Goal: Task Accomplishment & Management: Use online tool/utility

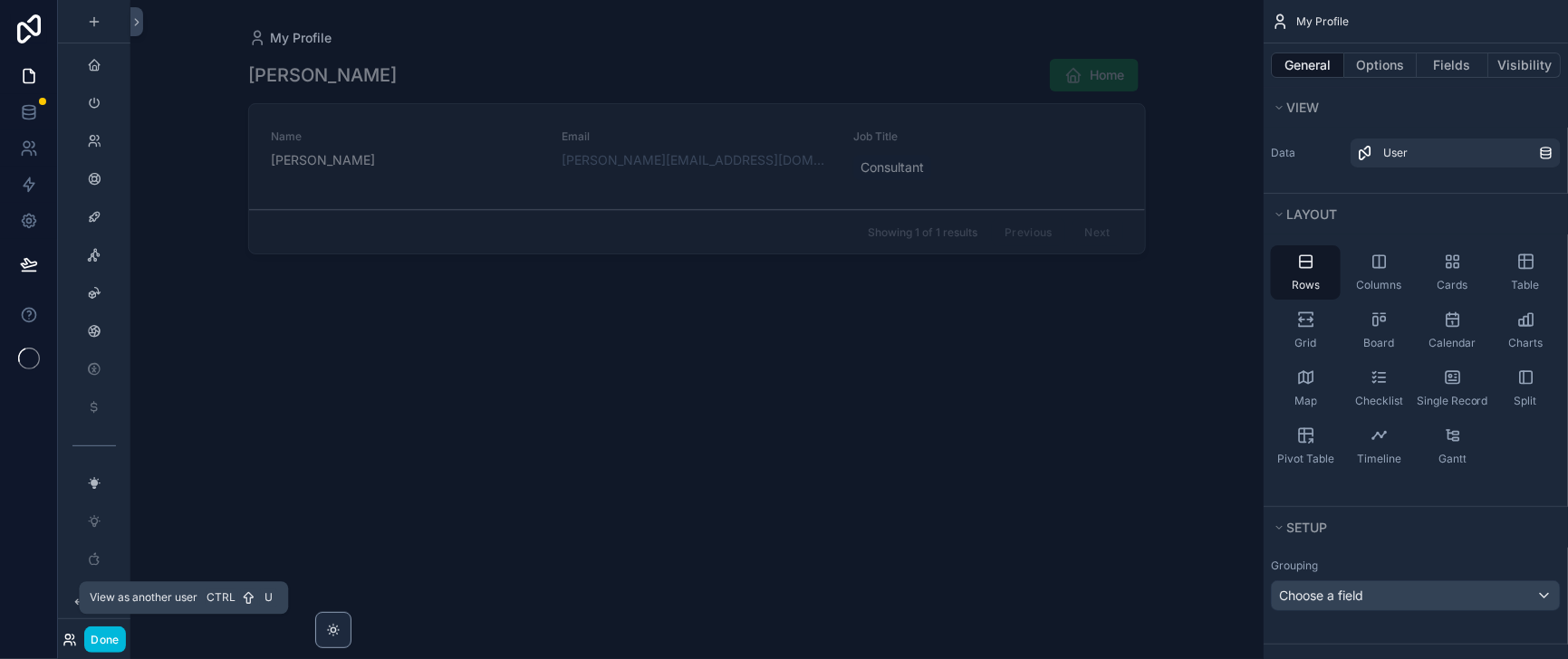
drag, startPoint x: 0, startPoint y: 0, endPoint x: 75, endPoint y: 635, distance: 639.4
click at [70, 635] on icon at bounding box center [68, 637] width 5 height 5
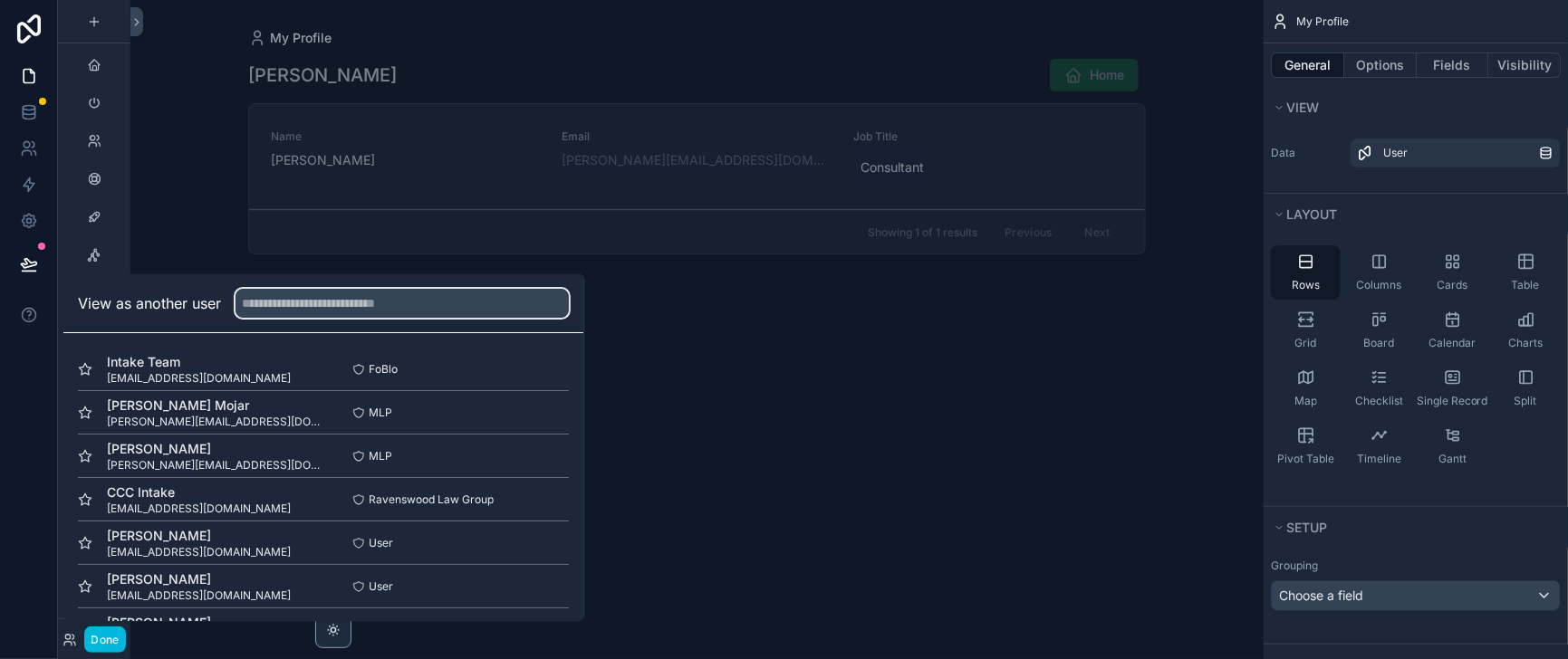
click at [313, 289] on input "text" at bounding box center [402, 303] width 333 height 29
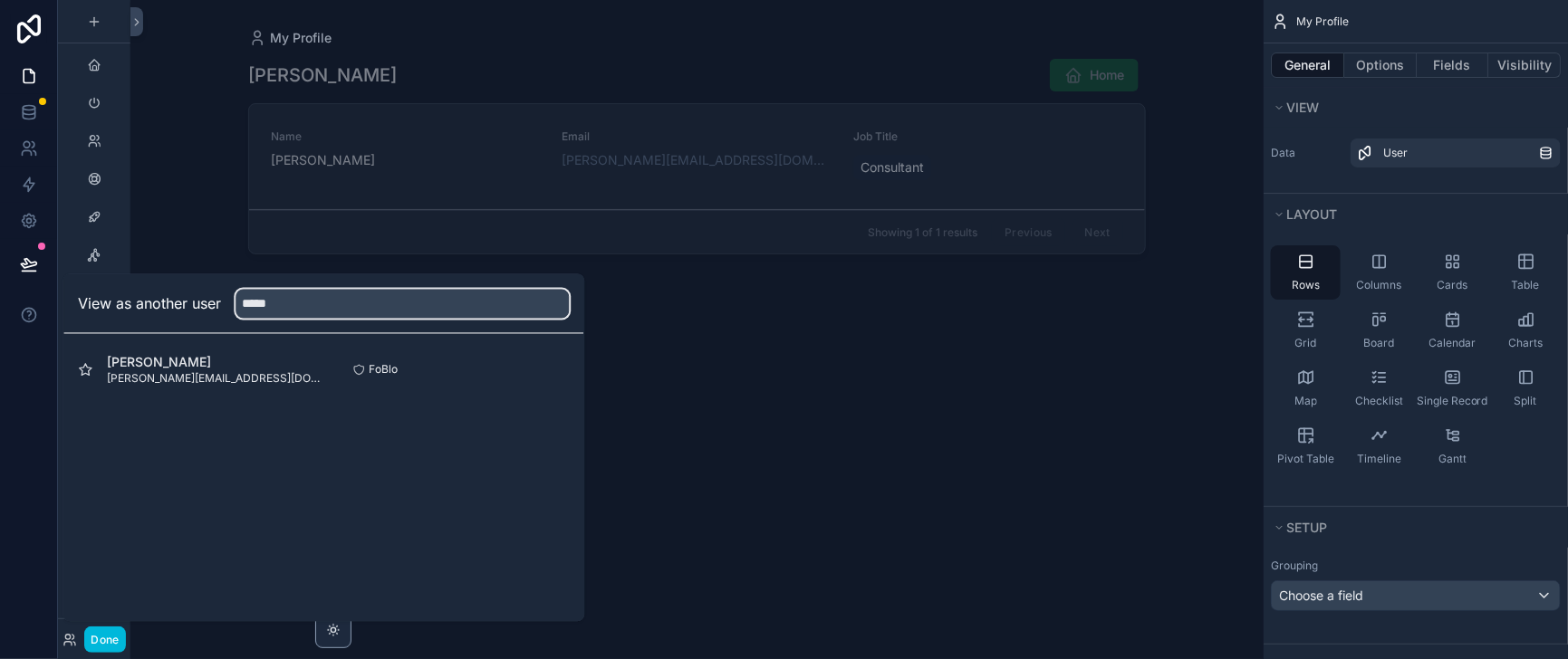
type input "*****"
click at [0, 0] on button "Select" at bounding box center [0, 0] width 0 height 0
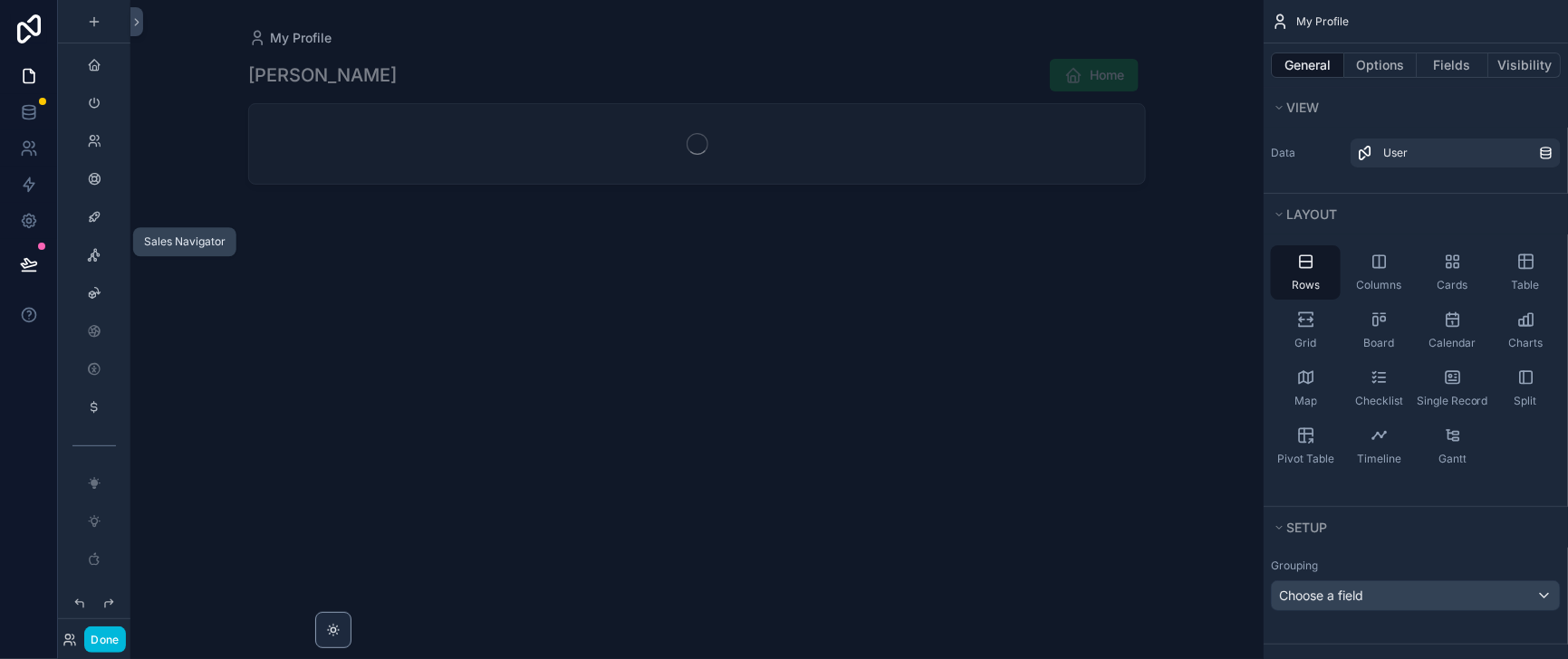
click at [99, 225] on icon "scrollable content" at bounding box center [94, 216] width 14 height 14
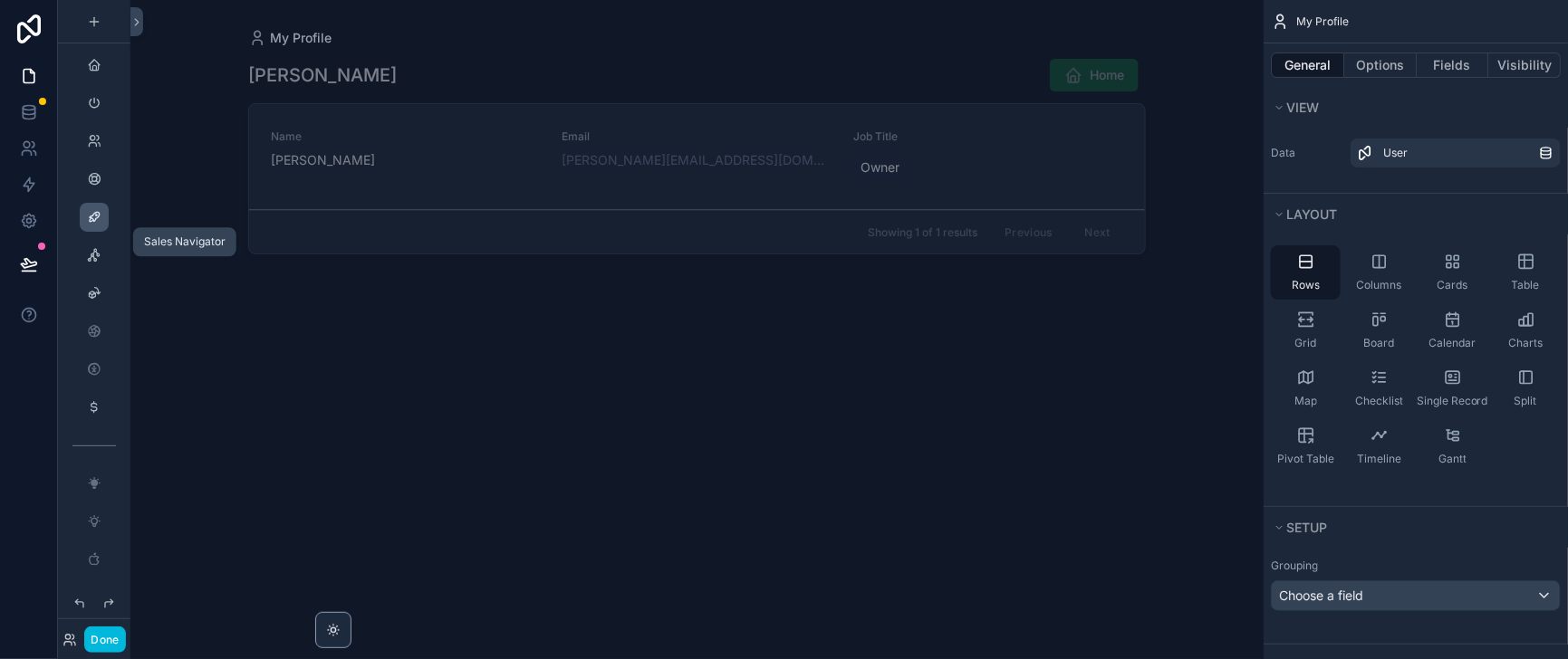
click at [101, 225] on icon "scrollable content" at bounding box center [94, 216] width 14 height 14
click at [143, 16] on button at bounding box center [137, 22] width 13 height 29
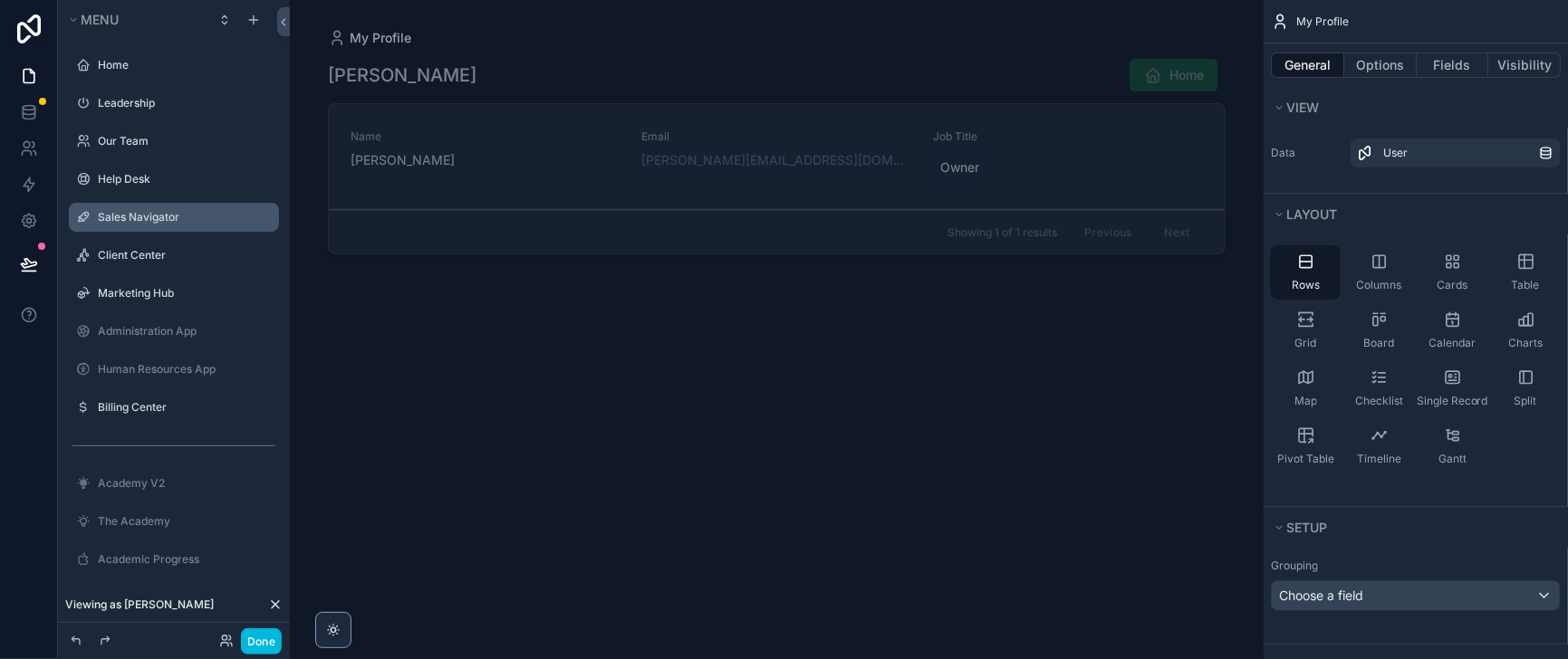
click at [149, 225] on label "Sales Navigator" at bounding box center [183, 216] width 170 height 14
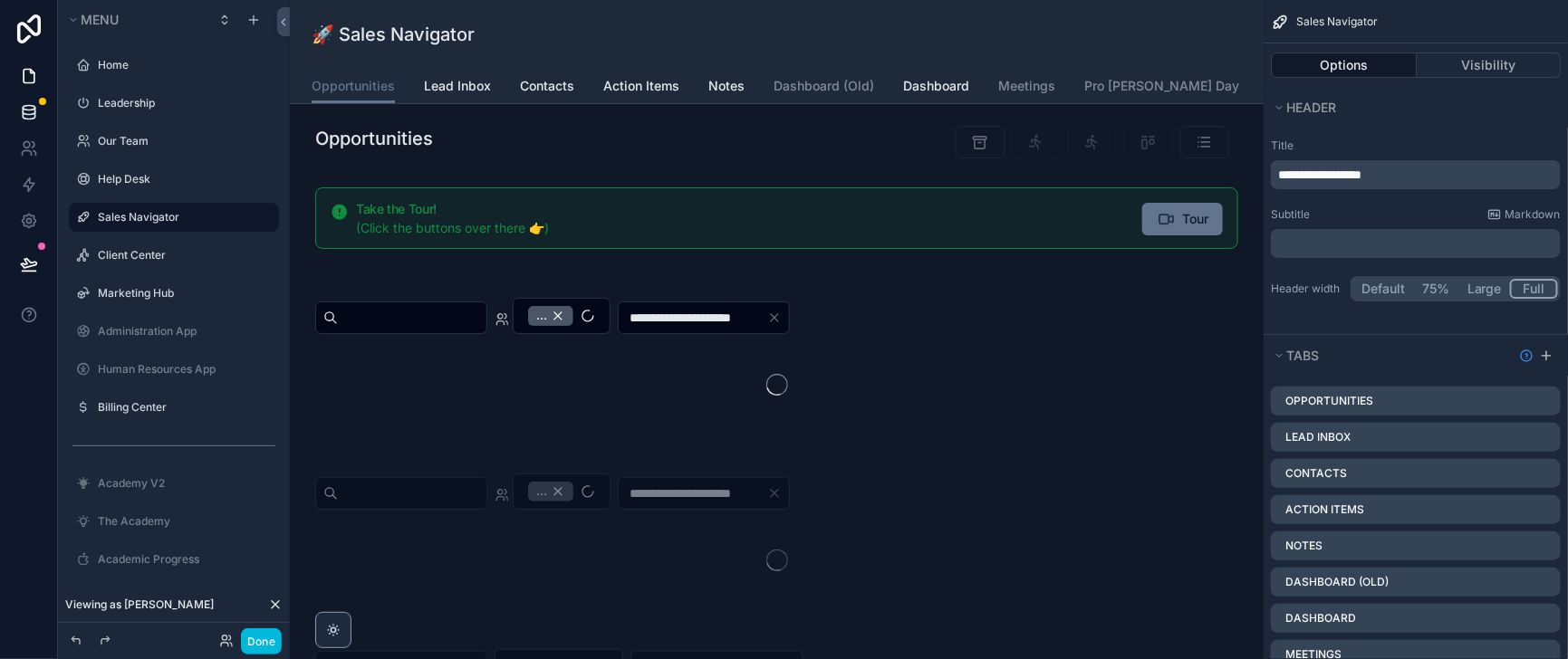
click at [673, 411] on div "scrollable content" at bounding box center [777, 351] width 944 height 161
click at [30, 110] on icon at bounding box center [28, 108] width 12 height 5
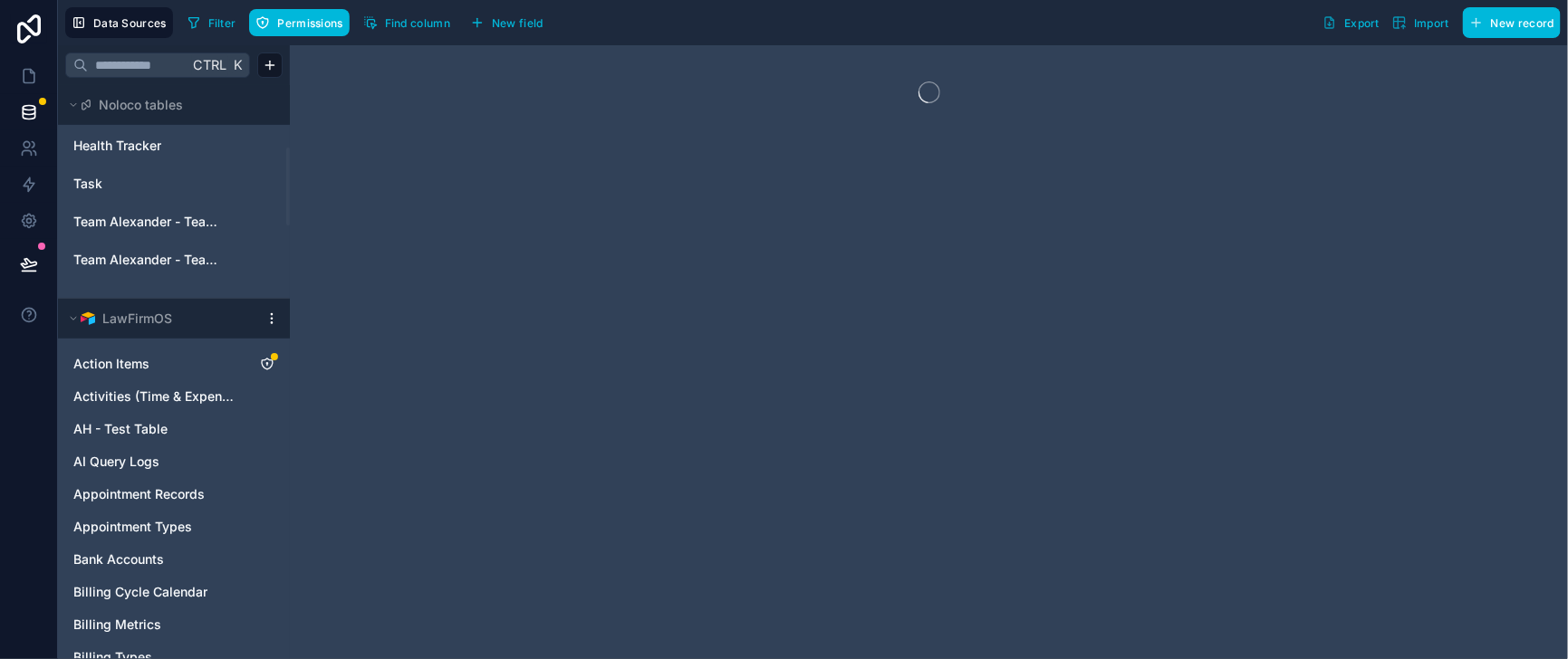
scroll to position [452, 0]
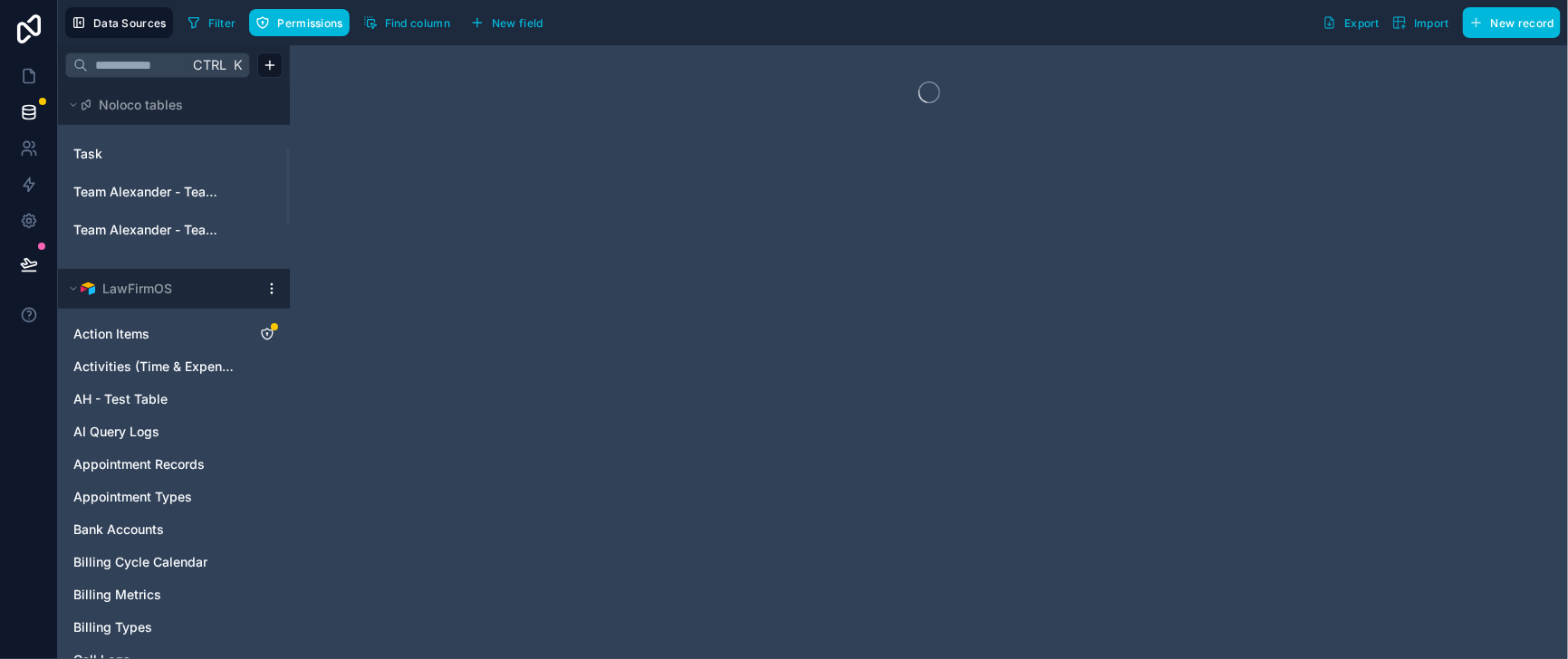
click at [307, 382] on html "Data Sources Filter Permissions Find column New field Export Import New record …" at bounding box center [784, 330] width 1568 height 659
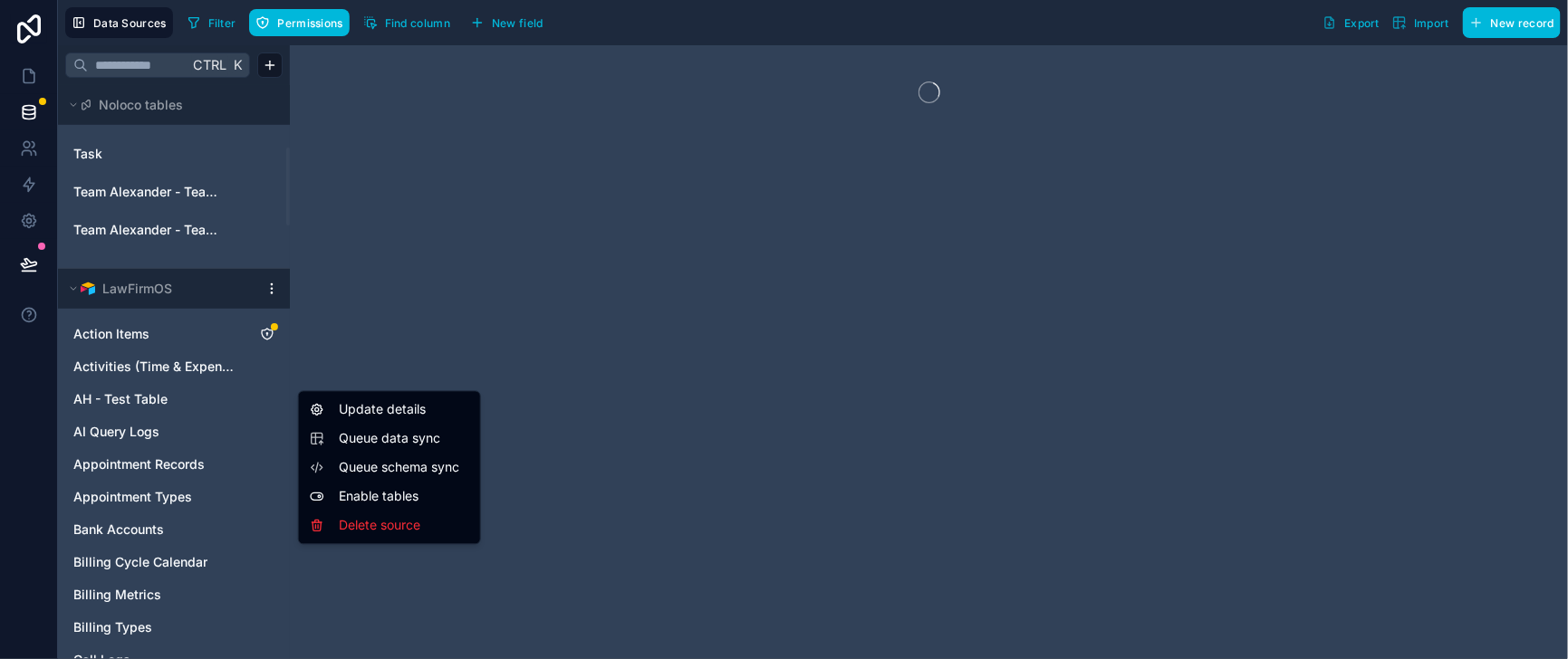
click at [364, 437] on span "Queue data sync" at bounding box center [404, 438] width 130 height 18
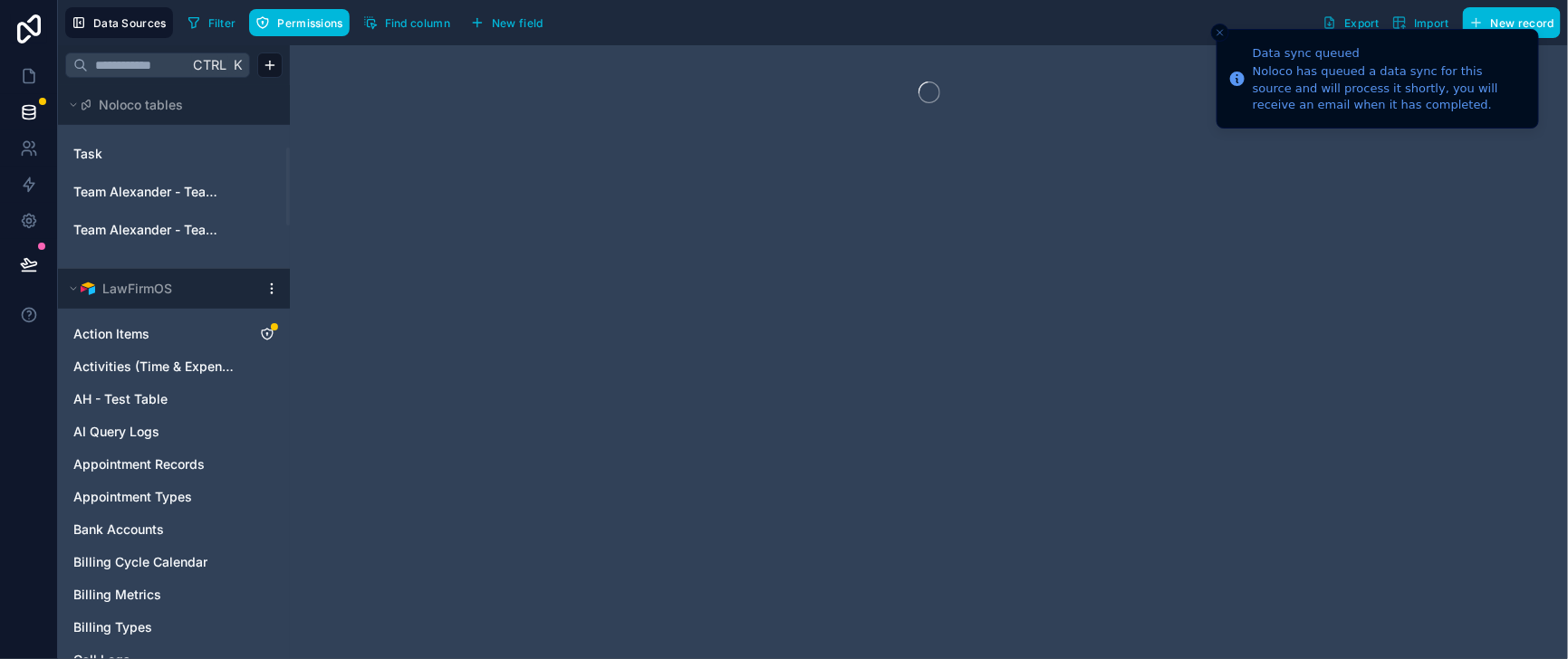
click at [1217, 30] on line "Close toast" at bounding box center [1220, 33] width 6 height 6
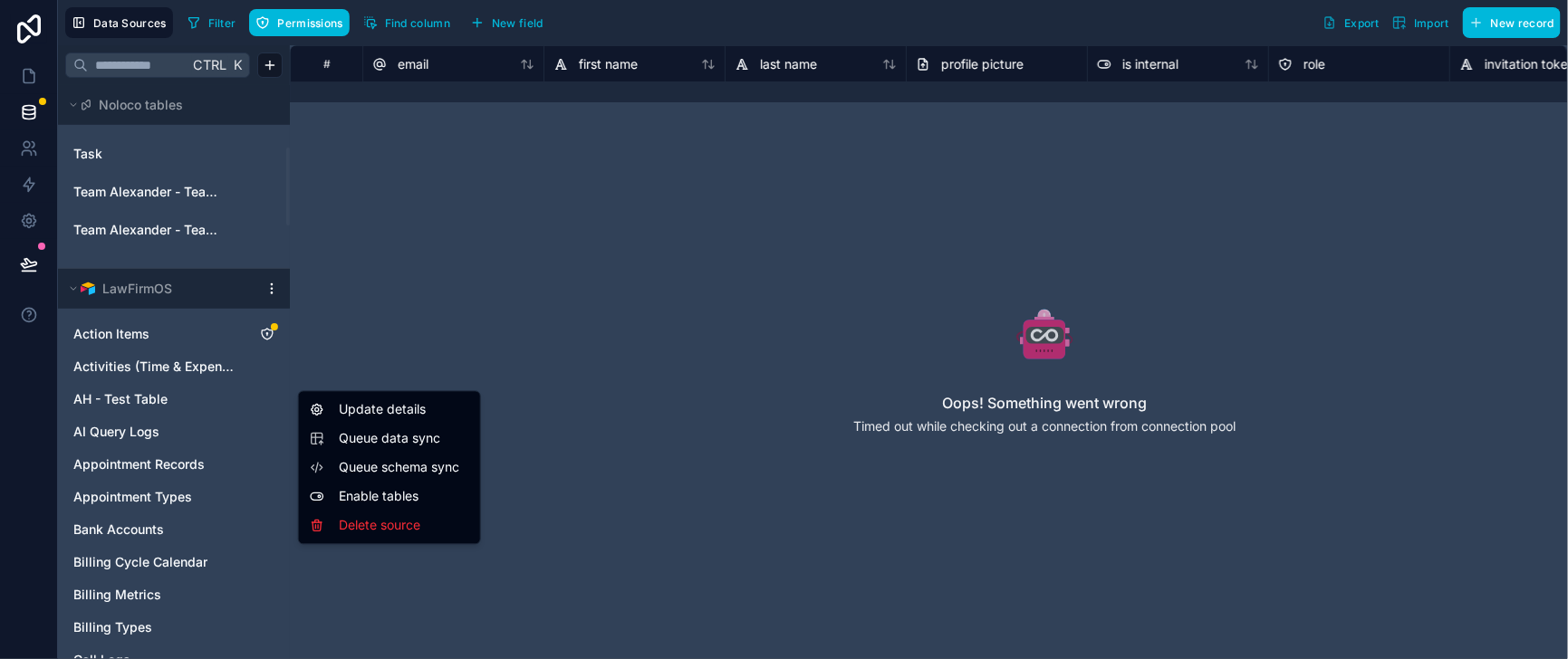
click at [304, 373] on html "Data Sources Filter Permissions Find column New field Export Import New record …" at bounding box center [784, 330] width 1568 height 659
click at [370, 476] on span "Queue schema sync" at bounding box center [404, 467] width 130 height 18
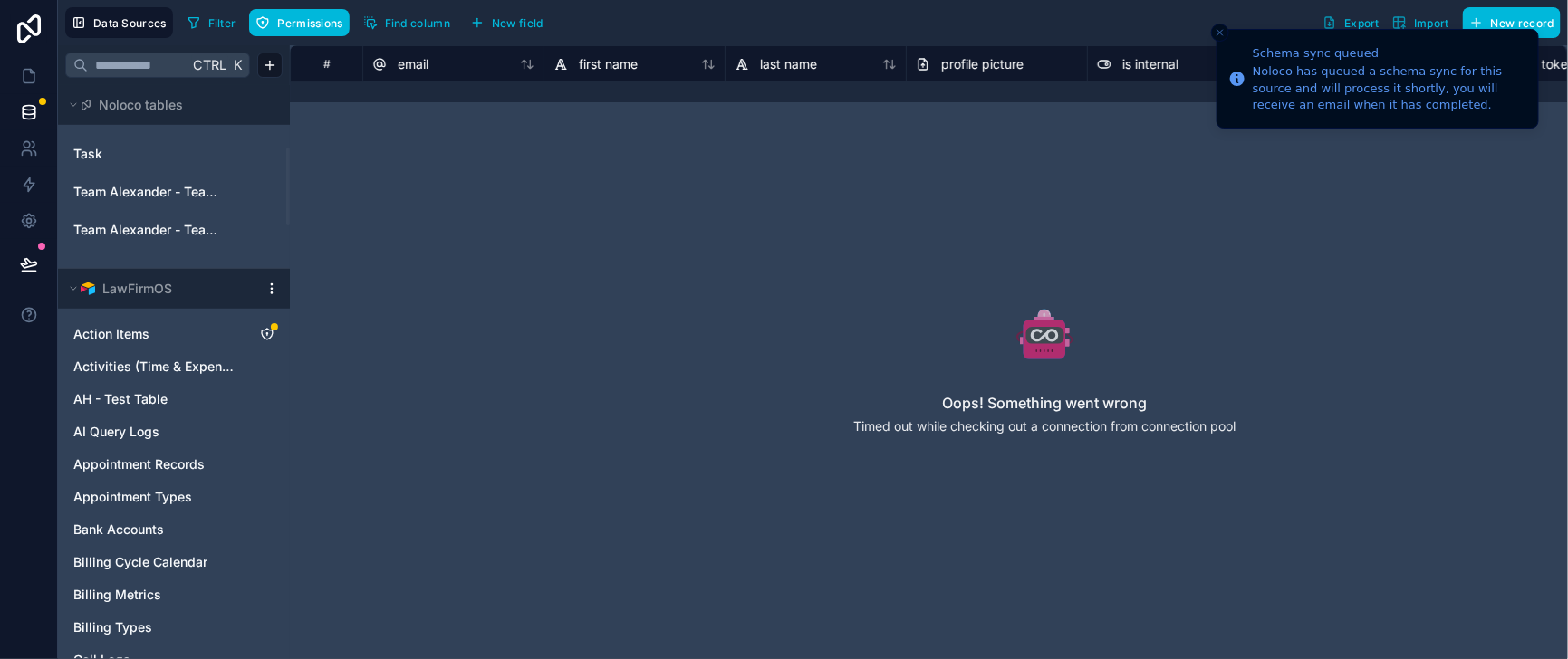
click at [1220, 35] on icon "Close toast" at bounding box center [1220, 33] width 11 height 11
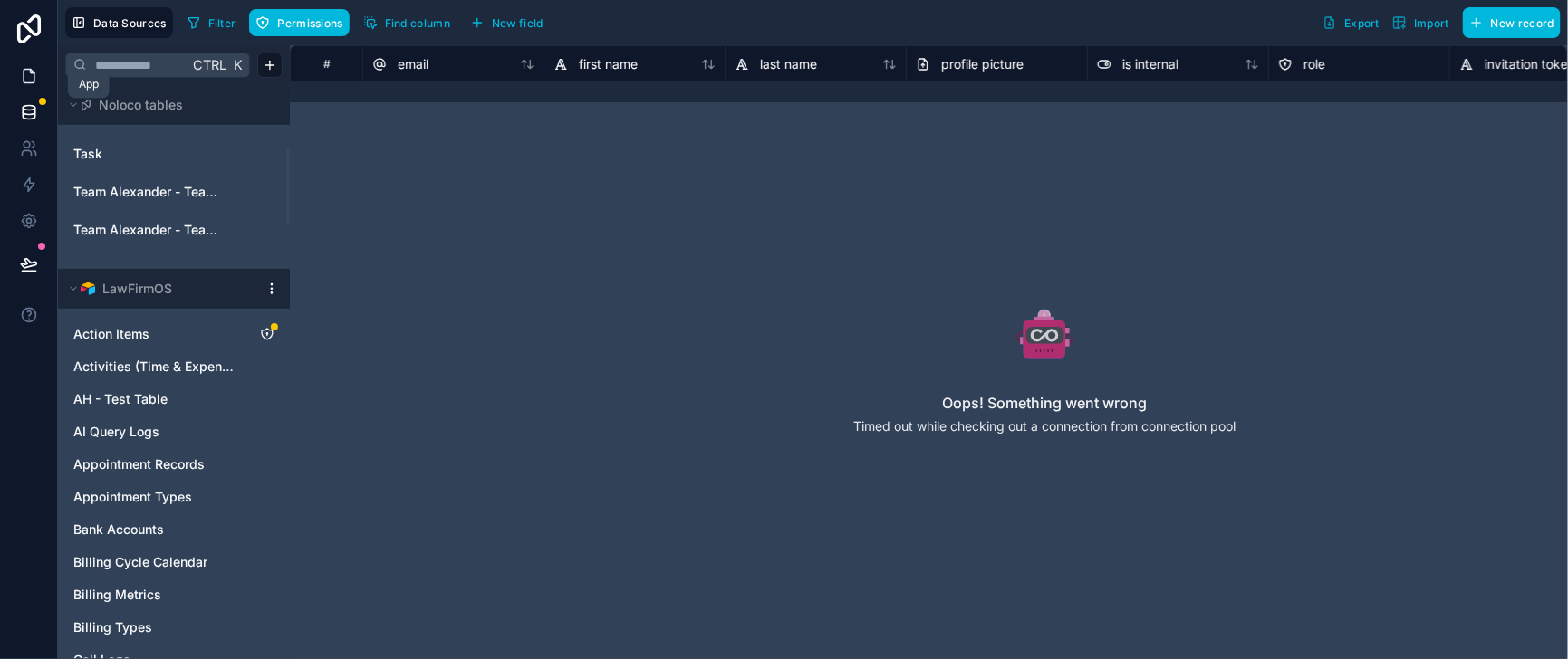
click at [28, 83] on icon at bounding box center [29, 76] width 11 height 14
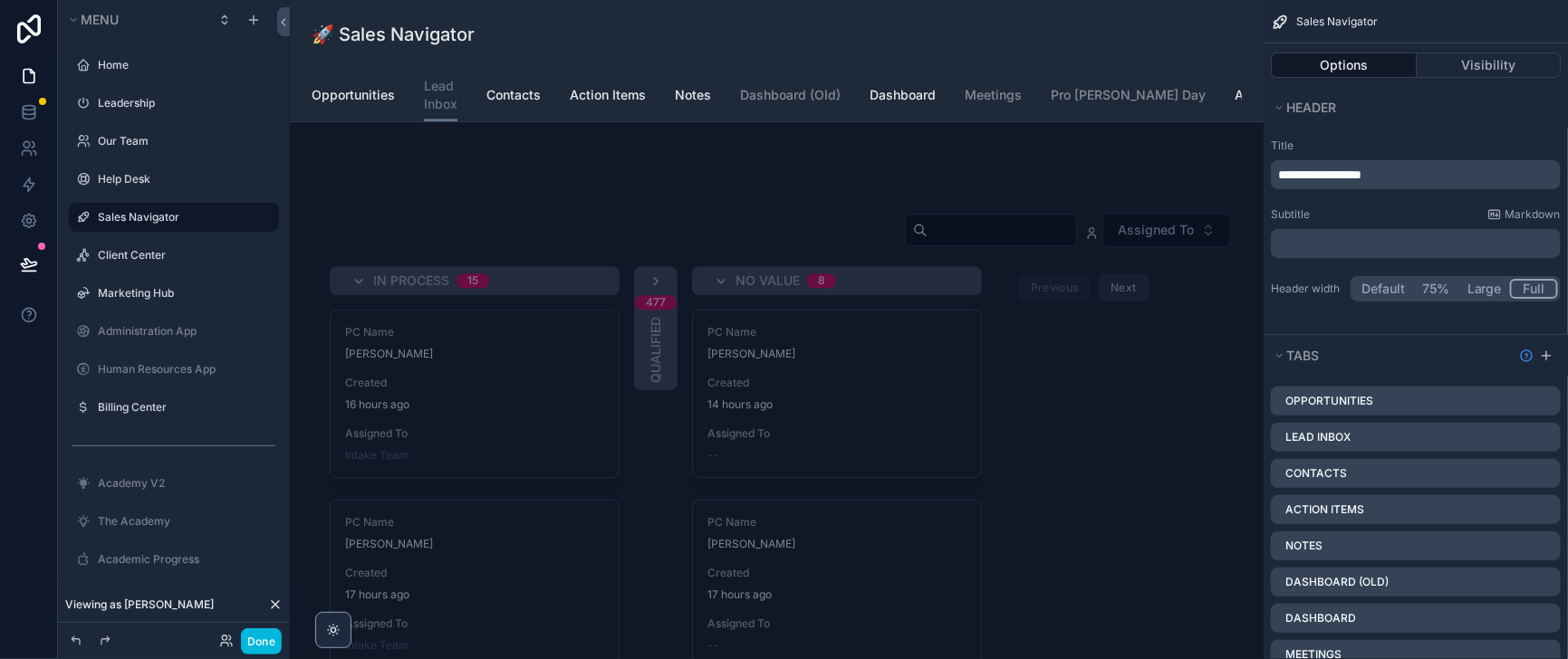
scroll to position [1810, 0]
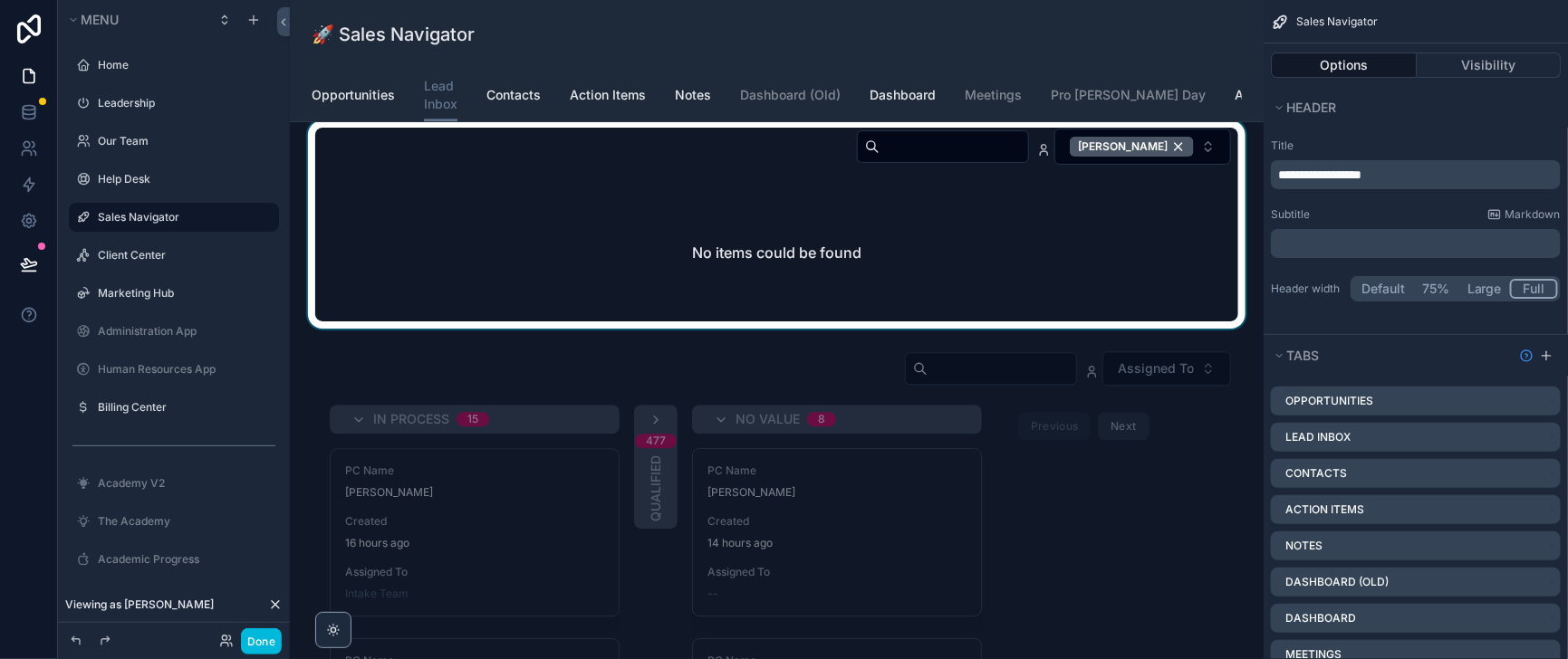
click at [1115, 329] on div "scrollable content" at bounding box center [777, 225] width 944 height 208
click at [1116, 156] on div "[PERSON_NAME]" at bounding box center [1132, 146] width 124 height 20
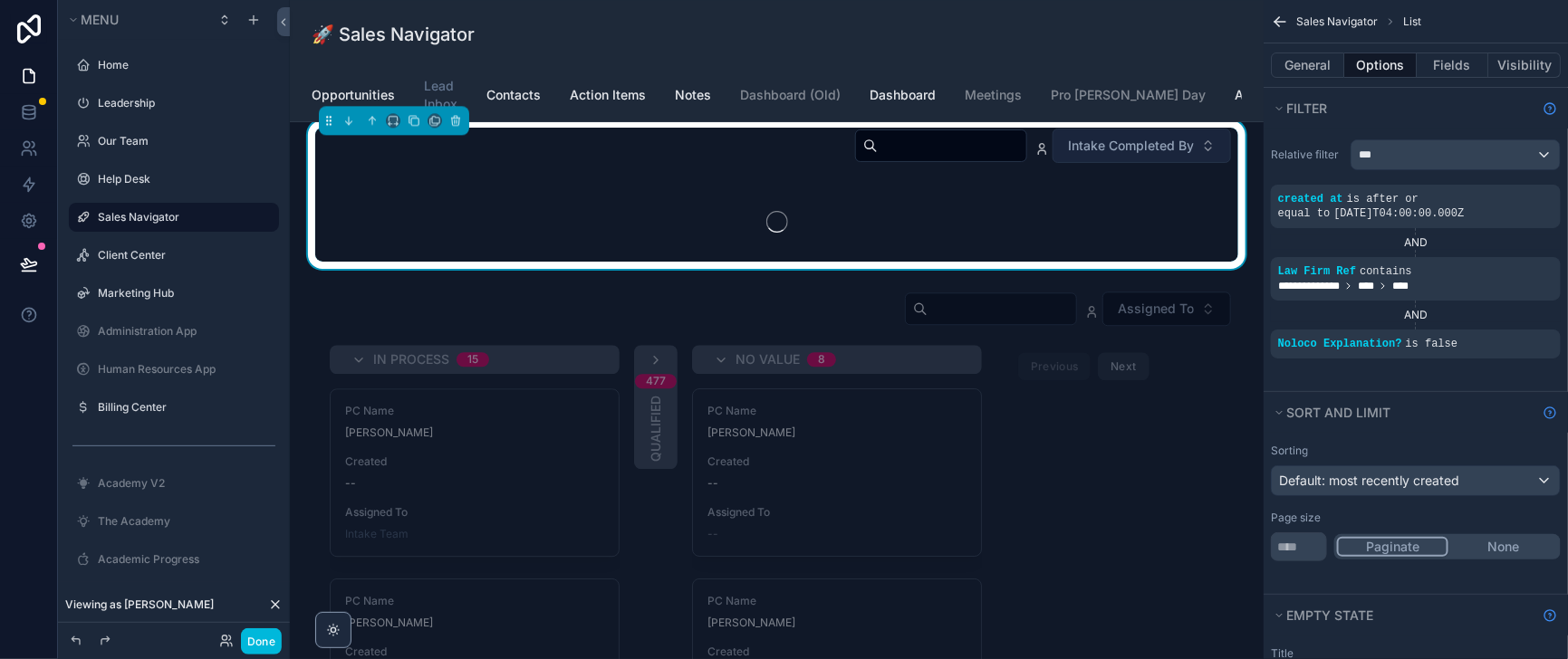
click at [878, 158] on input "scrollable content" at bounding box center [952, 145] width 149 height 25
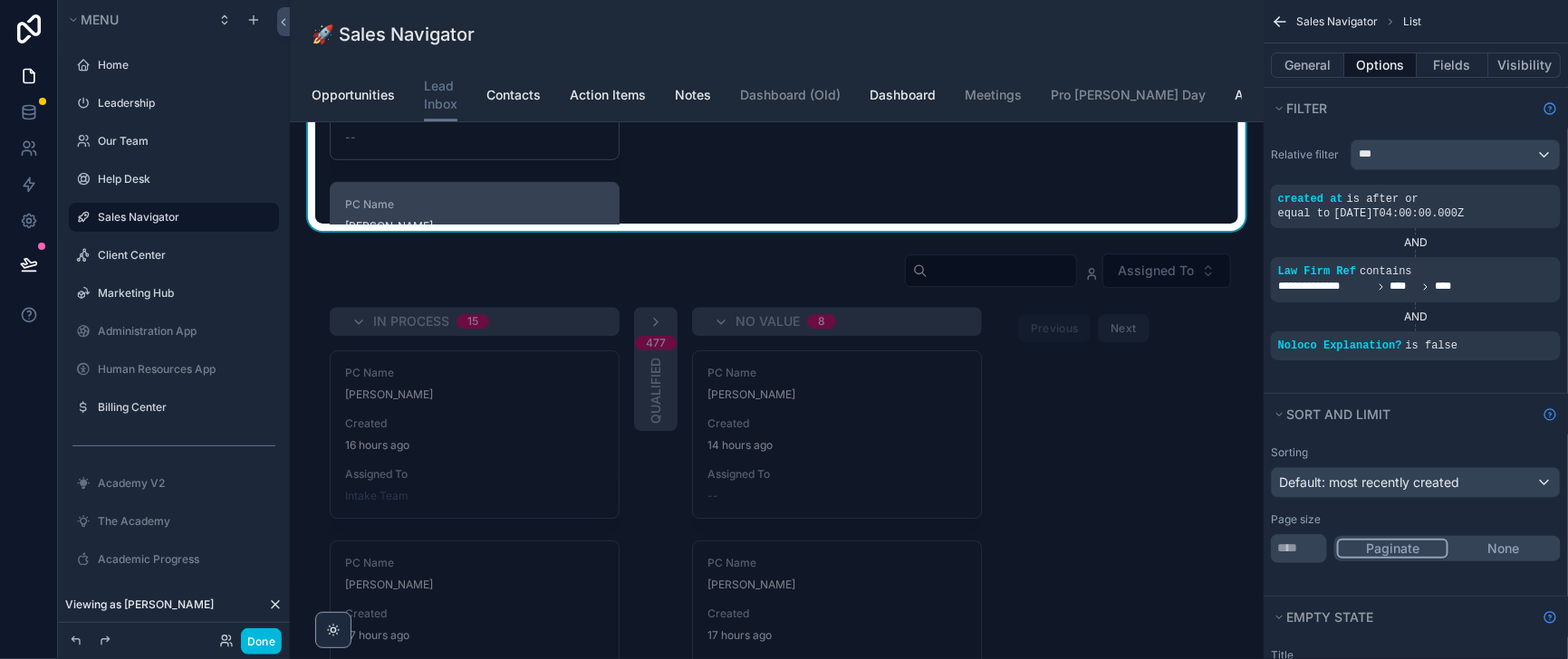
scroll to position [2035, 0]
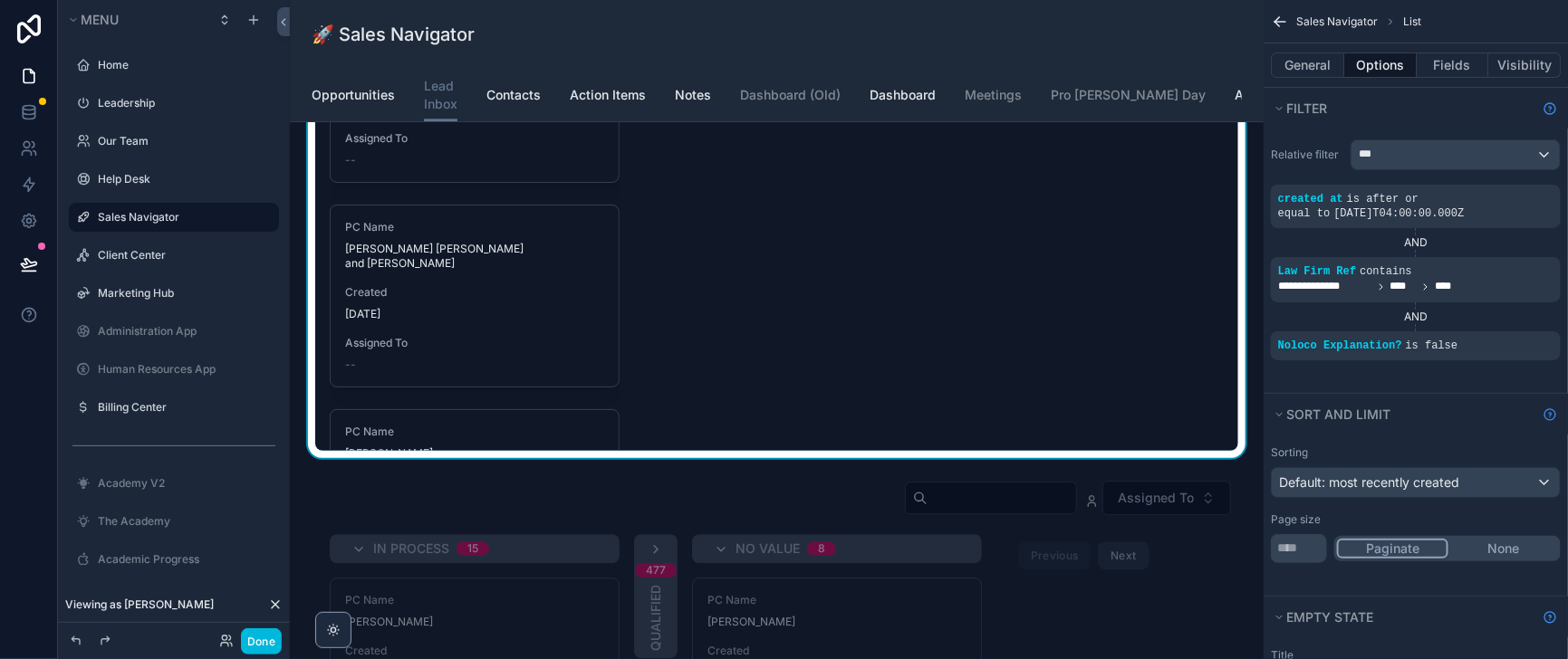
type input "********"
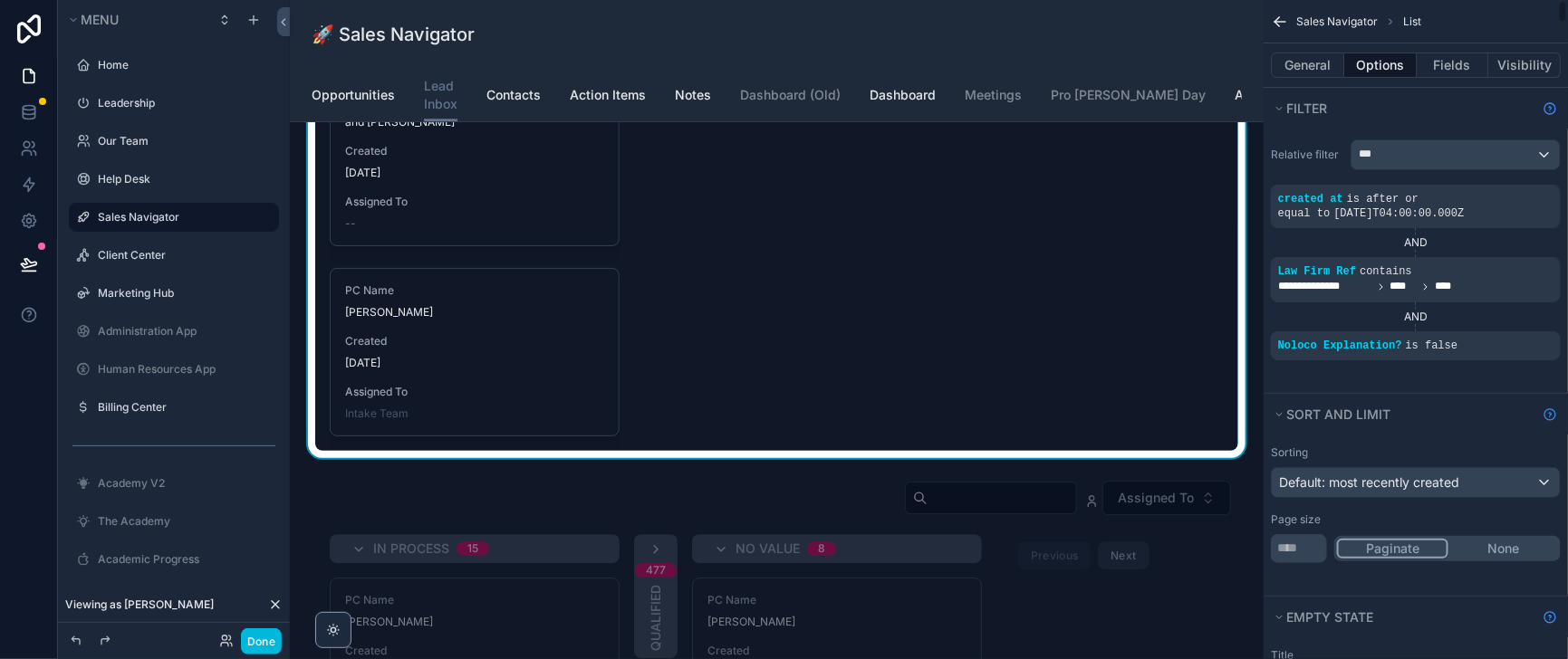
scroll to position [218, 0]
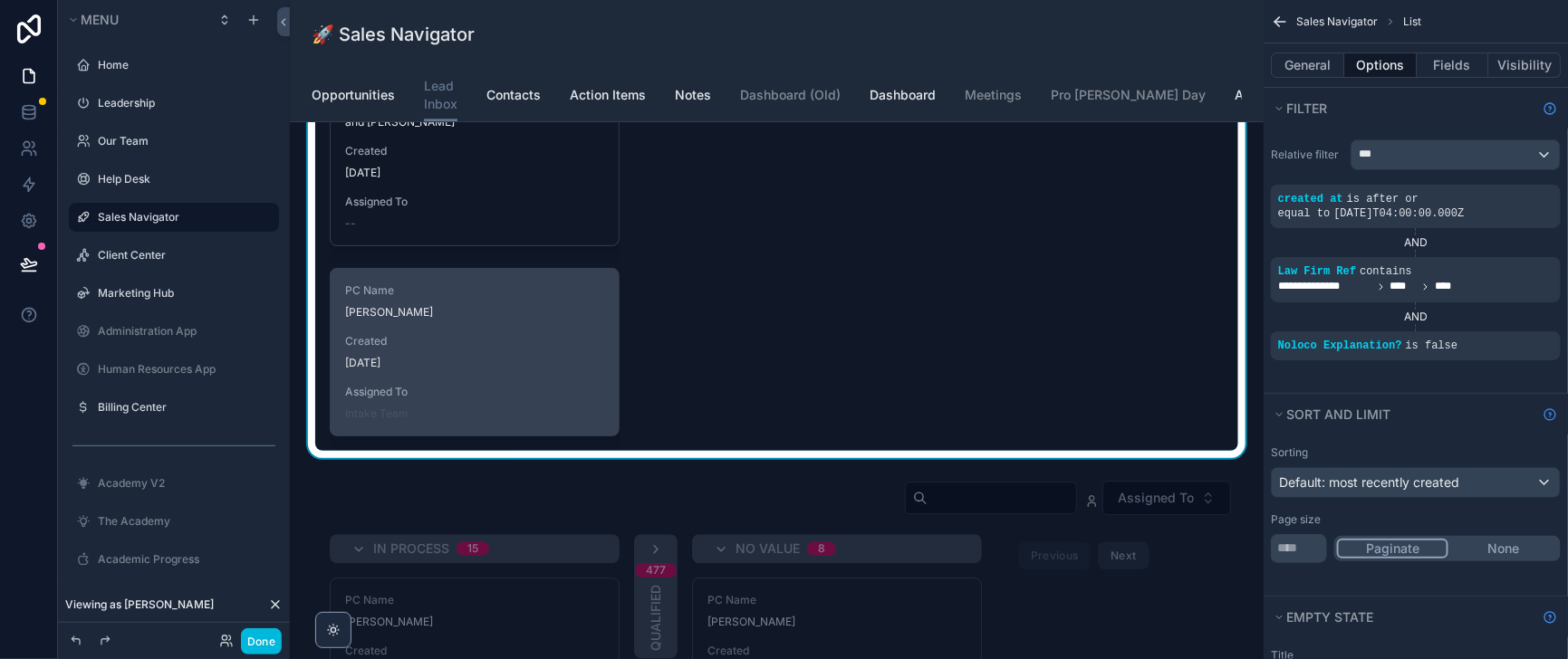
click at [546, 319] on span "[PERSON_NAME]" at bounding box center [474, 312] width 259 height 14
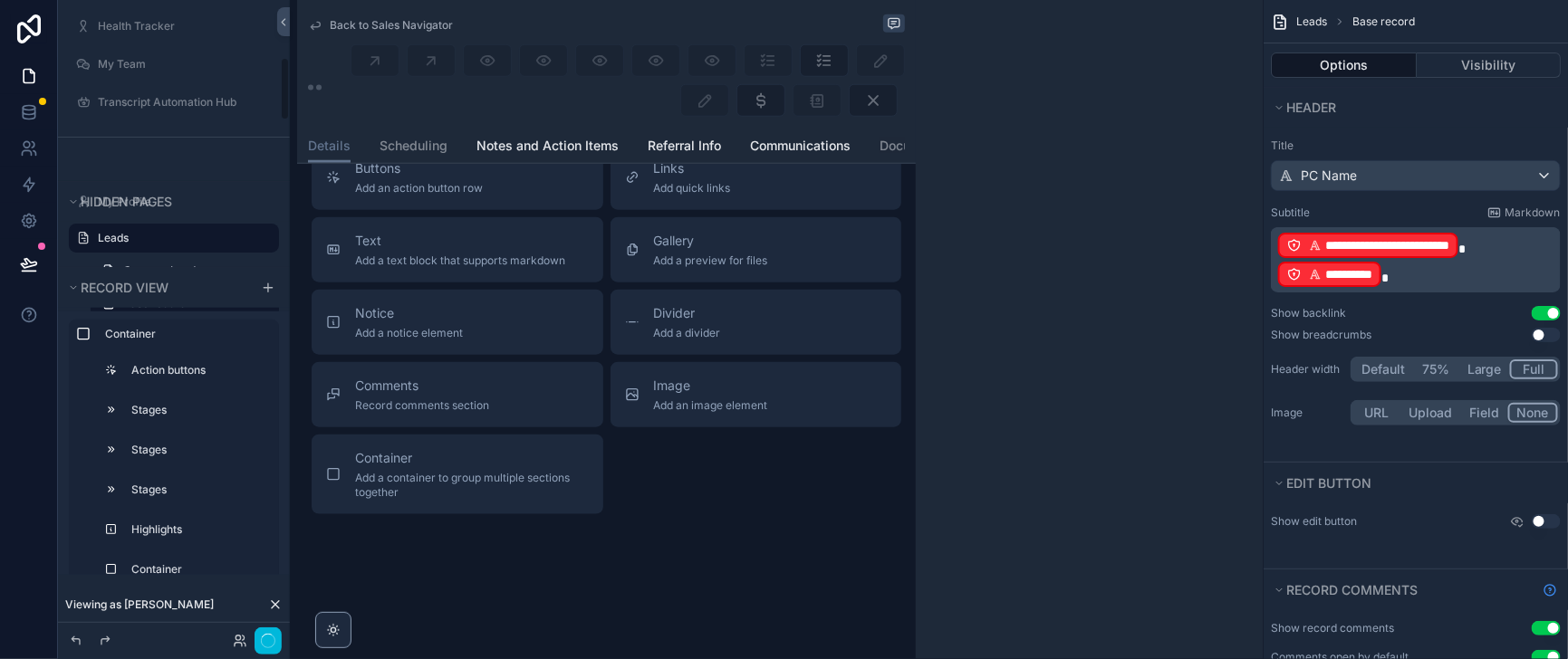
scroll to position [869, 0]
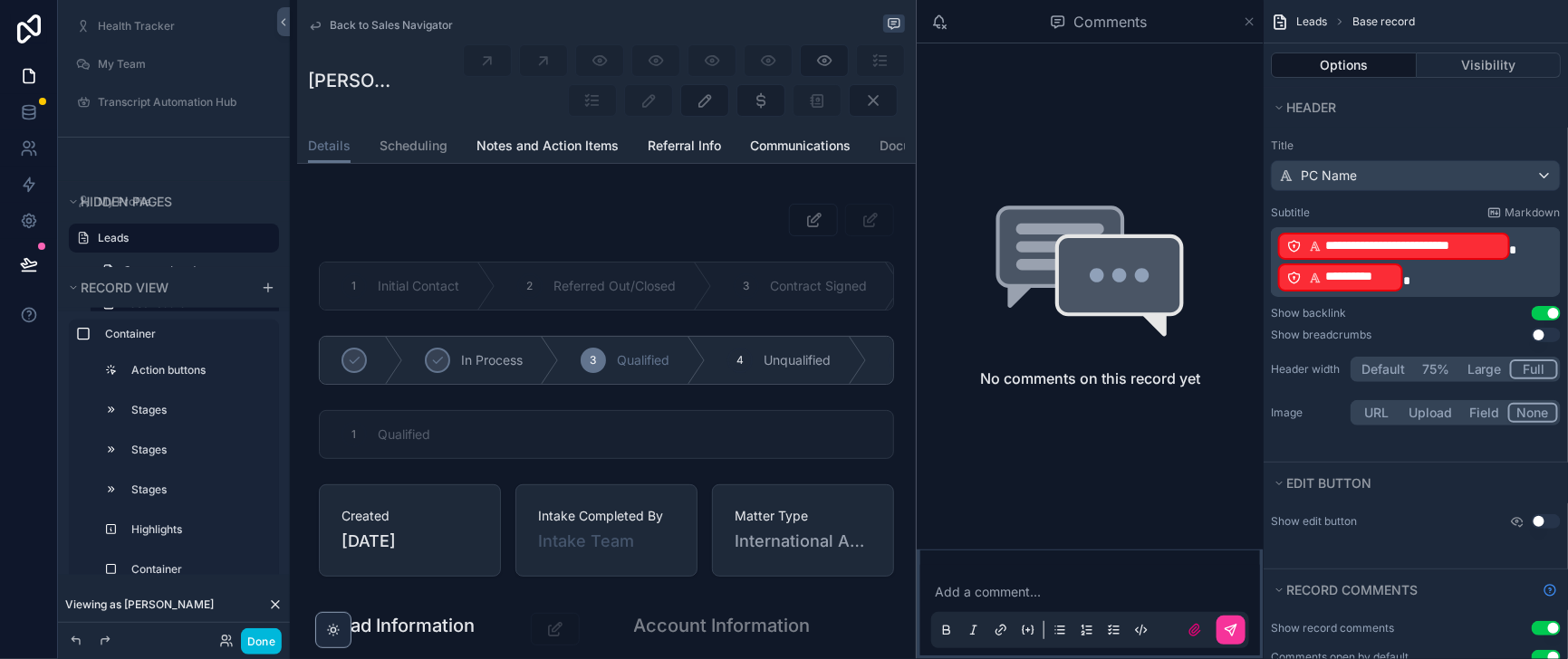
click at [1242, 23] on icon "scrollable content" at bounding box center [1249, 21] width 14 height 14
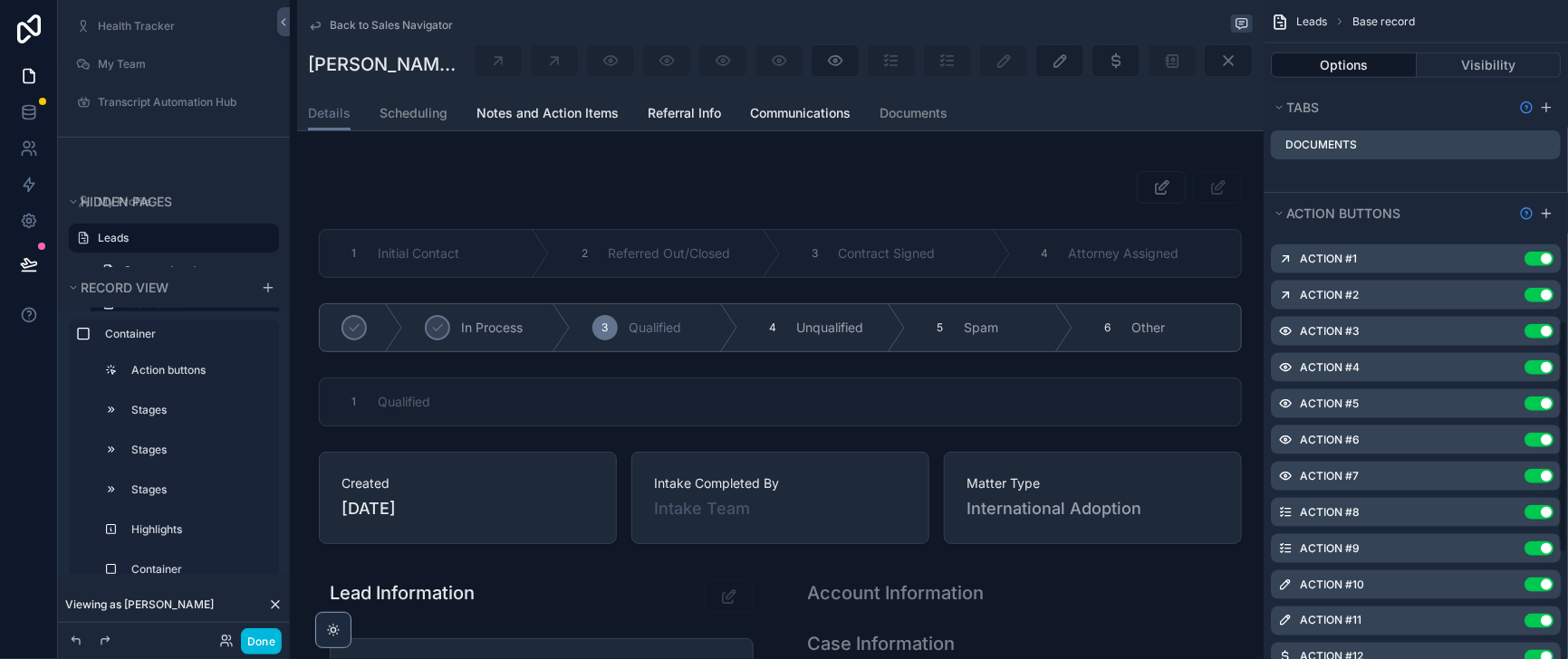
scroll to position [905, 0]
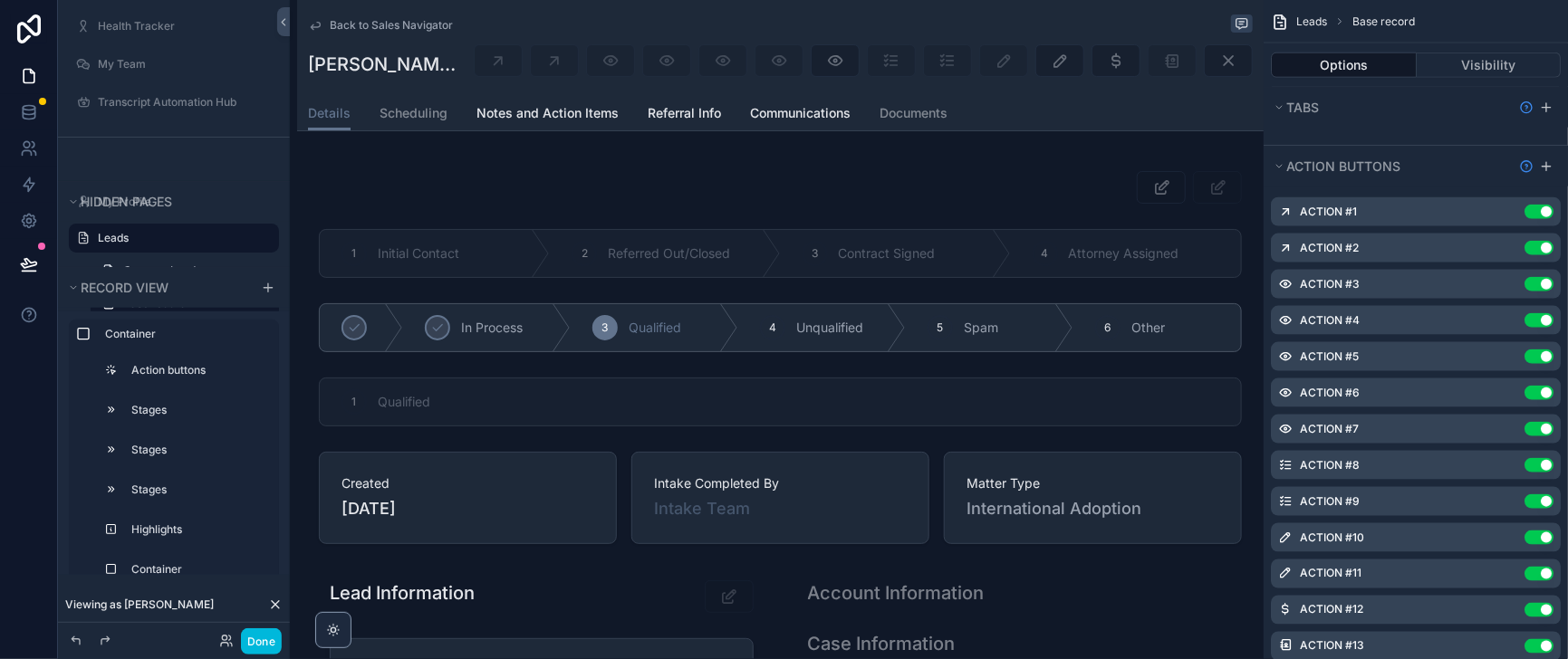
click at [1356, 444] on div "Action #7 Use setting" at bounding box center [1414, 429] width 289 height 29
click at [0, 0] on icon "scrollable content" at bounding box center [0, 0] width 0 height 0
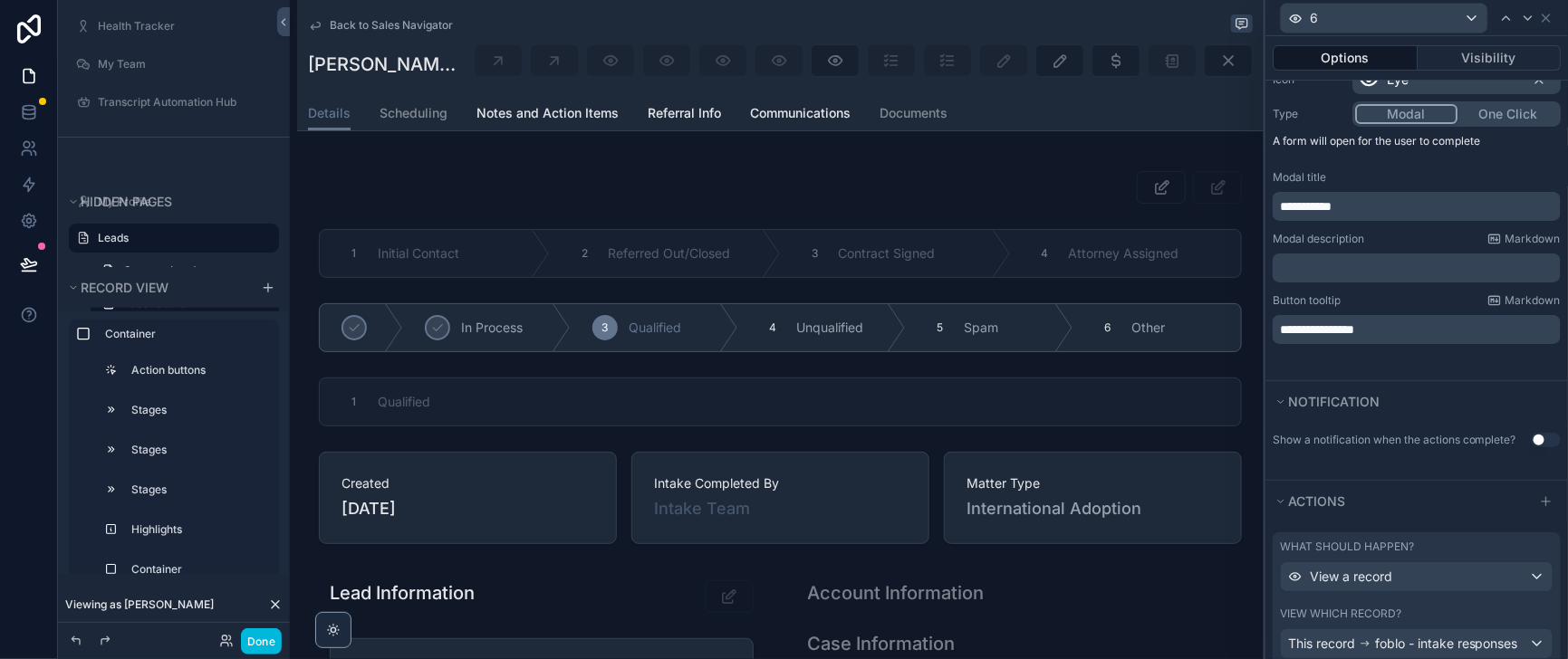
scroll to position [438, 0]
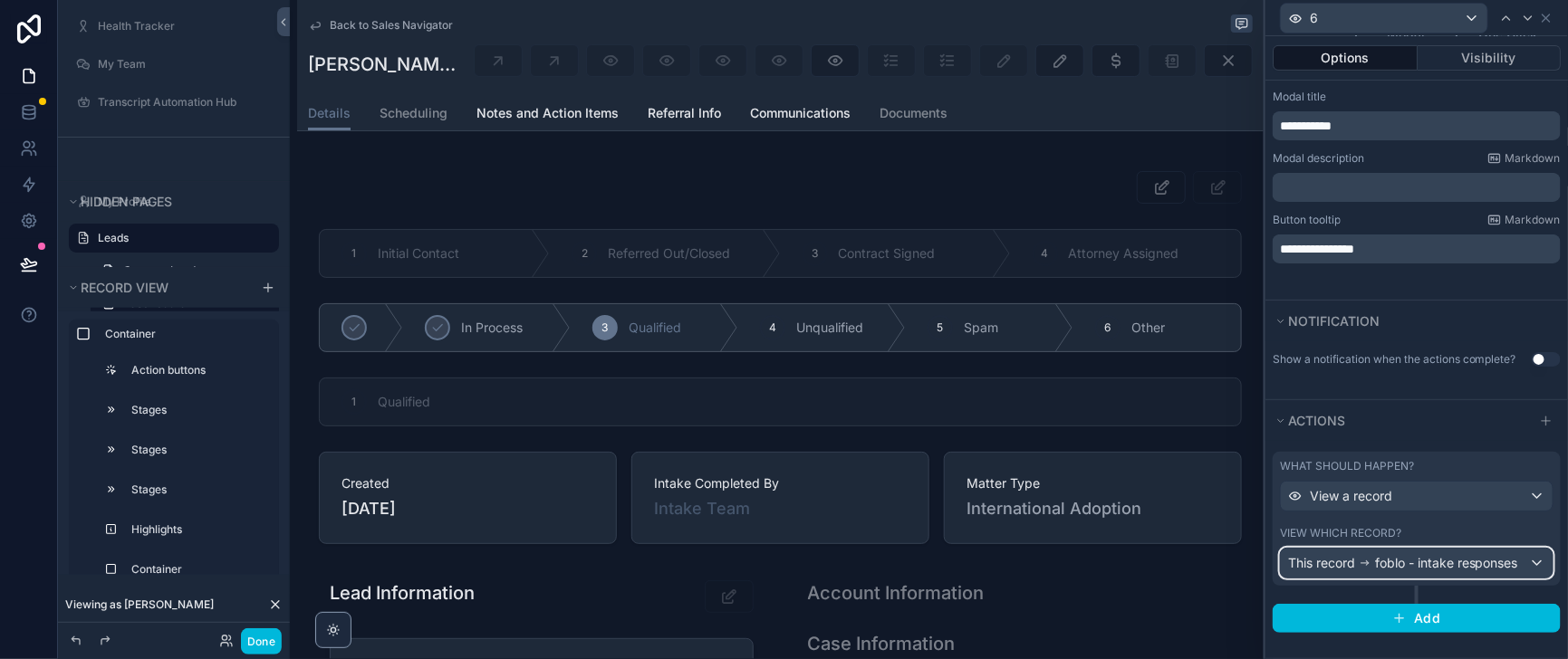
click at [1350, 554] on div "This record foblo - intake responses" at bounding box center [1403, 563] width 230 height 18
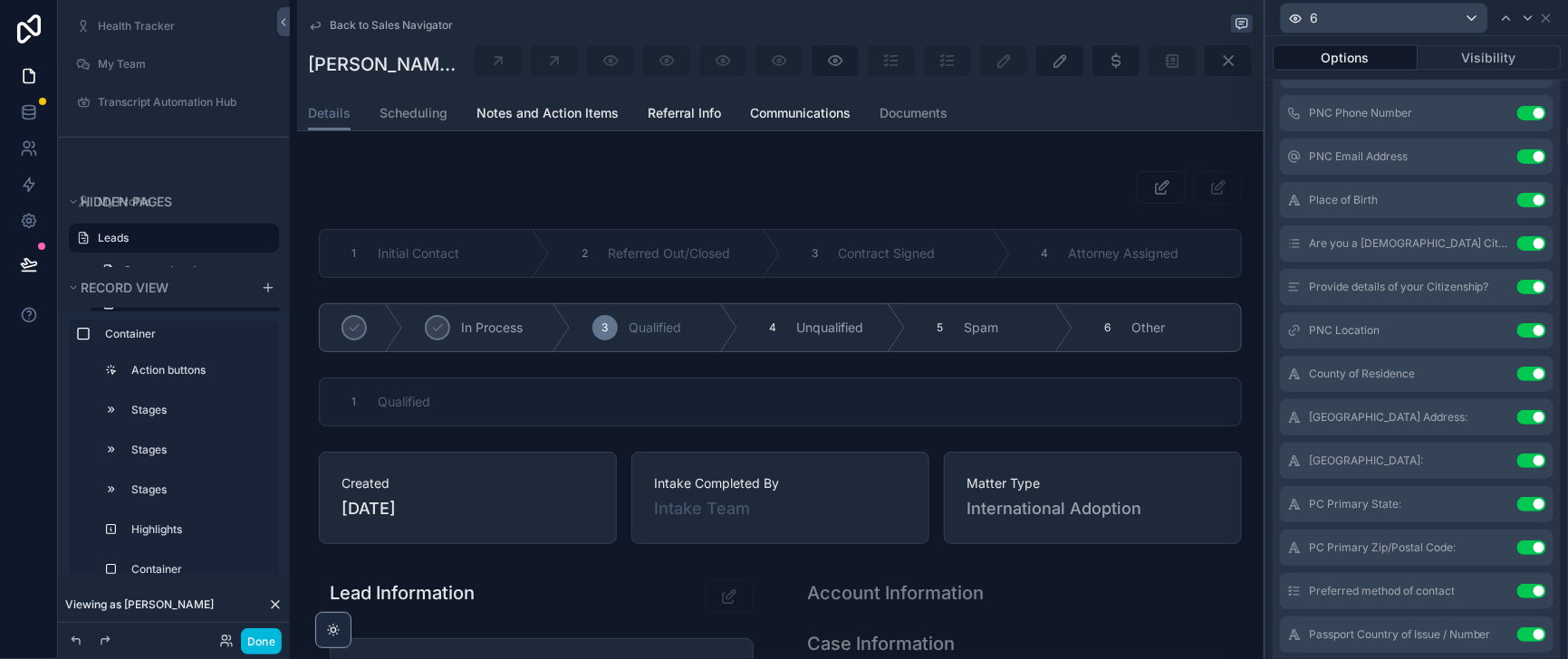
scroll to position [888, 0]
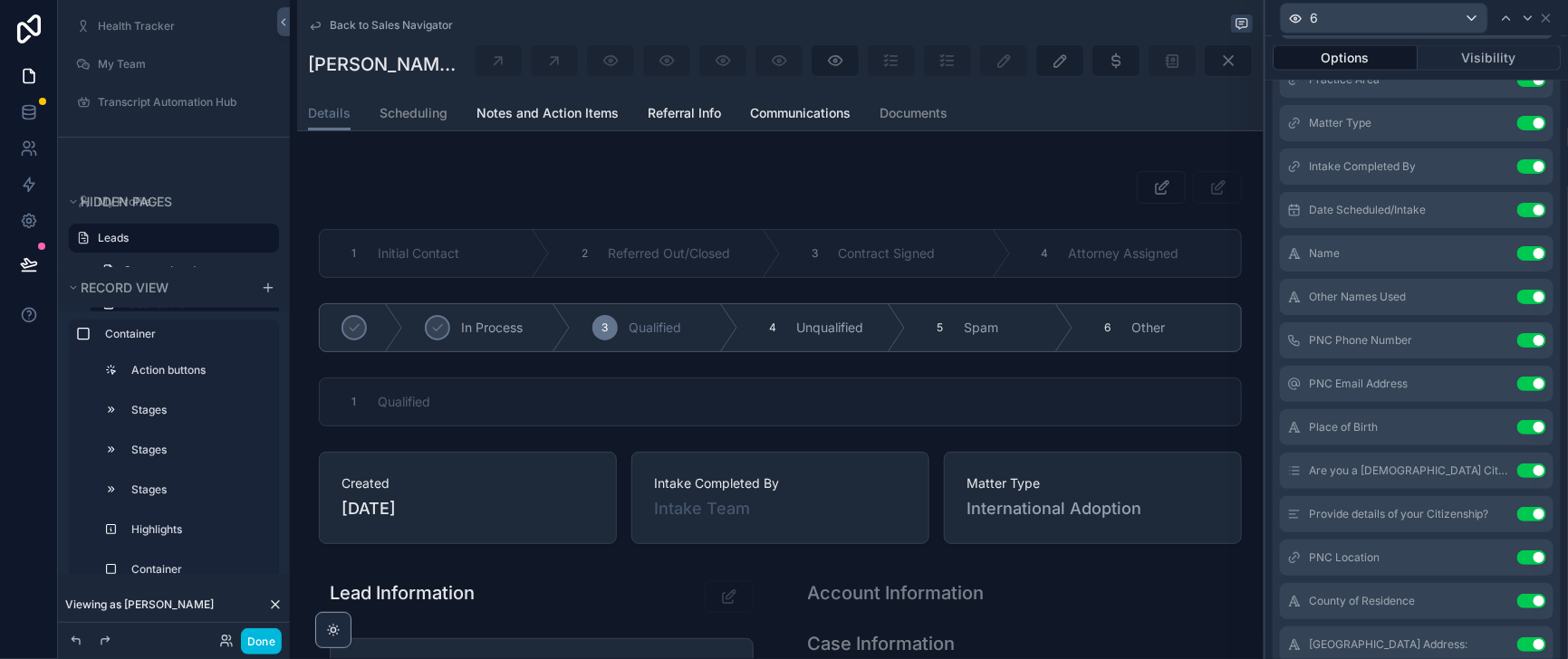
click at [0, 0] on icon at bounding box center [0, 0] width 0 height 0
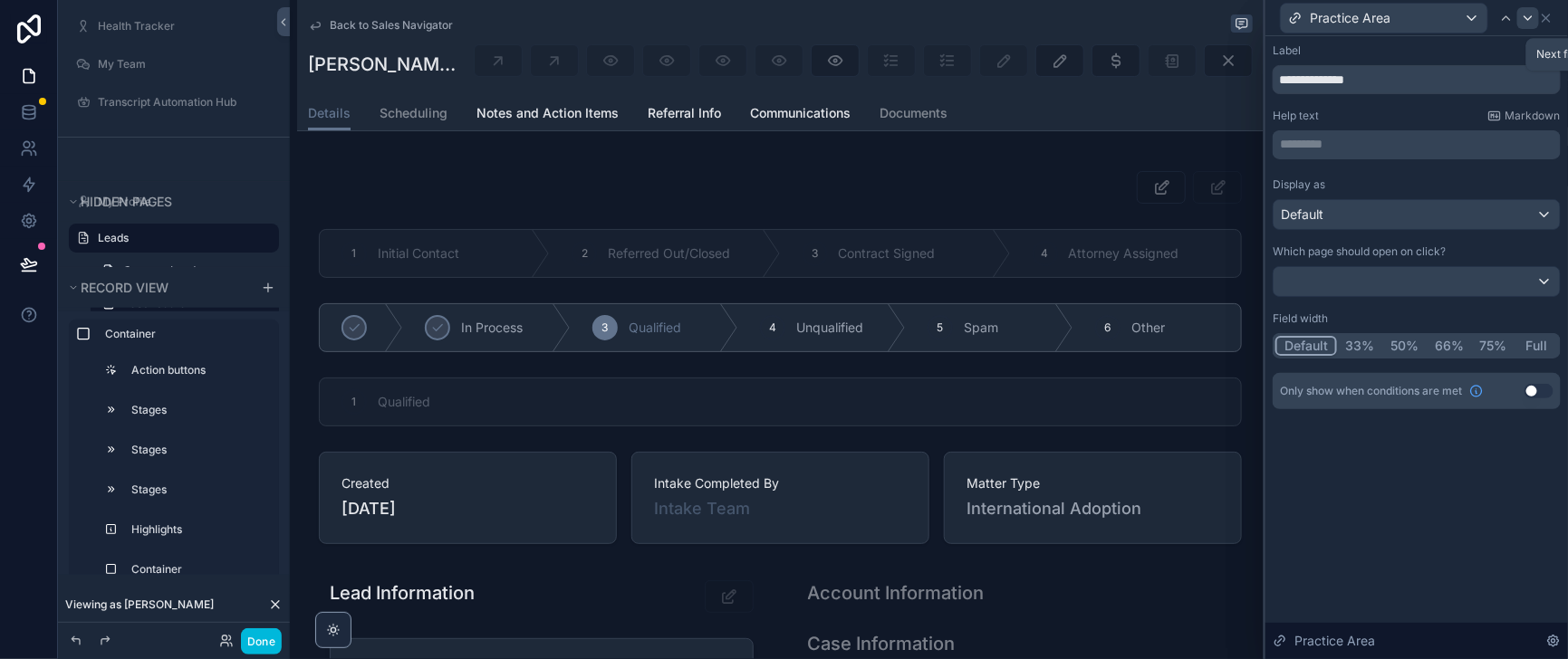
click at [1529, 22] on icon at bounding box center [1527, 18] width 14 height 14
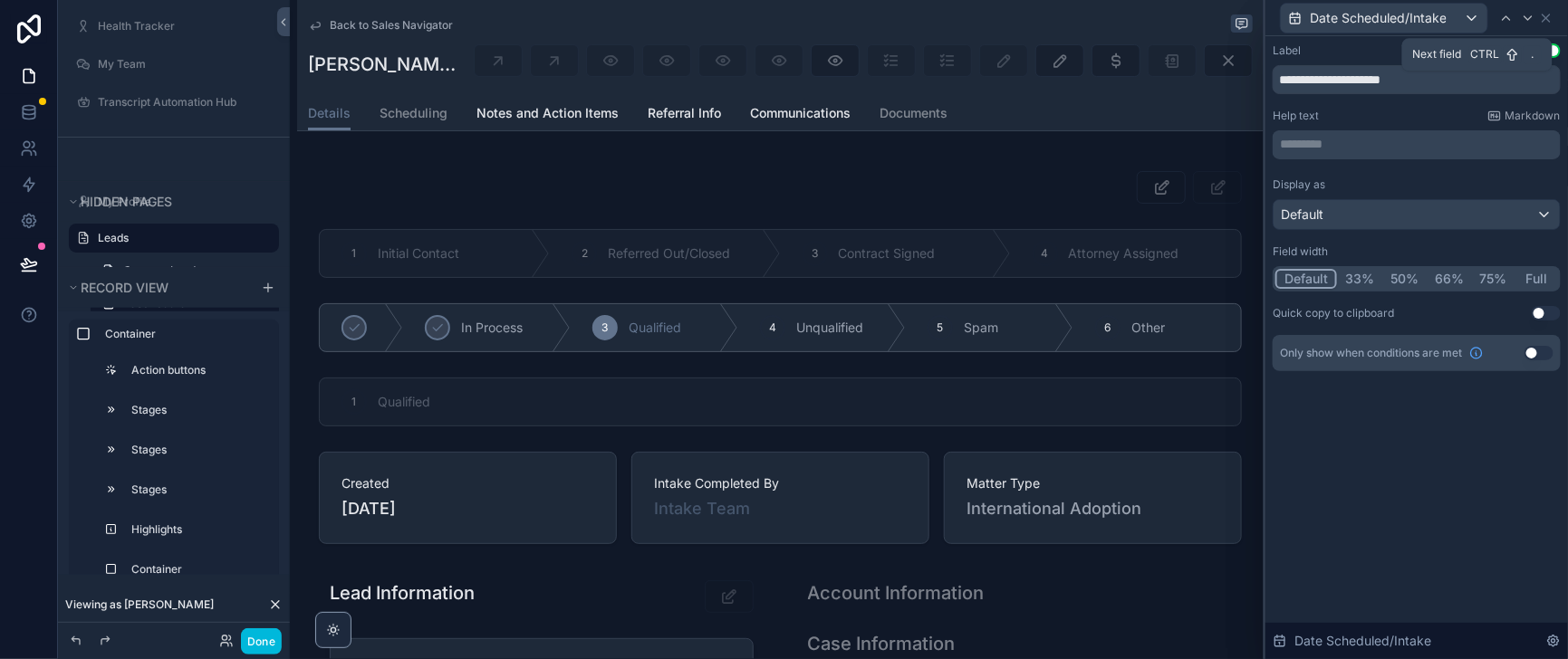
click at [1529, 22] on icon at bounding box center [1527, 18] width 14 height 14
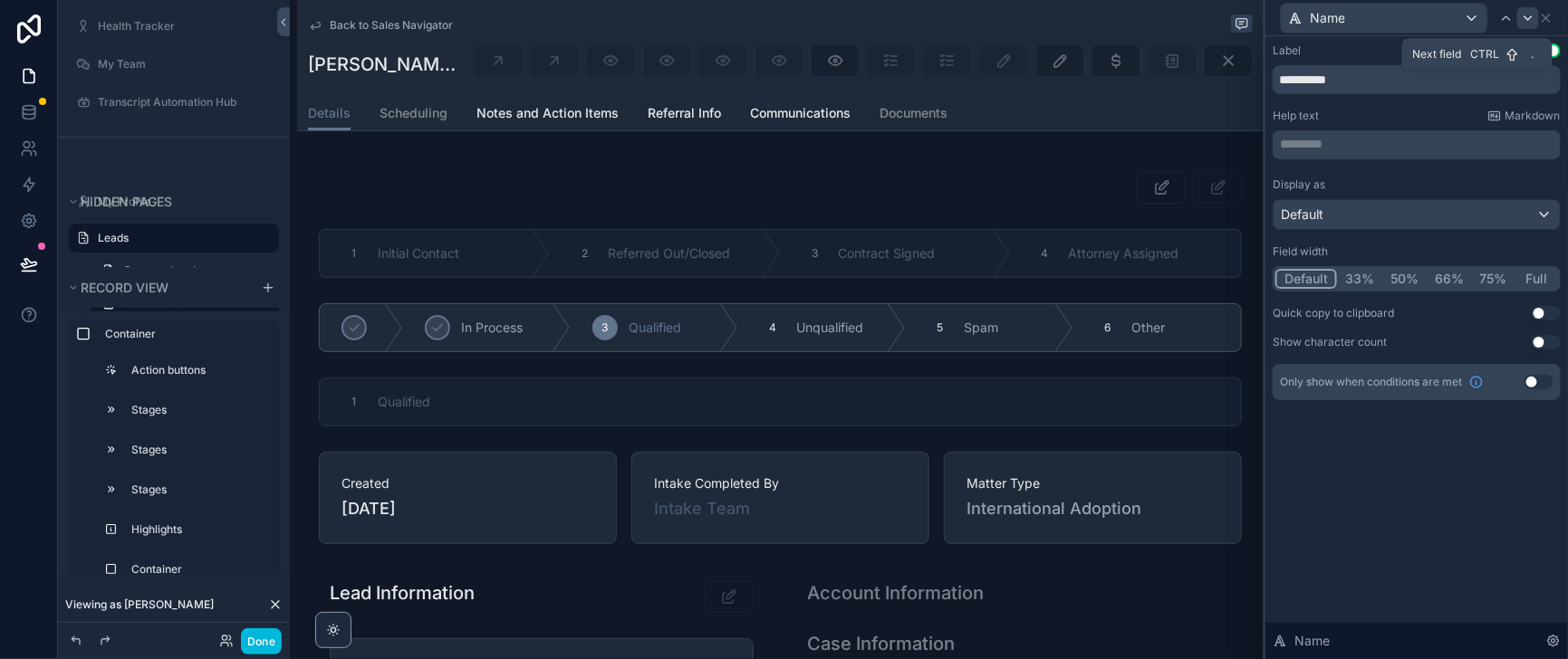
click at [1528, 22] on icon at bounding box center [1527, 18] width 14 height 14
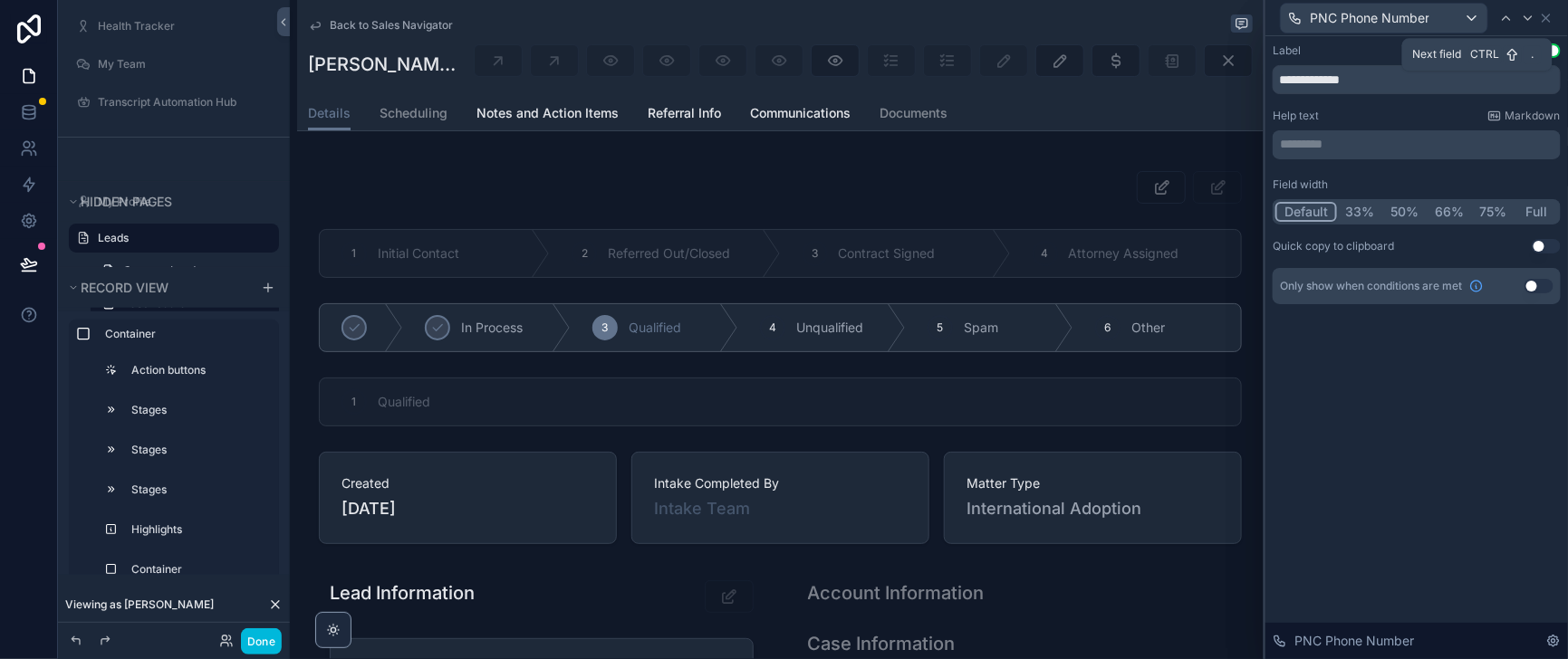
click at [1528, 22] on icon at bounding box center [1527, 18] width 14 height 14
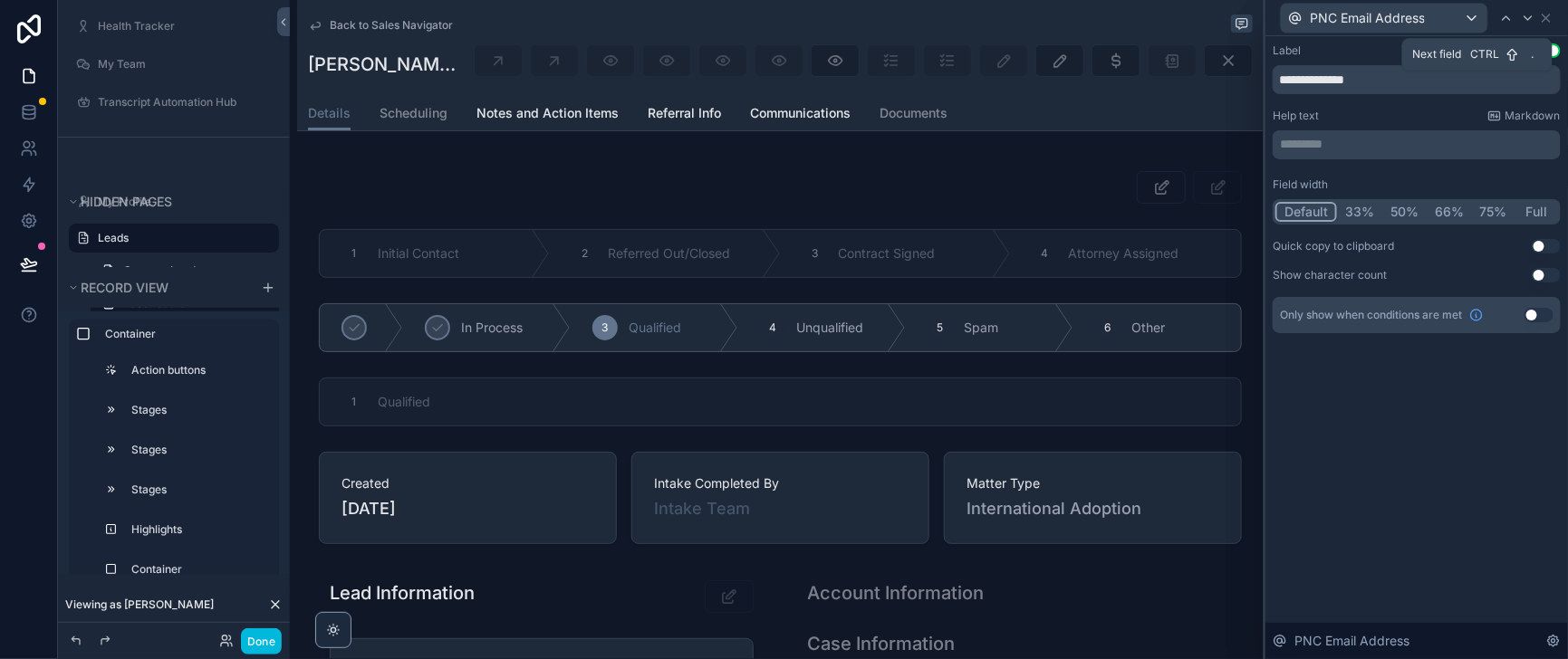
click at [1528, 22] on icon at bounding box center [1527, 18] width 14 height 14
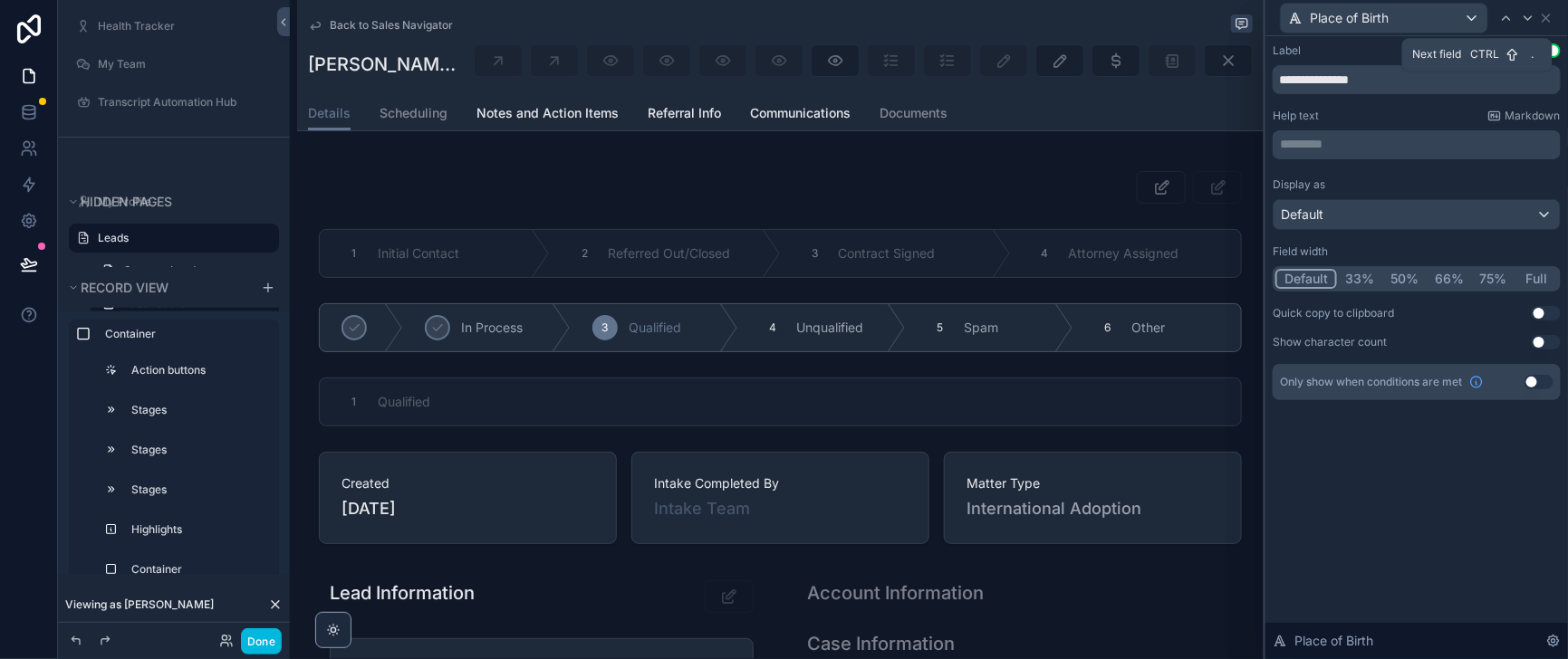
click at [1528, 22] on icon at bounding box center [1527, 18] width 14 height 14
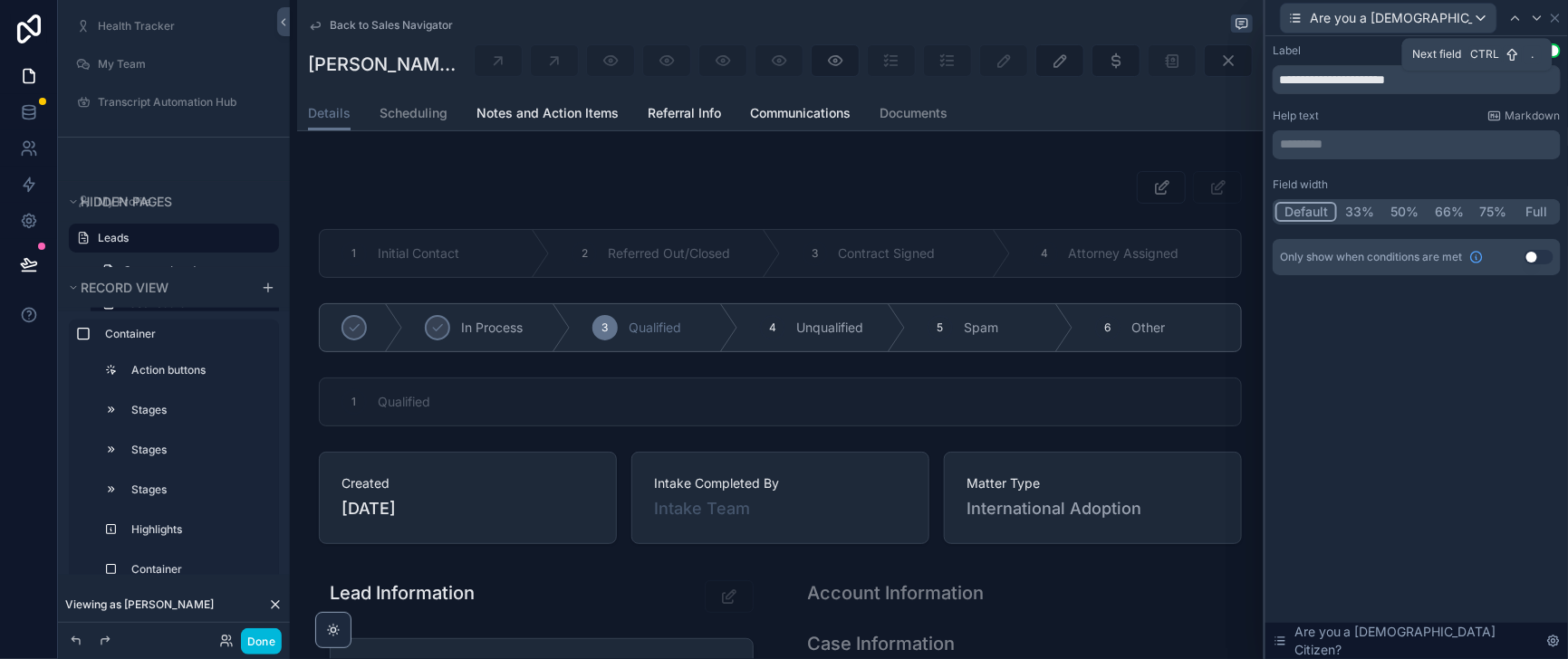
click at [1530, 22] on icon at bounding box center [1536, 18] width 14 height 14
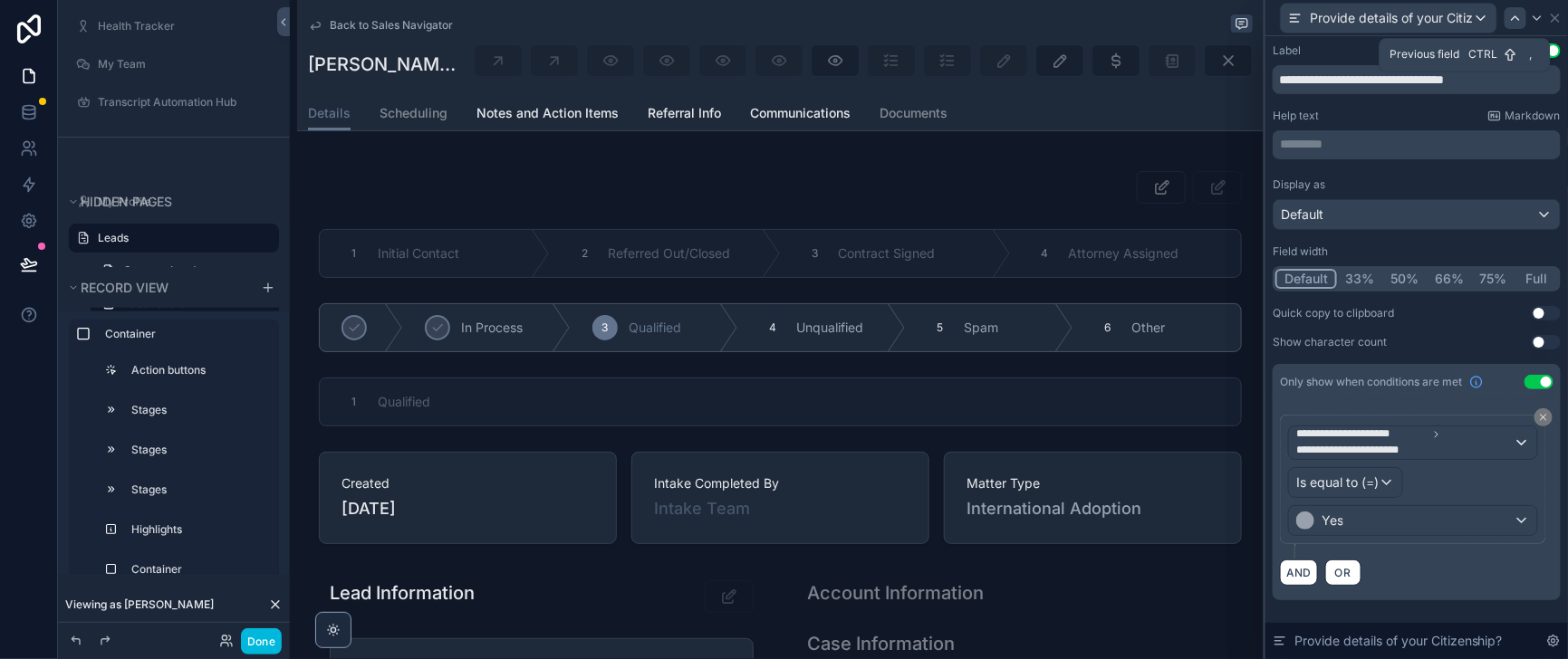
click at [1508, 14] on icon at bounding box center [1515, 18] width 14 height 14
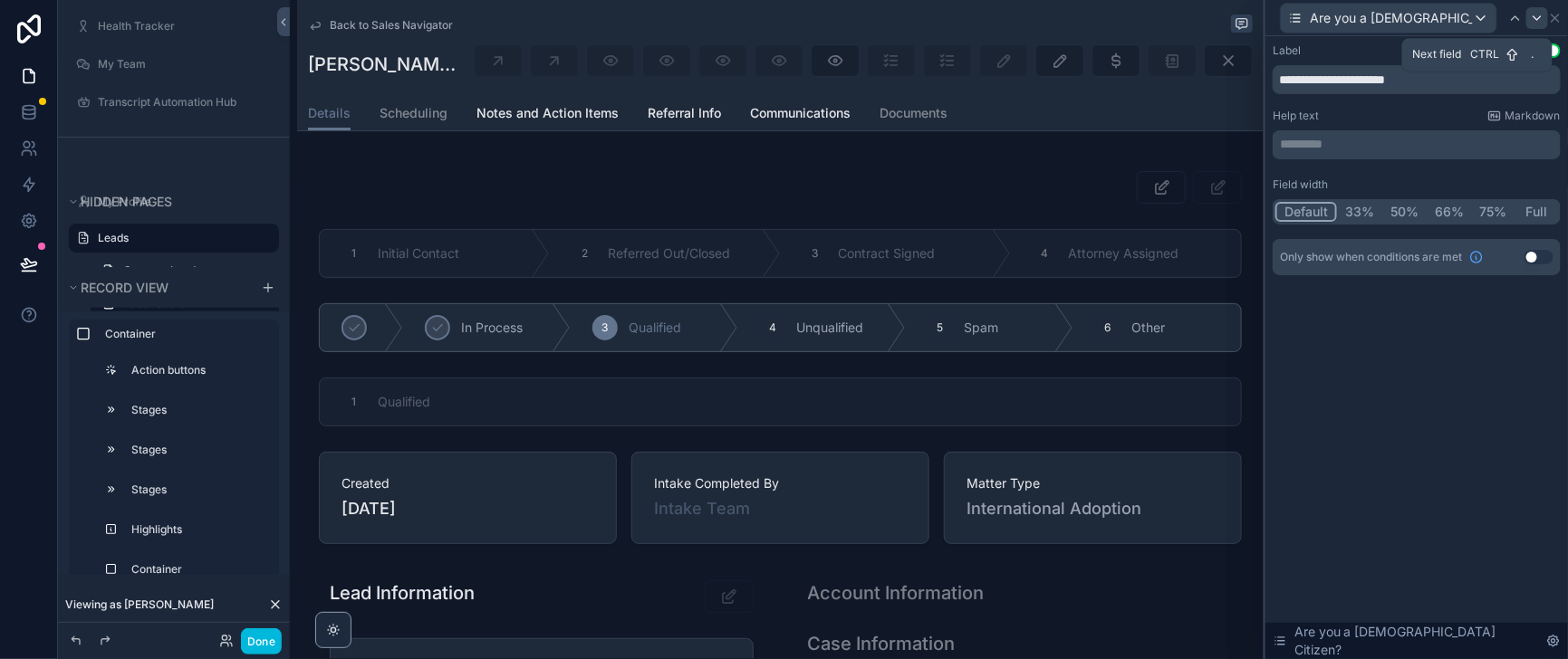
click at [1530, 17] on icon at bounding box center [1536, 18] width 14 height 14
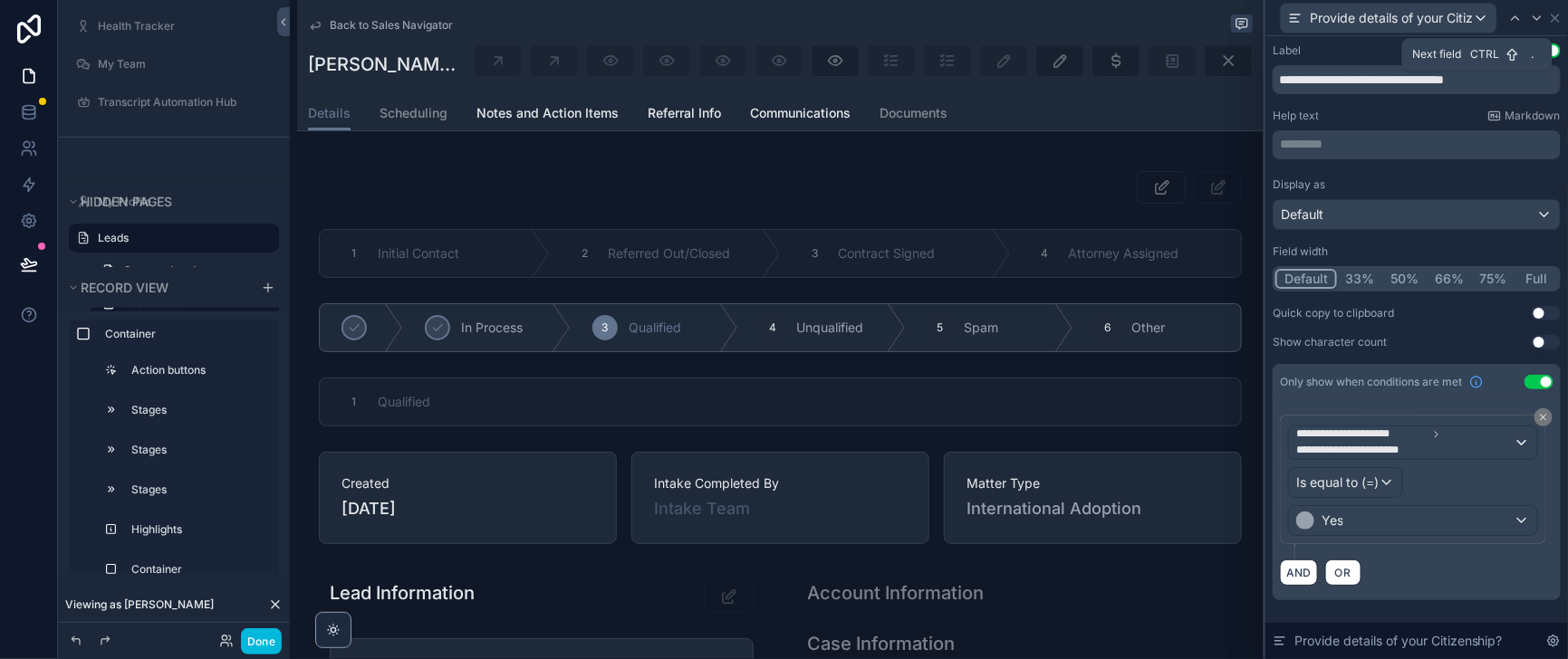
click at [1530, 17] on icon at bounding box center [1536, 18] width 14 height 14
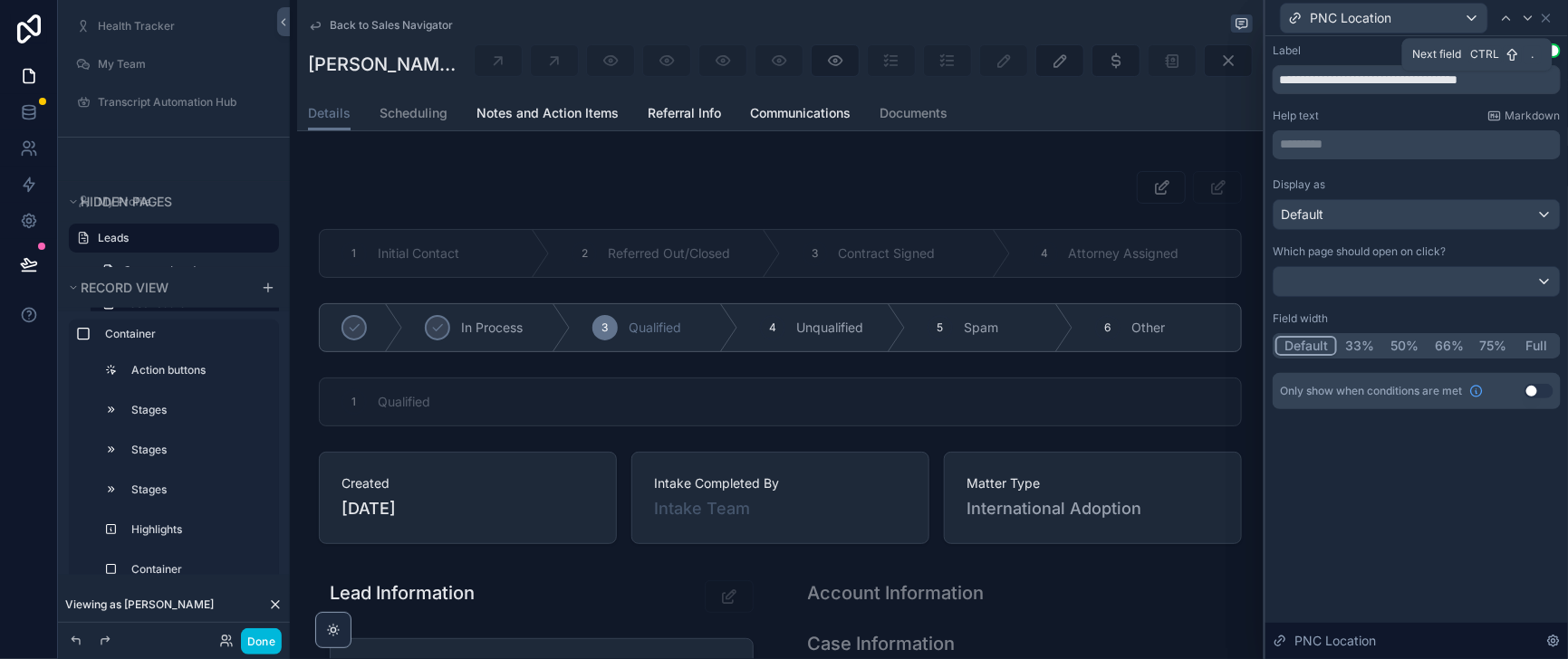
click at [1524, 17] on icon at bounding box center [1527, 18] width 14 height 14
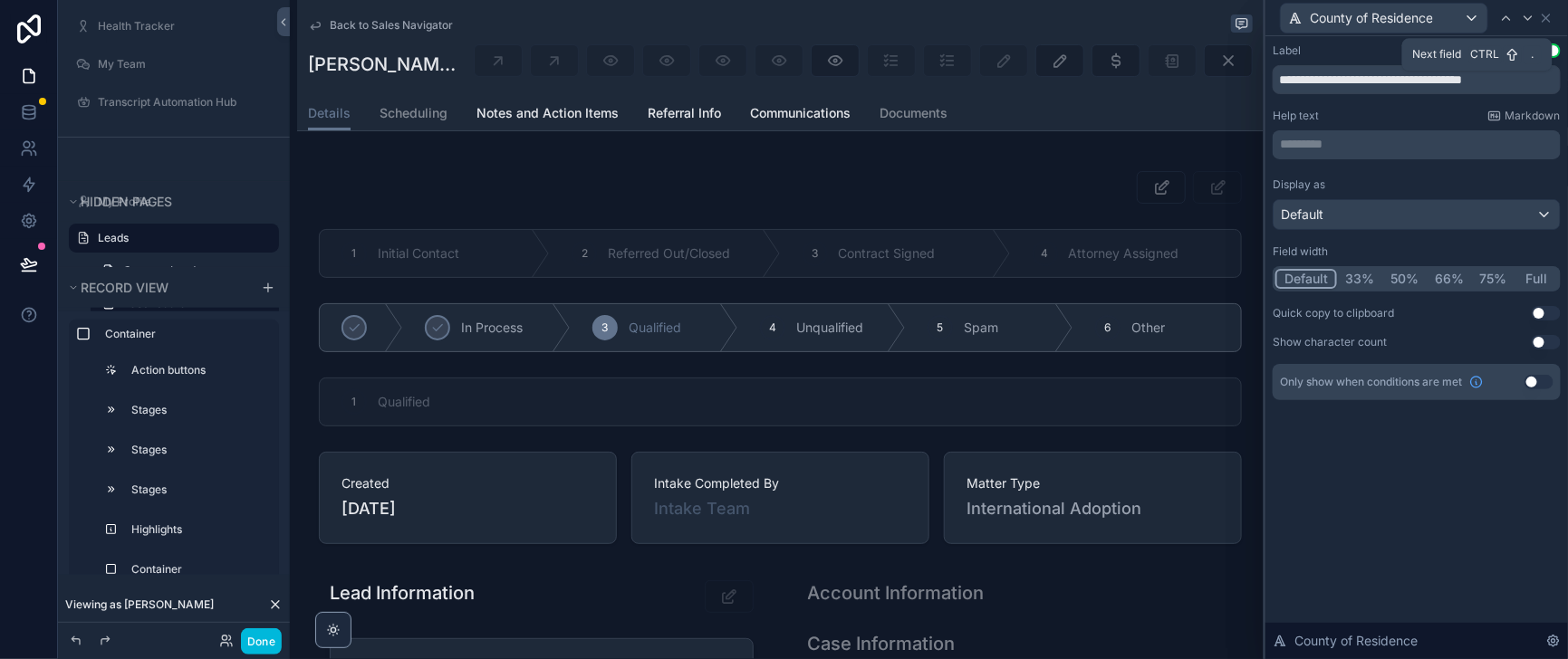
click at [1524, 17] on icon at bounding box center [1527, 18] width 14 height 14
click at [1530, 17] on icon at bounding box center [1536, 18] width 14 height 14
click at [1524, 17] on icon at bounding box center [1527, 18] width 14 height 14
click at [1530, 17] on icon at bounding box center [1536, 18] width 14 height 14
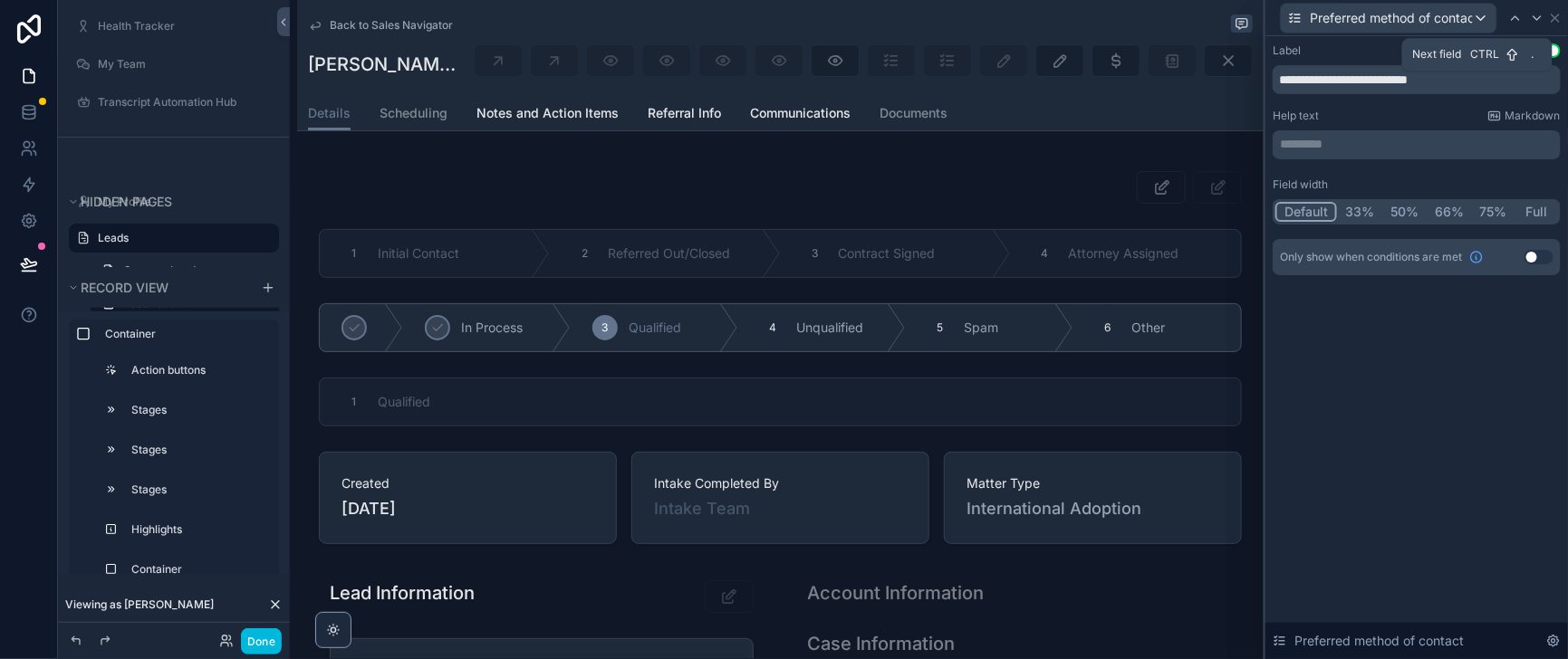
click at [1530, 17] on icon at bounding box center [1536, 18] width 14 height 14
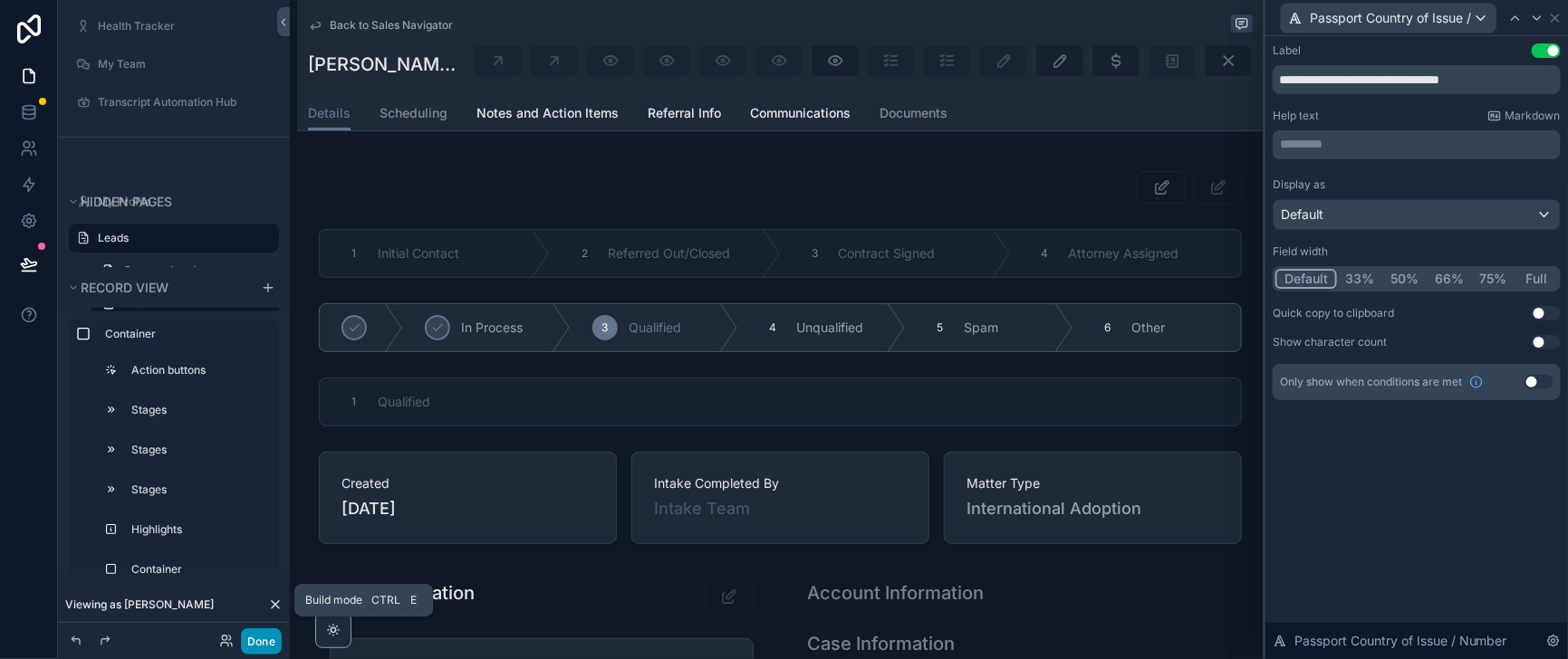
click at [282, 635] on button "Done" at bounding box center [261, 641] width 41 height 26
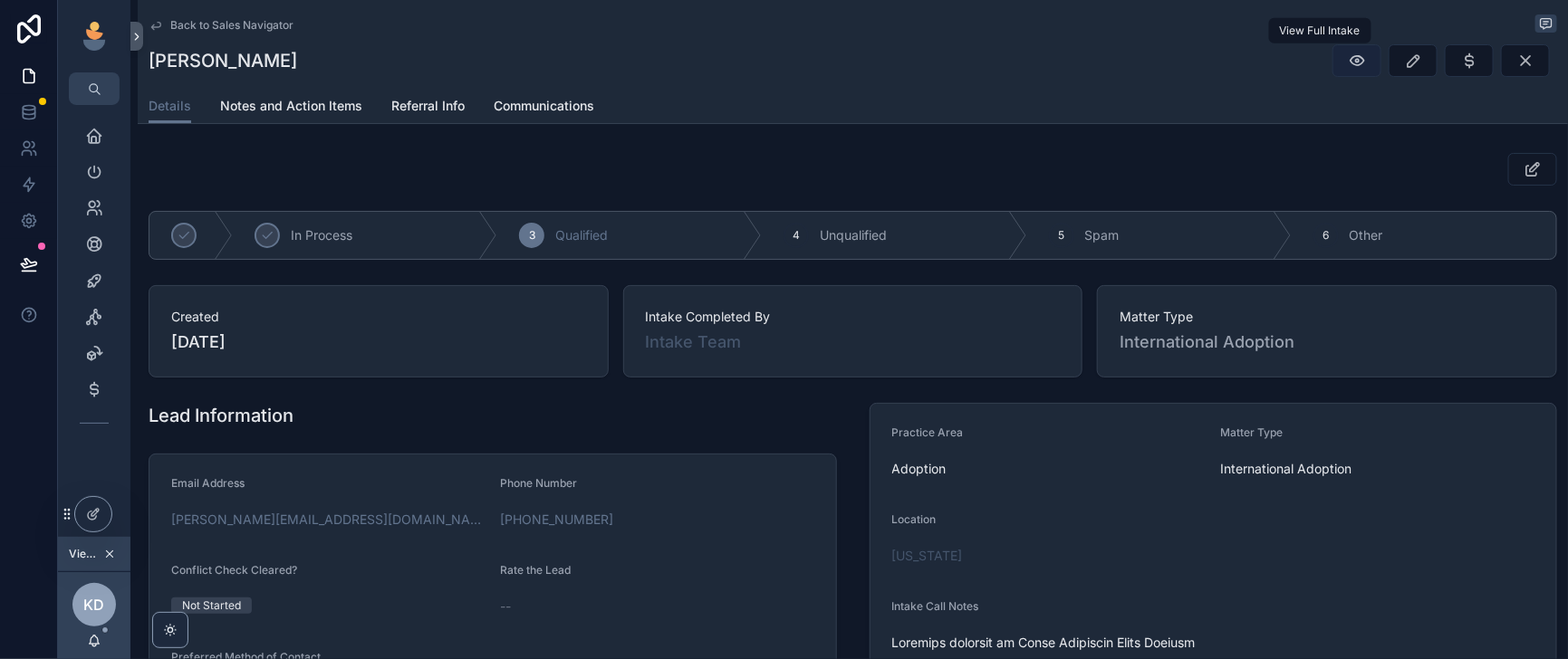
click at [1348, 69] on icon "scrollable content" at bounding box center [1356, 60] width 18 height 18
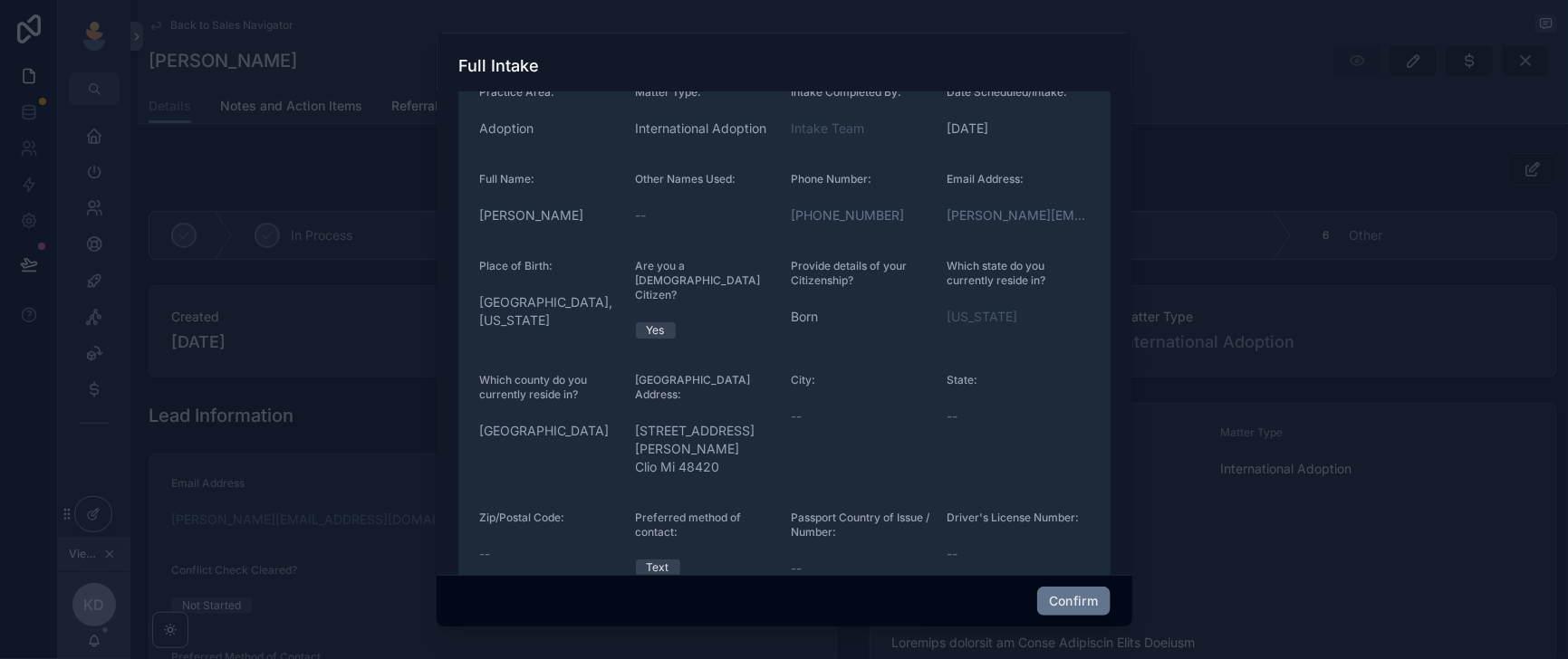
scroll to position [0, 0]
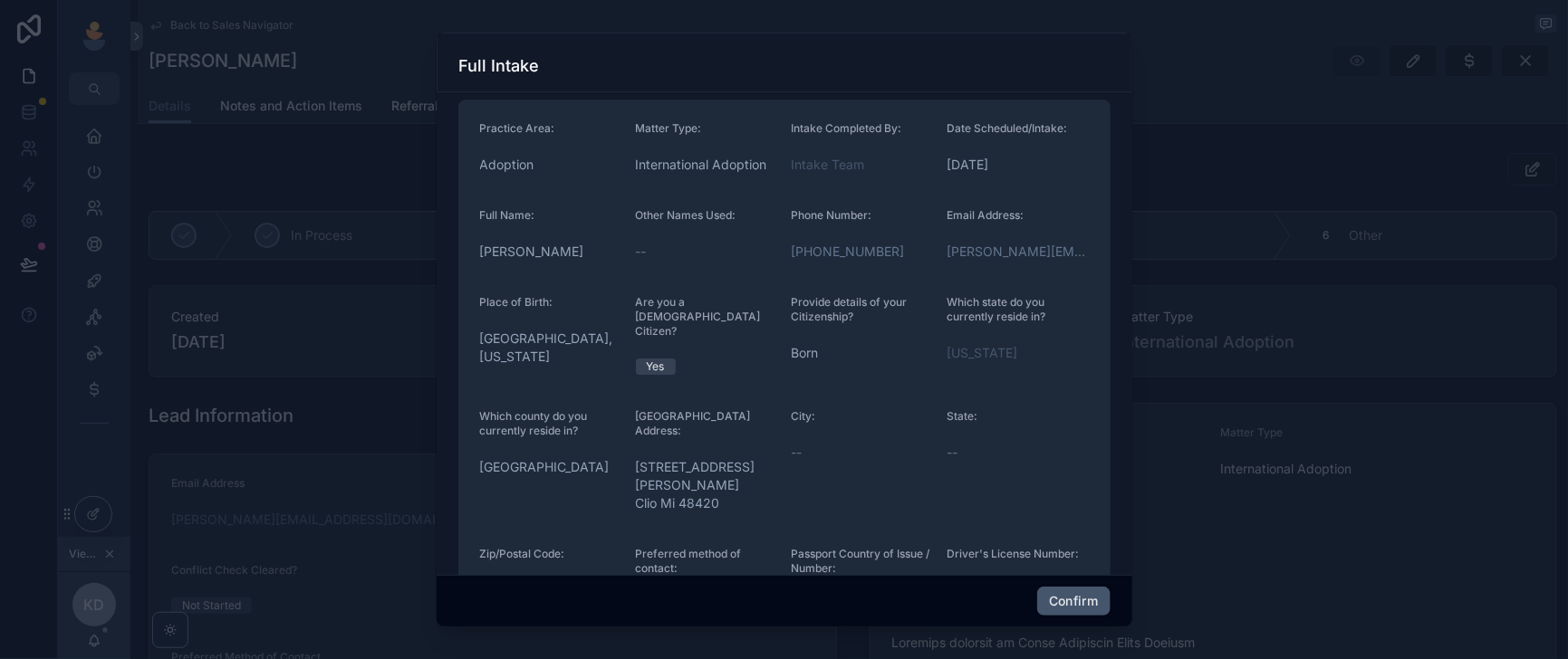
click at [1099, 589] on button "Confirm" at bounding box center [1072, 600] width 72 height 29
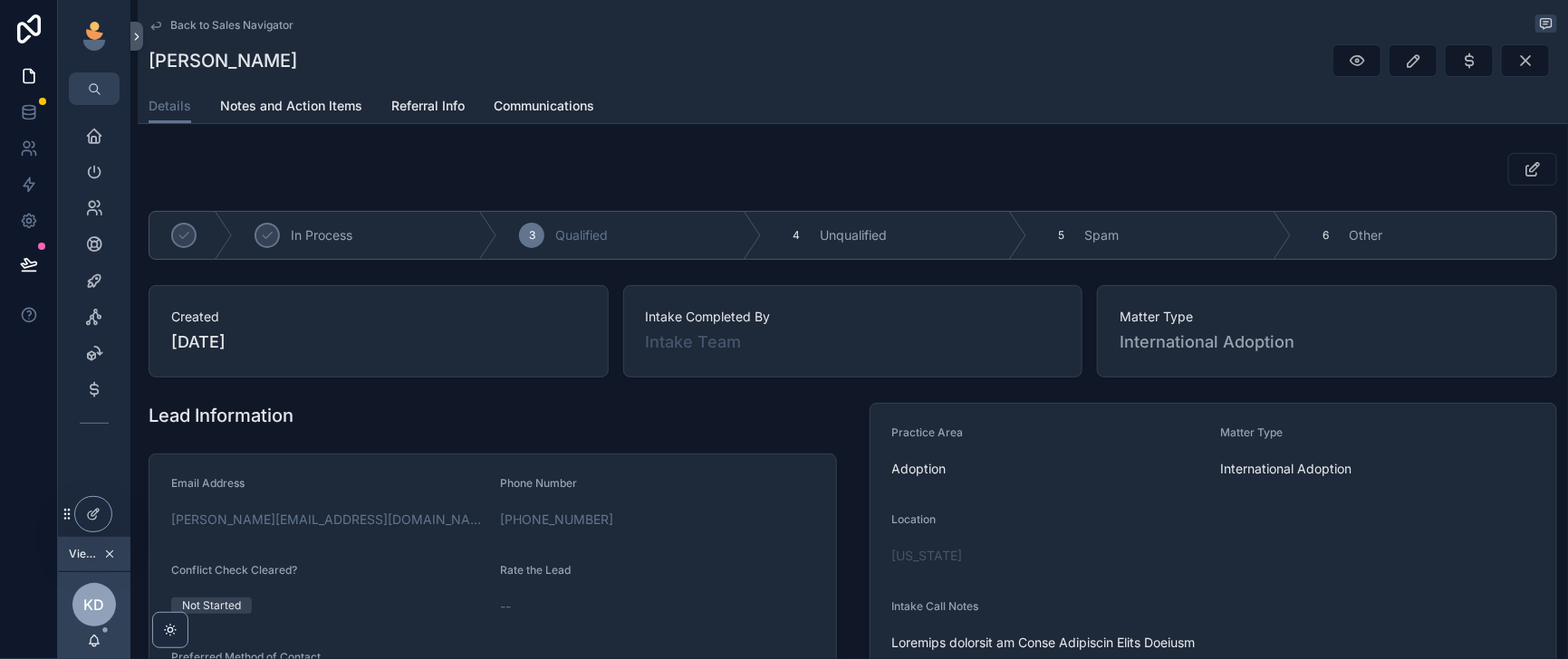
click at [262, 30] on span "Back to Sales Navigator" at bounding box center [231, 24] width 123 height 14
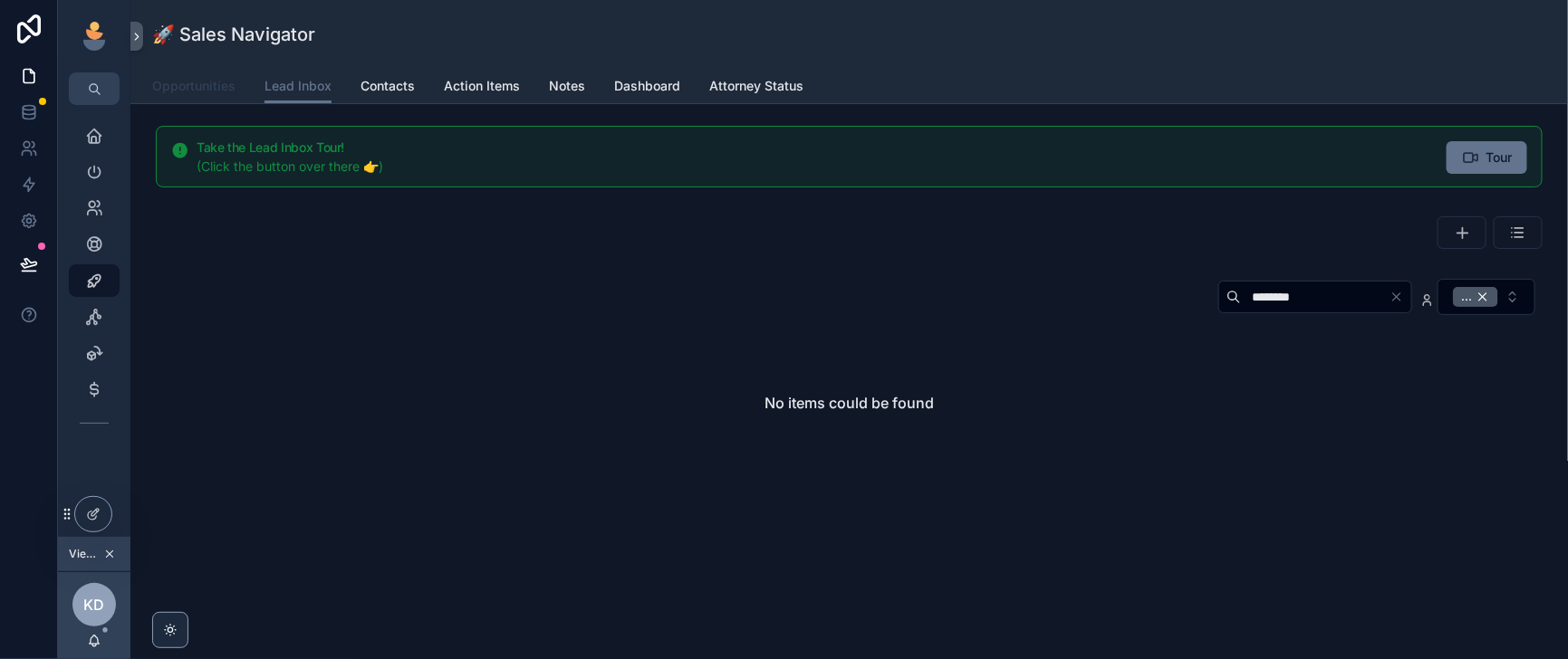
click at [235, 95] on span "Opportunities" at bounding box center [193, 85] width 83 height 18
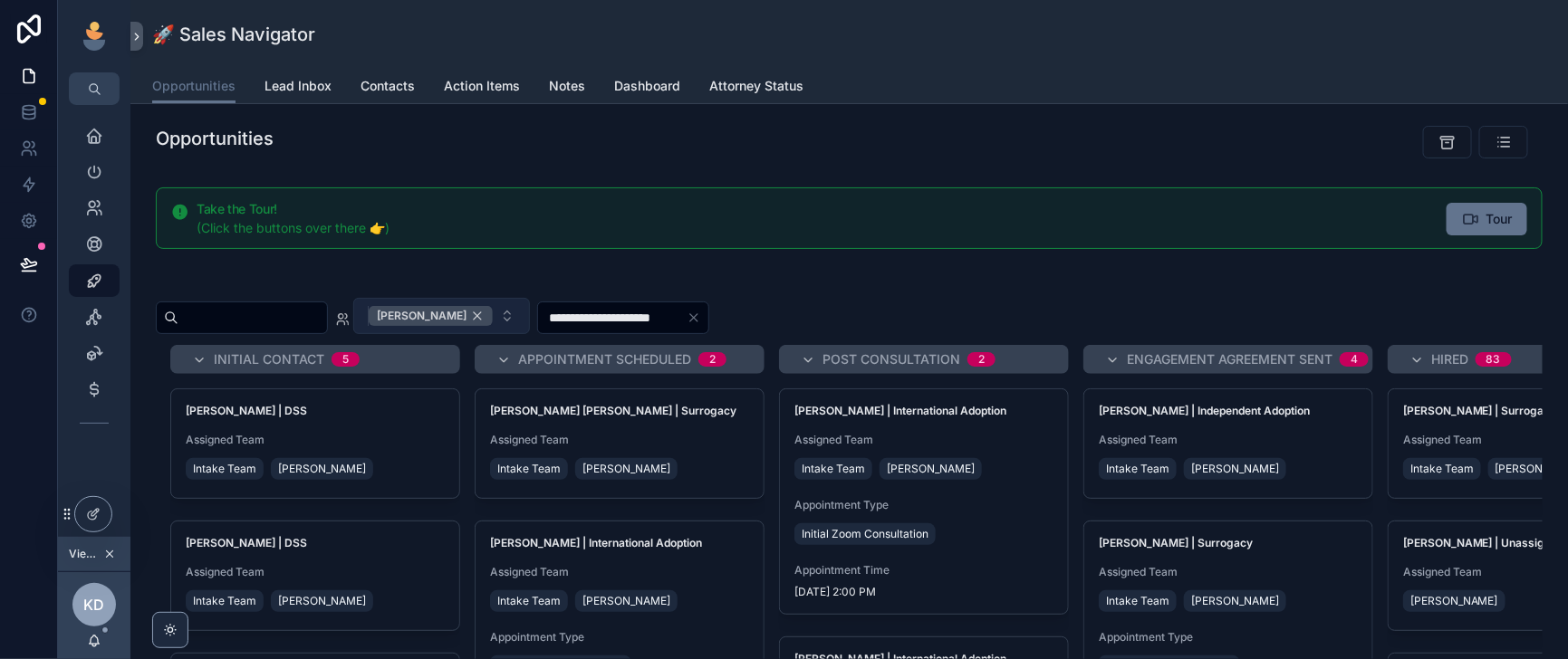
click at [493, 326] on div "[PERSON_NAME]" at bounding box center [430, 315] width 124 height 20
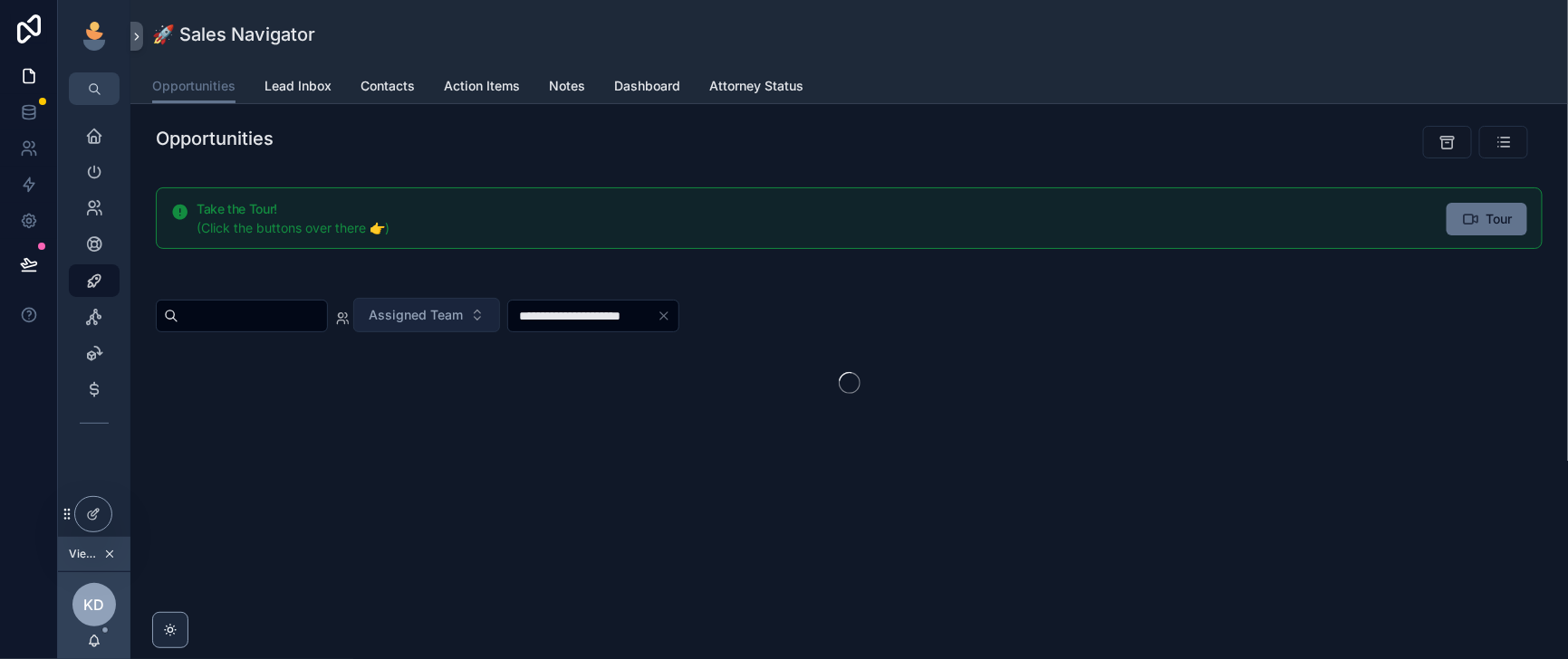
click at [285, 329] on input "scrollable content" at bounding box center [252, 315] width 149 height 25
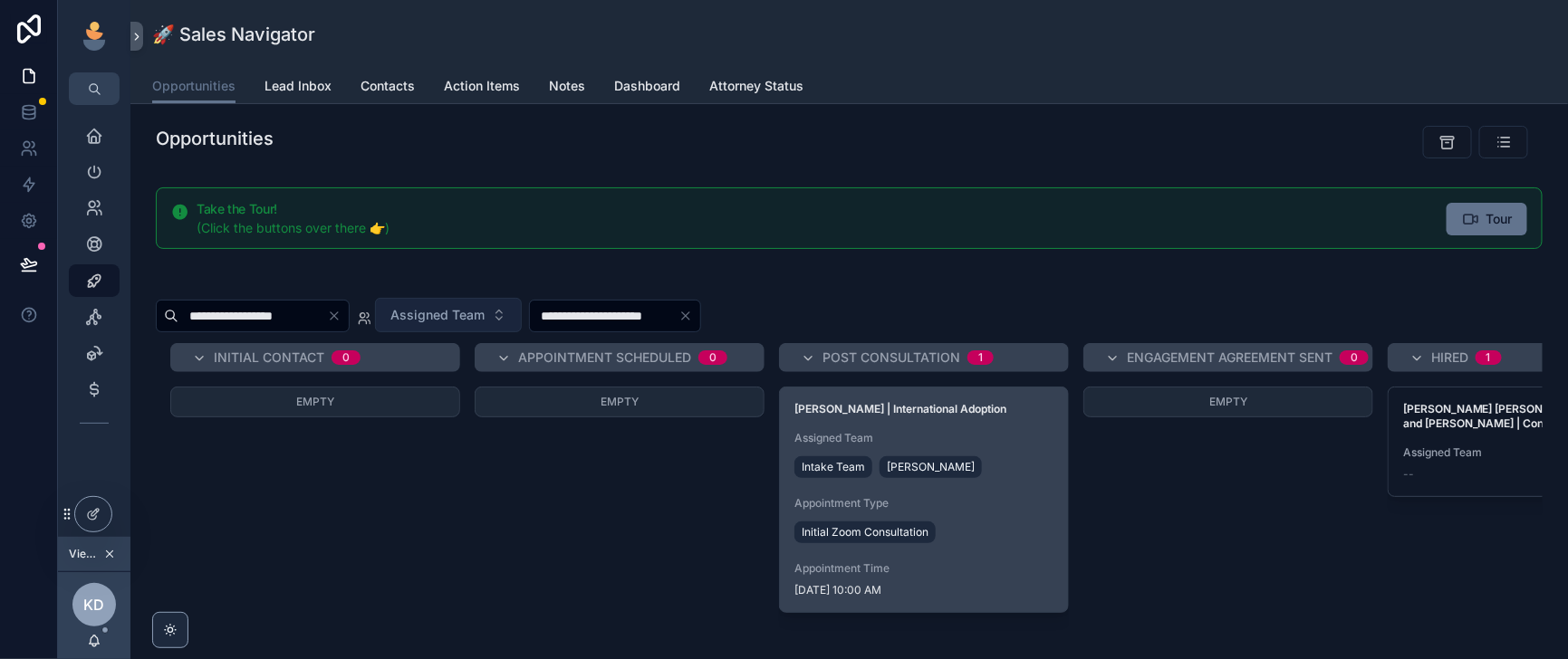
type input "**********"
click at [1068, 548] on div "Joshua Edward Hohnholt | International Adoption Assigned Team Intake Team Kelly…" at bounding box center [923, 500] width 288 height 225
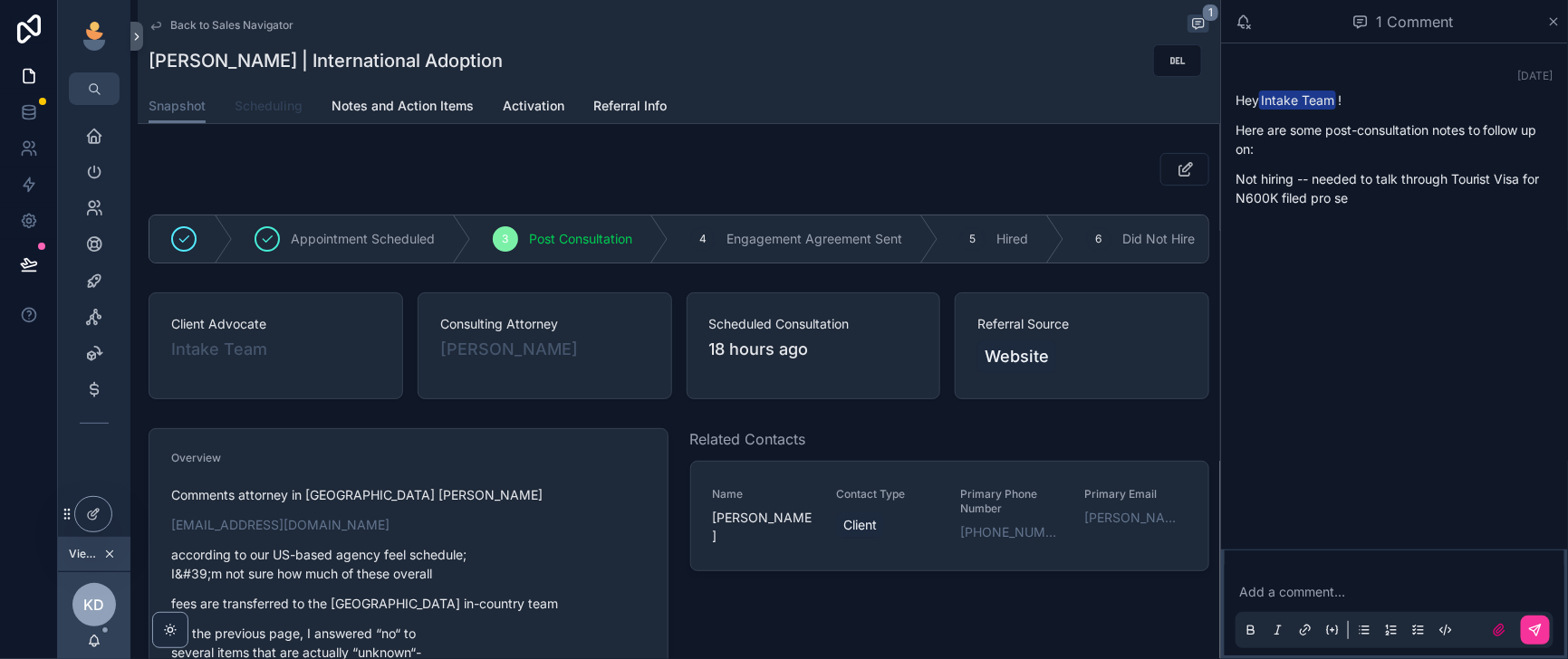
click at [303, 111] on span "Scheduling" at bounding box center [268, 105] width 68 height 18
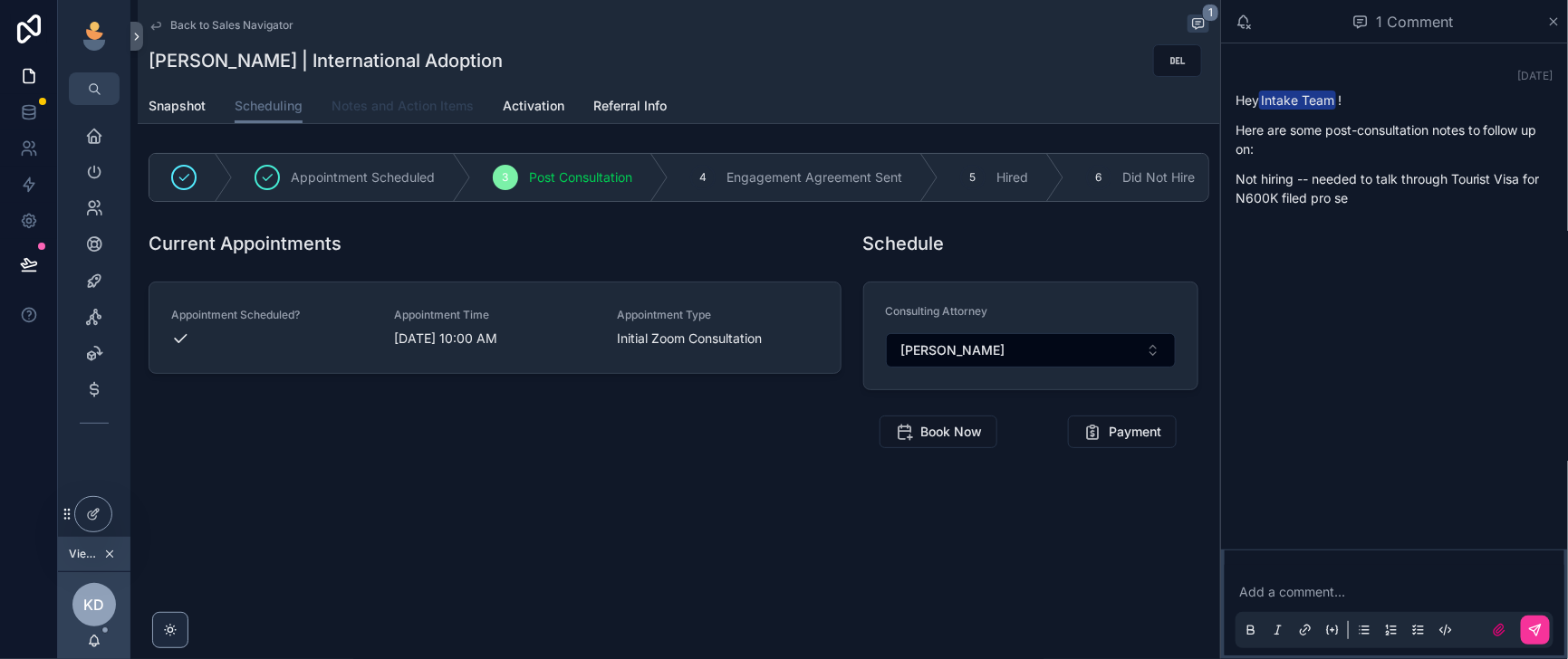
click at [447, 115] on span "Notes and Action Items" at bounding box center [403, 105] width 142 height 18
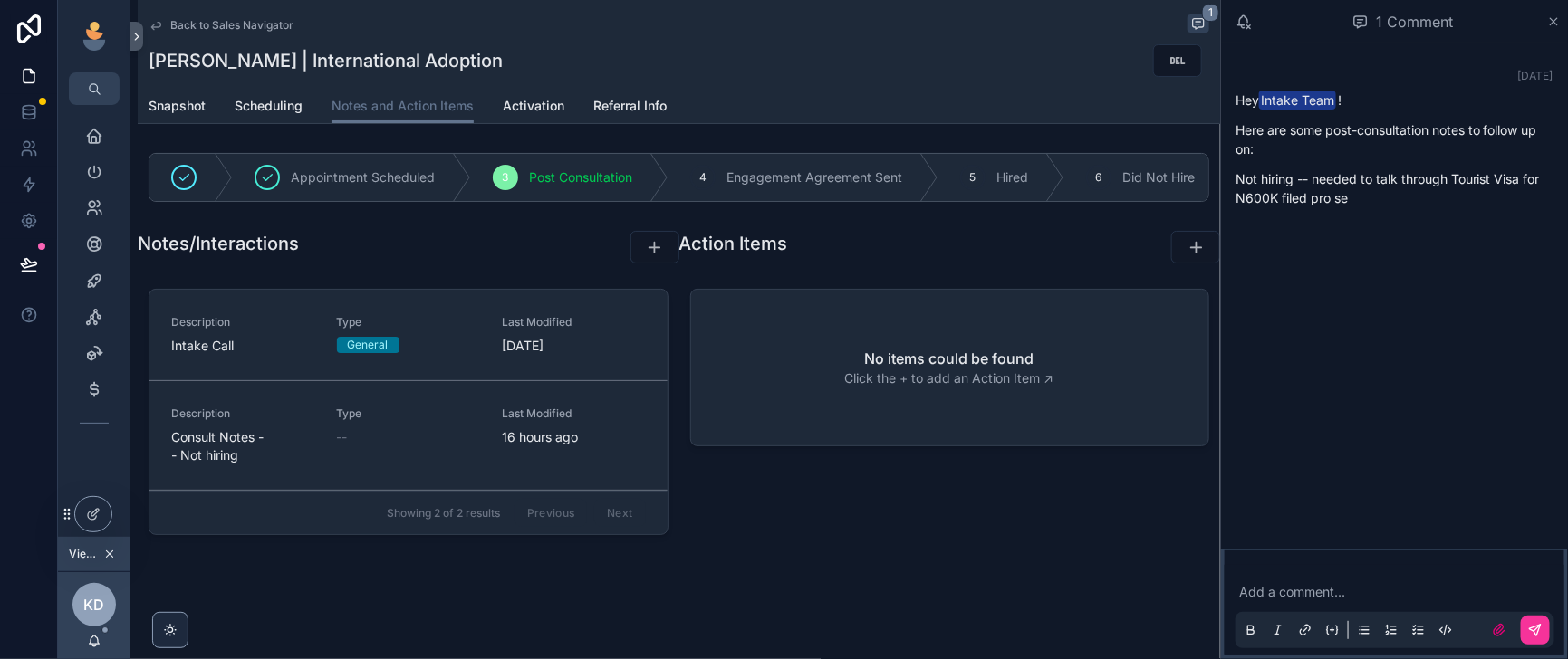
click at [379, 464] on div "Type --" at bounding box center [409, 435] width 144 height 58
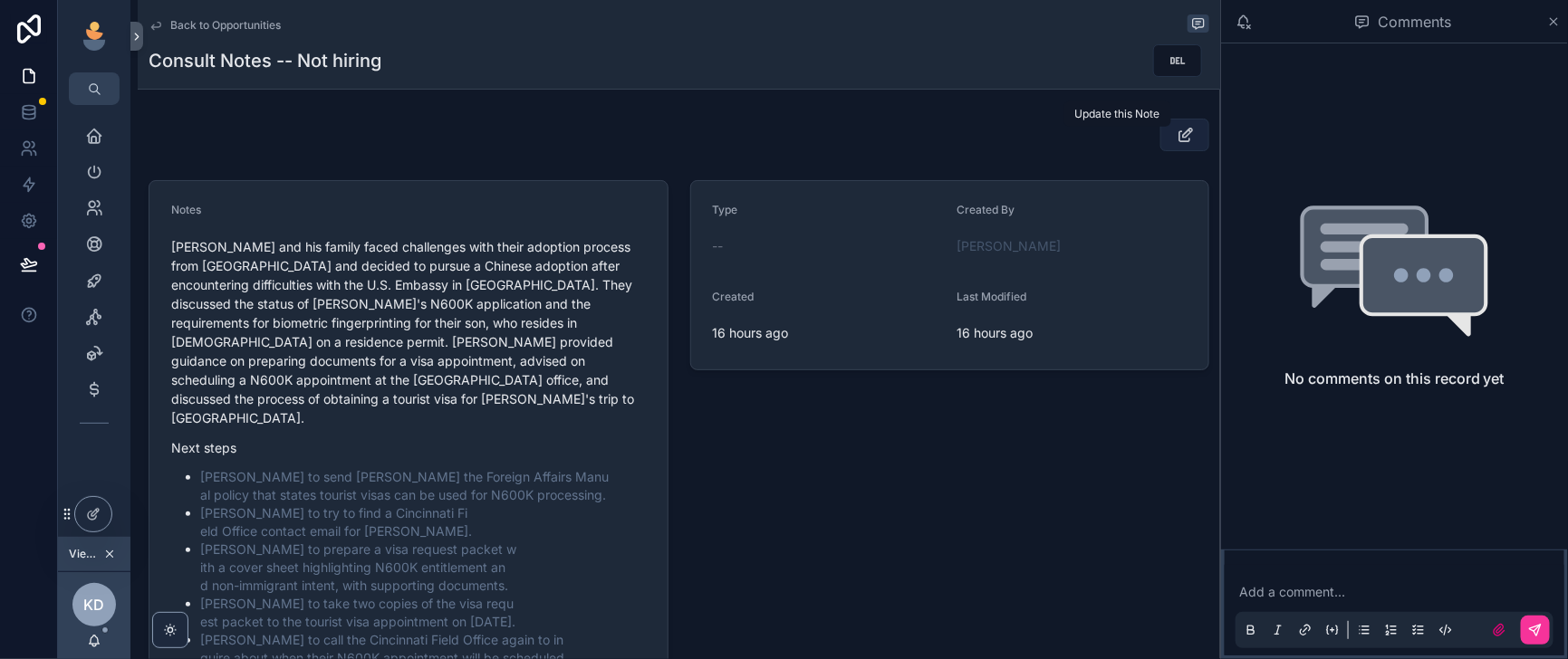
click at [1176, 144] on icon "scrollable content" at bounding box center [1185, 134] width 19 height 18
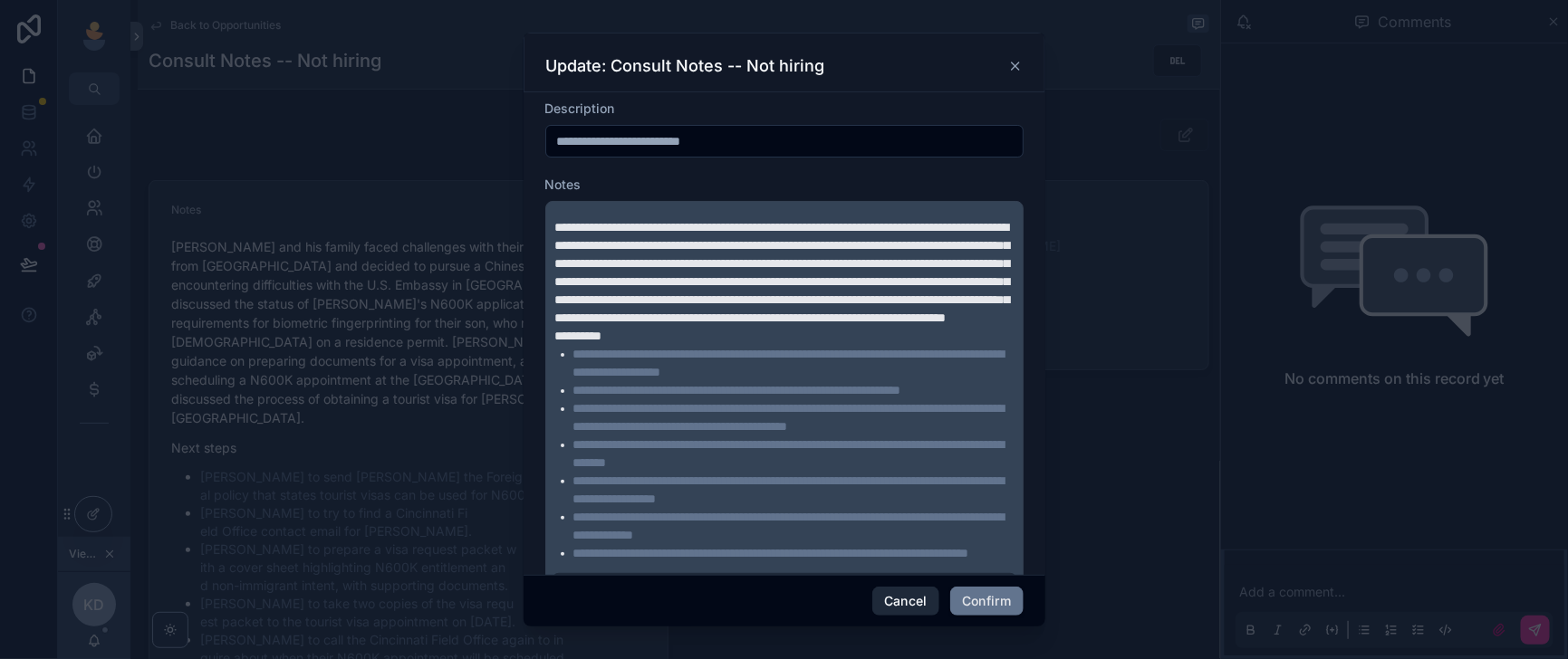
click at [920, 596] on button "Cancel" at bounding box center [906, 600] width 67 height 29
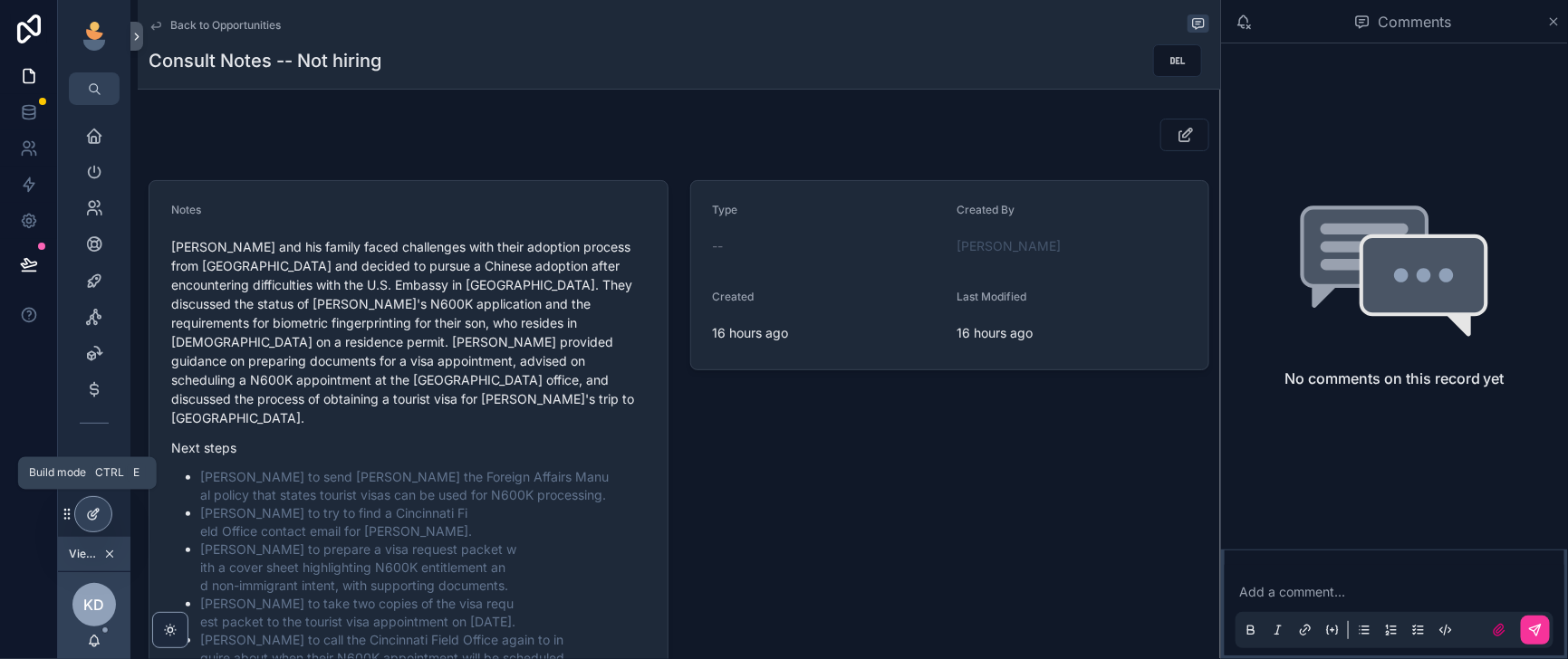
click at [98, 520] on icon at bounding box center [93, 513] width 14 height 14
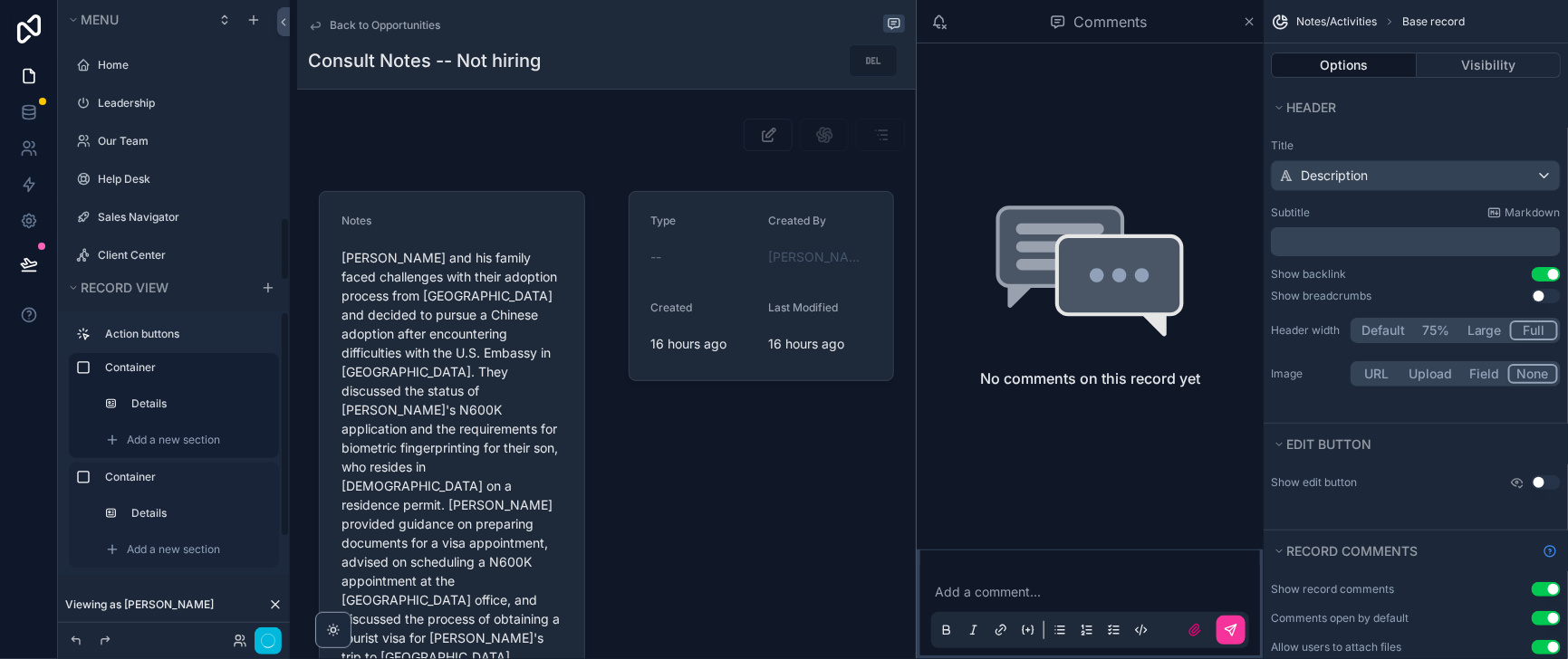
scroll to position [2158, 0]
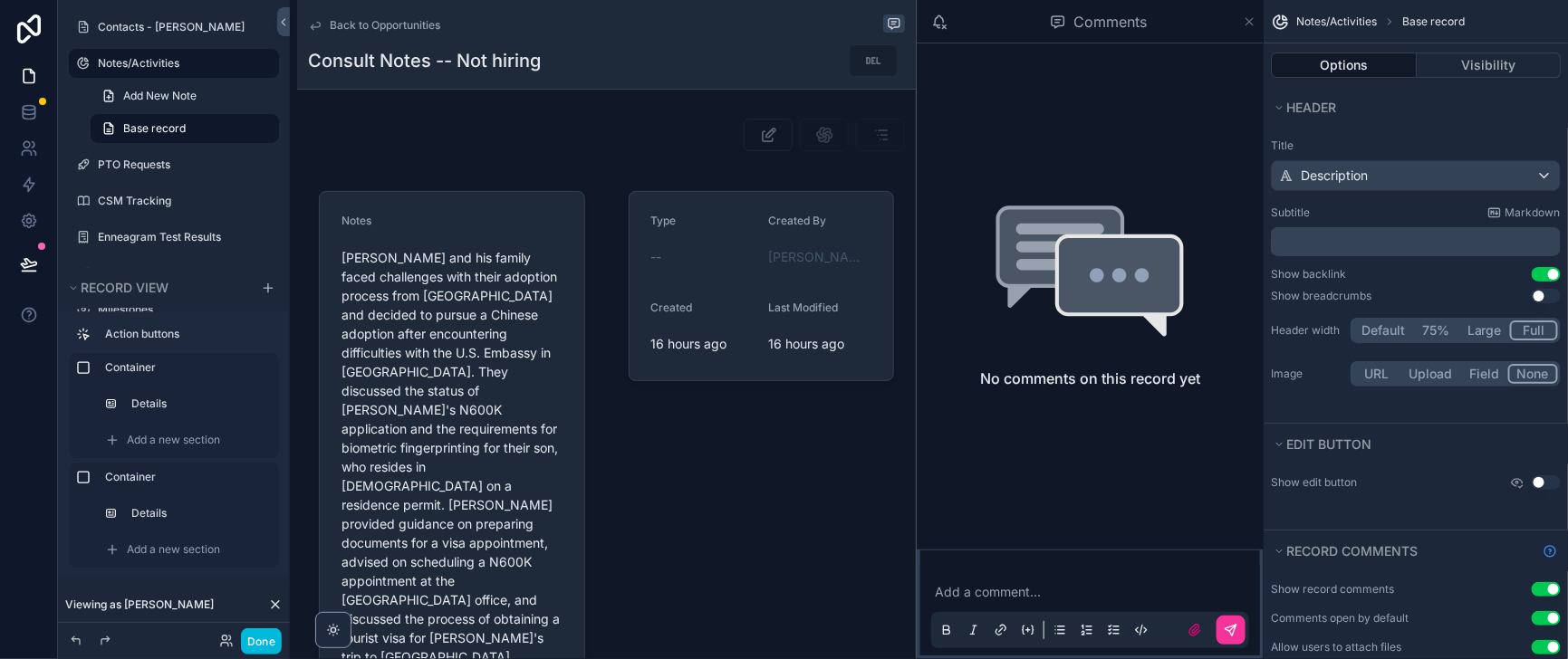
click at [1246, 25] on icon "scrollable content" at bounding box center [1250, 22] width 7 height 7
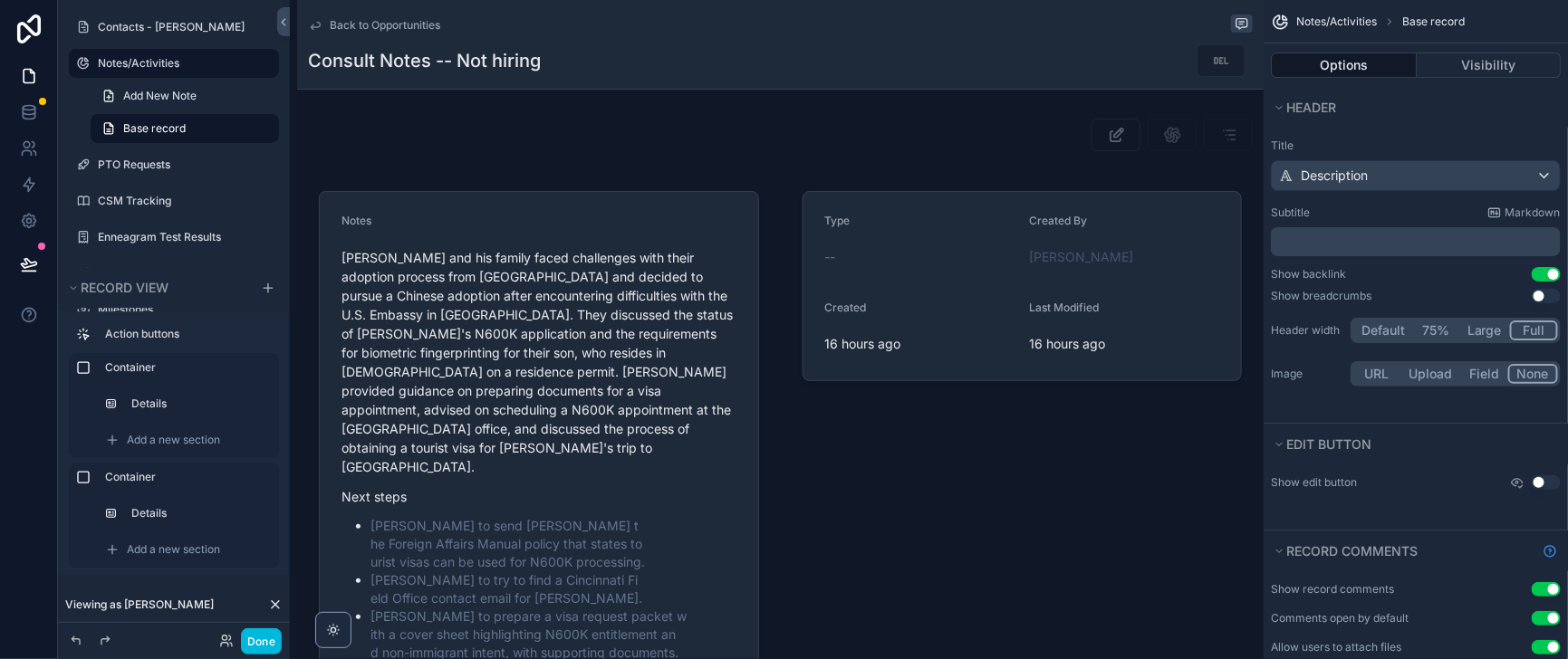
click at [864, 75] on div "Consult Notes -- Not hiring" at bounding box center [780, 60] width 944 height 35
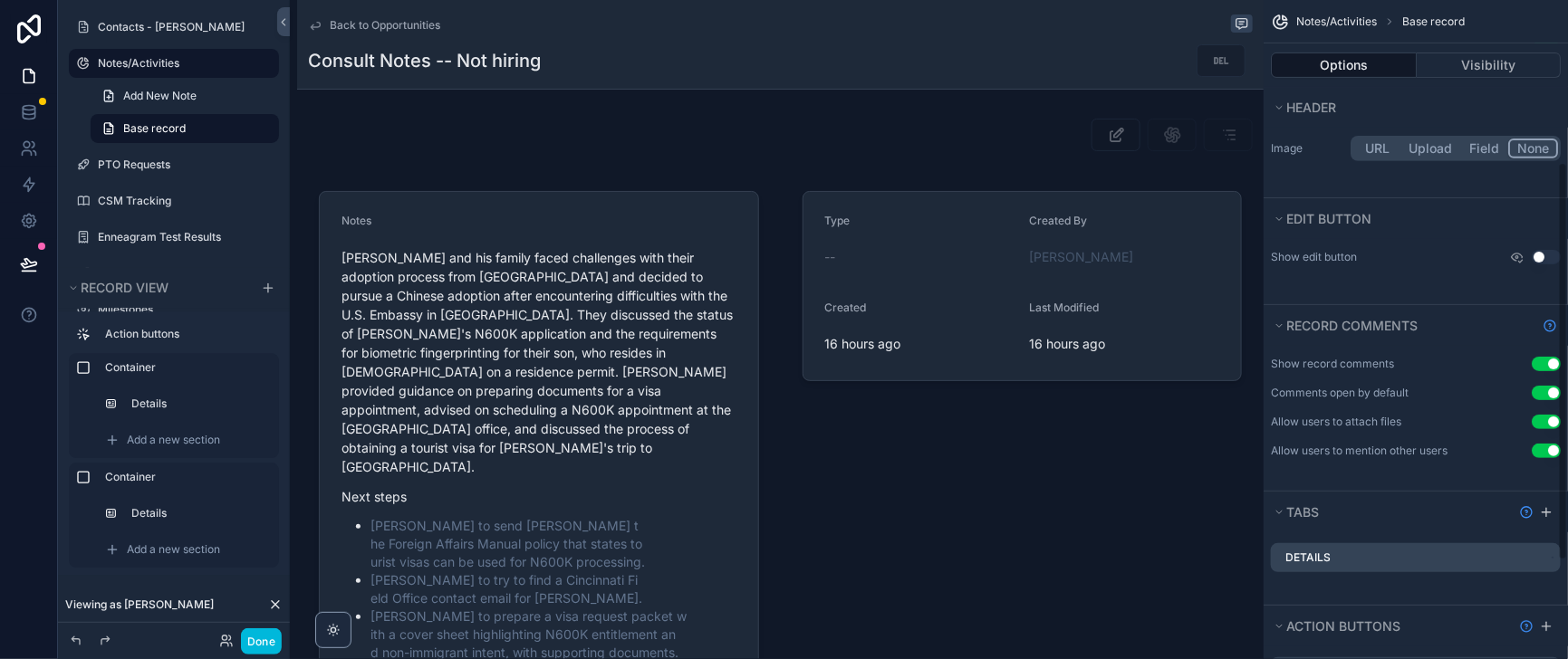
scroll to position [429, 0]
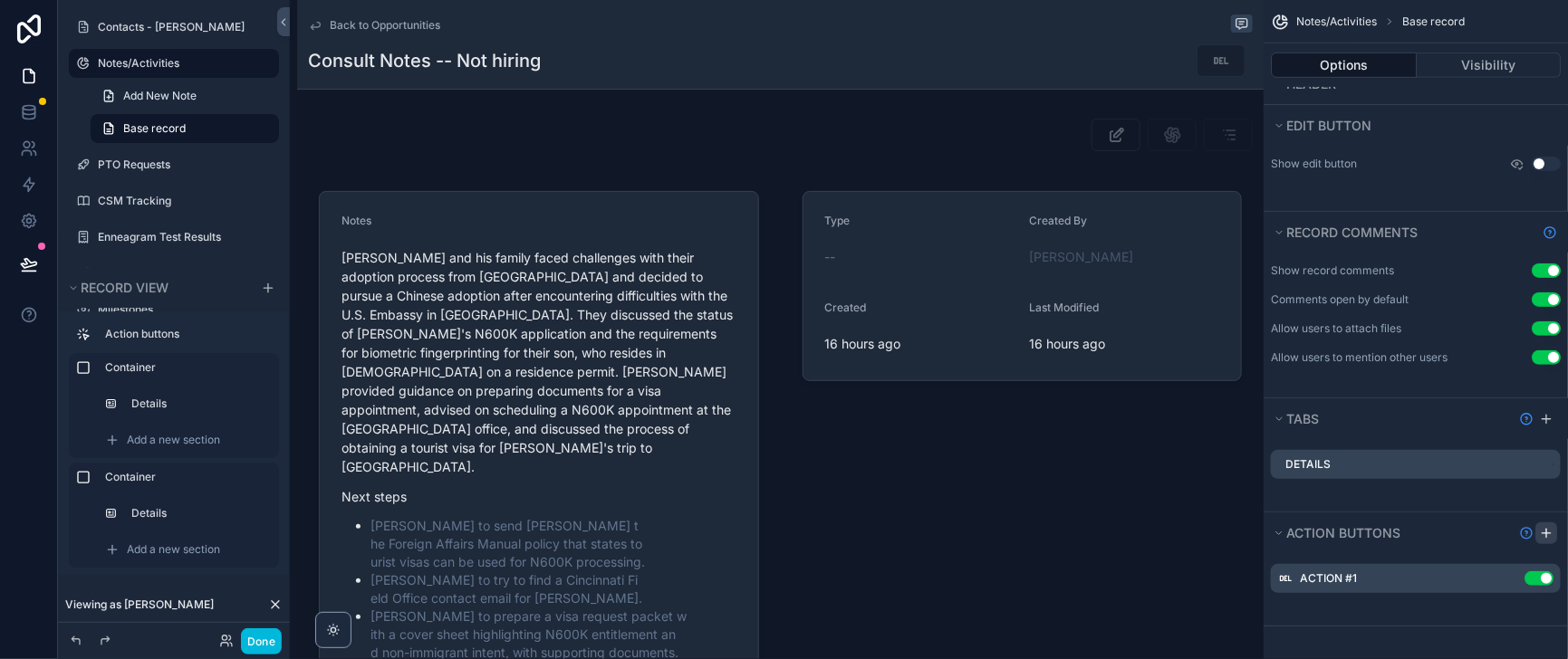
click at [1541, 526] on icon "scrollable content" at bounding box center [1546, 533] width 14 height 14
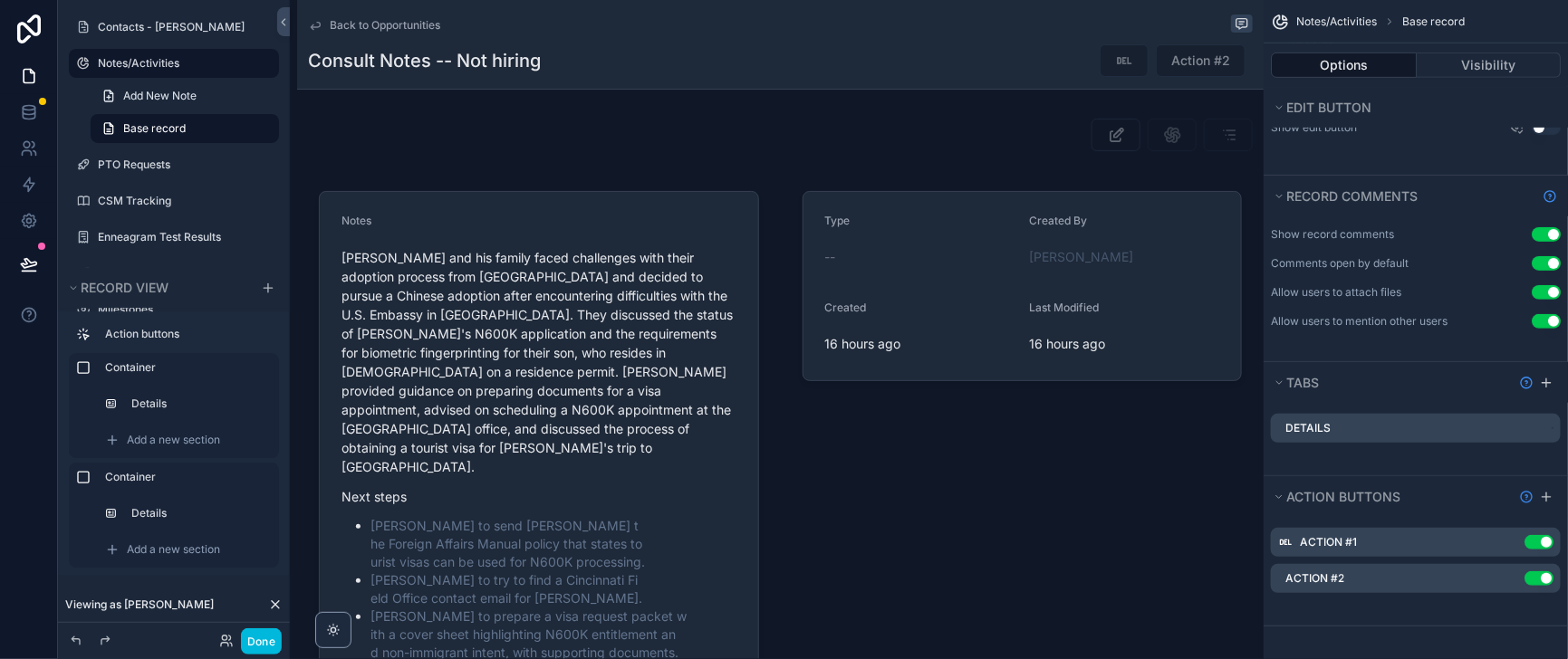
click at [0, 0] on icon "scrollable content" at bounding box center [0, 0] width 0 height 0
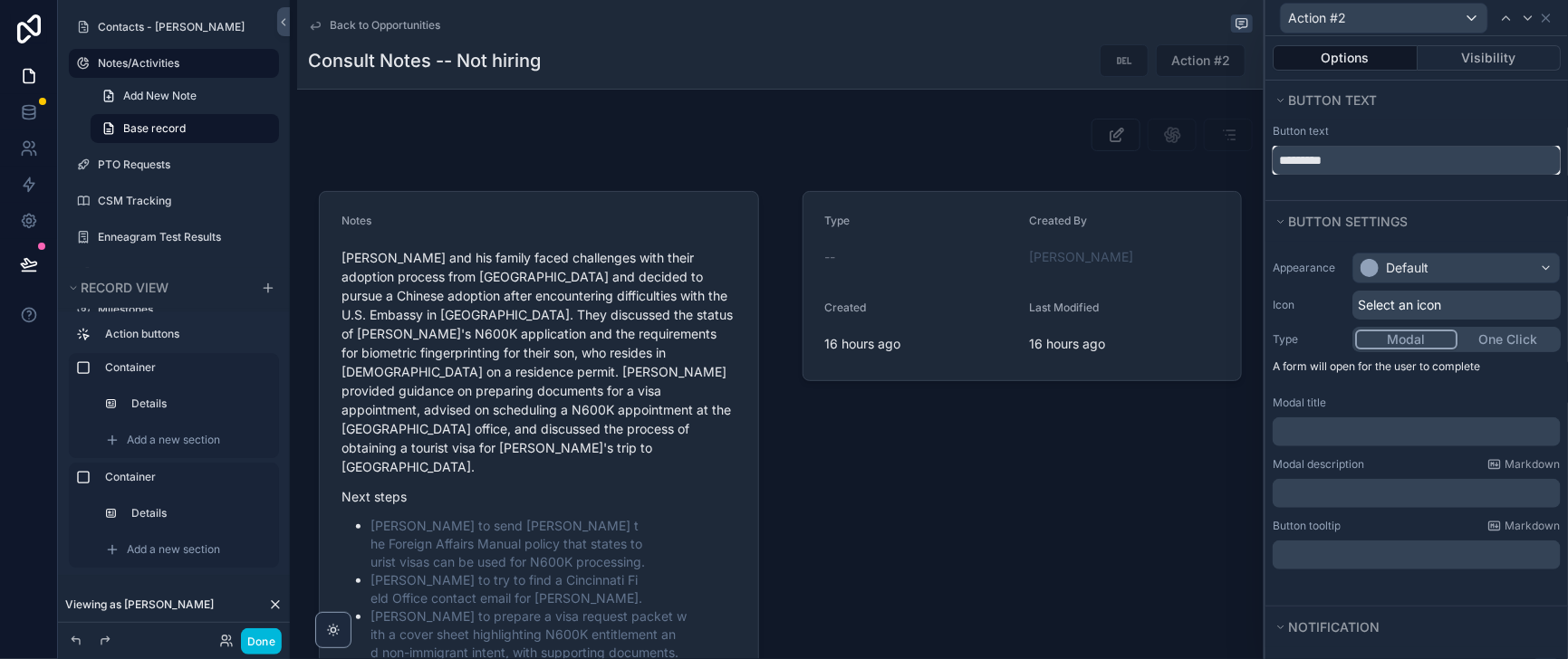
drag, startPoint x: 1325, startPoint y: 168, endPoint x: 1230, endPoint y: 172, distance: 95.1
click at [1265, 172] on div "Button text *********" at bounding box center [1416, 149] width 303 height 51
click at [1368, 314] on span "Select an icon" at bounding box center [1398, 304] width 83 height 18
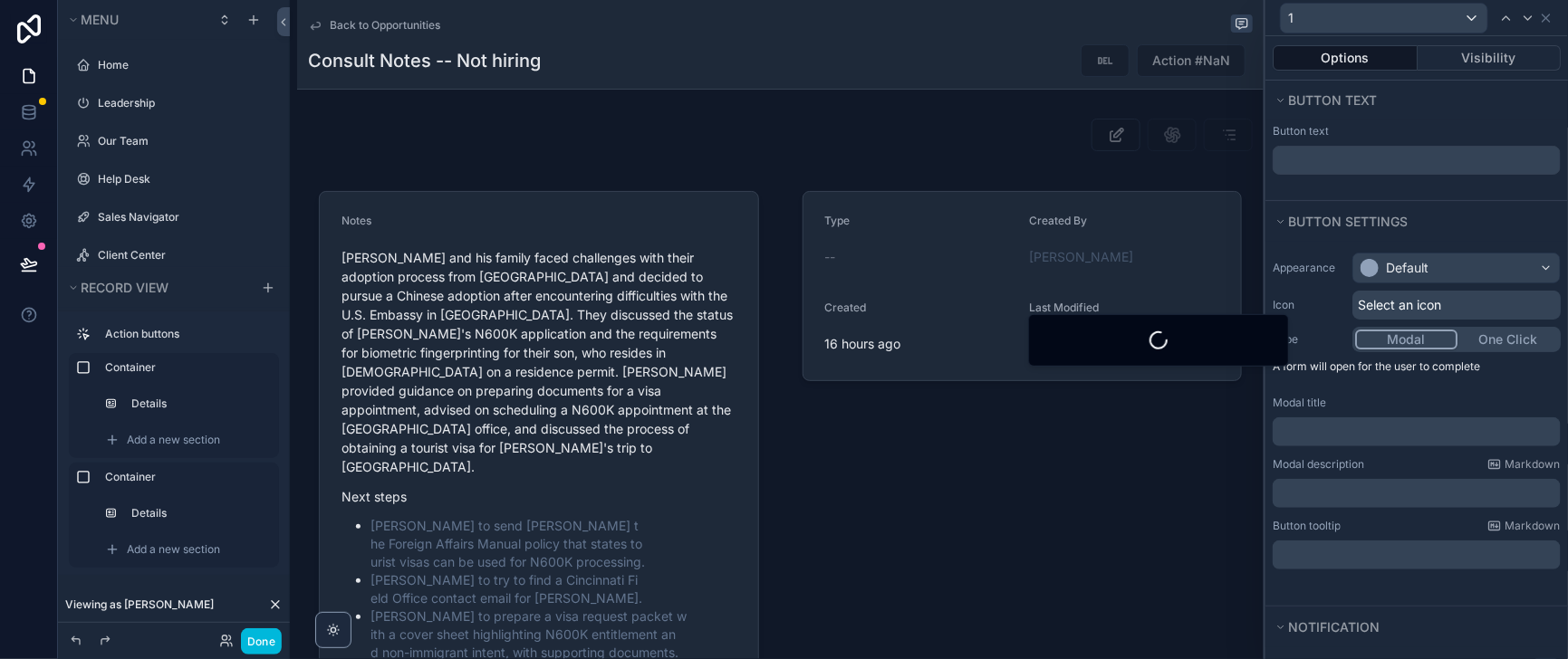
scroll to position [429, 0]
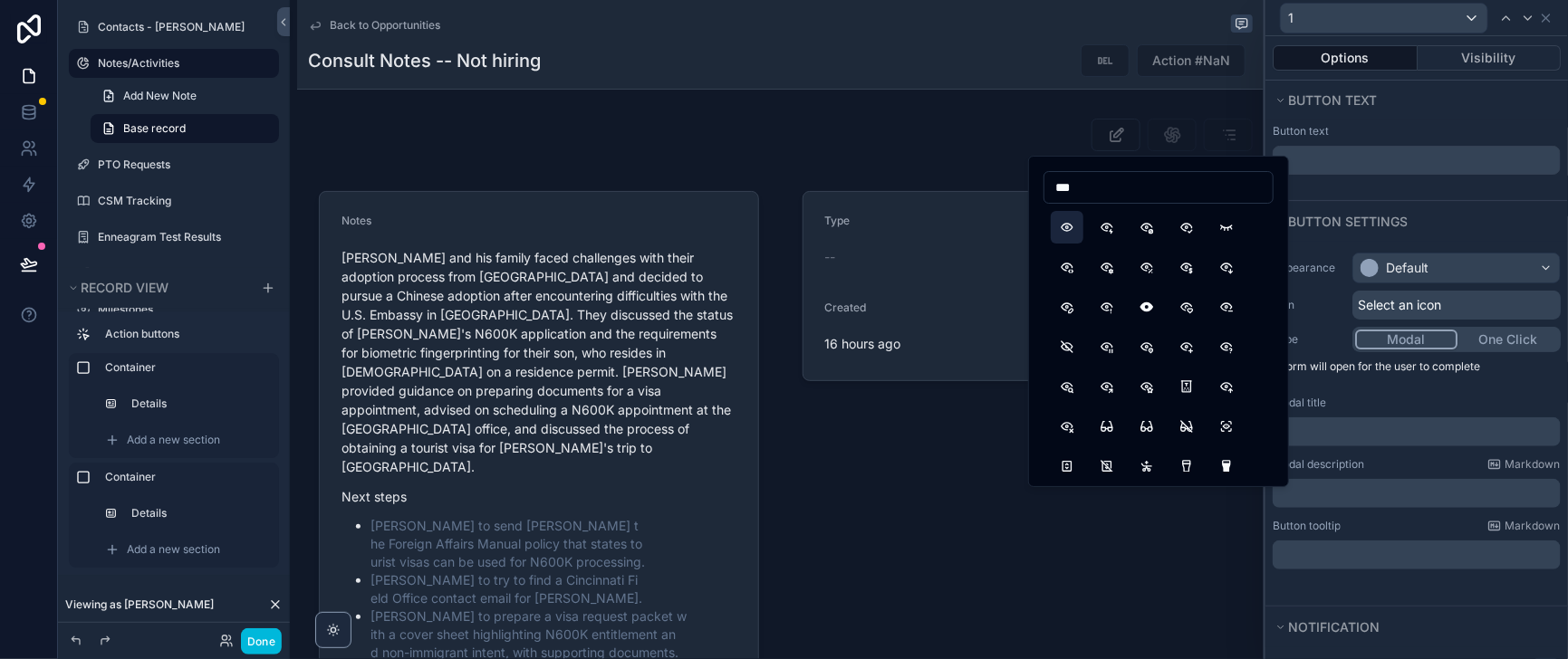
type input "***"
click at [1075, 237] on button "Eye" at bounding box center [1066, 227] width 33 height 33
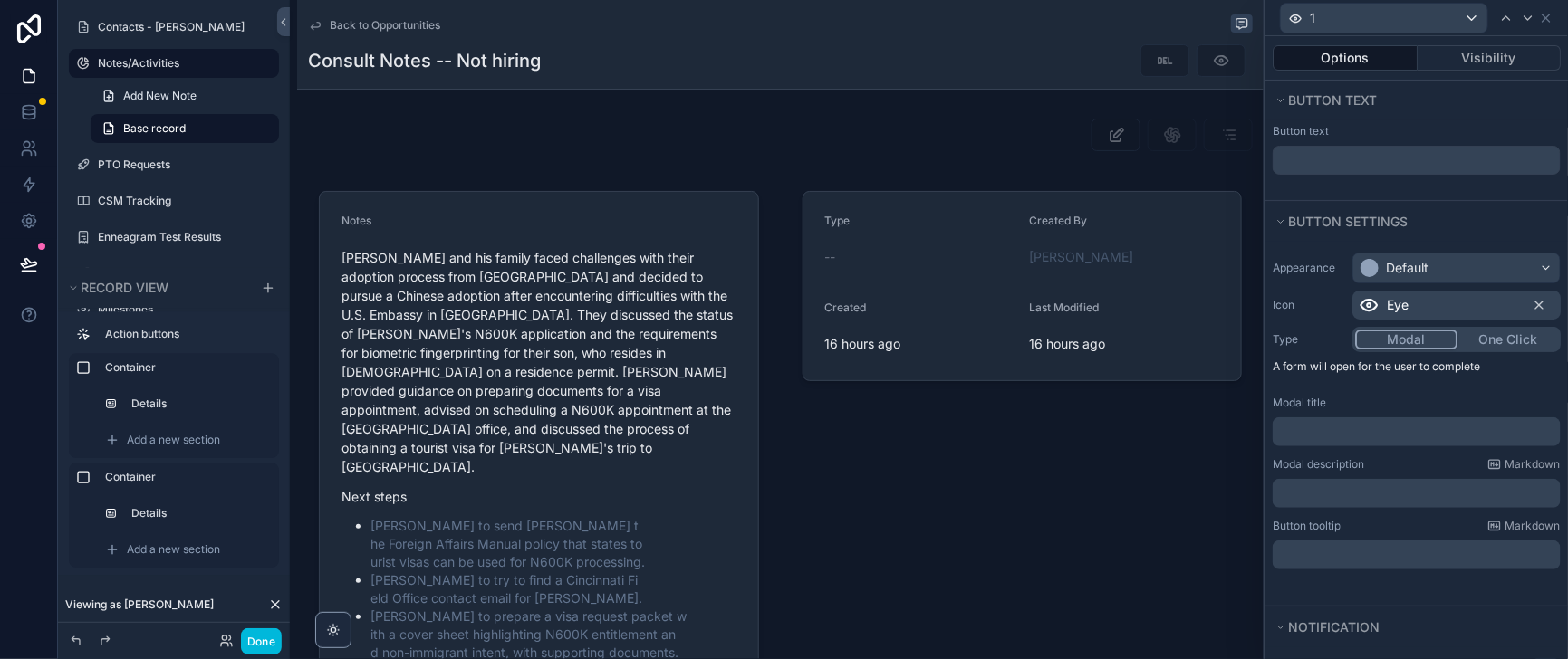
scroll to position [226, 0]
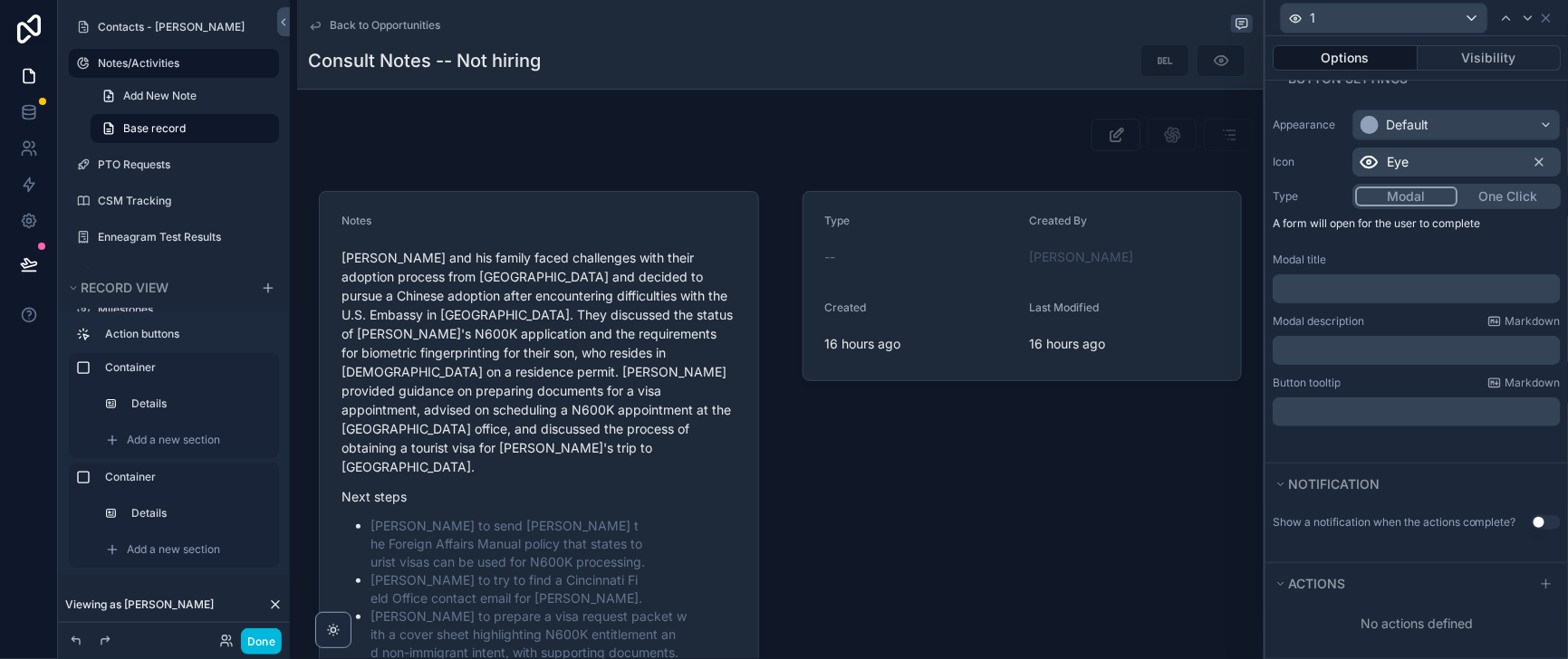
click at [1280, 280] on p "﻿" at bounding box center [1418, 288] width 277 height 18
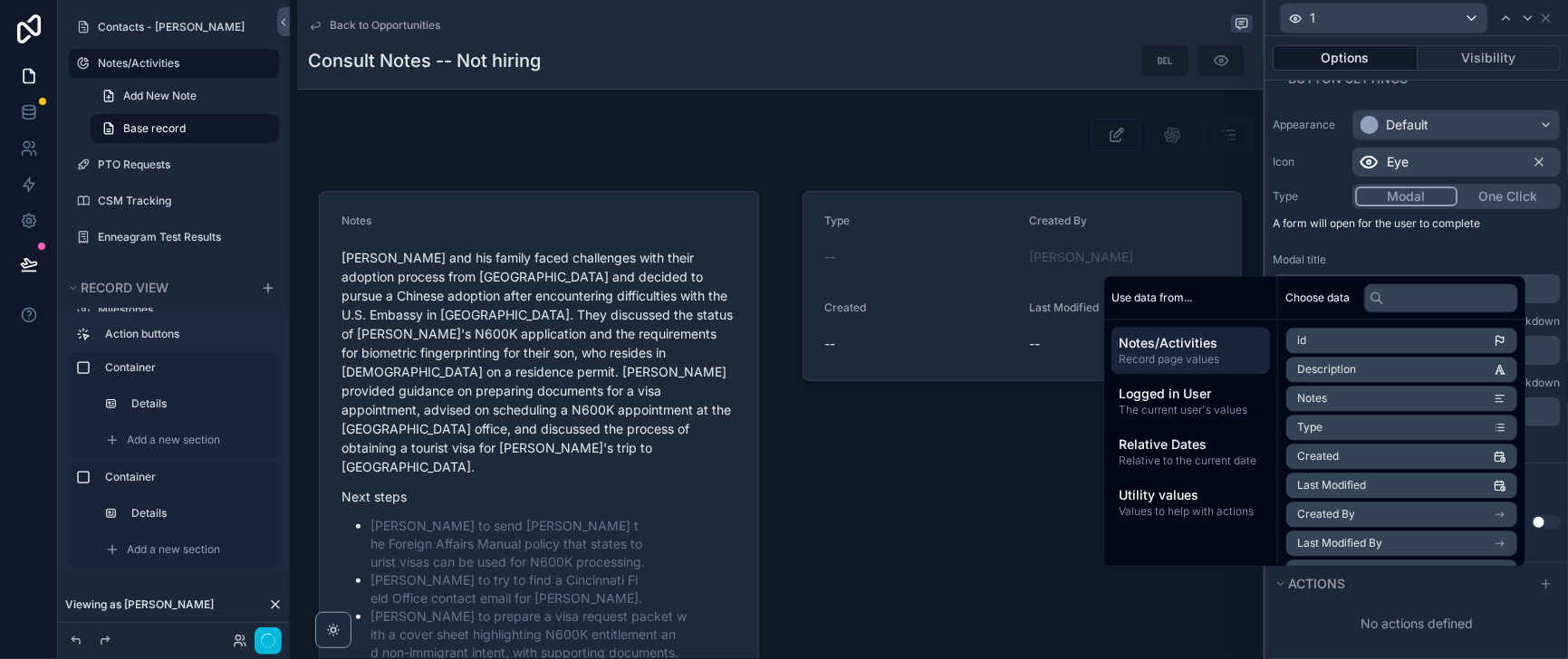
click at [1352, 215] on div "**********" at bounding box center [1416, 270] width 303 height 335
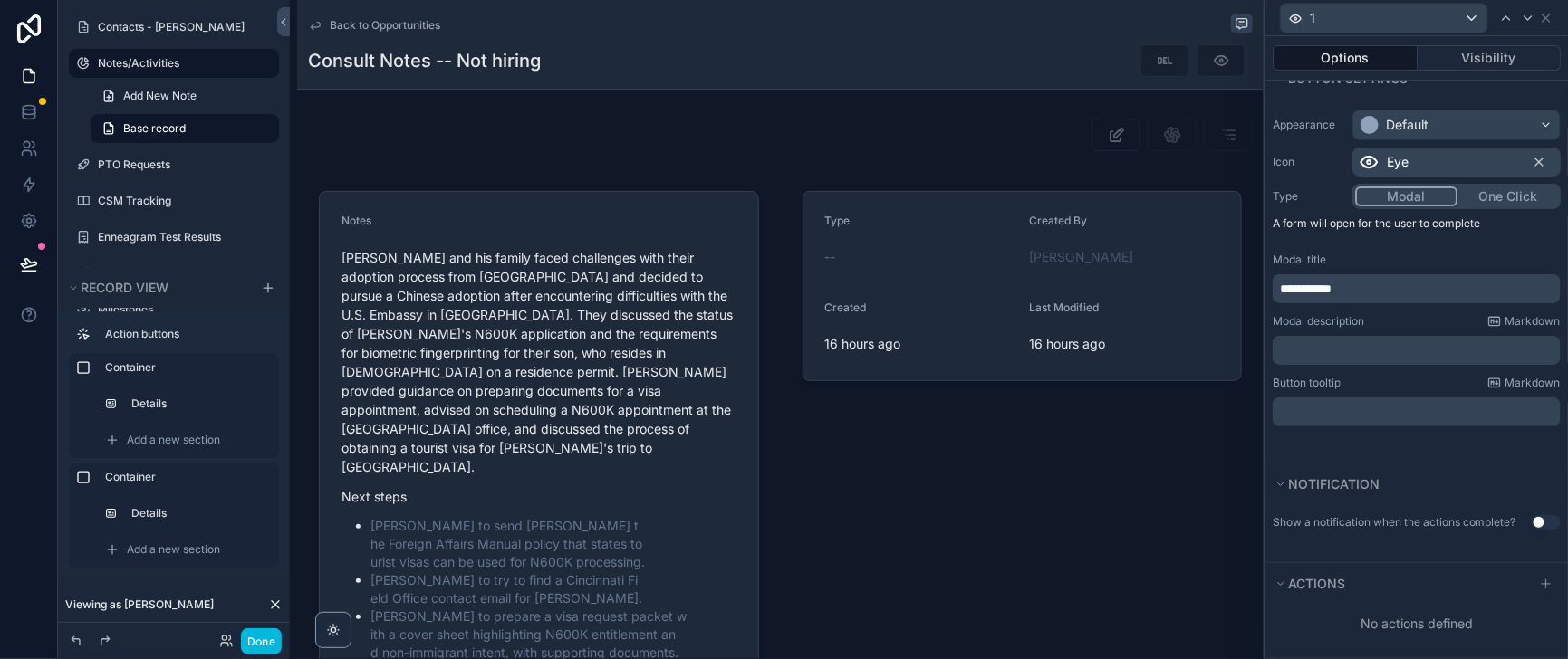
click at [1280, 403] on p "﻿" at bounding box center [1418, 411] width 277 height 18
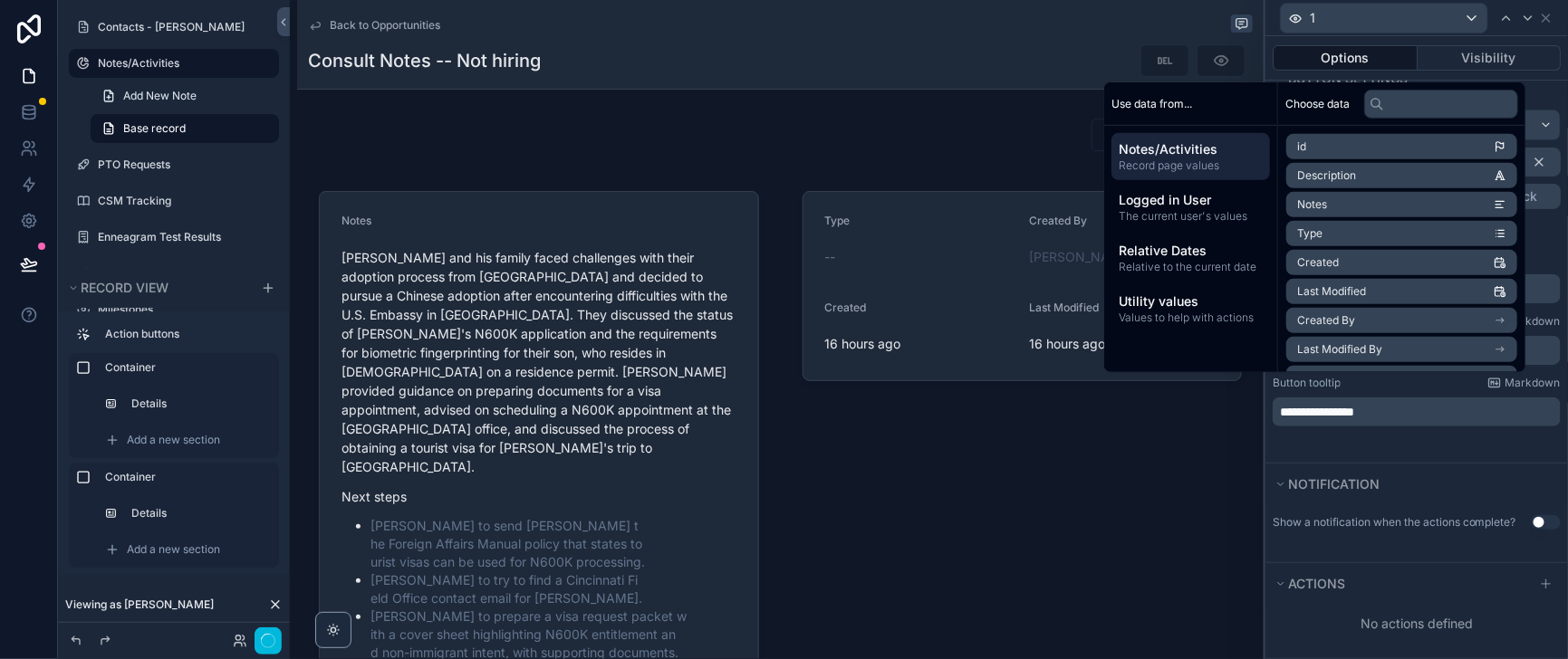
click at [1390, 424] on div "**********" at bounding box center [1416, 280] width 303 height 364
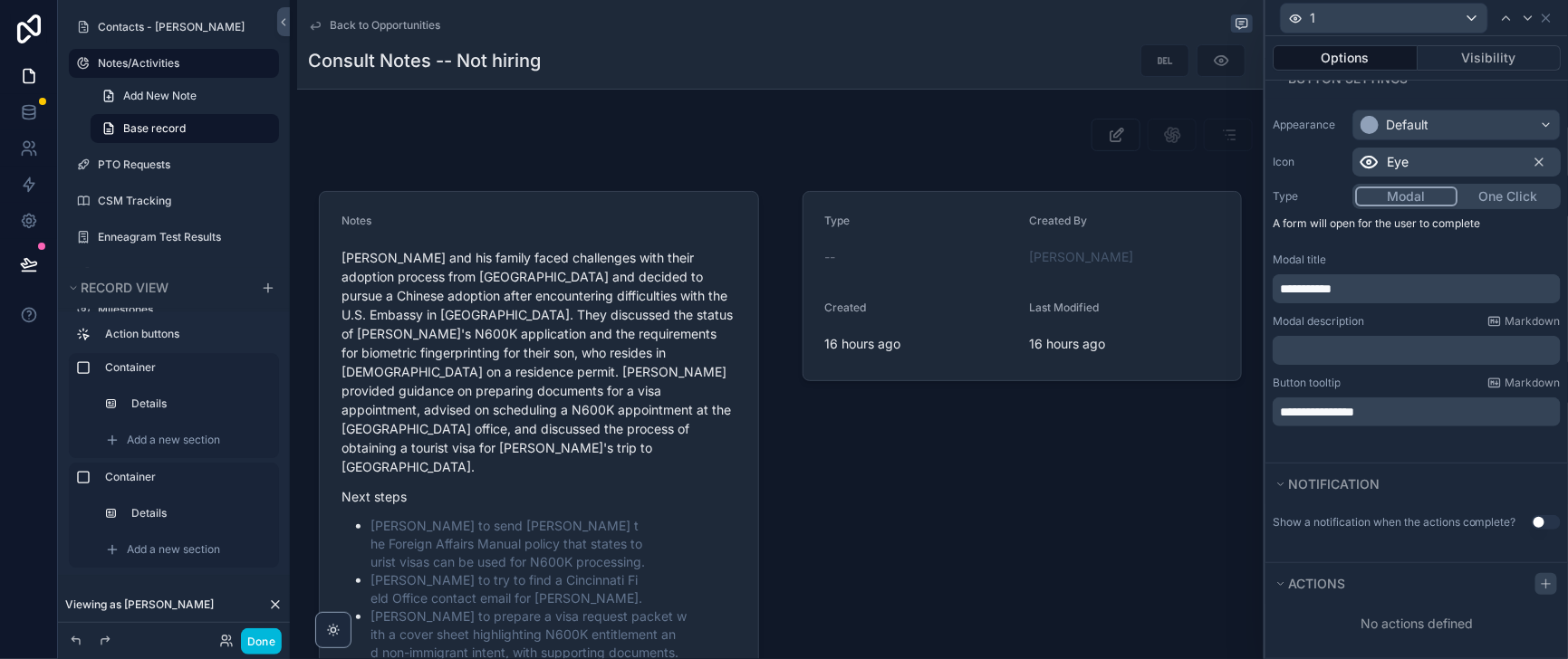
click at [1539, 591] on icon at bounding box center [1546, 583] width 14 height 14
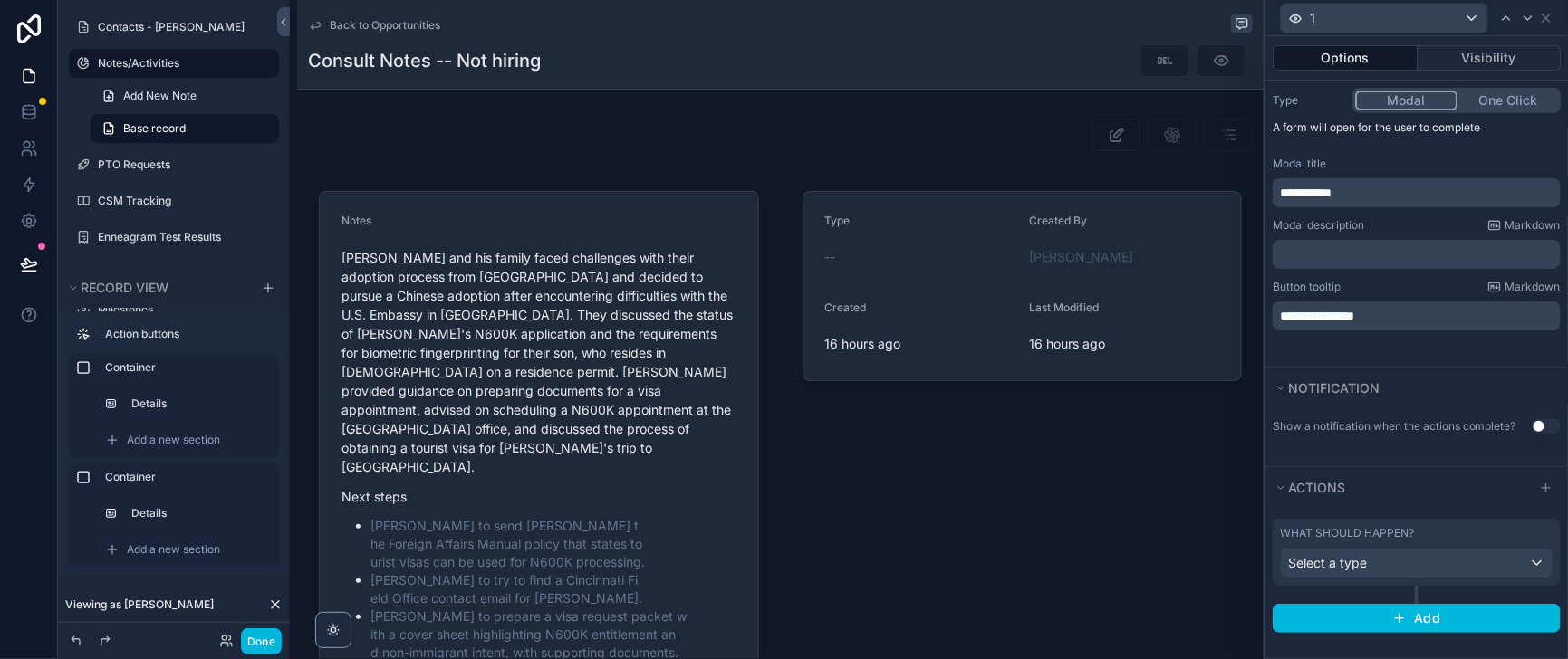
scroll to position [351, 0]
click at [1339, 555] on span "Select a type" at bounding box center [1327, 563] width 79 height 15
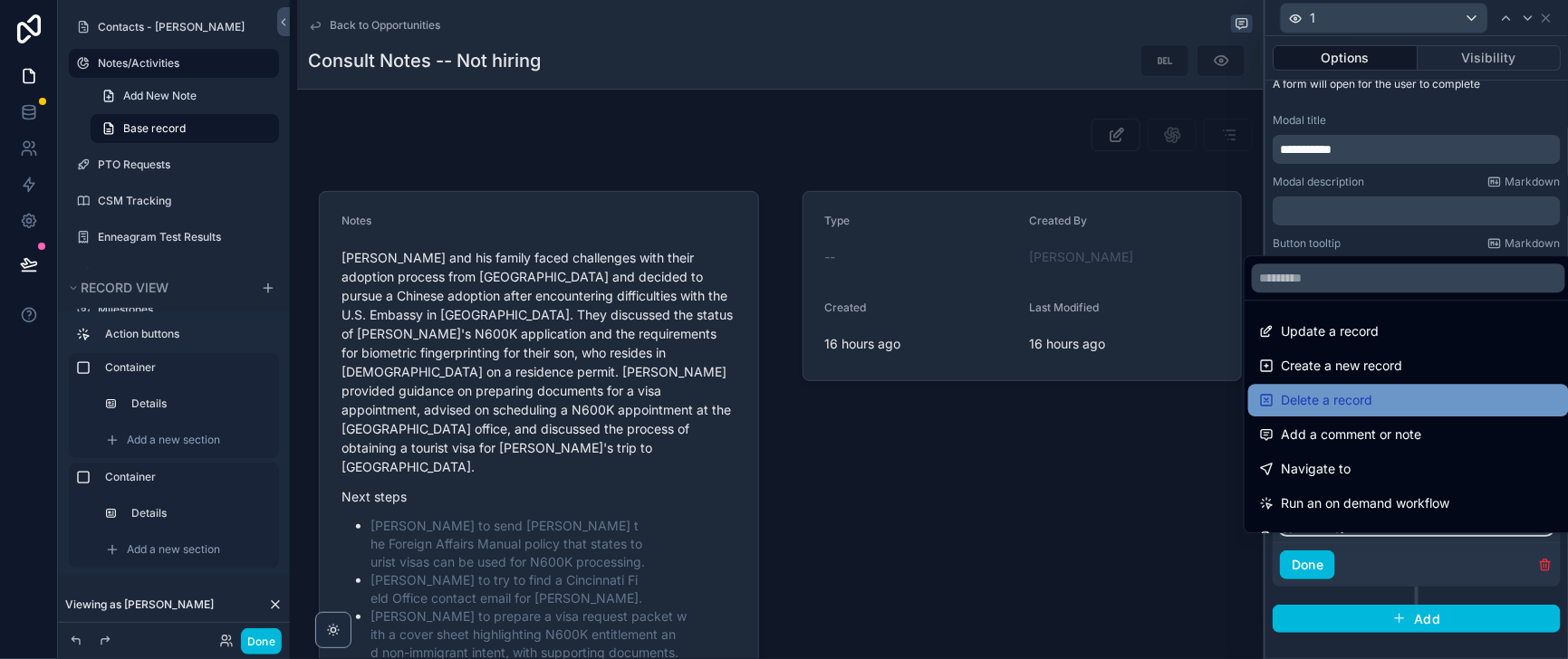
scroll to position [222, 0]
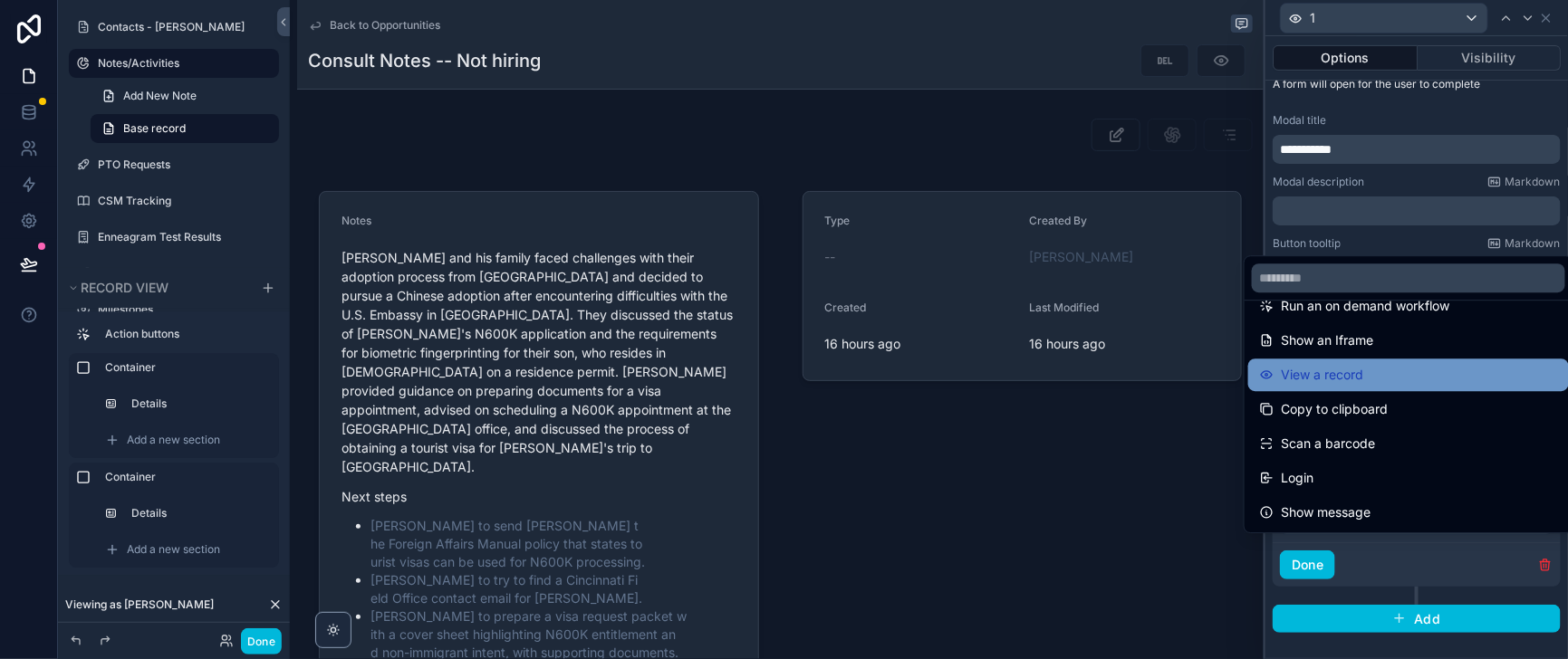
click at [1350, 364] on span "View a record" at bounding box center [1322, 374] width 82 height 22
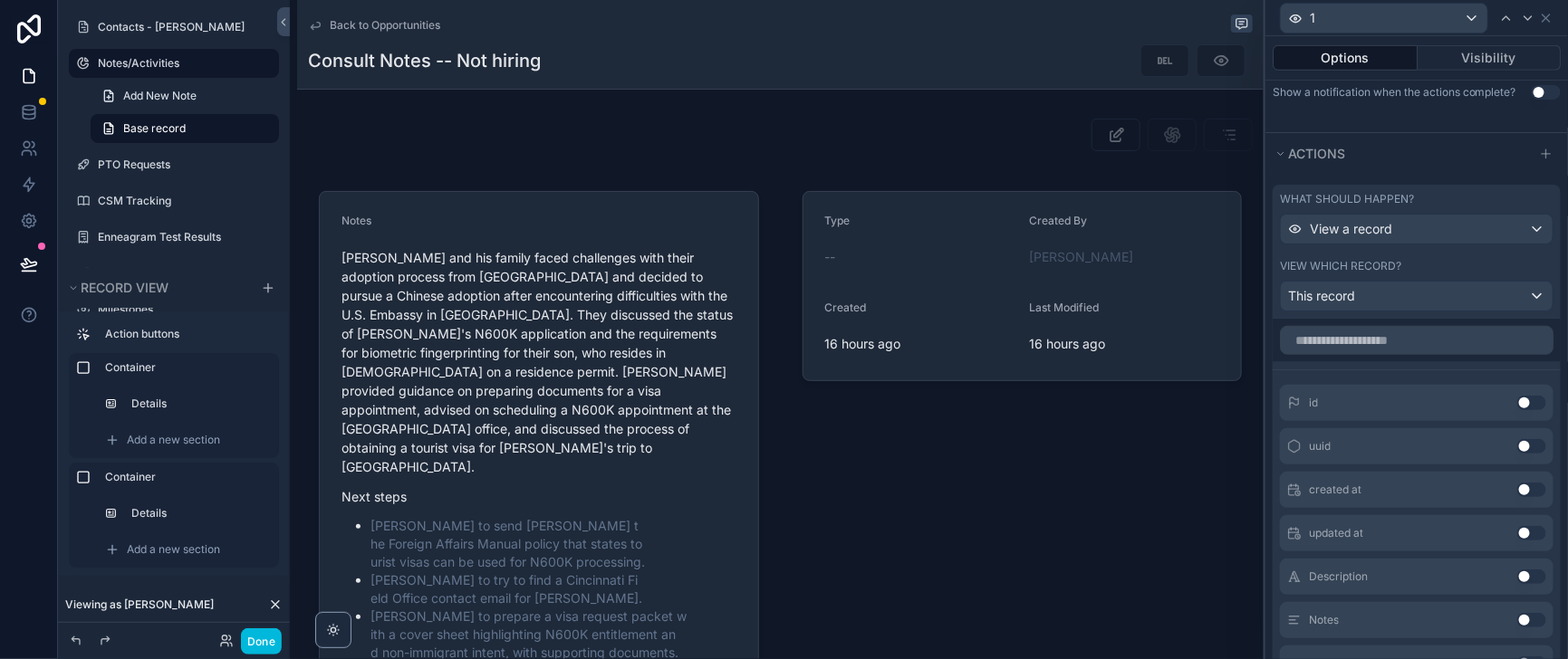
scroll to position [577, 0]
click at [1351, 307] on div "This record" at bounding box center [1416, 292] width 272 height 29
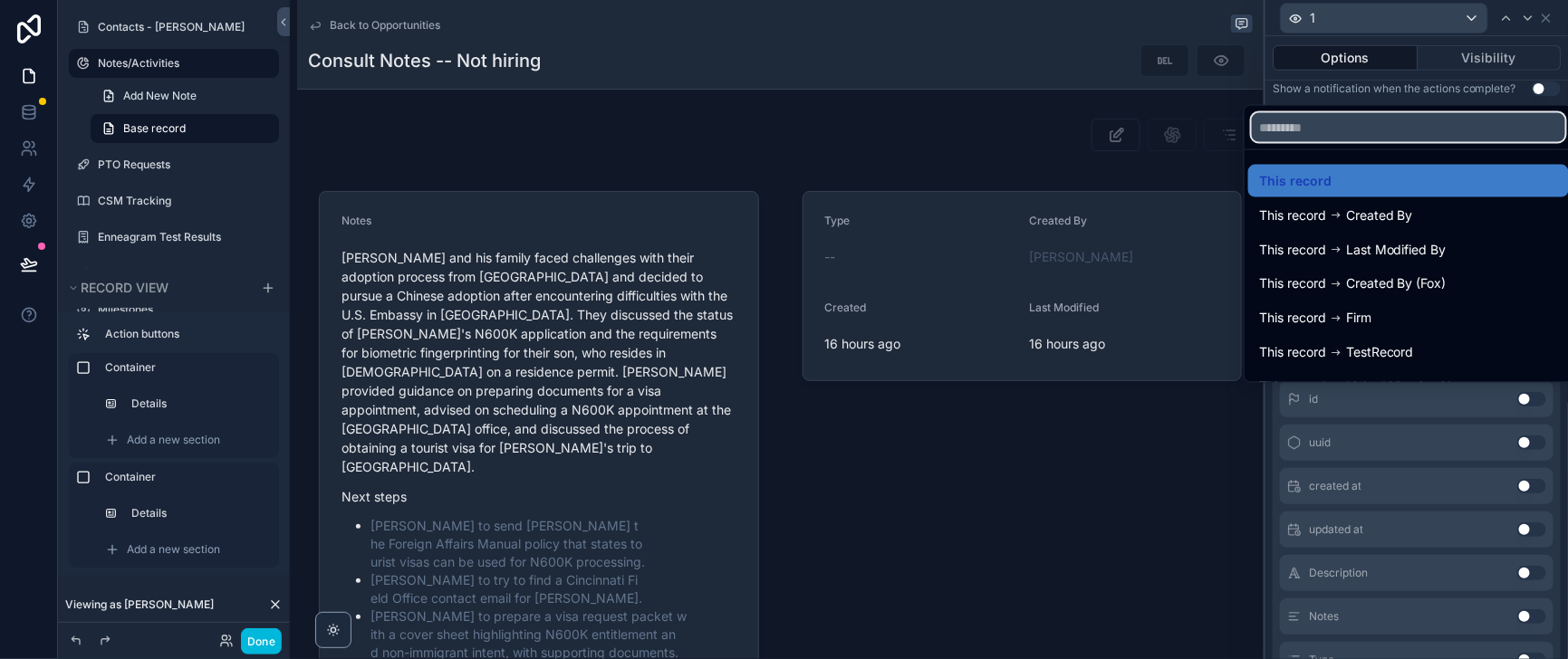
click at [1297, 113] on input "text" at bounding box center [1408, 127] width 314 height 29
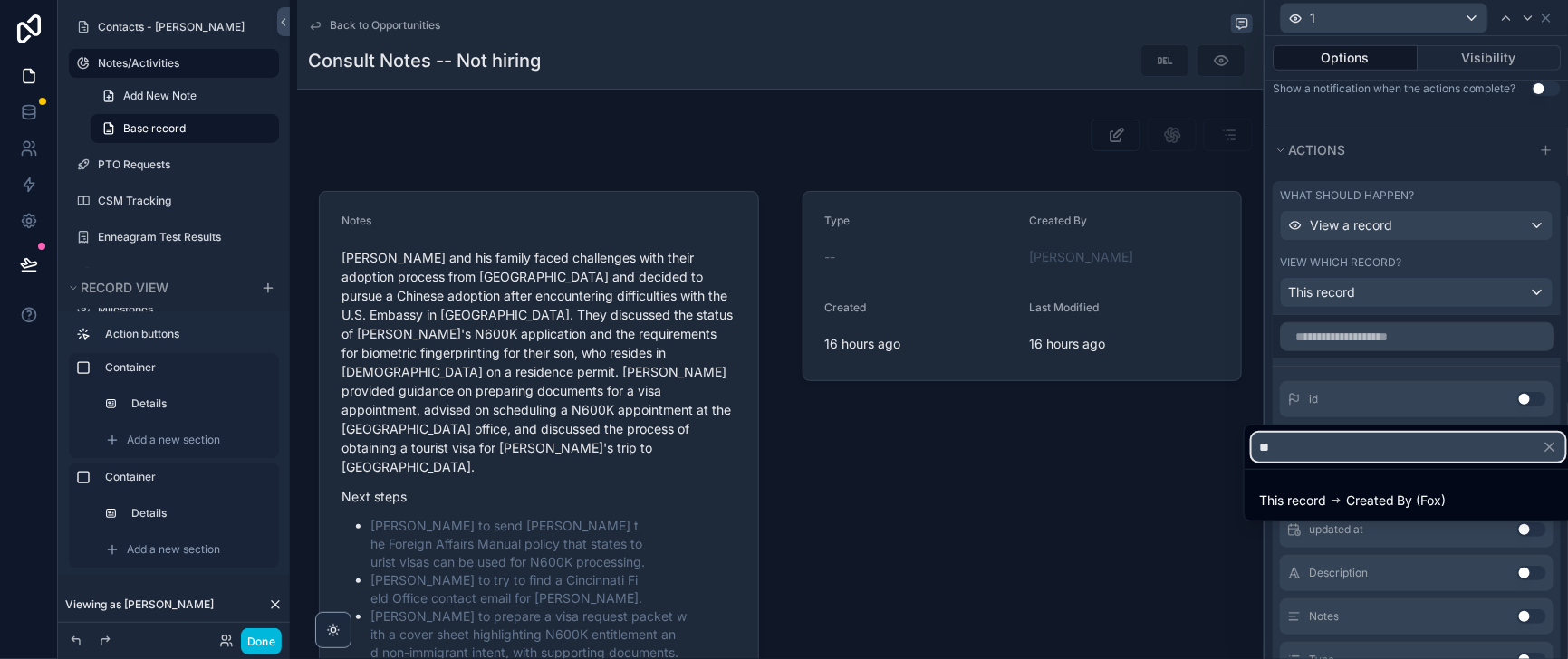
type input "*"
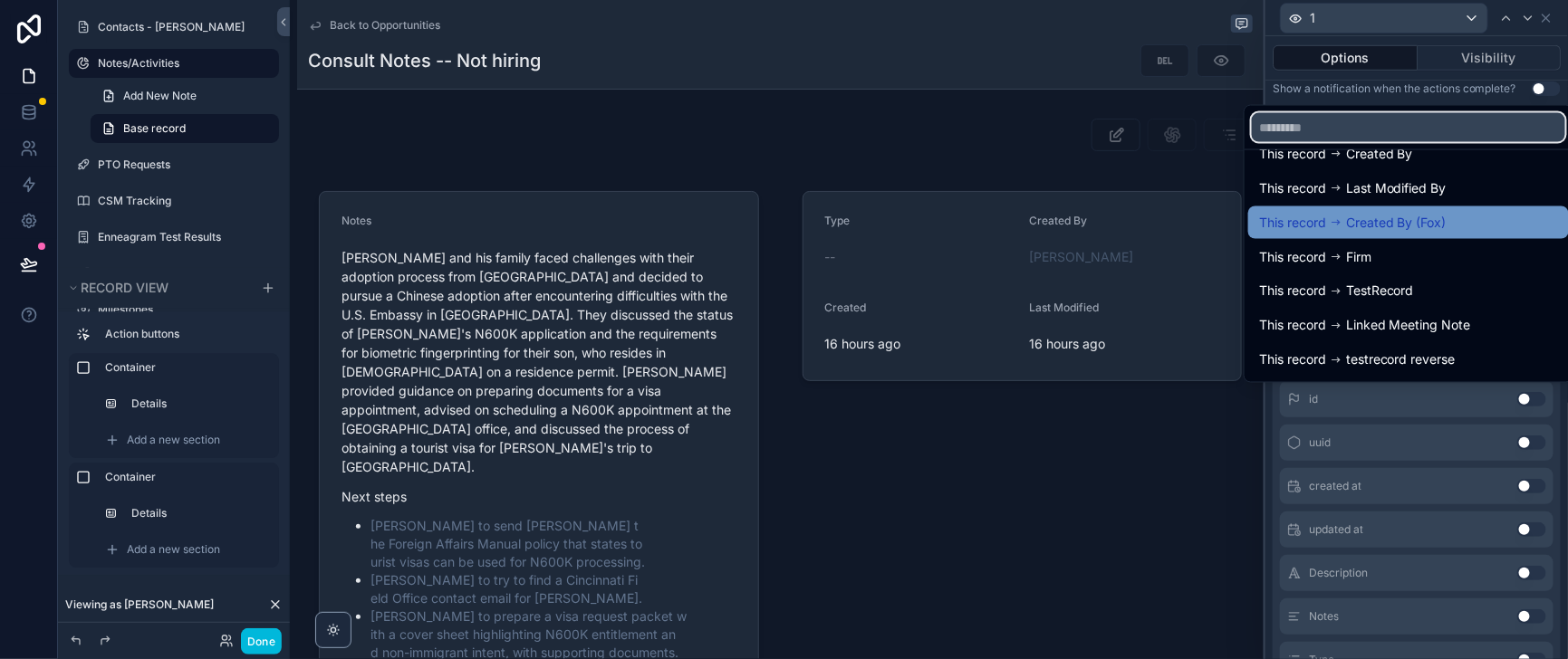
scroll to position [105, 0]
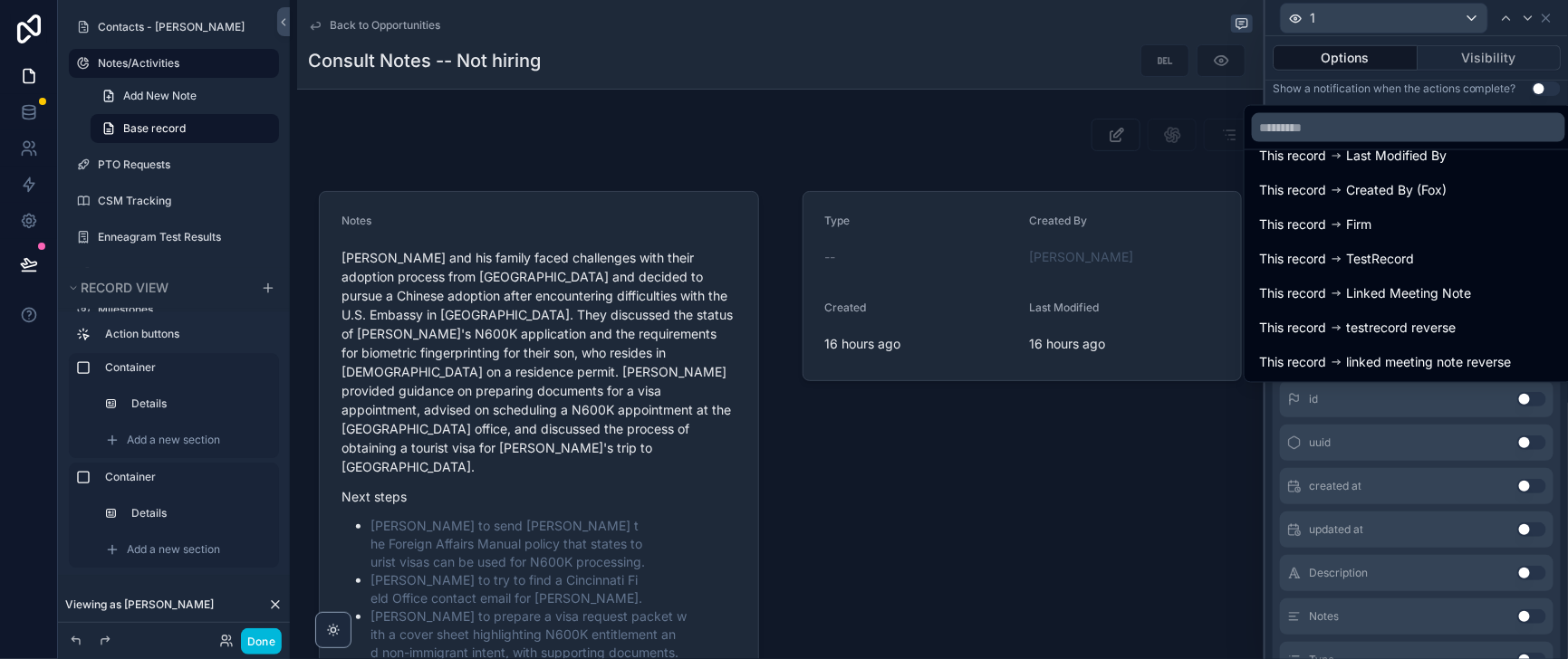
click at [1484, 61] on div at bounding box center [1416, 330] width 303 height 659
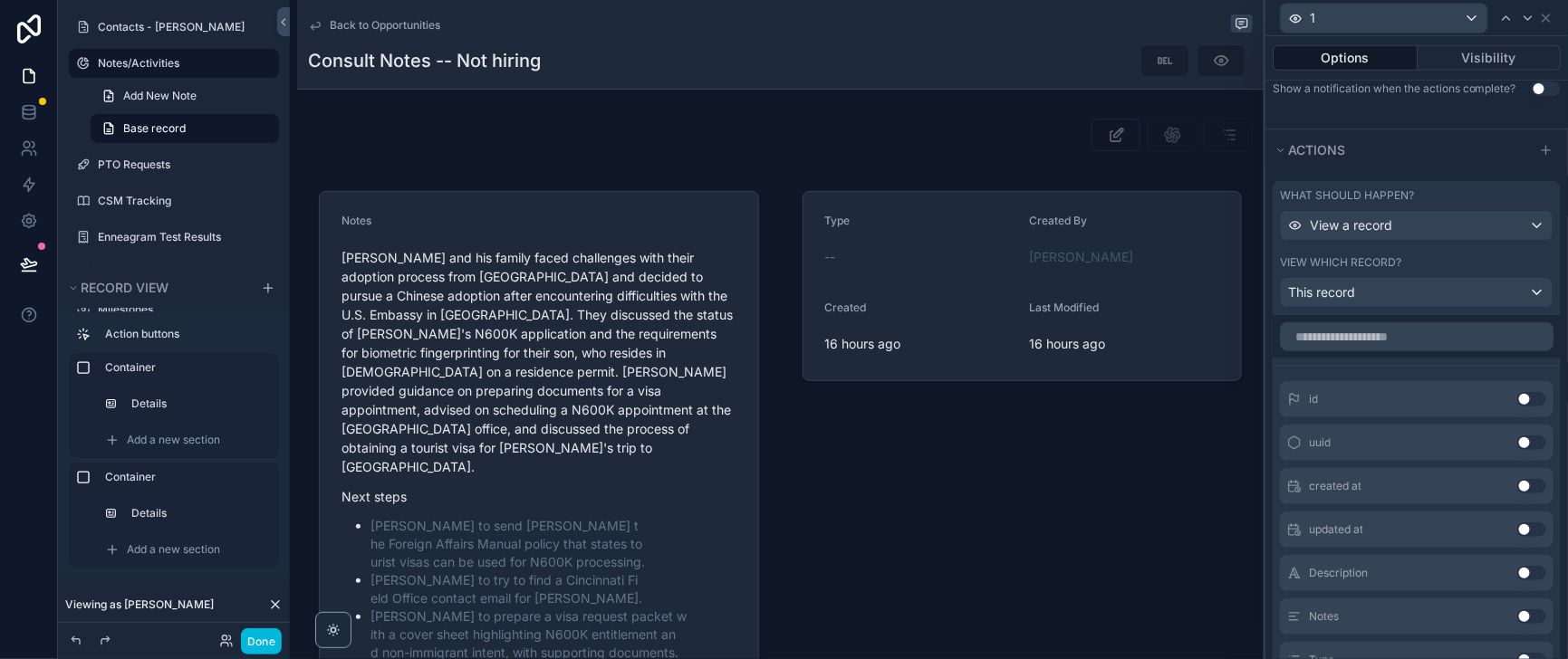
click at [1484, 61] on button "Visibility" at bounding box center [1489, 57] width 144 height 25
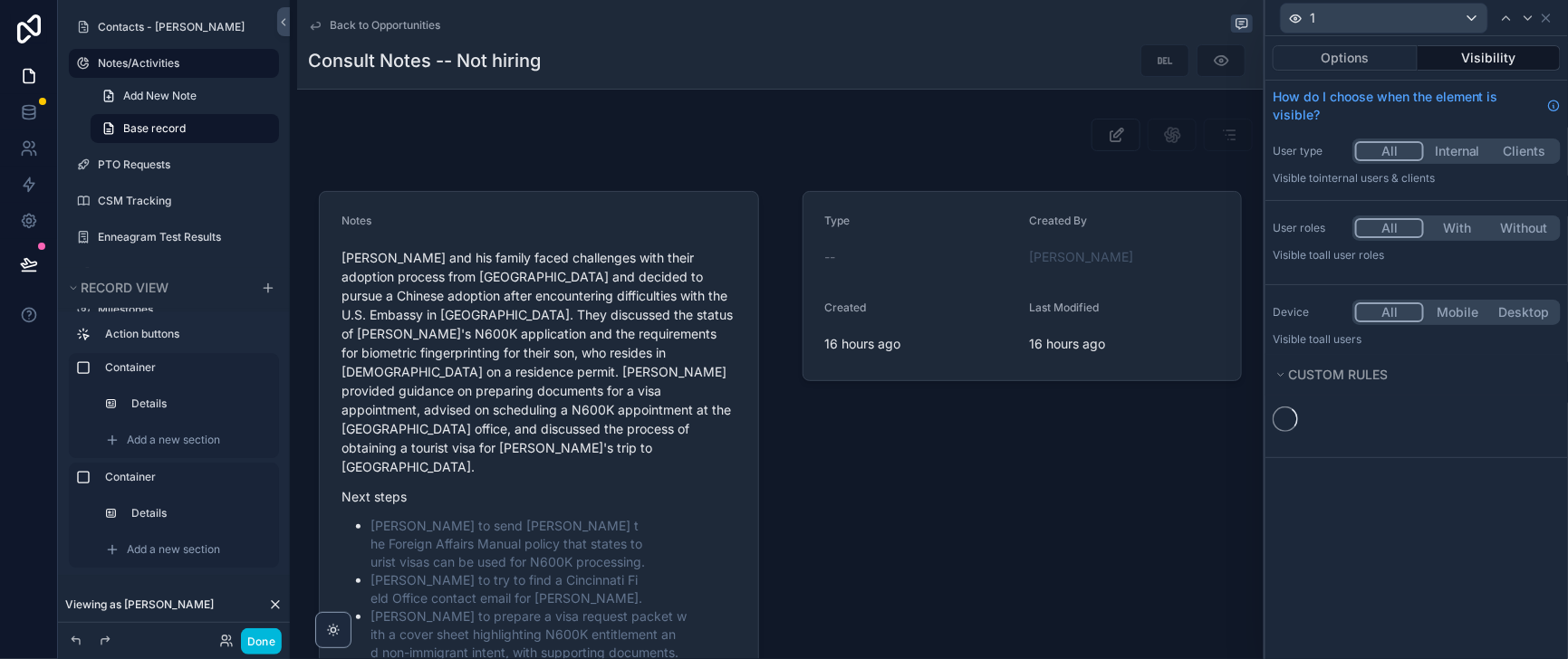
scroll to position [0, 0]
click at [1292, 436] on span "New rule" at bounding box center [1320, 428] width 71 height 16
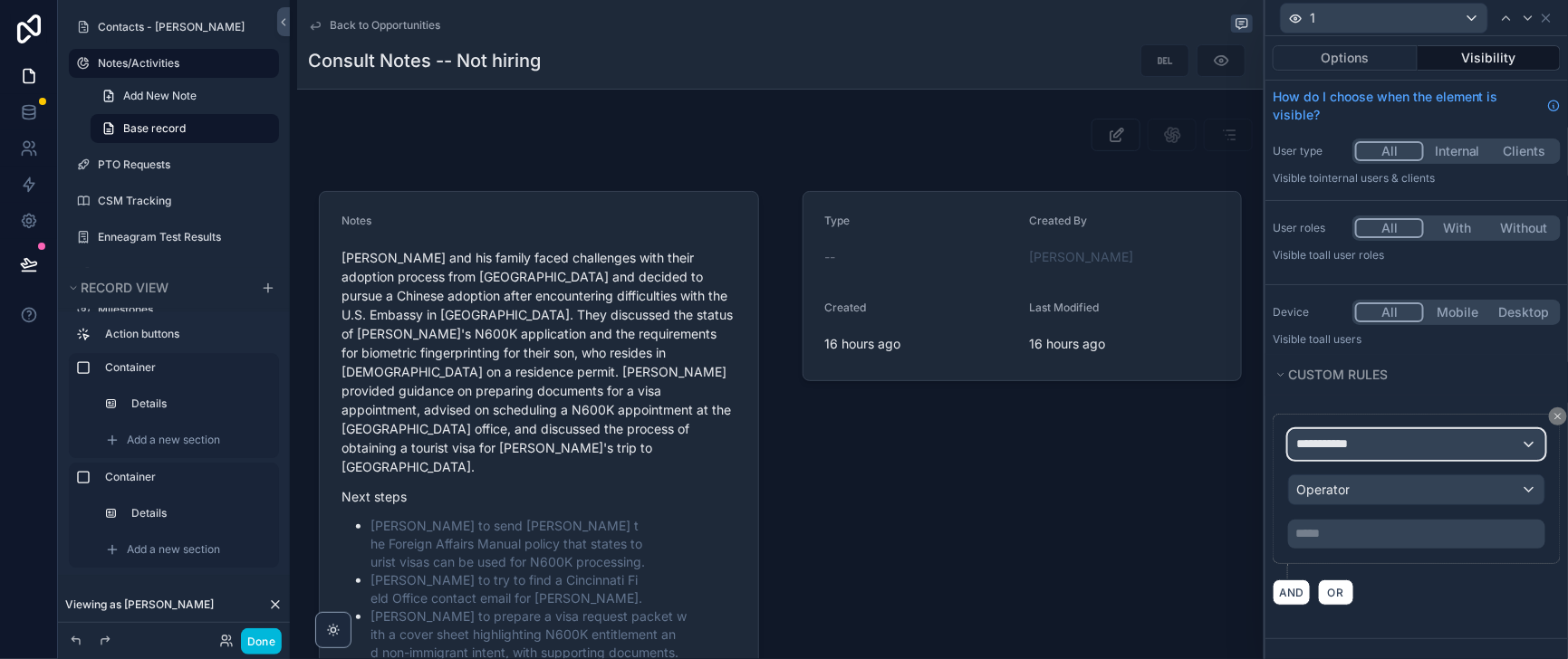
click at [1416, 459] on div "**********" at bounding box center [1416, 444] width 256 height 29
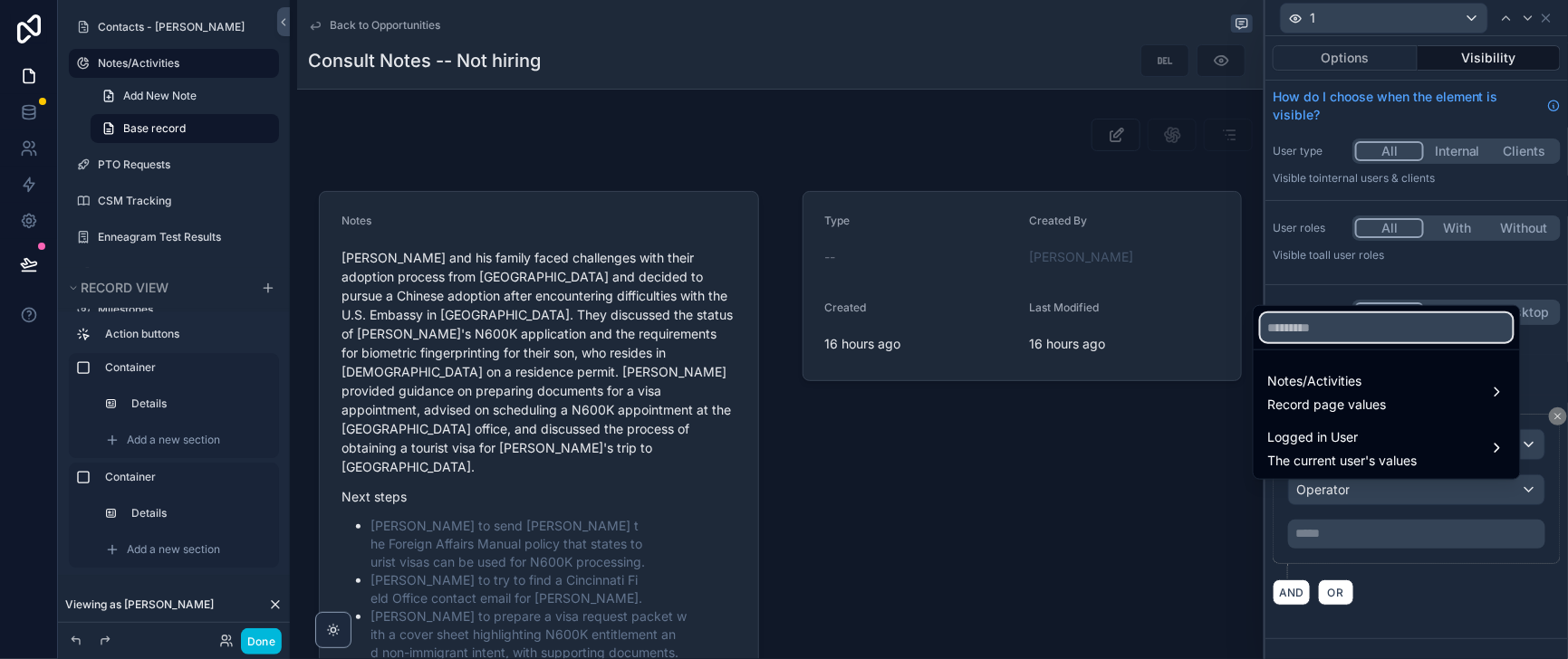
click at [1336, 319] on input "text" at bounding box center [1386, 328] width 252 height 29
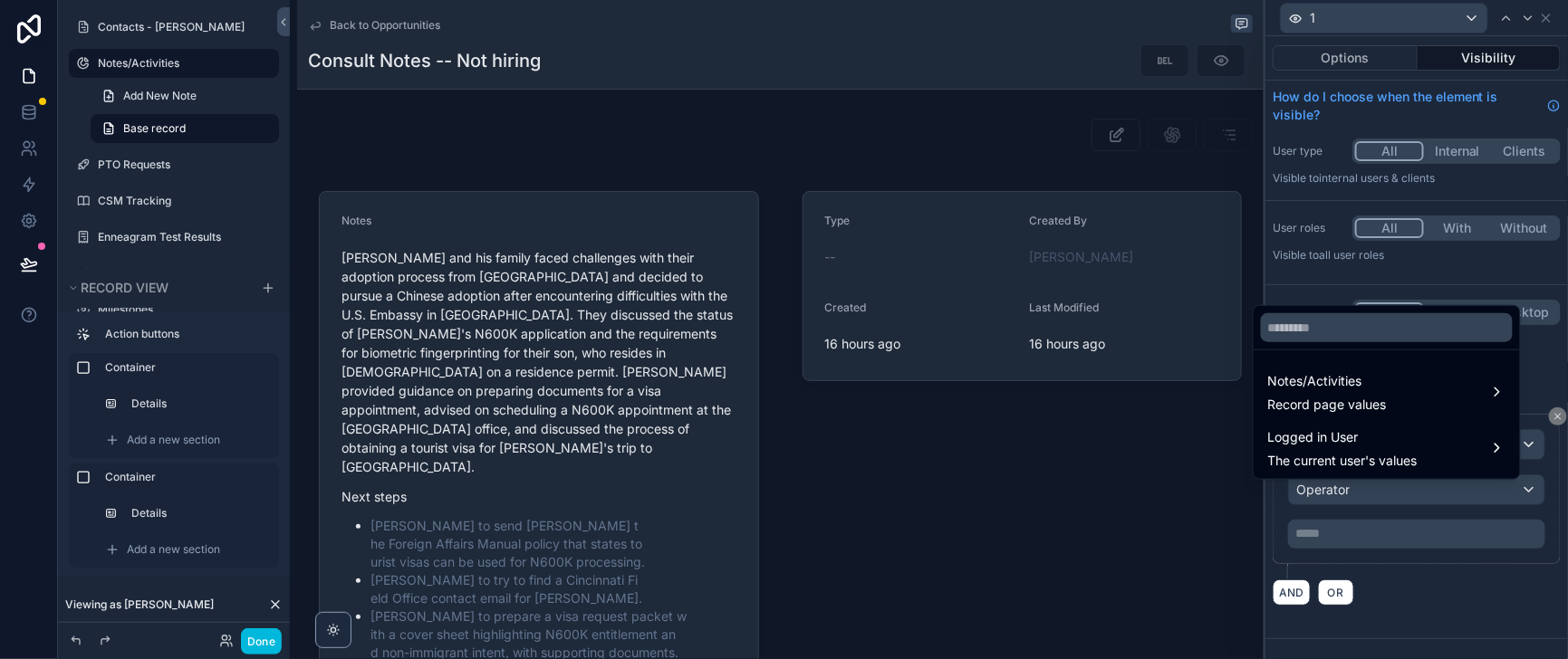
click at [322, 29] on icon "scrollable content" at bounding box center [315, 24] width 14 height 14
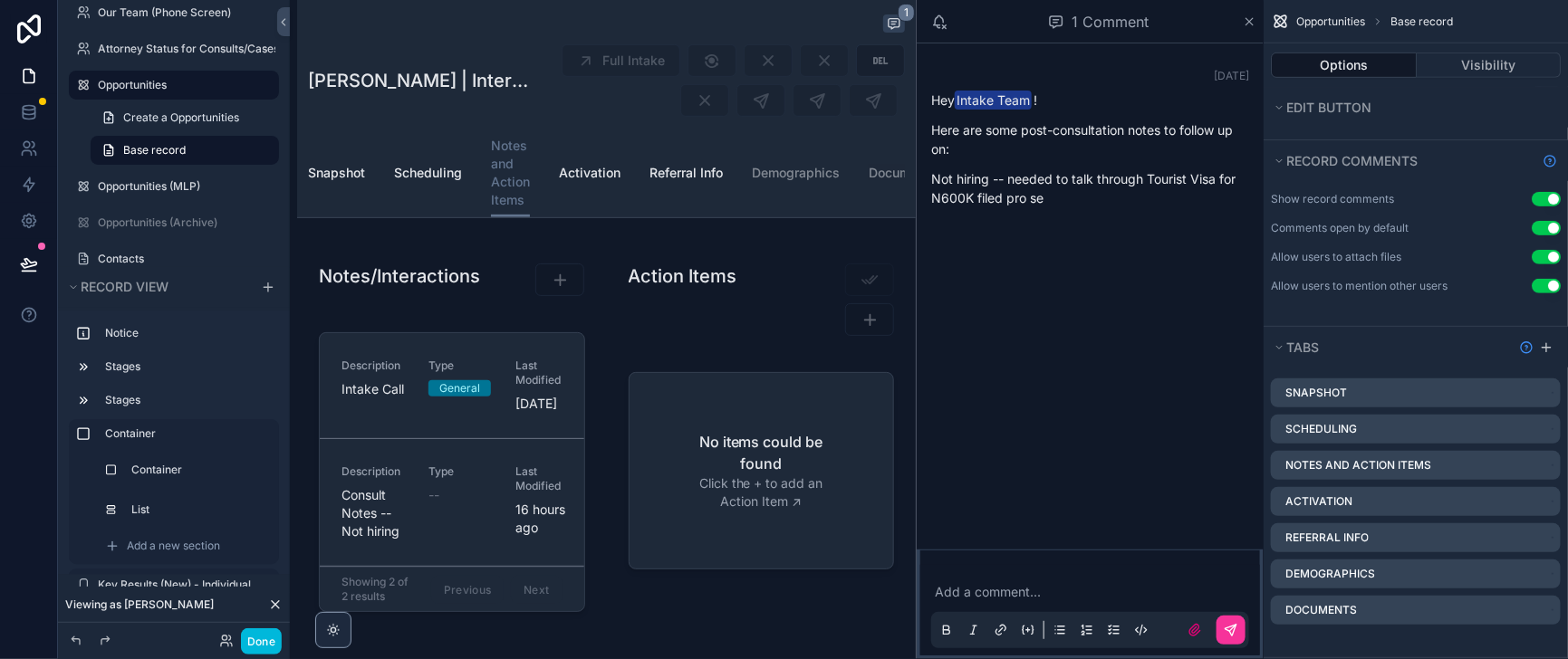
scroll to position [226, 0]
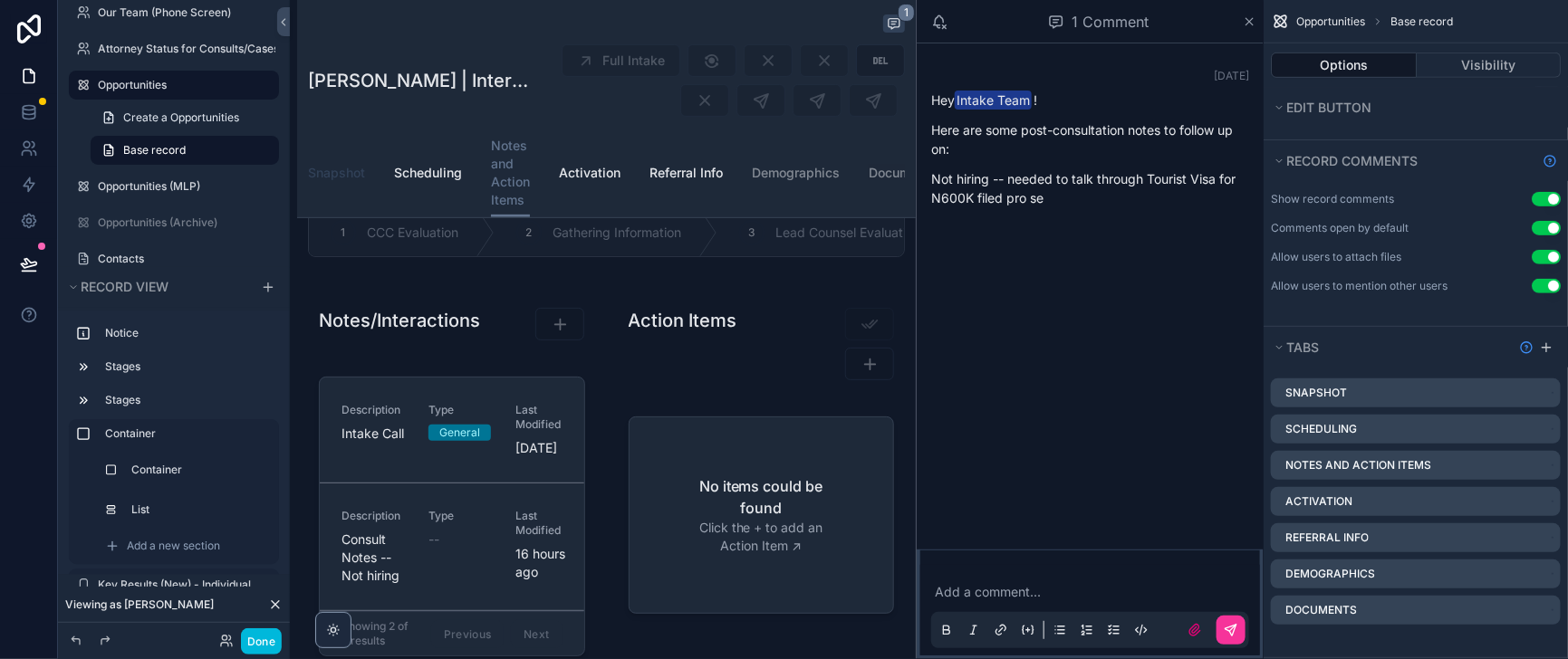
click at [365, 182] on span "Snapshot" at bounding box center [336, 172] width 57 height 18
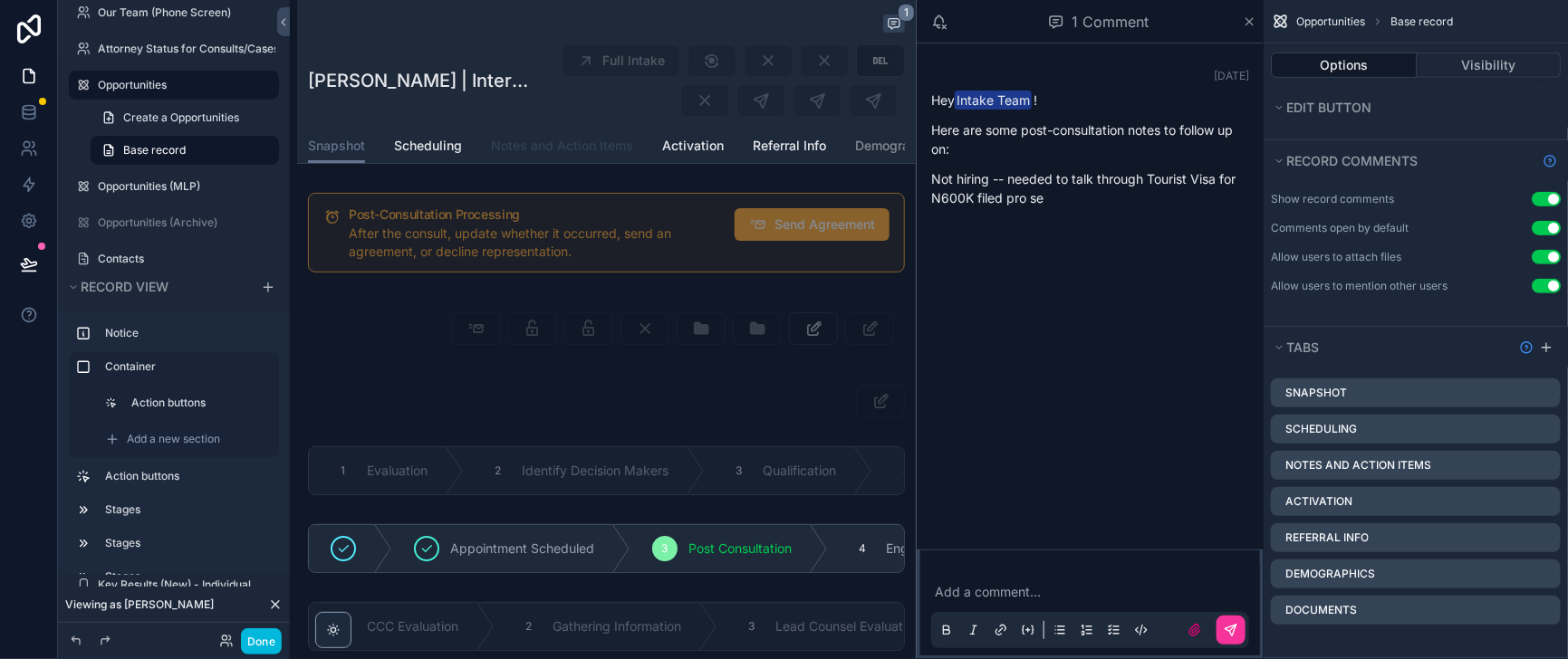
click at [597, 154] on span "Notes and Action Items" at bounding box center [562, 145] width 142 height 18
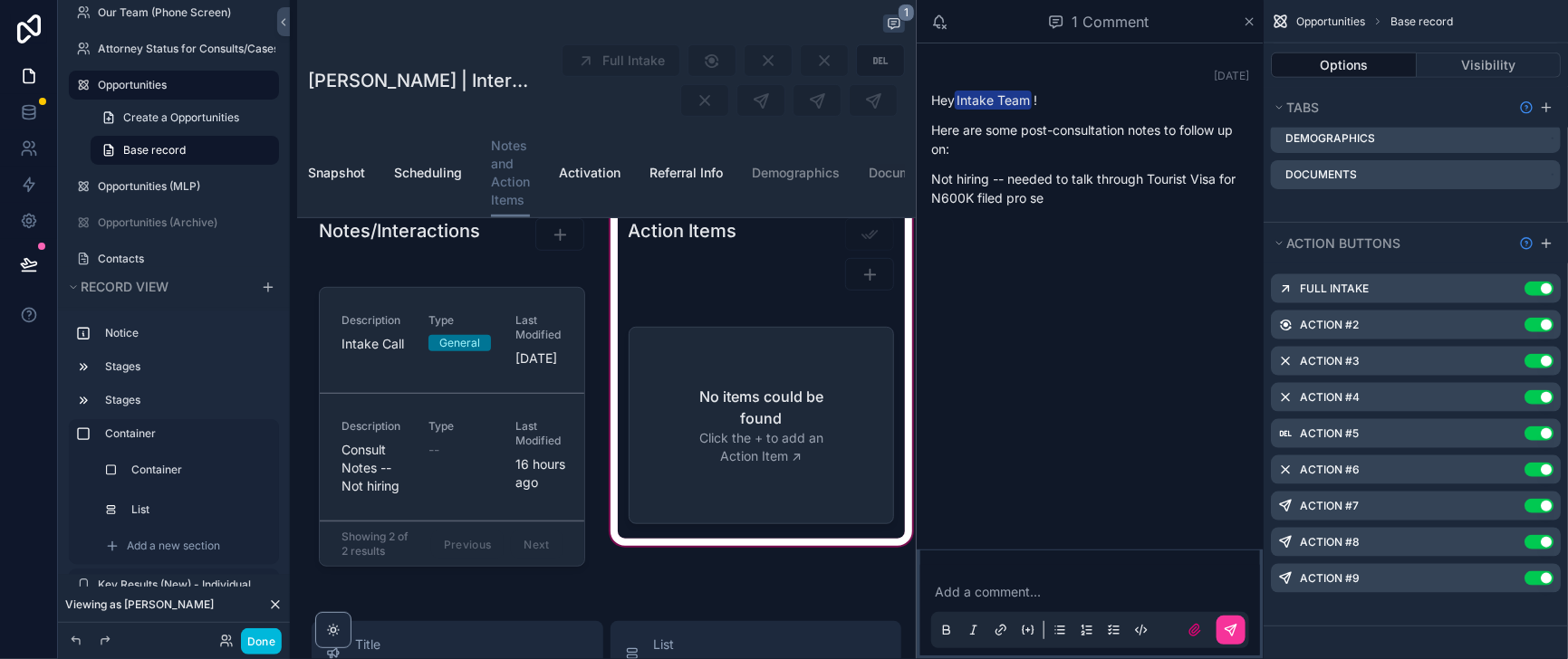
scroll to position [452, 0]
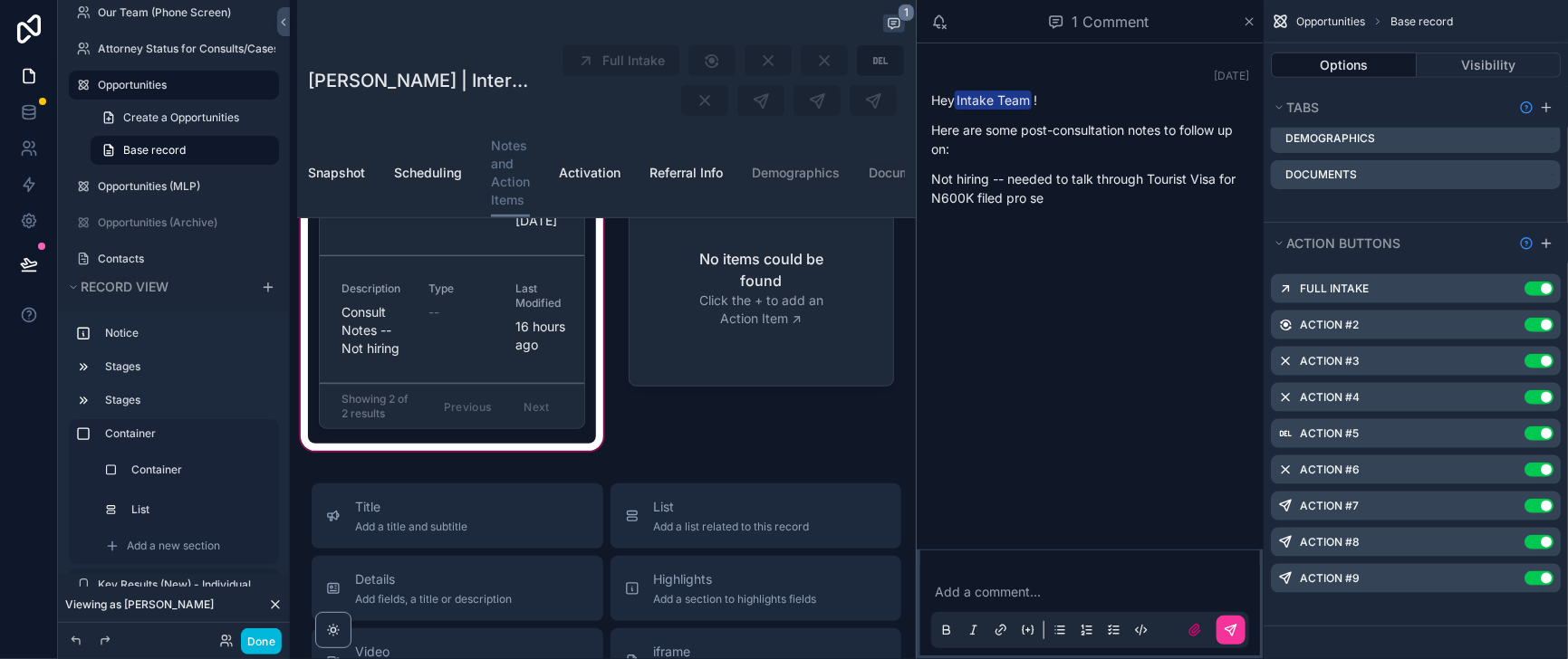
click at [461, 454] on div "scrollable content" at bounding box center [451, 253] width 310 height 403
click at [461, 444] on div "scrollable content" at bounding box center [451, 293] width 288 height 301
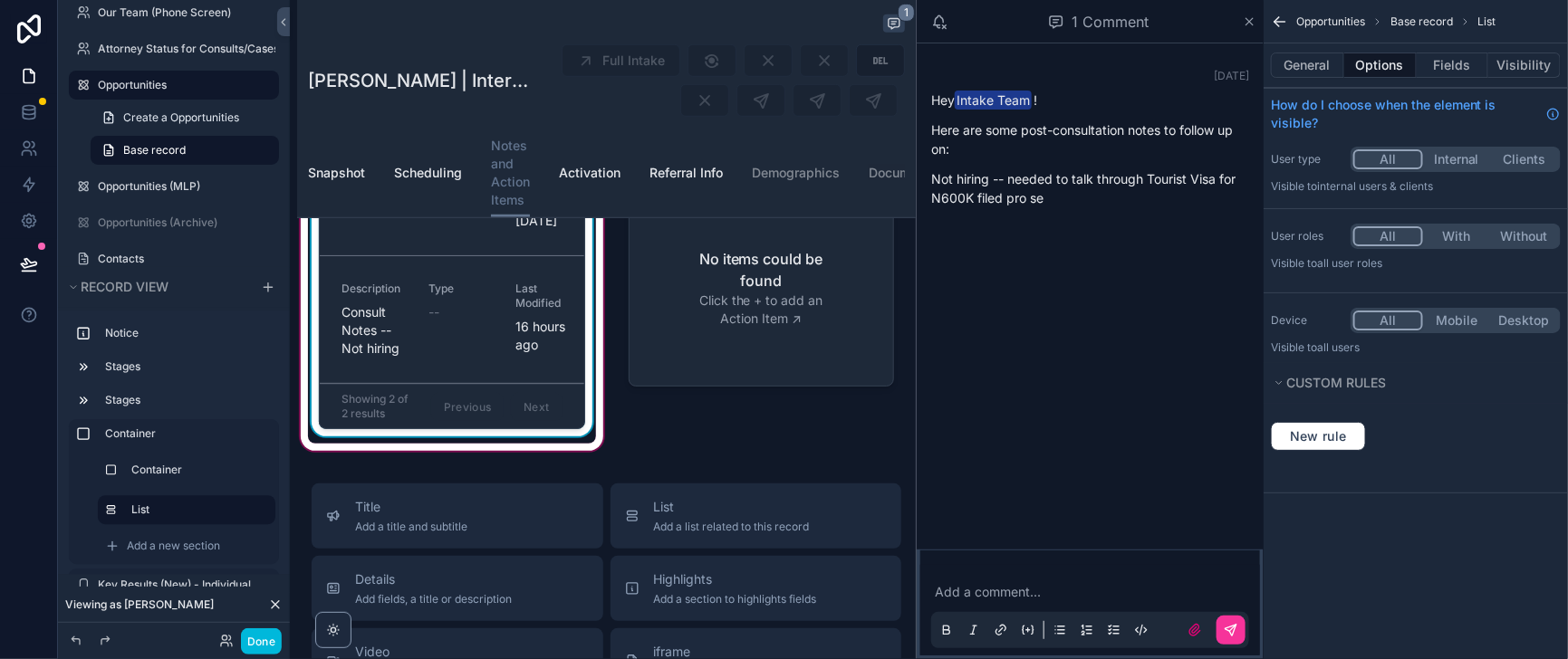
scroll to position [0, 0]
click at [1242, 23] on icon "scrollable content" at bounding box center [1249, 21] width 14 height 14
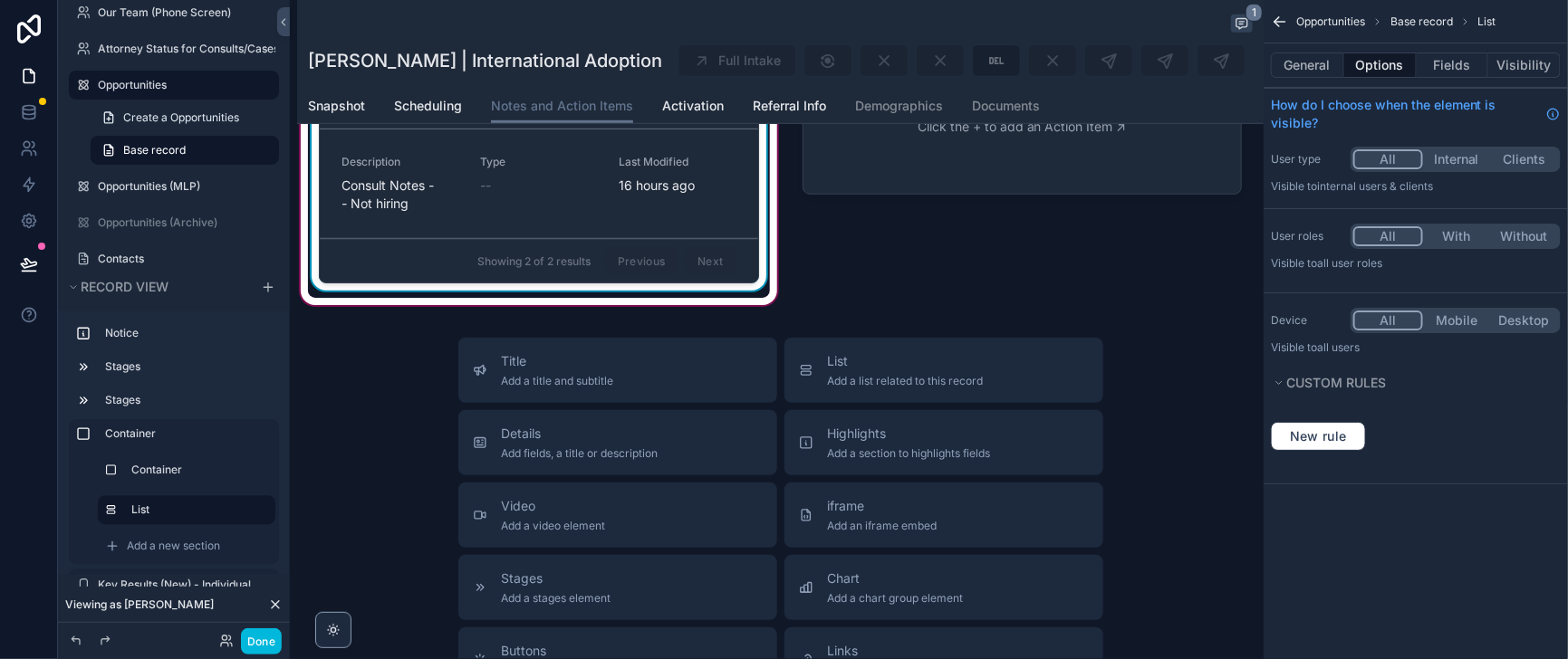
scroll to position [332, 0]
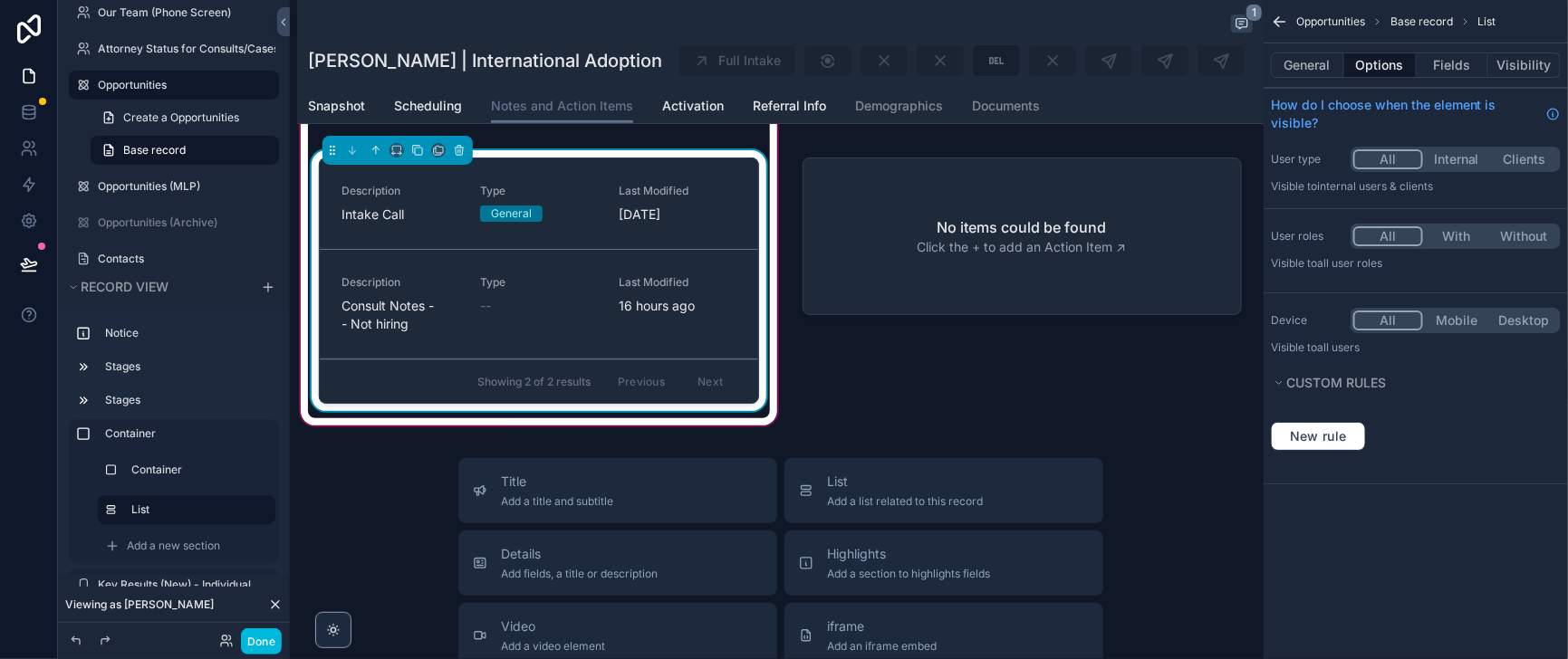
click at [526, 315] on div "--" at bounding box center [538, 305] width 117 height 18
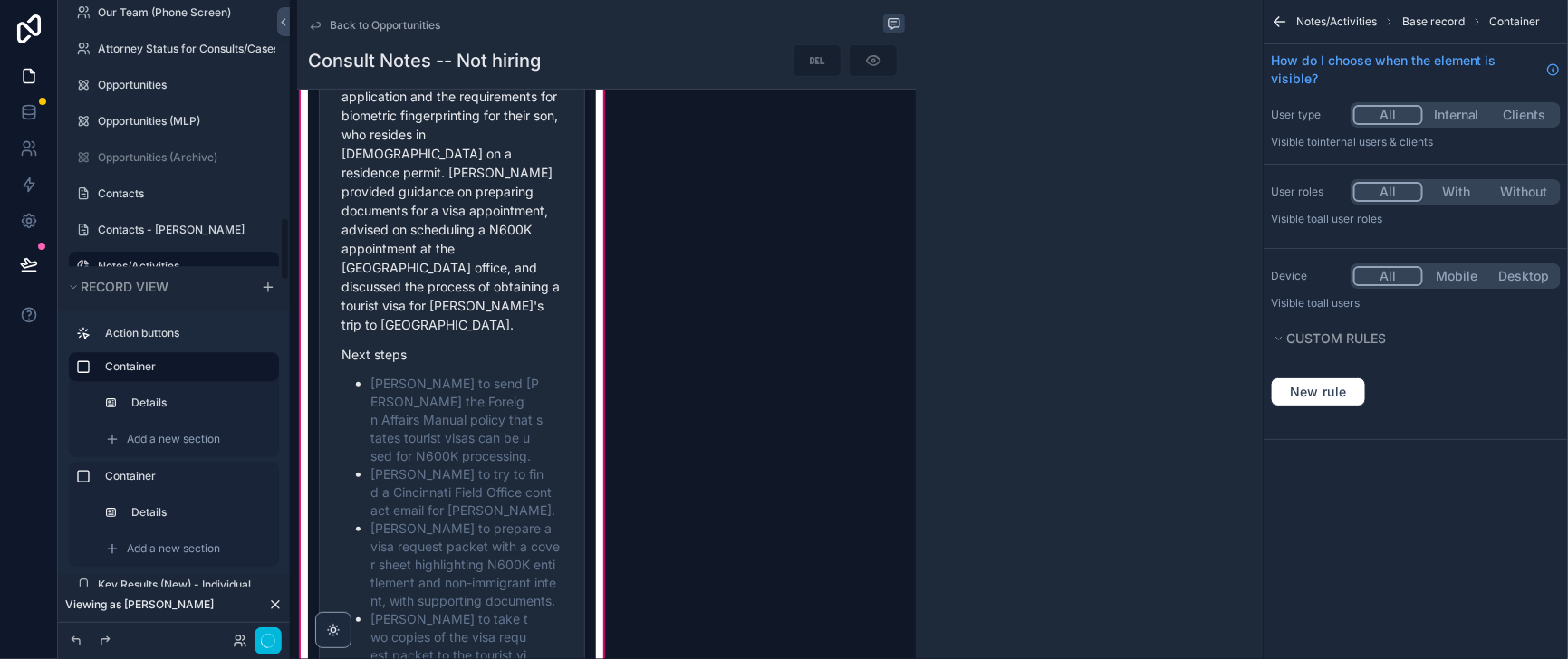
scroll to position [2158, 0]
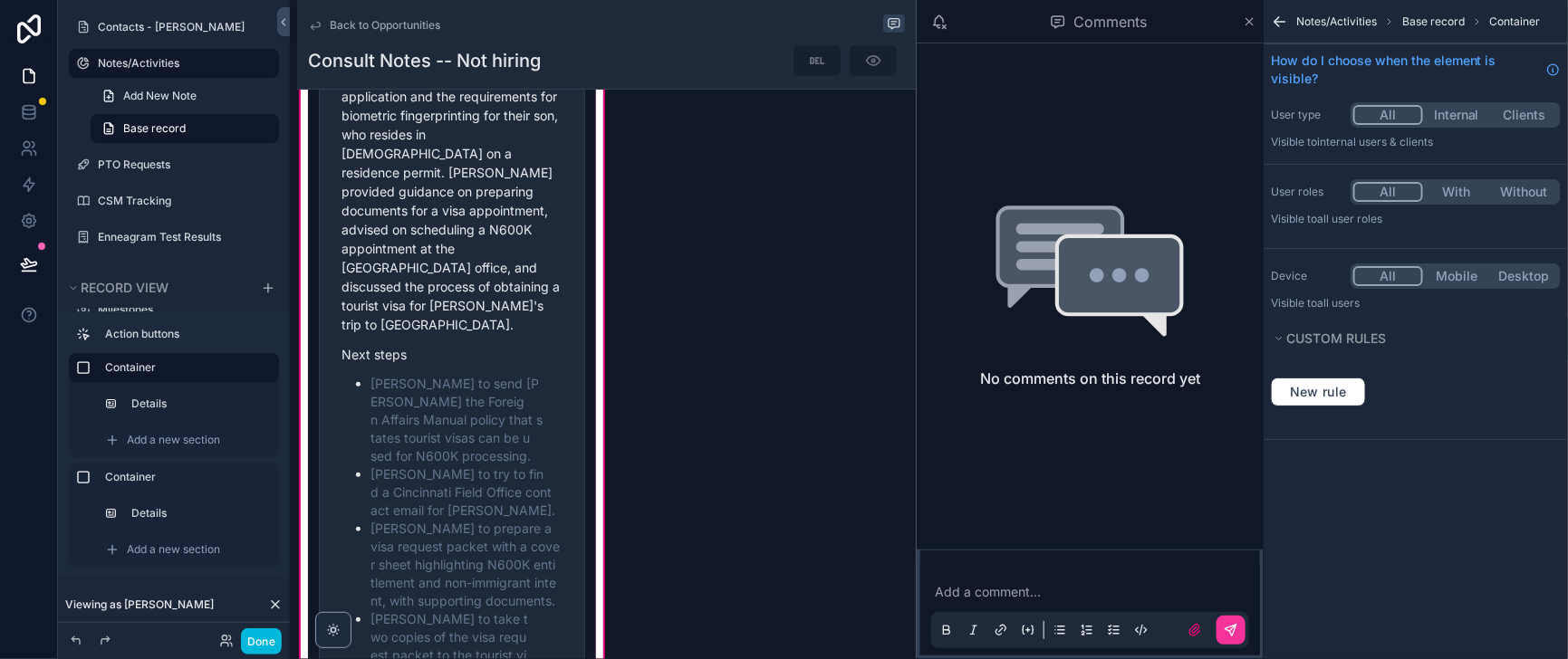
click at [673, 36] on div "Back to Opportunities" at bounding box center [606, 24] width 597 height 22
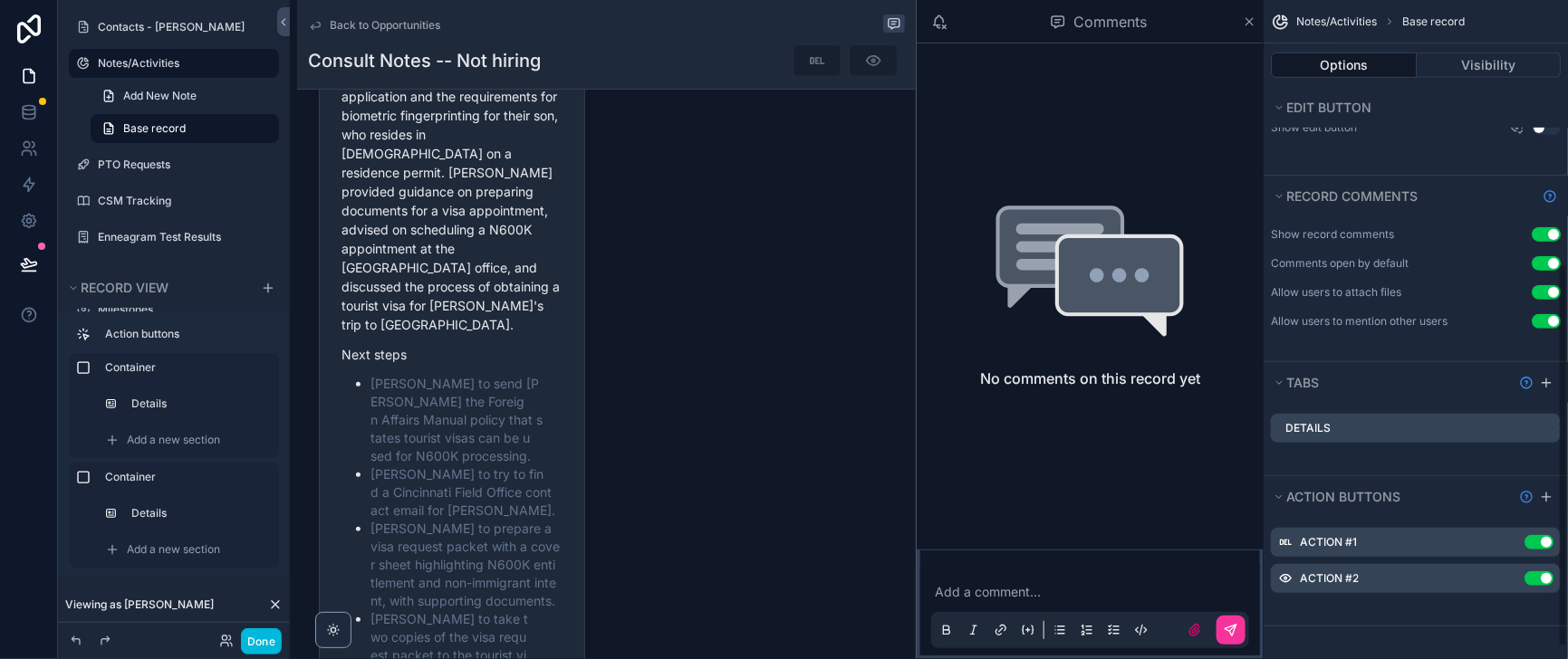
scroll to position [452, 0]
click at [0, 0] on icon "scrollable content" at bounding box center [0, 0] width 0 height 0
click at [1507, 561] on icon at bounding box center [1499, 561] width 14 height 14
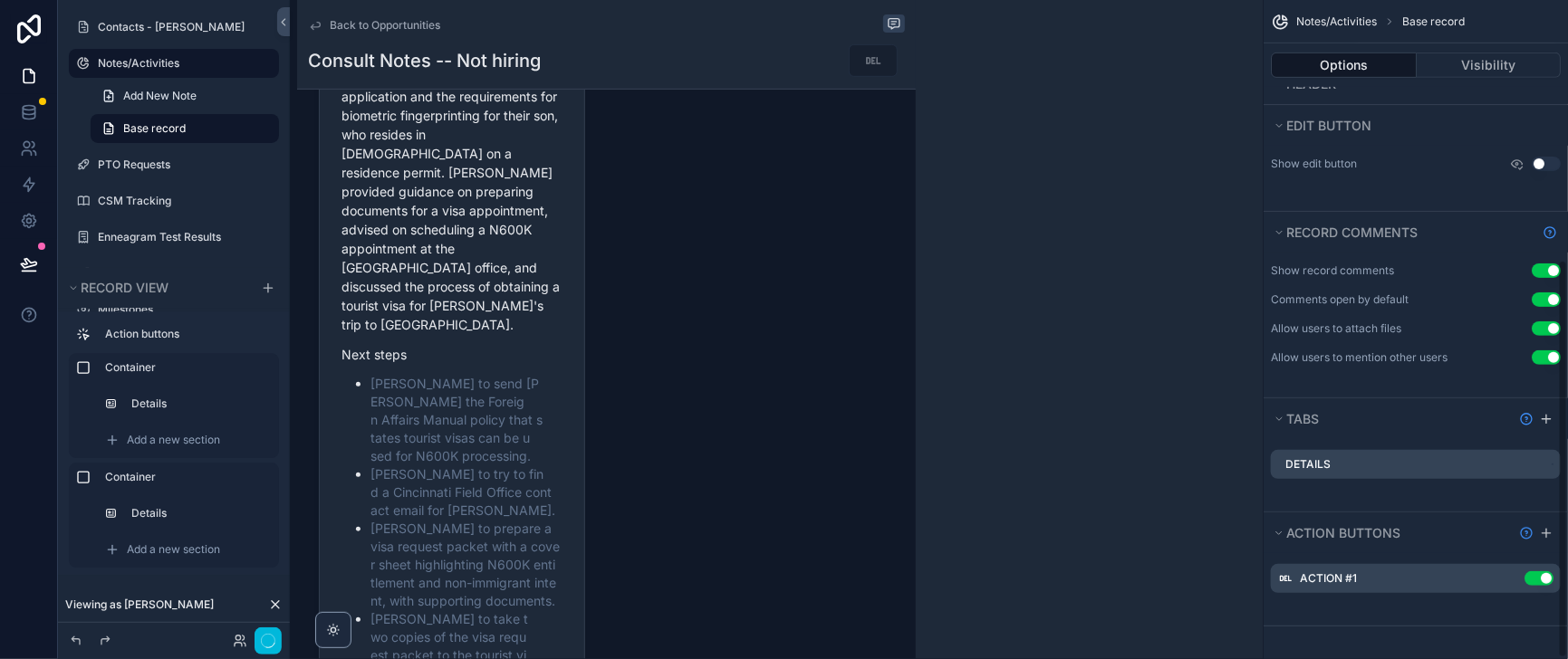
scroll to position [429, 0]
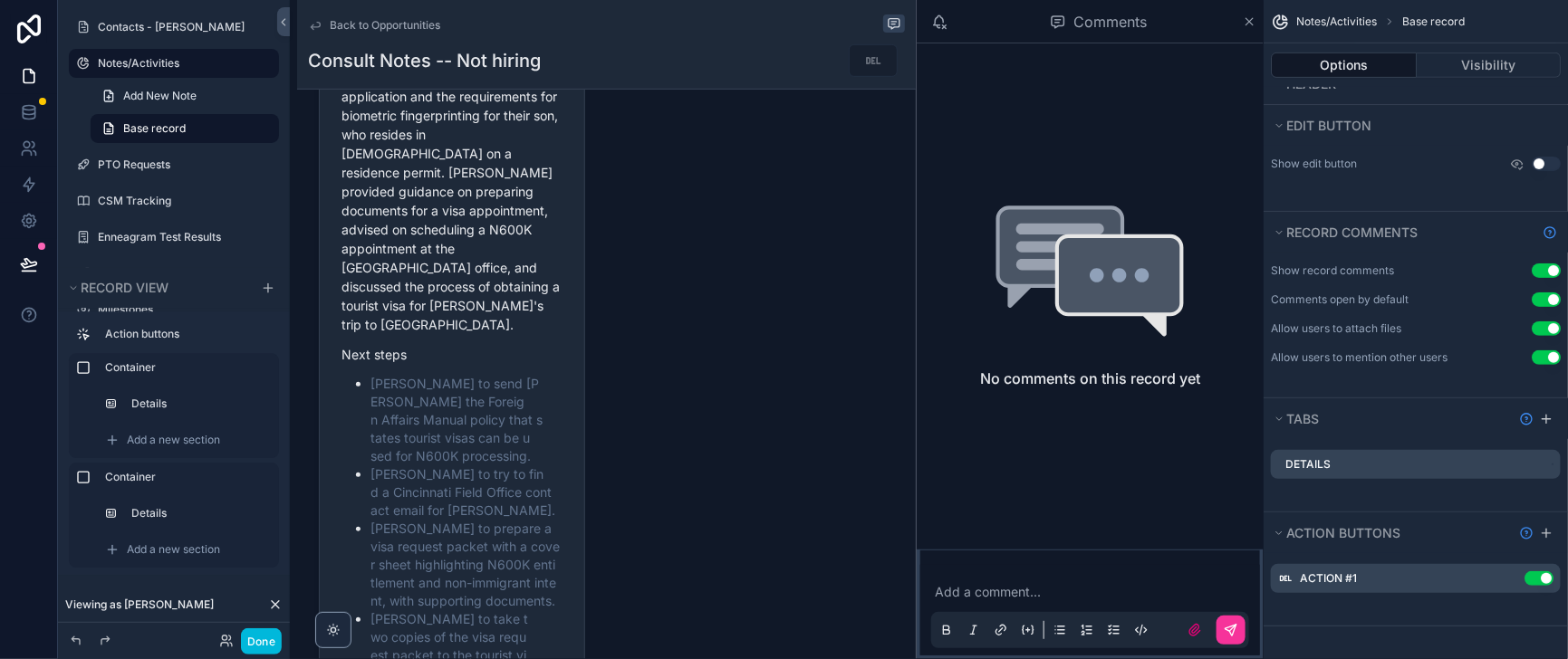
click at [440, 24] on span "Back to Opportunities" at bounding box center [385, 24] width 111 height 14
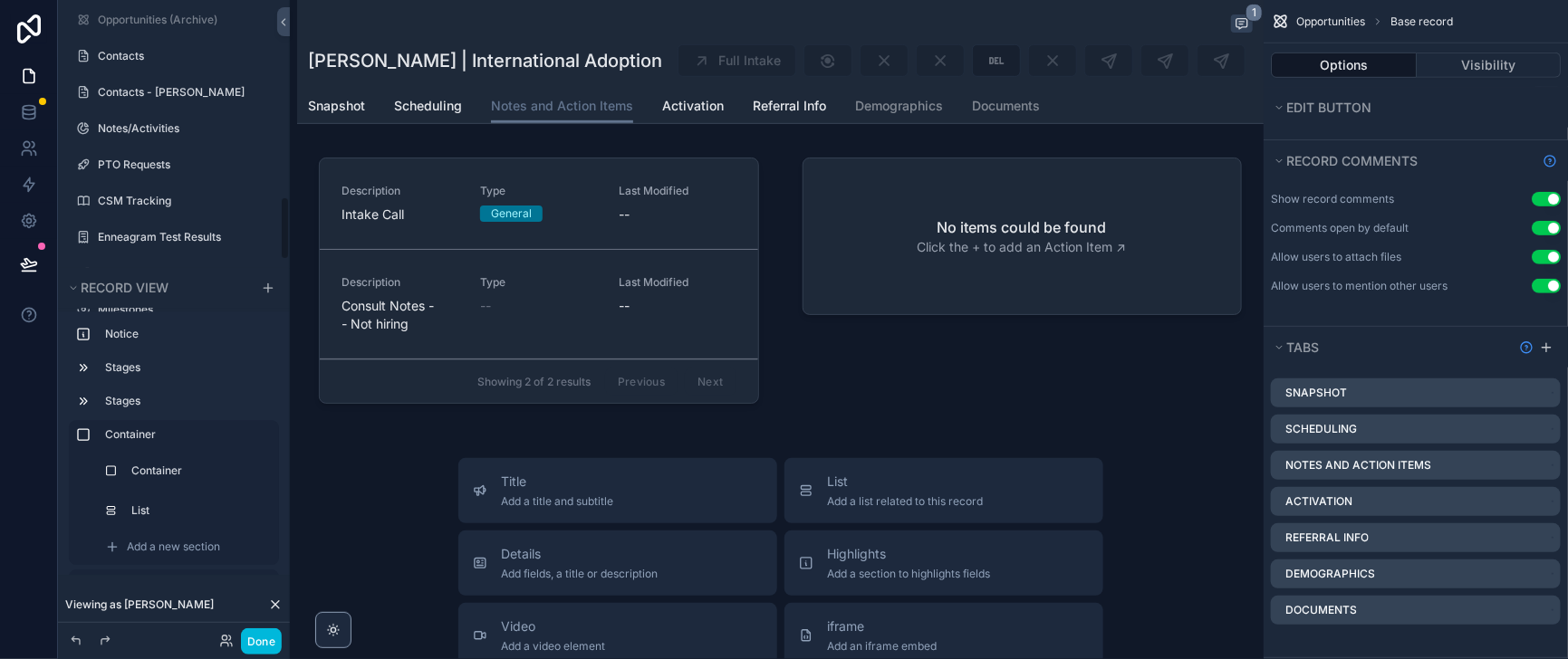
scroll to position [1955, 0]
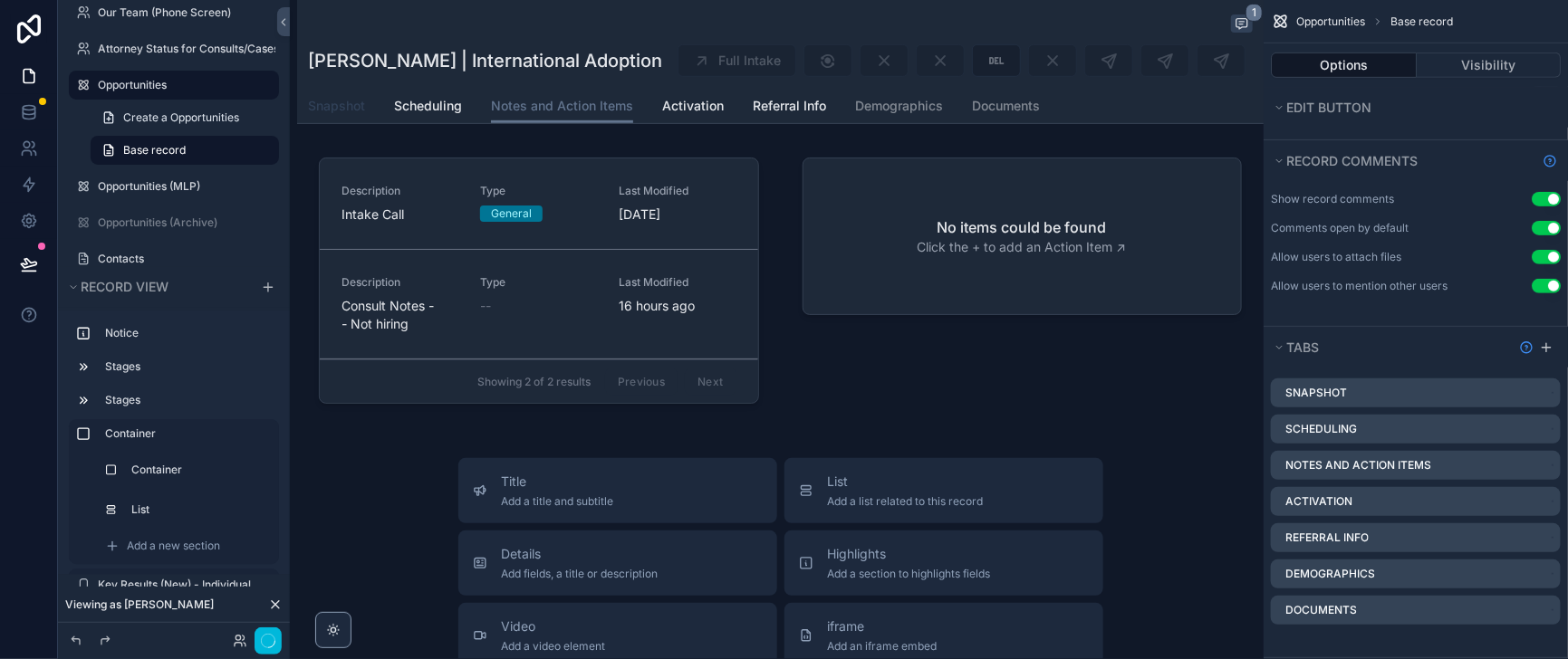
click at [365, 115] on span "Snapshot" at bounding box center [336, 105] width 57 height 18
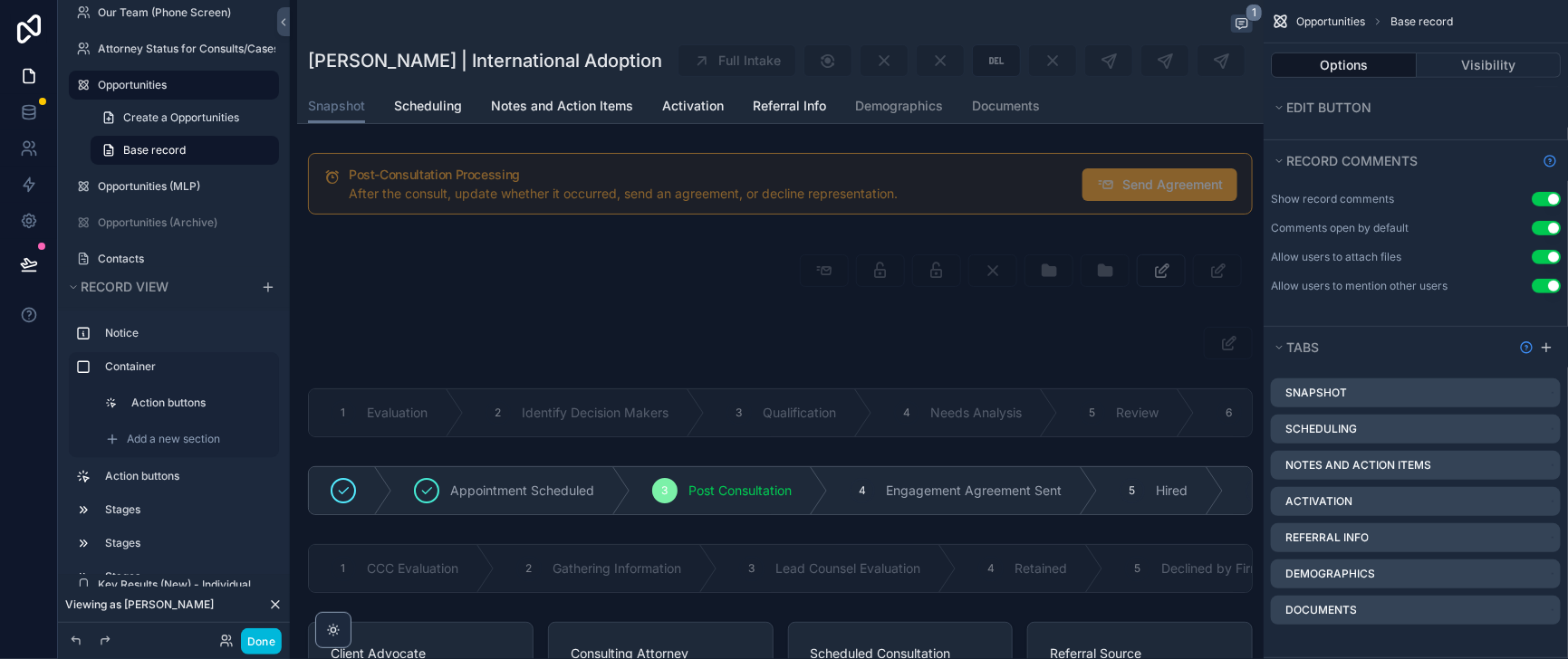
click at [718, 37] on div "1" at bounding box center [780, 24] width 944 height 22
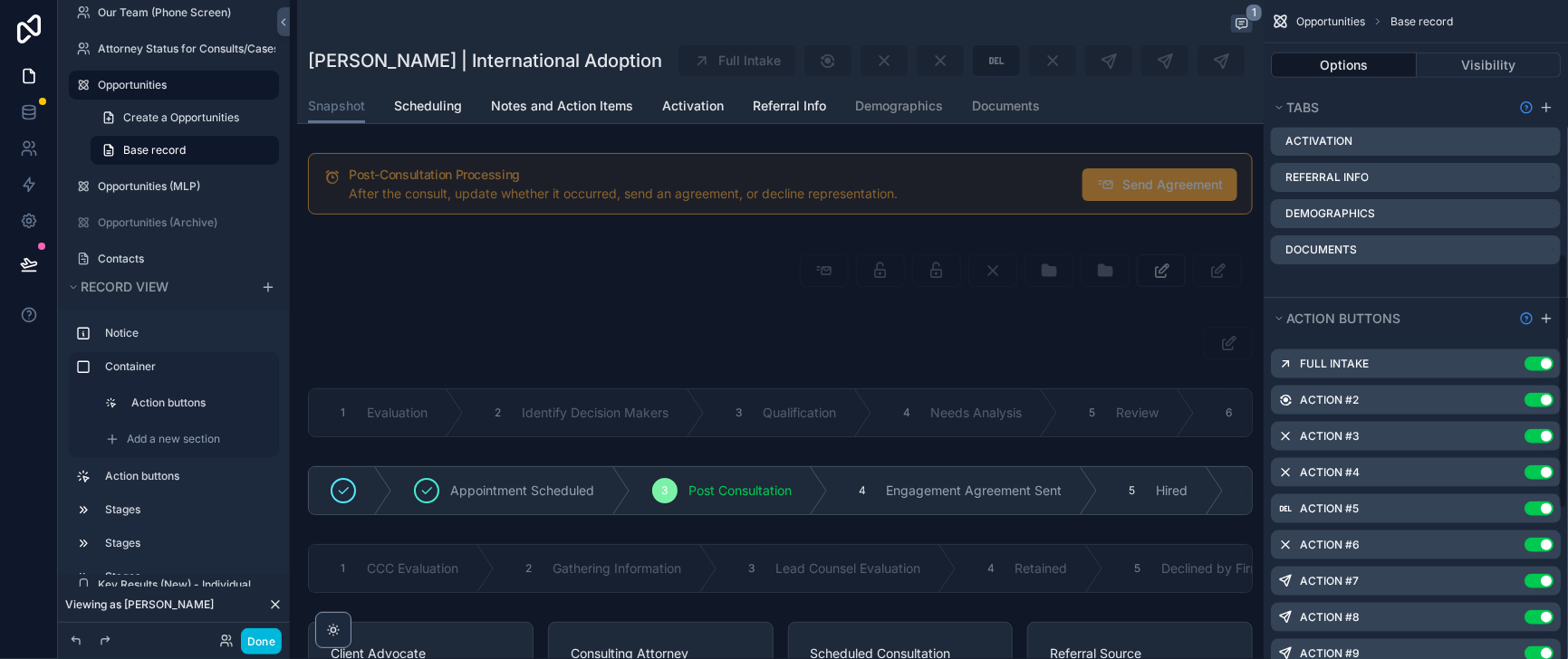
scroll to position [882, 0]
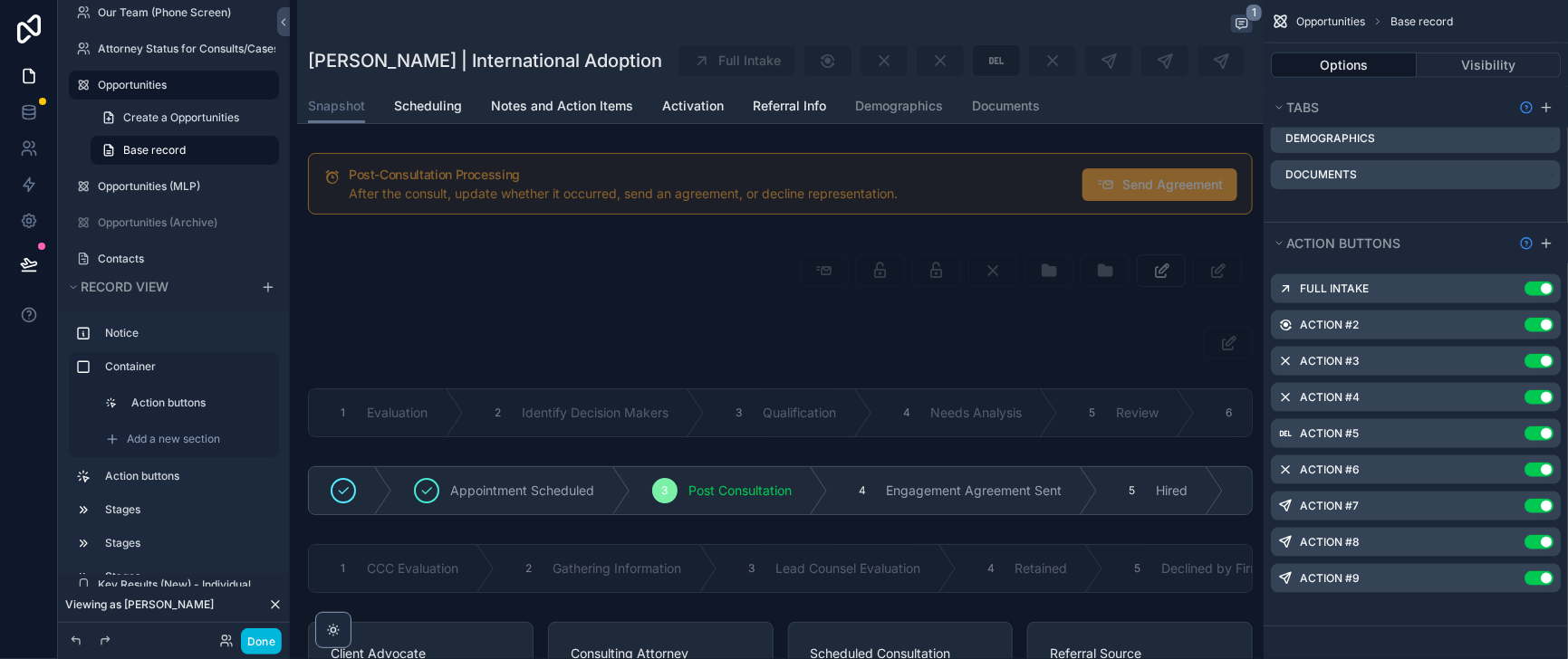
click at [0, 0] on icon "scrollable content" at bounding box center [0, 0] width 0 height 0
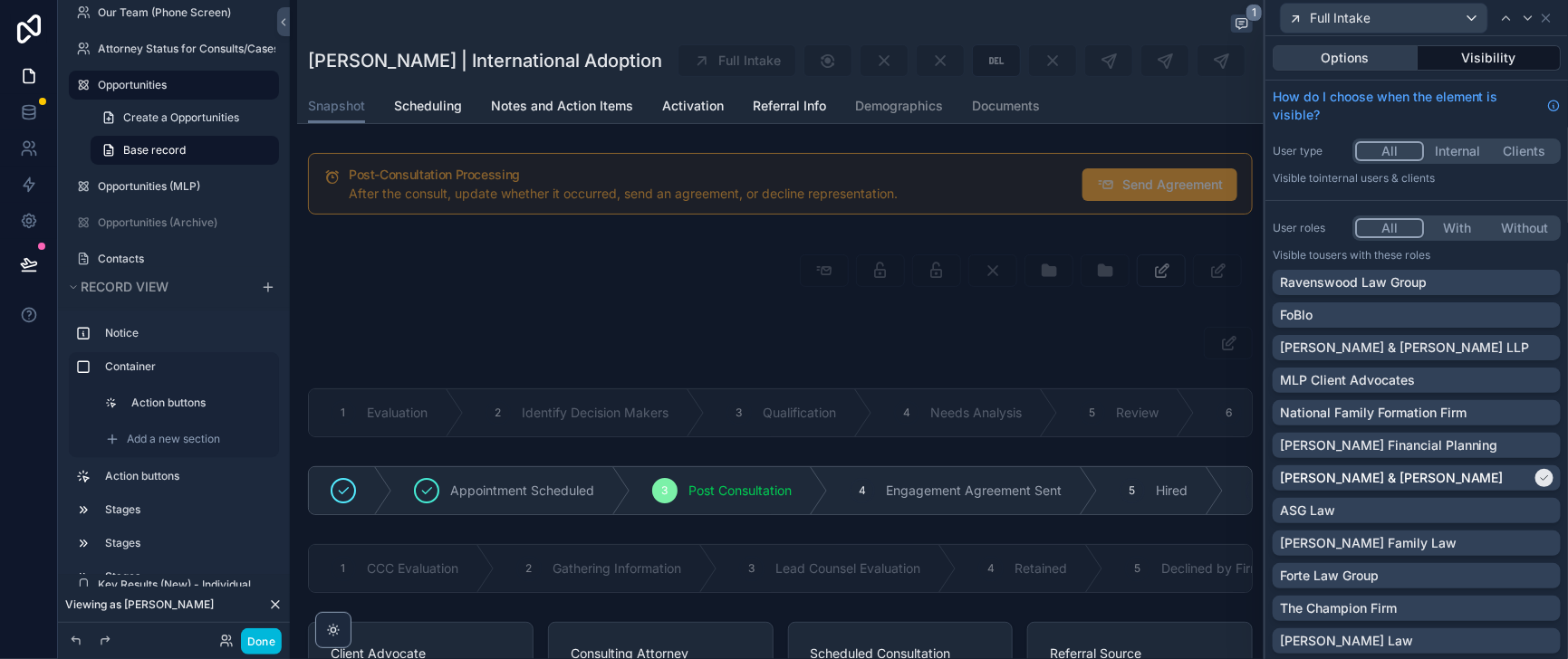
click at [1320, 63] on button "Options" at bounding box center [1344, 57] width 145 height 25
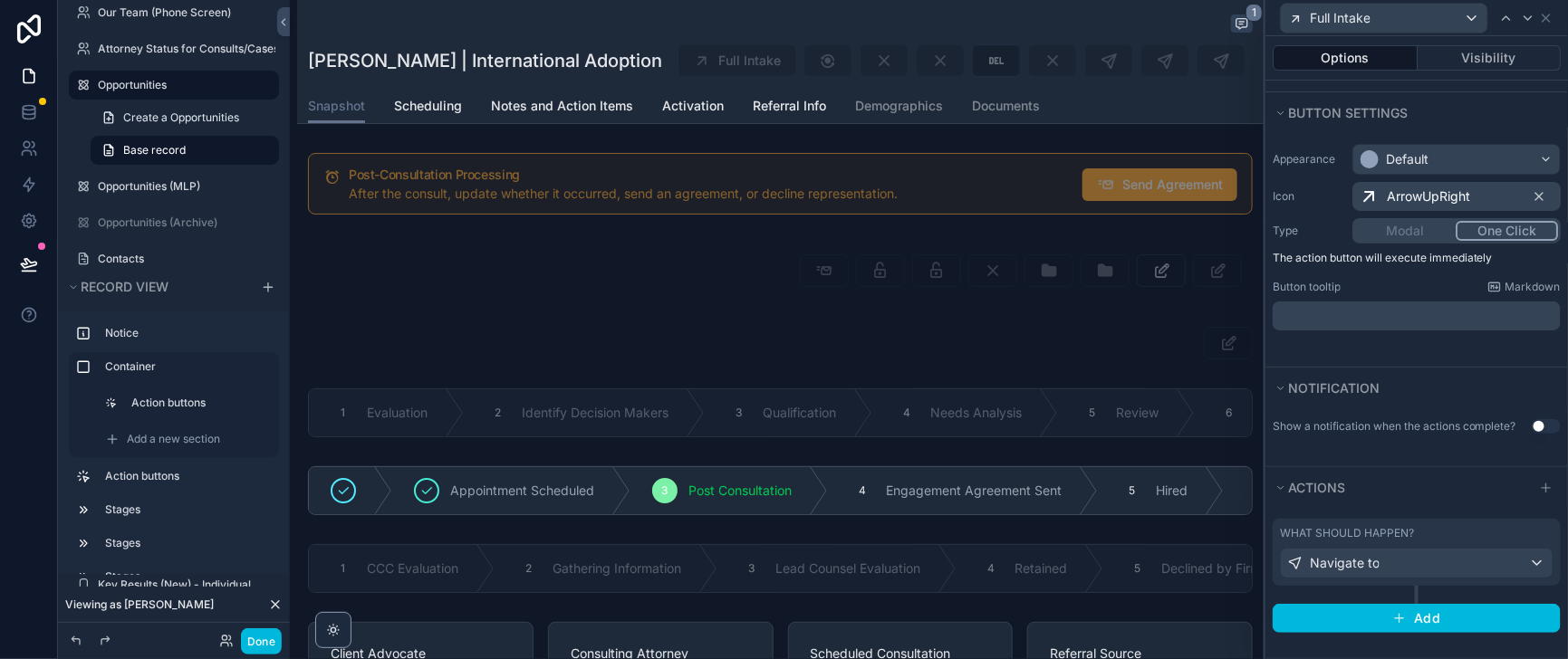
scroll to position [212, 0]
click at [73, 275] on button "Record view" at bounding box center [157, 287] width 185 height 25
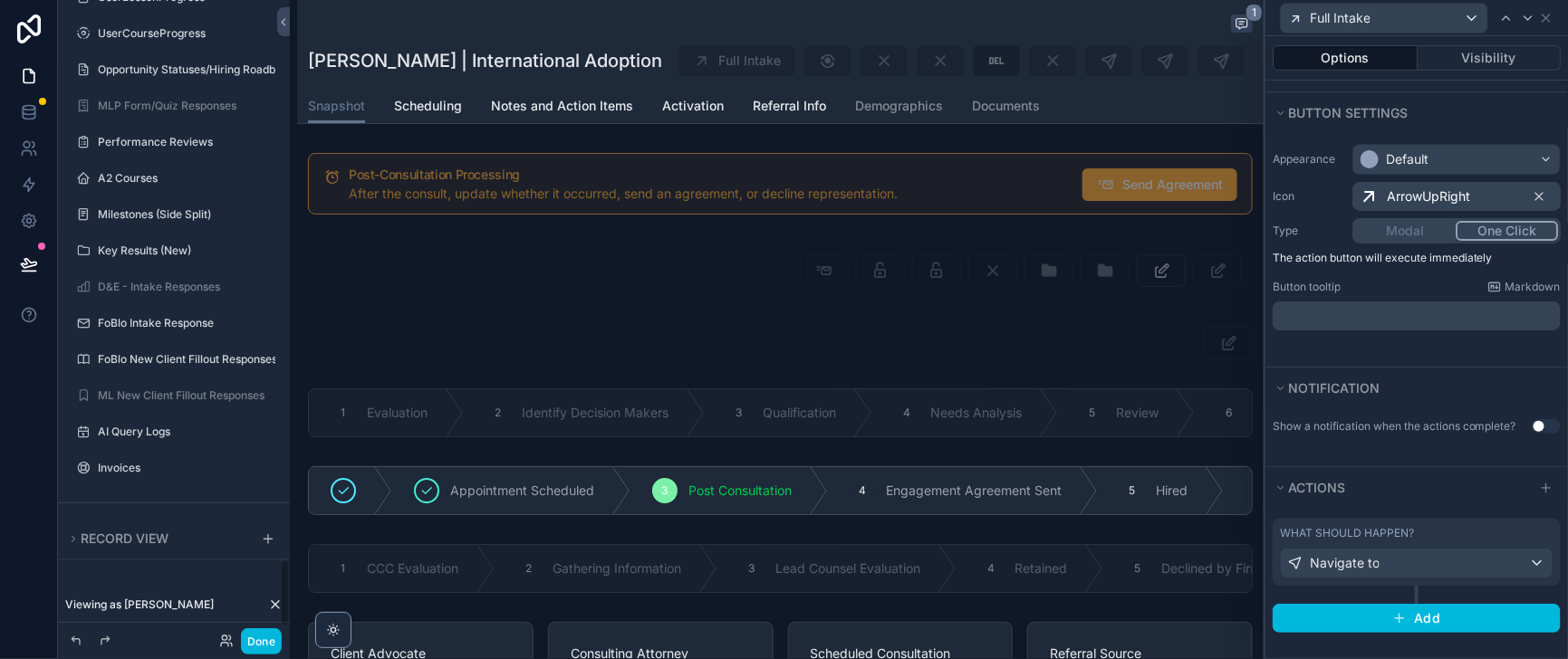
scroll to position [5373, 0]
click at [177, 315] on label "FoBlo Intake Response" at bounding box center [183, 322] width 170 height 14
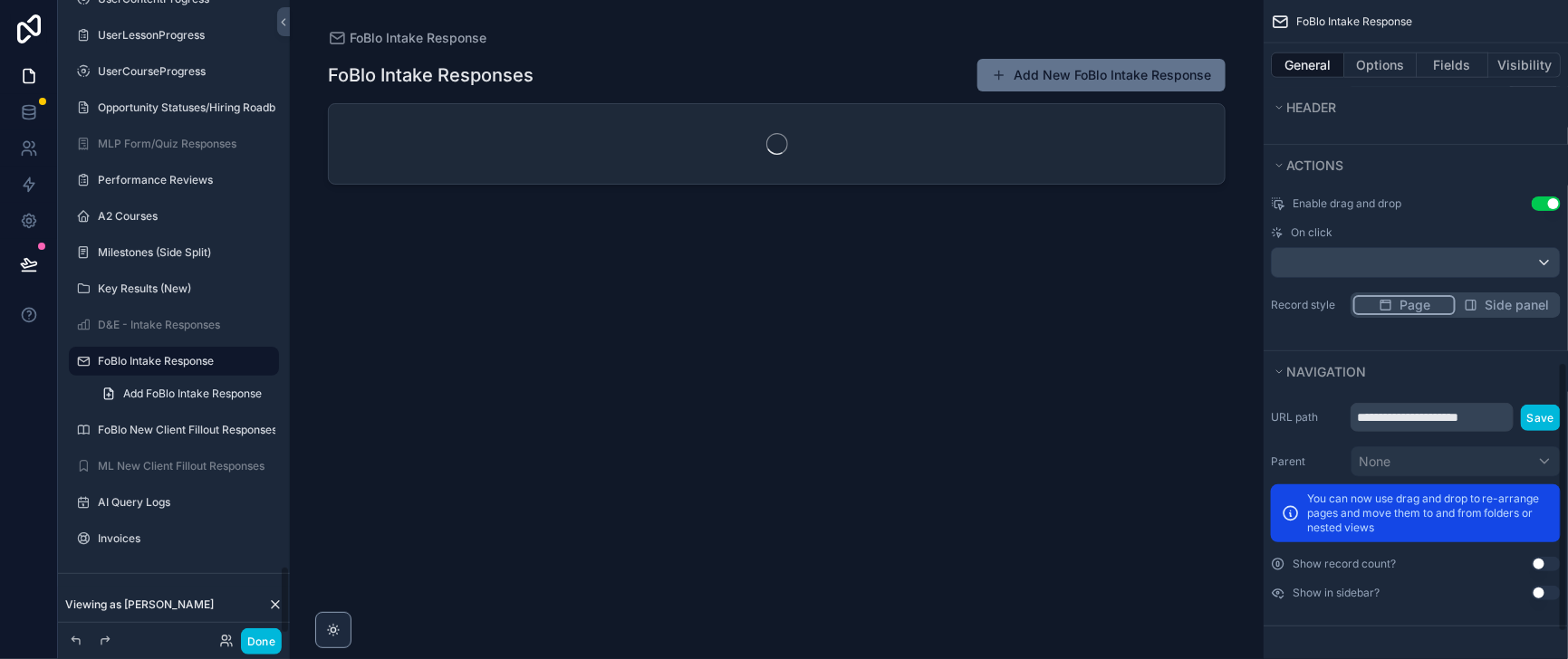
scroll to position [882, 0]
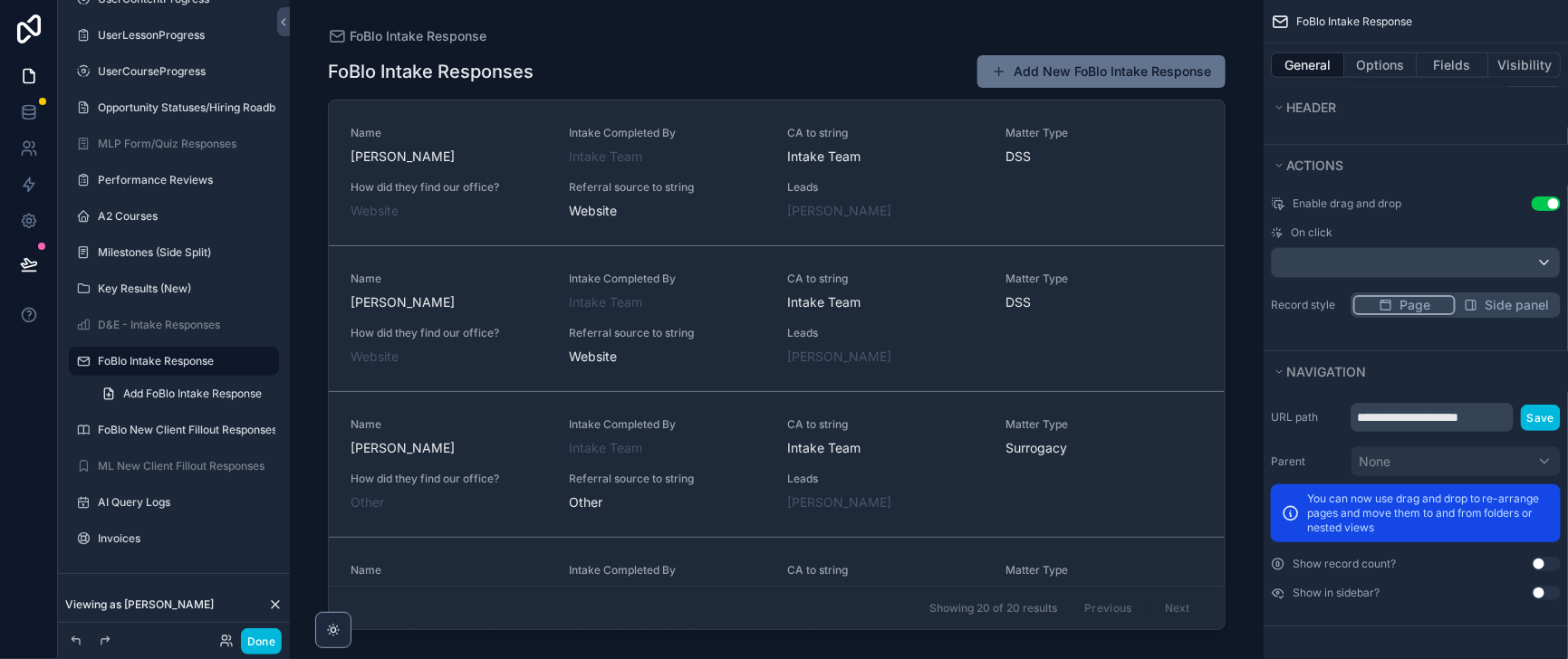
drag, startPoint x: 1198, startPoint y: 163, endPoint x: 1201, endPoint y: 211, distance: 48.1
click at [1201, 211] on div "scrollable content" at bounding box center [777, 318] width 926 height 637
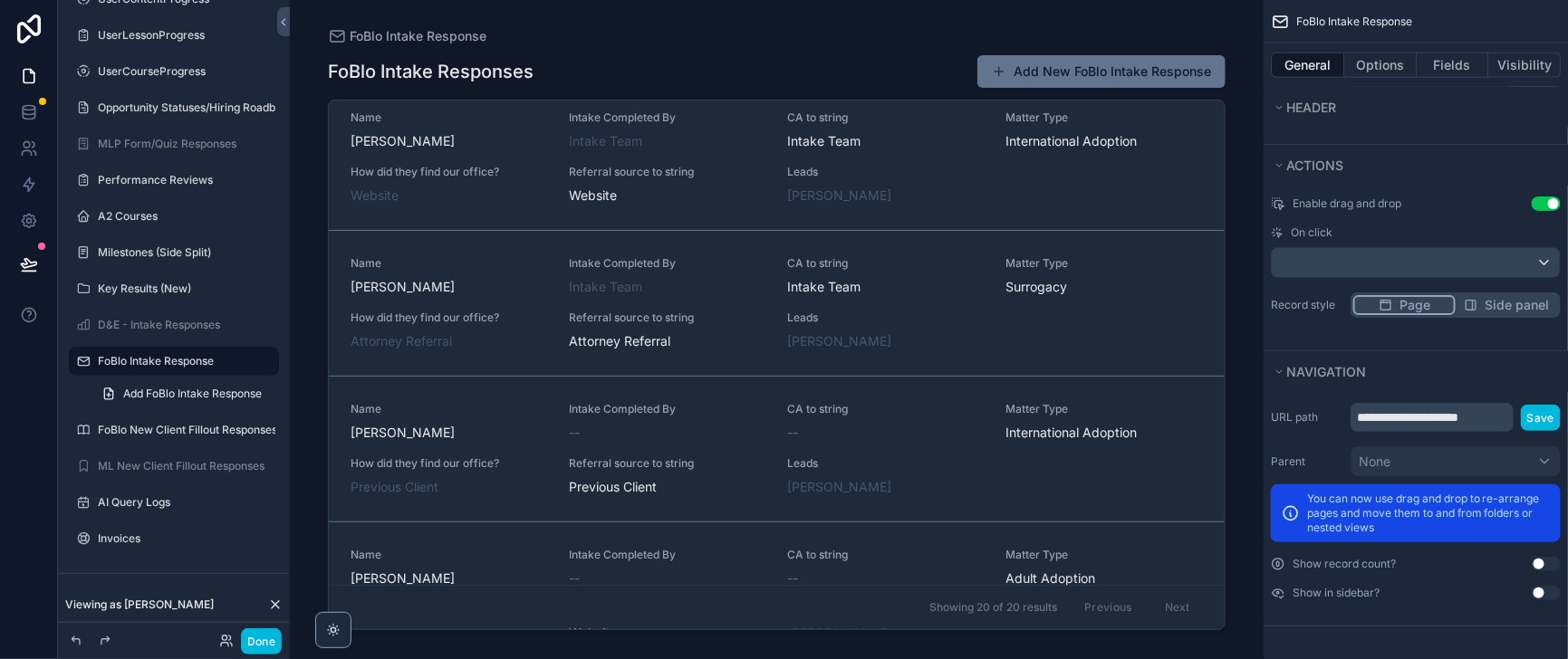
scroll to position [1541, 0]
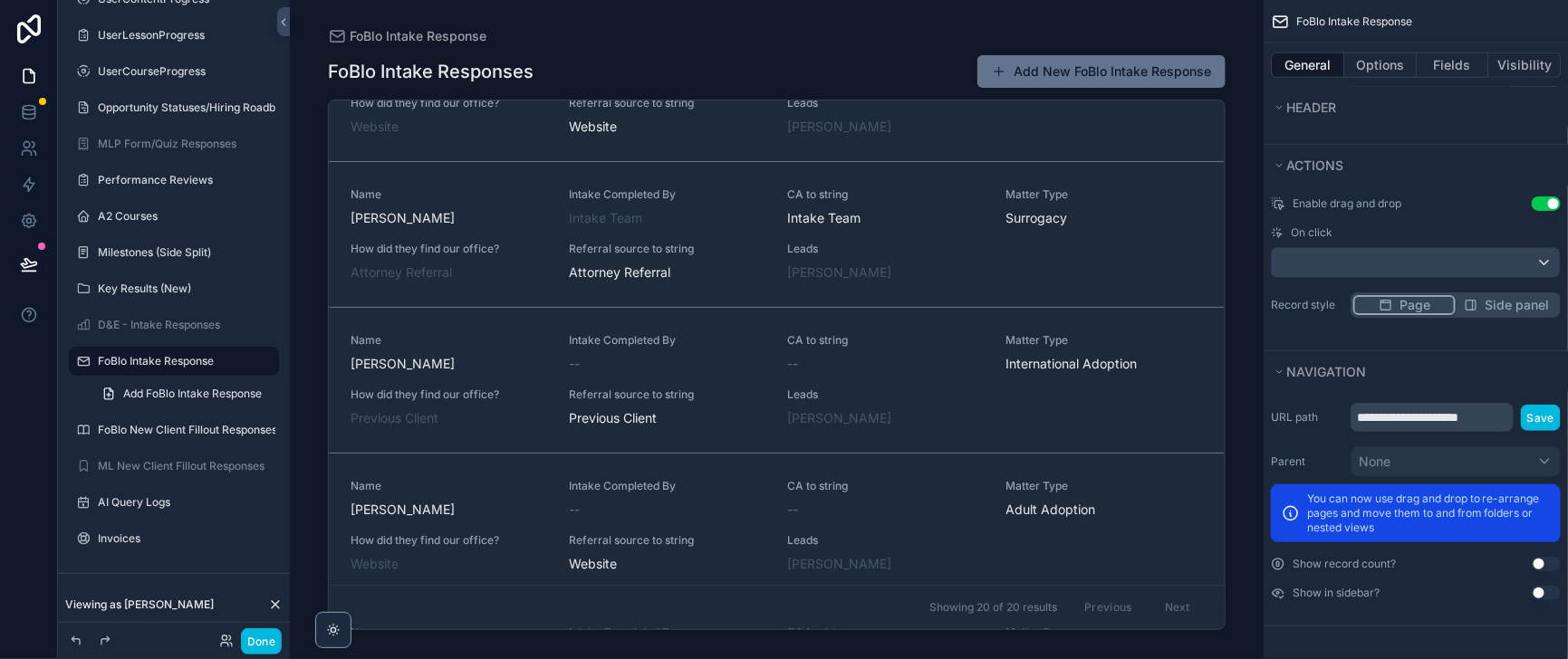
click at [992, 136] on div "Name [PERSON_NAME] Intake Completed By Intake Team CA to string Intake Team Mat…" at bounding box center [777, 88] width 852 height 95
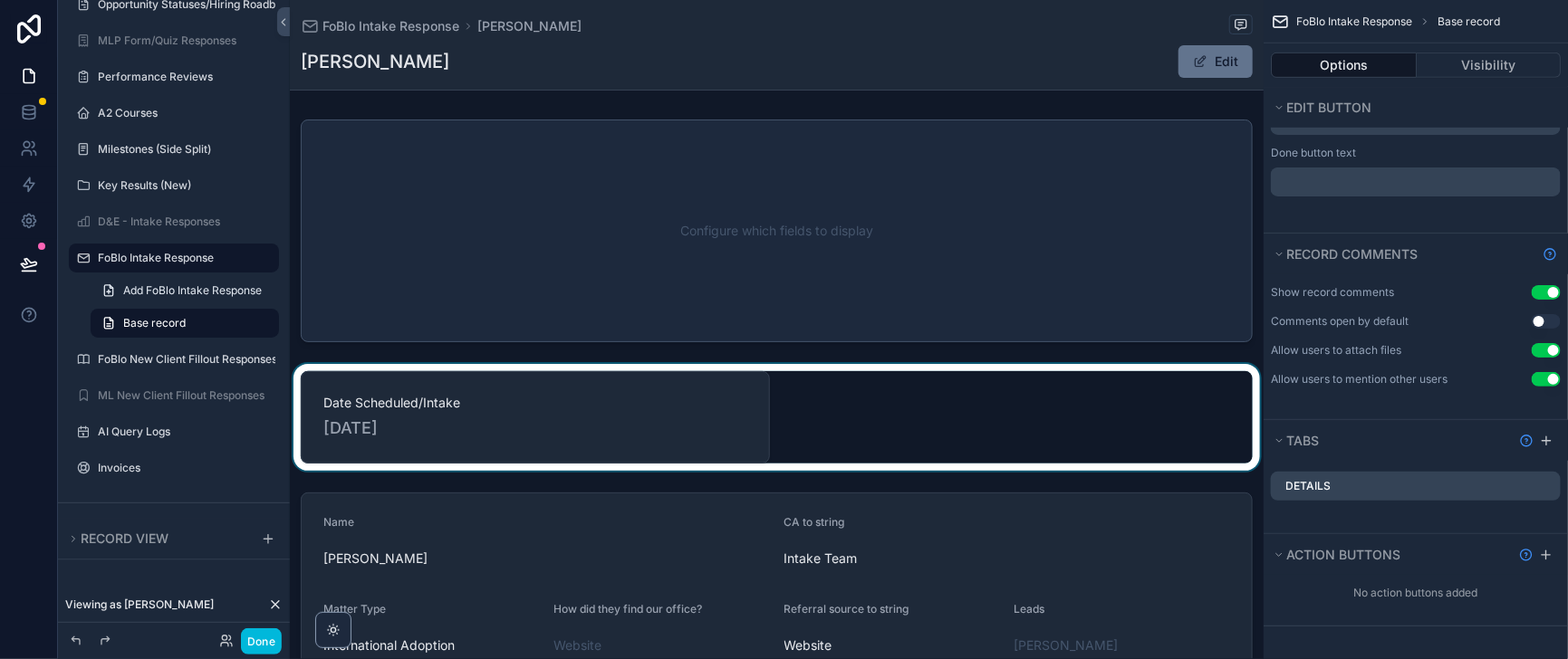
click at [695, 434] on div "scrollable content" at bounding box center [776, 417] width 973 height 107
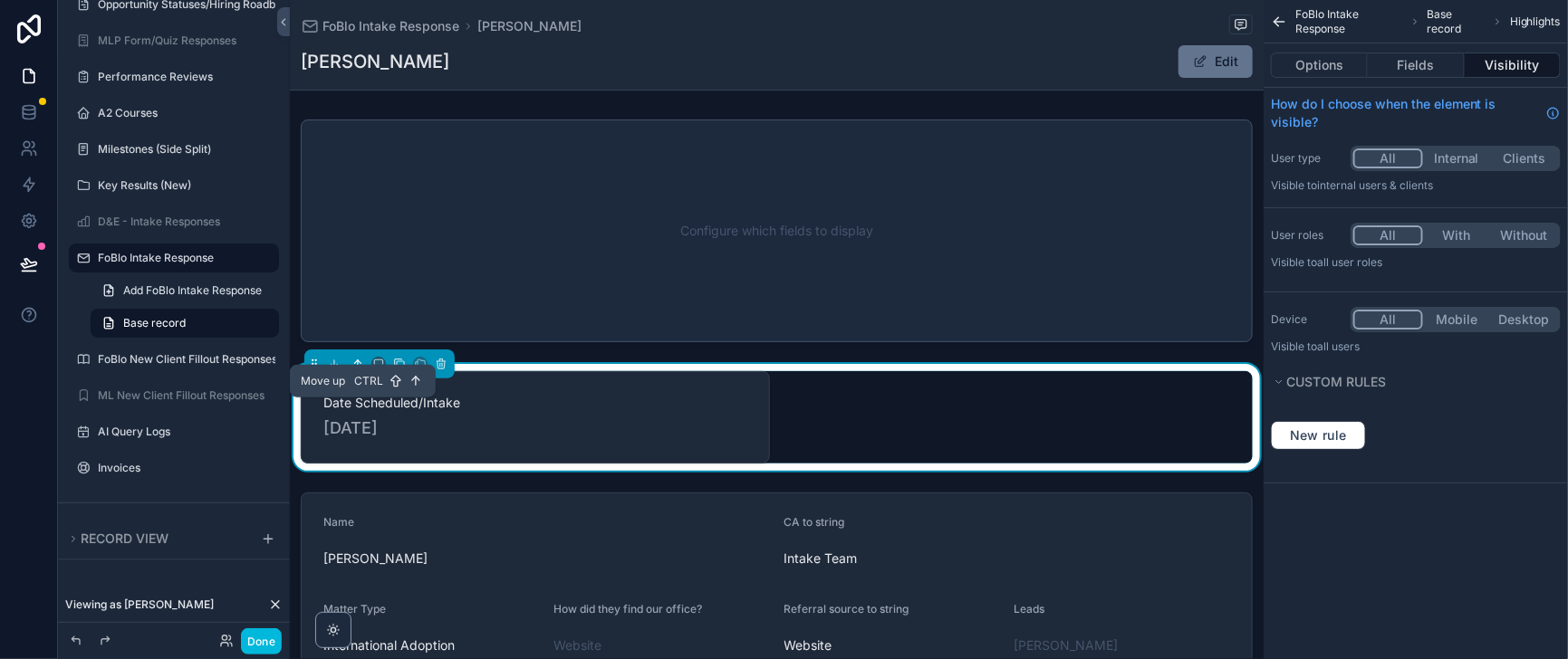
click at [364, 370] on icon "scrollable content" at bounding box center [358, 364] width 13 height 13
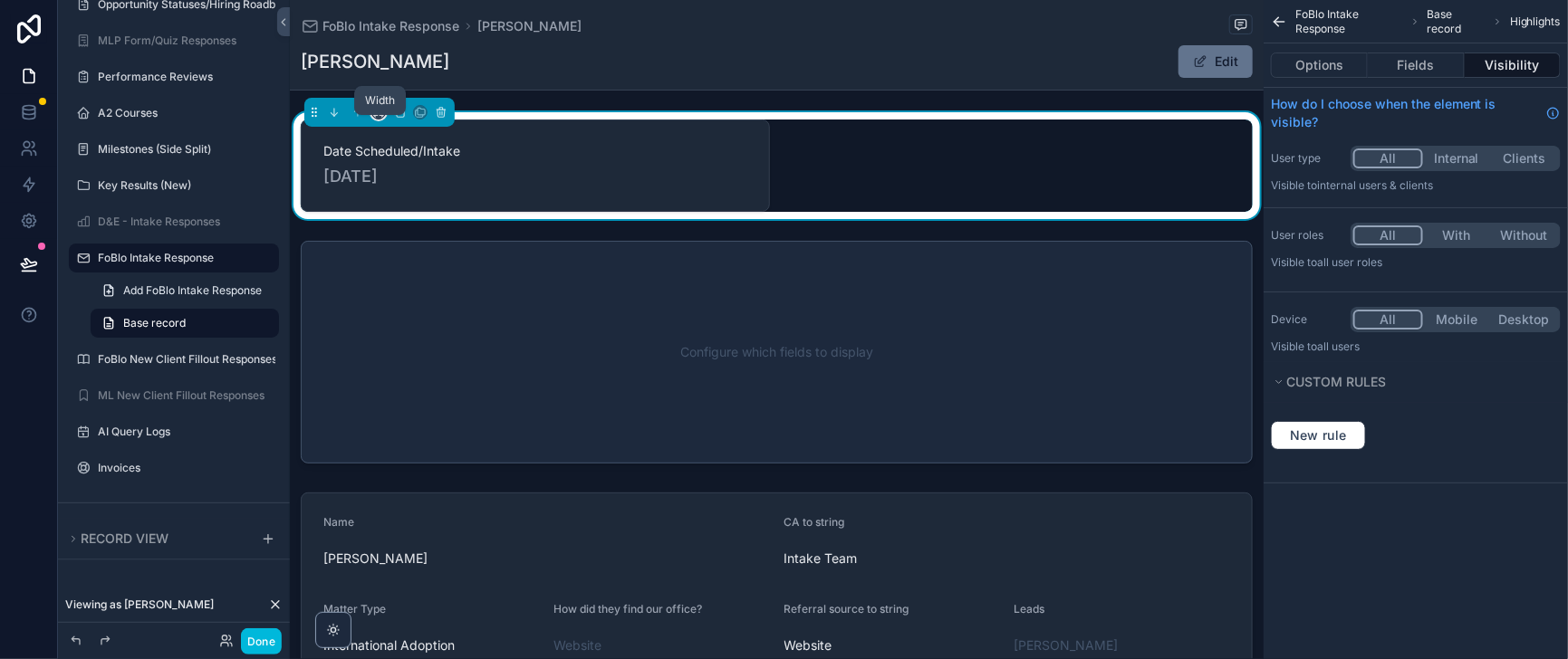
click at [382, 112] on icon "scrollable content" at bounding box center [377, 110] width 8 height 5
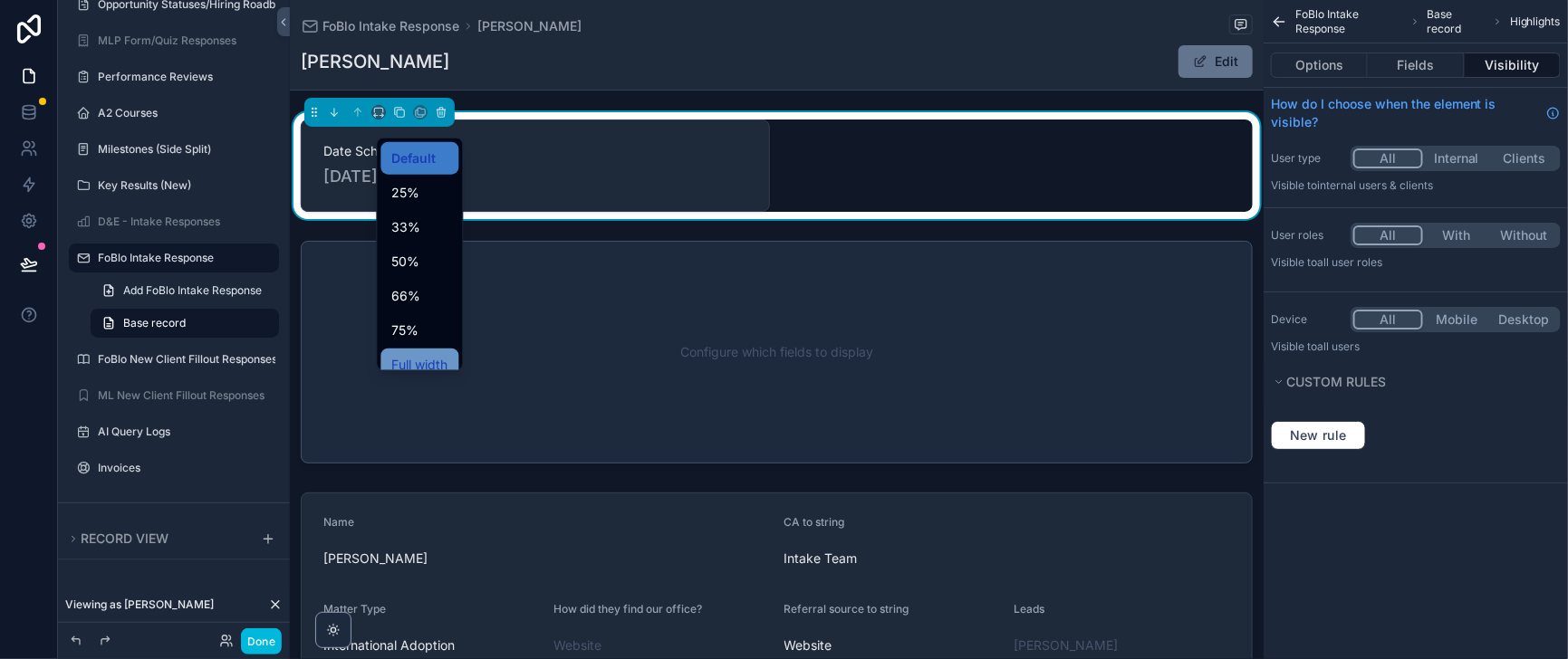
click at [448, 375] on span "Full width" at bounding box center [420, 364] width 56 height 22
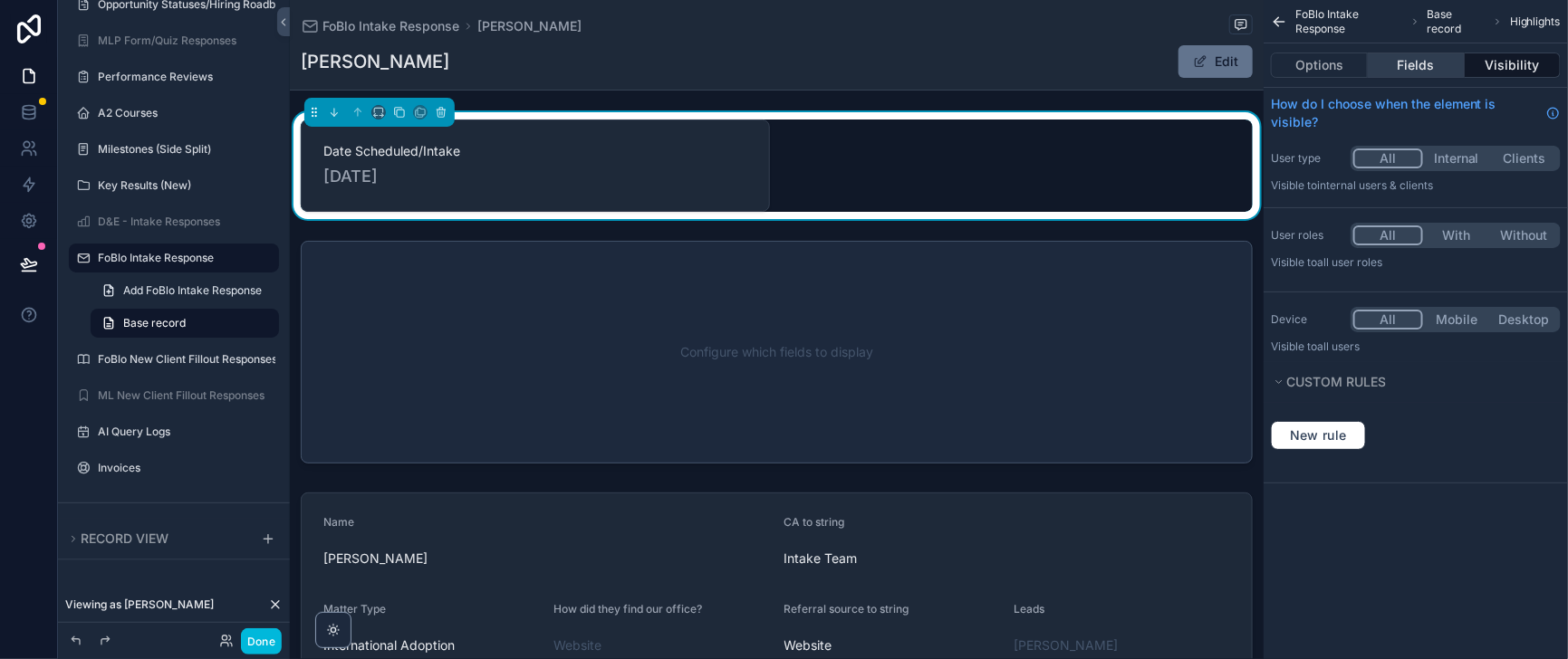
click at [1387, 75] on button "Fields" at bounding box center [1415, 65] width 96 height 25
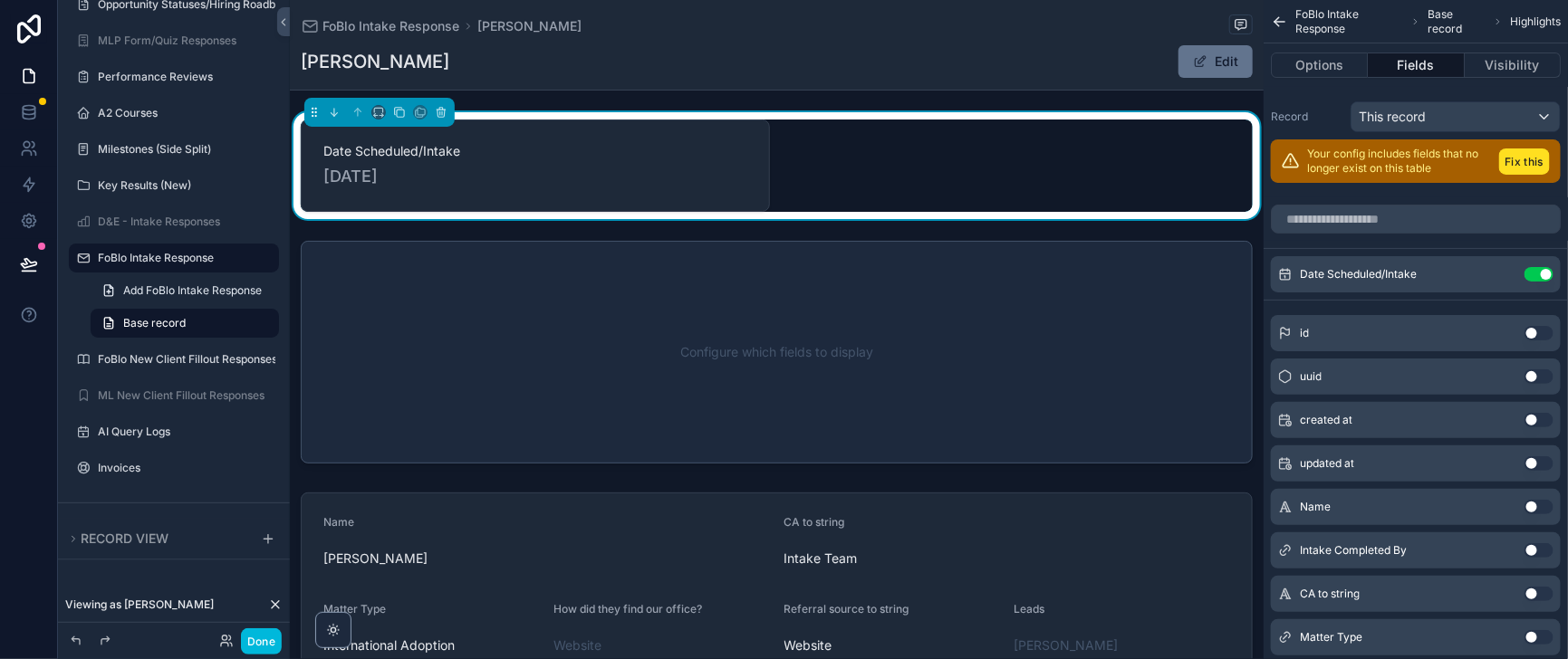
scroll to position [226, 0]
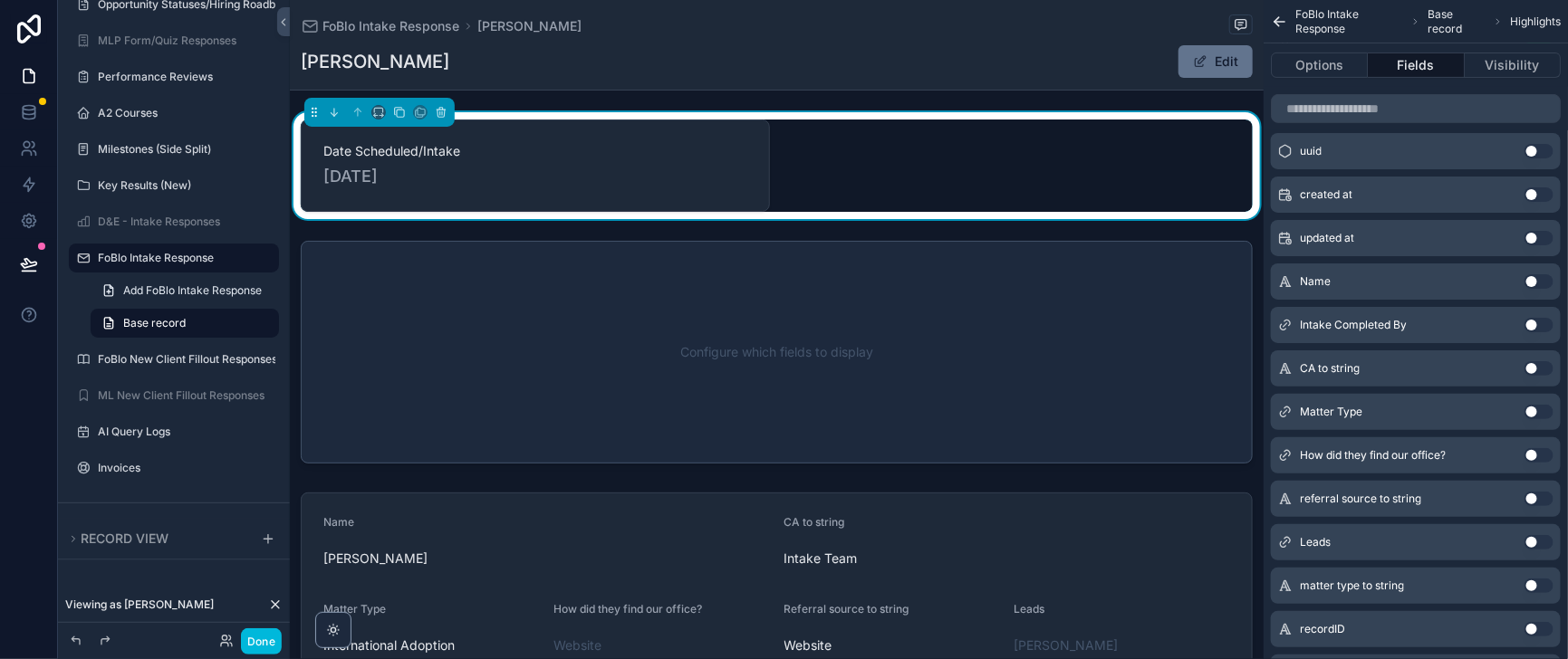
click at [1525, 332] on button "Use setting" at bounding box center [1538, 324] width 29 height 14
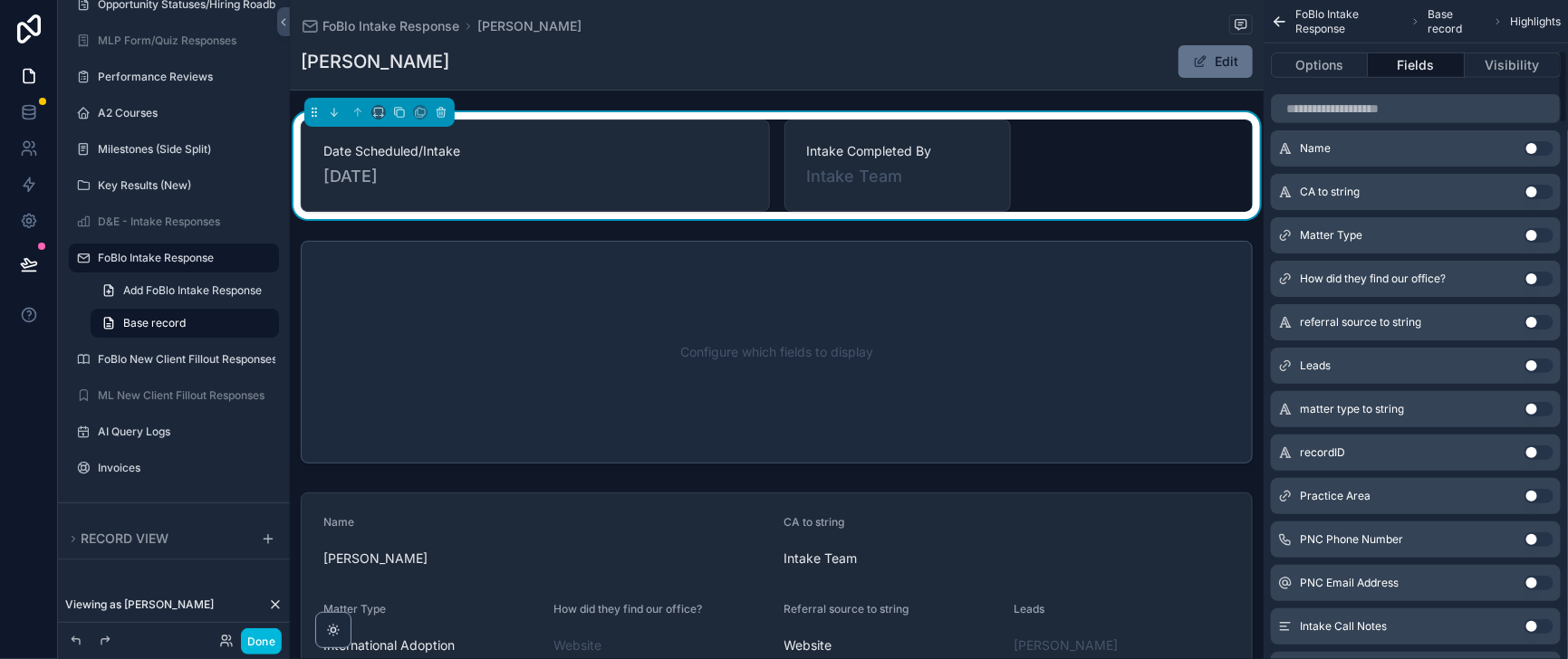
scroll to position [452, 0]
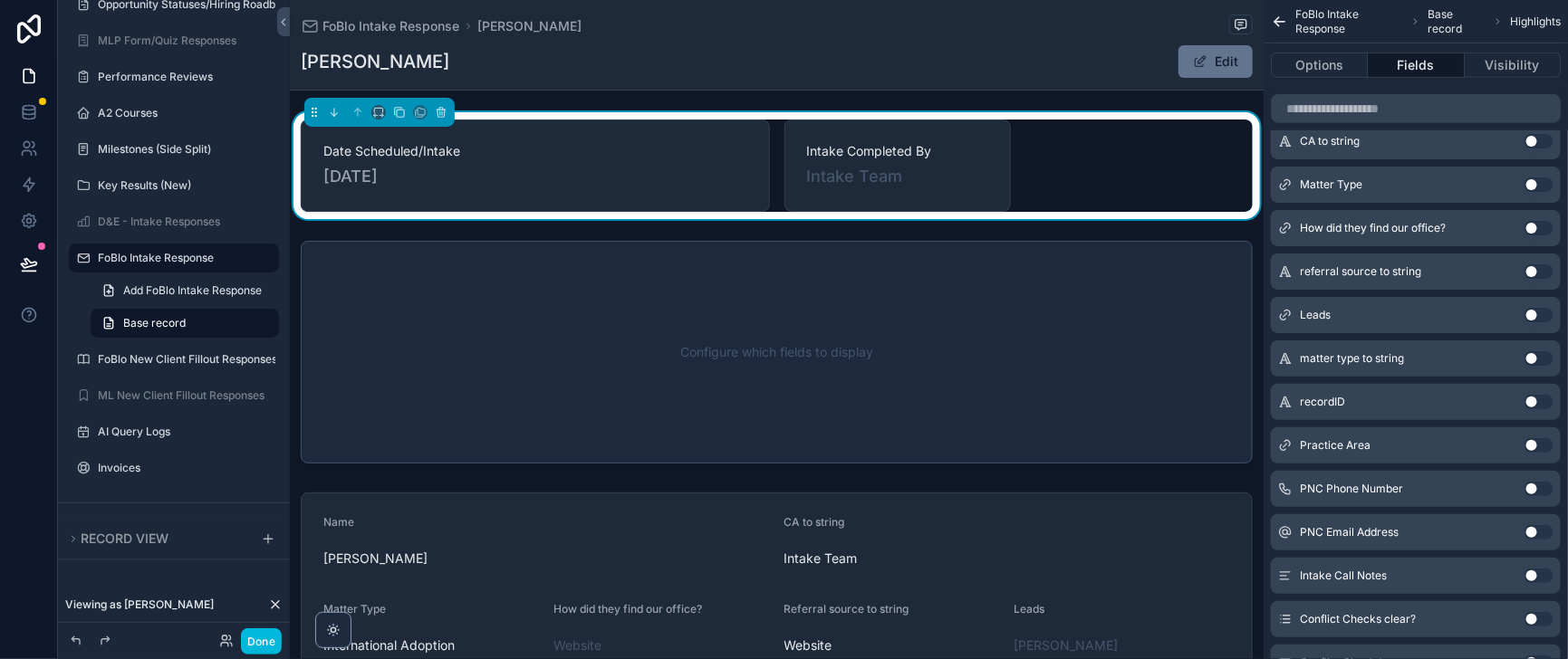
click at [1524, 452] on button "Use setting" at bounding box center [1538, 445] width 29 height 14
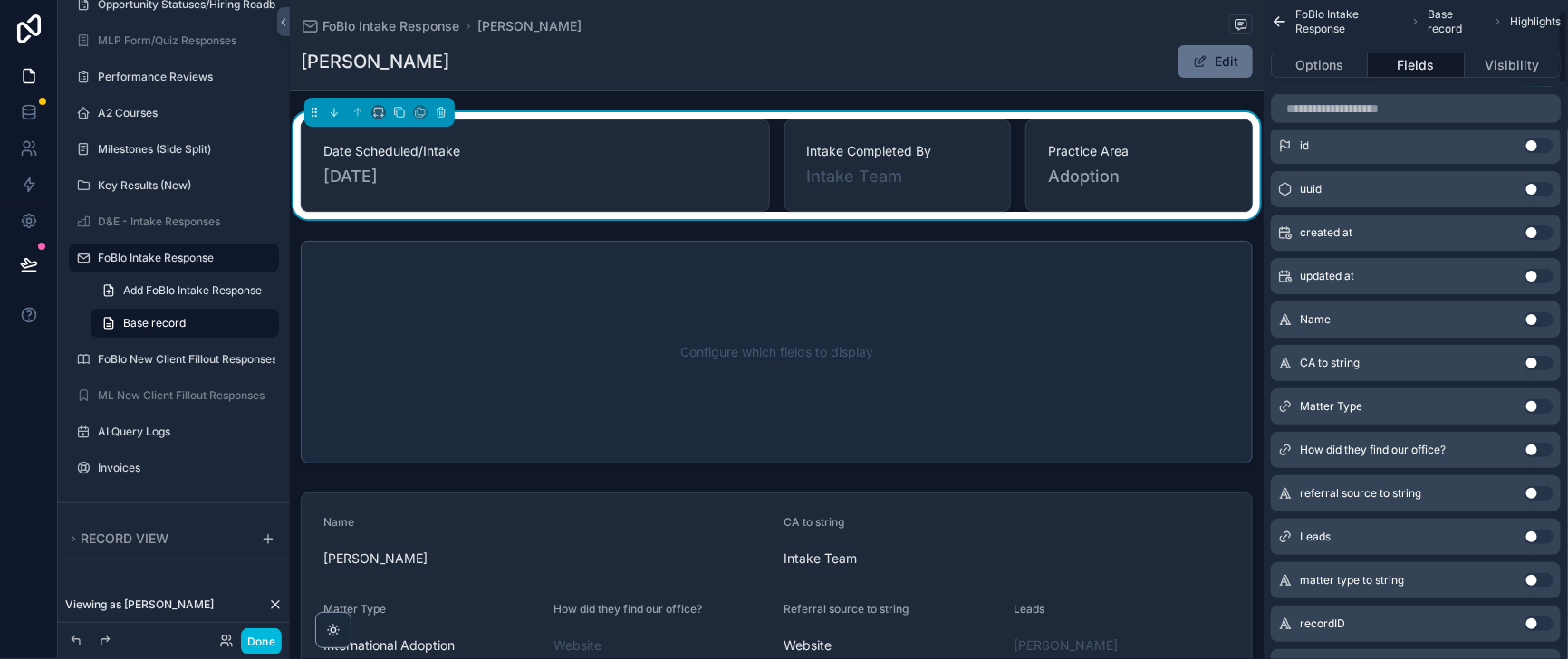
scroll to position [49, 0]
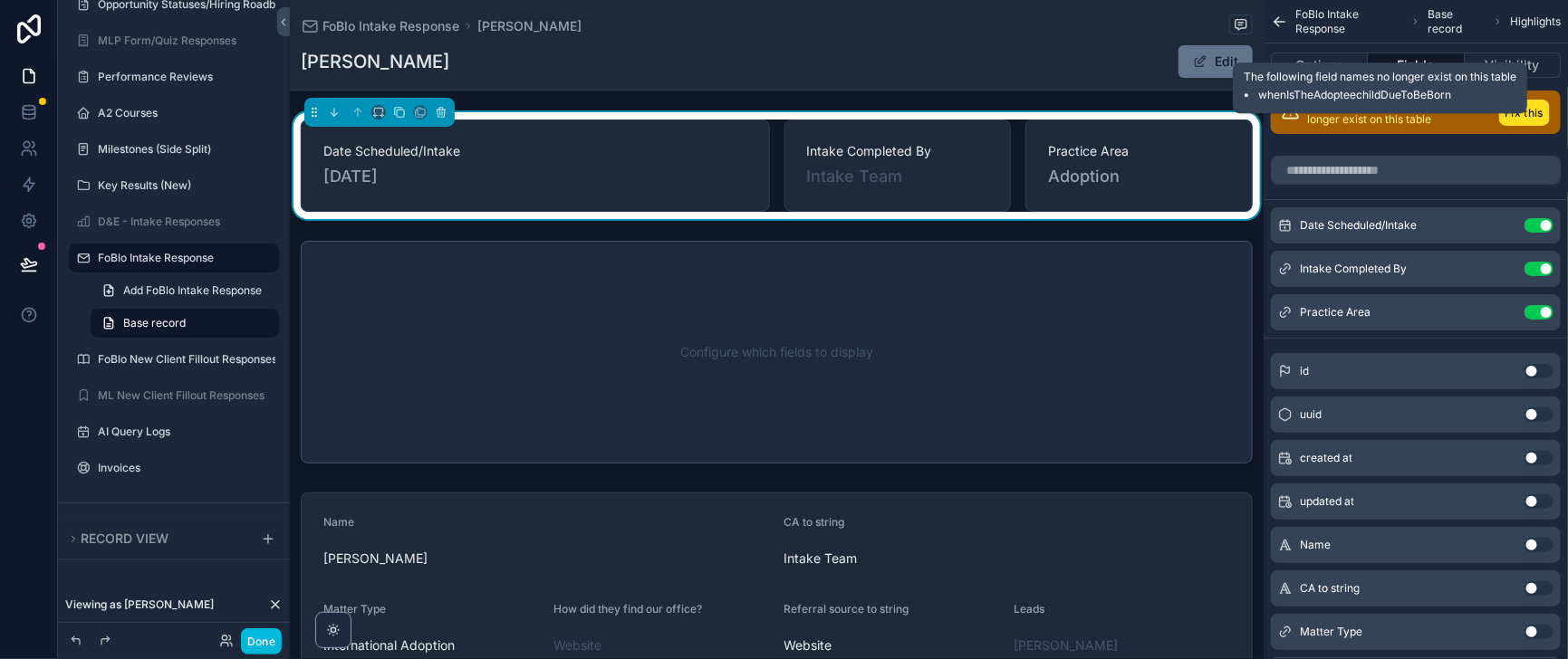
click at [1521, 125] on button "Fix this" at bounding box center [1524, 112] width 51 height 26
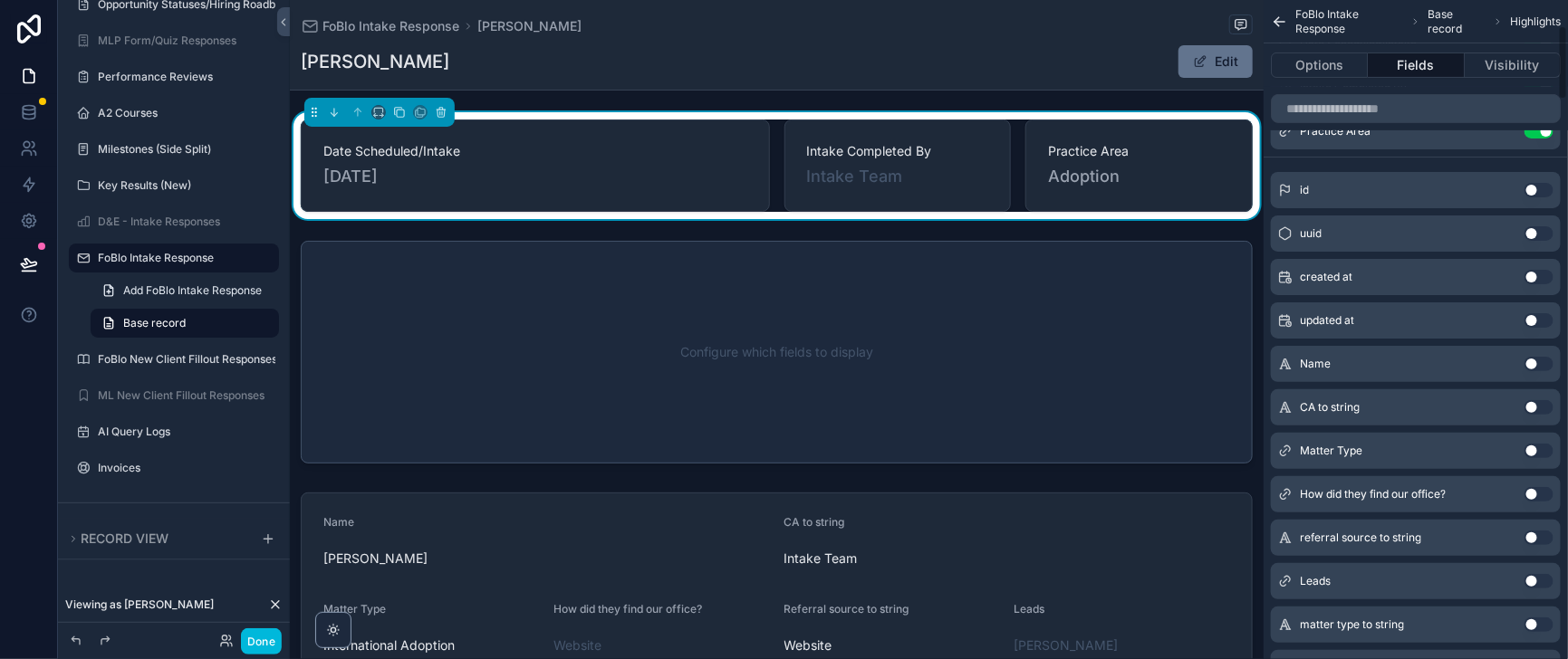
scroll to position [226, 0]
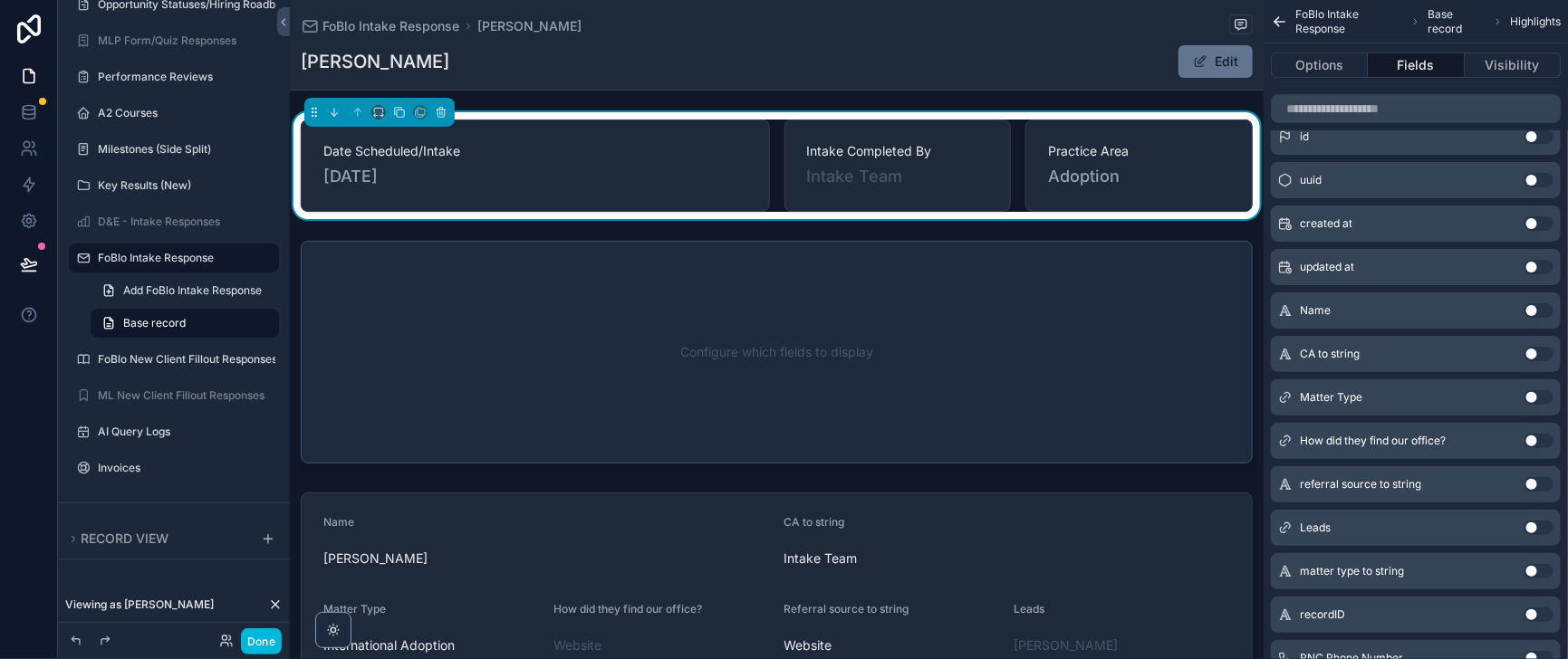
click at [1524, 404] on button "Use setting" at bounding box center [1538, 397] width 29 height 14
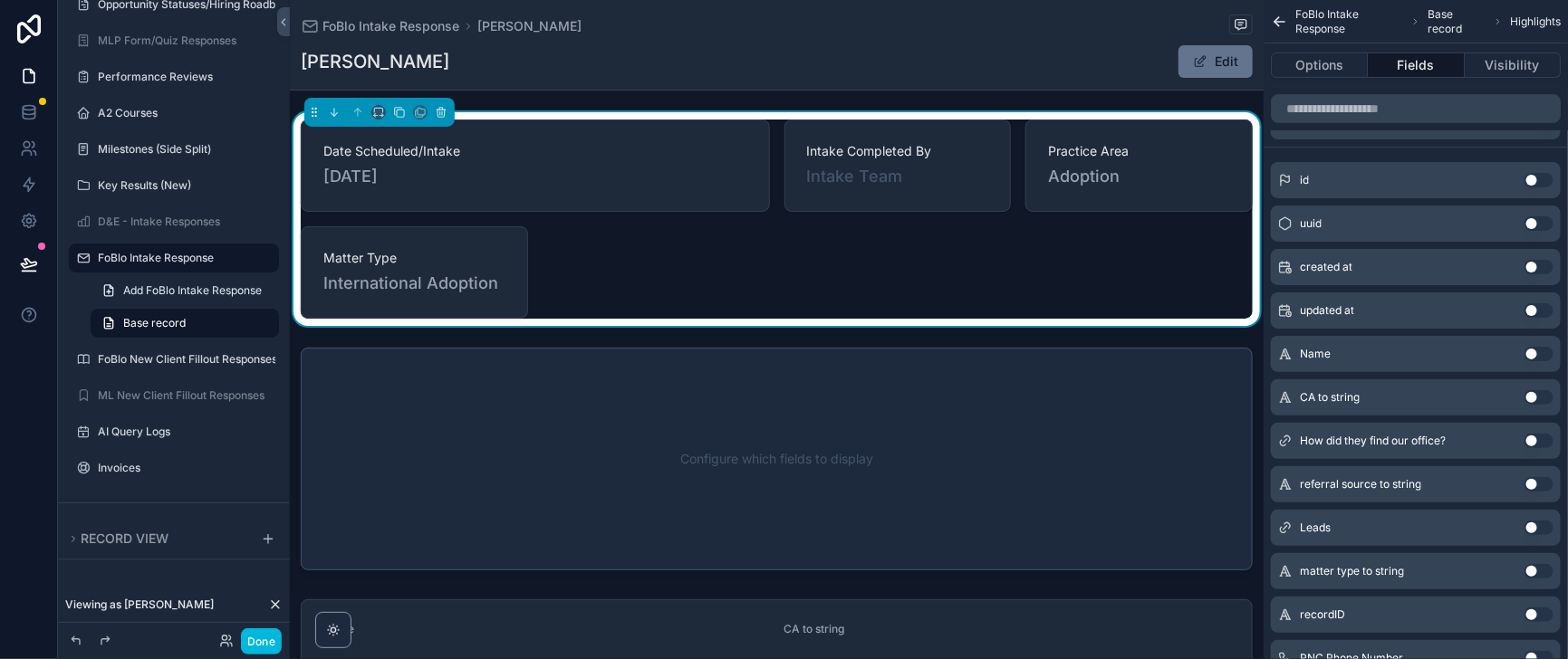
scroll to position [0, 0]
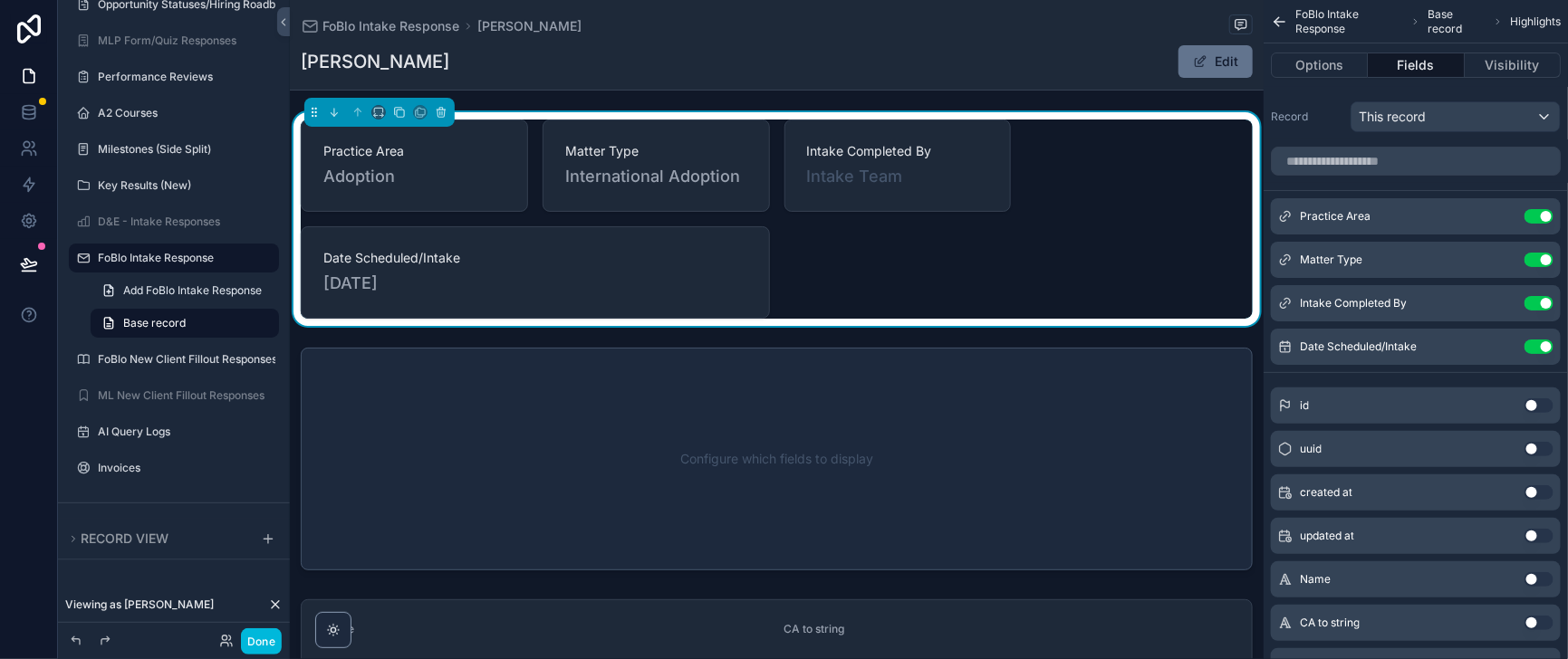
click at [0, 0] on icon "scrollable content" at bounding box center [0, 0] width 0 height 0
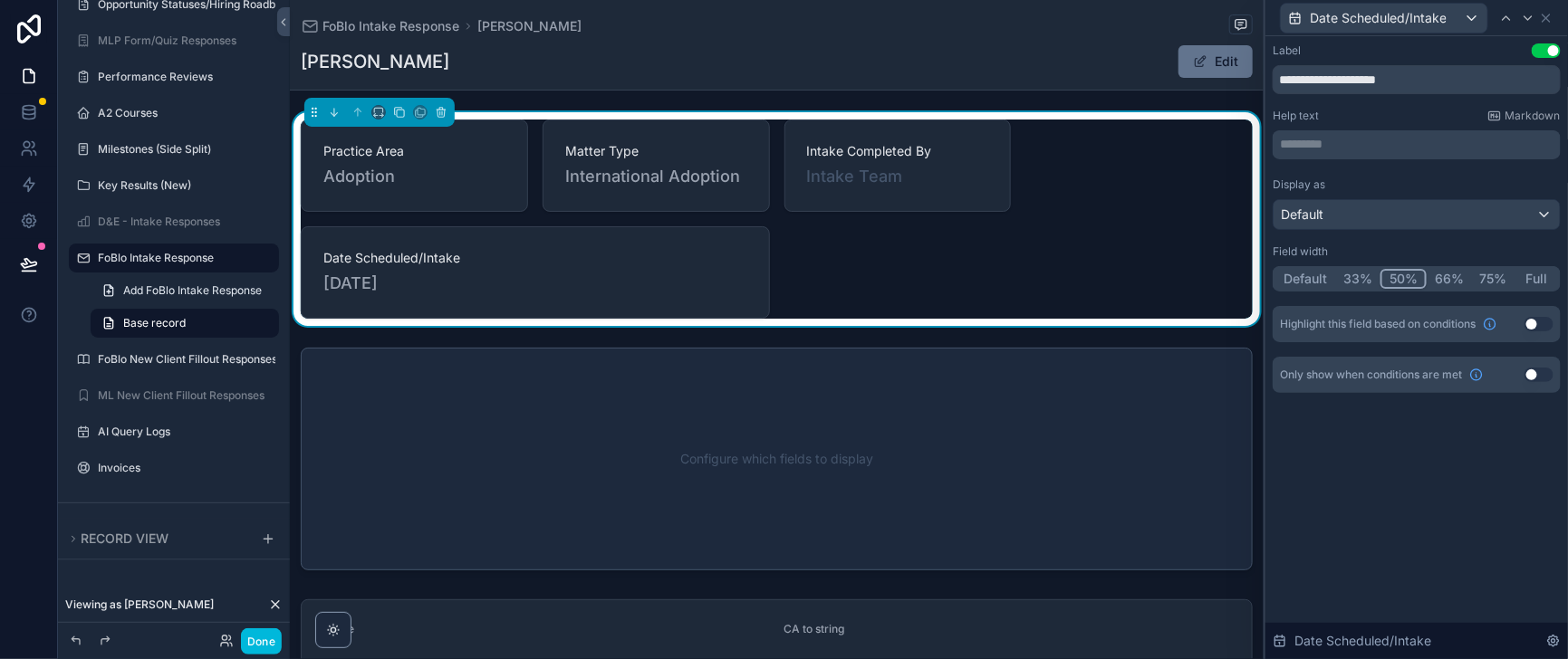
click at [1277, 288] on button "Default" at bounding box center [1305, 278] width 60 height 20
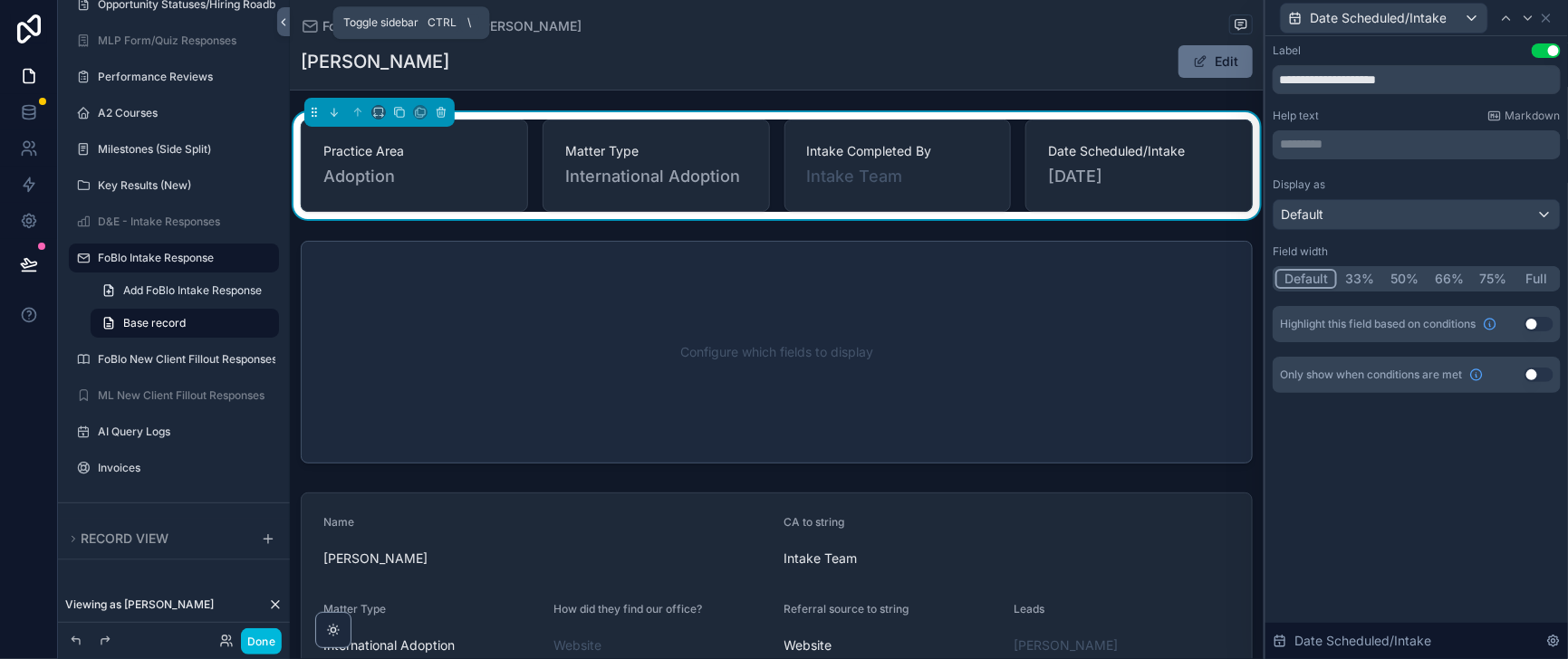
click at [289, 14] on button at bounding box center [284, 22] width 13 height 29
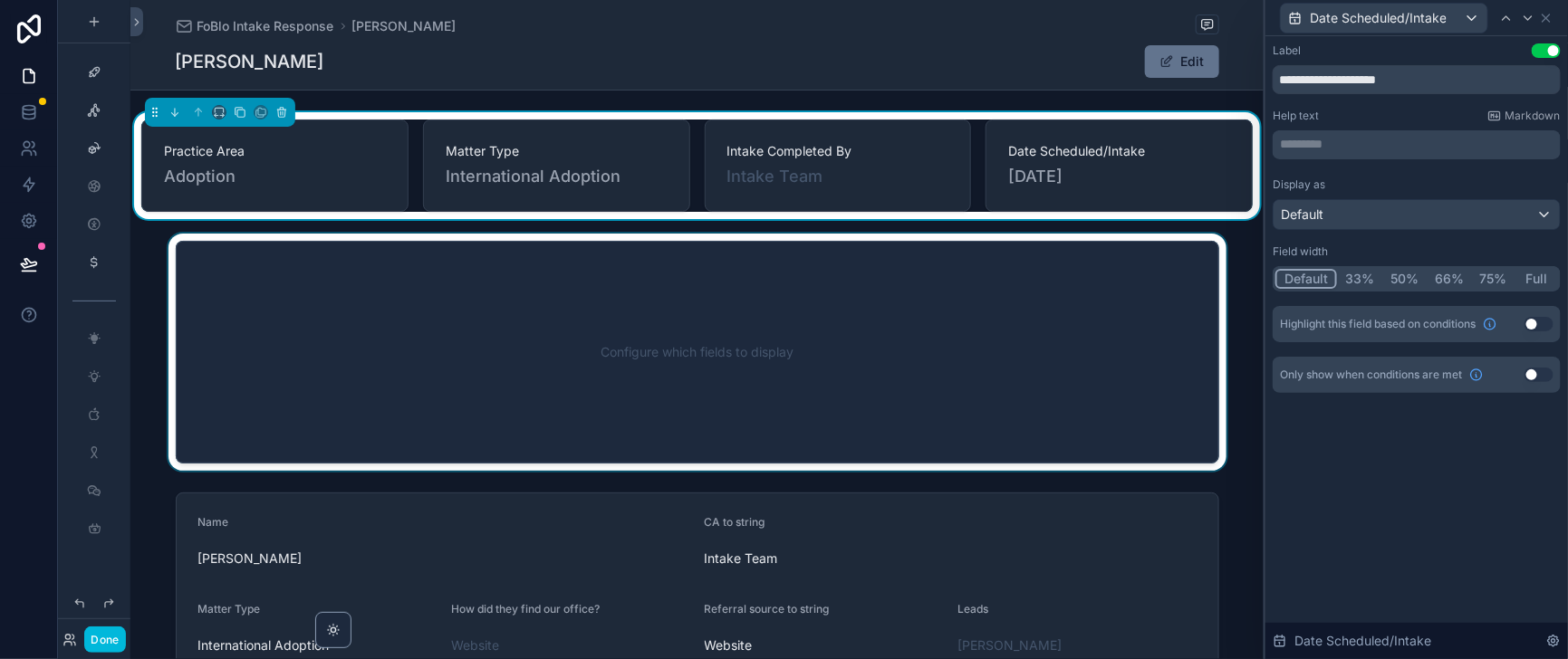
click at [644, 363] on div "scrollable content" at bounding box center [696, 351] width 1132 height 237
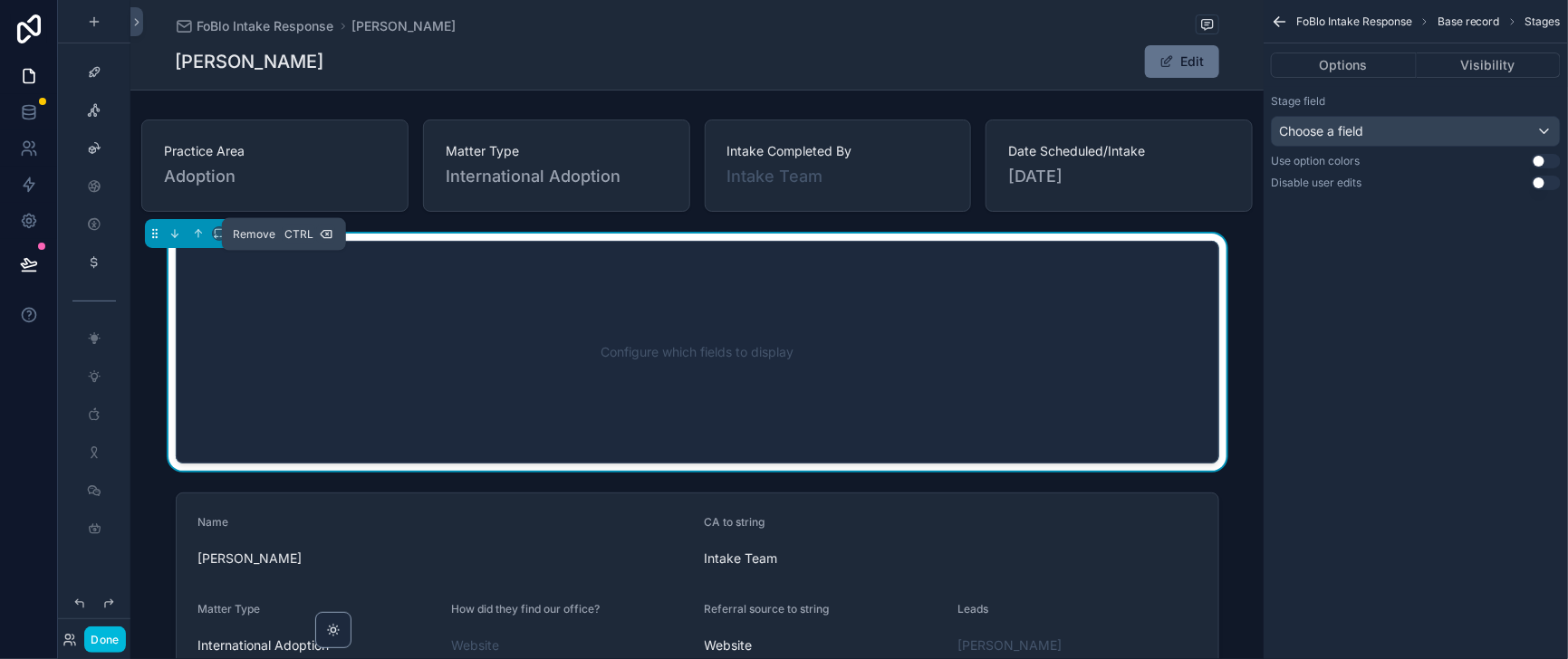
click at [281, 236] on icon "scrollable content" at bounding box center [281, 234] width 0 height 4
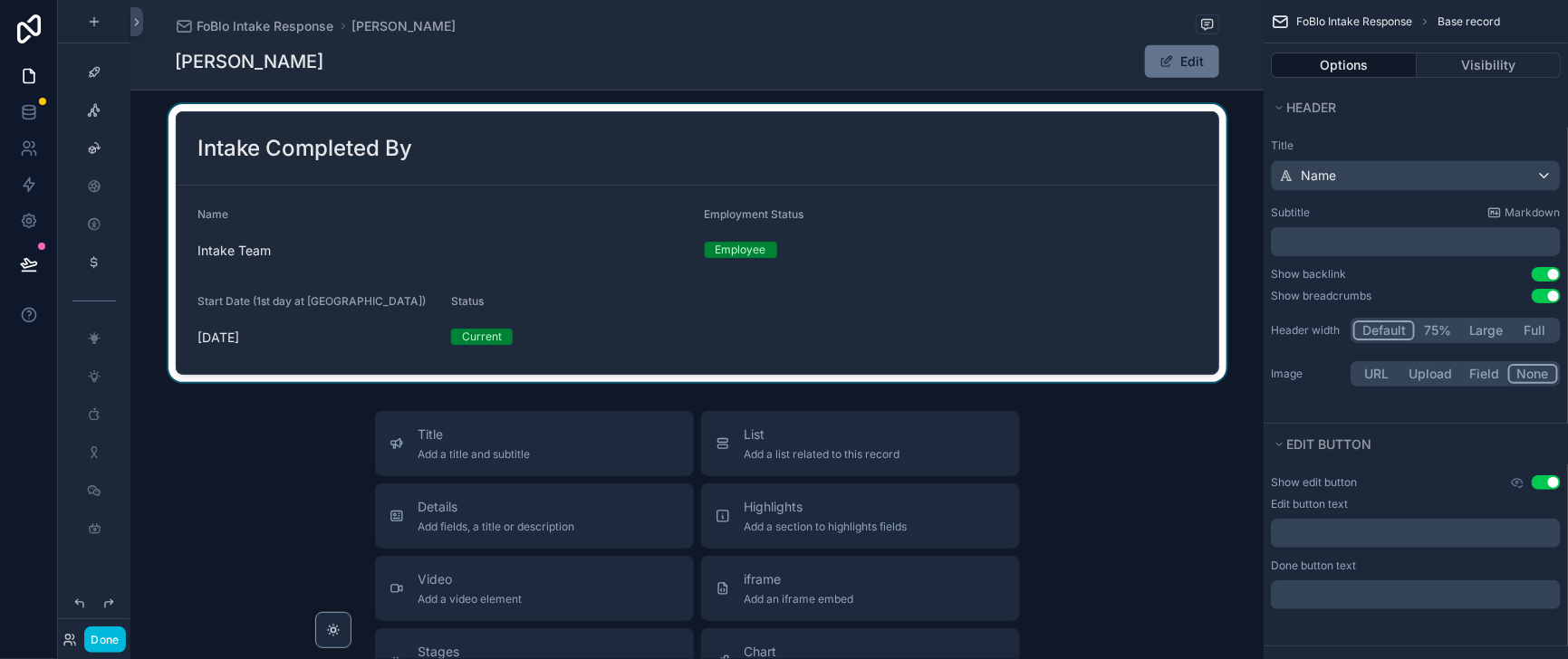
scroll to position [452, 0]
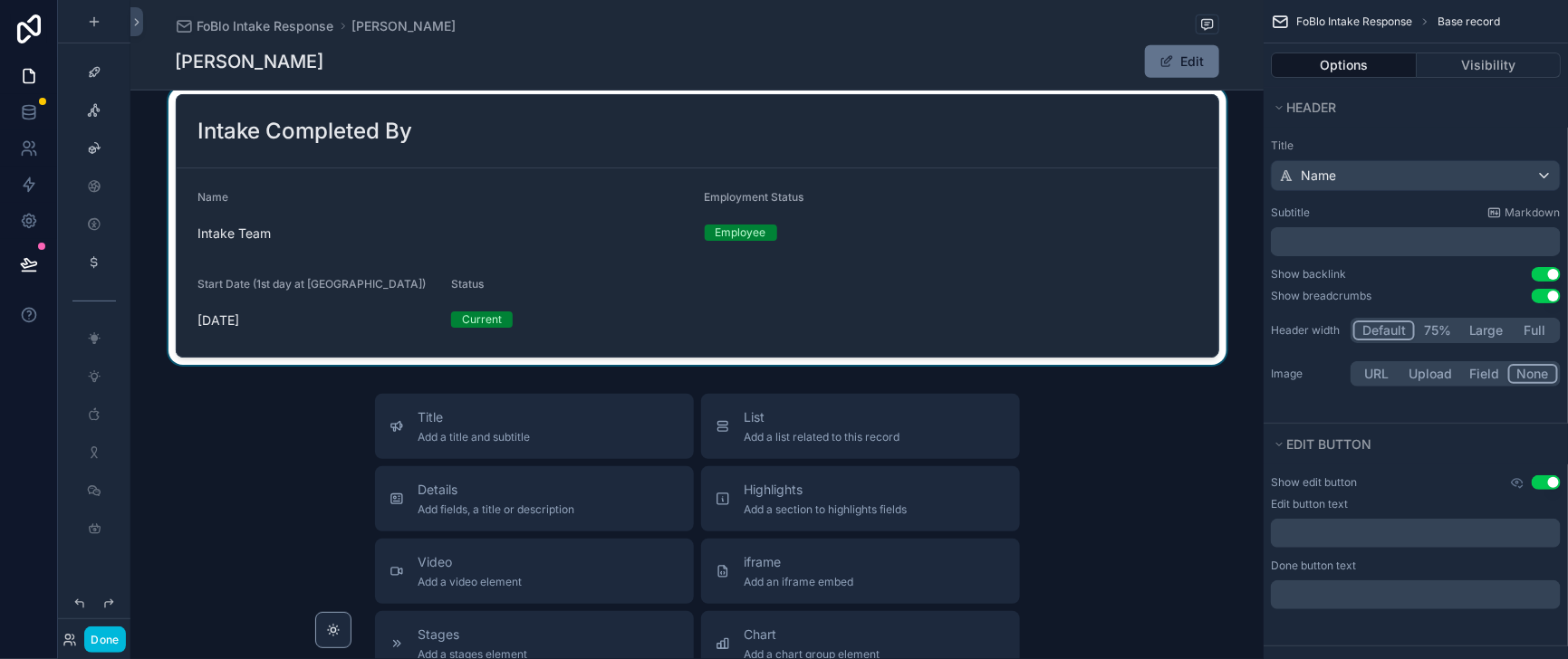
click at [688, 211] on div "scrollable content" at bounding box center [696, 226] width 1132 height 278
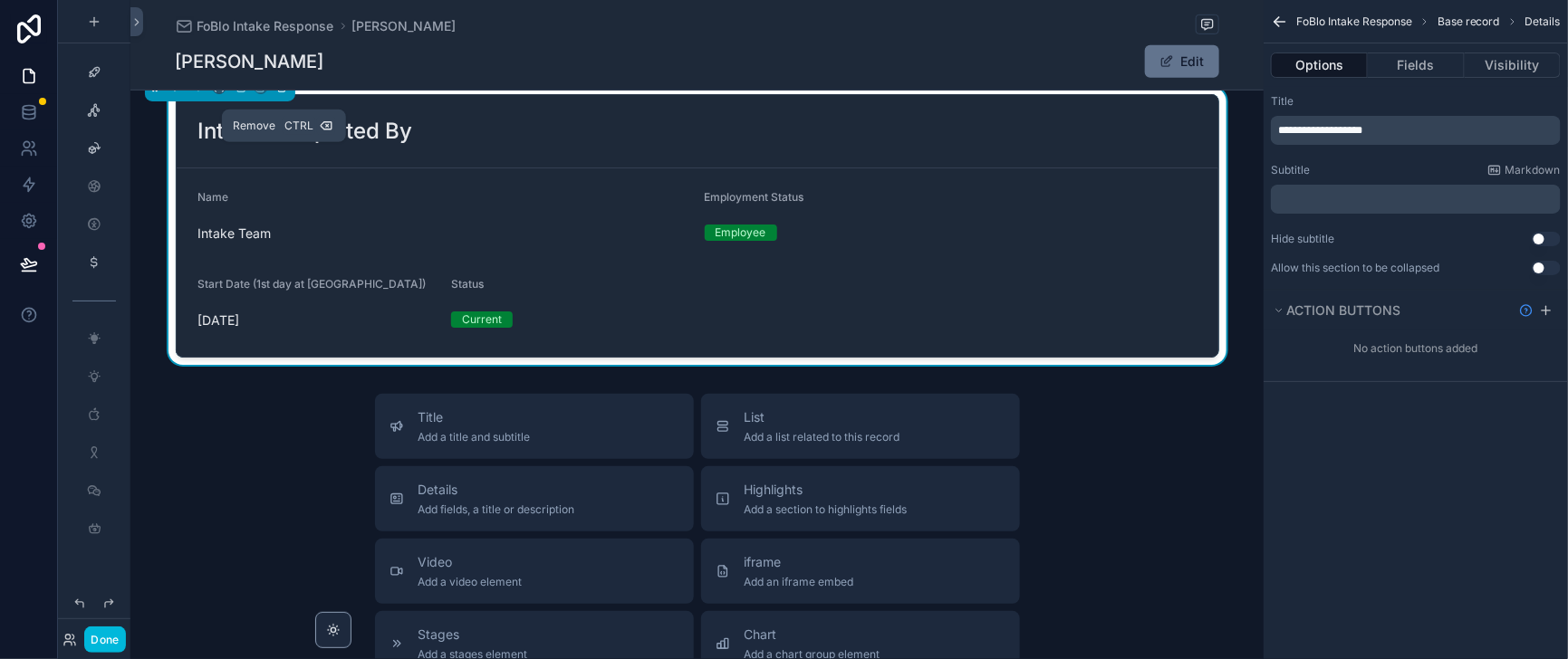
click at [288, 94] on icon "scrollable content" at bounding box center [282, 87] width 13 height 13
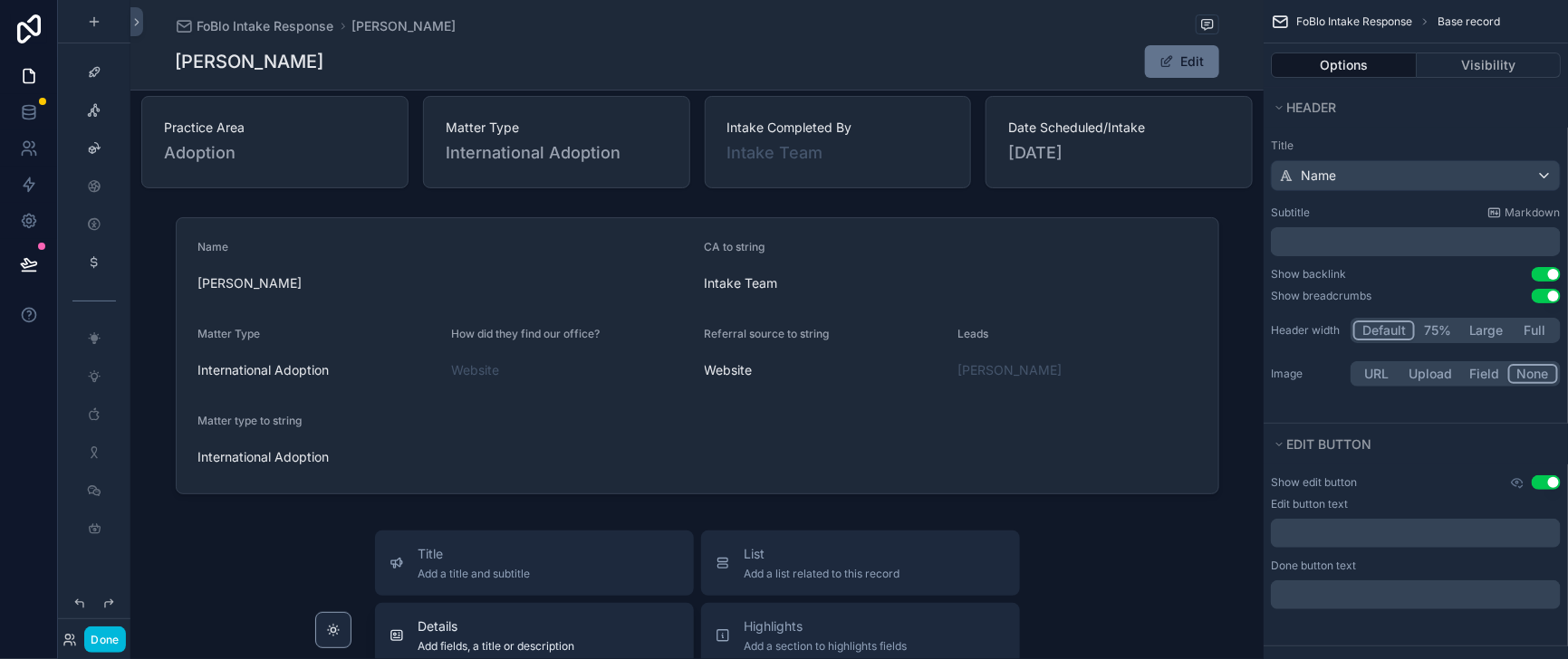
scroll to position [0, 0]
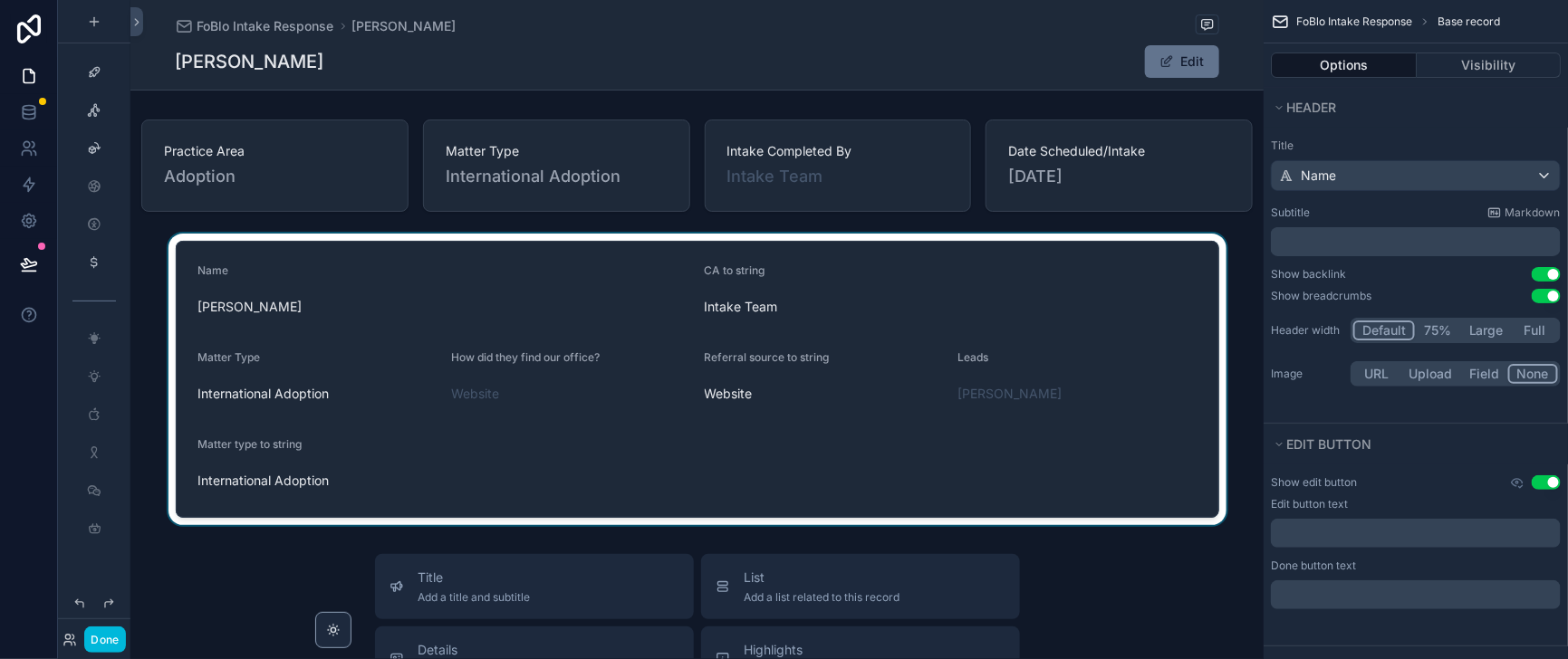
click at [836, 392] on div "scrollable content" at bounding box center [696, 378] width 1132 height 291
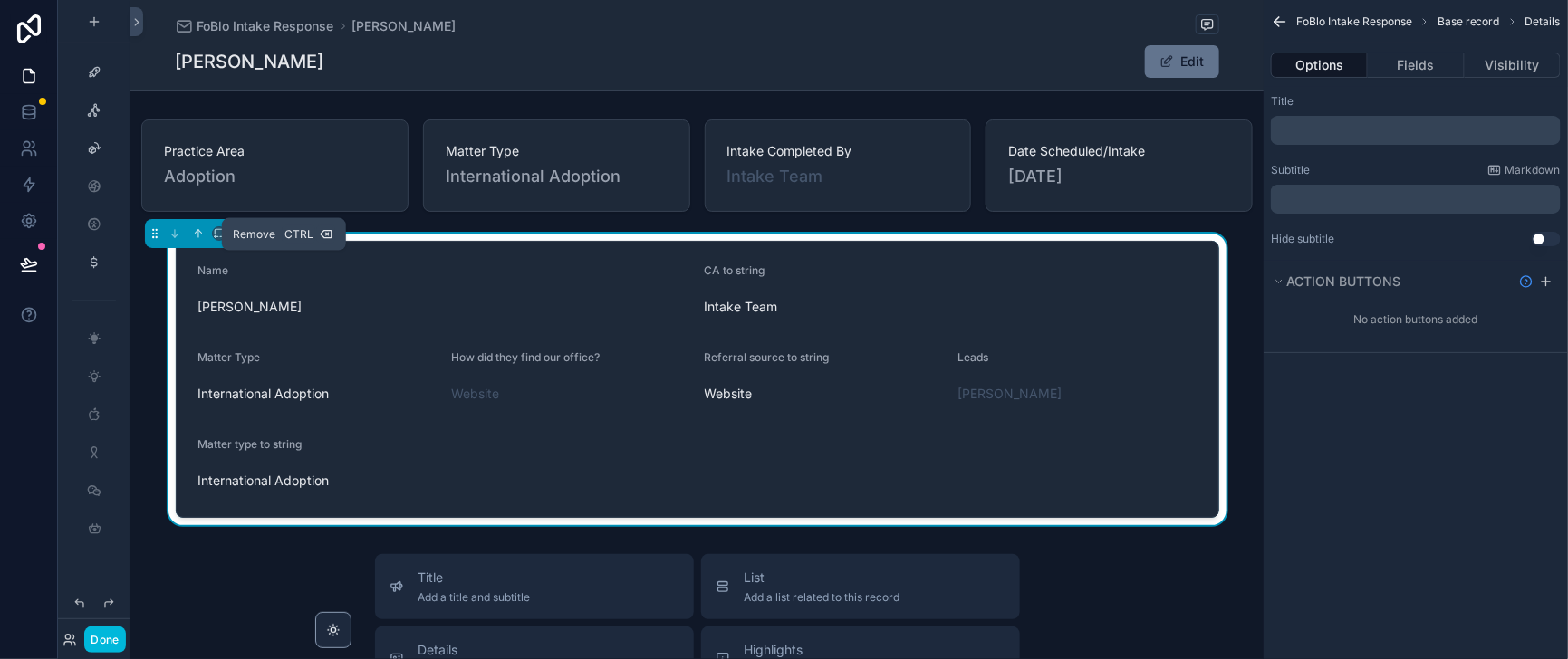
click at [288, 240] on icon "scrollable content" at bounding box center [282, 234] width 13 height 13
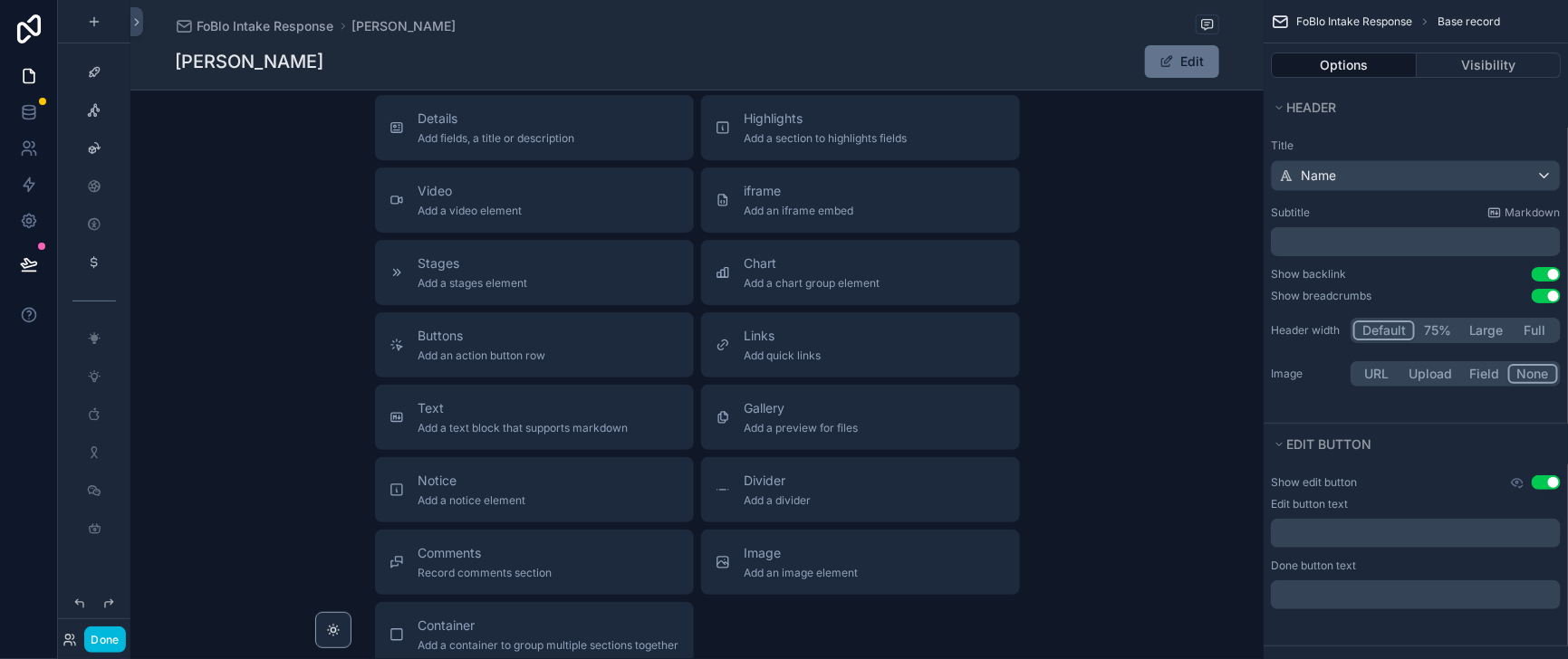
scroll to position [452, 0]
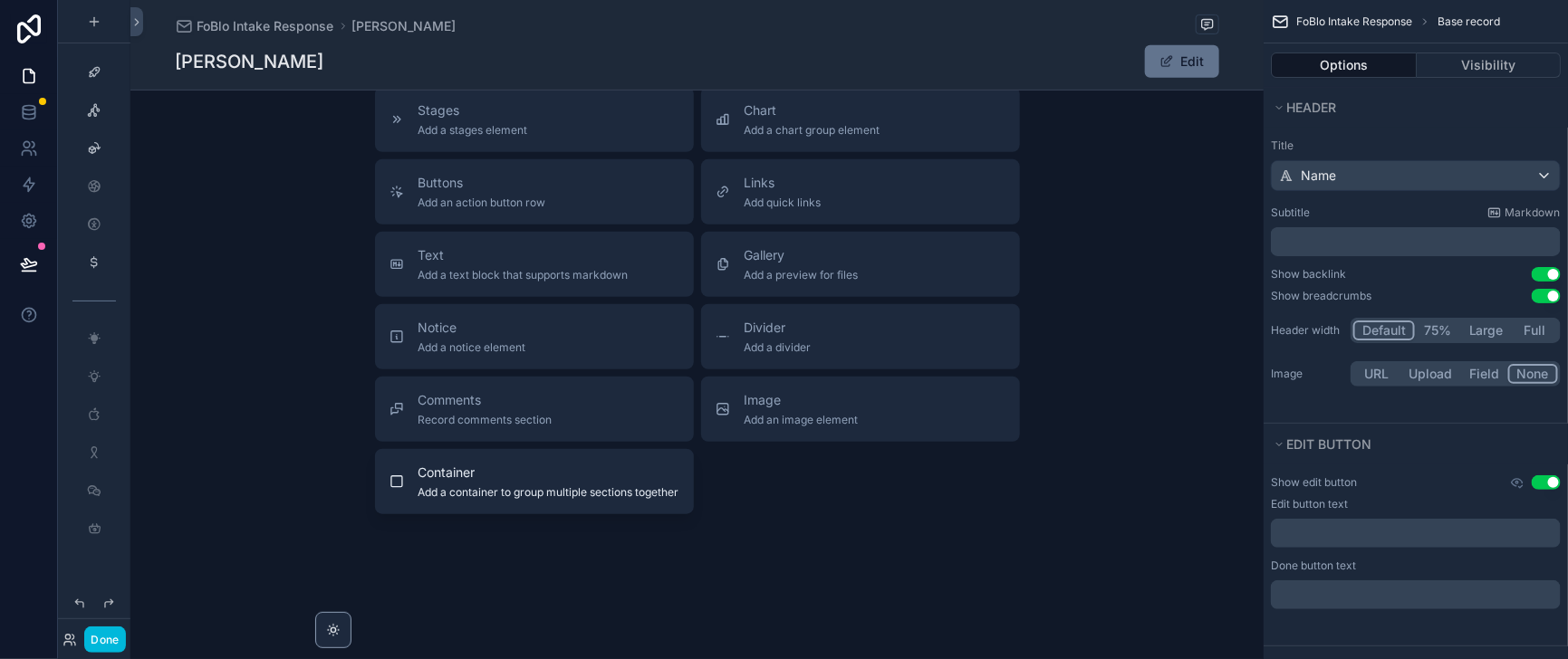
click at [536, 500] on span "Add a container to group multiple sections together" at bounding box center [549, 491] width 260 height 14
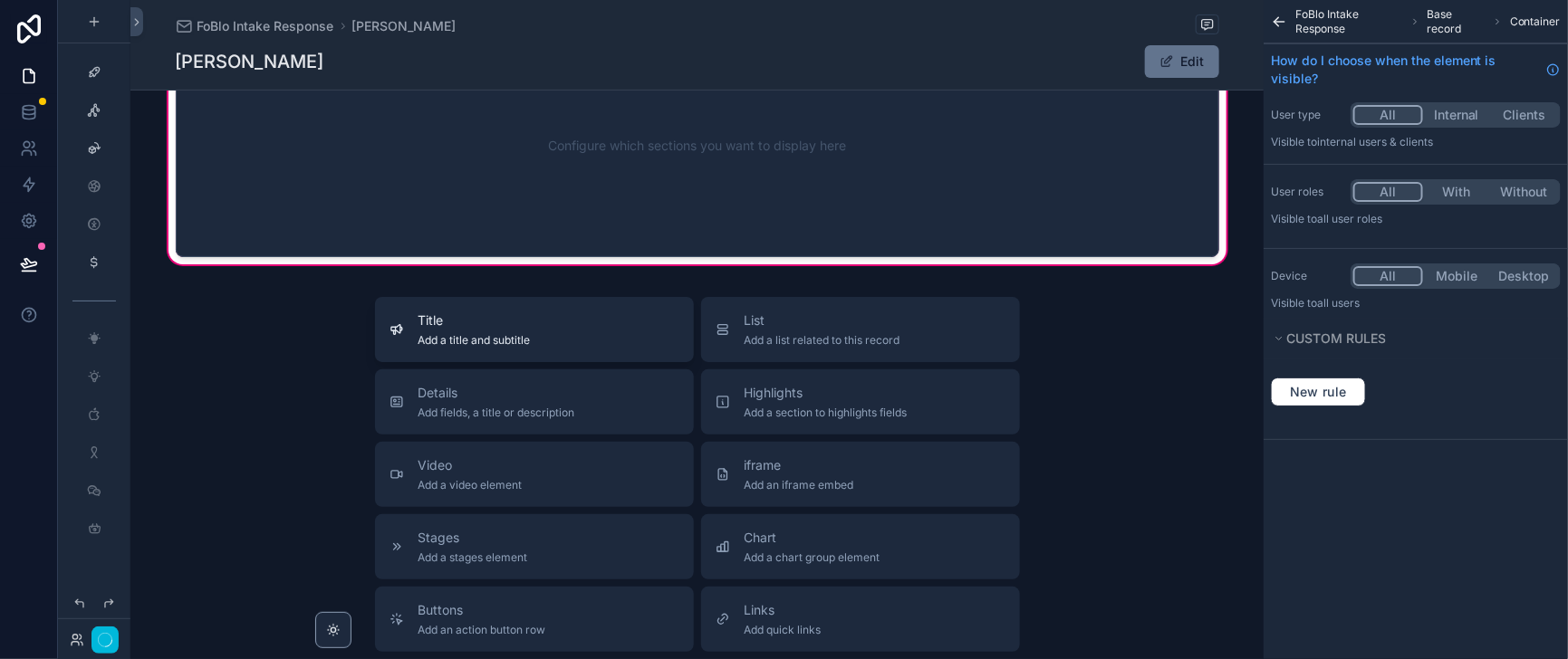
scroll to position [68, 0]
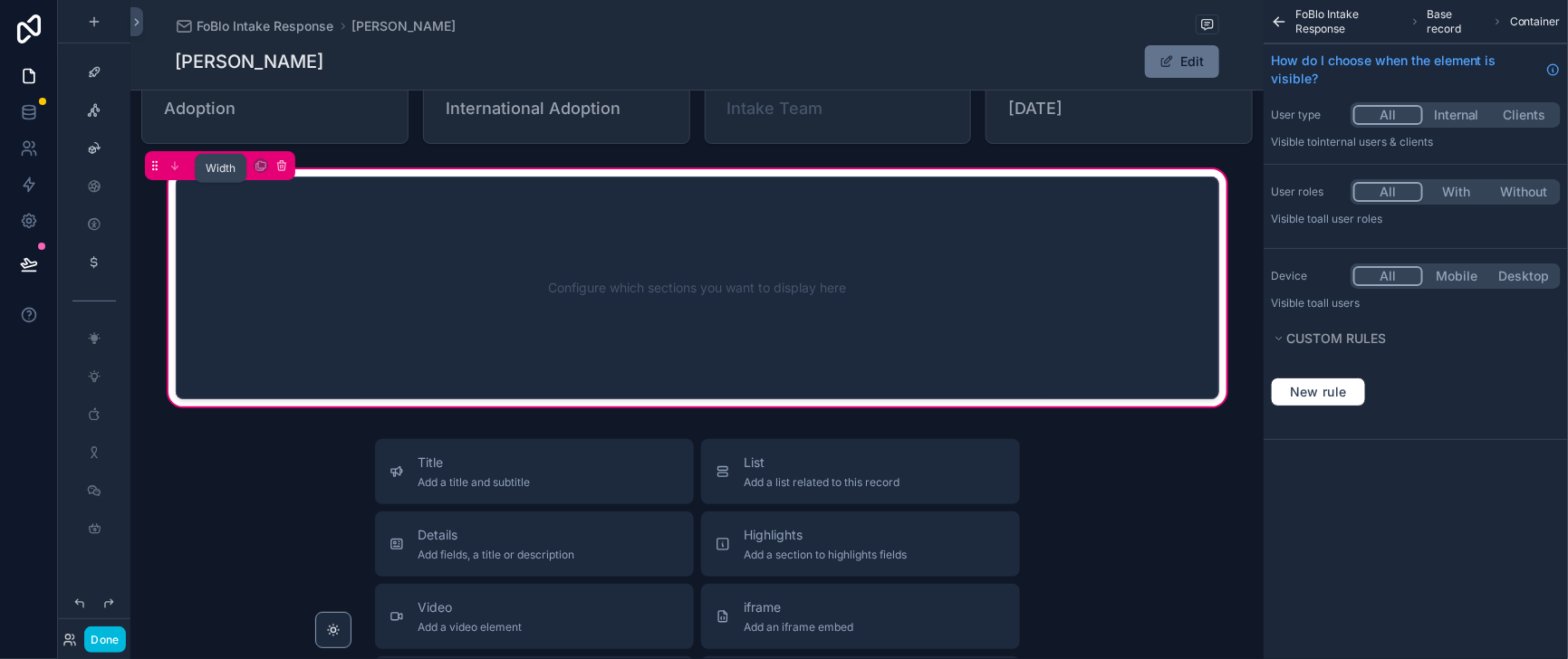
click at [226, 172] on icon "scrollable content" at bounding box center [219, 166] width 13 height 13
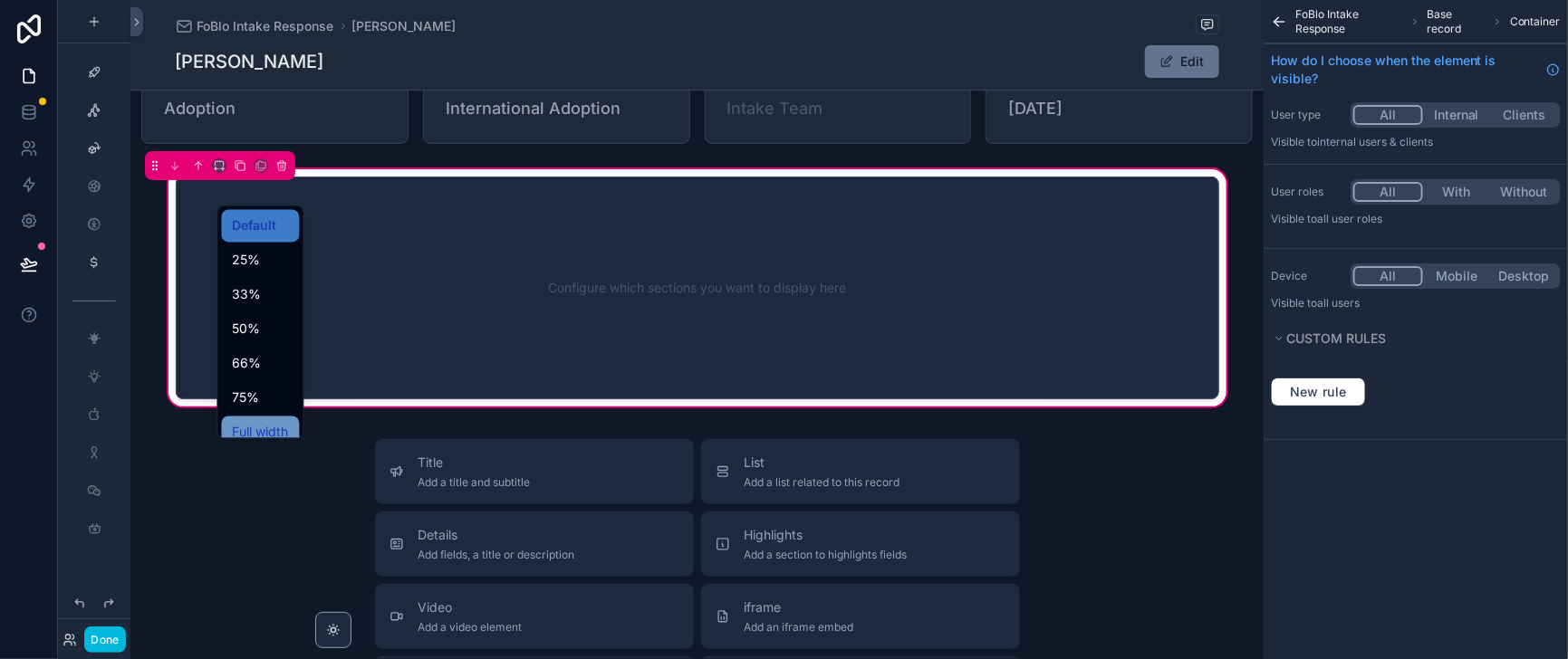
click at [280, 444] on span "Full width" at bounding box center [259, 432] width 56 height 22
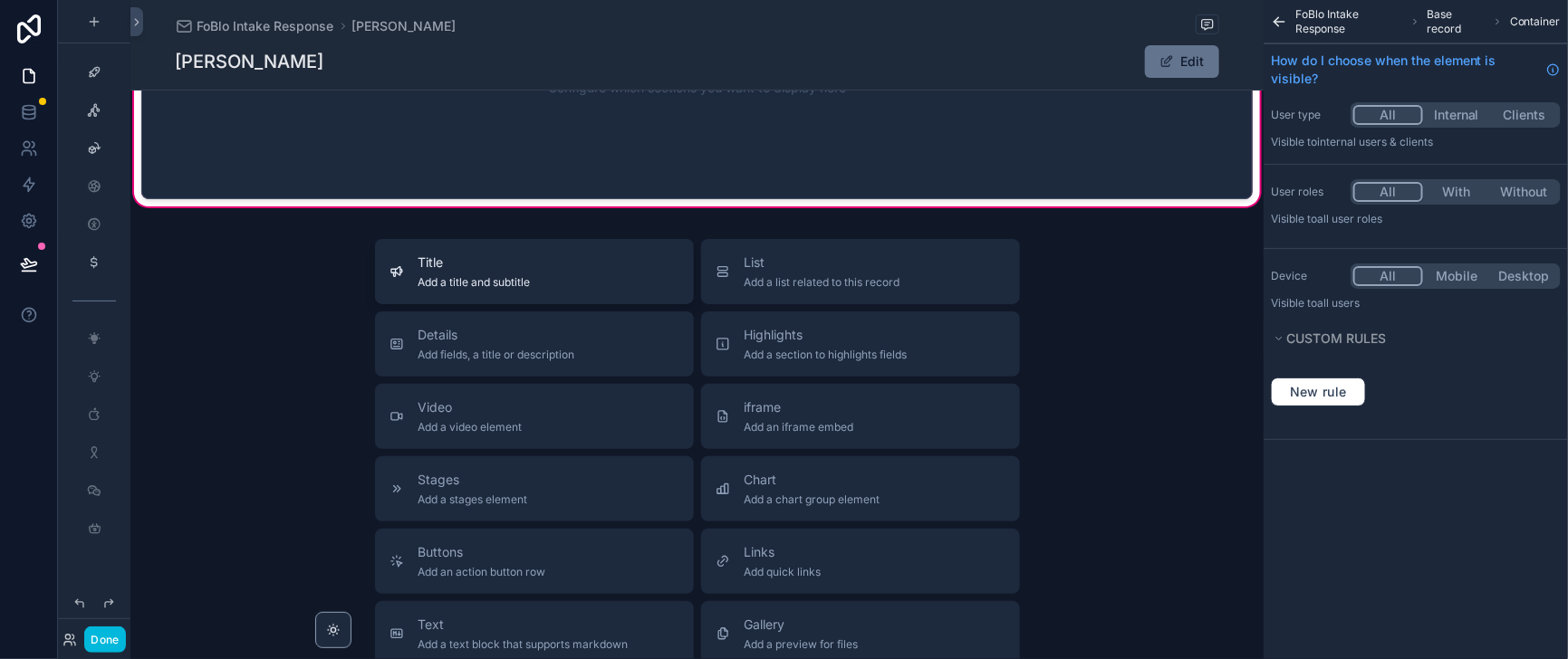
scroll to position [294, 0]
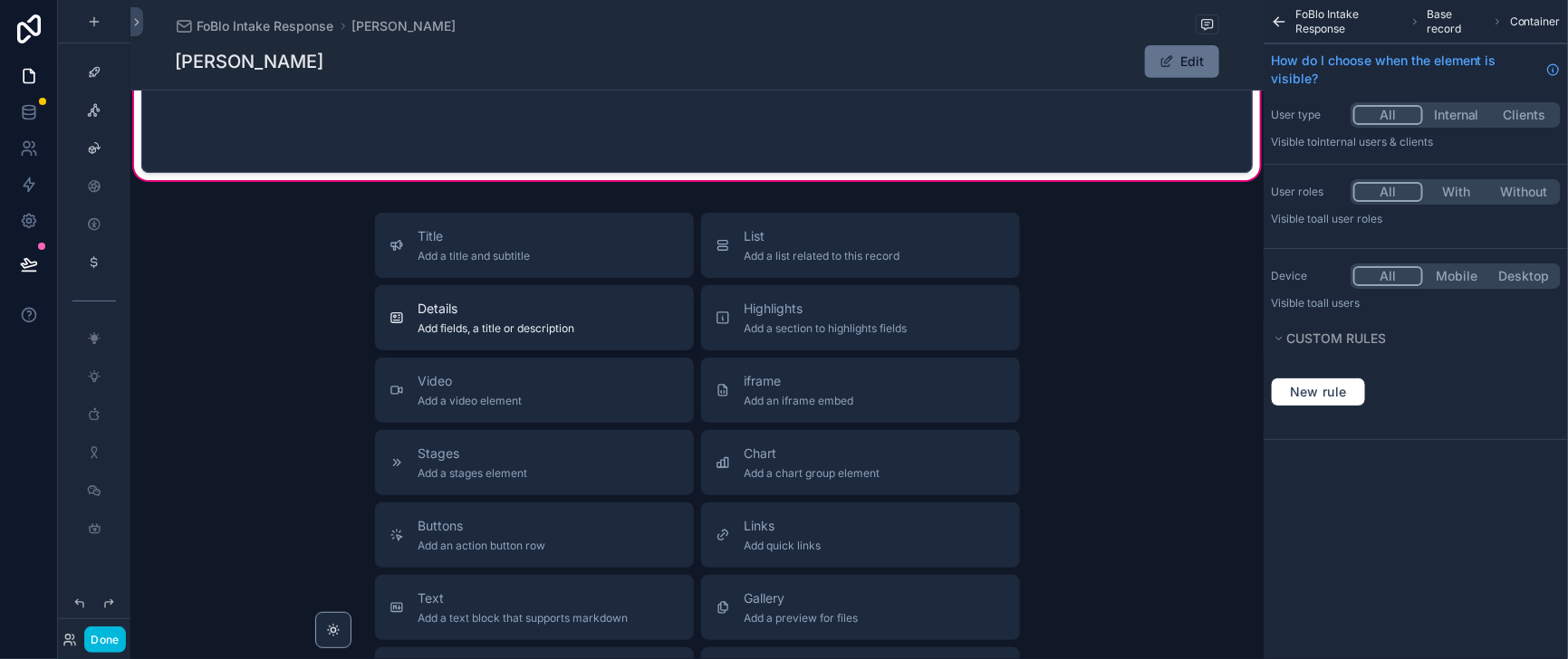
click at [543, 336] on div "Details Add fields, a title or description" at bounding box center [534, 317] width 289 height 37
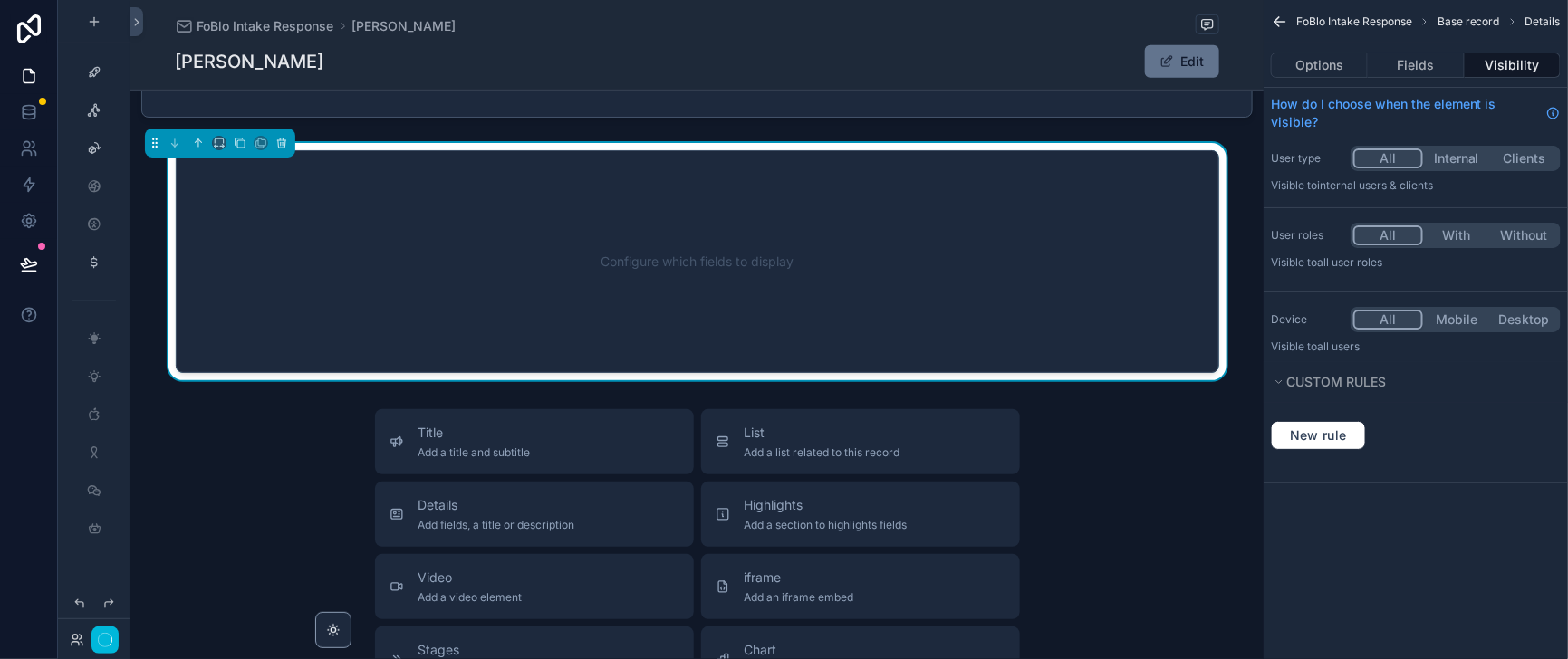
scroll to position [355, 0]
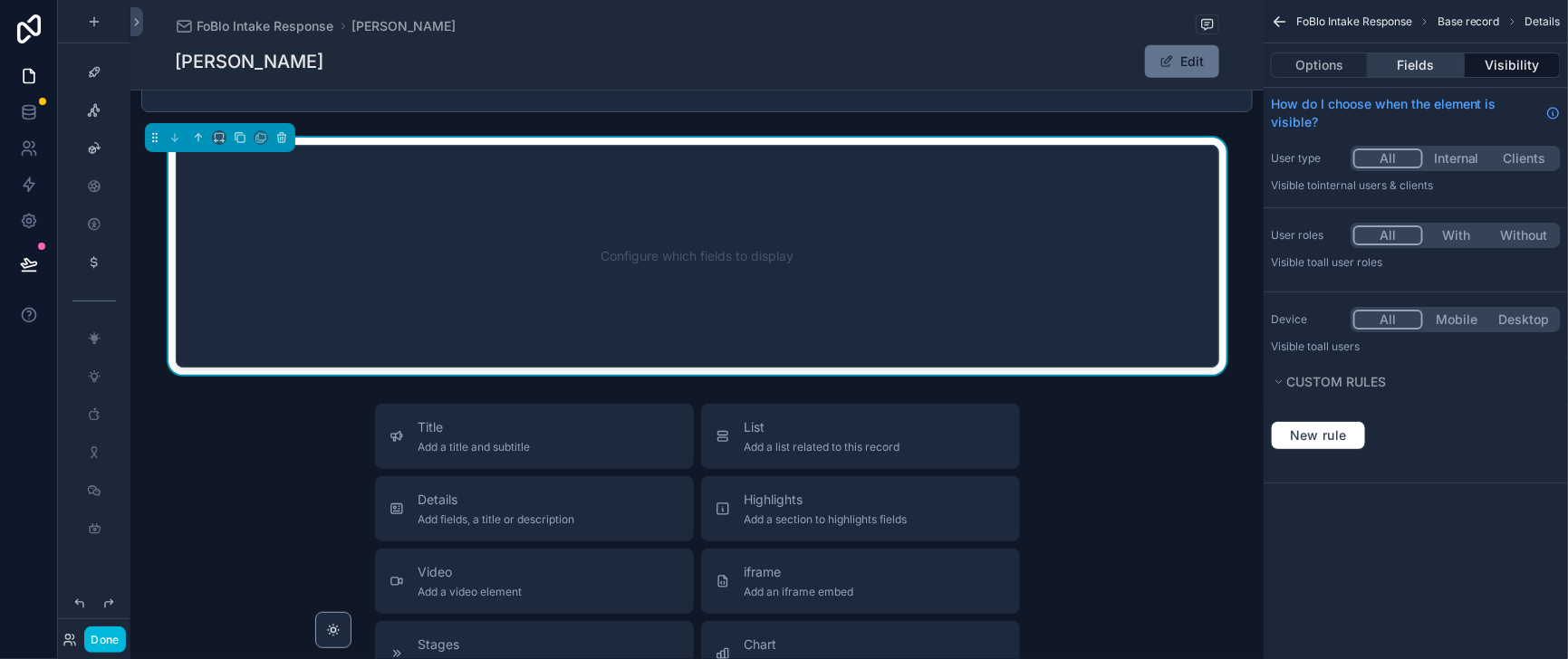
click at [1397, 72] on button "Fields" at bounding box center [1415, 65] width 96 height 25
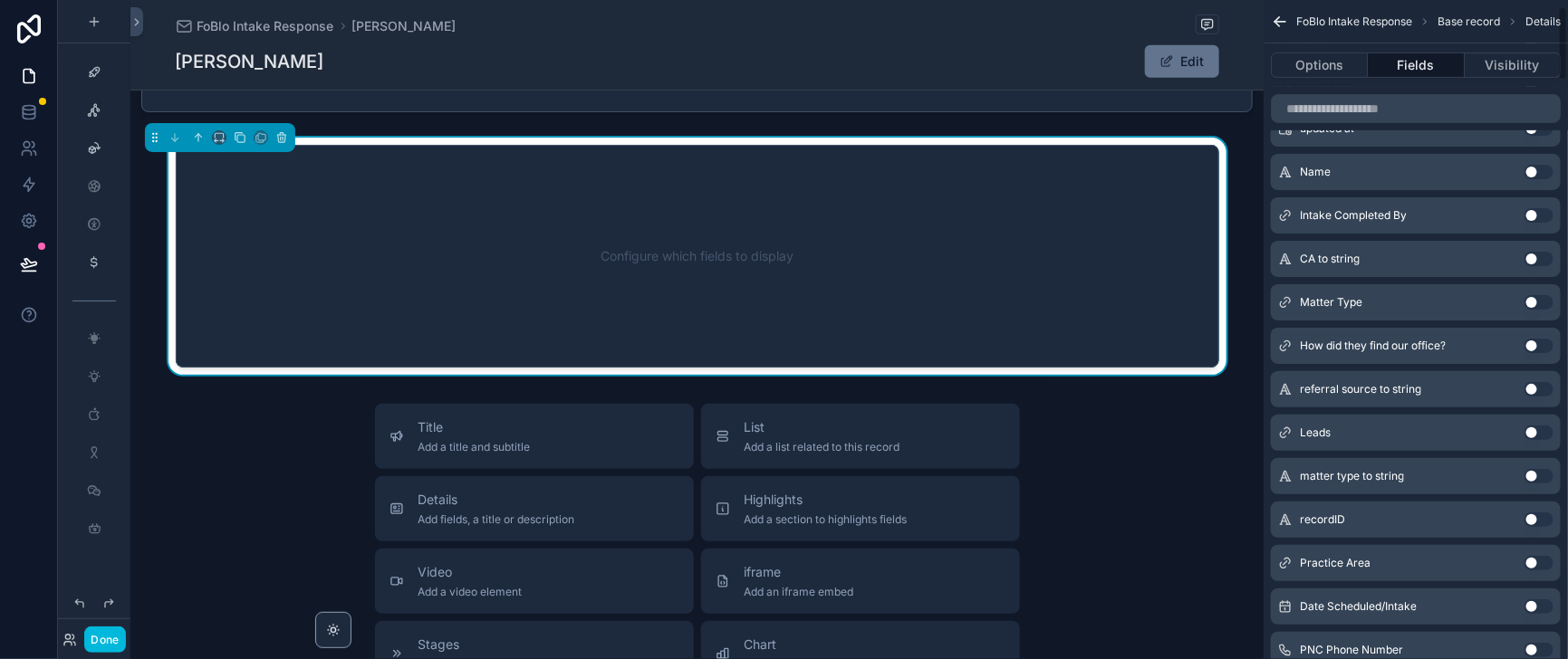
scroll to position [0, 0]
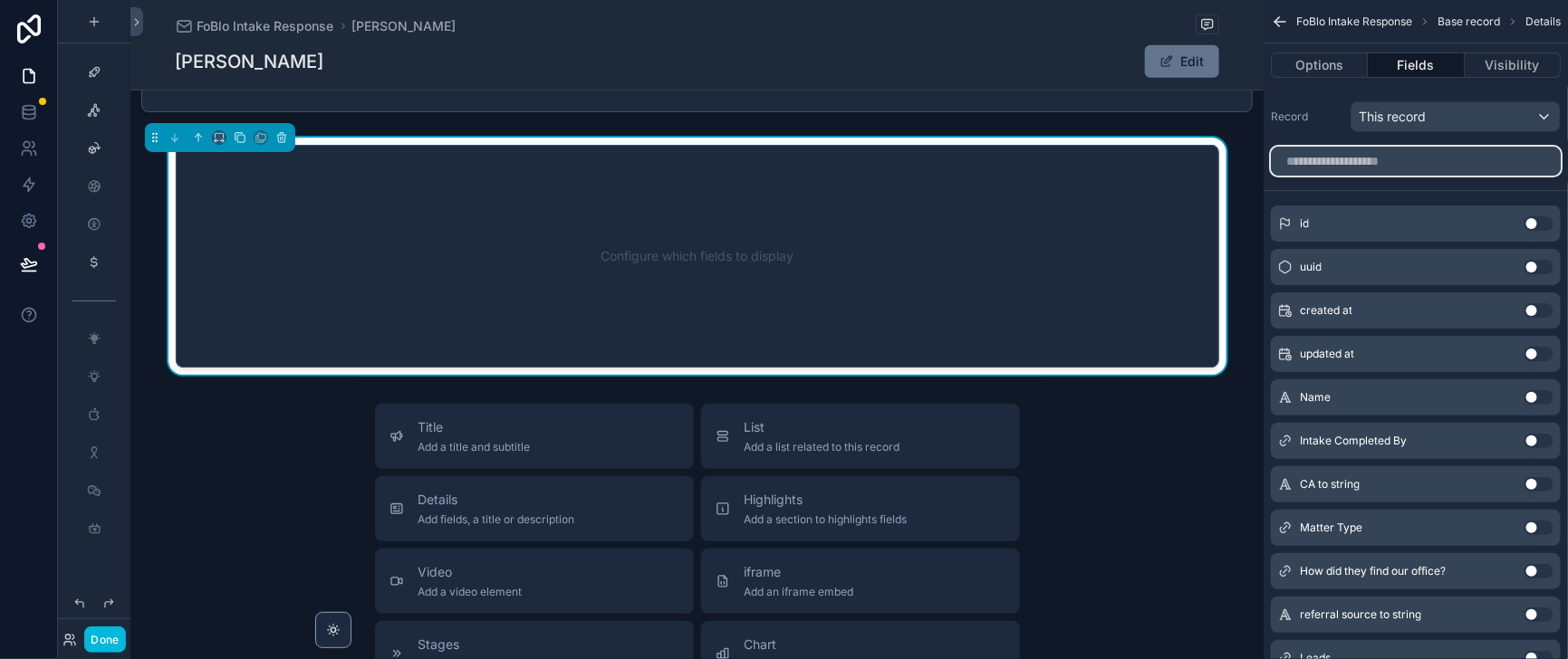
click at [1309, 176] on input "scrollable content" at bounding box center [1414, 161] width 289 height 29
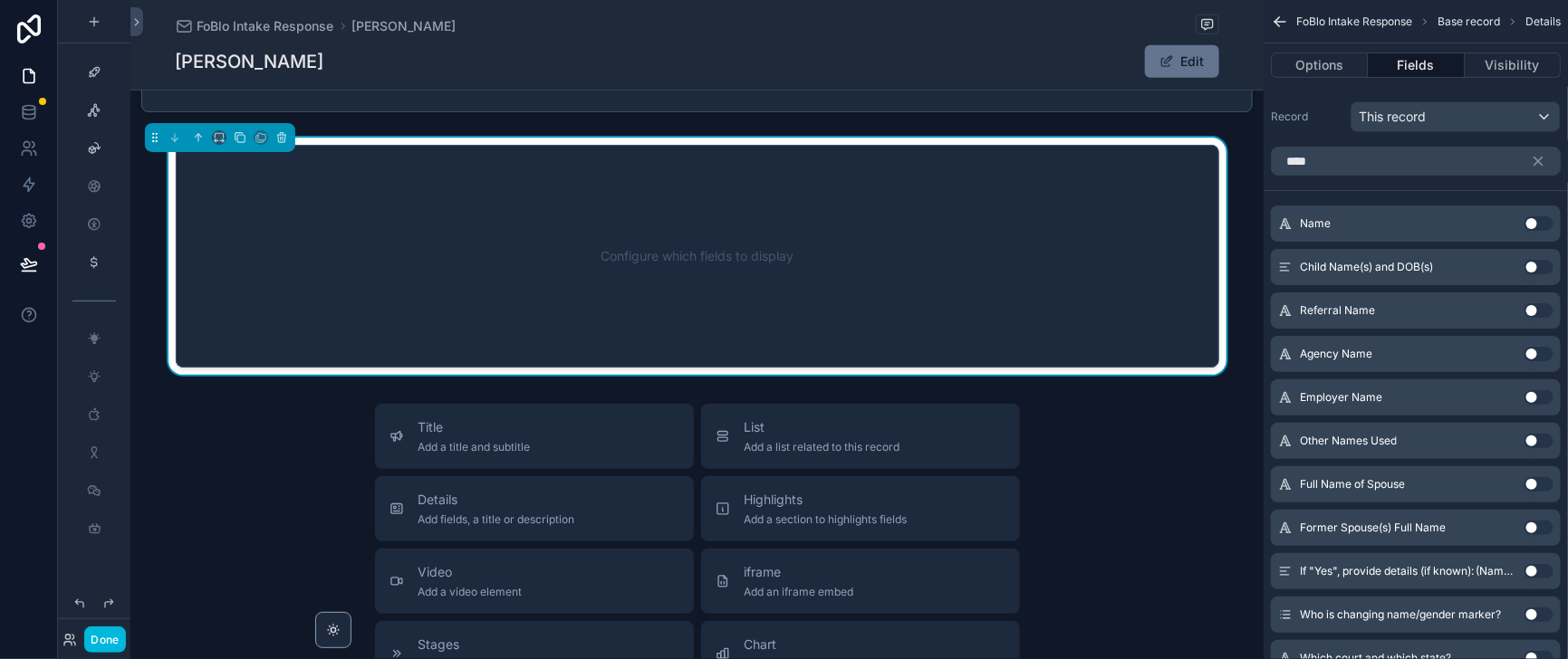
click at [1532, 231] on button "Use setting" at bounding box center [1538, 223] width 29 height 14
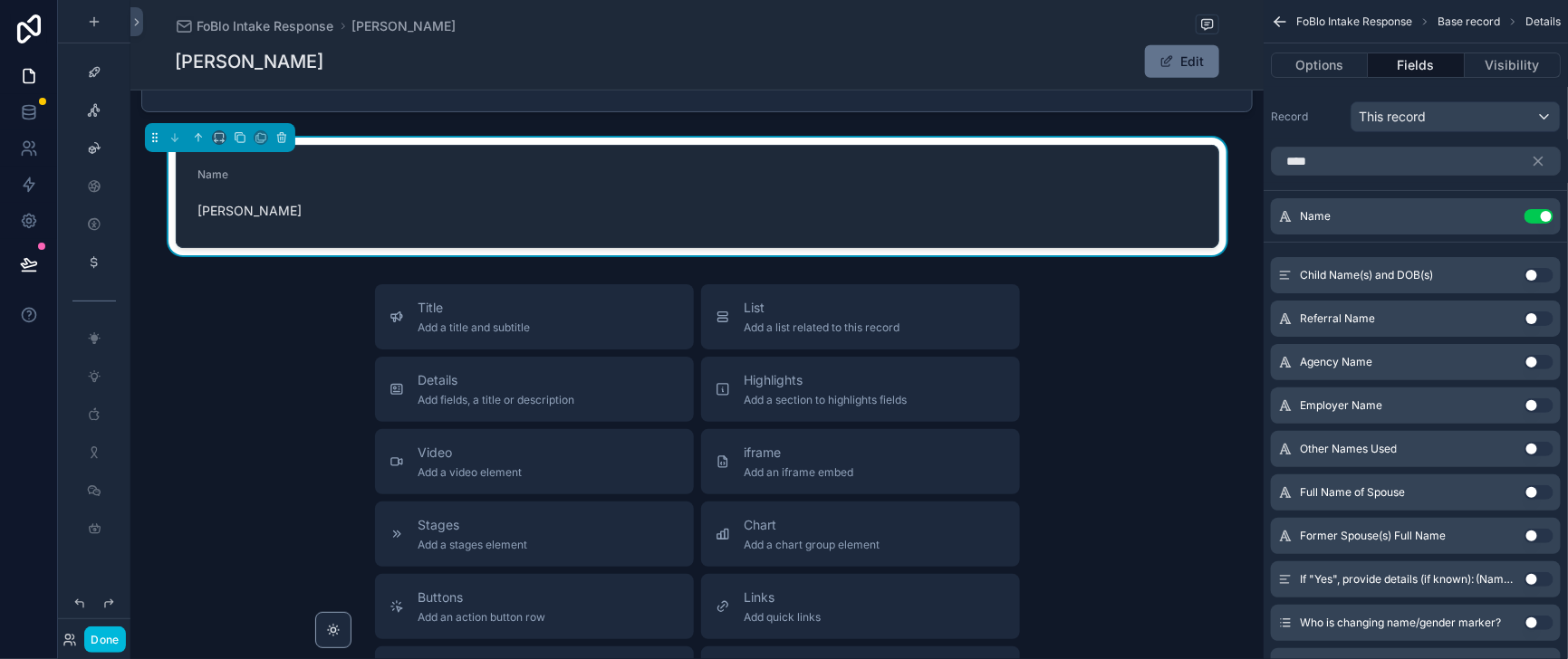
drag, startPoint x: 1324, startPoint y: 238, endPoint x: 1301, endPoint y: 238, distance: 23.0
click at [1301, 234] on div "Name Use setting" at bounding box center [1414, 216] width 289 height 37
click at [1299, 224] on span "Name" at bounding box center [1314, 215] width 31 height 14
drag, startPoint x: 1300, startPoint y: 180, endPoint x: 1238, endPoint y: 180, distance: 62.0
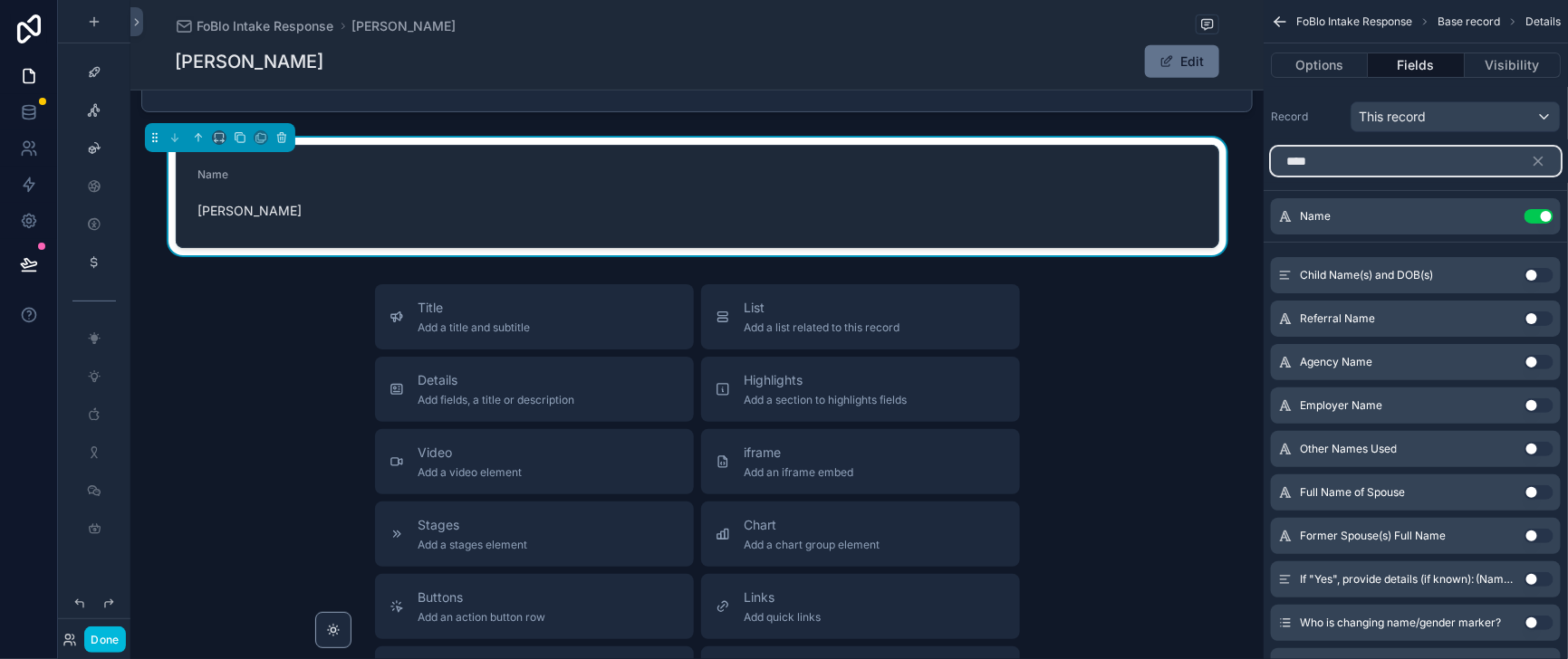
click at [1270, 176] on input "****" at bounding box center [1414, 161] width 289 height 29
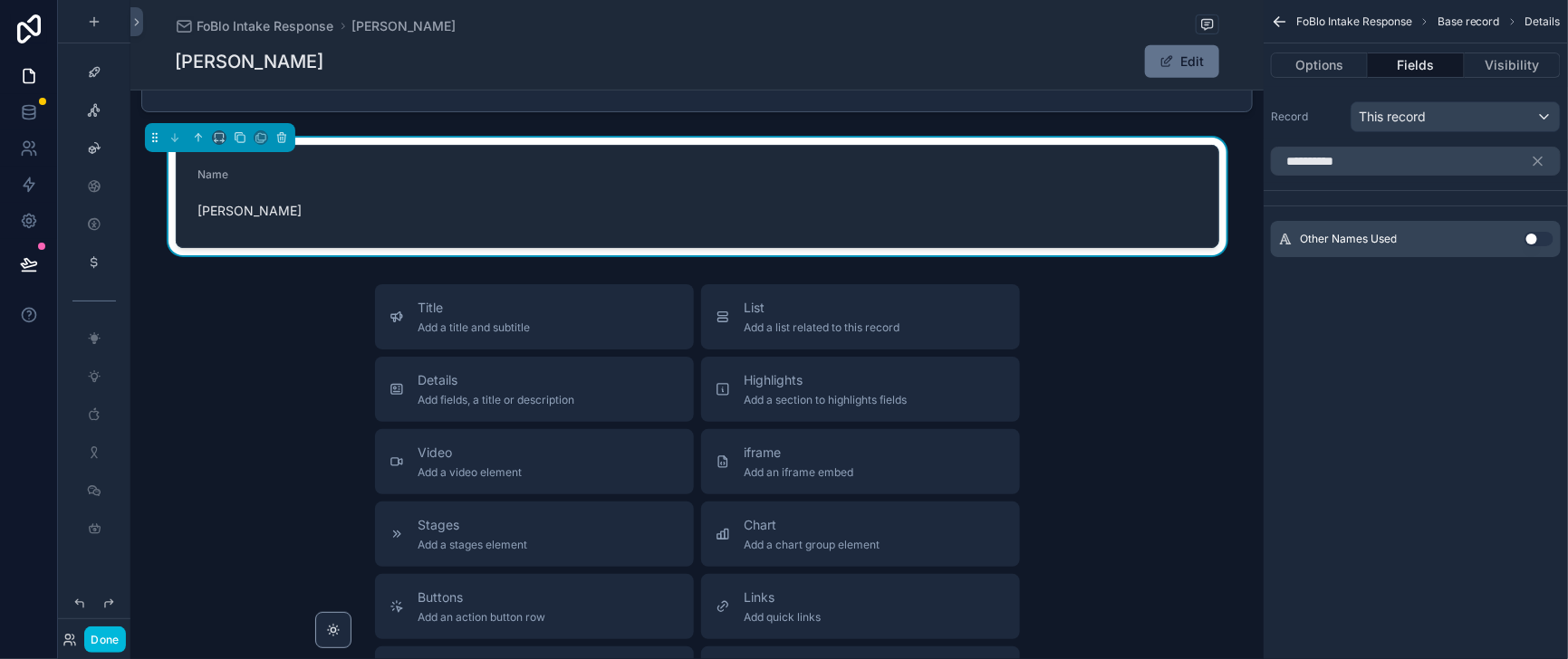
click at [1526, 246] on button "Use setting" at bounding box center [1538, 238] width 29 height 14
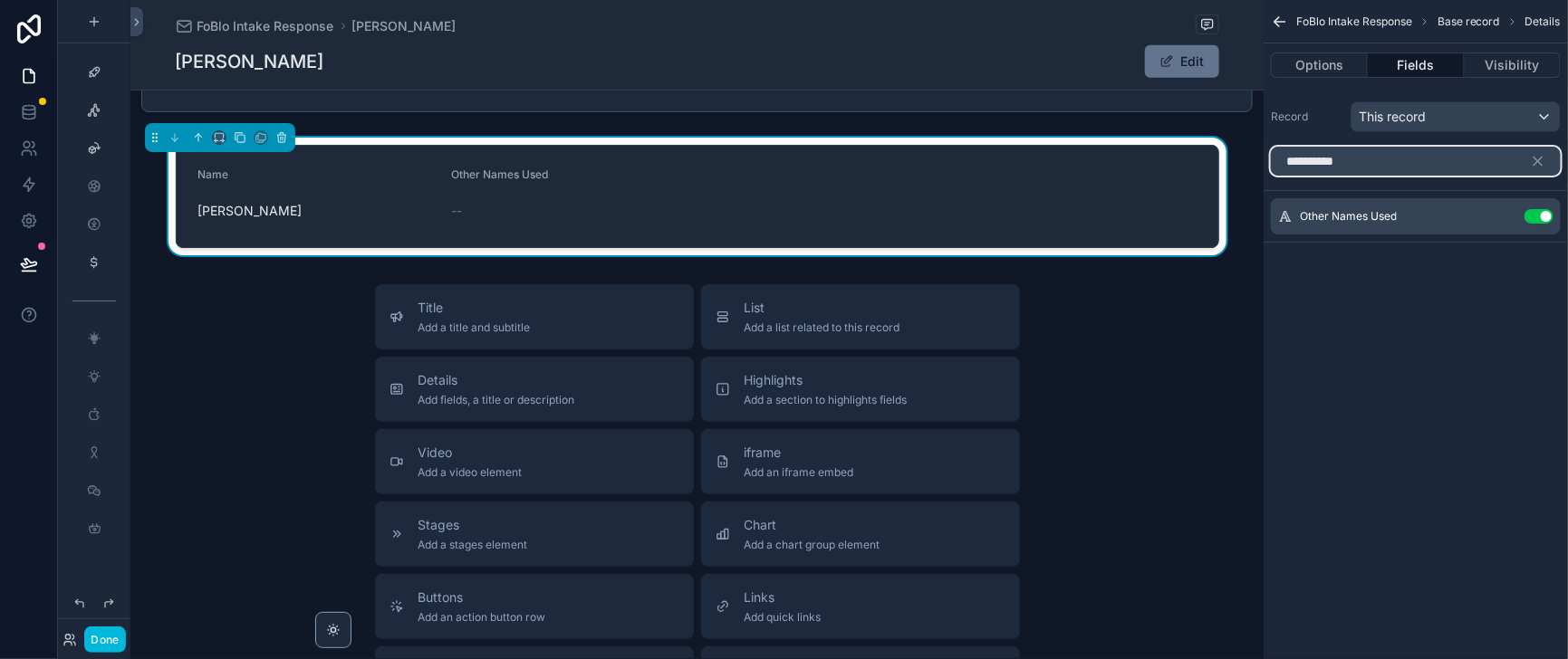
drag, startPoint x: 1331, startPoint y: 179, endPoint x: 1246, endPoint y: 184, distance: 85.1
click at [1270, 176] on input "**********" at bounding box center [1414, 161] width 289 height 29
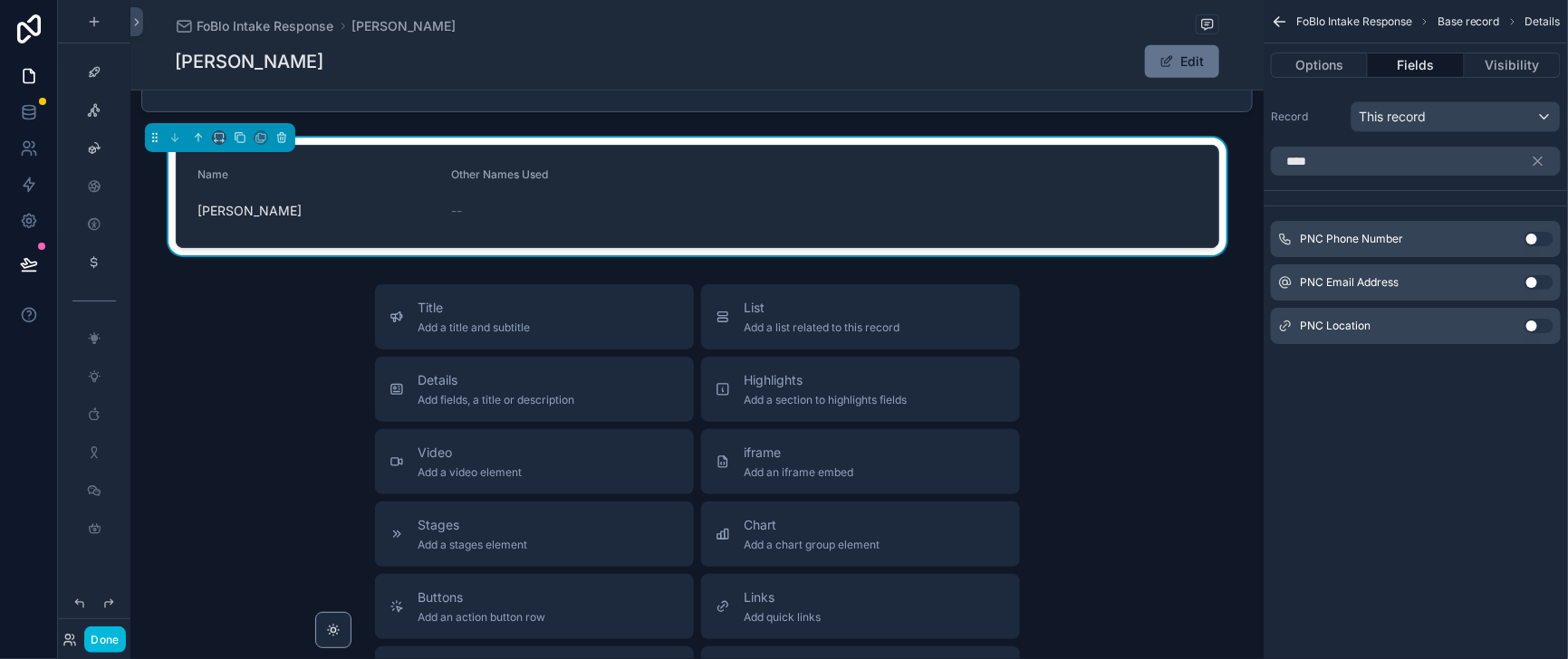
click at [1524, 246] on button "Use setting" at bounding box center [1538, 238] width 29 height 14
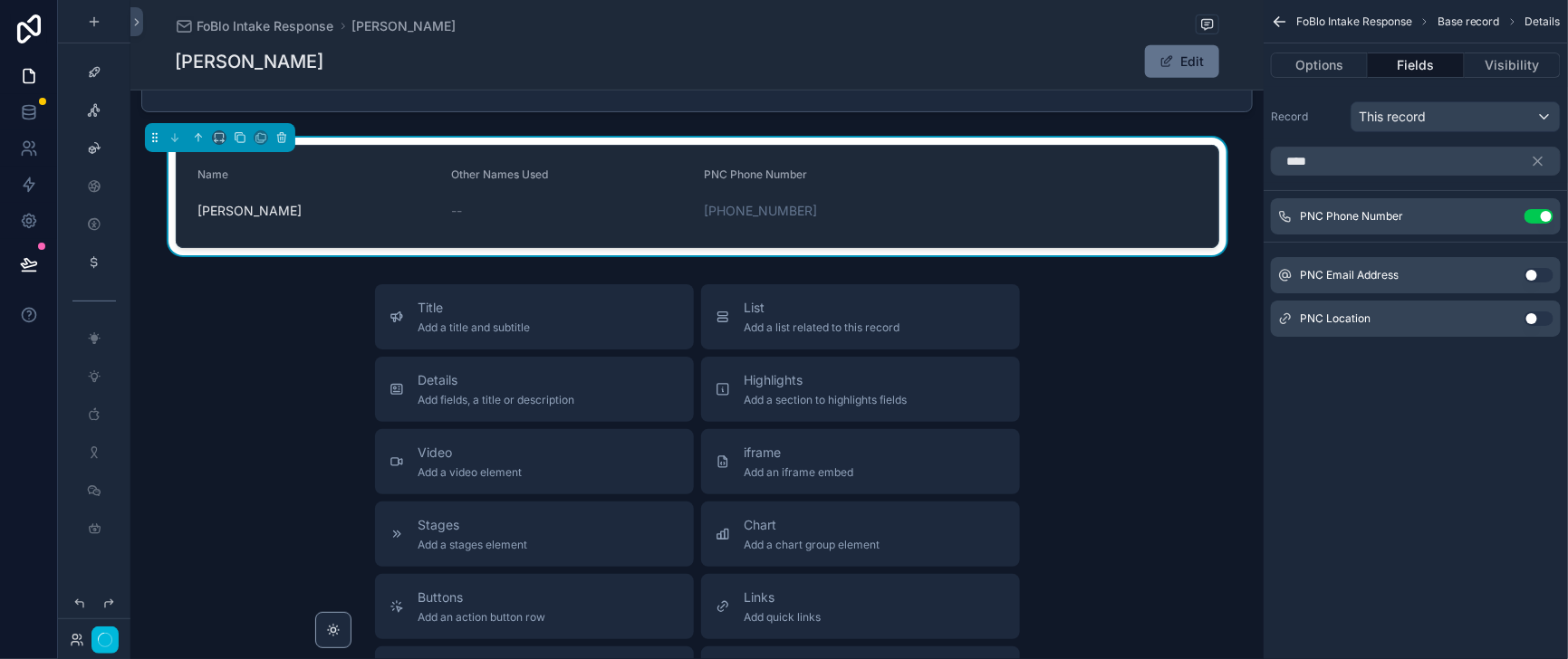
click at [1527, 283] on button "Use setting" at bounding box center [1538, 274] width 29 height 14
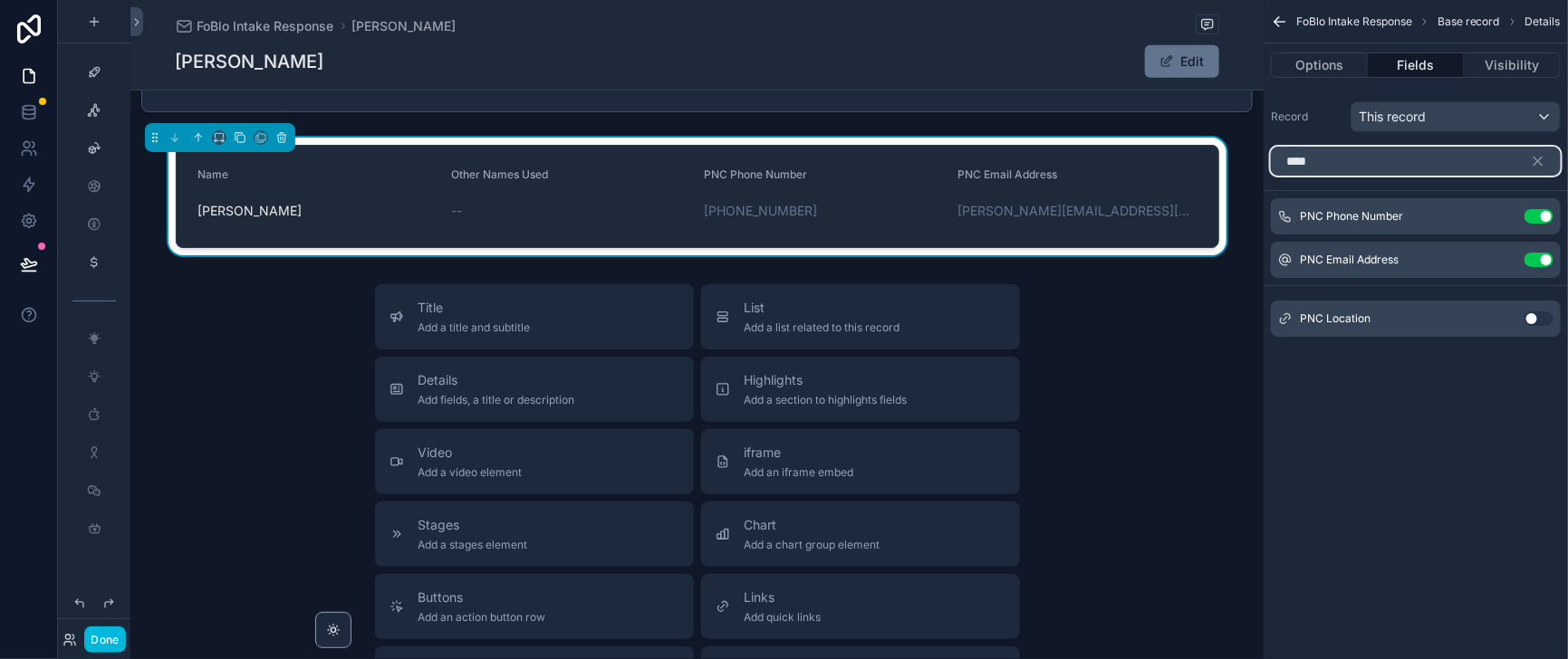
drag, startPoint x: 1293, startPoint y: 183, endPoint x: 1234, endPoint y: 183, distance: 59.0
click at [1270, 176] on input "***" at bounding box center [1414, 161] width 289 height 29
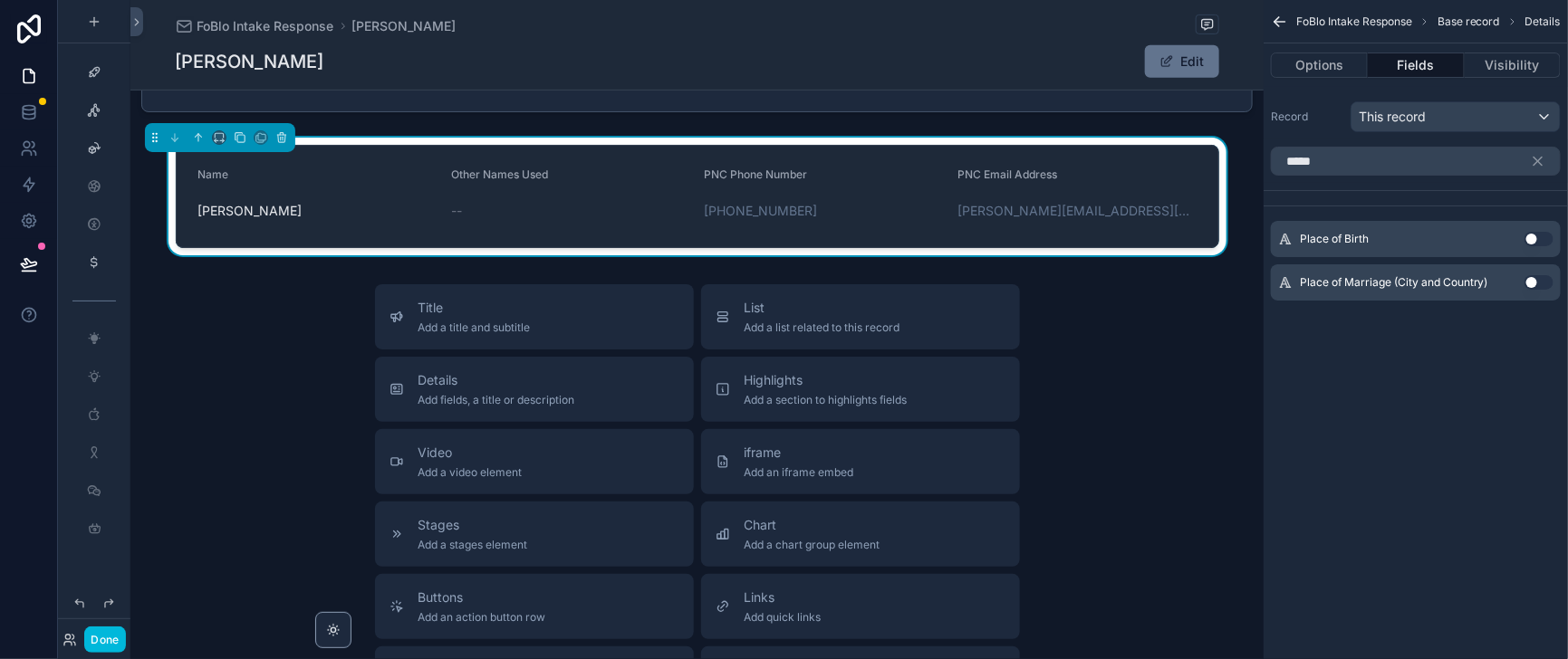
click at [1532, 246] on button "Use setting" at bounding box center [1538, 238] width 29 height 14
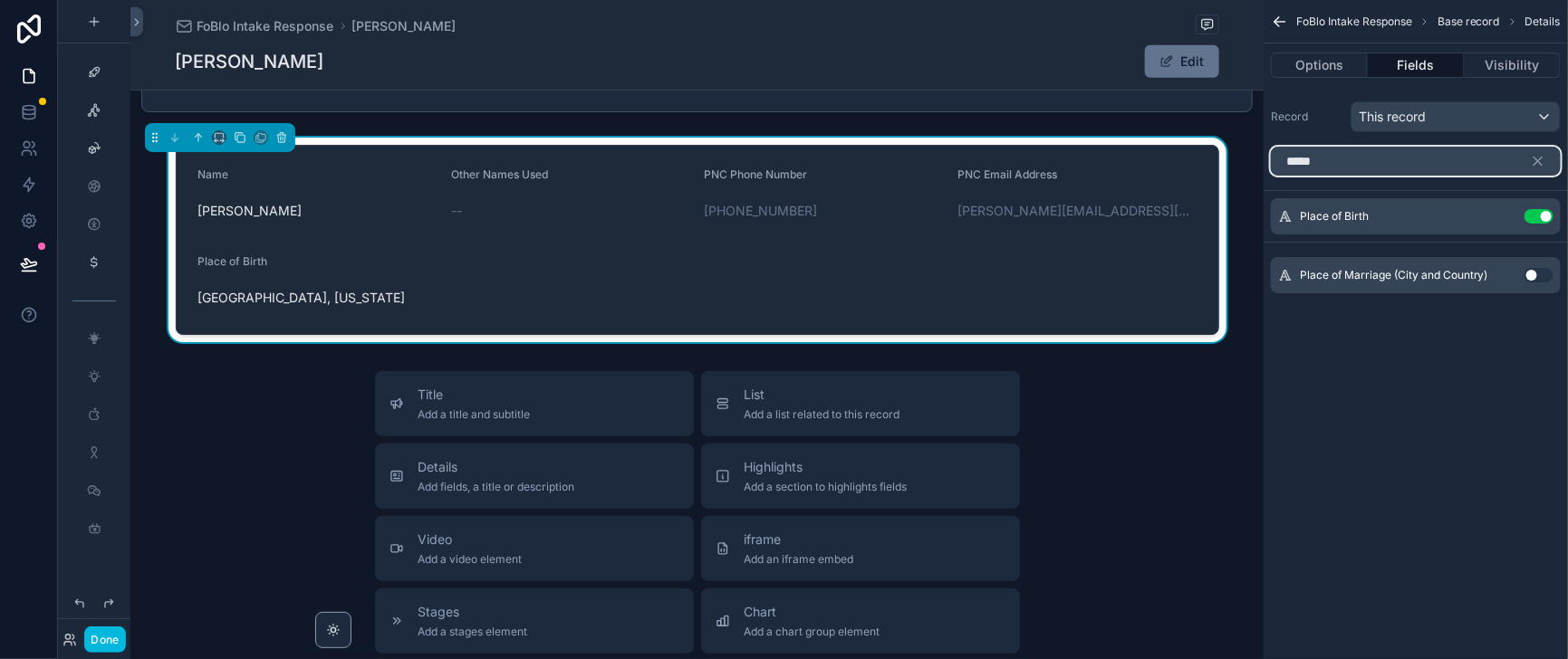
drag, startPoint x: 1268, startPoint y: 177, endPoint x: 1224, endPoint y: 177, distance: 44.0
click at [1224, 177] on div "Home Leadership Our Team Help Desk Sales Navigator Client Center Marketing Hub …" at bounding box center [849, 330] width 1437 height 659
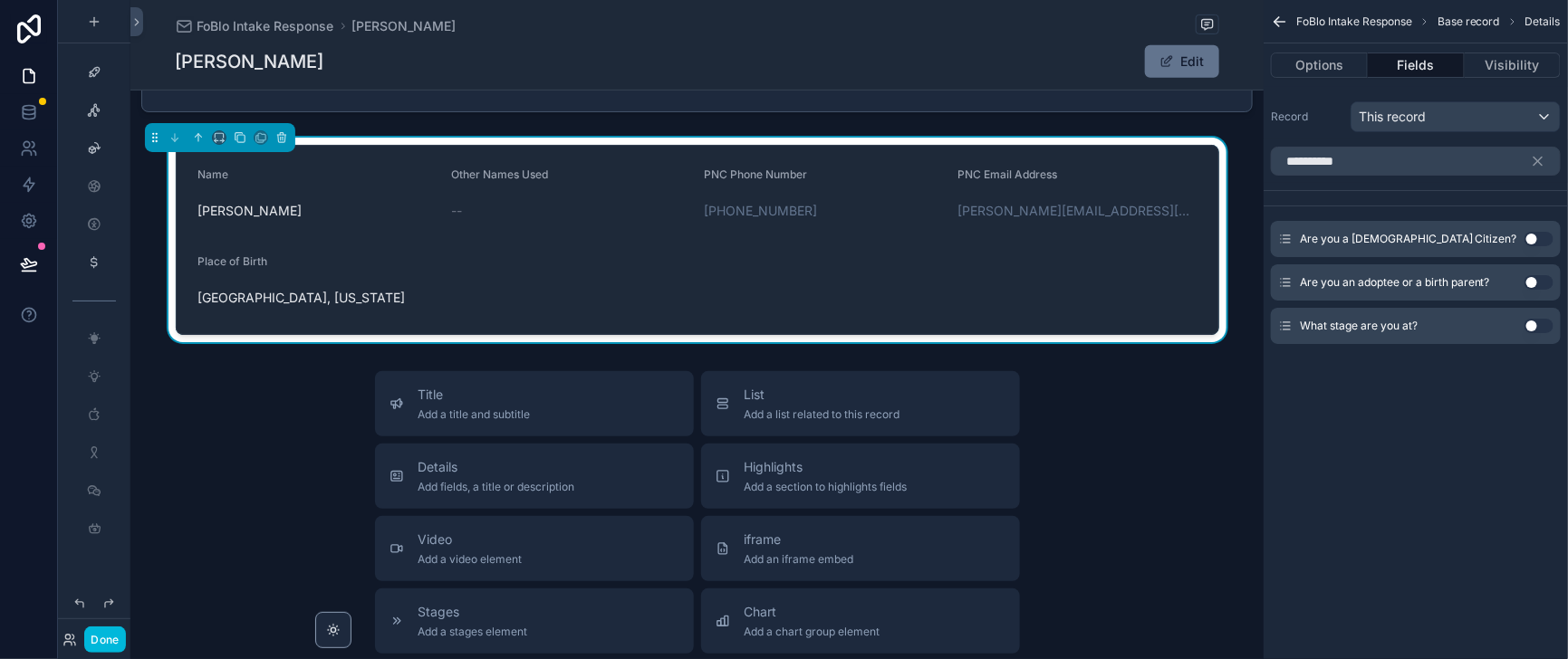
click at [1530, 246] on button "Use setting" at bounding box center [1538, 238] width 29 height 14
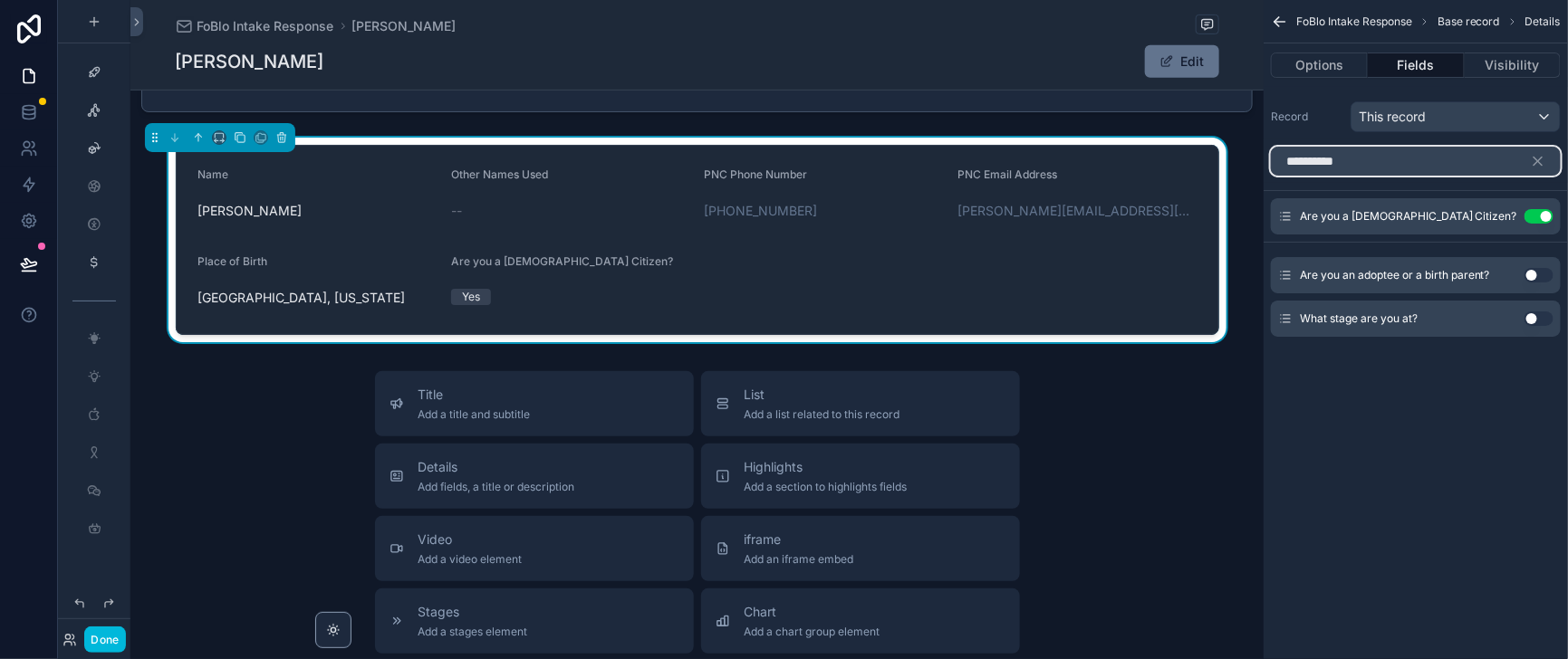
drag, startPoint x: 1317, startPoint y: 177, endPoint x: 1236, endPoint y: 183, distance: 81.2
click at [1270, 176] on input "*********" at bounding box center [1414, 161] width 289 height 29
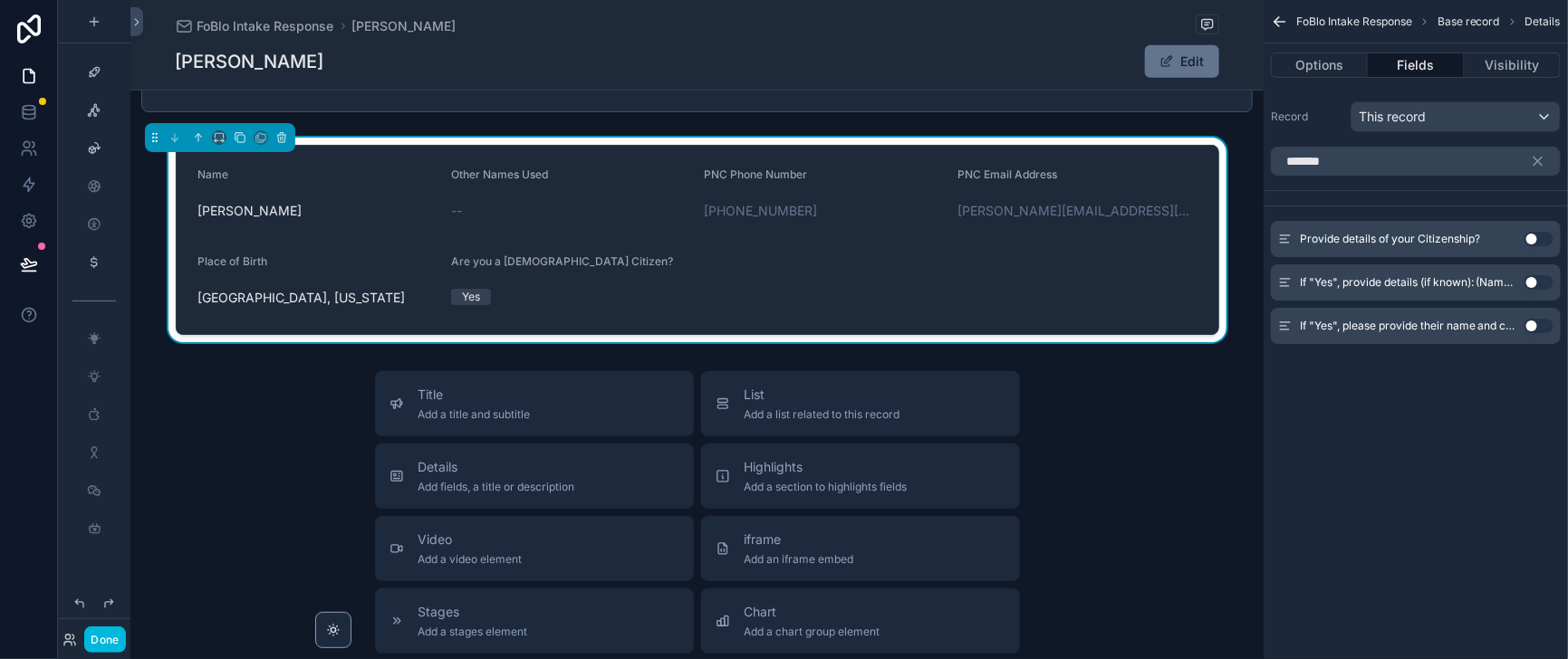
click at [1530, 246] on button "Use setting" at bounding box center [1538, 238] width 29 height 14
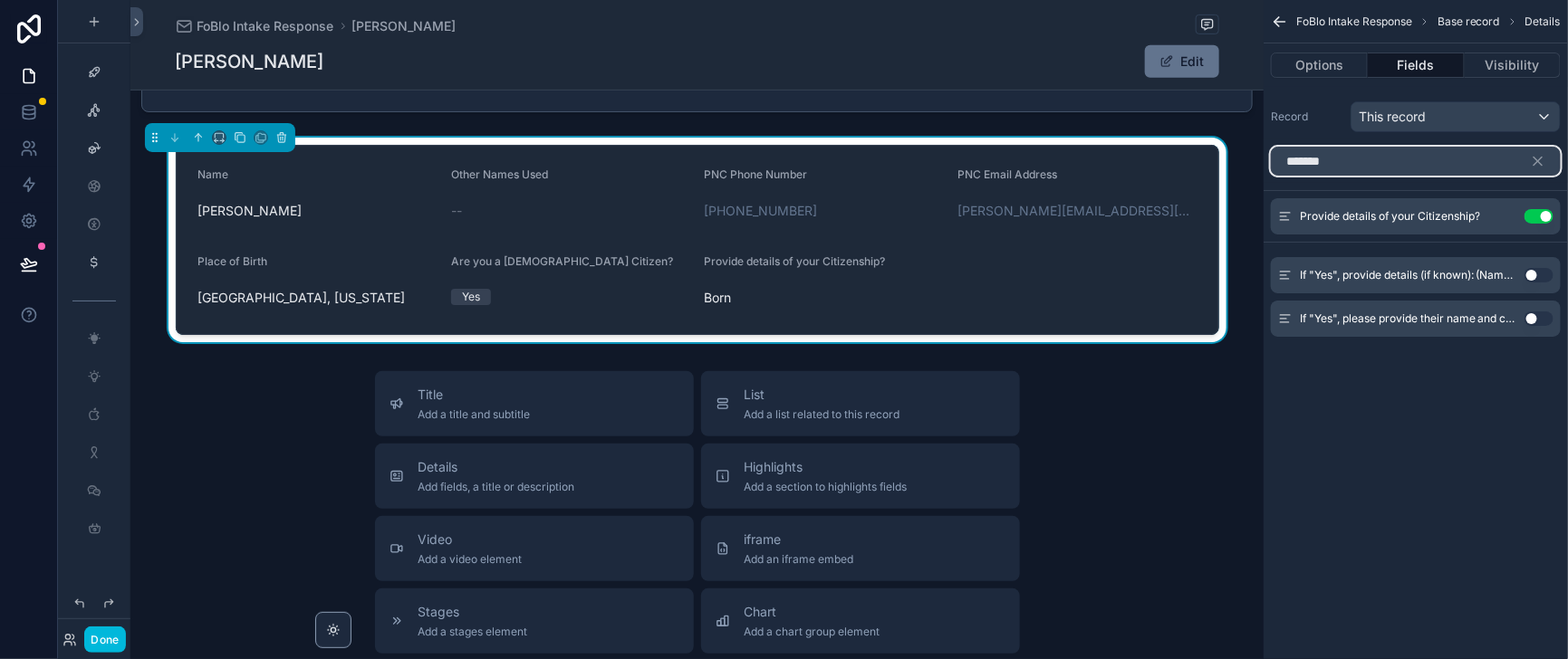
drag, startPoint x: 1307, startPoint y: 184, endPoint x: 1235, endPoint y: 177, distance: 72.3
click at [1270, 176] on input "*******" at bounding box center [1414, 161] width 289 height 29
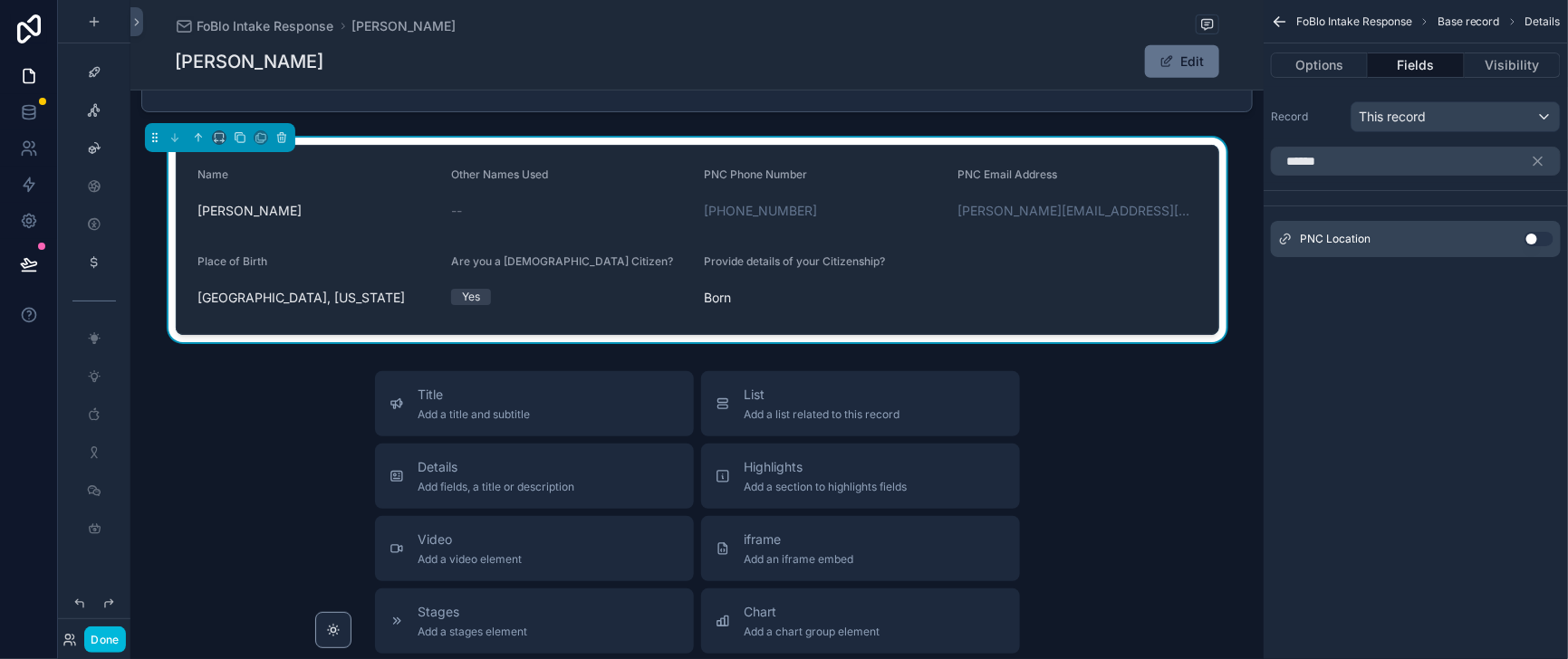
click at [1533, 246] on button "Use setting" at bounding box center [1538, 238] width 29 height 14
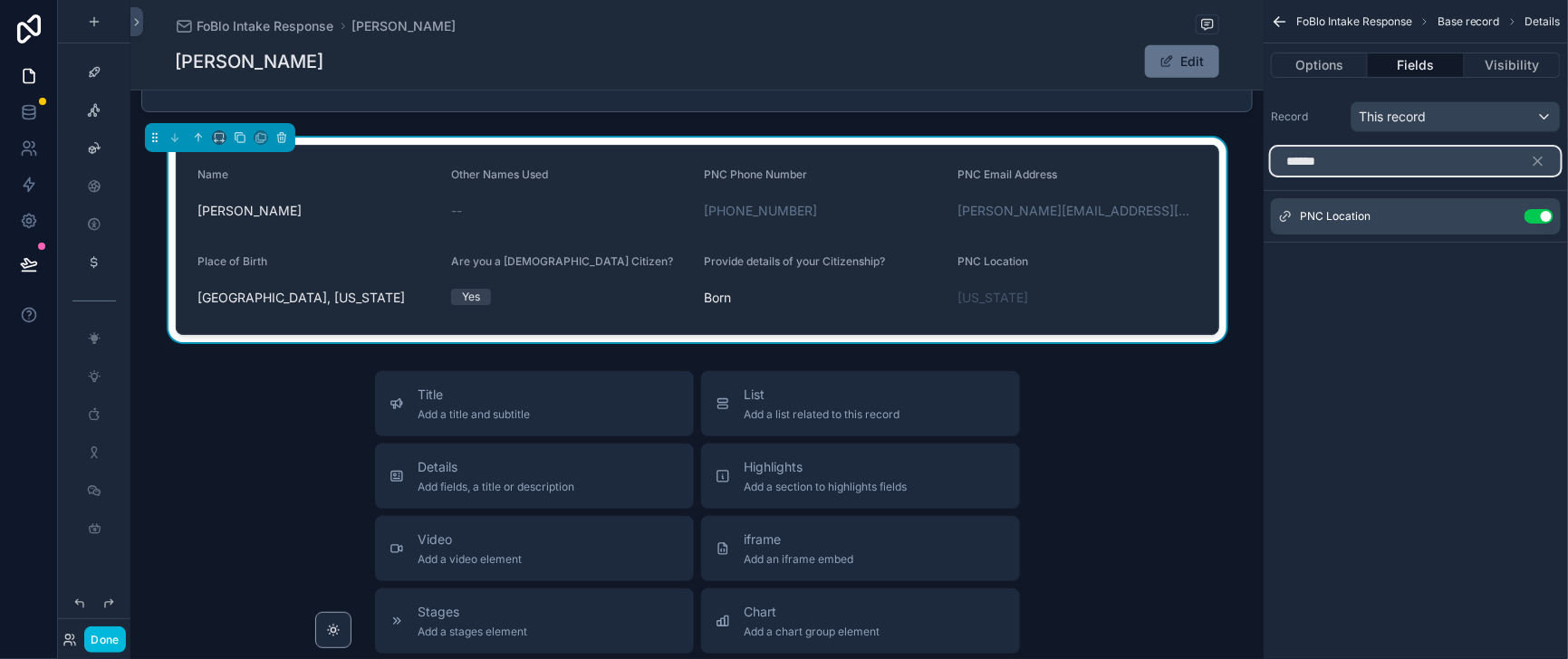
drag, startPoint x: 1296, startPoint y: 186, endPoint x: 1228, endPoint y: 188, distance: 68.0
click at [1264, 183] on div "******" at bounding box center [1415, 161] width 304 height 43
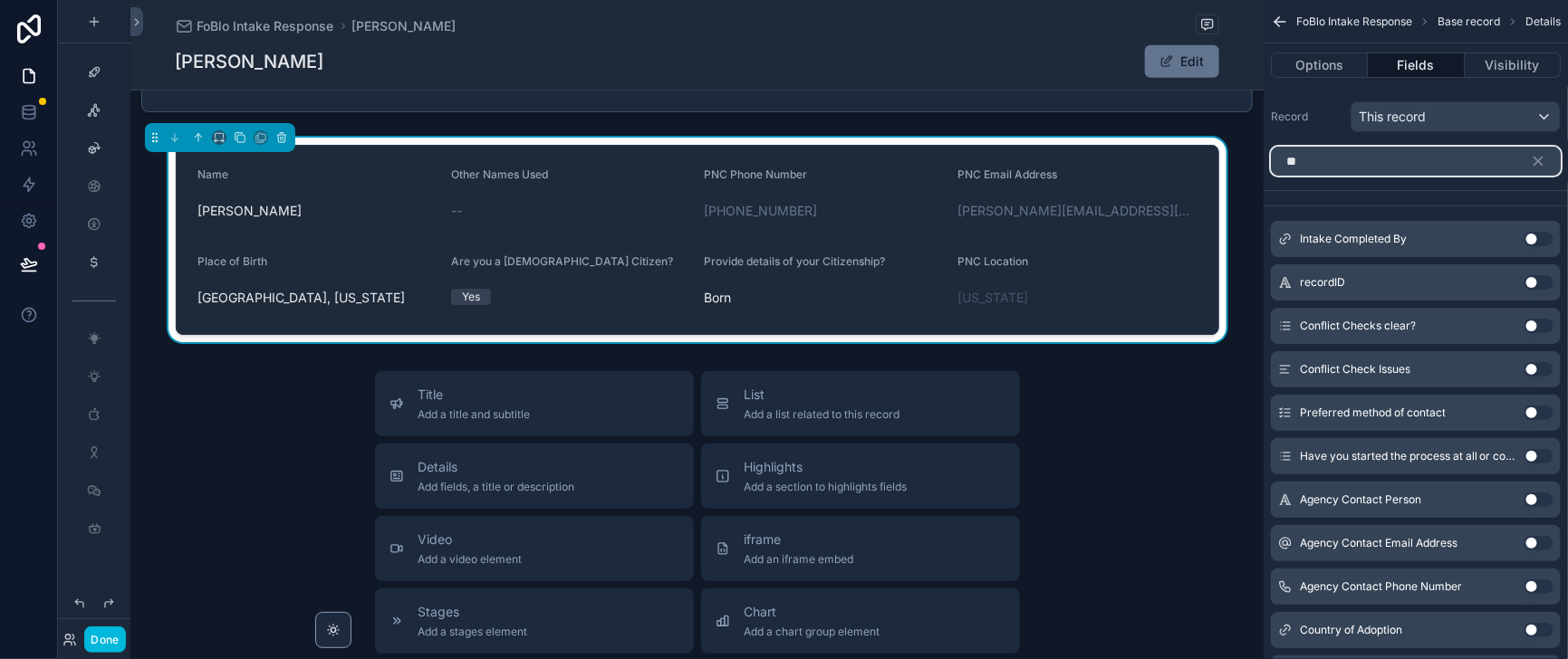
type input "*"
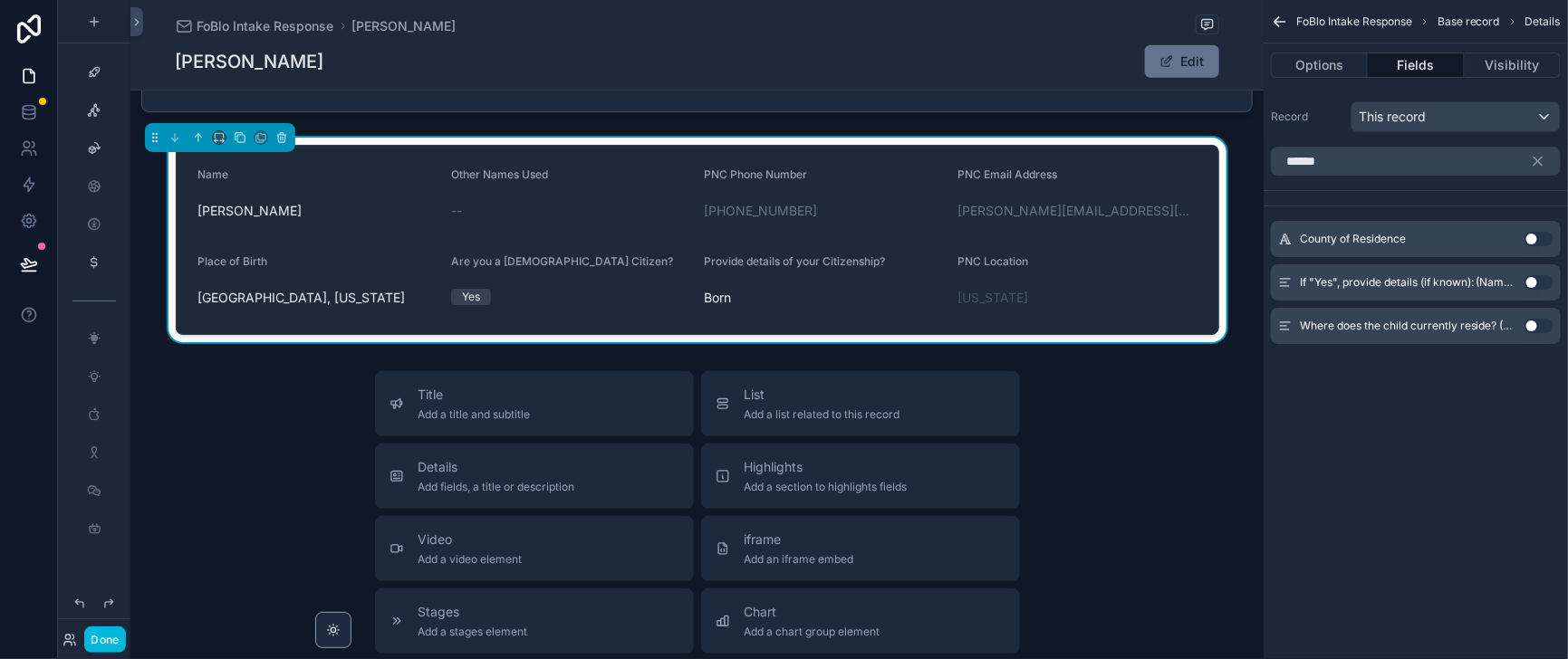
click at [1531, 246] on button "Use setting" at bounding box center [1538, 238] width 29 height 14
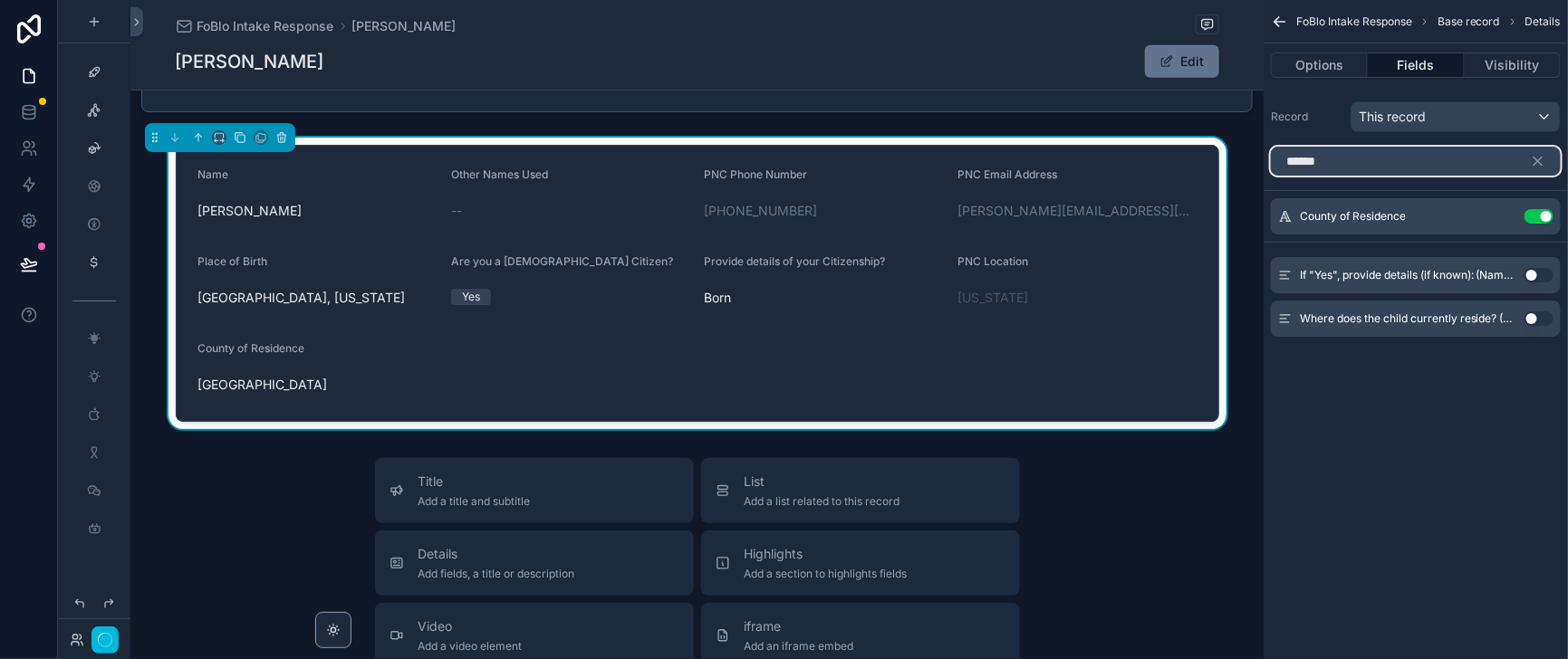
drag, startPoint x: 1290, startPoint y: 181, endPoint x: 1214, endPoint y: 185, distance: 76.1
click at [1214, 185] on div "Home Leadership Our Team Help Desk Sales Navigator Client Center Marketing Hub …" at bounding box center [849, 330] width 1437 height 659
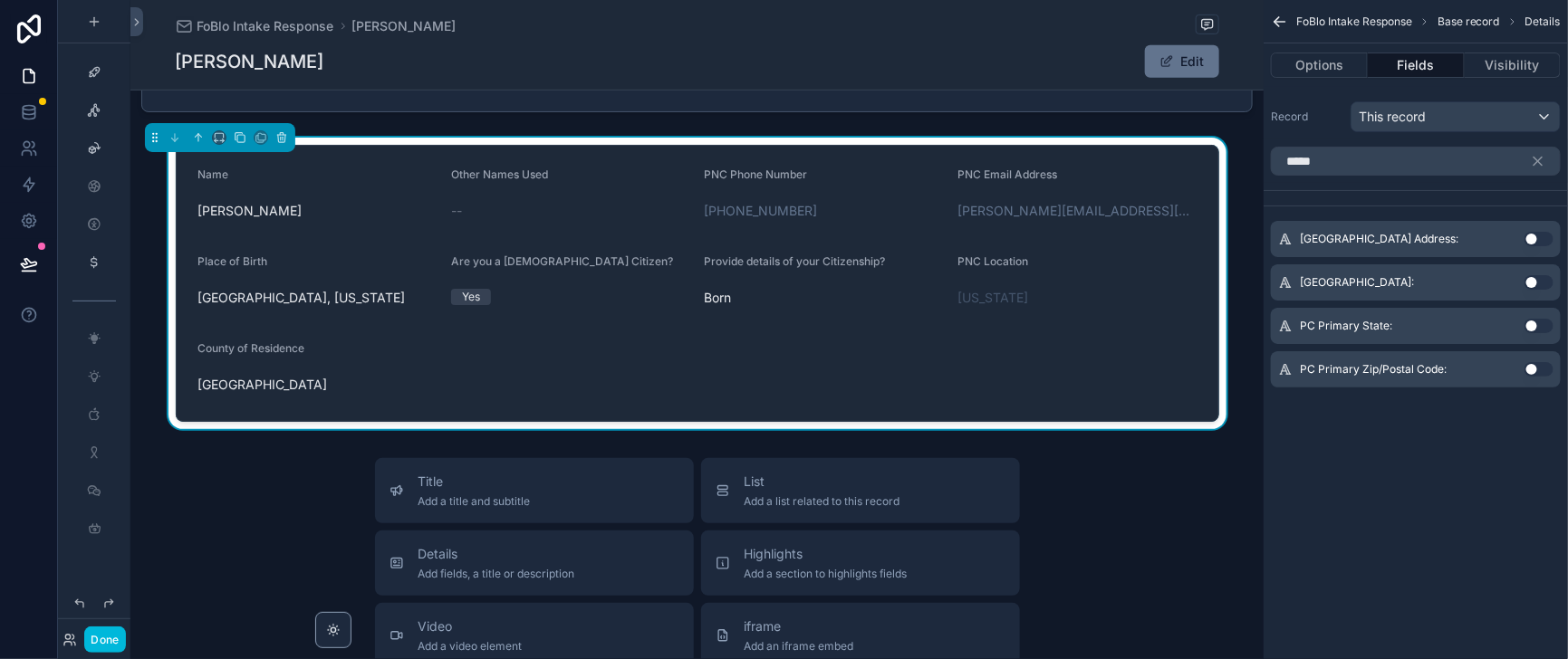
click at [1531, 246] on button "Use setting" at bounding box center [1538, 238] width 29 height 14
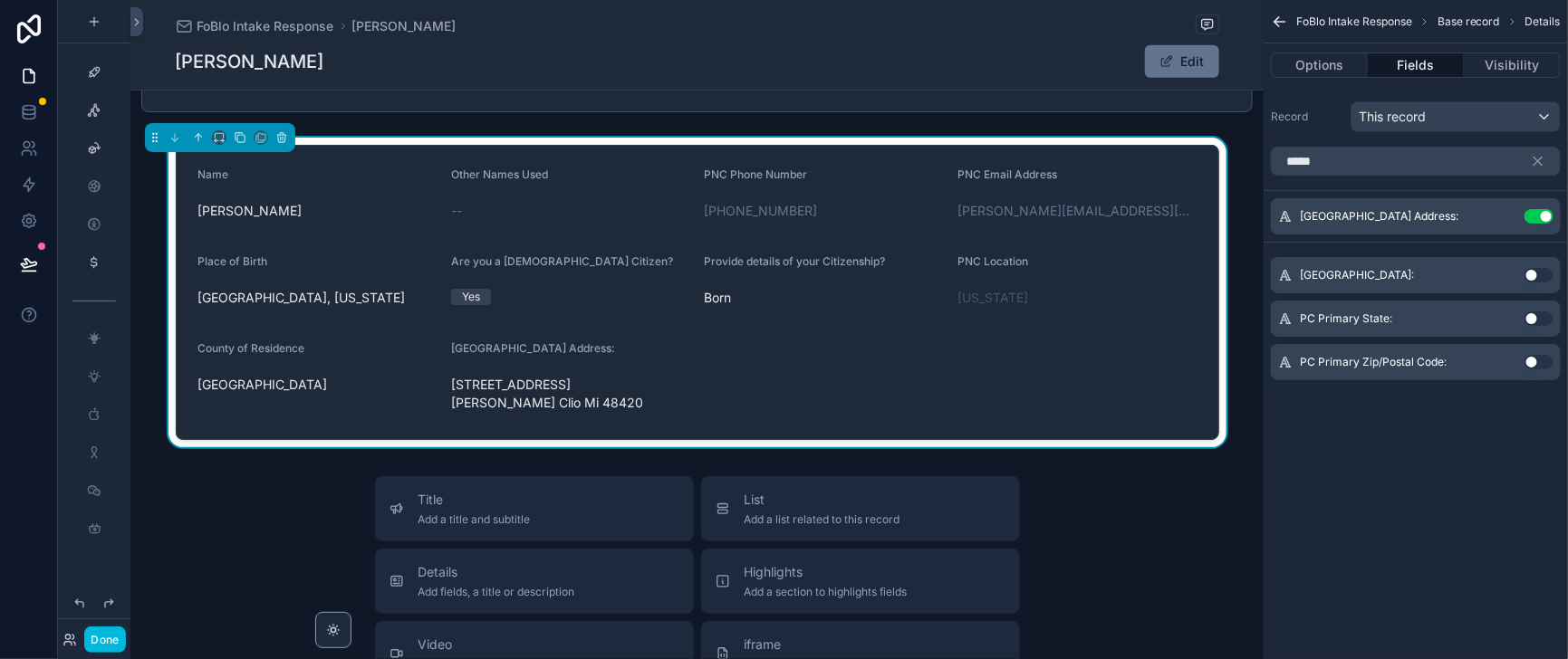
click at [1535, 283] on button "Use setting" at bounding box center [1538, 274] width 29 height 14
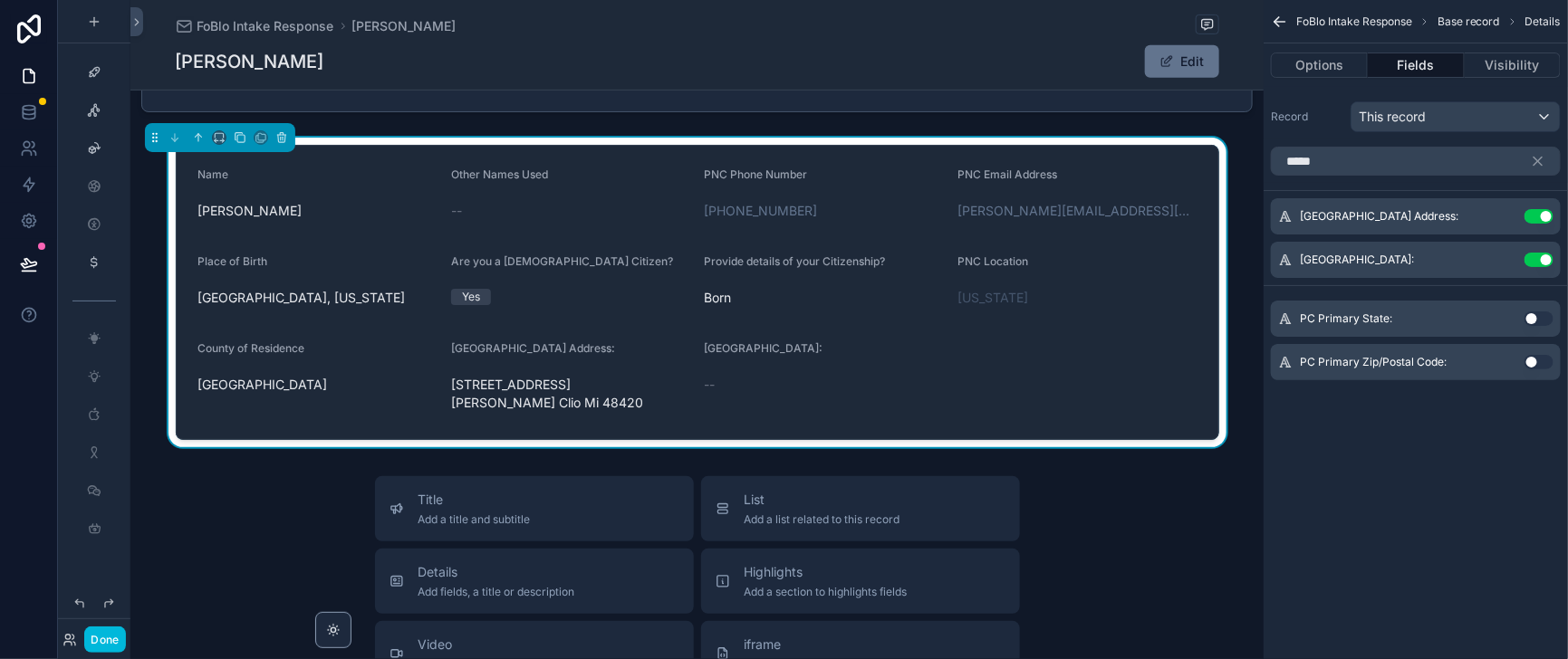
click at [1530, 326] on button "Use setting" at bounding box center [1538, 318] width 29 height 14
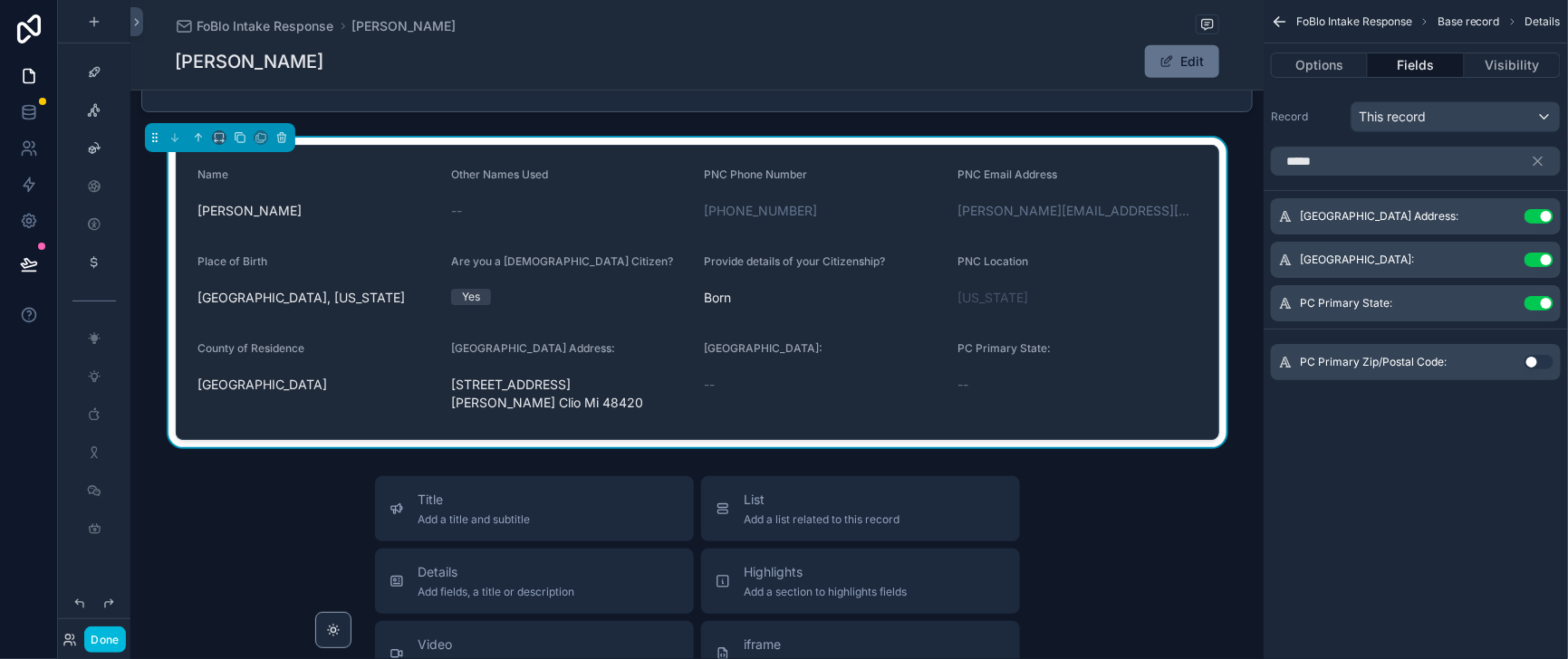
click at [1526, 369] on button "Use setting" at bounding box center [1538, 361] width 29 height 14
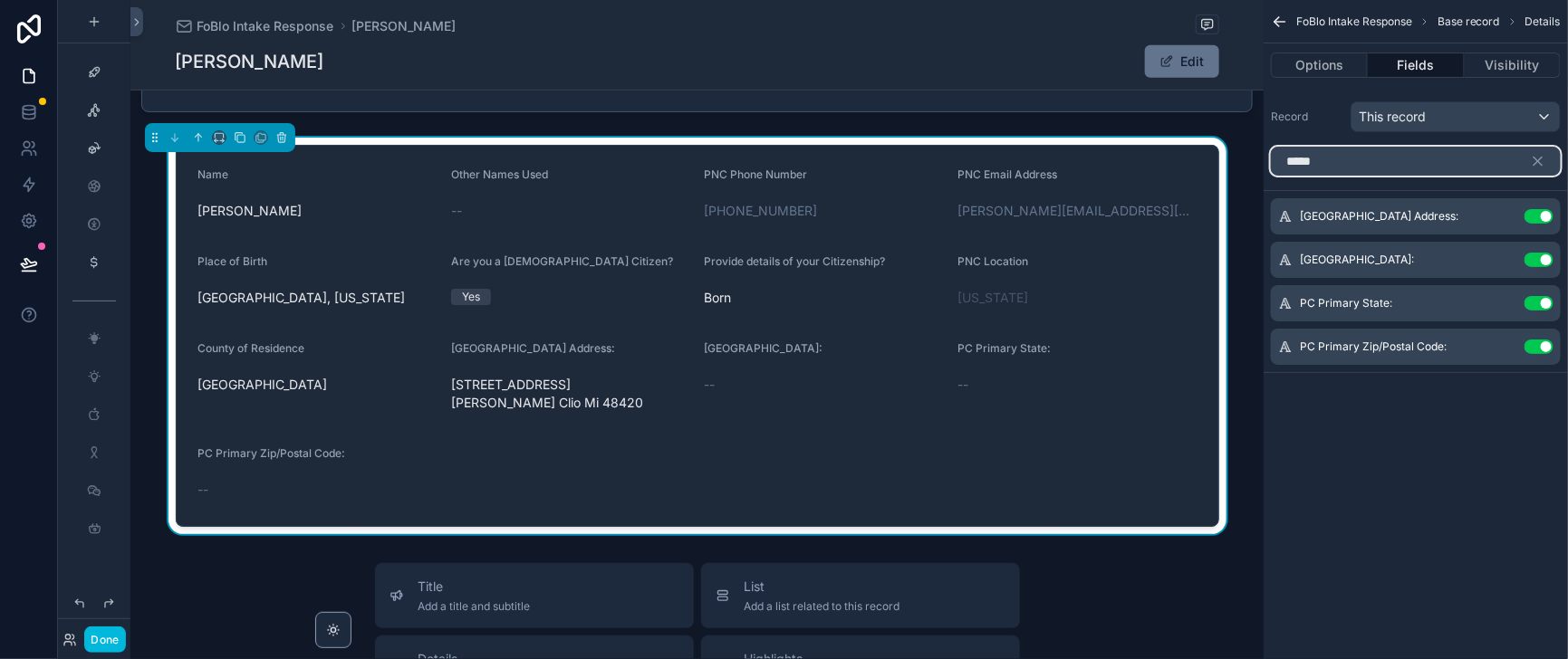
click at [1295, 176] on input "*****" at bounding box center [1414, 161] width 289 height 29
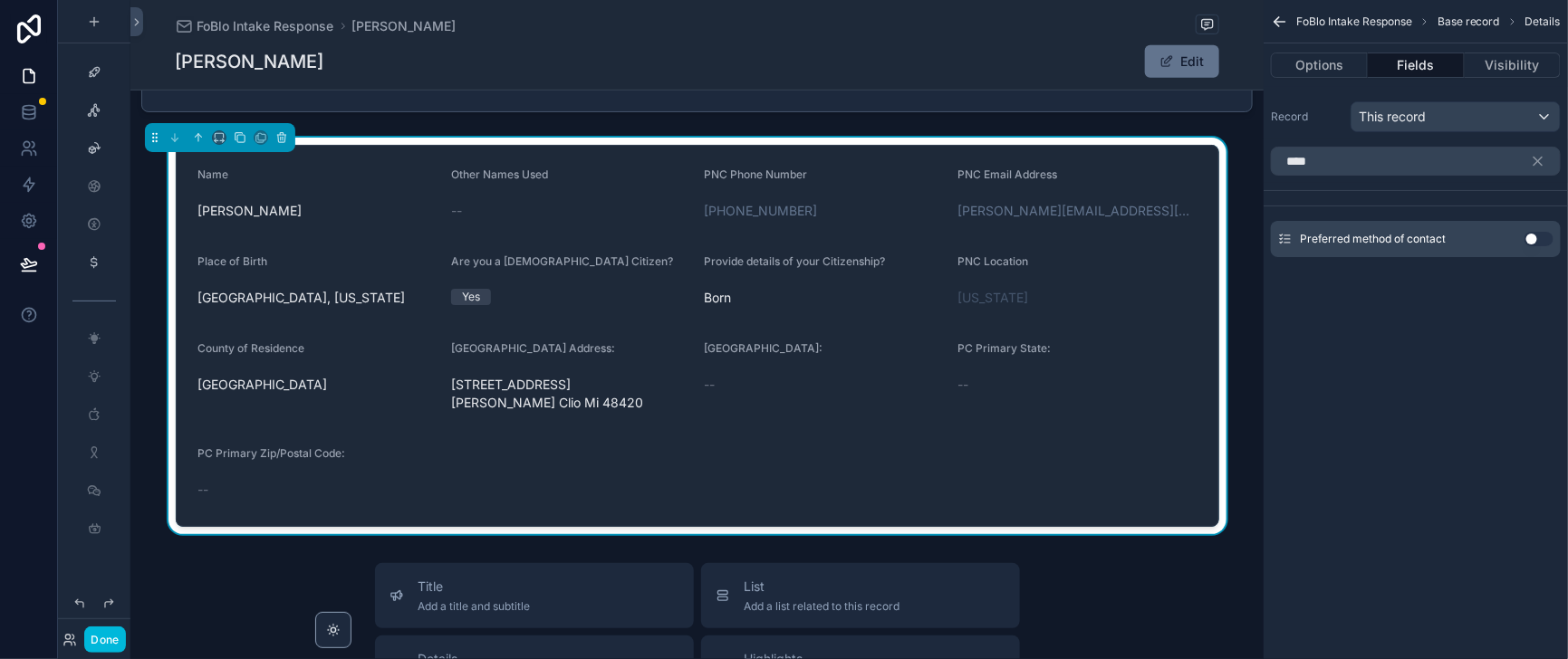
click at [1536, 246] on button "Use setting" at bounding box center [1538, 238] width 29 height 14
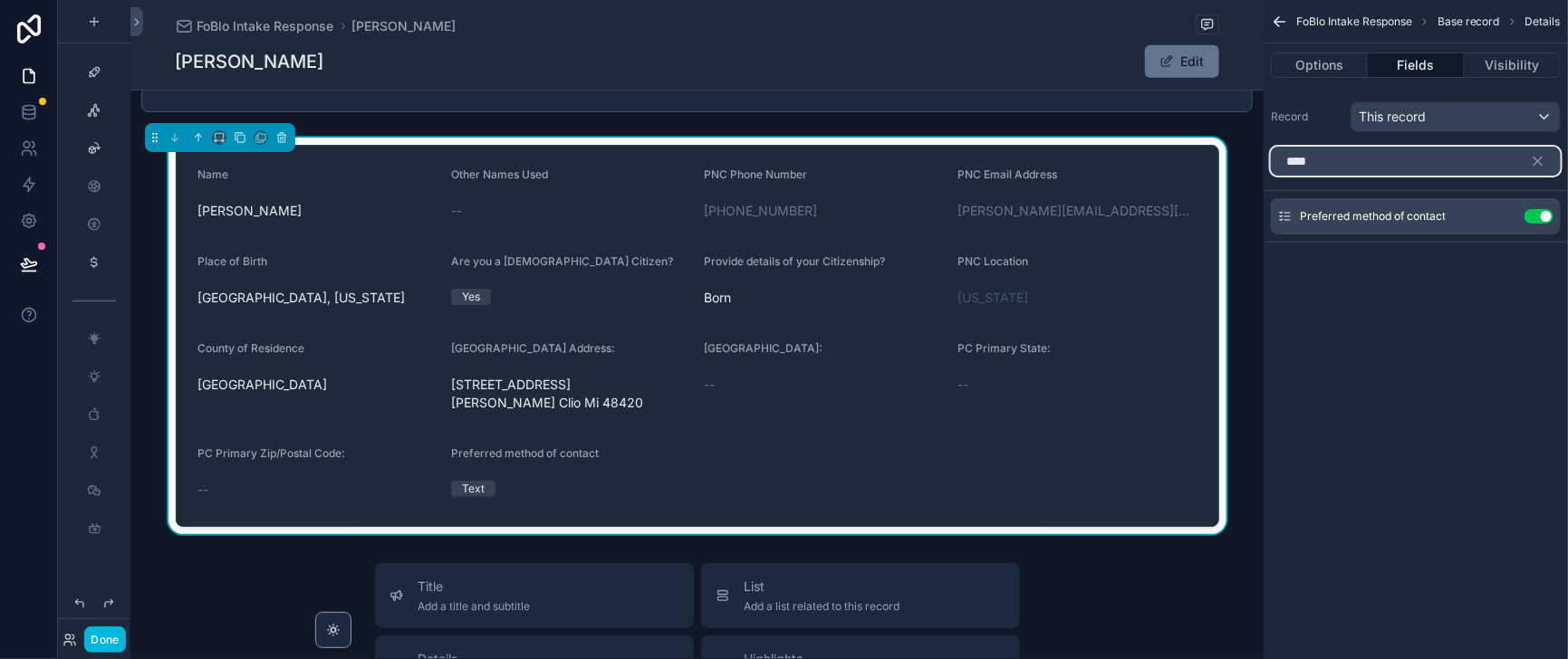
drag, startPoint x: 1300, startPoint y: 183, endPoint x: 1226, endPoint y: 189, distance: 74.2
click at [1264, 183] on div "****" at bounding box center [1415, 161] width 304 height 43
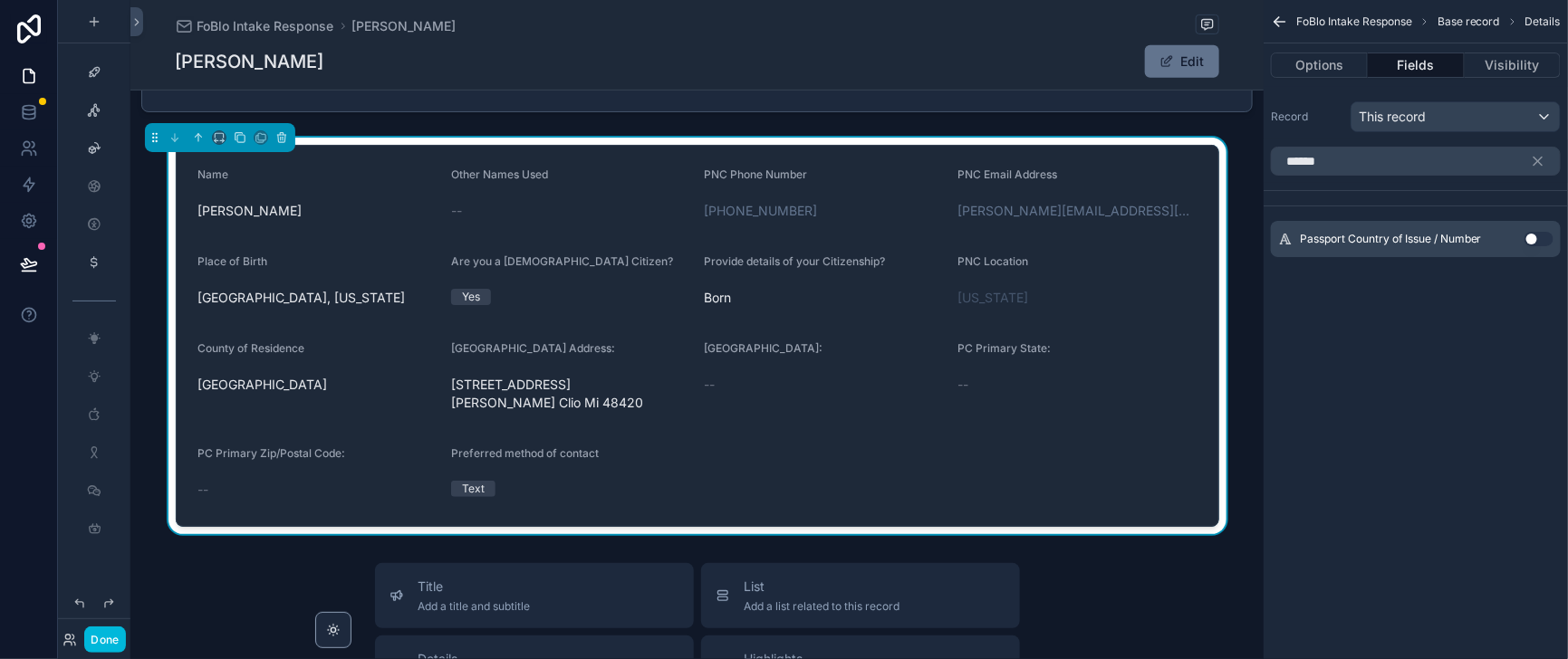
click at [1529, 246] on button "Use setting" at bounding box center [1538, 238] width 29 height 14
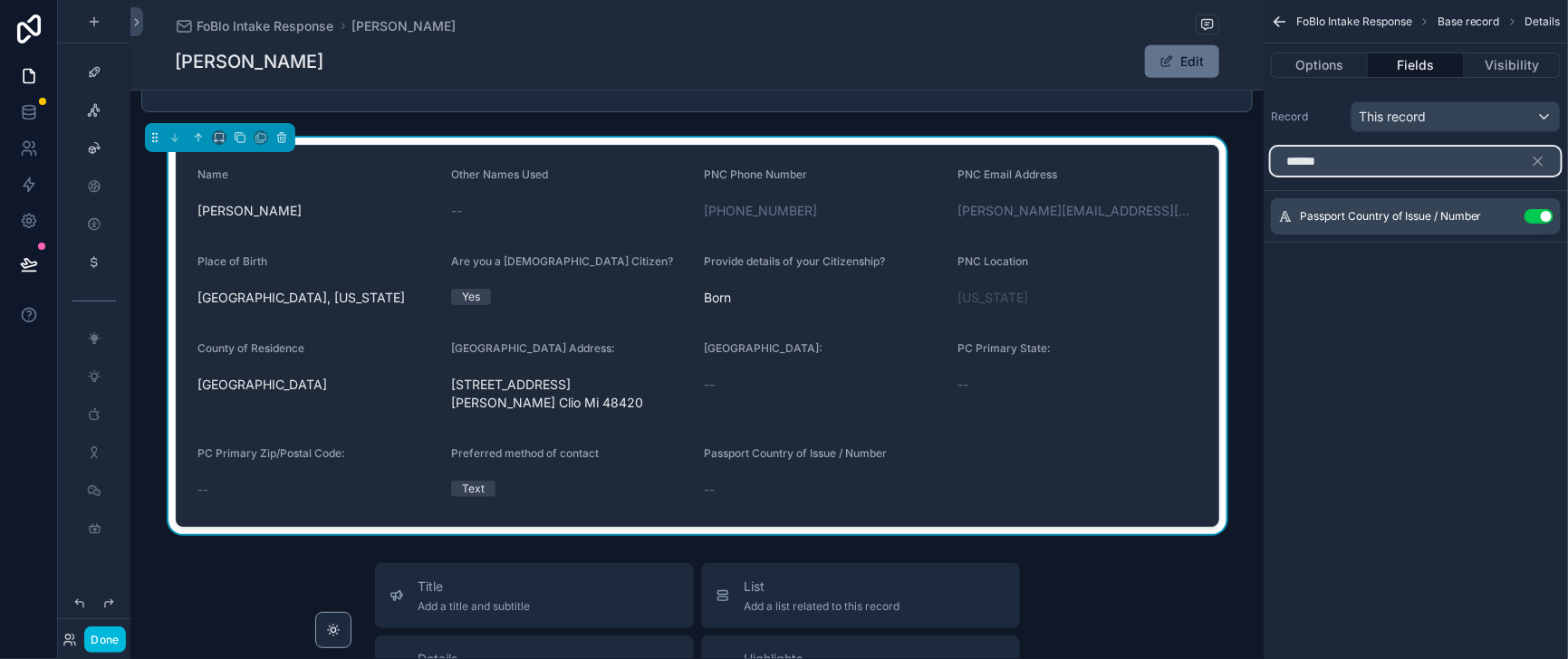
drag, startPoint x: 1311, startPoint y: 177, endPoint x: 1247, endPoint y: 185, distance: 64.5
click at [1270, 176] on input "******" at bounding box center [1414, 161] width 289 height 29
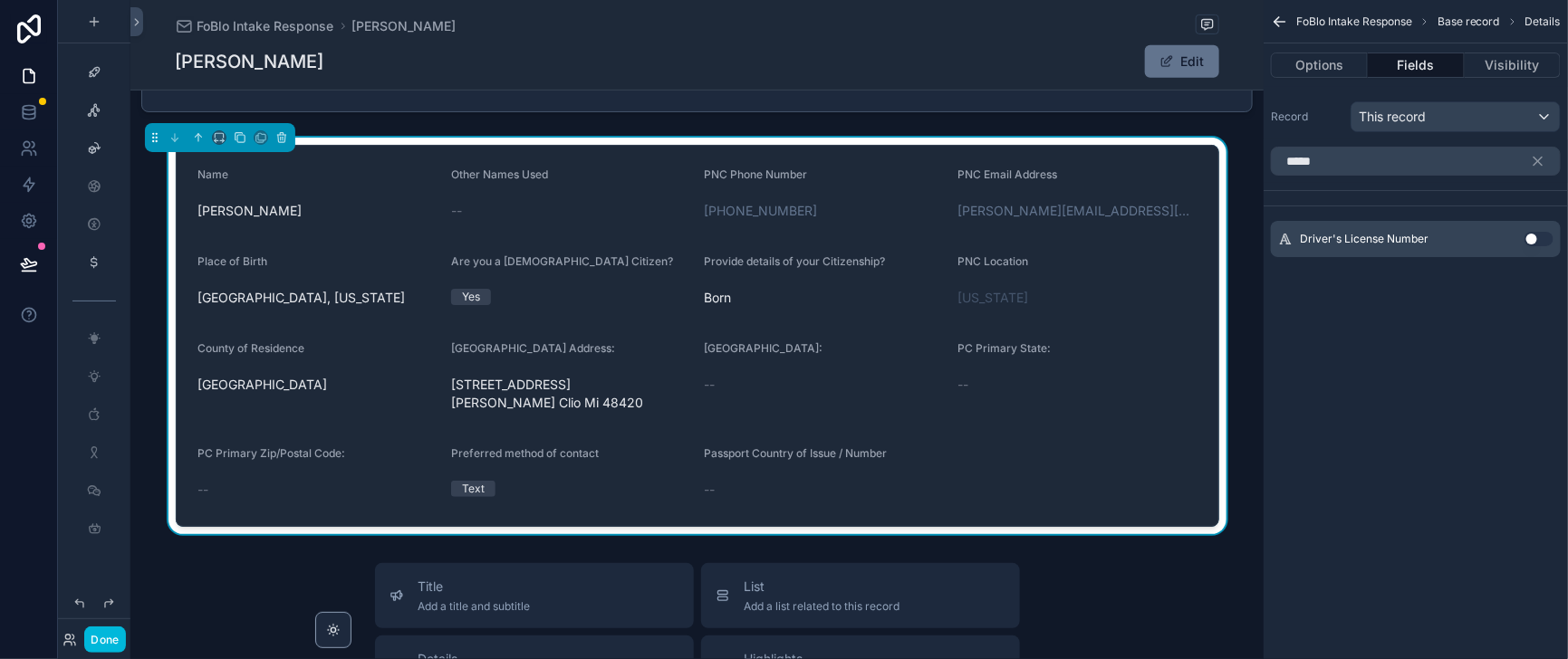
click at [1530, 246] on button "Use setting" at bounding box center [1538, 238] width 29 height 14
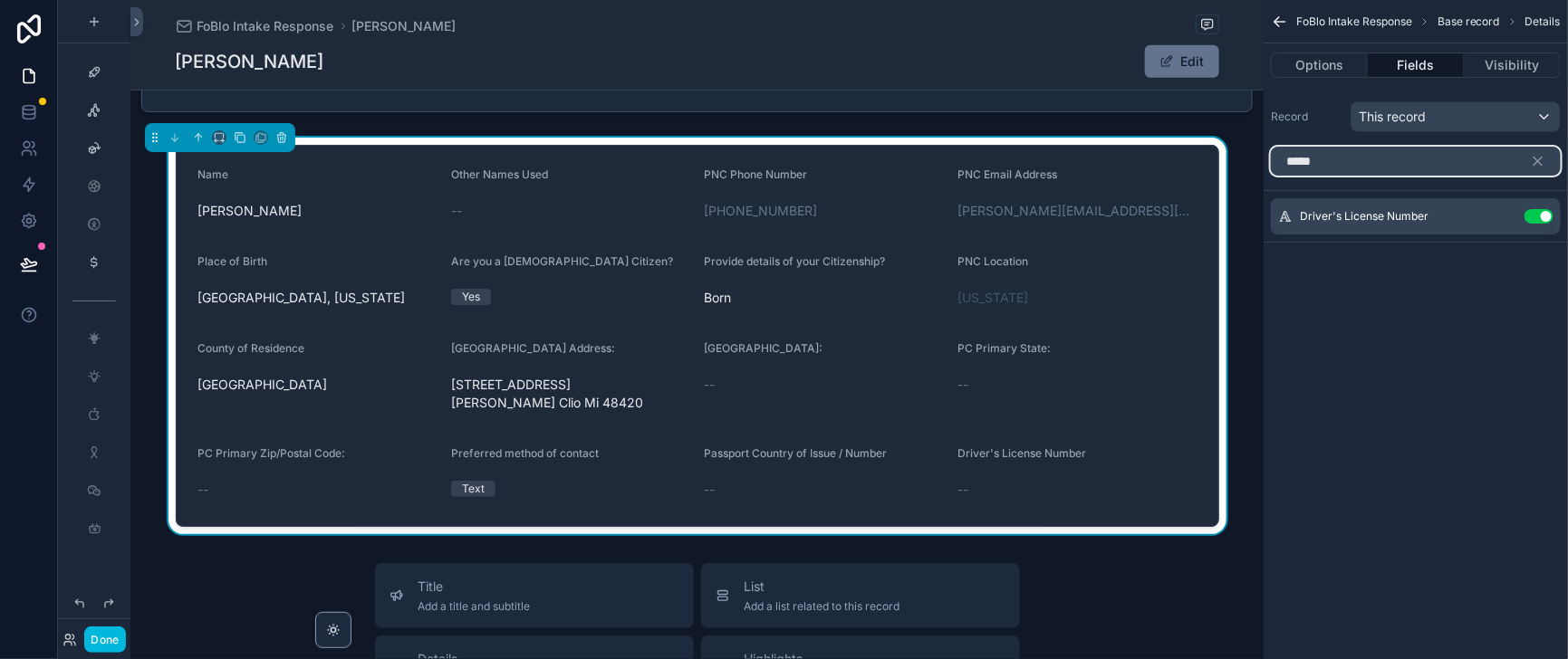
drag, startPoint x: 1291, startPoint y: 181, endPoint x: 1241, endPoint y: 185, distance: 50.2
click at [1270, 176] on input "*****" at bounding box center [1414, 161] width 289 height 29
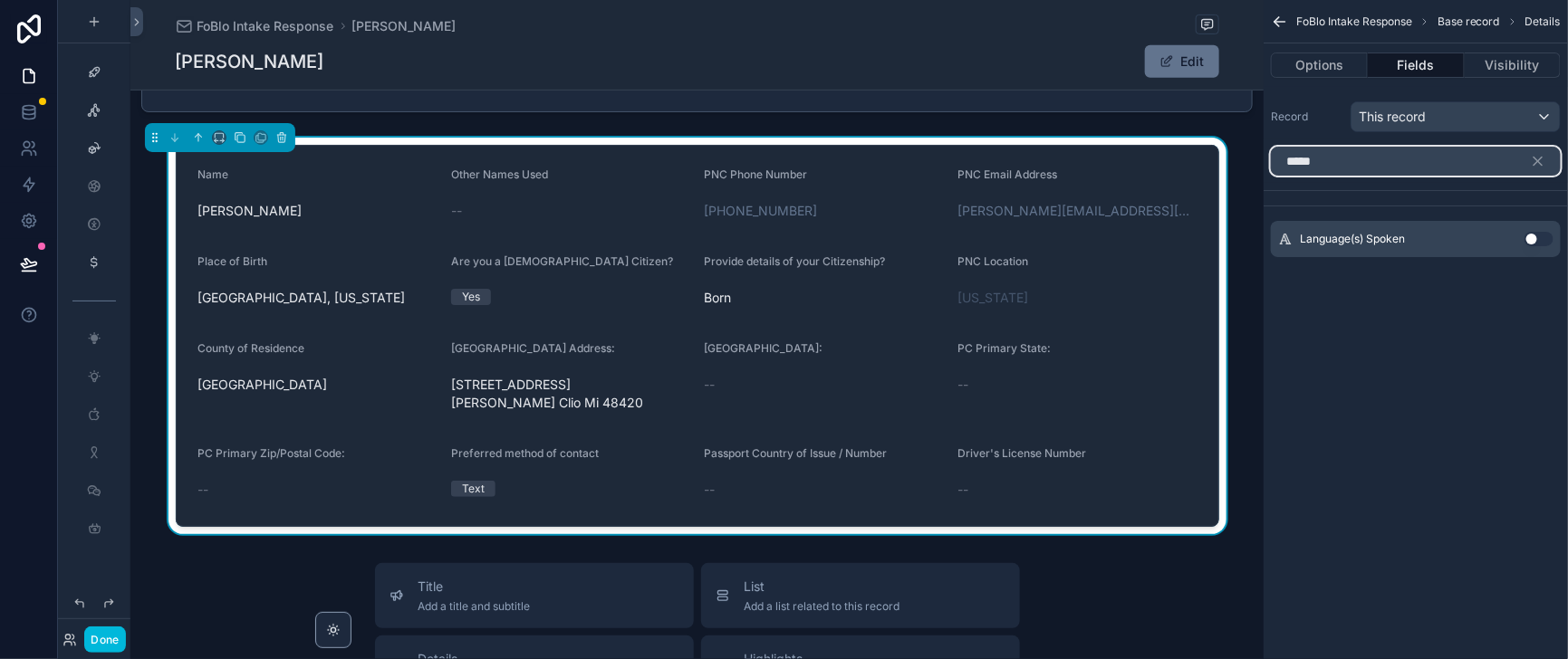
type input "*****"
click at [1532, 246] on button "Use setting" at bounding box center [1538, 238] width 29 height 14
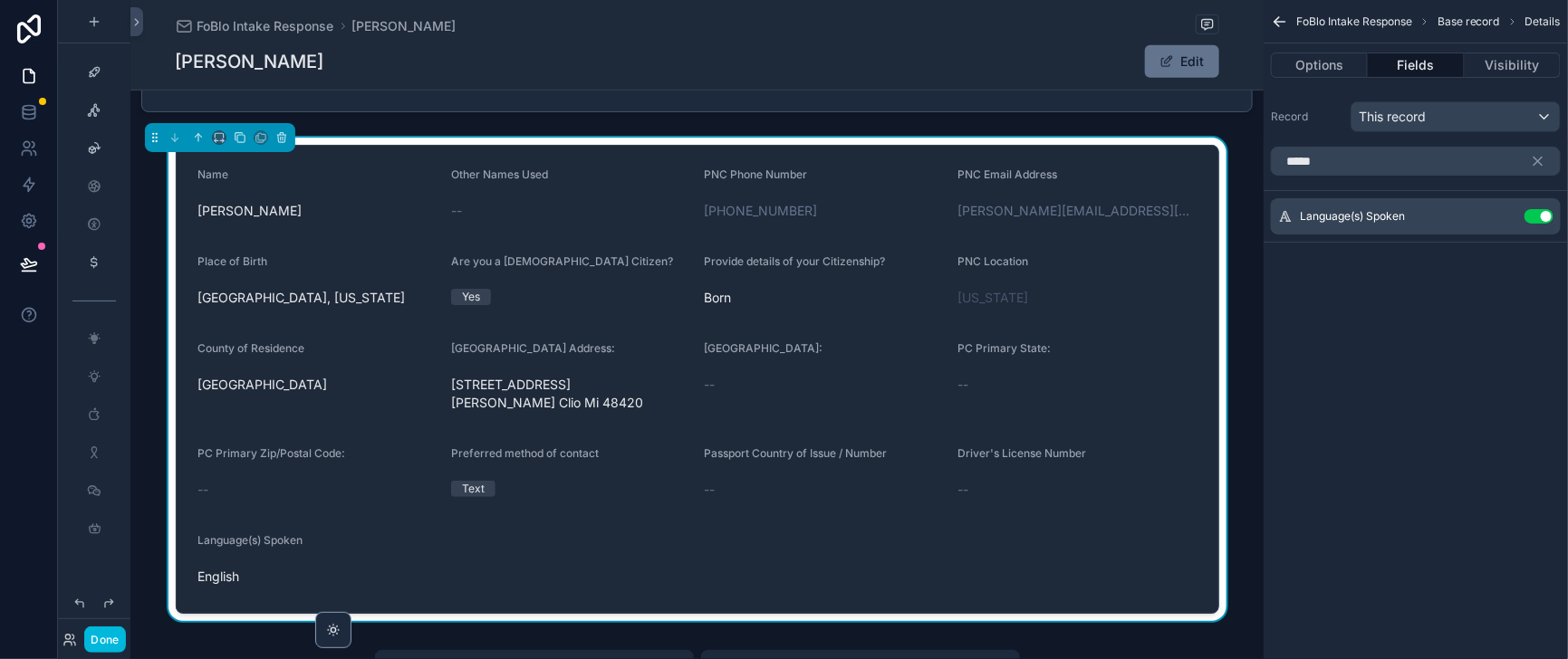
click at [942, 53] on div "Joshua Edward Hohnholt Edit" at bounding box center [698, 61] width 1043 height 35
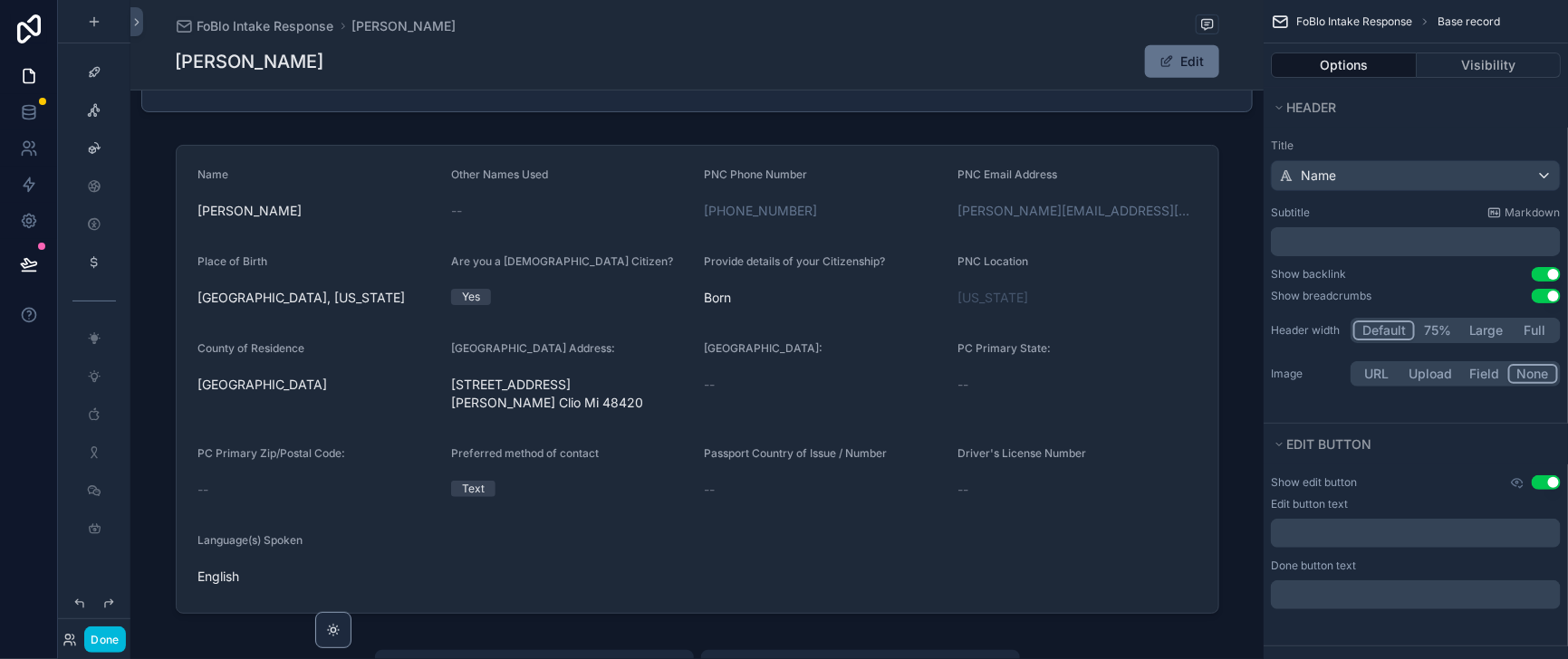
click at [1543, 303] on button "Use setting" at bounding box center [1546, 295] width 29 height 14
click at [1547, 282] on button "Use setting" at bounding box center [1546, 273] width 29 height 14
click at [1540, 490] on button "Use setting" at bounding box center [1546, 482] width 29 height 14
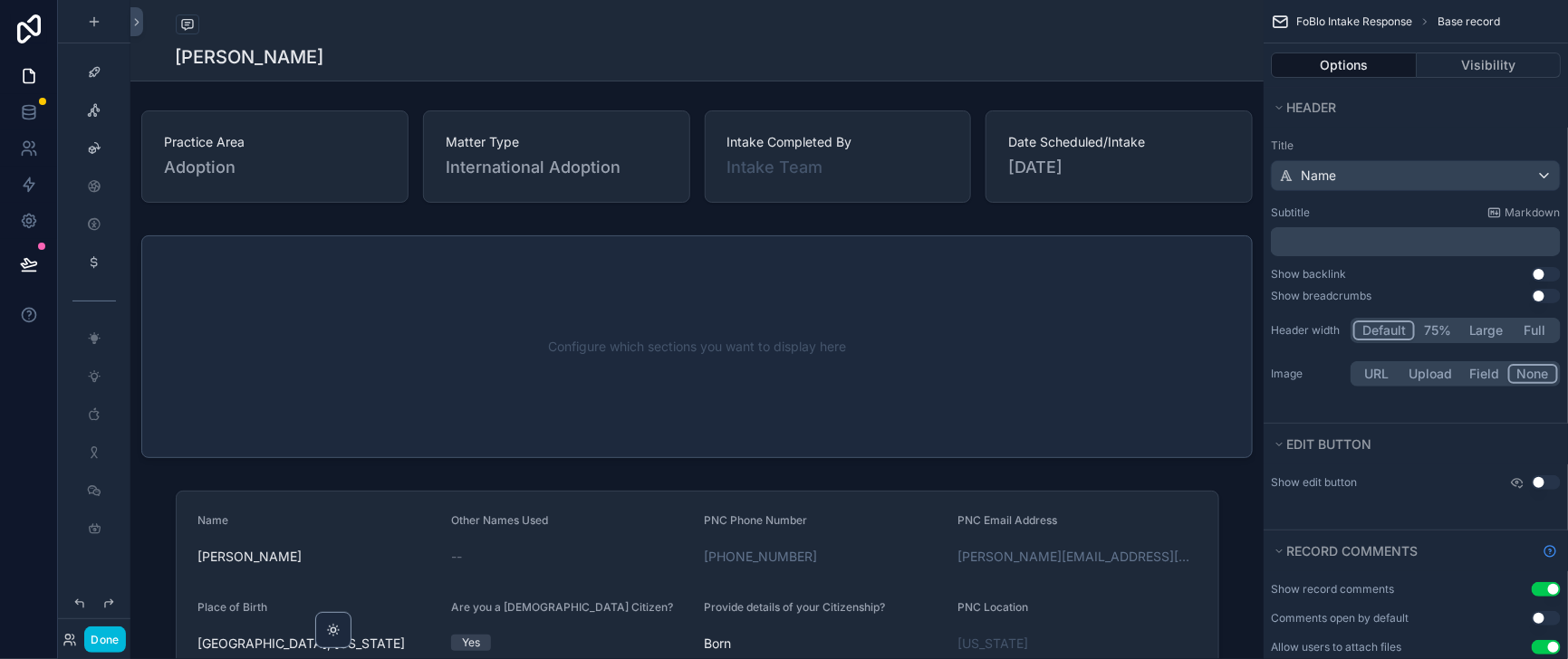
click at [983, 51] on div "[PERSON_NAME]" at bounding box center [698, 56] width 1043 height 25
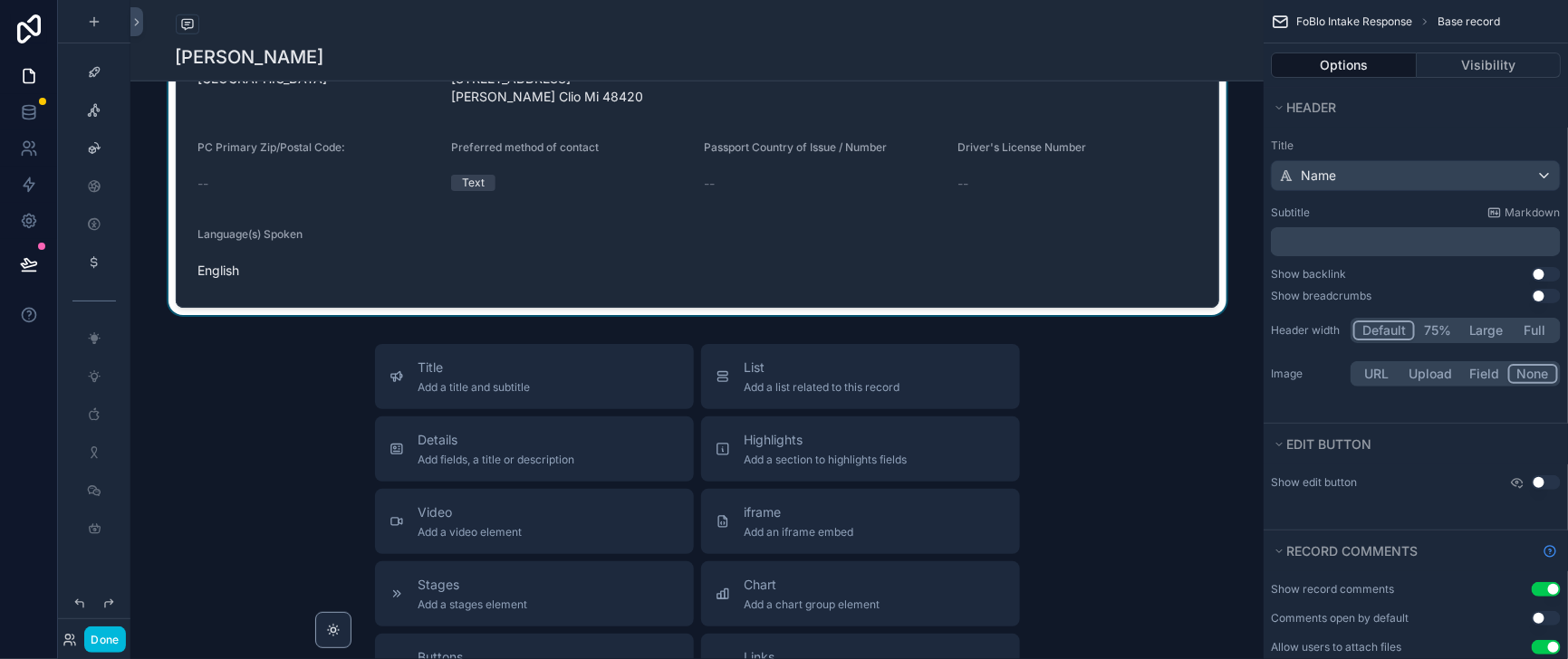
scroll to position [678, 0]
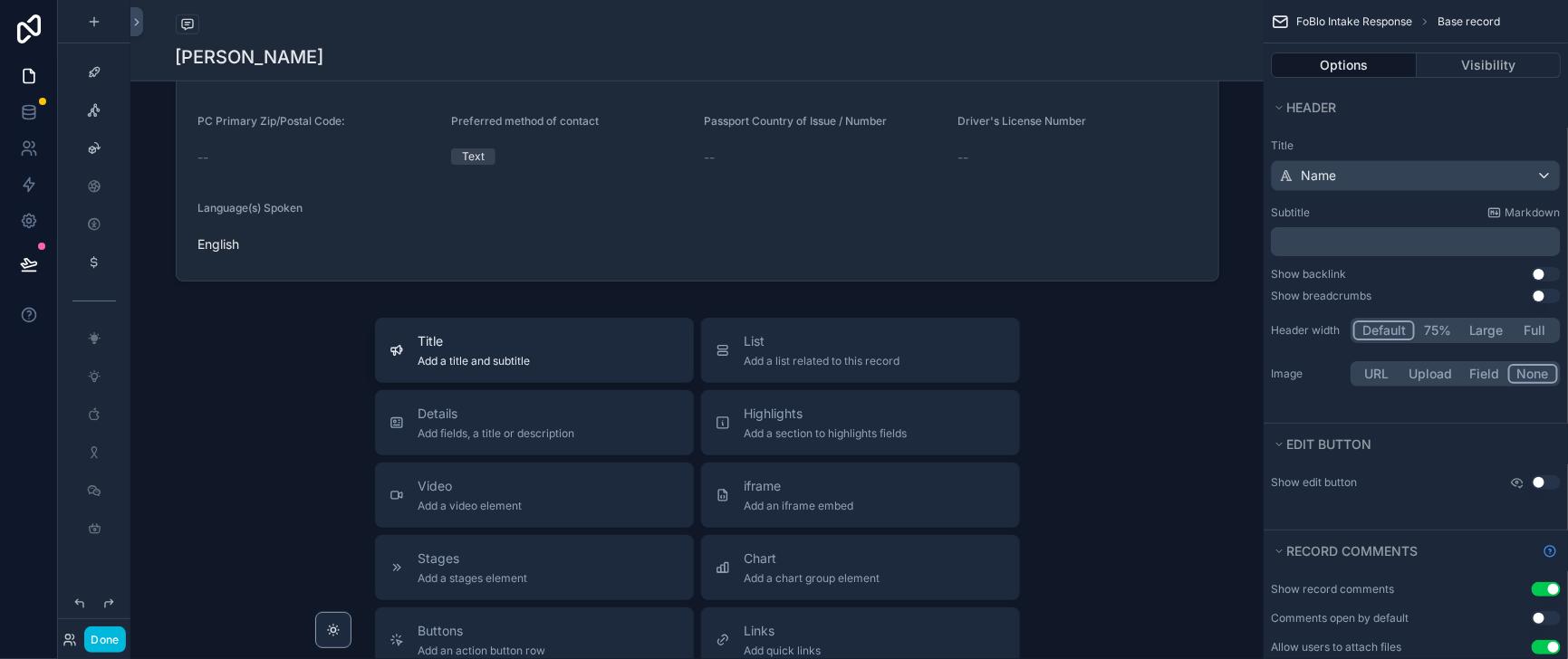
click at [549, 368] on div "Title Add a title and subtitle" at bounding box center [534, 350] width 289 height 37
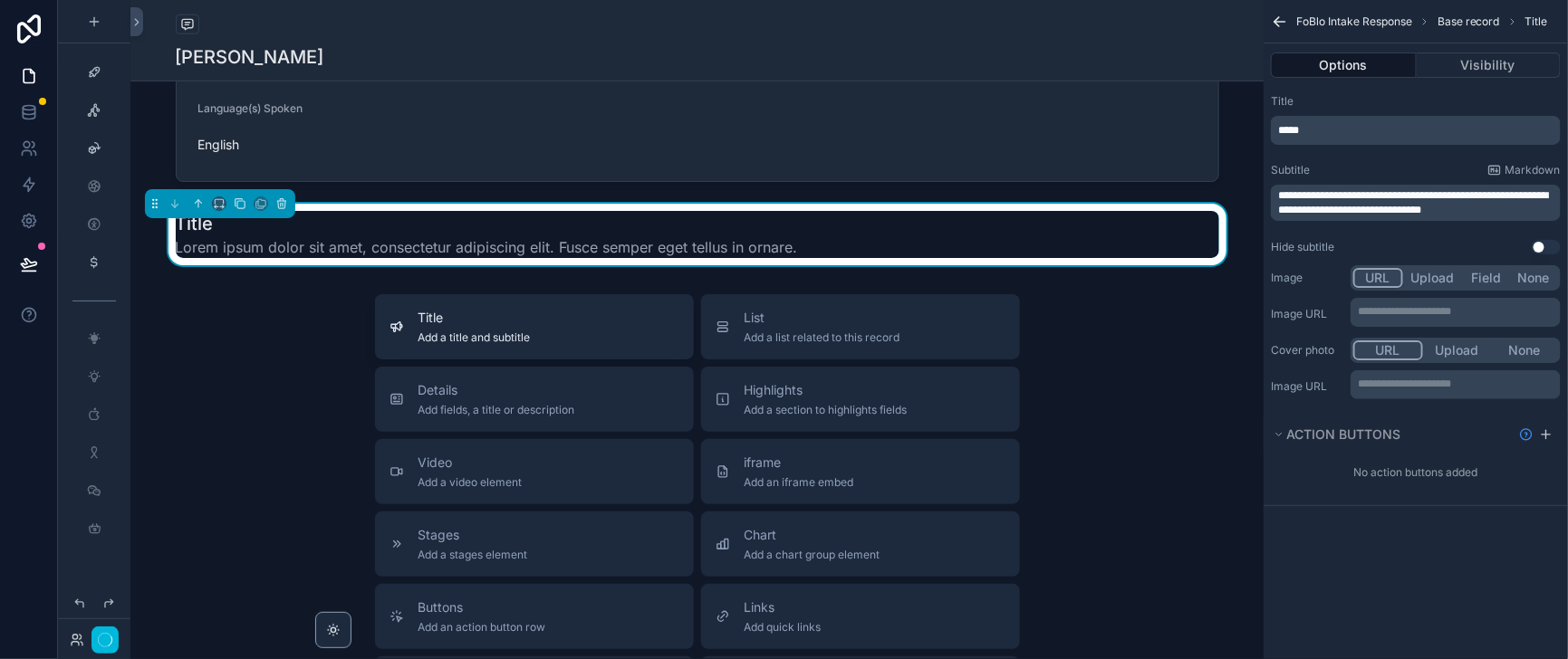
scroll to position [785, 0]
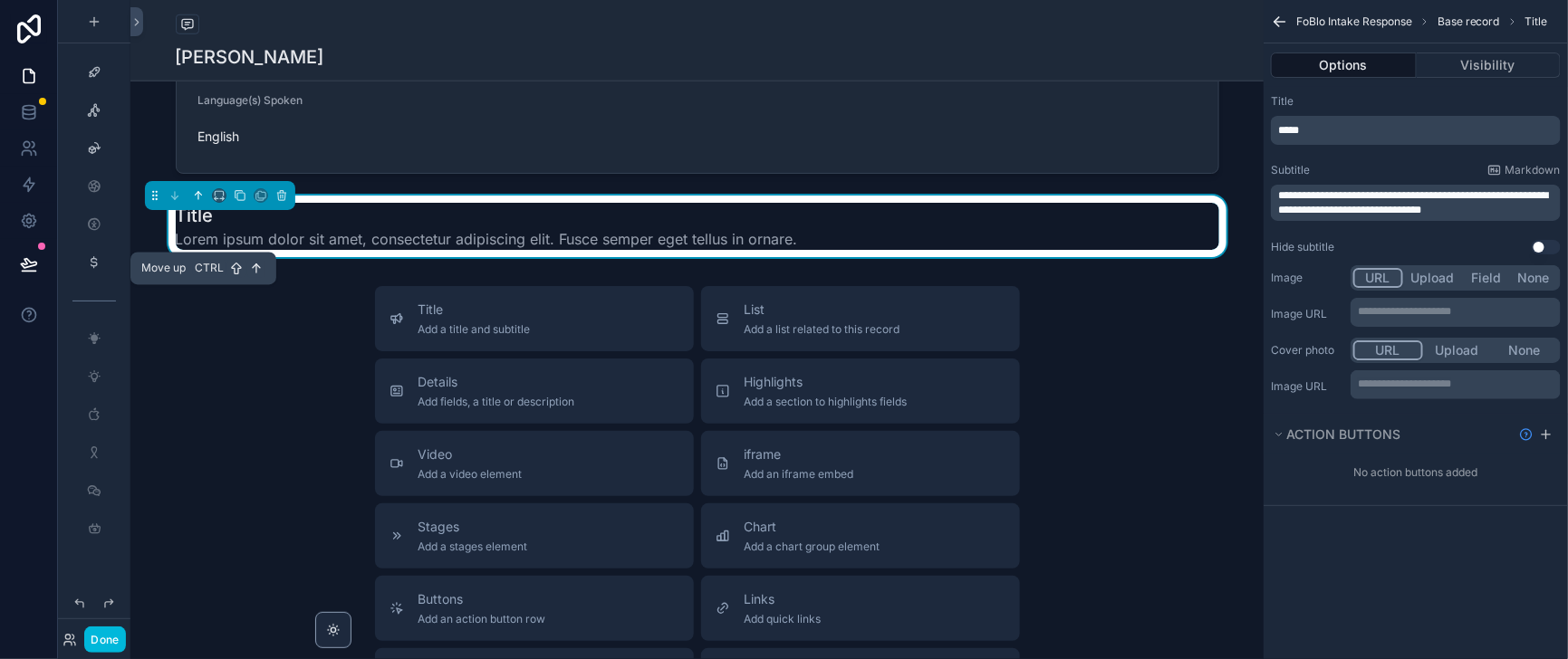
click at [204, 202] on icon "scrollable content" at bounding box center [199, 196] width 13 height 13
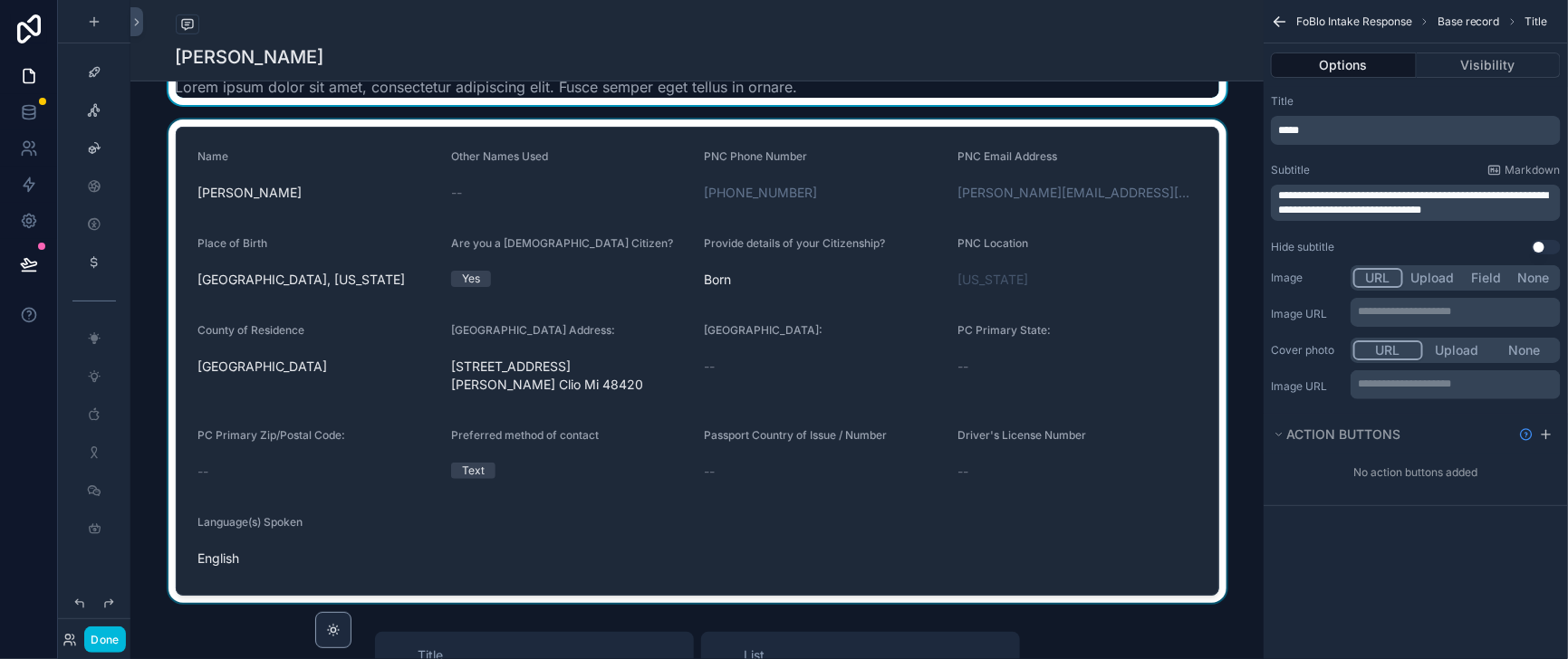
scroll to position [333, 0]
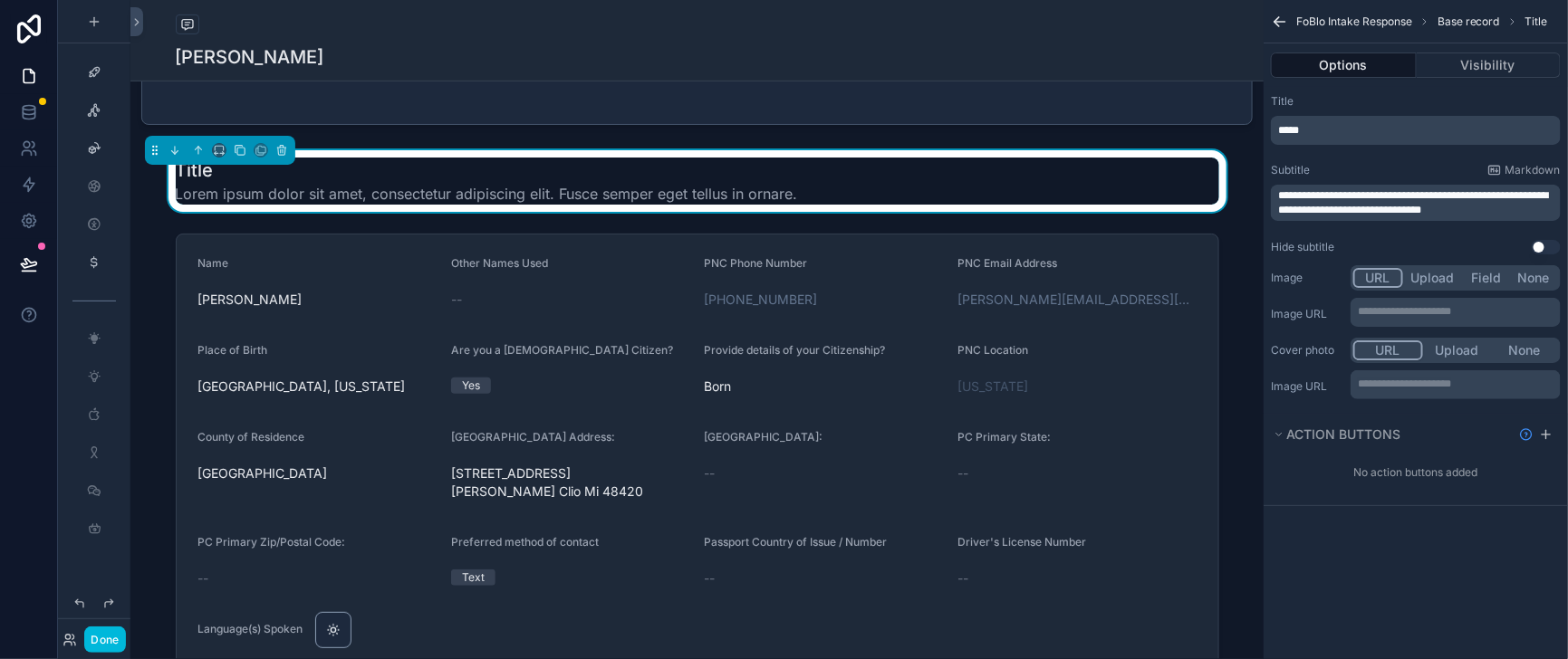
click at [1285, 138] on p "*****" at bounding box center [1417, 129] width 279 height 14
drag, startPoint x: 1279, startPoint y: 148, endPoint x: 1236, endPoint y: 151, distance: 43.1
click at [1270, 145] on div "*****" at bounding box center [1414, 130] width 289 height 29
click at [1544, 255] on button "Use setting" at bounding box center [1546, 246] width 29 height 14
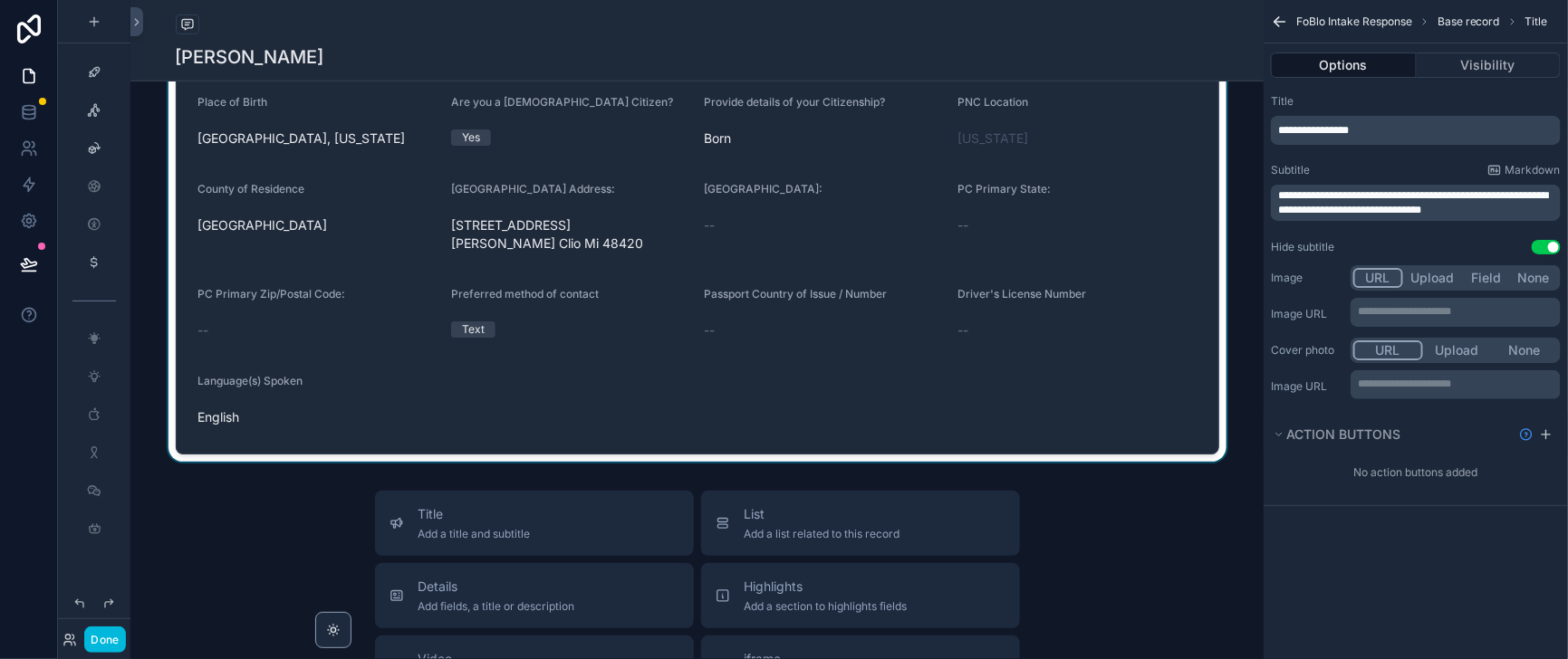
scroll to position [785, 0]
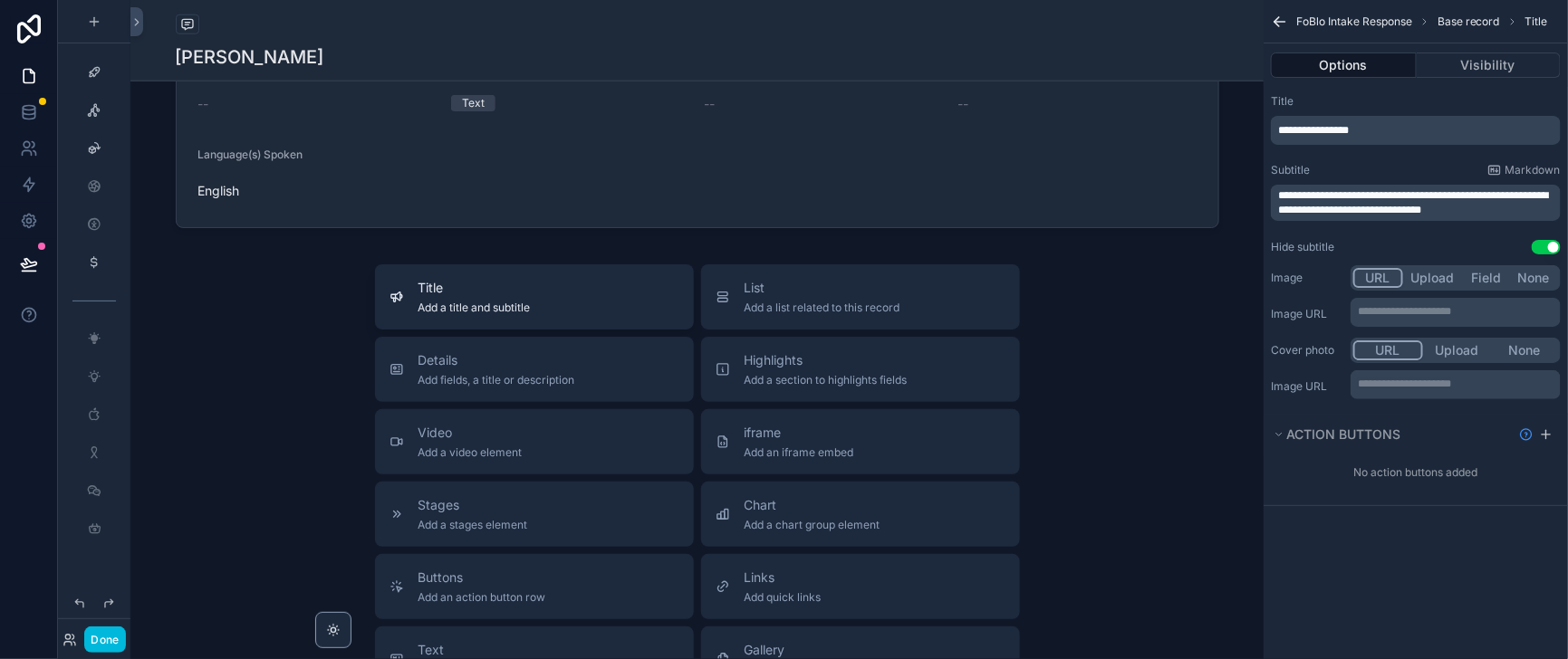
click at [576, 315] on div "Title Add a title and subtitle" at bounding box center [534, 297] width 289 height 37
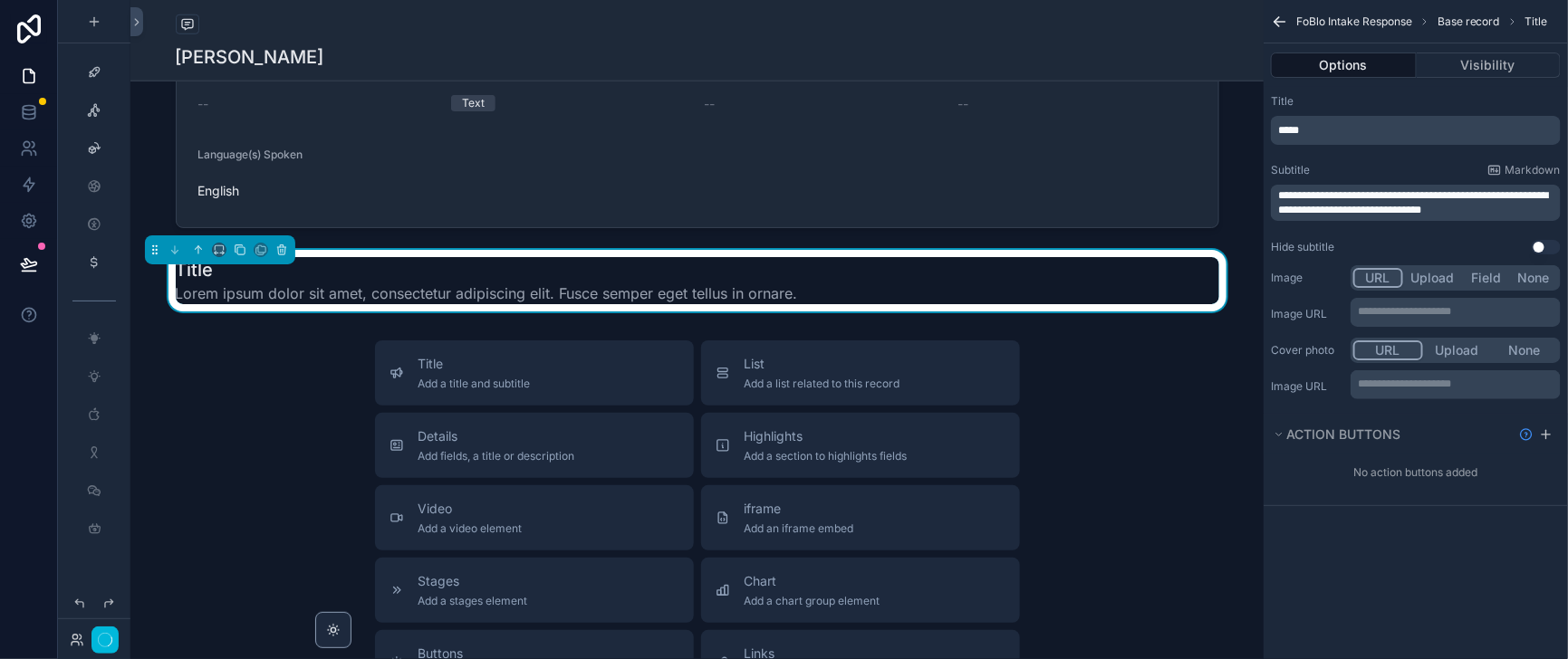
scroll to position [847, 0]
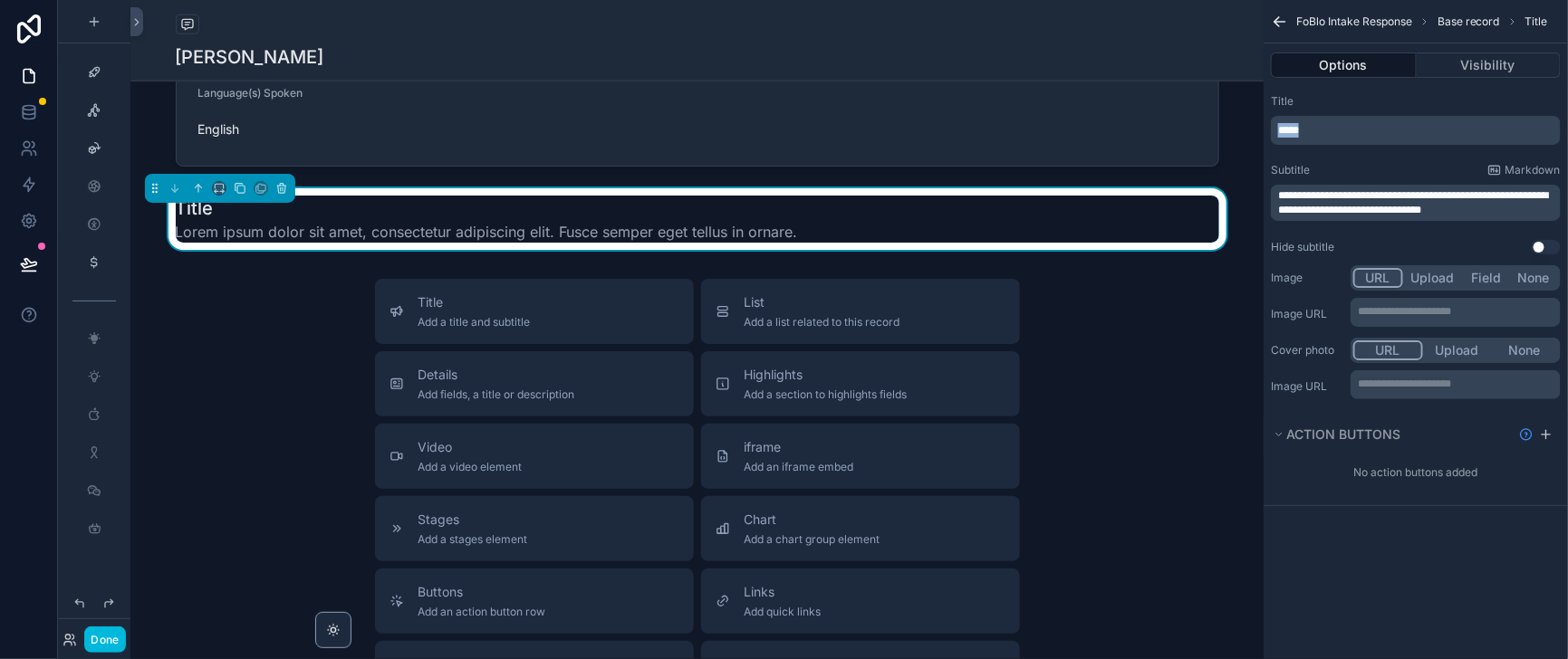
drag, startPoint x: 1275, startPoint y: 149, endPoint x: 1219, endPoint y: 146, distance: 56.1
click at [1220, 146] on div "Home Leadership Our Team Help Desk Sales Navigator Client Center Marketing Hub …" at bounding box center [849, 330] width 1437 height 659
click at [1541, 255] on button "Use setting" at bounding box center [1546, 246] width 29 height 14
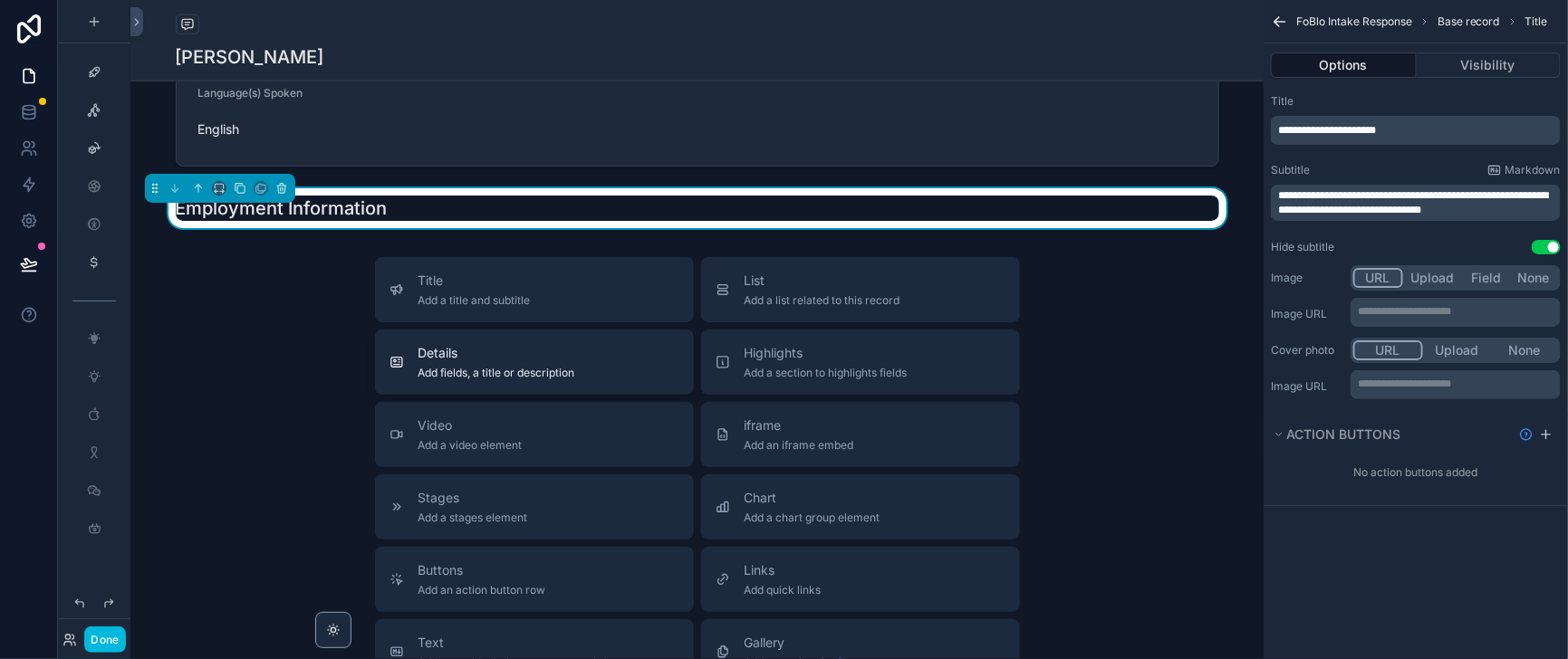
click at [485, 362] on span "Details" at bounding box center [496, 352] width 156 height 18
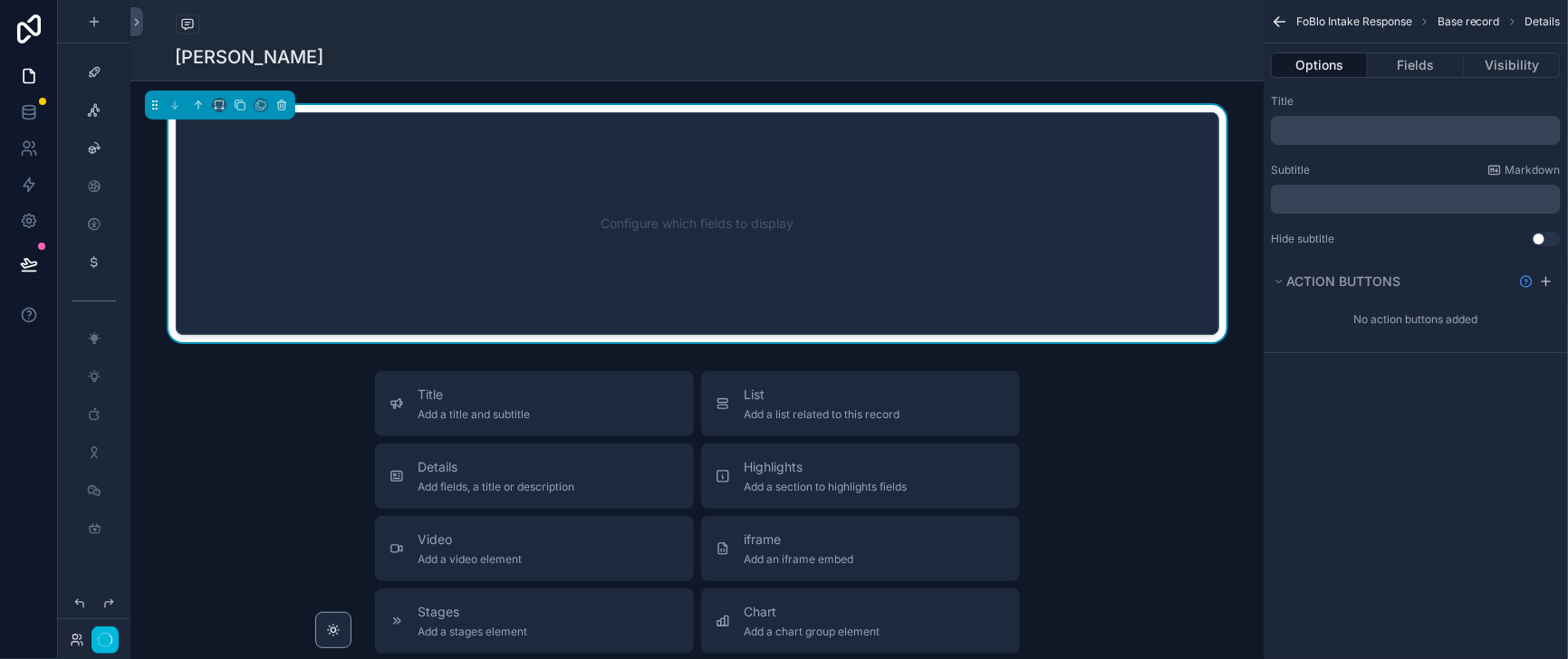
scroll to position [1006, 0]
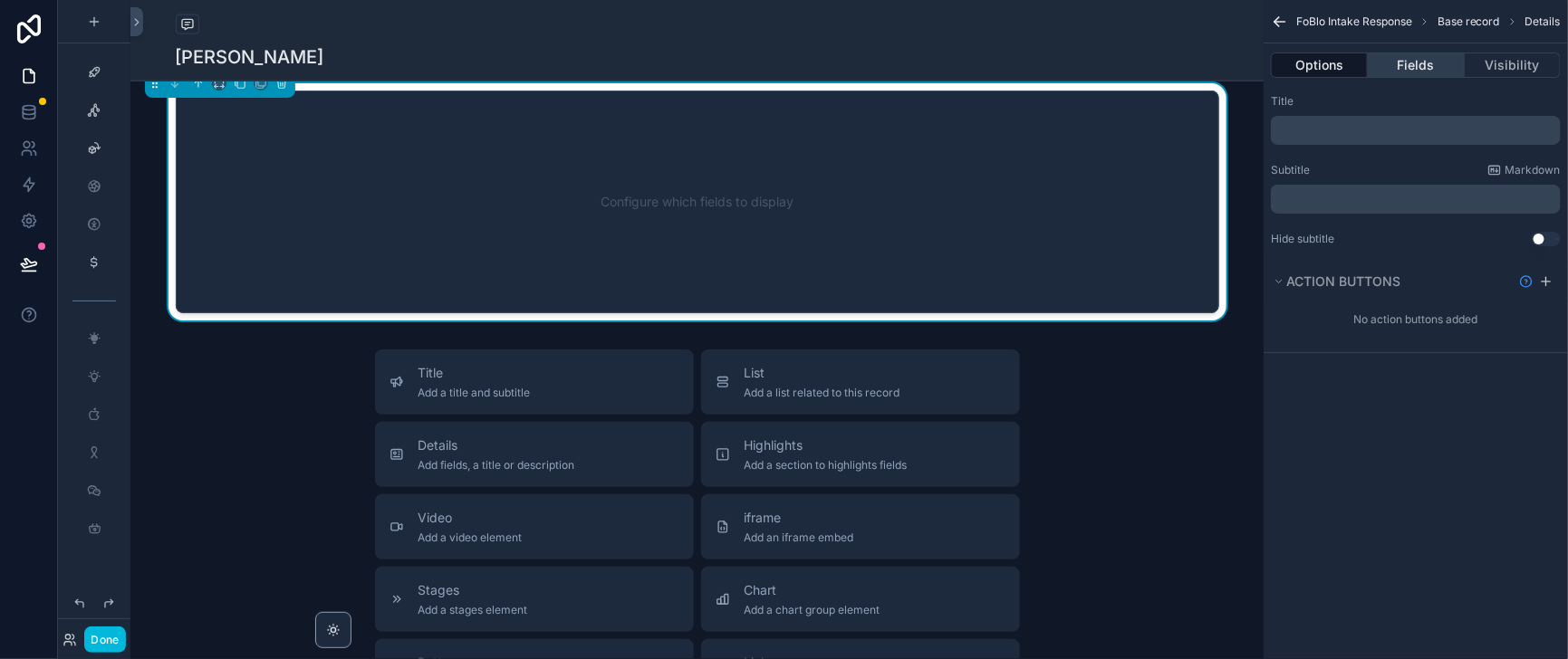
click at [1404, 70] on button "Fields" at bounding box center [1415, 65] width 96 height 25
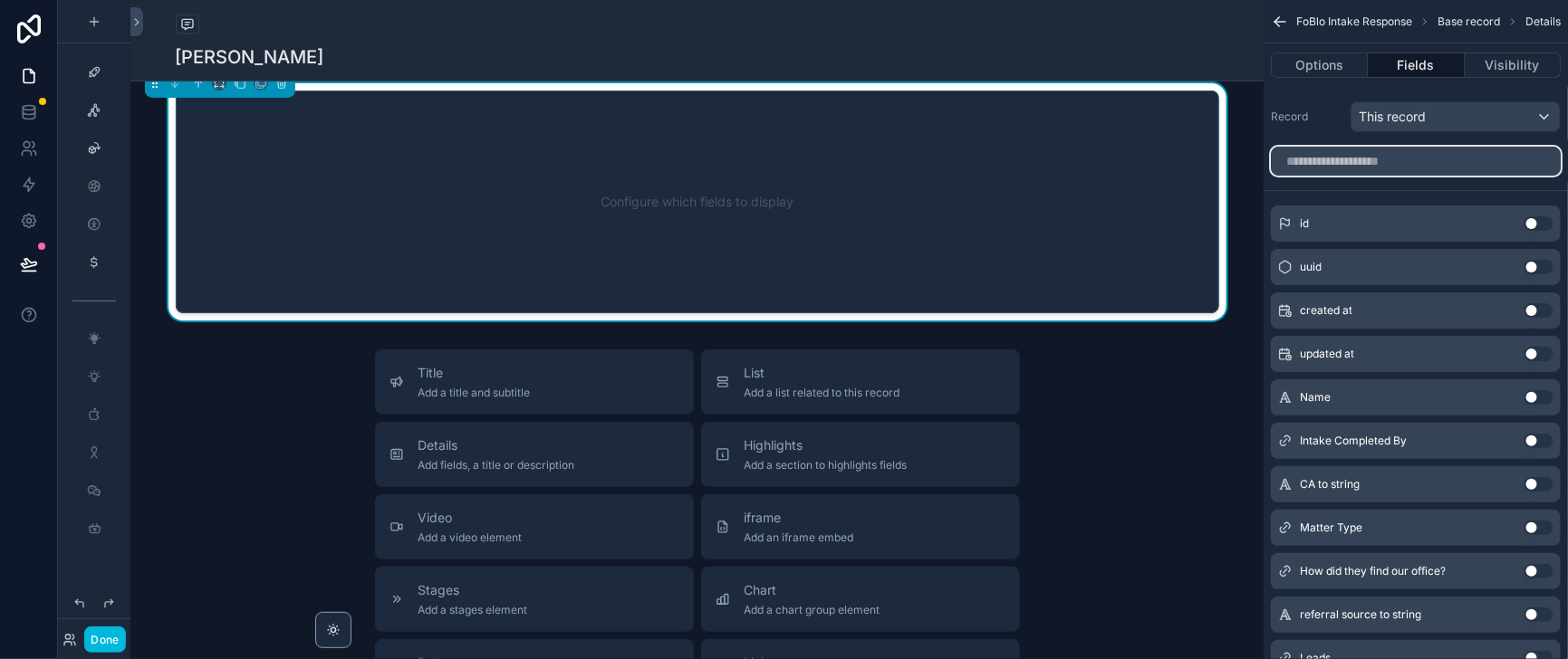
click at [1336, 172] on input "scrollable content" at bounding box center [1414, 161] width 289 height 29
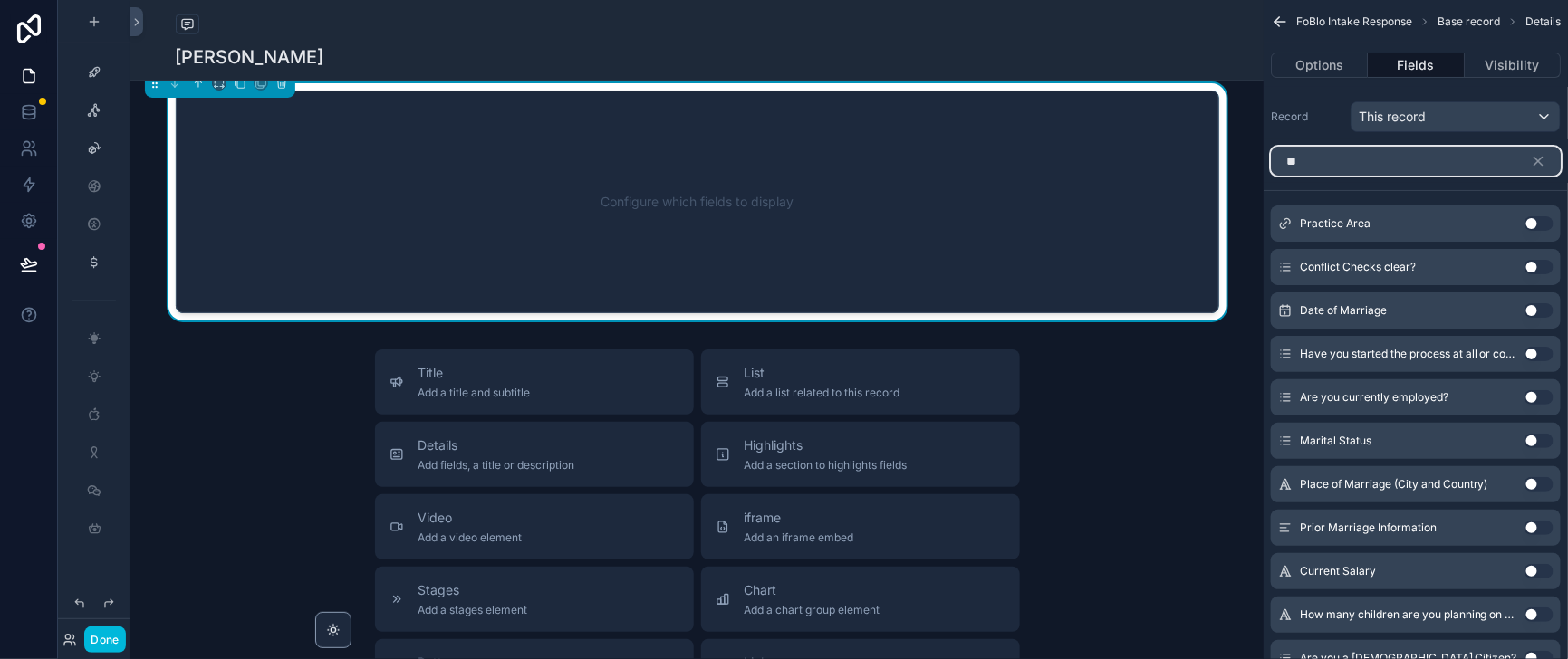
type input "*"
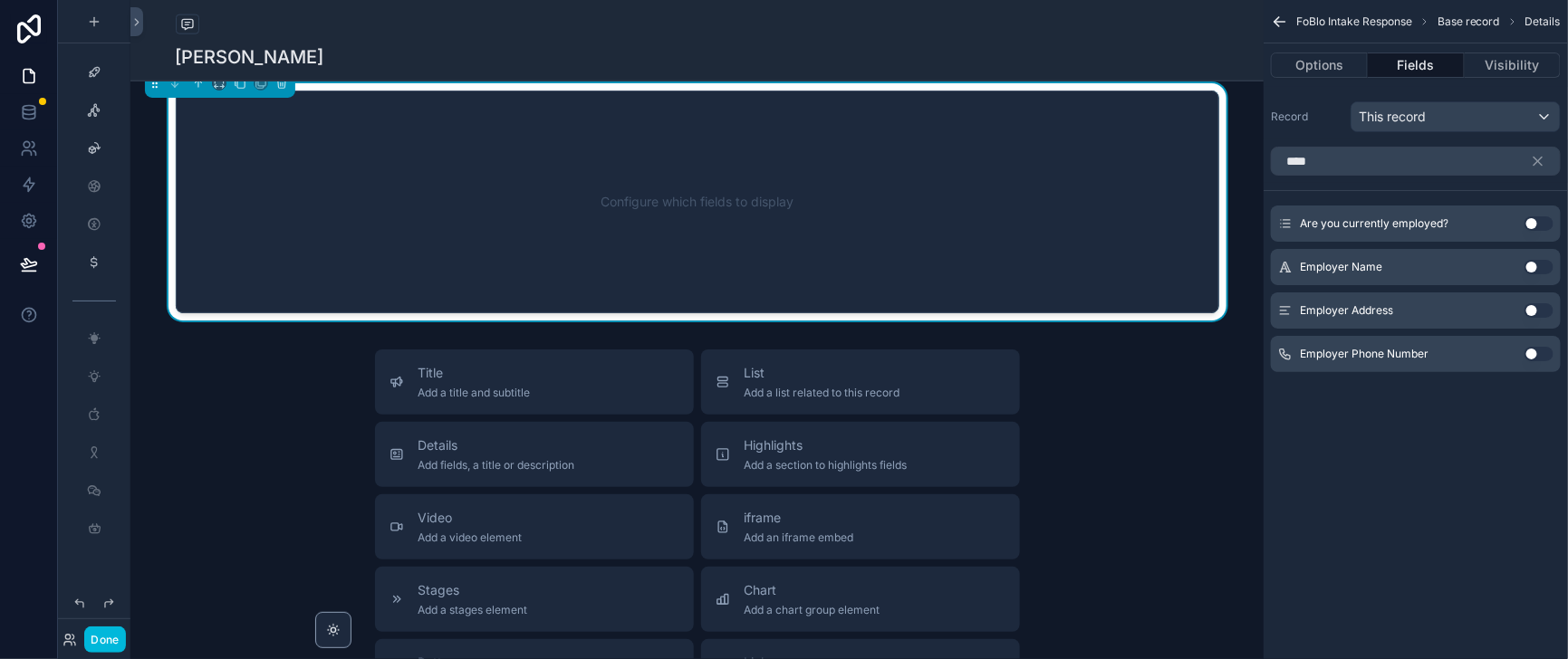
click at [1527, 231] on button "Use setting" at bounding box center [1538, 223] width 29 height 14
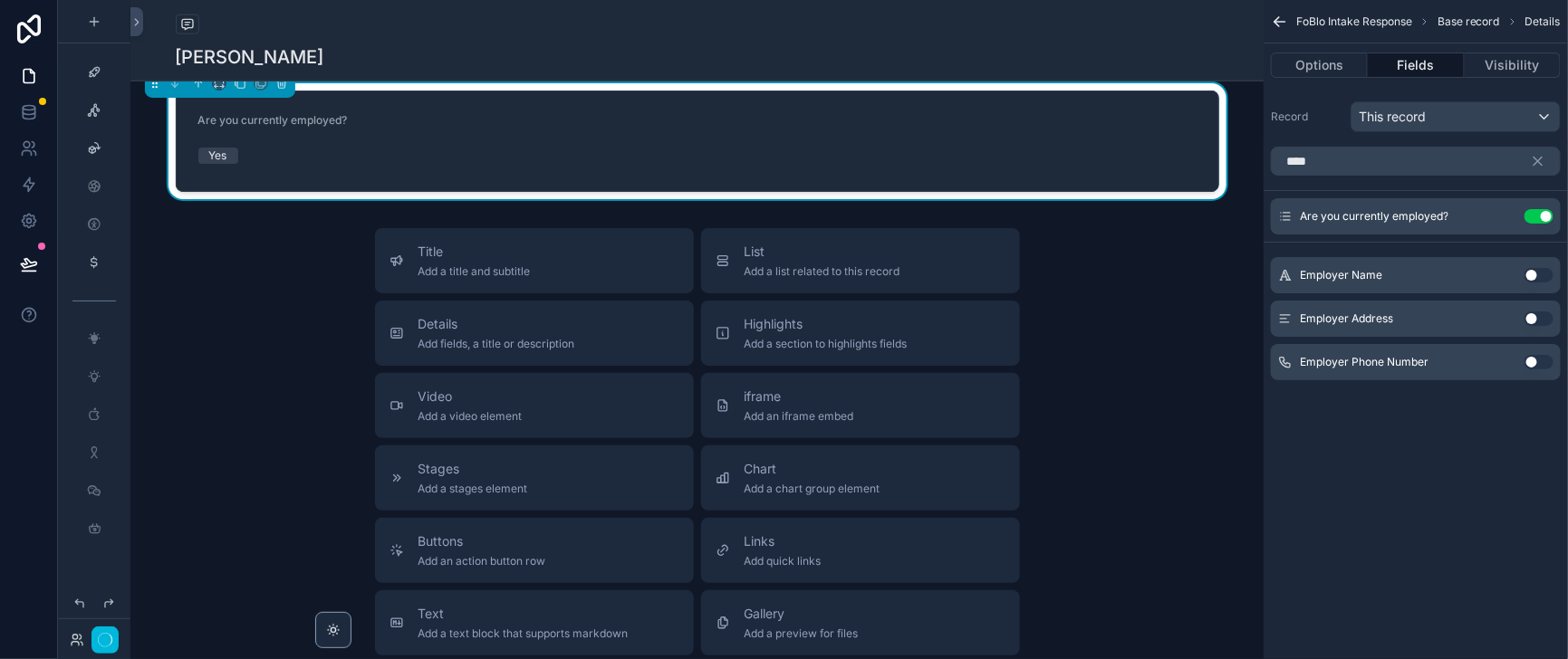
click at [1529, 283] on button "Use setting" at bounding box center [1538, 274] width 29 height 14
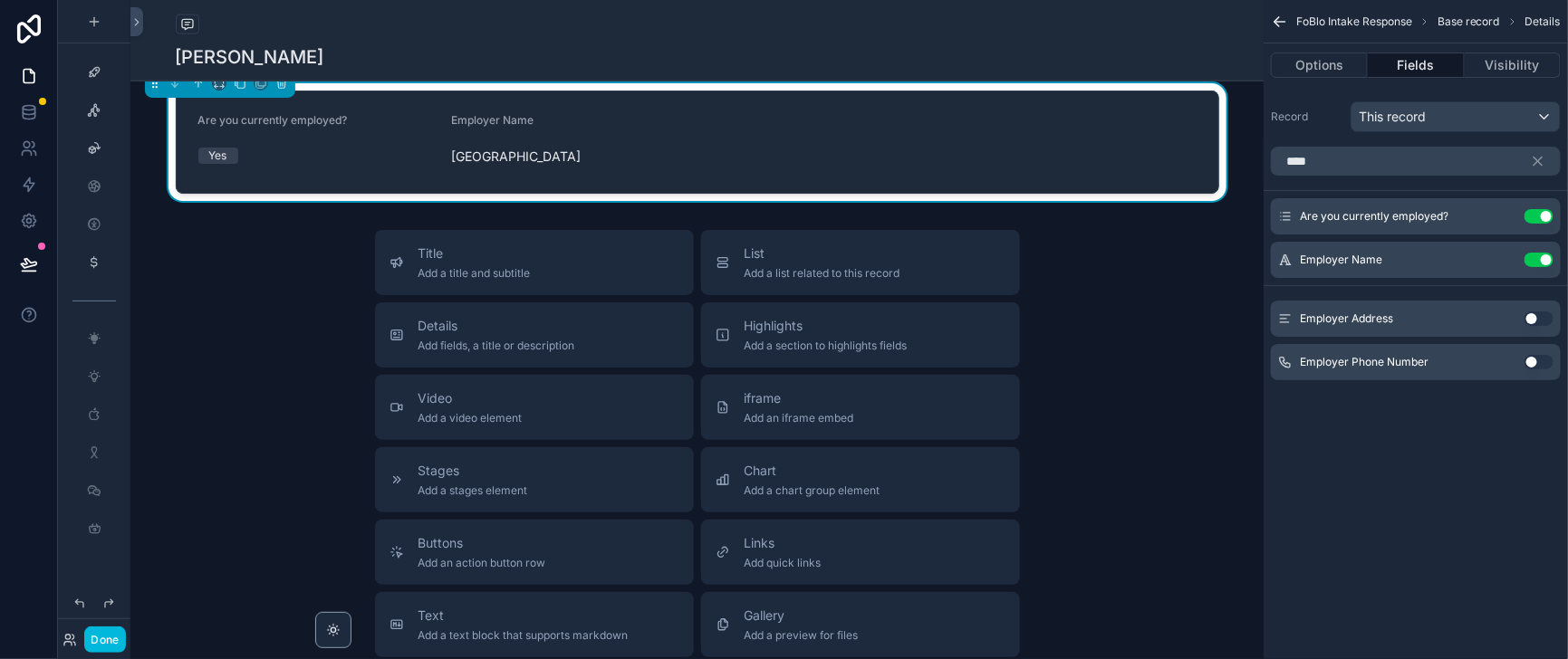
click at [1532, 369] on button "Use setting" at bounding box center [1538, 361] width 29 height 14
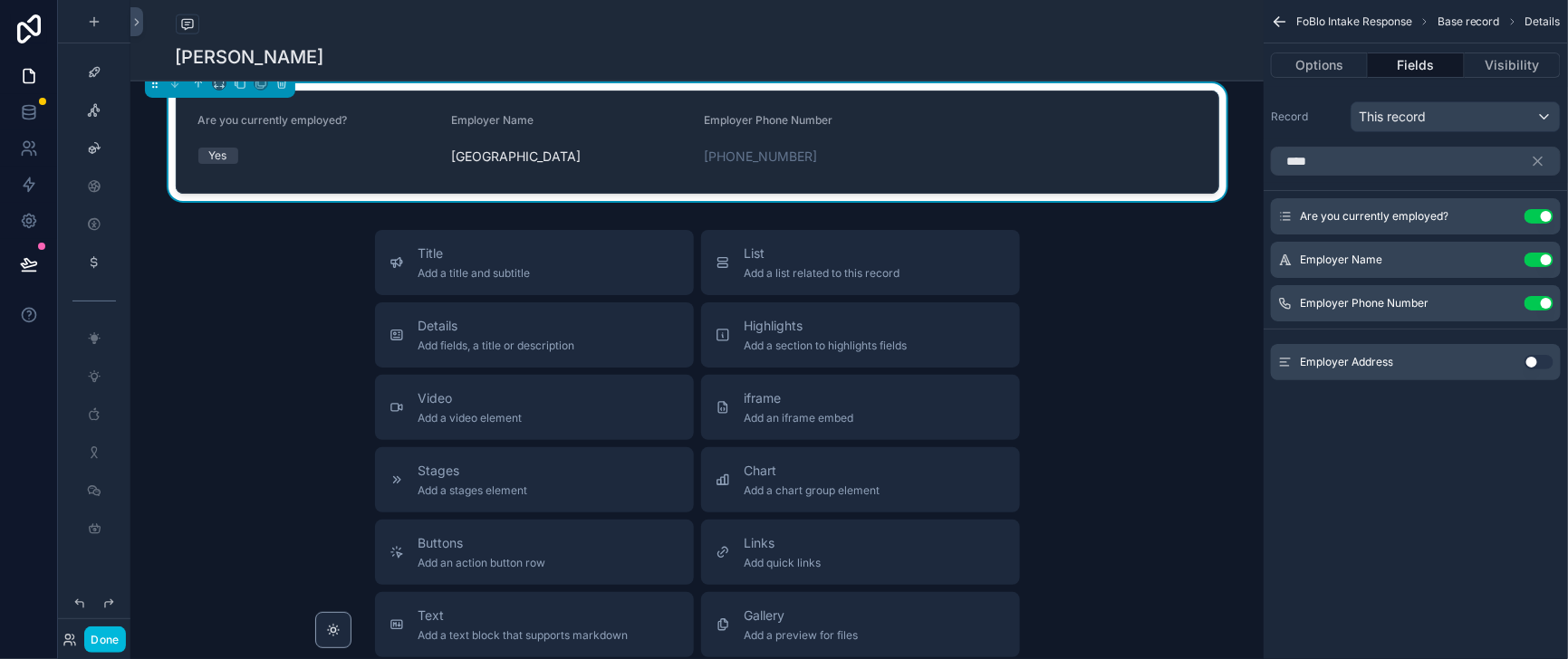
click at [1531, 369] on button "Use setting" at bounding box center [1538, 361] width 29 height 14
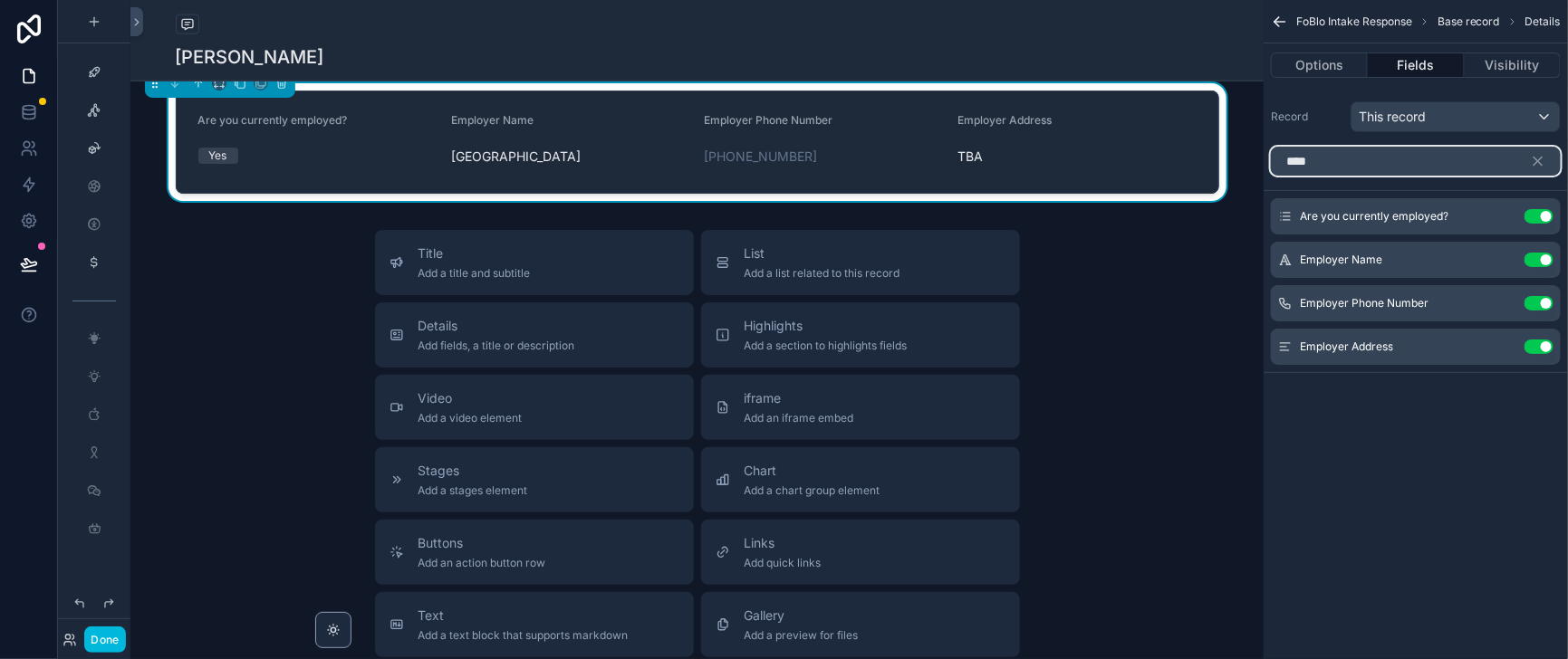
drag, startPoint x: 1300, startPoint y: 178, endPoint x: 1220, endPoint y: 177, distance: 80.0
click at [1220, 177] on div "Home Leadership Our Team Help Desk Sales Navigator Client Center Marketing Hub …" at bounding box center [849, 330] width 1437 height 659
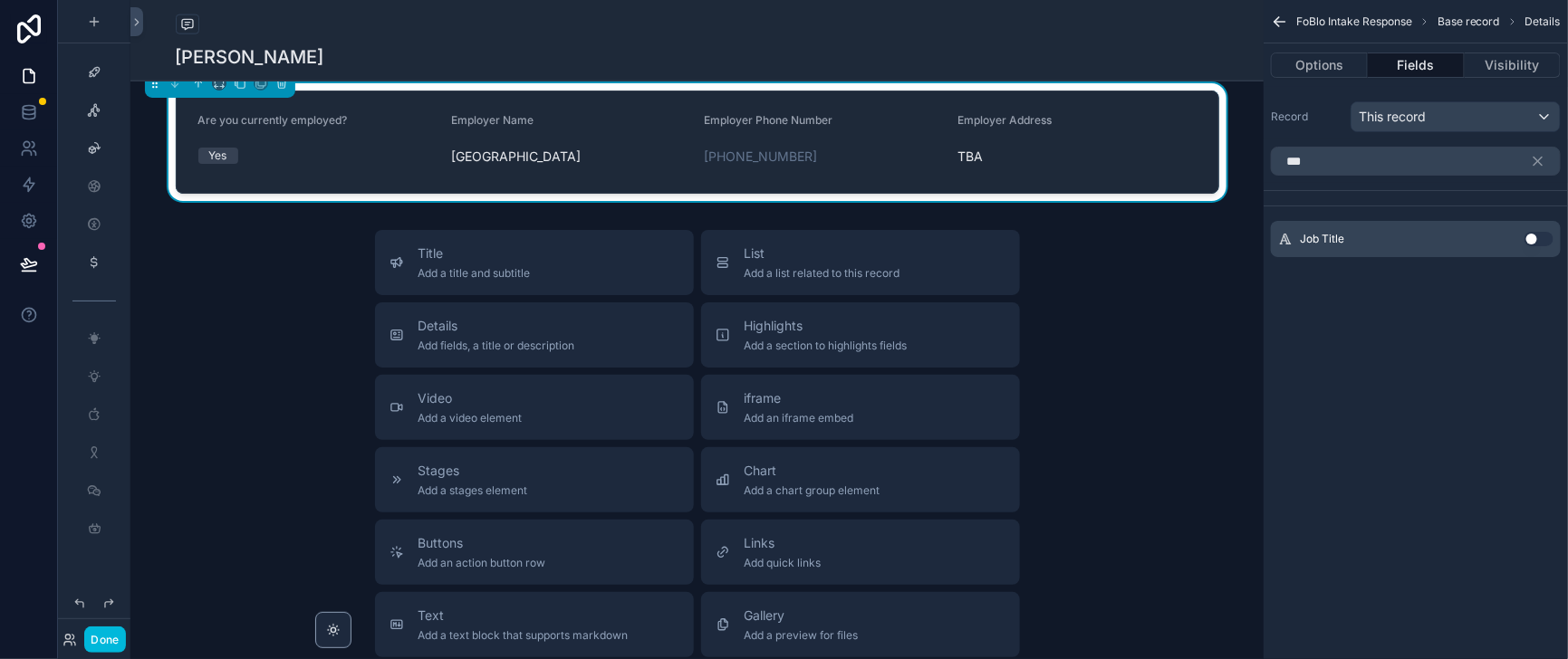
click at [1524, 246] on button "Use setting" at bounding box center [1538, 238] width 29 height 14
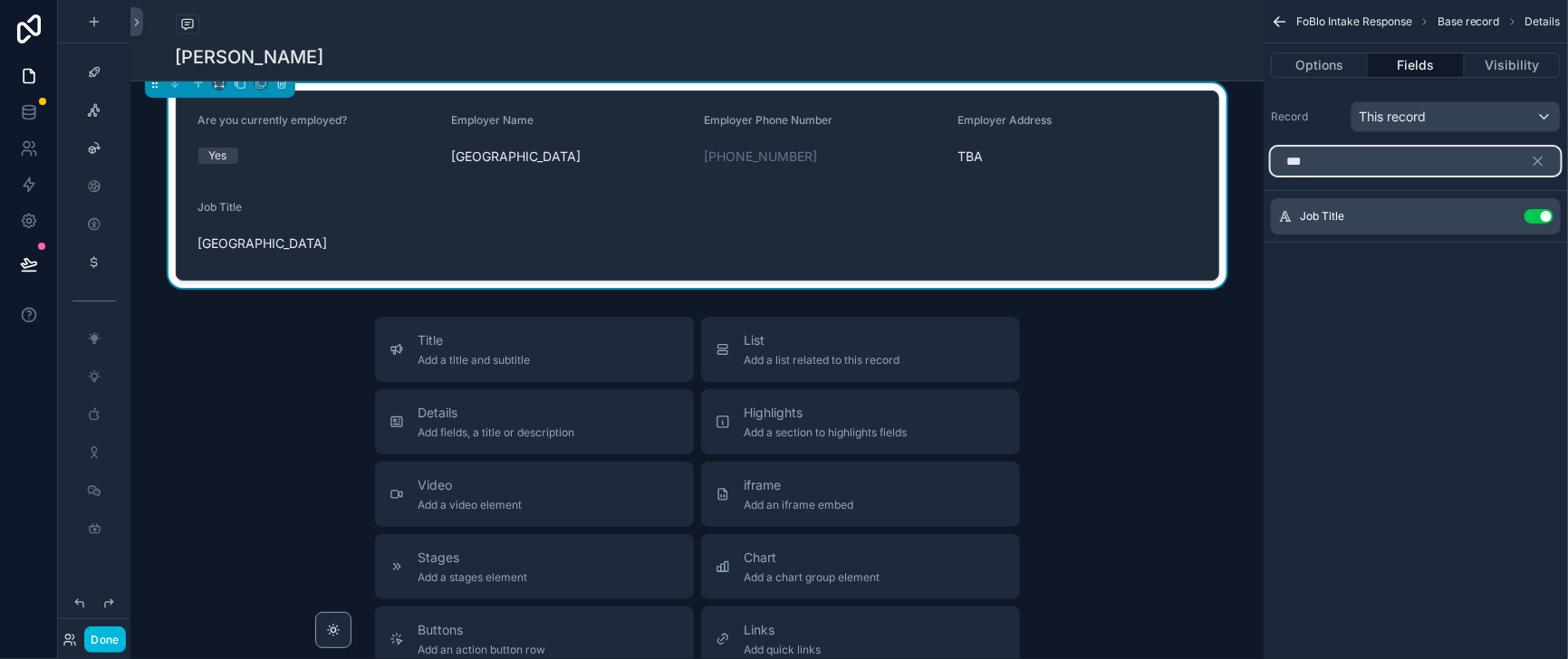
drag, startPoint x: 1280, startPoint y: 185, endPoint x: 1221, endPoint y: 181, distance: 59.1
click at [1221, 181] on div "Home Leadership Our Team Help Desk Sales Navigator Client Center Marketing Hub …" at bounding box center [849, 330] width 1437 height 659
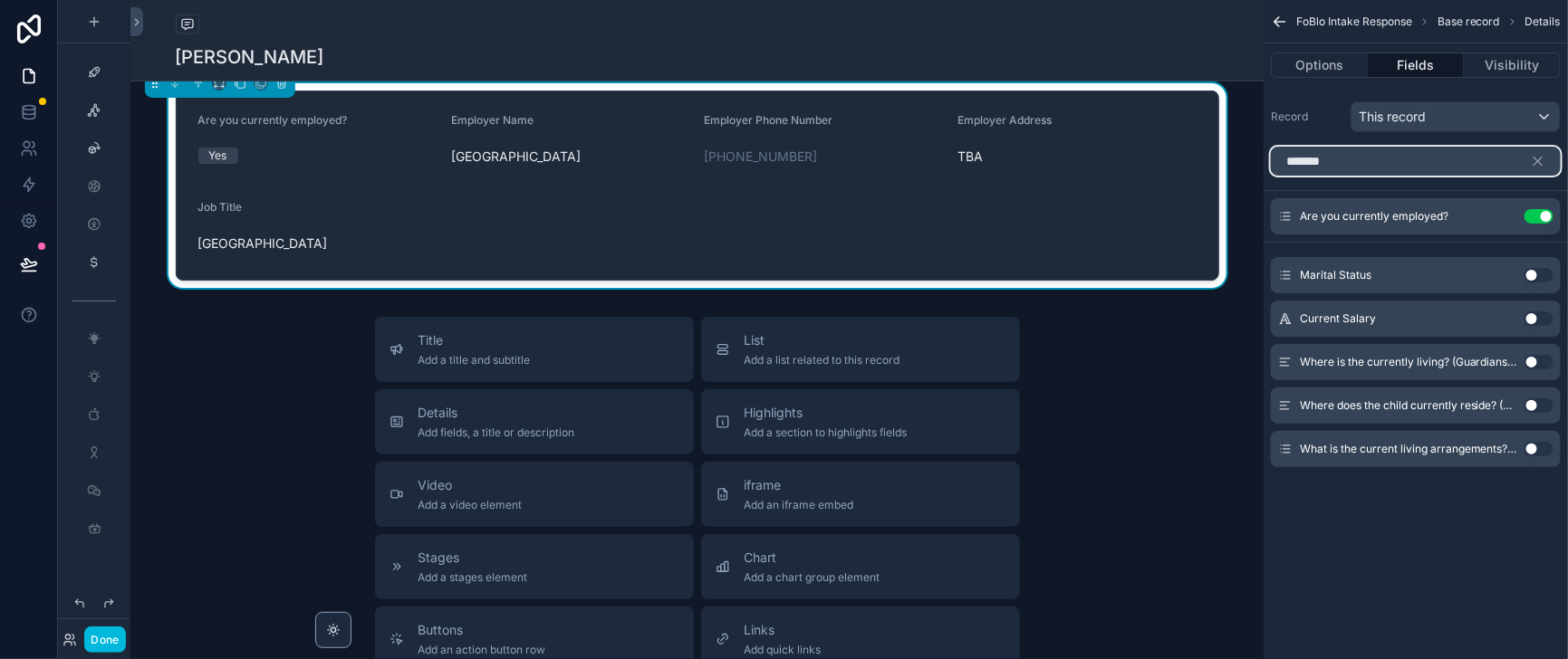
type input "*******"
click at [1531, 326] on button "Use setting" at bounding box center [1538, 318] width 29 height 14
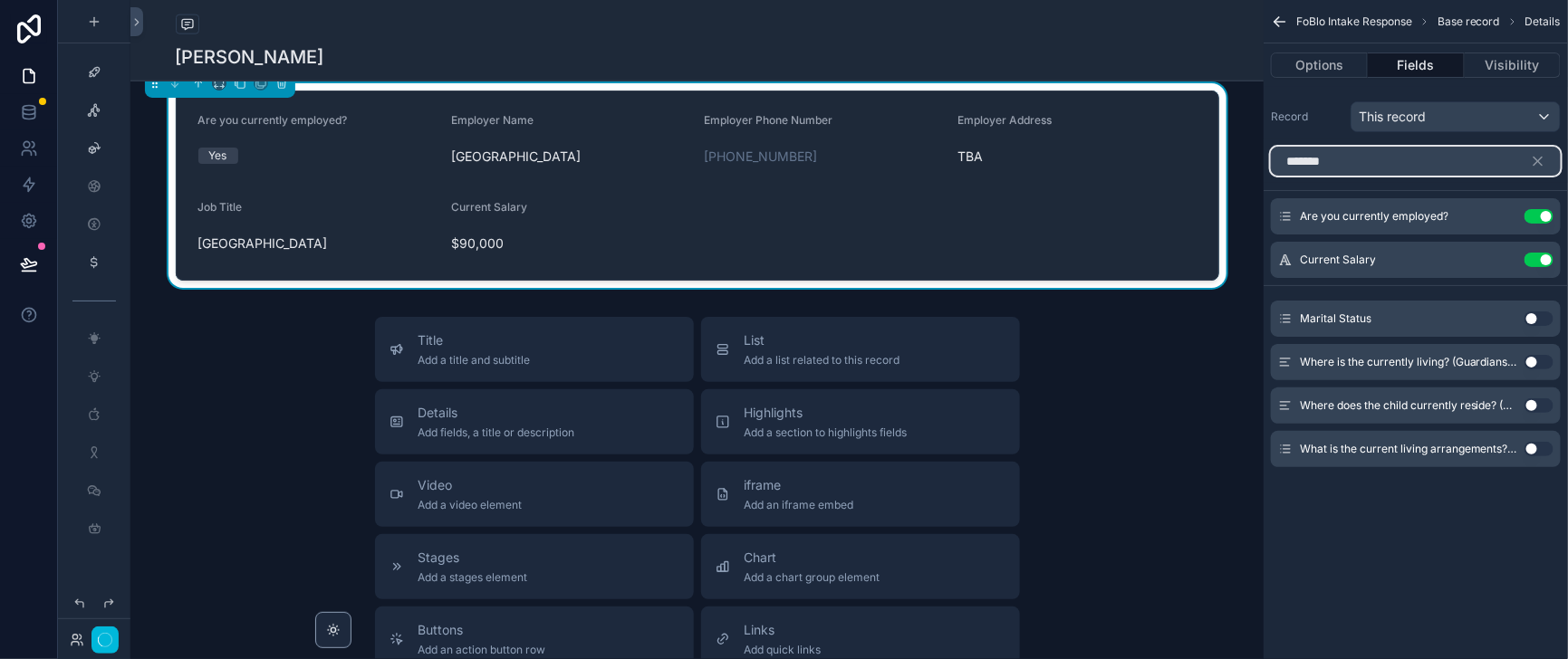
drag, startPoint x: 1309, startPoint y: 185, endPoint x: 1231, endPoint y: 183, distance: 78.0
click at [1264, 183] on div "*******" at bounding box center [1415, 161] width 304 height 43
click at [564, 382] on button "Title Add a title and subtitle" at bounding box center [534, 349] width 318 height 66
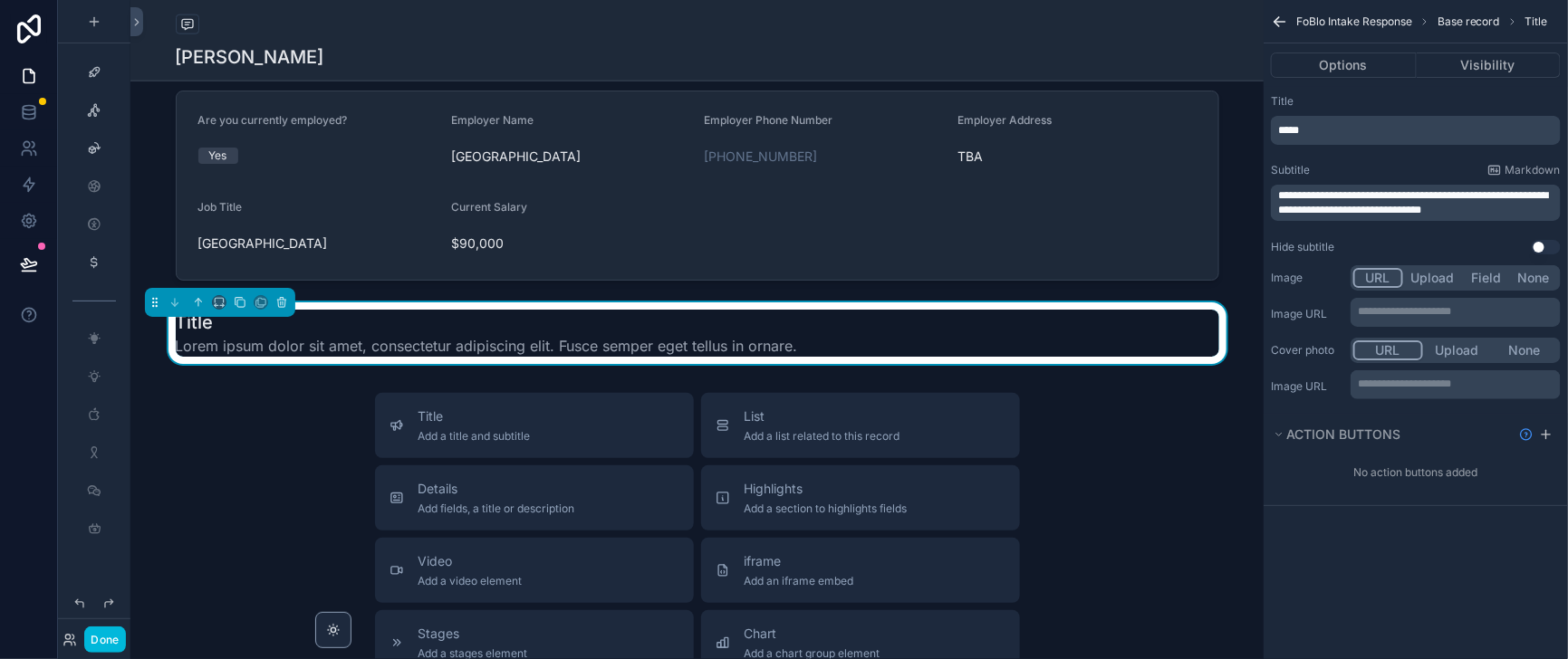
scroll to position [1153, 0]
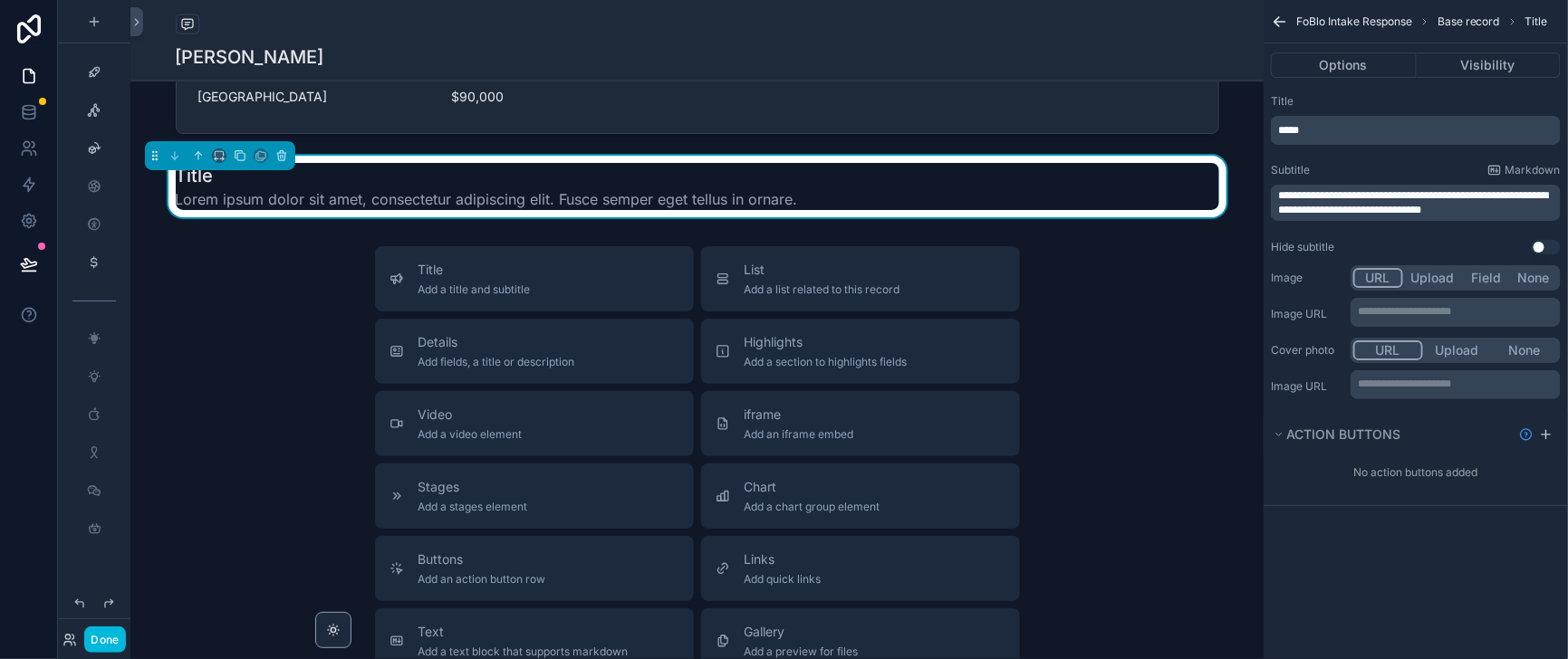
drag, startPoint x: 1539, startPoint y: 263, endPoint x: 1305, endPoint y: 173, distance: 250.7
click at [1538, 255] on button "Use setting" at bounding box center [1546, 246] width 29 height 14
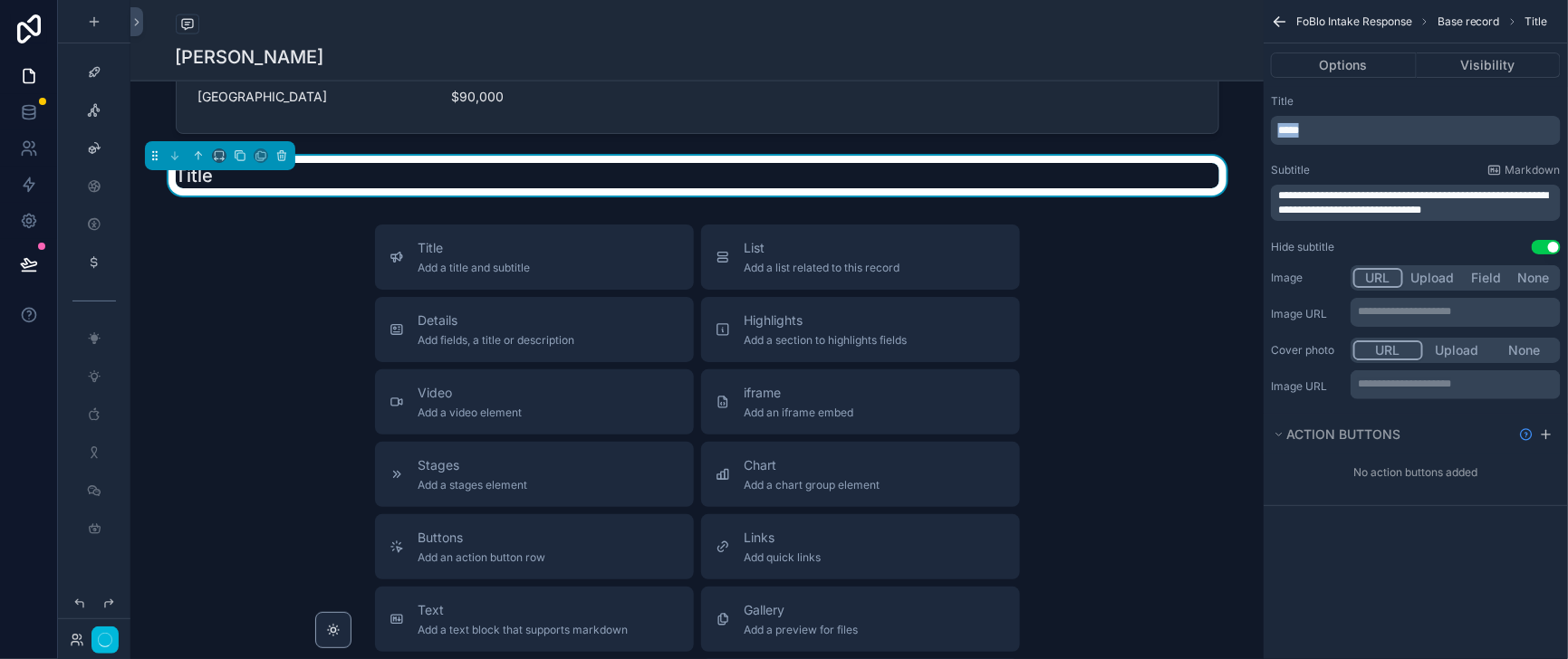
drag, startPoint x: 1278, startPoint y: 152, endPoint x: 1234, endPoint y: 151, distance: 44.0
click at [1270, 145] on div "*****" at bounding box center [1414, 130] width 289 height 29
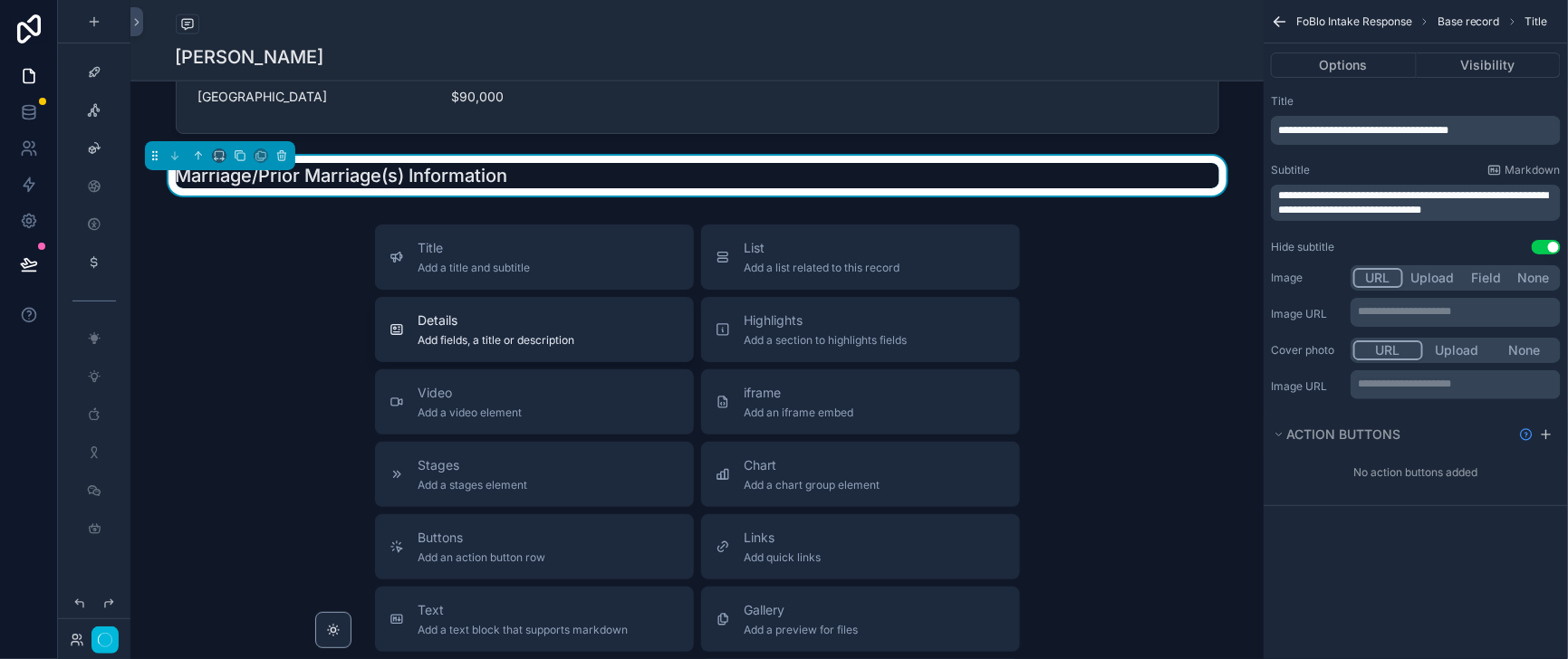
click at [422, 330] on span "Details" at bounding box center [496, 320] width 156 height 18
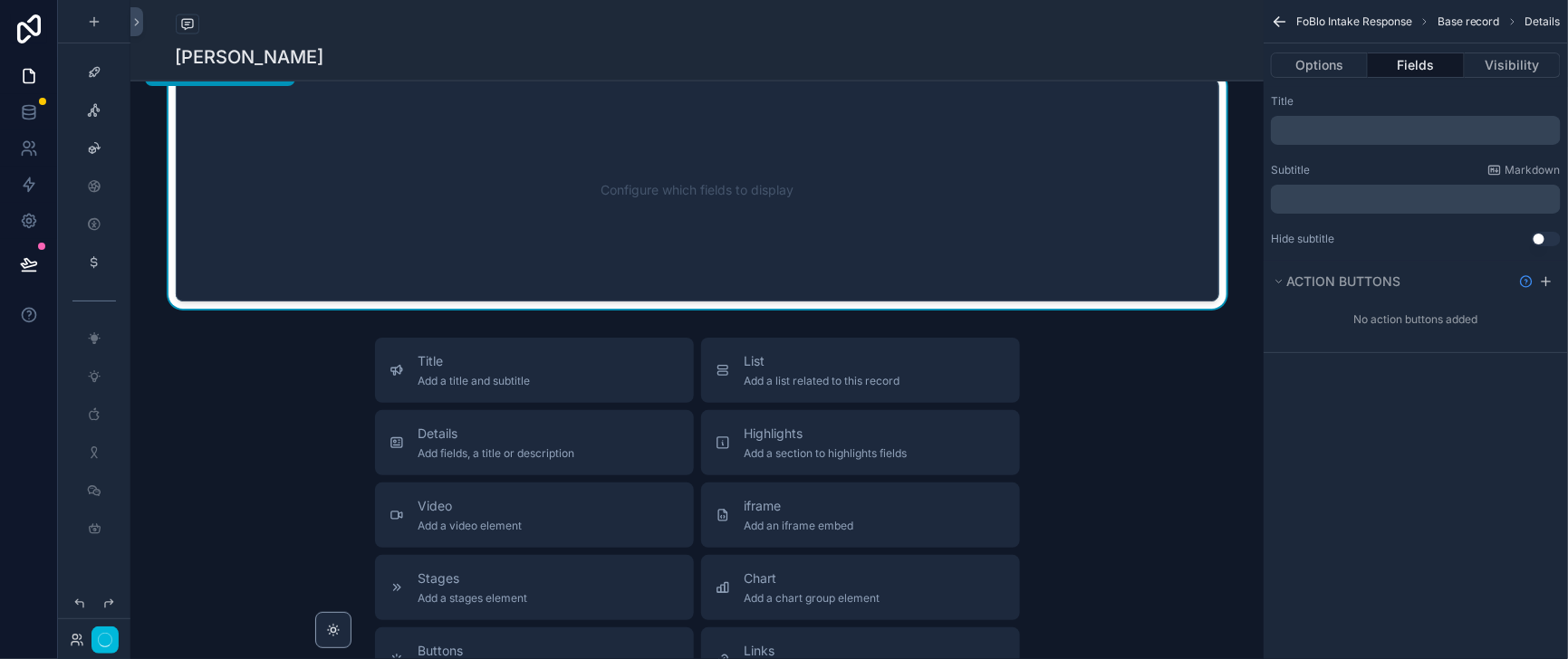
scroll to position [1313, 0]
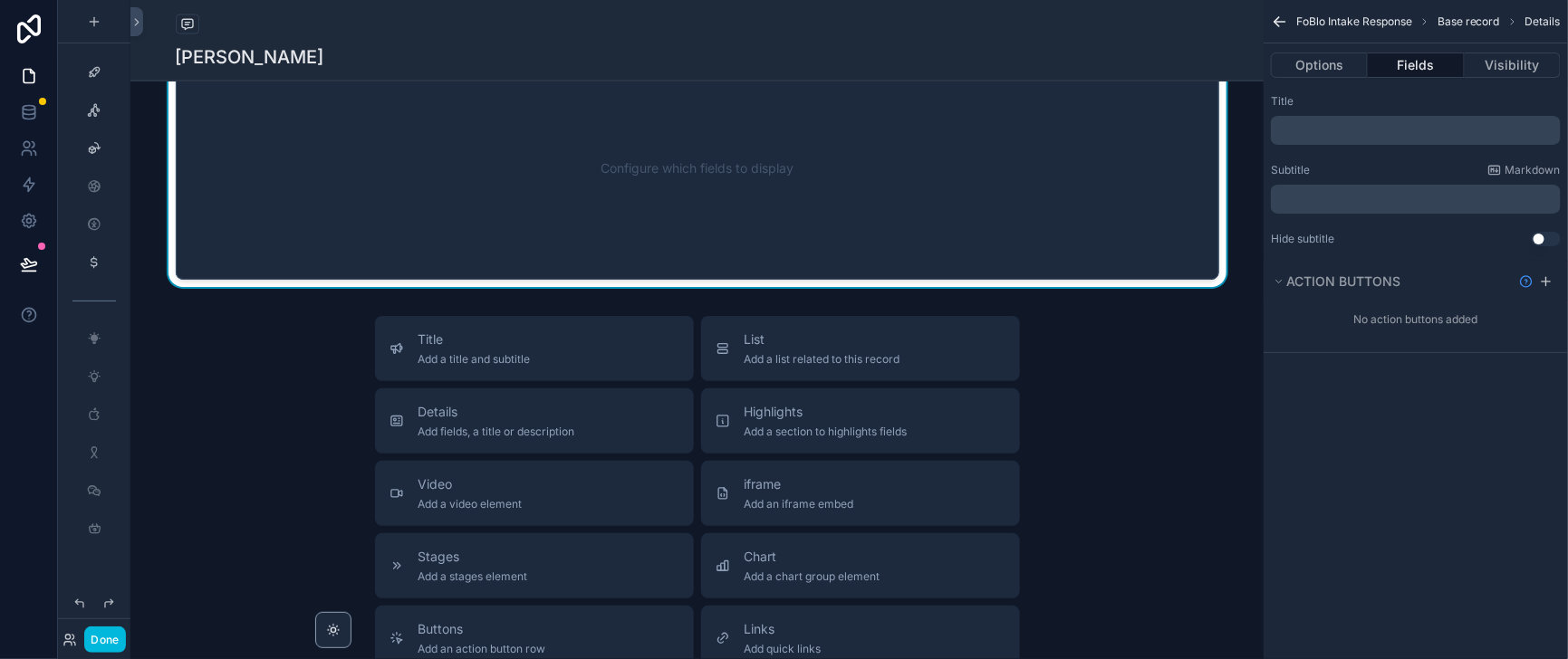
click at [469, 36] on div "scrollable content" at bounding box center [696, 15] width 1132 height 40
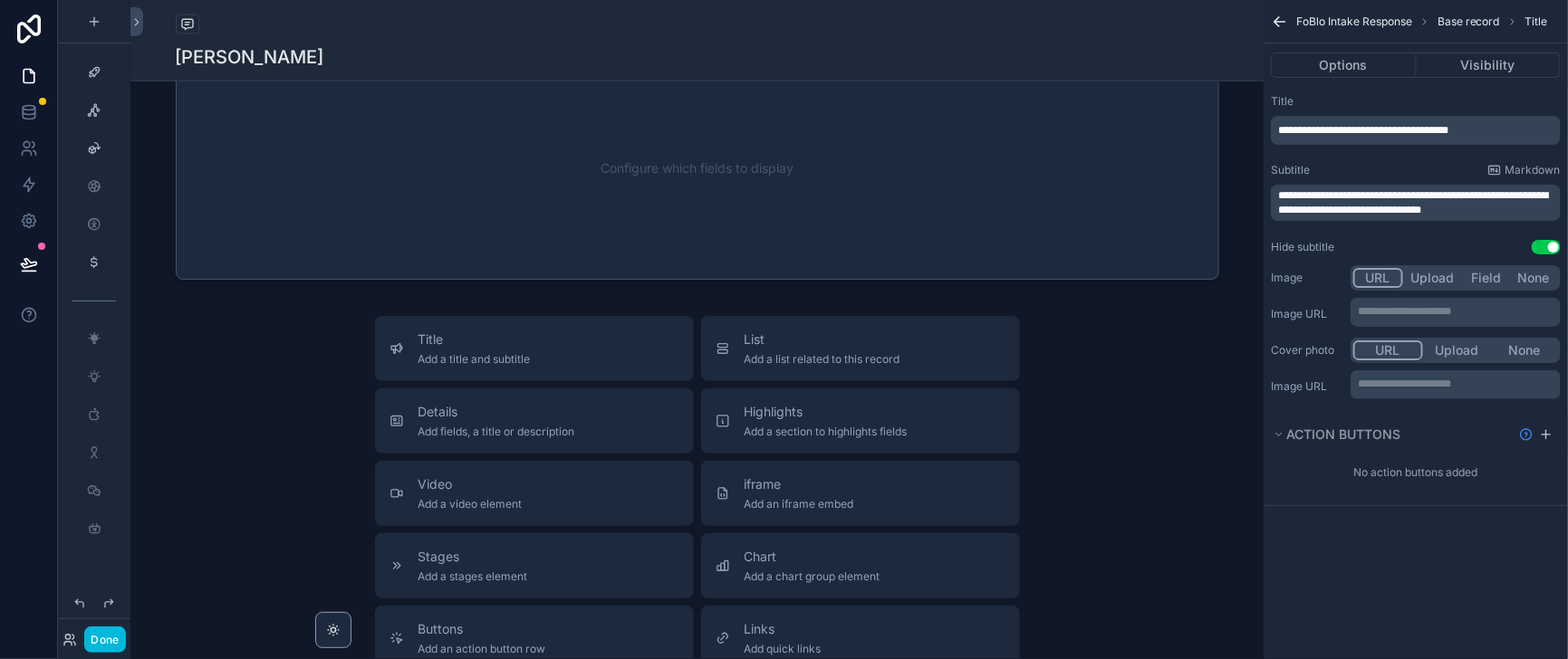
click at [1399, 136] on span "**********" at bounding box center [1363, 130] width 170 height 11
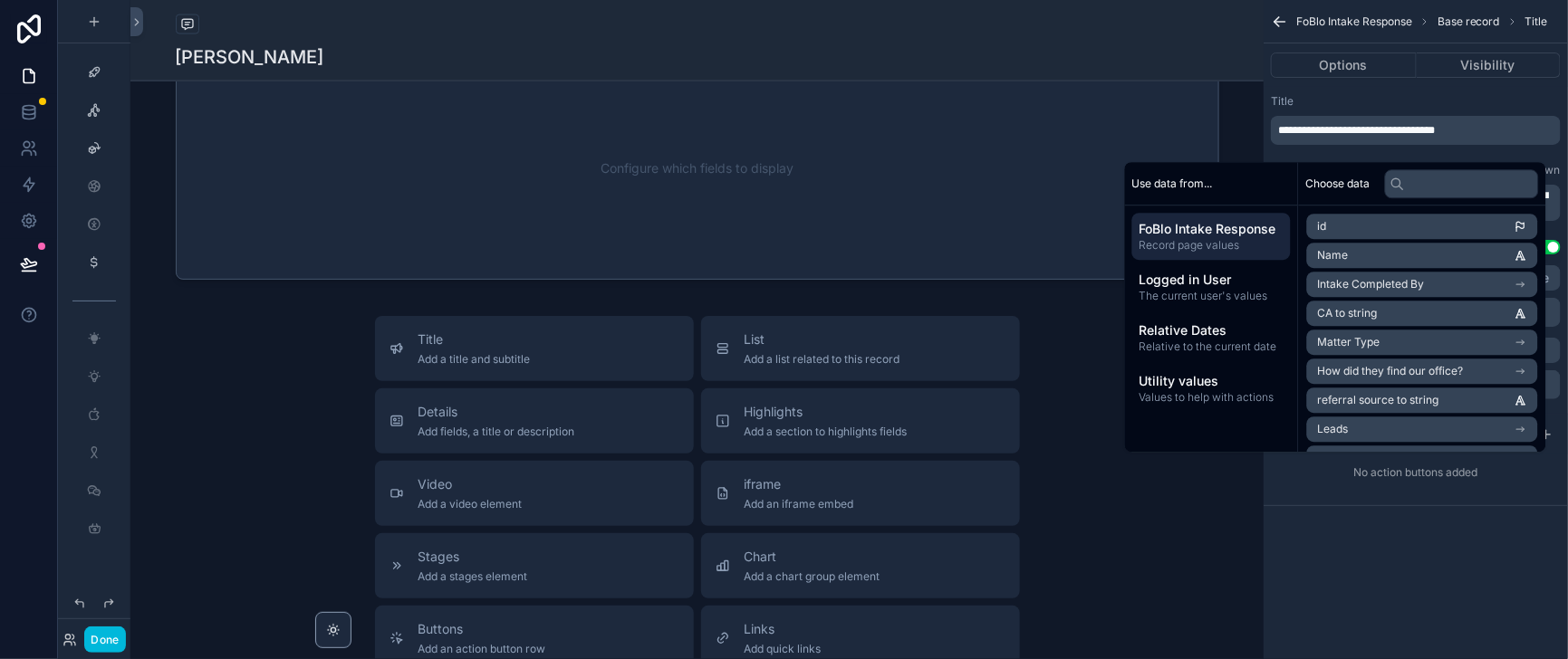
click at [1295, 136] on span "**********" at bounding box center [1355, 130] width 156 height 11
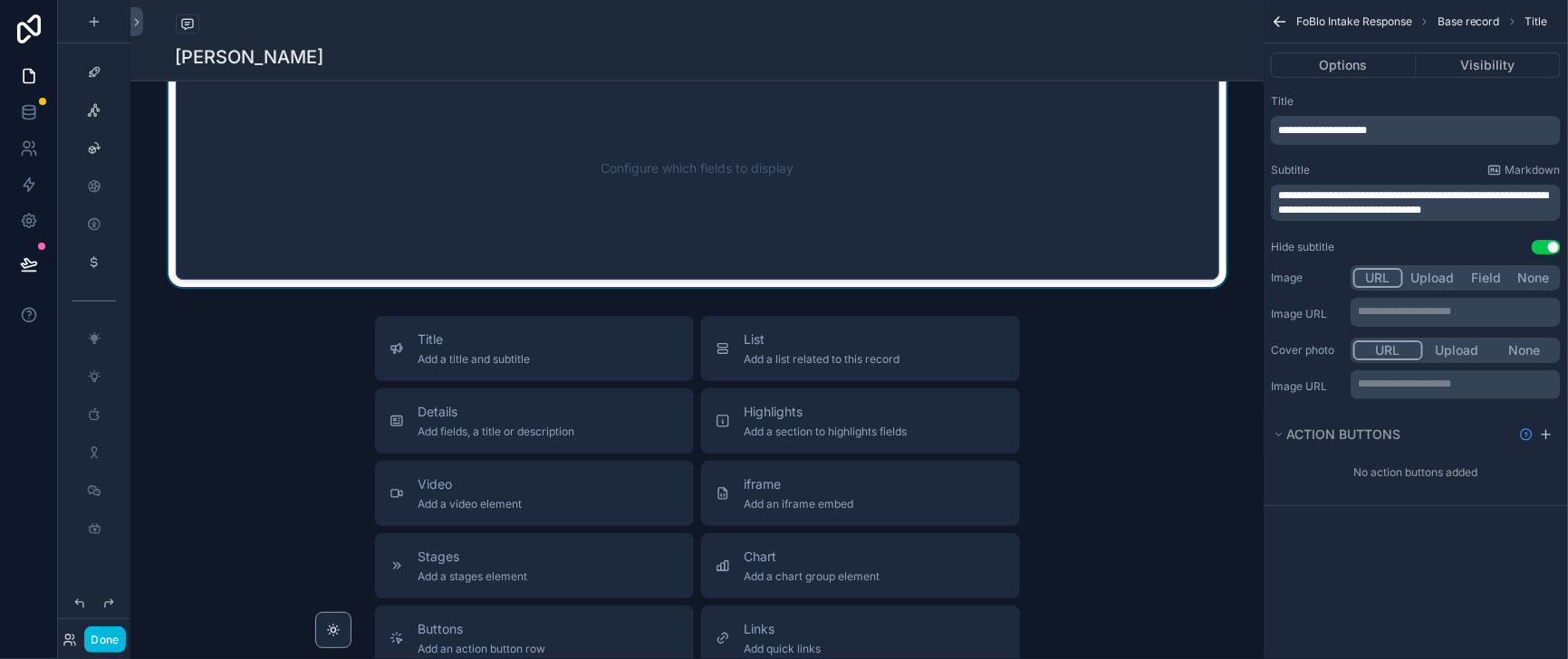
click at [773, 286] on div "scrollable content" at bounding box center [696, 168] width 1132 height 237
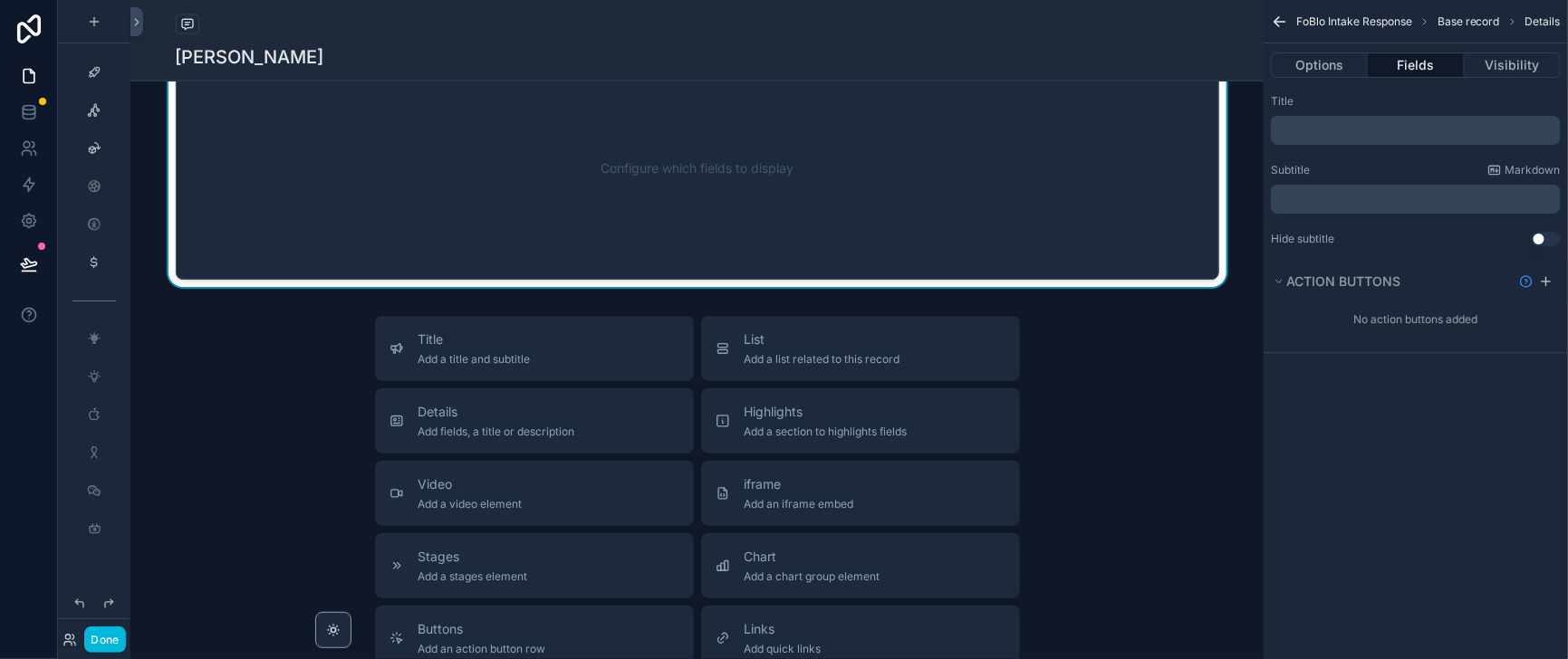
click at [1387, 69] on button "Fields" at bounding box center [1415, 65] width 96 height 25
click at [1005, 250] on div "Configure which fields to display" at bounding box center [697, 168] width 984 height 163
click at [1401, 70] on button "Fields" at bounding box center [1415, 65] width 96 height 25
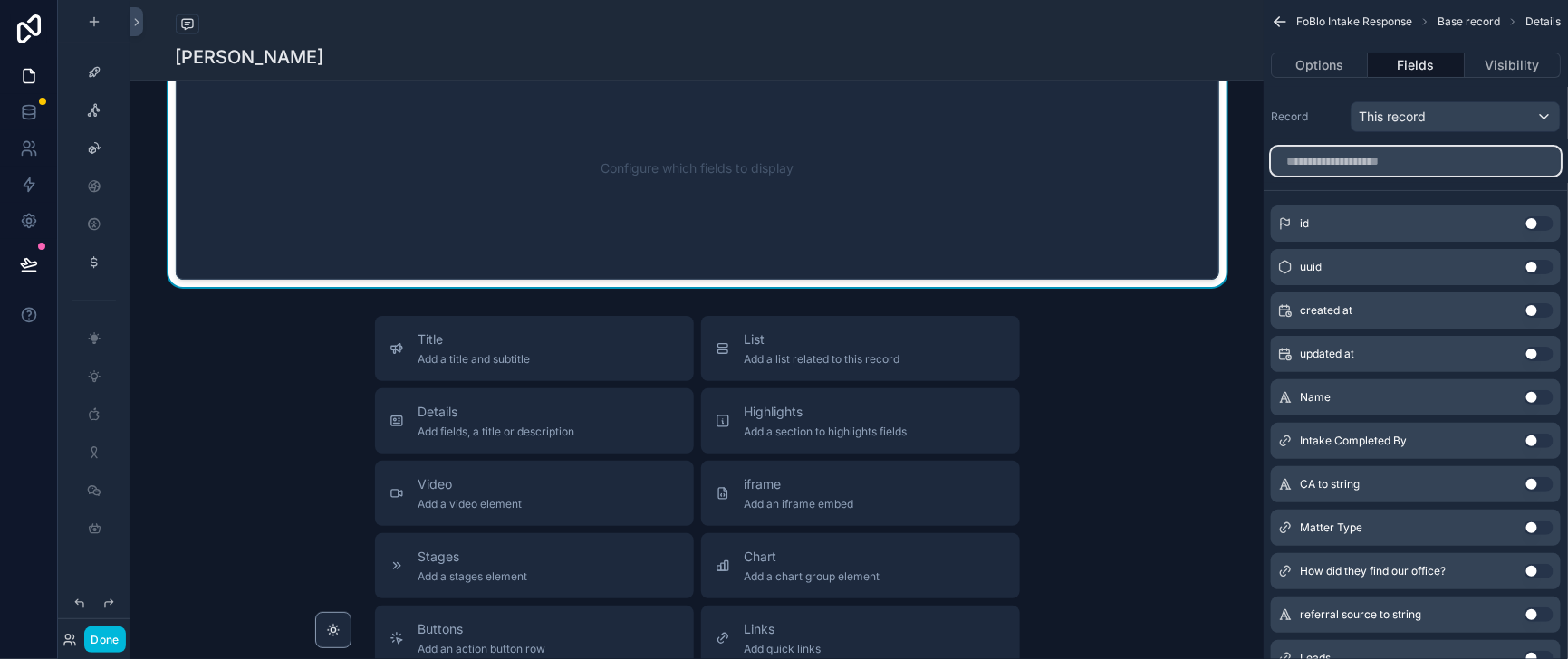
click at [1327, 176] on input "scrollable content" at bounding box center [1414, 161] width 289 height 29
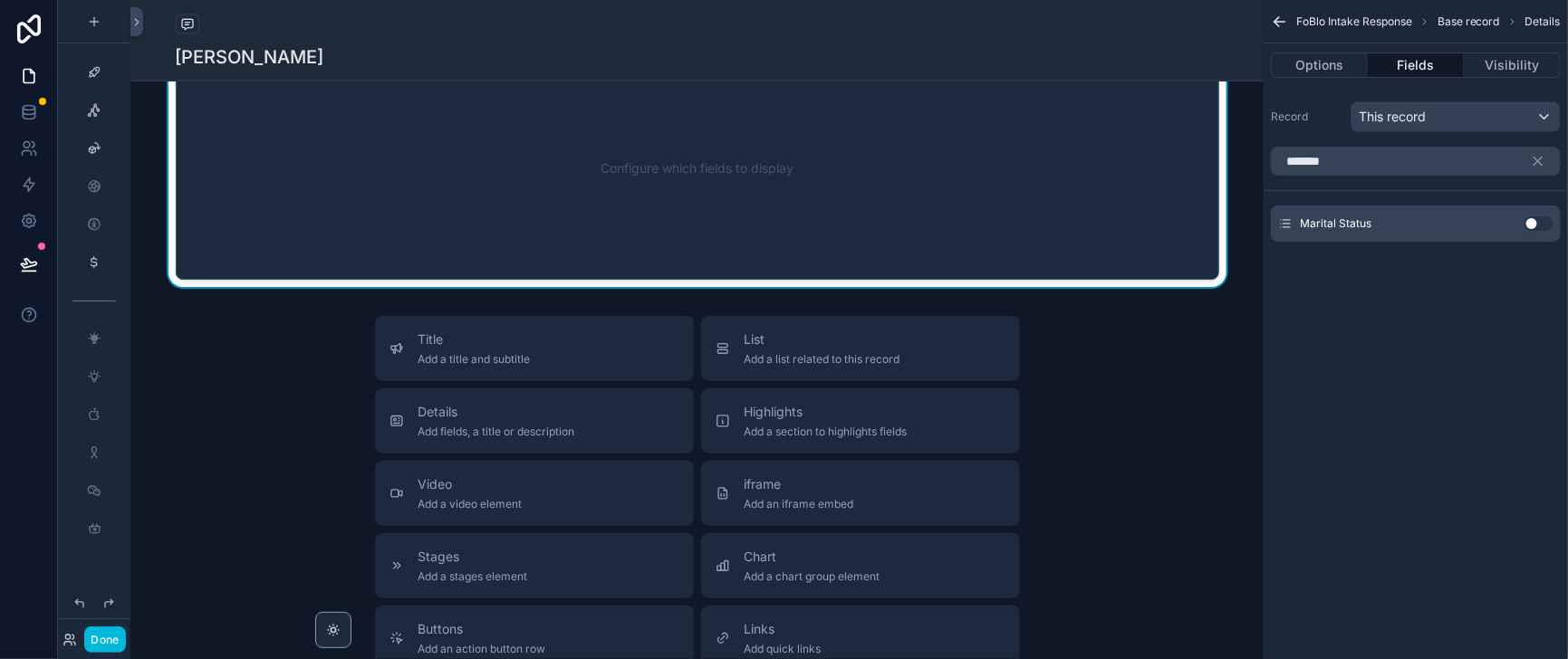
click at [1532, 231] on button "Use setting" at bounding box center [1538, 223] width 29 height 14
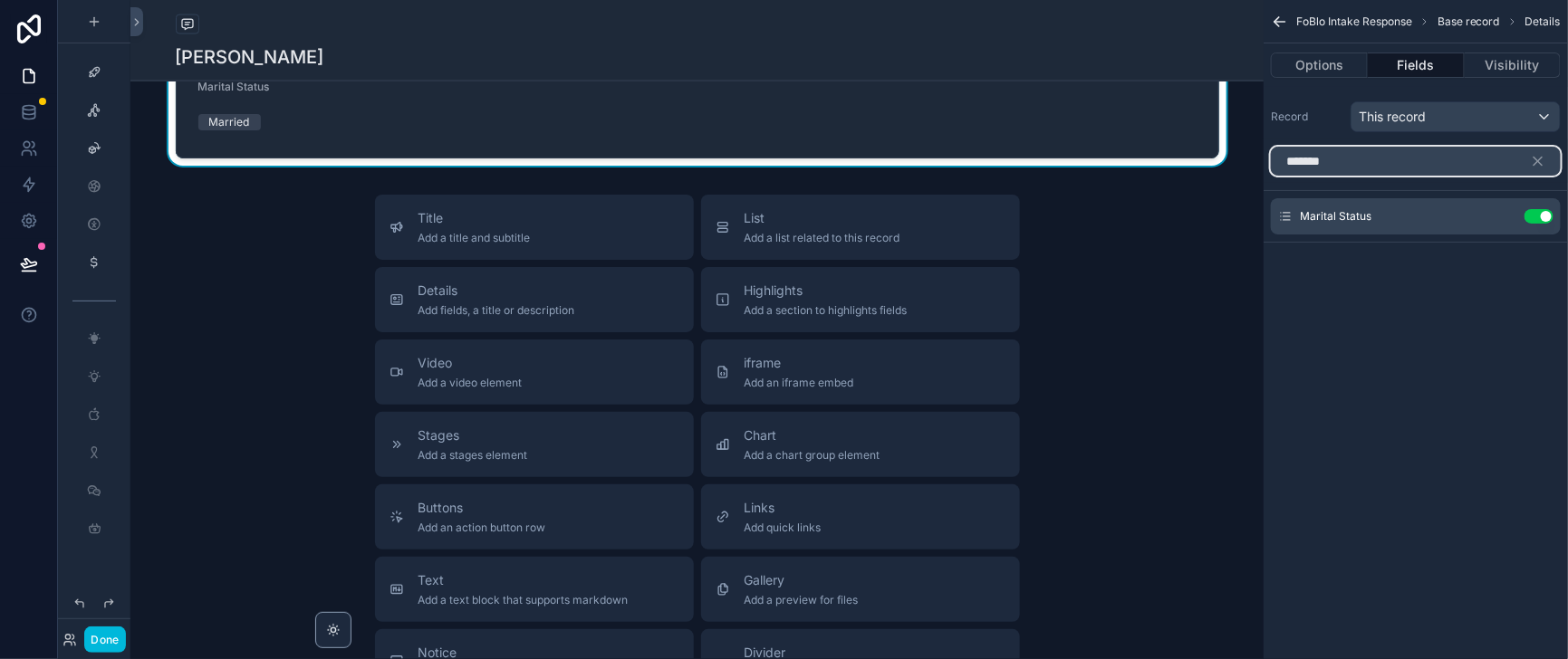
drag, startPoint x: 1313, startPoint y: 177, endPoint x: 1250, endPoint y: 177, distance: 63.0
click at [1270, 176] on input "*******" at bounding box center [1414, 161] width 289 height 29
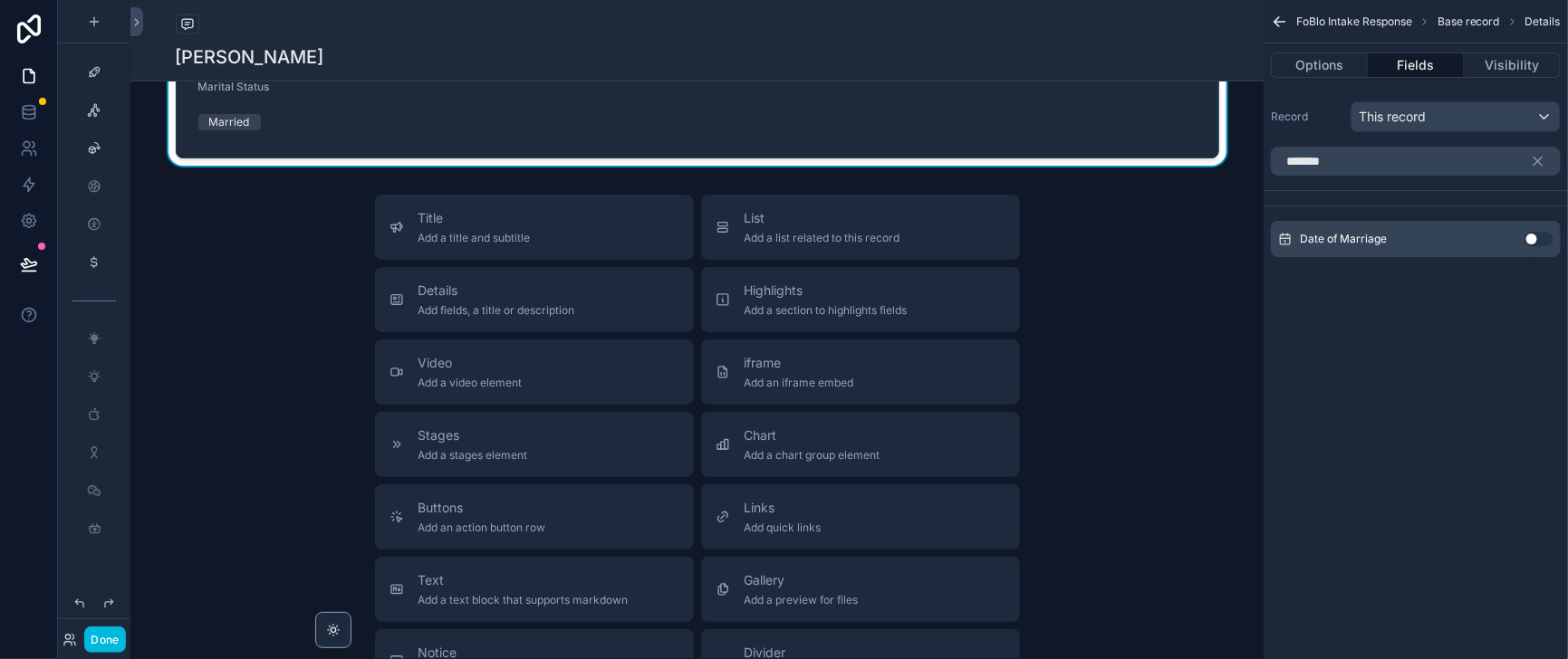
click at [1526, 246] on button "Use setting" at bounding box center [1538, 238] width 29 height 14
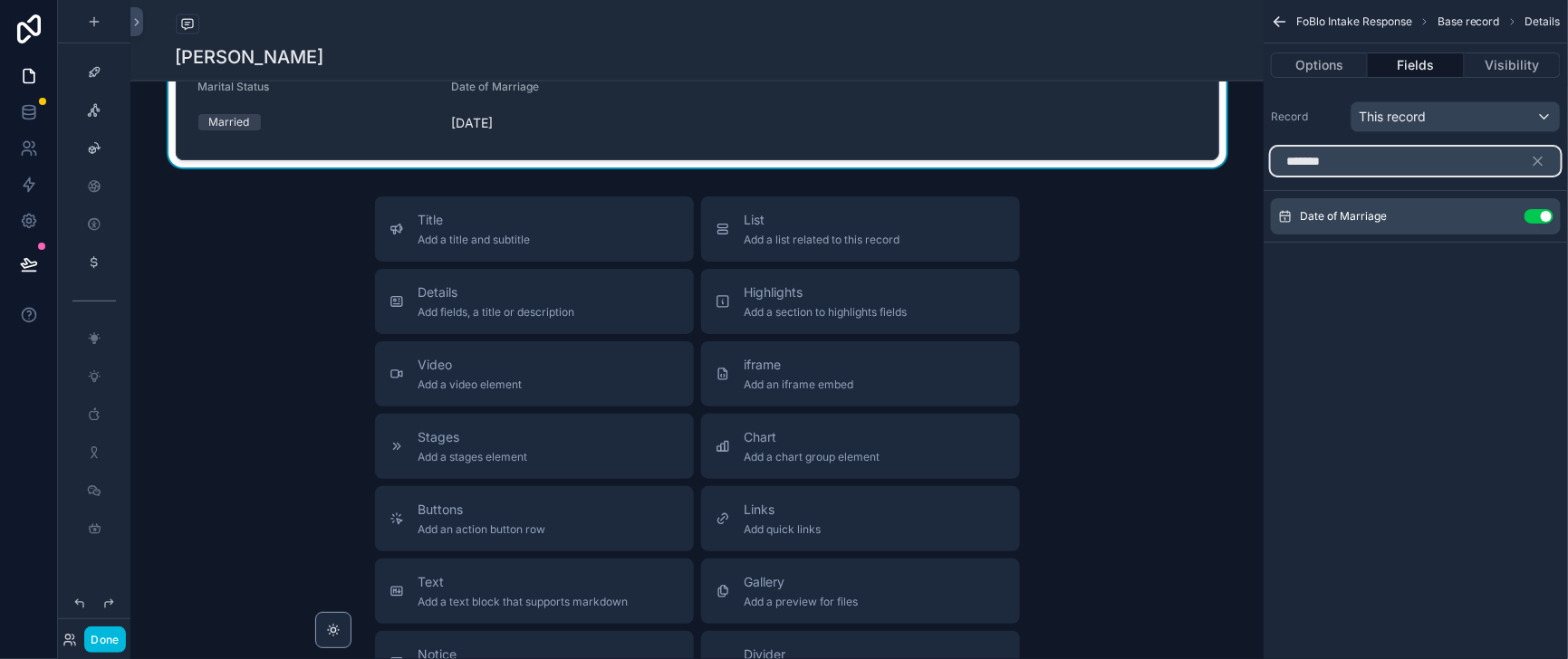
drag, startPoint x: 1324, startPoint y: 175, endPoint x: 1250, endPoint y: 177, distance: 74.0
click at [1270, 176] on input "*******" at bounding box center [1414, 161] width 289 height 29
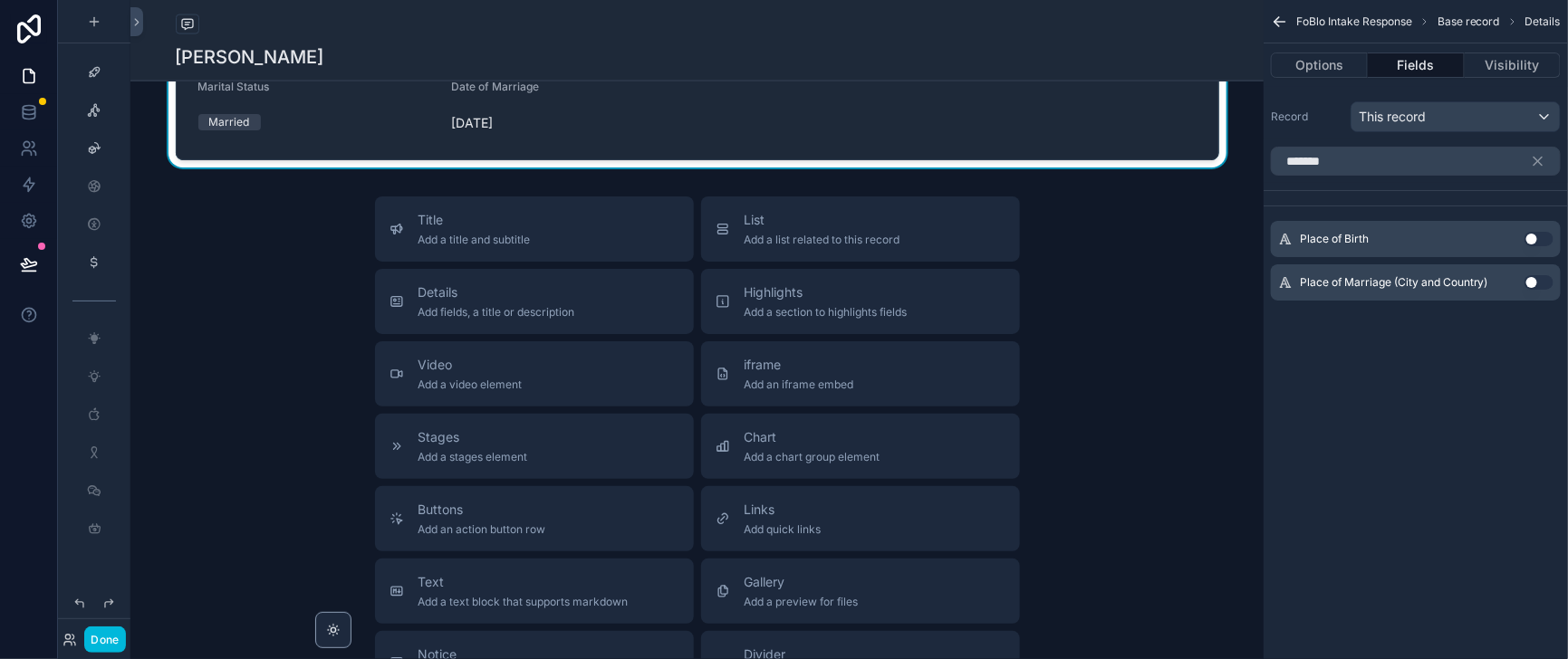
click at [1524, 289] on button "Use setting" at bounding box center [1538, 282] width 29 height 14
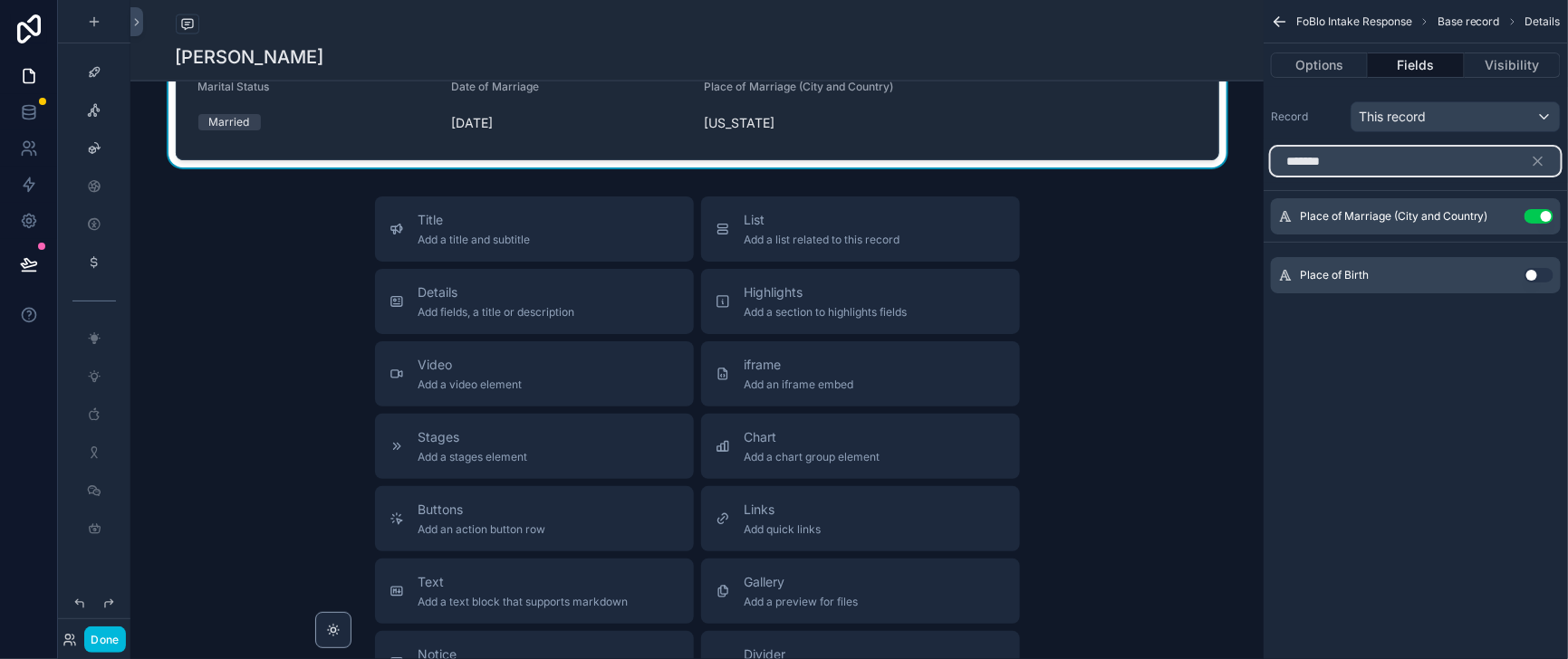
drag, startPoint x: 1324, startPoint y: 177, endPoint x: 1240, endPoint y: 177, distance: 84.0
click at [1270, 176] on input "*******" at bounding box center [1414, 161] width 289 height 29
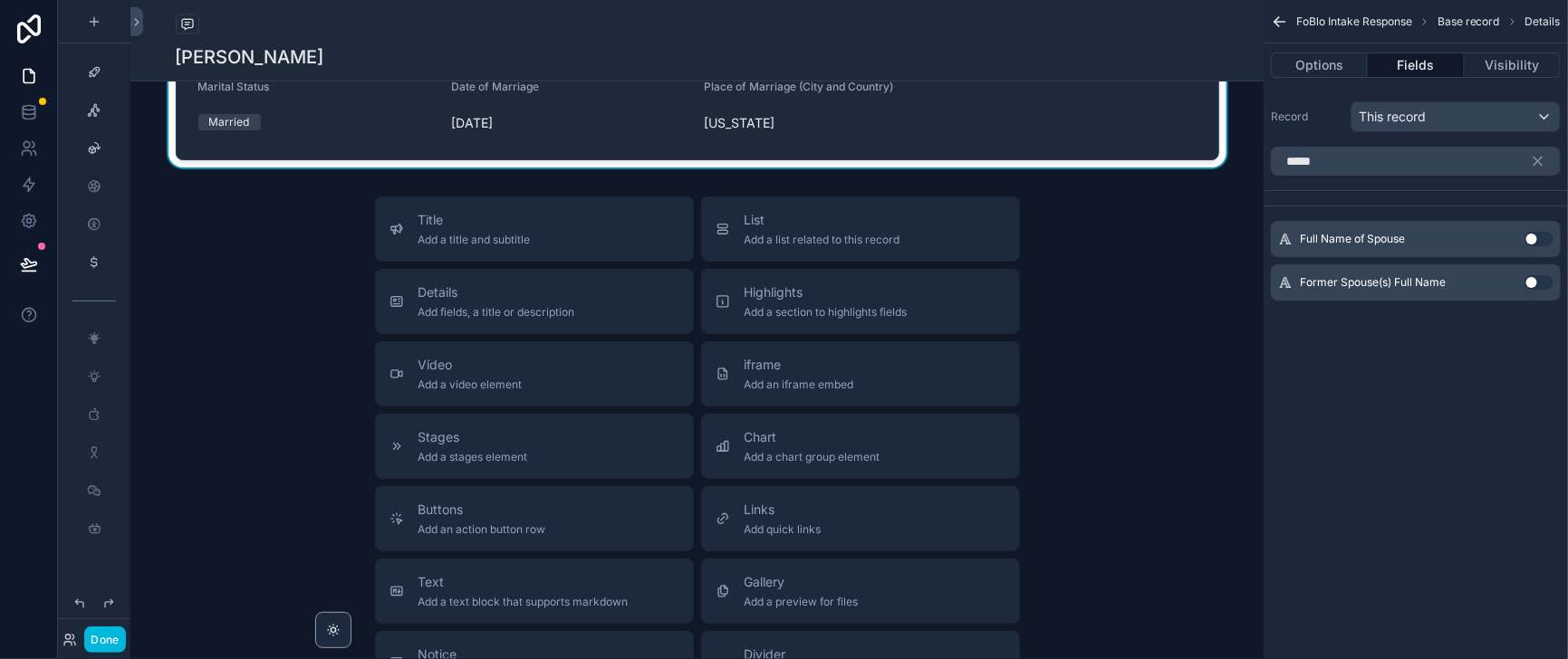
click at [1529, 246] on button "Use setting" at bounding box center [1538, 238] width 29 height 14
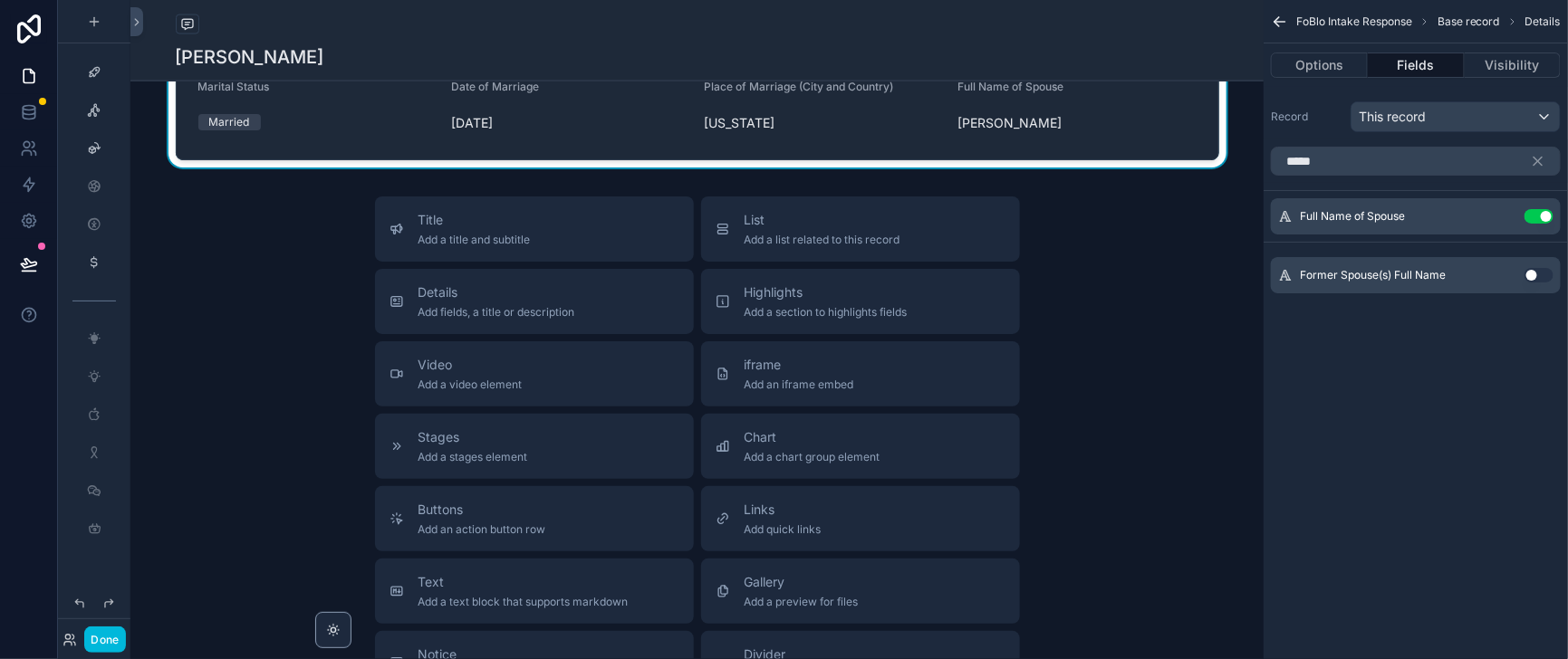
click at [1534, 283] on button "Use setting" at bounding box center [1538, 274] width 29 height 14
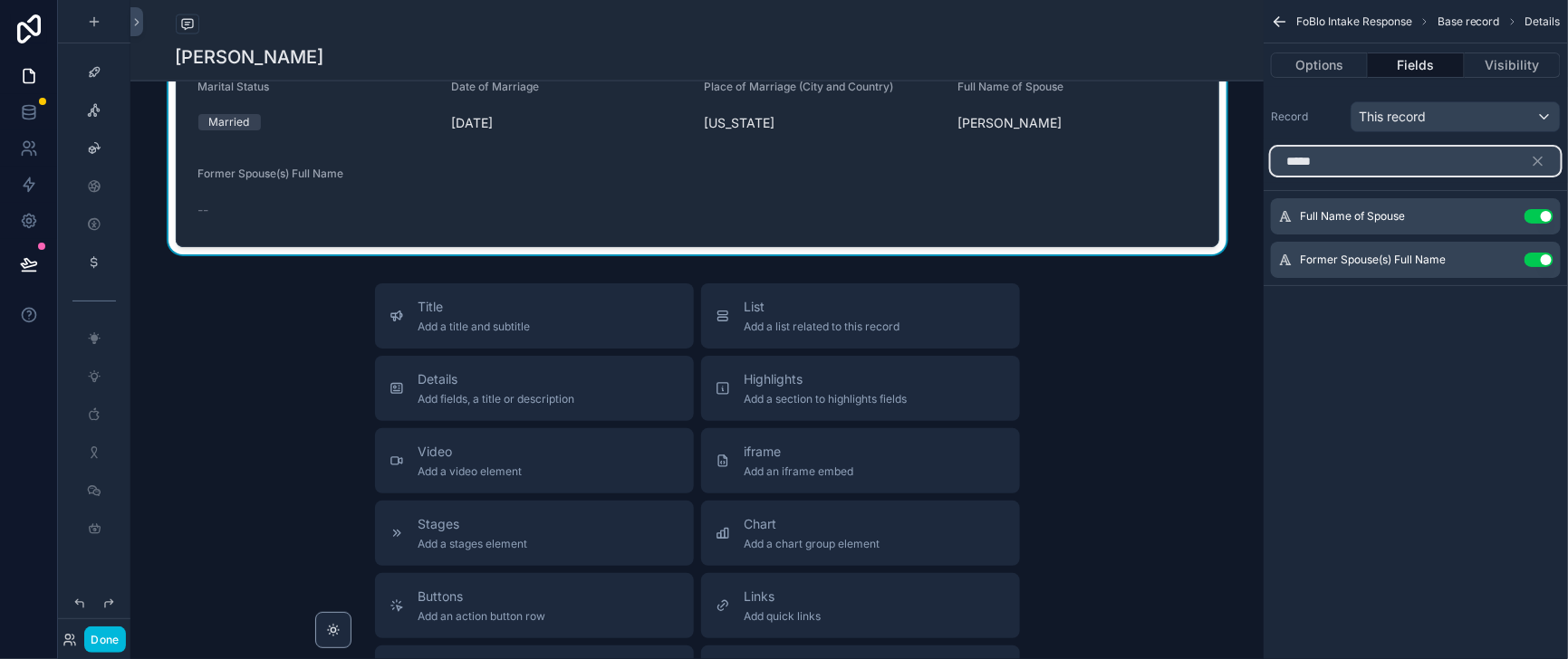
drag, startPoint x: 1281, startPoint y: 188, endPoint x: 1228, endPoint y: 189, distance: 53.0
click at [1264, 183] on div "****" at bounding box center [1415, 161] width 304 height 43
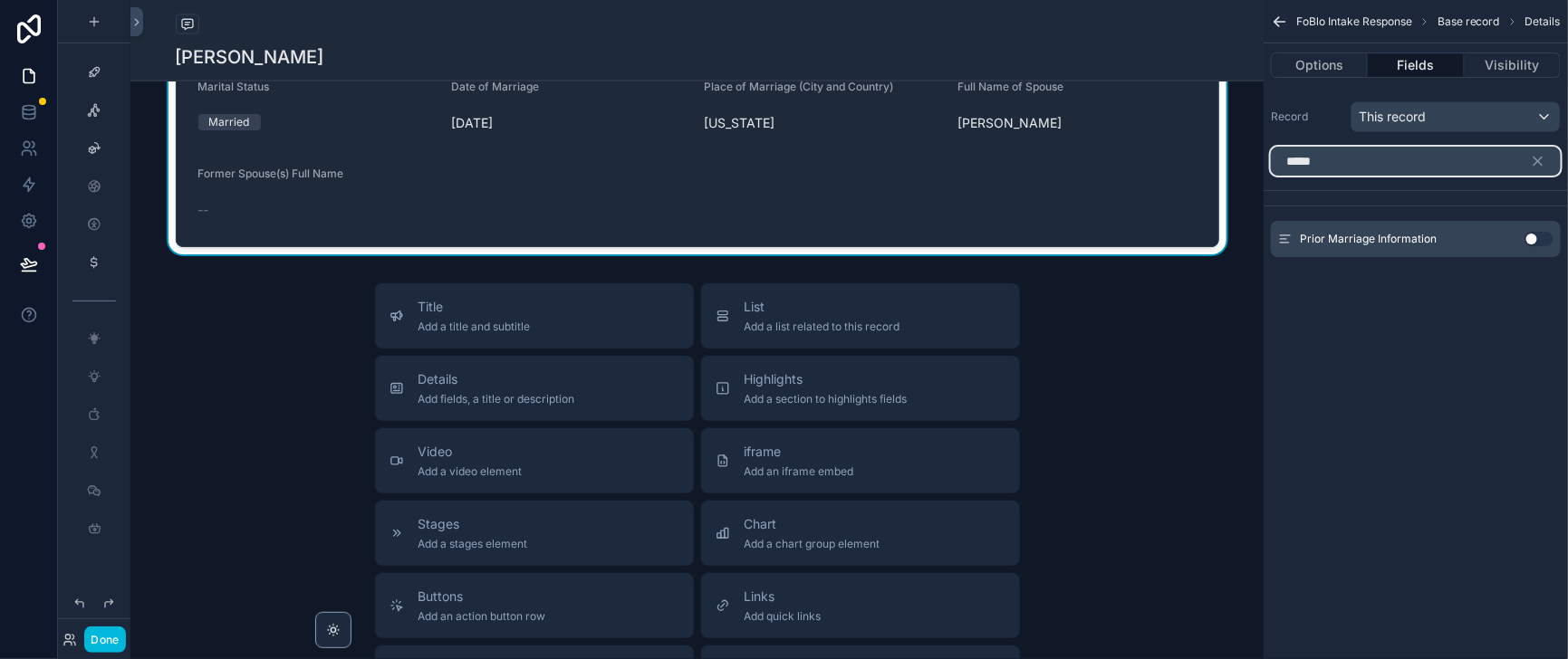
type input "*****"
click at [1526, 246] on button "Use setting" at bounding box center [1538, 238] width 29 height 14
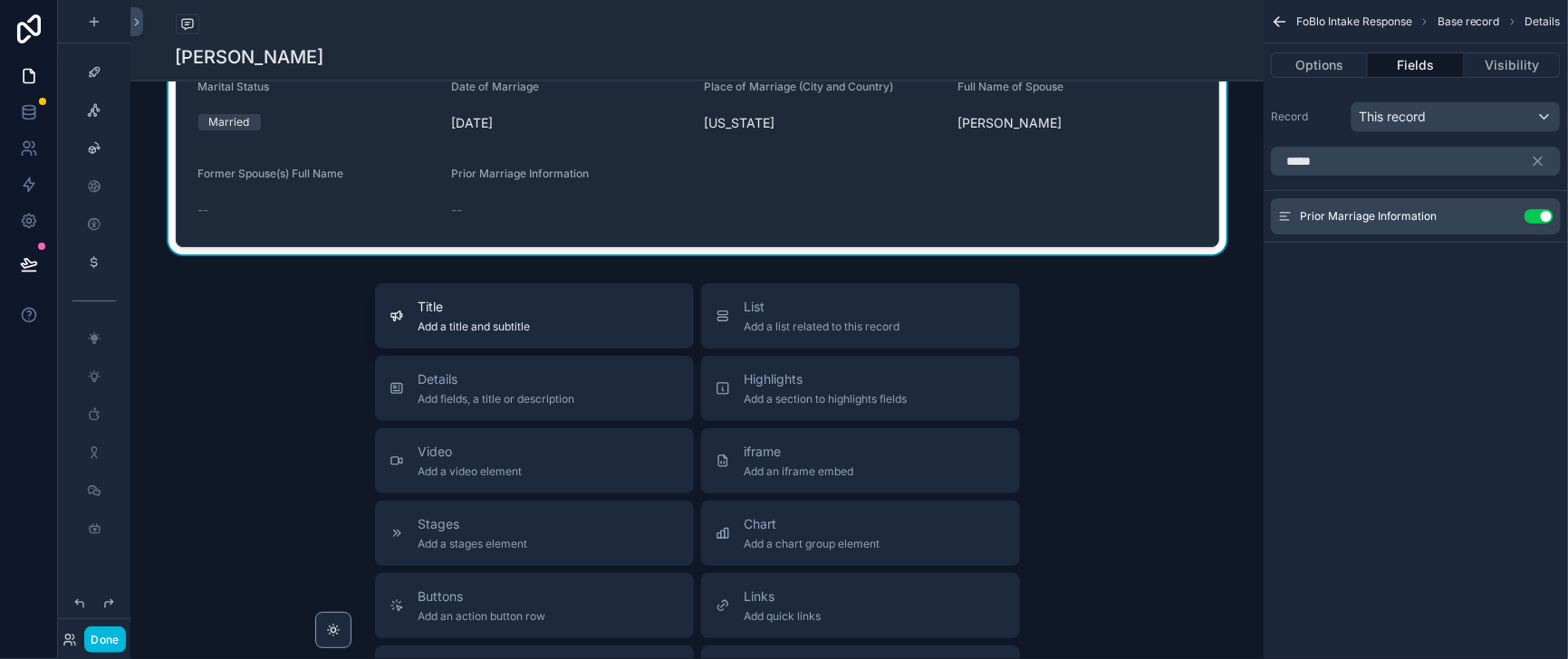
click at [469, 315] on span "Title" at bounding box center [475, 306] width 112 height 18
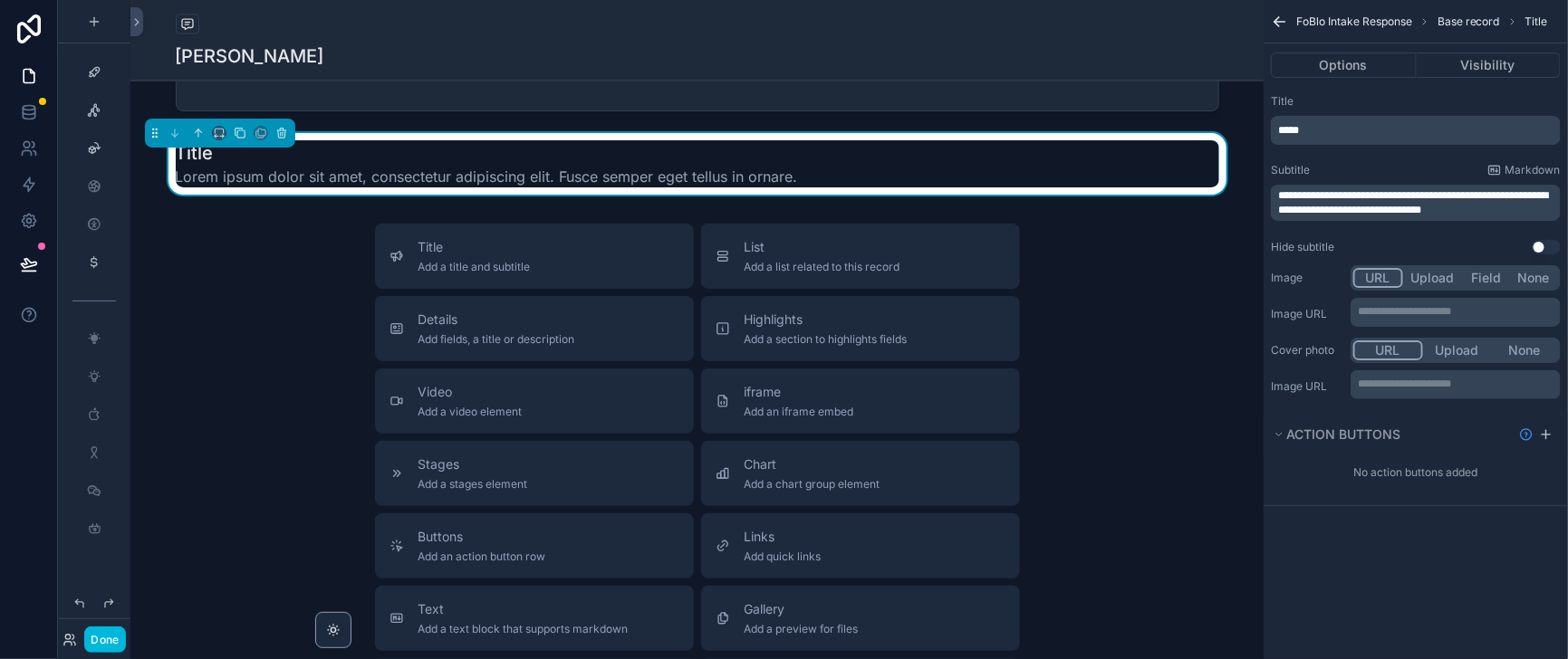
scroll to position [1460, 0]
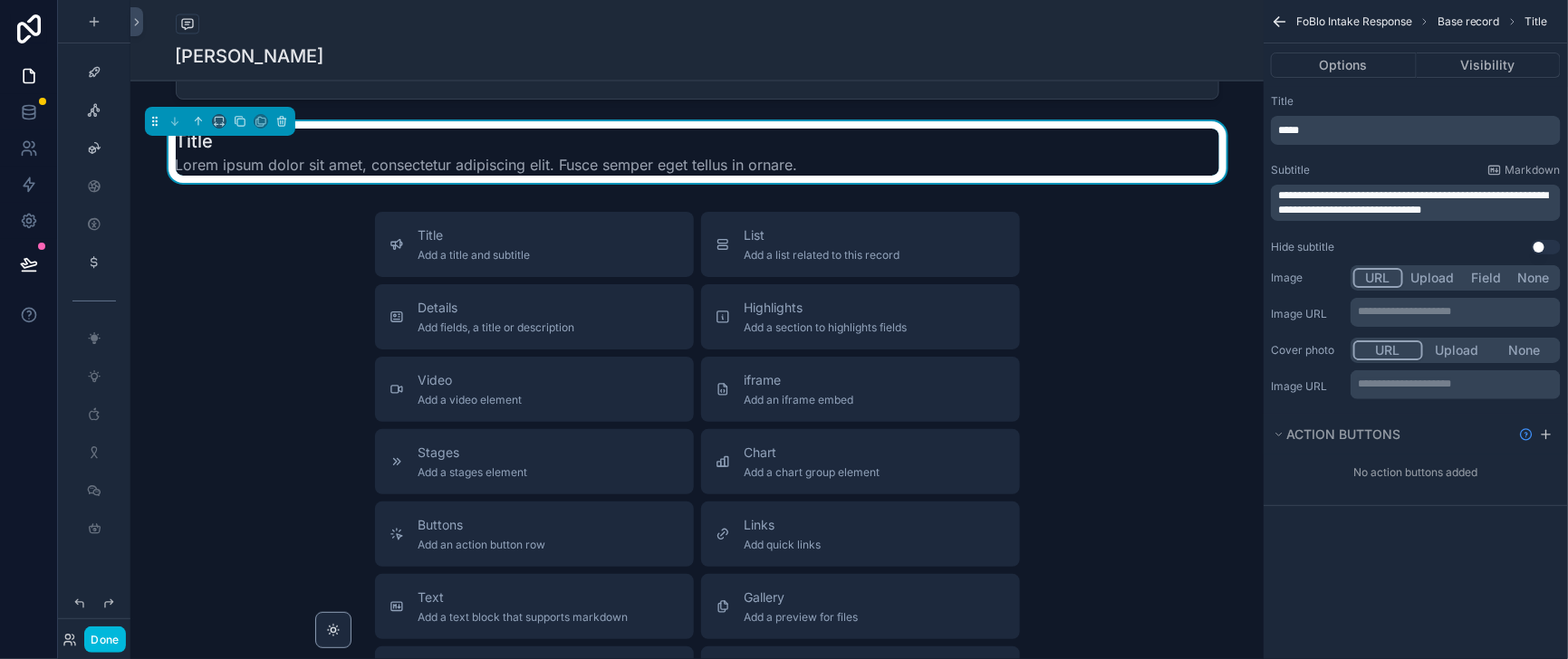
click at [1540, 255] on button "Use setting" at bounding box center [1546, 246] width 29 height 14
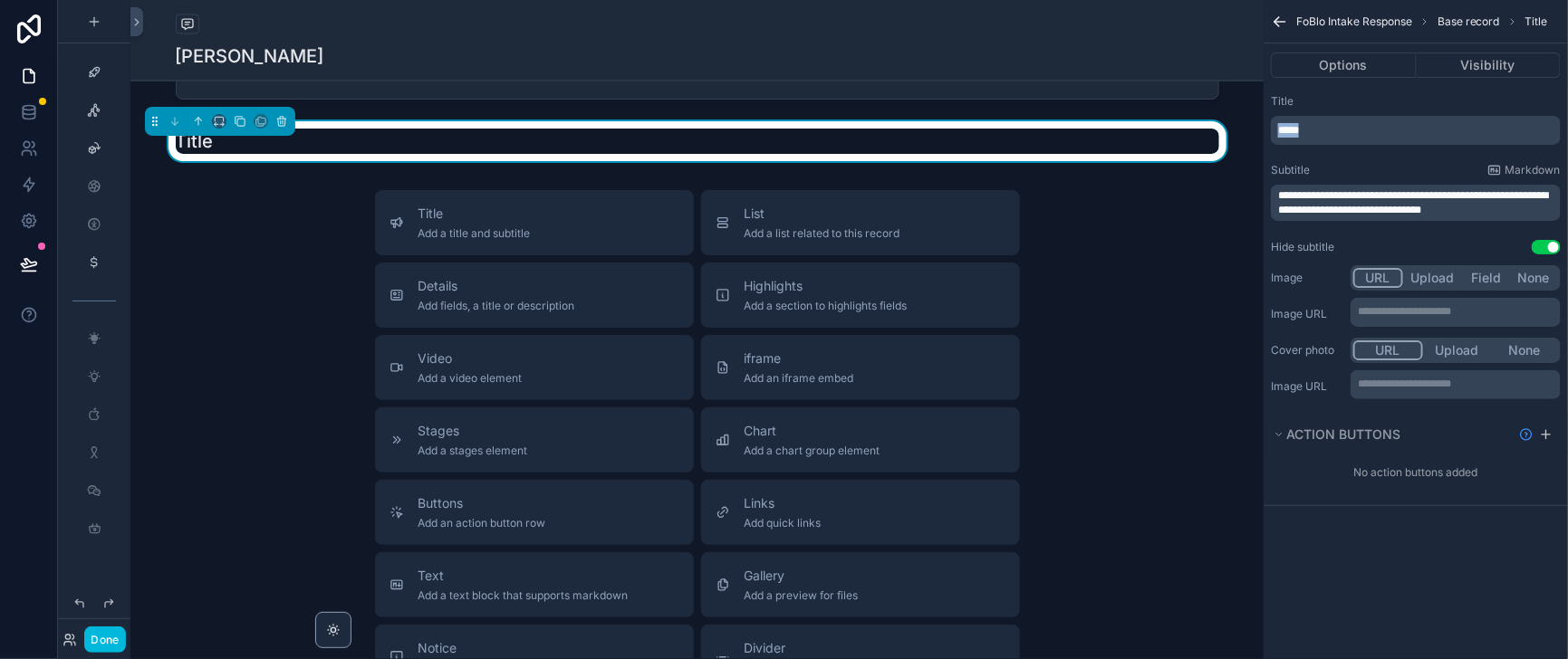
drag, startPoint x: 1293, startPoint y: 149, endPoint x: 1232, endPoint y: 147, distance: 61.0
click at [419, 295] on span "Details" at bounding box center [496, 286] width 156 height 18
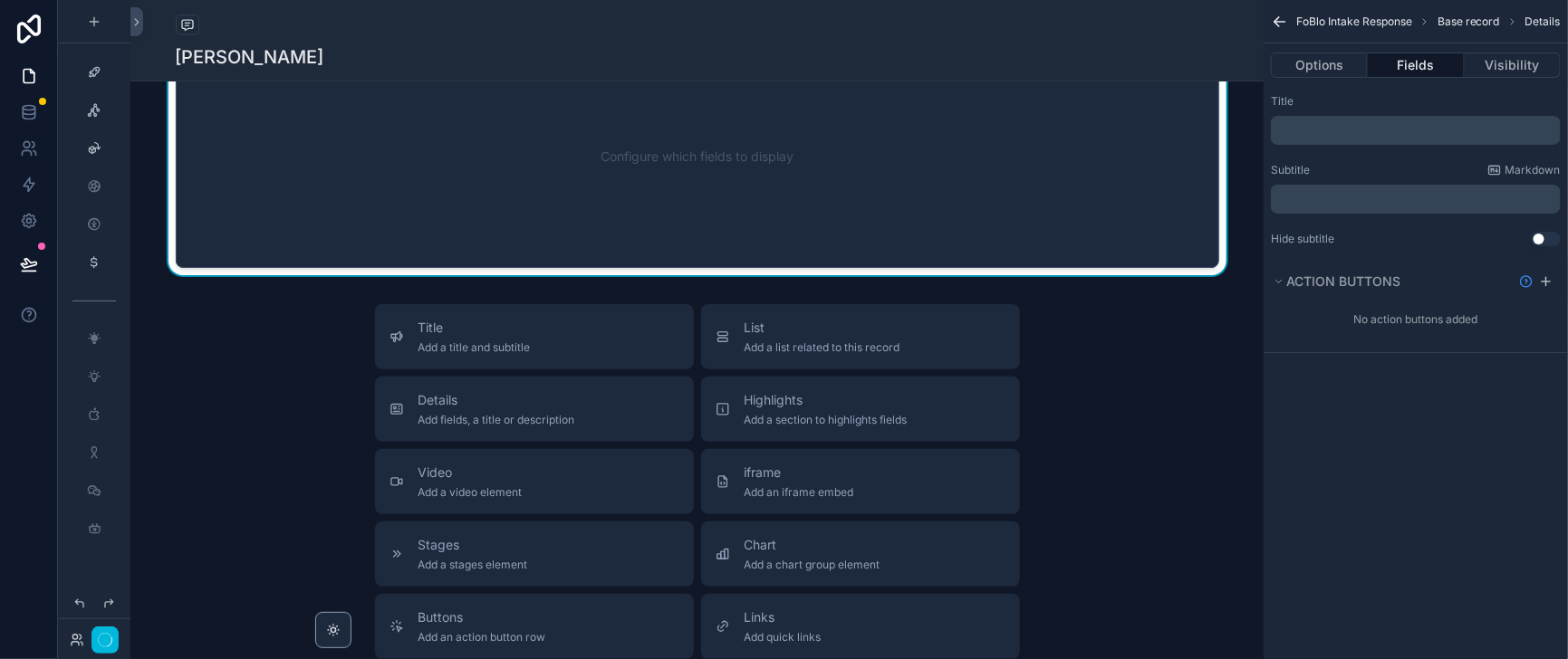
scroll to position [1620, 0]
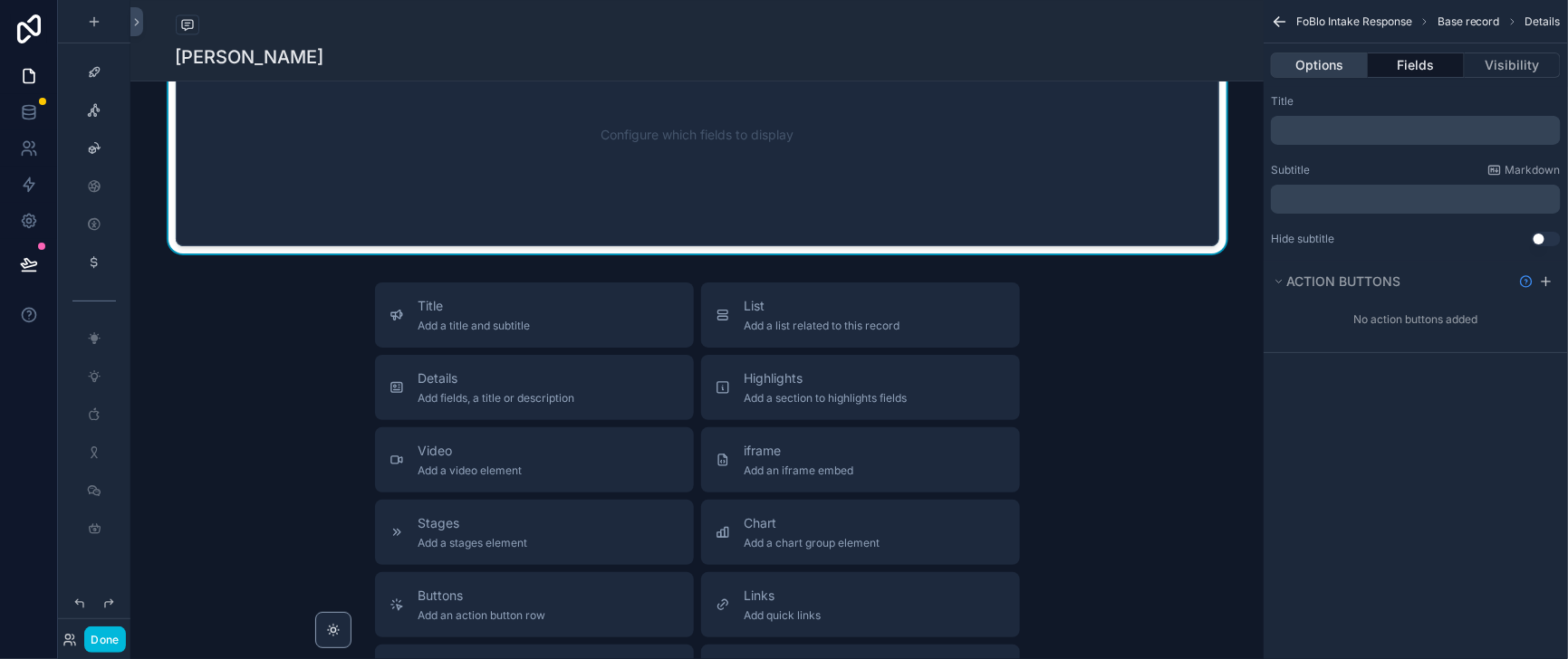
click at [1294, 74] on button "Options" at bounding box center [1318, 65] width 96 height 25
click at [1378, 68] on button "Fields" at bounding box center [1415, 65] width 96 height 25
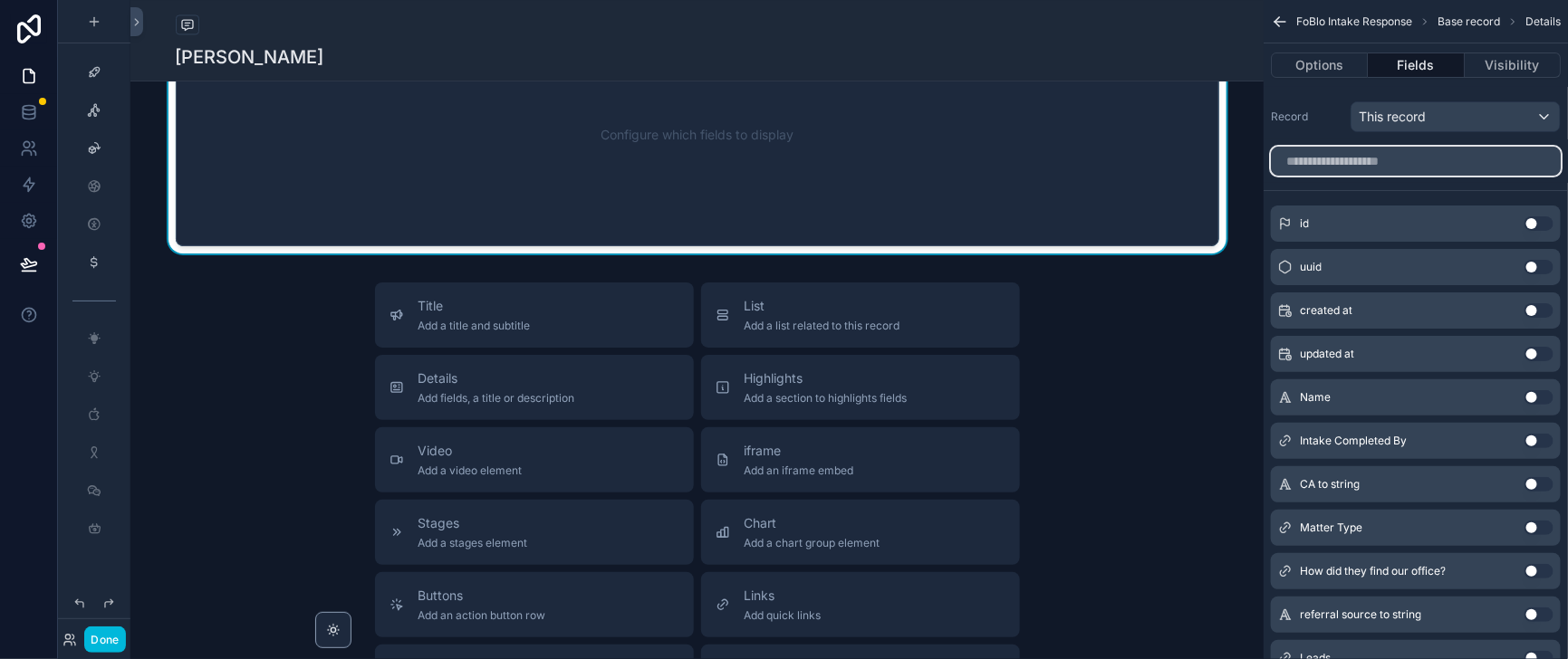
click at [1343, 176] on input "scrollable content" at bounding box center [1414, 161] width 289 height 29
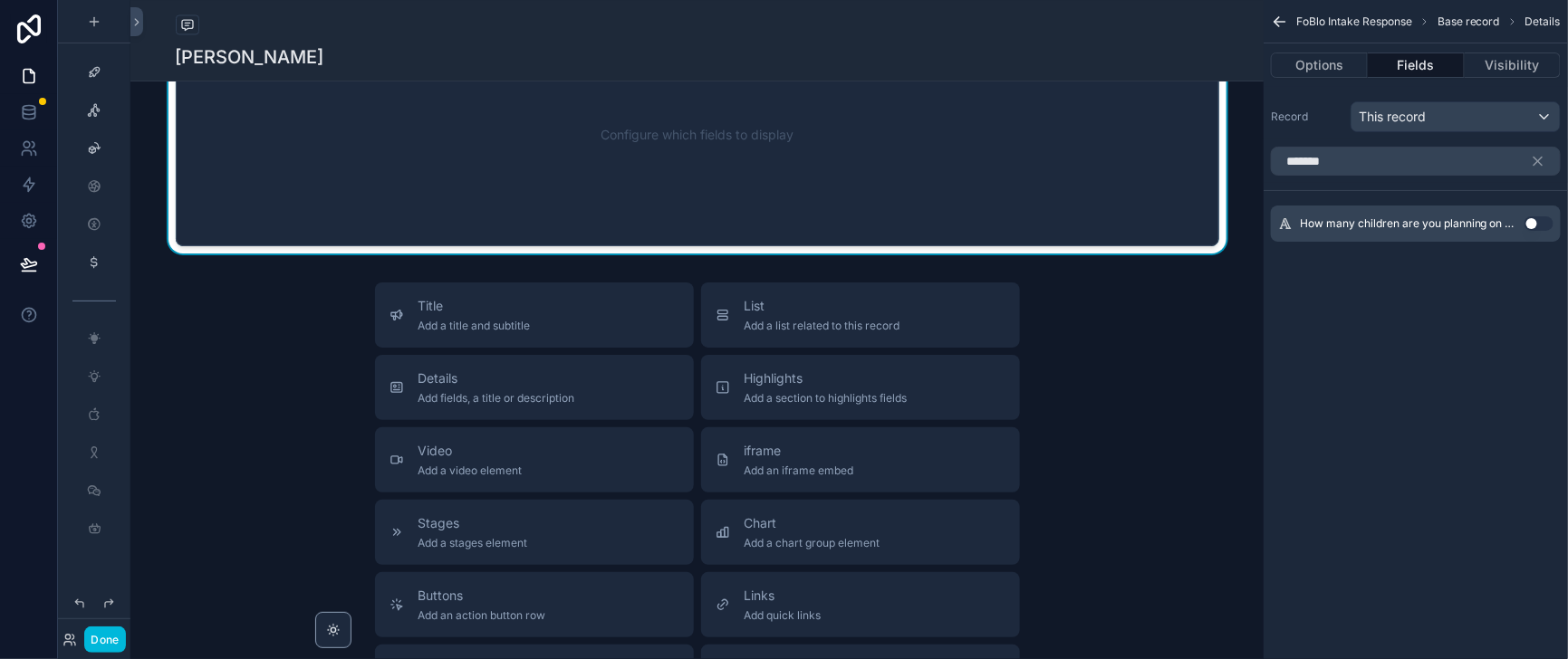
click at [1532, 231] on button "Use setting" at bounding box center [1538, 223] width 29 height 14
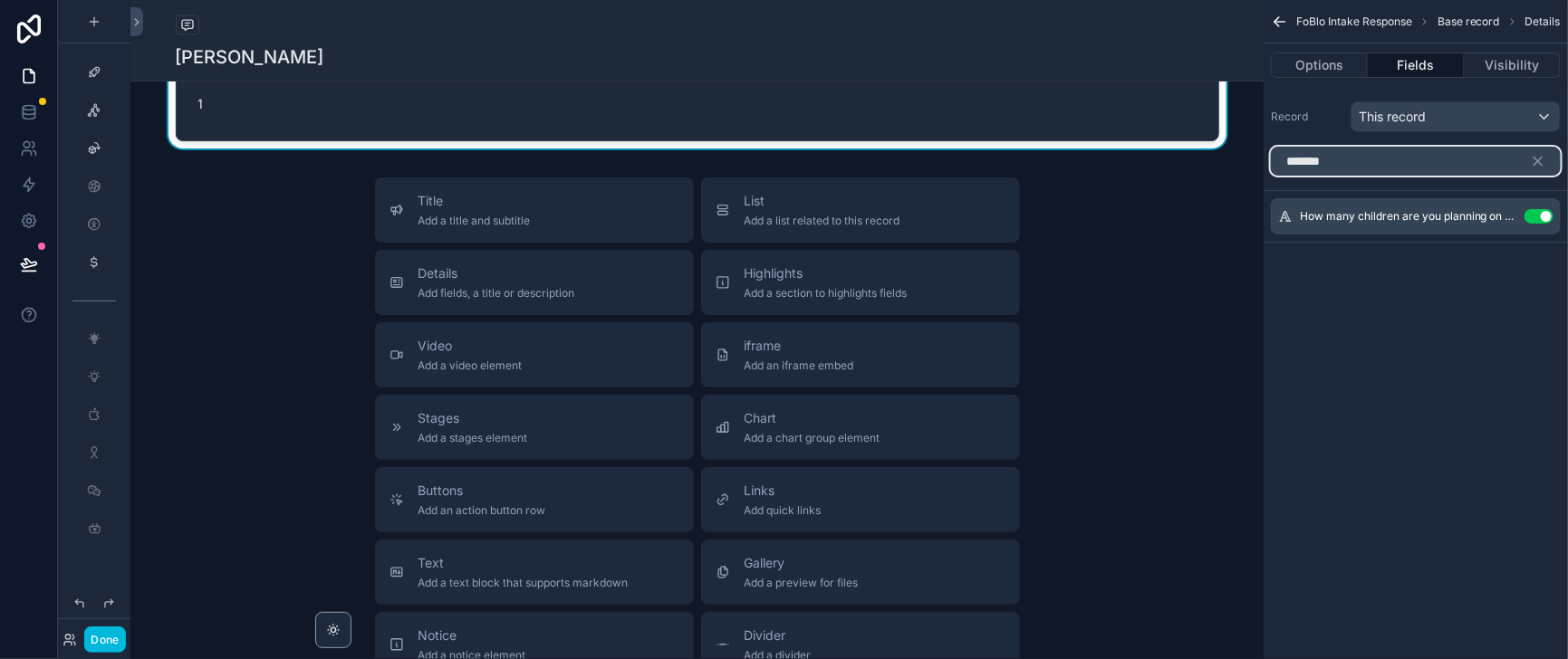
drag, startPoint x: 1339, startPoint y: 180, endPoint x: 1228, endPoint y: 177, distance: 111.0
click at [1264, 177] on div "*******" at bounding box center [1415, 161] width 304 height 43
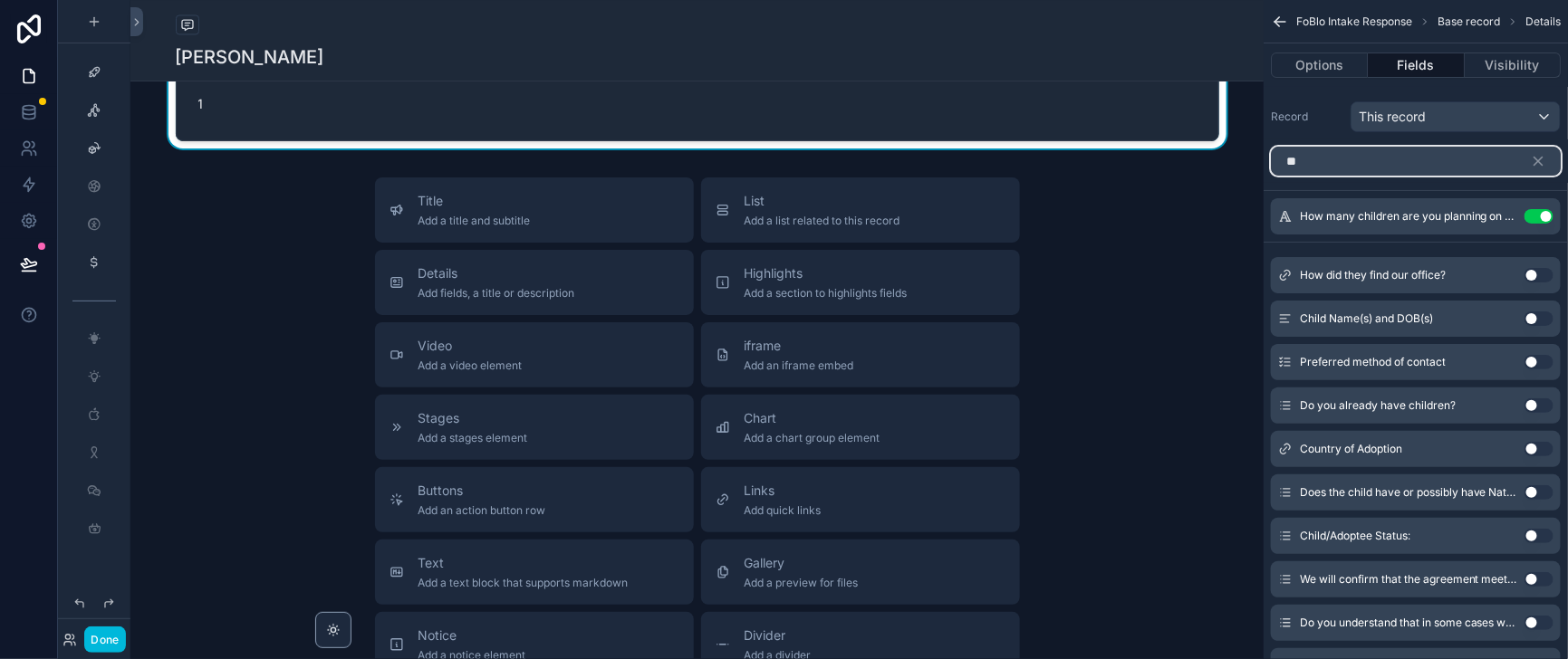
type input "*"
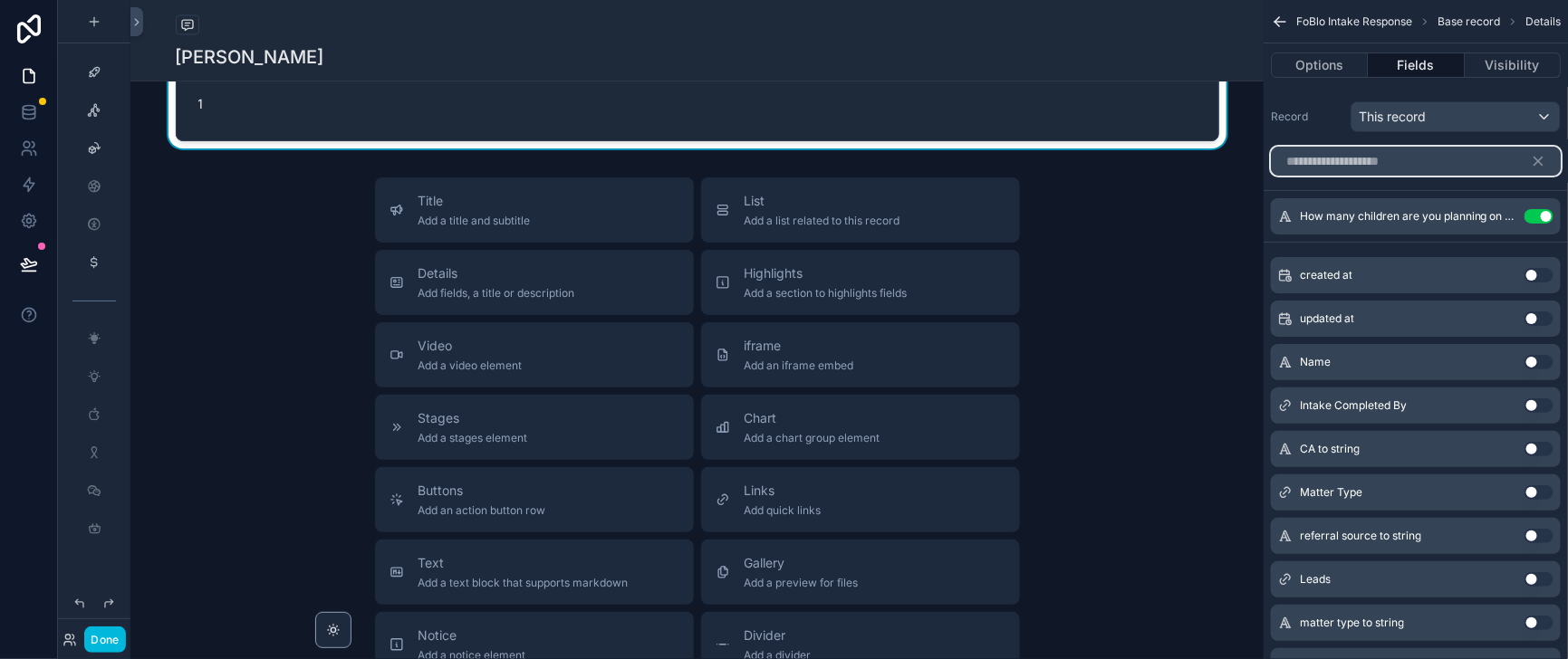
type input "*"
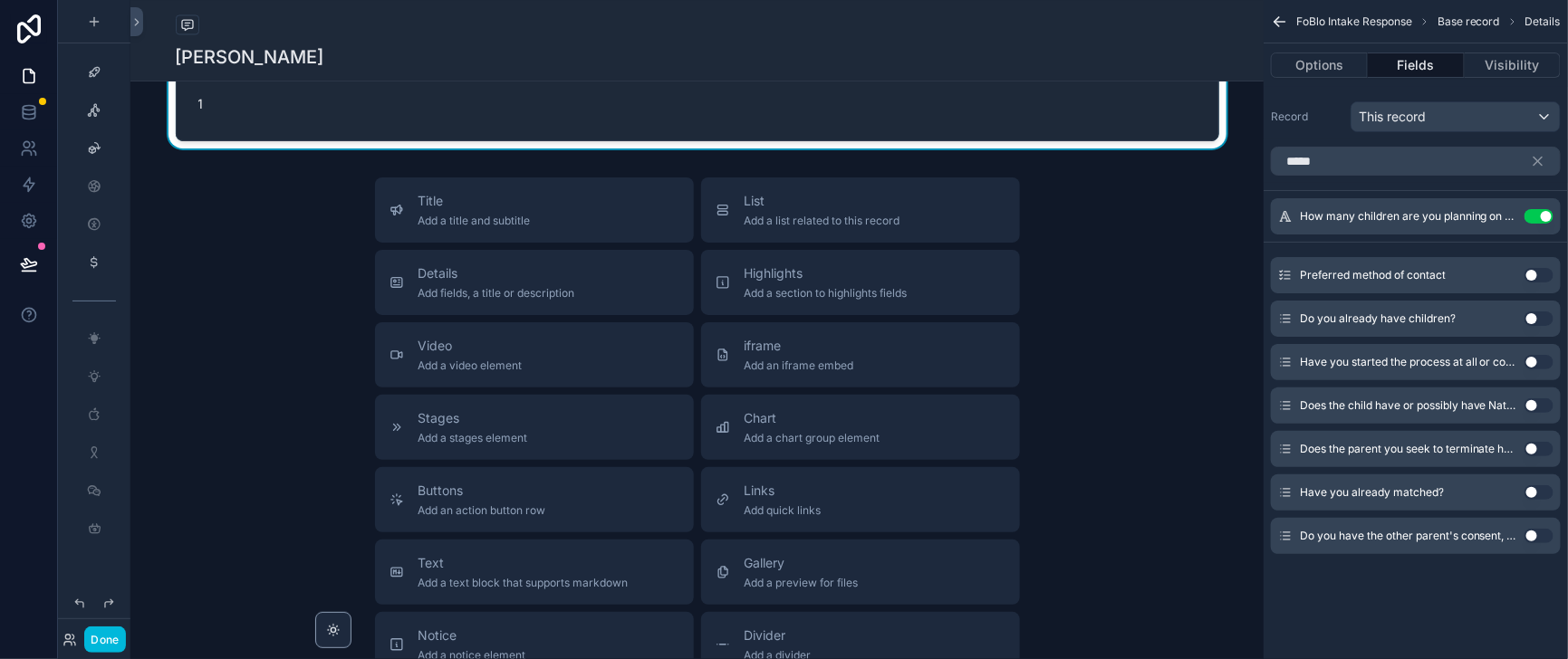
click at [1529, 326] on button "Use setting" at bounding box center [1538, 318] width 29 height 14
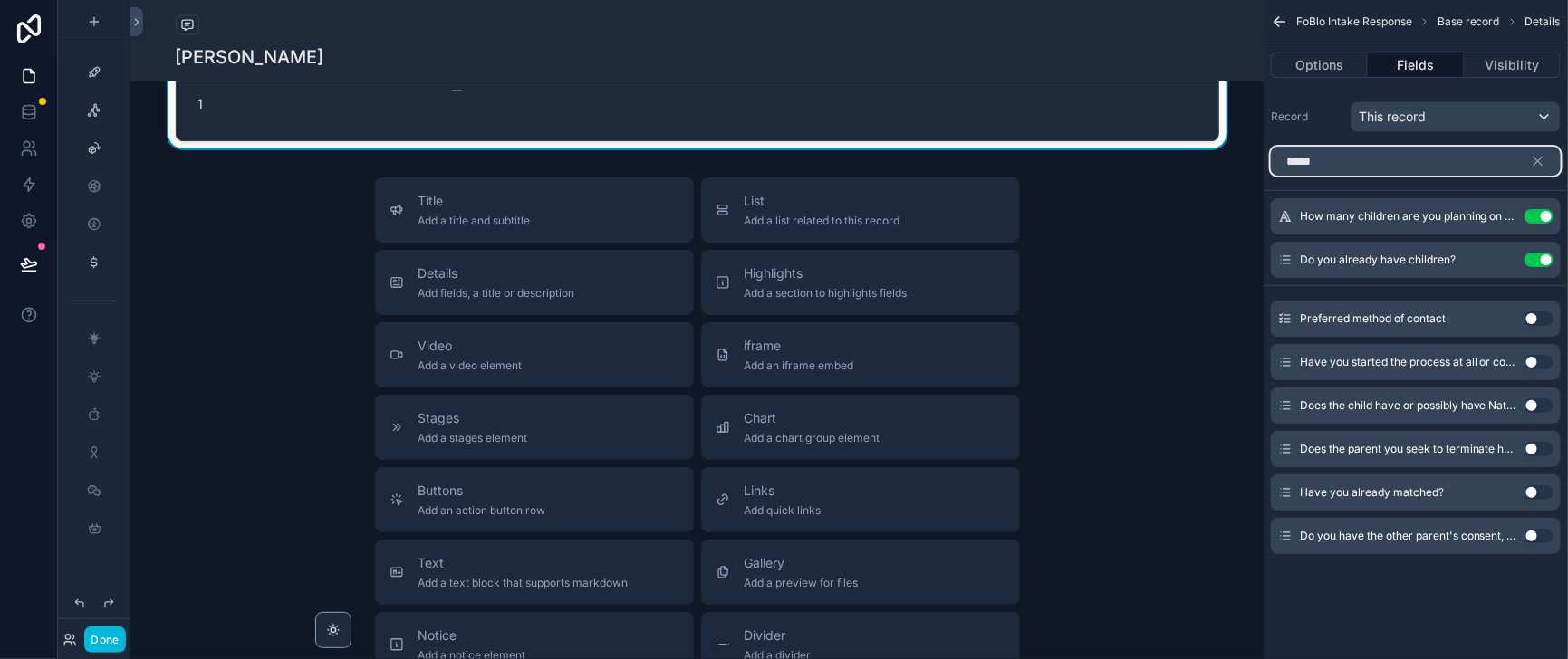
drag, startPoint x: 1297, startPoint y: 182, endPoint x: 1241, endPoint y: 182, distance: 56.0
click at [1270, 176] on input "****" at bounding box center [1414, 161] width 289 height 29
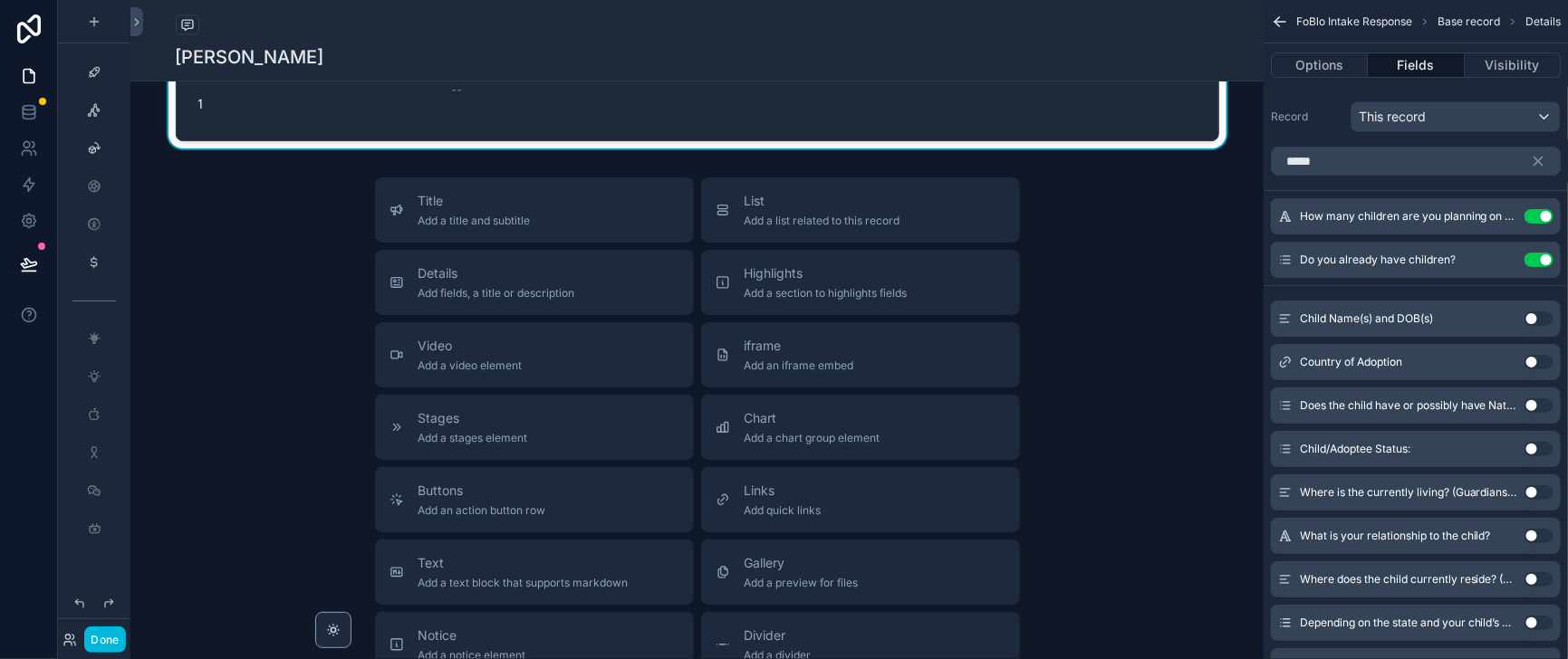
click at [1527, 326] on button "Use setting" at bounding box center [1538, 318] width 29 height 14
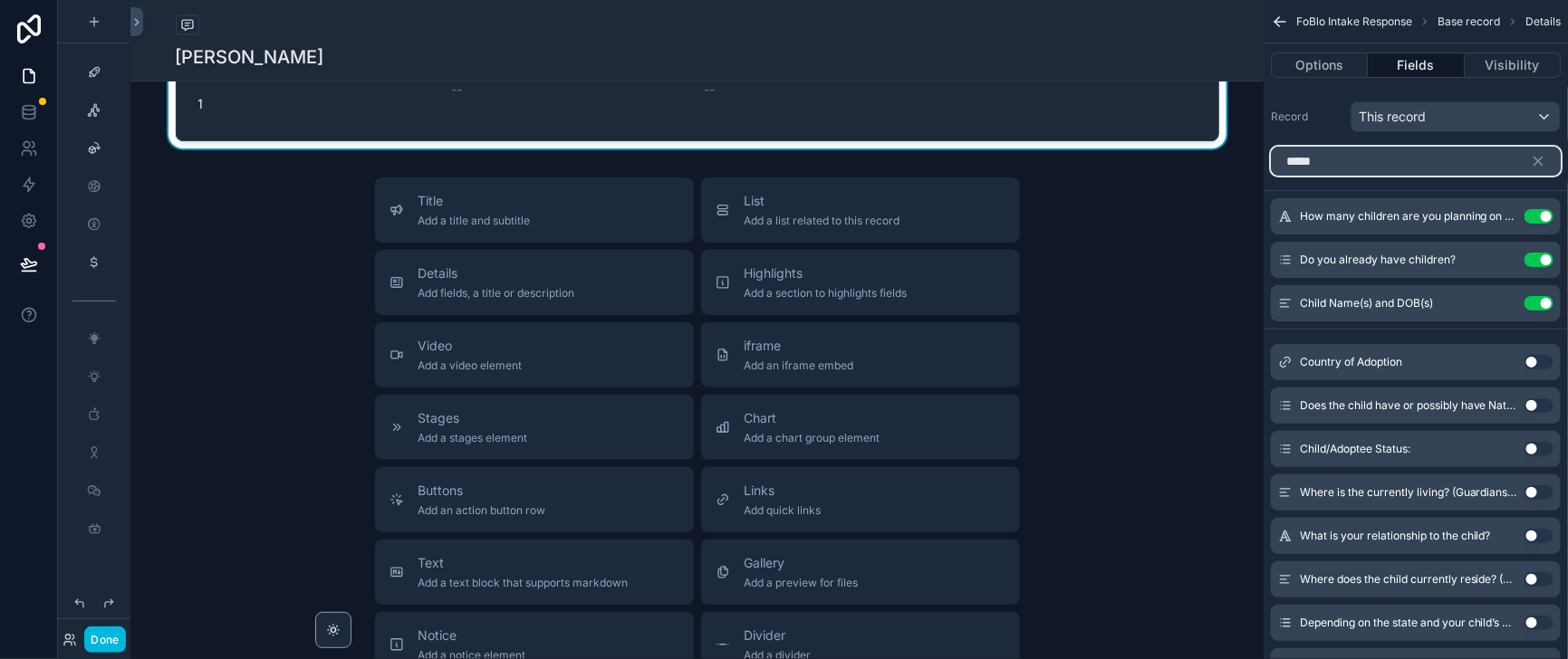
drag, startPoint x: 1300, startPoint y: 182, endPoint x: 1231, endPoint y: 178, distance: 69.1
click at [1264, 178] on div "*****" at bounding box center [1415, 161] width 304 height 43
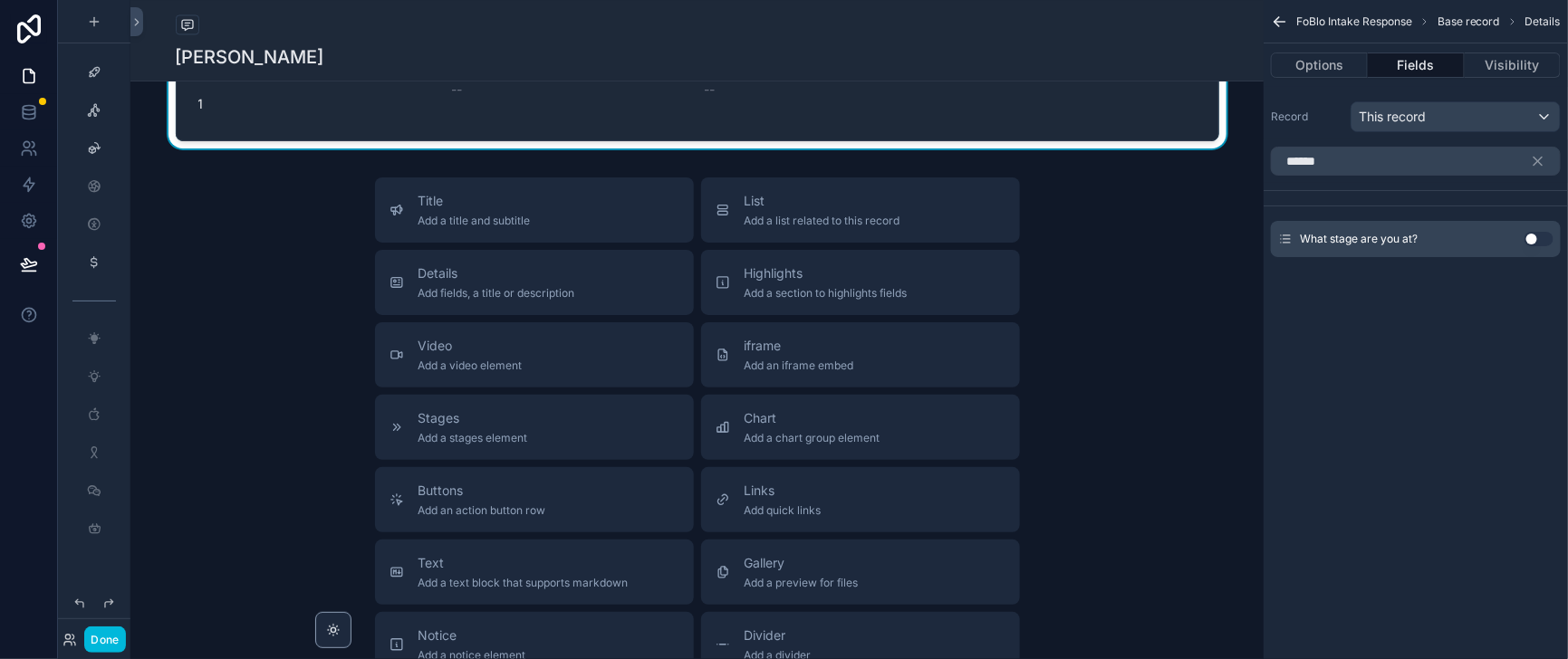
click at [1534, 246] on button "Use setting" at bounding box center [1538, 238] width 29 height 14
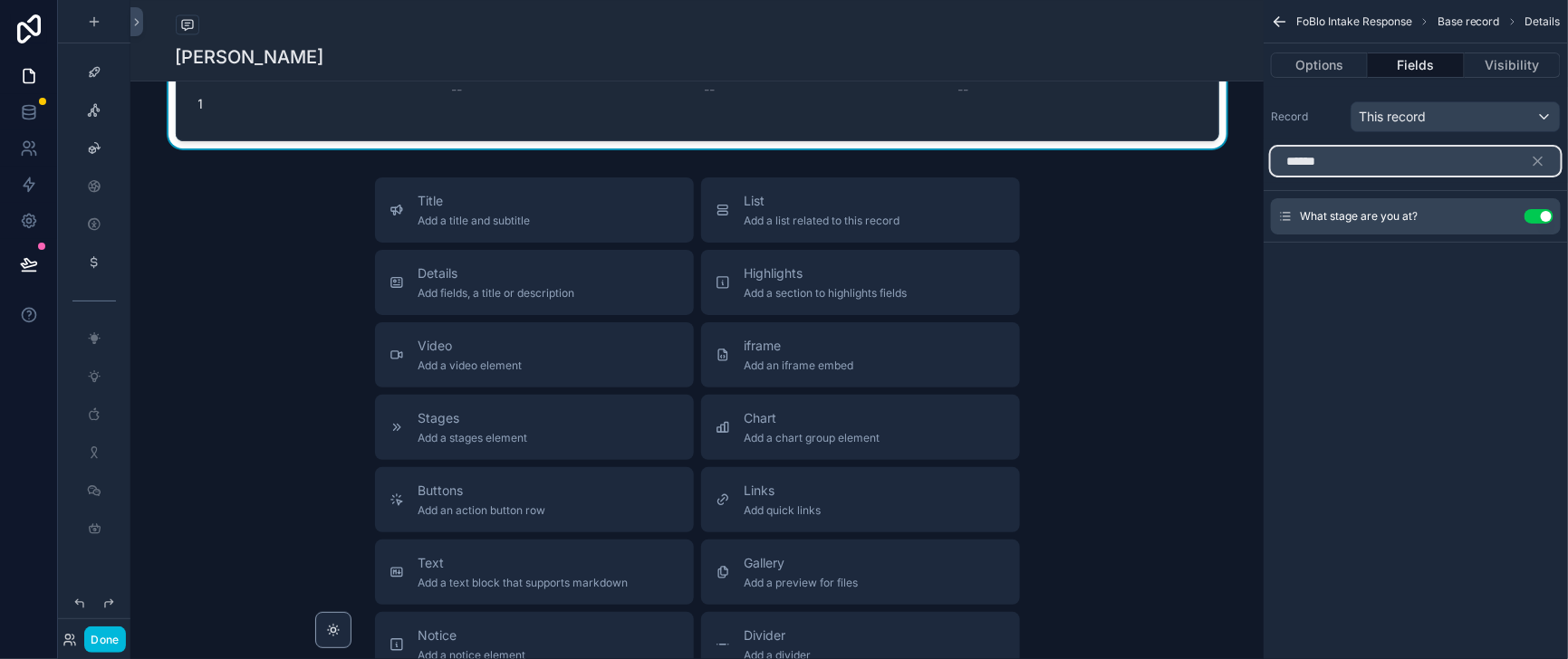
drag, startPoint x: 1298, startPoint y: 183, endPoint x: 1243, endPoint y: 177, distance: 55.3
click at [1270, 176] on input "******" at bounding box center [1414, 161] width 289 height 29
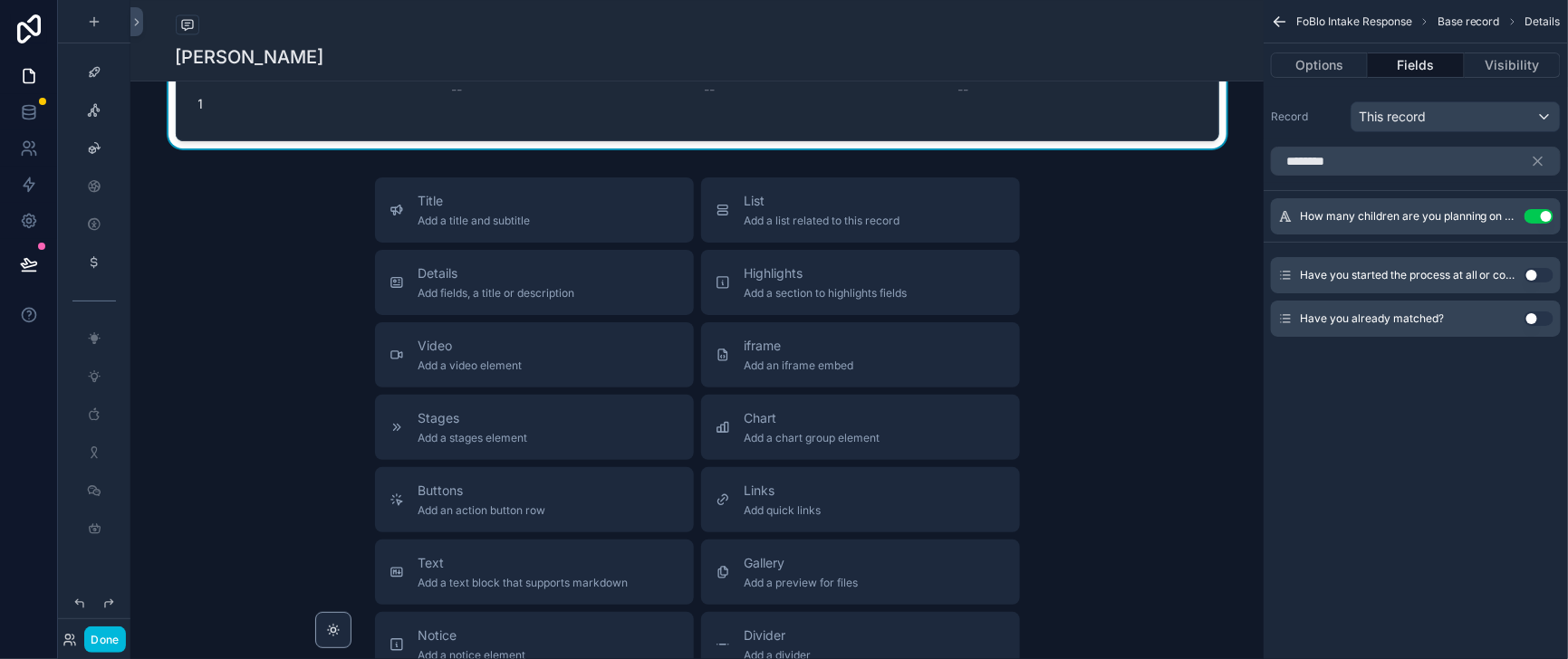
click at [1528, 283] on button "Use setting" at bounding box center [1538, 274] width 29 height 14
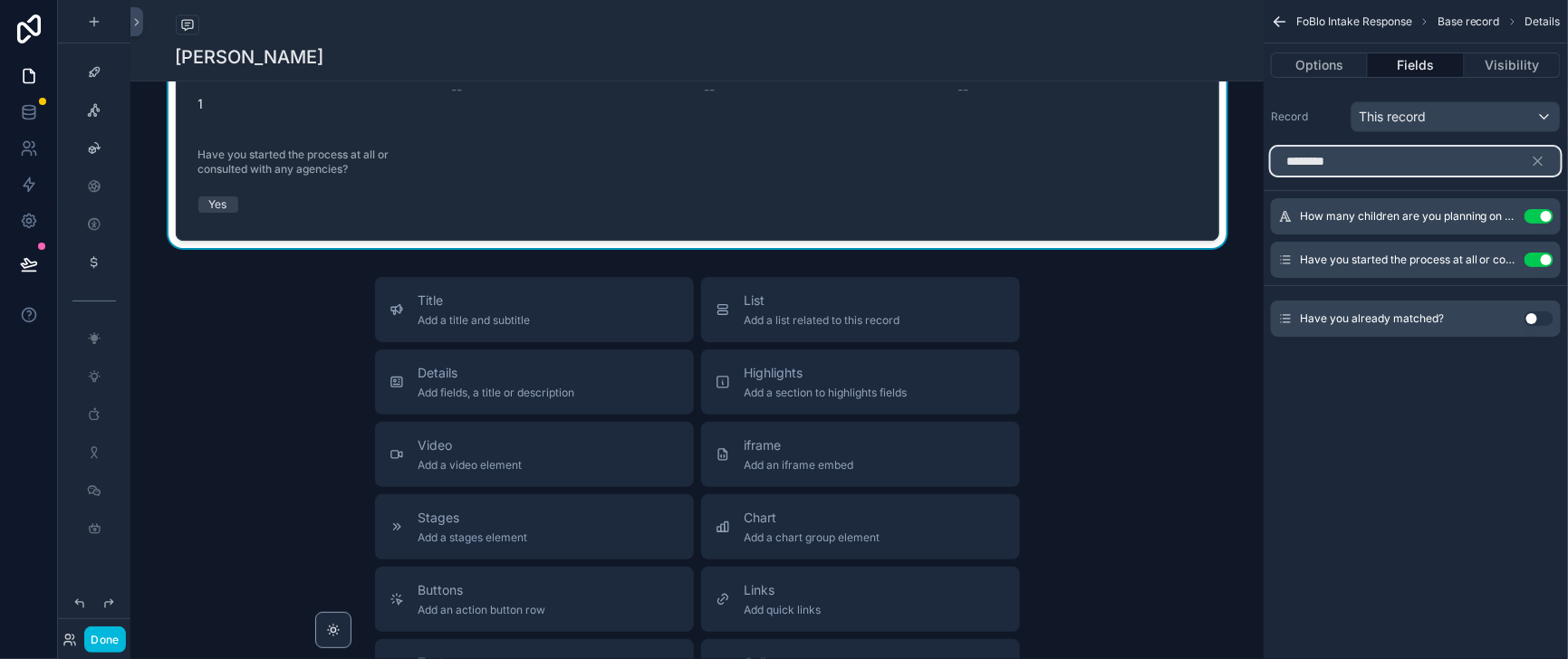
drag, startPoint x: 1324, startPoint y: 188, endPoint x: 1232, endPoint y: 187, distance: 92.0
click at [1264, 183] on div "********" at bounding box center [1415, 161] width 304 height 43
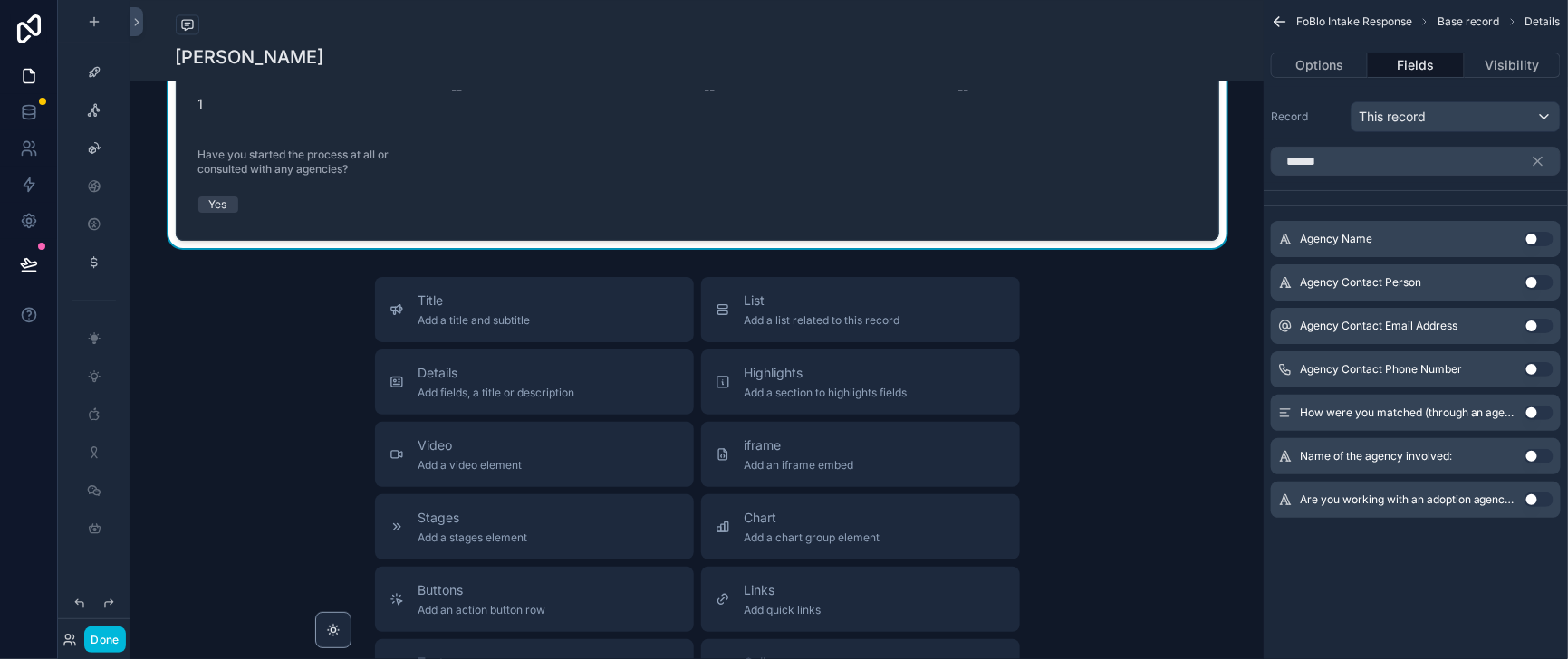
click at [1526, 246] on button "Use setting" at bounding box center [1538, 238] width 29 height 14
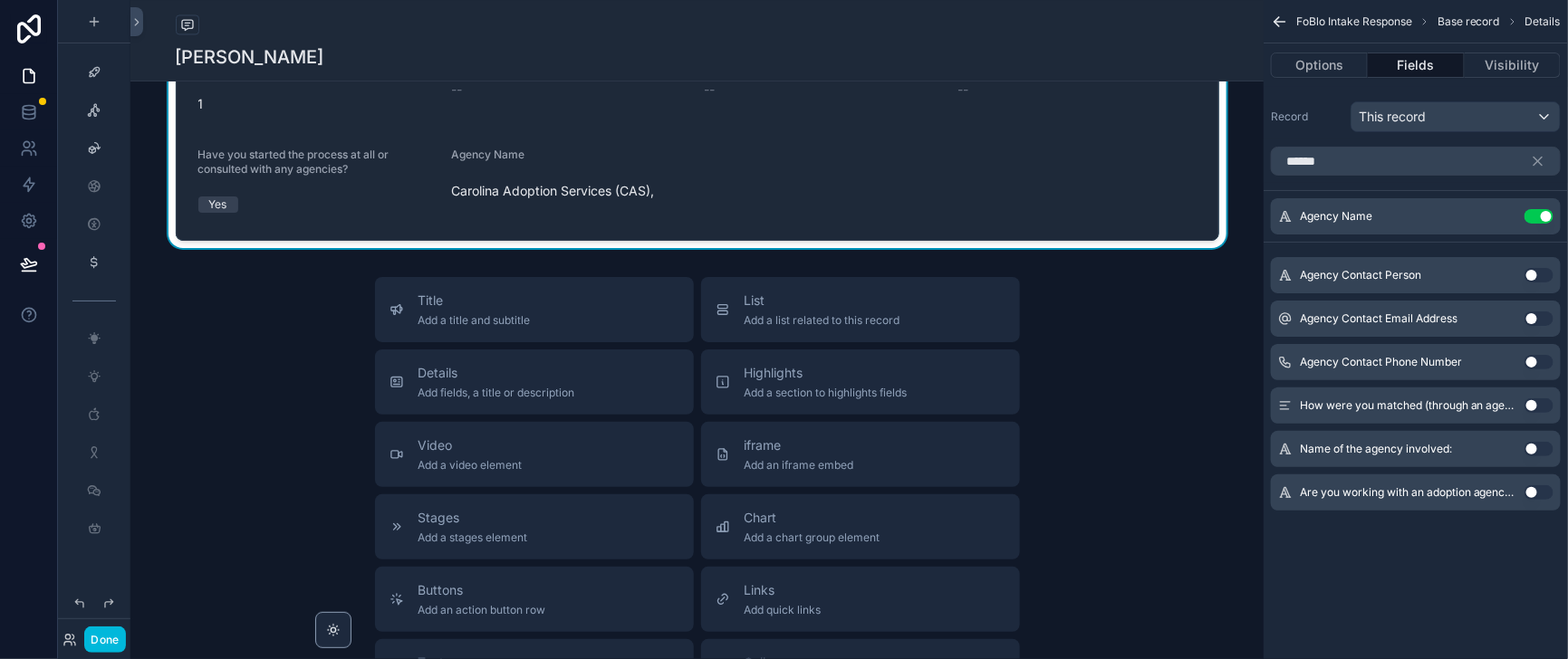
click at [1530, 283] on button "Use setting" at bounding box center [1538, 274] width 29 height 14
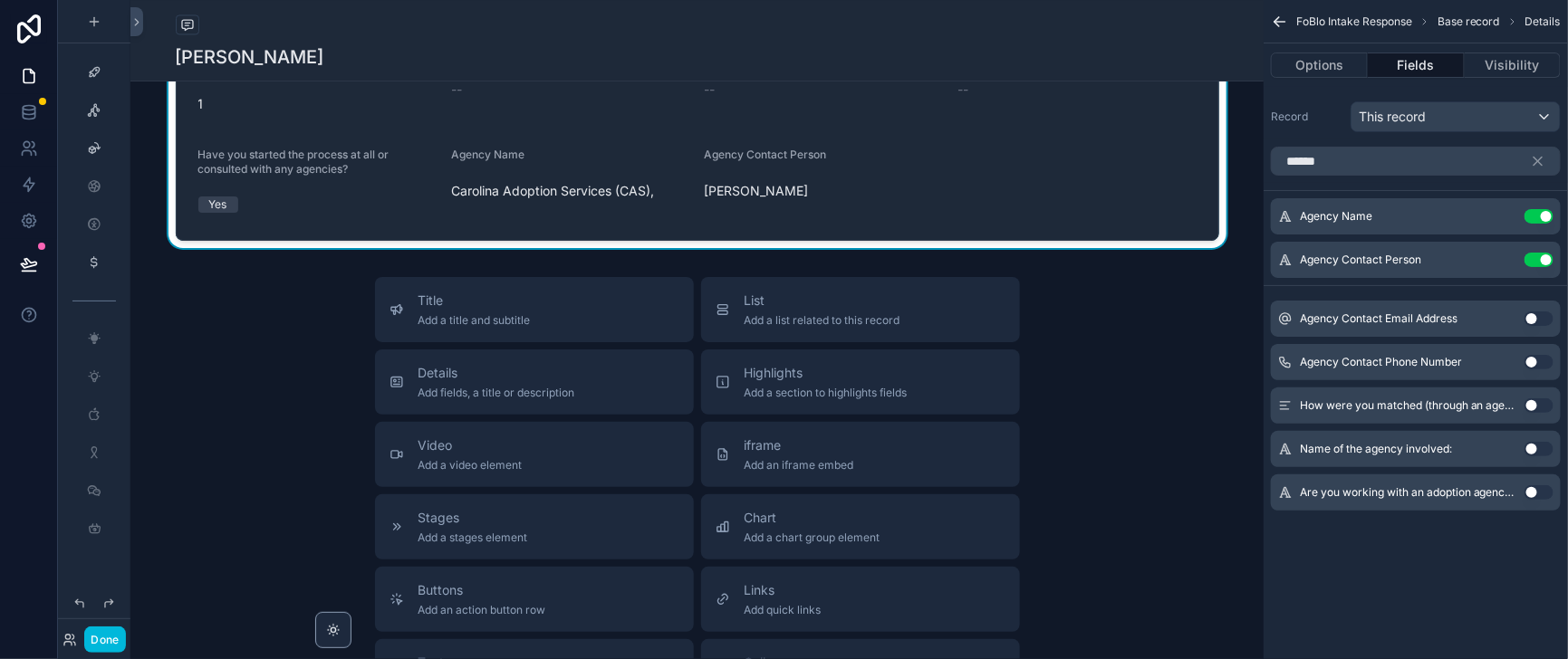
click at [1530, 326] on button "Use setting" at bounding box center [1538, 318] width 29 height 14
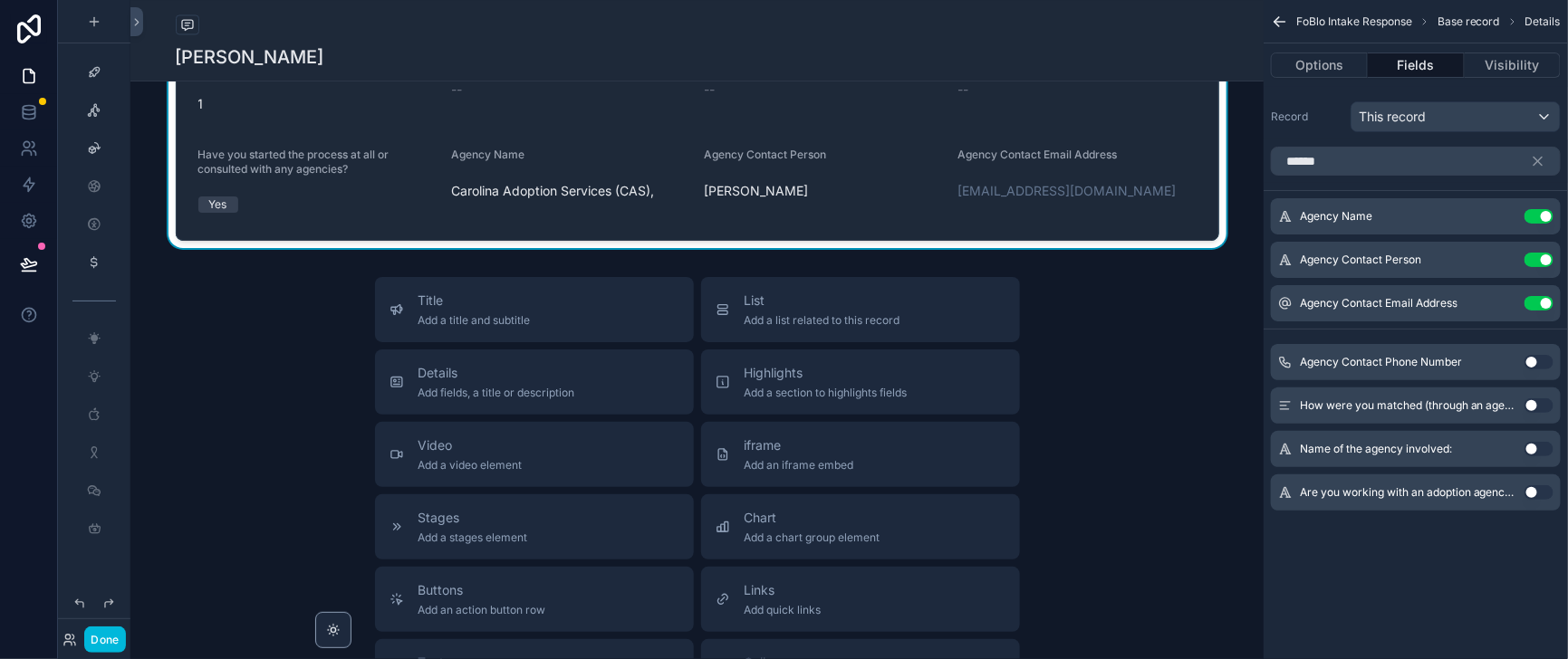
click at [1531, 369] on button "Use setting" at bounding box center [1538, 361] width 29 height 14
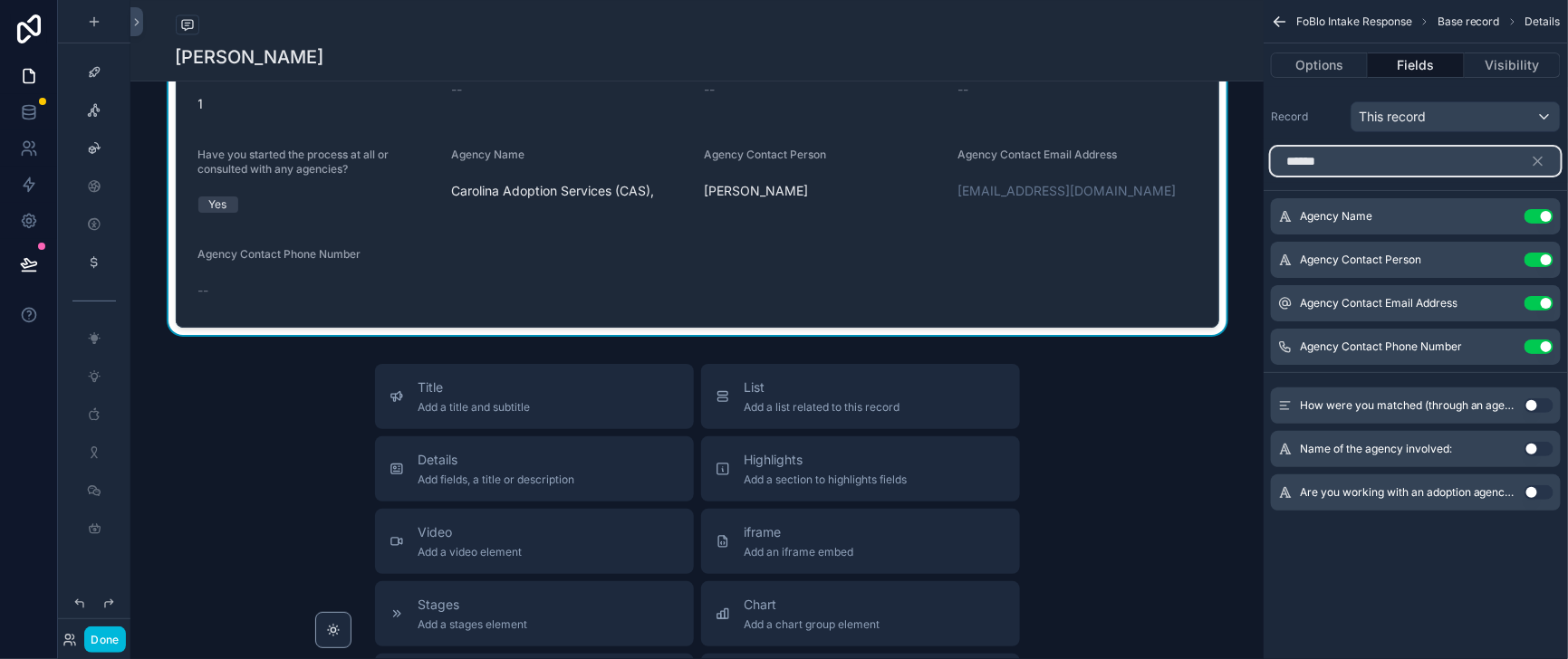
drag, startPoint x: 1305, startPoint y: 183, endPoint x: 1202, endPoint y: 179, distance: 103.1
click at [1202, 179] on div "Home Leadership Our Team Help Desk Sales Navigator Client Center Marketing Hub …" at bounding box center [849, 330] width 1437 height 659
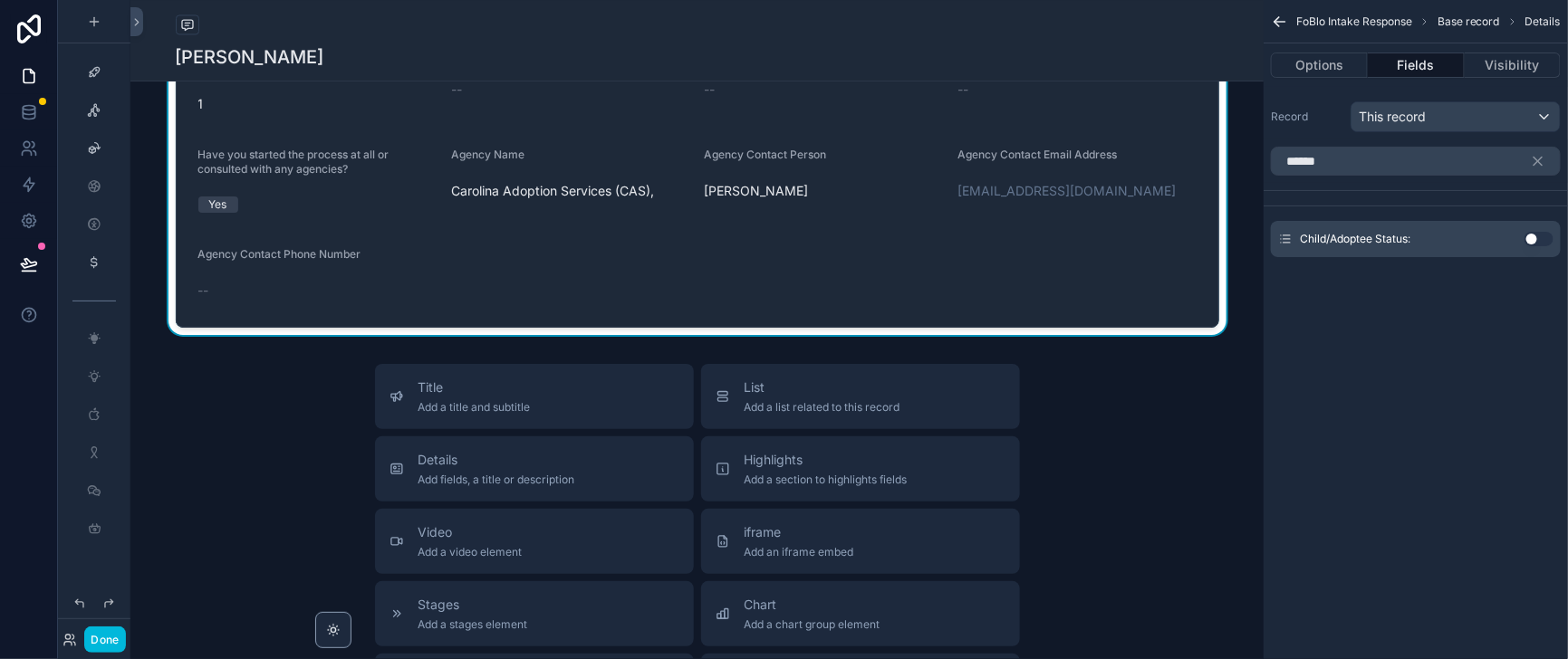
click at [1525, 246] on button "Use setting" at bounding box center [1538, 238] width 29 height 14
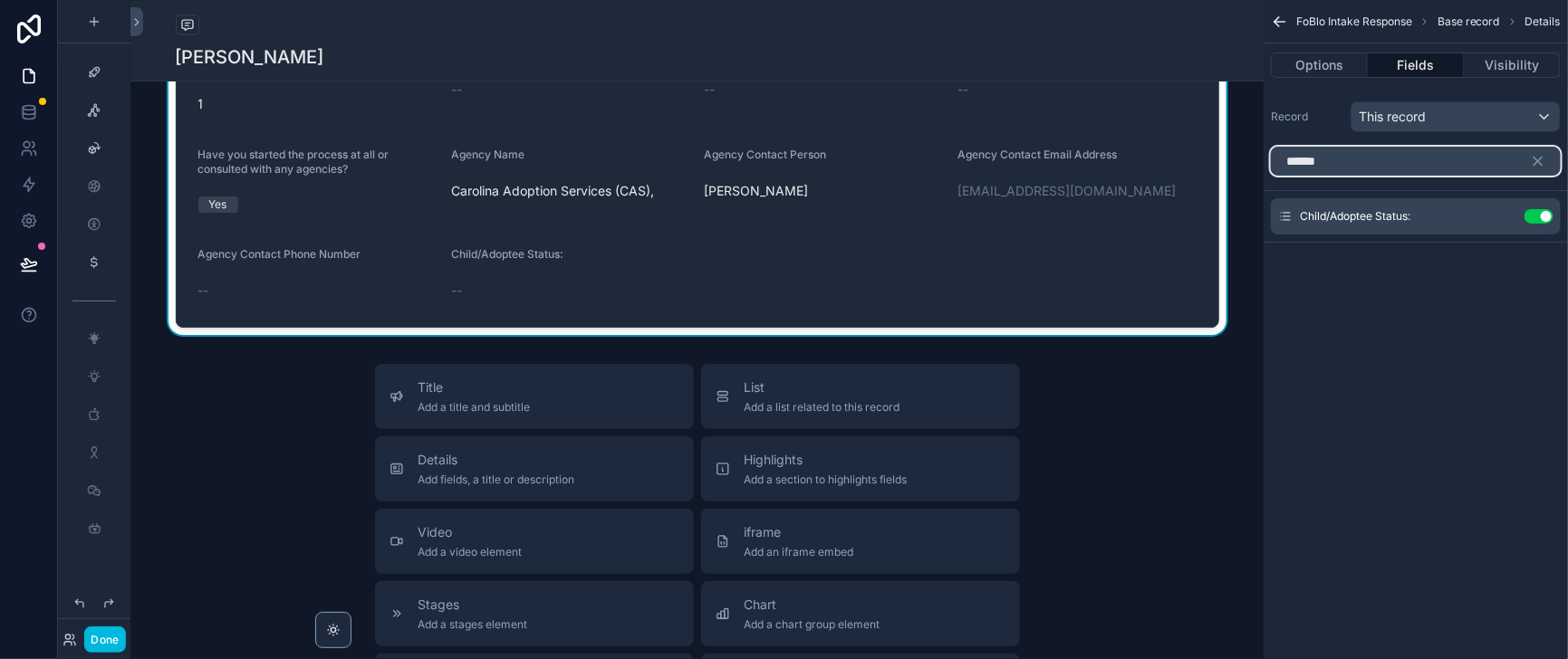
drag, startPoint x: 1289, startPoint y: 180, endPoint x: 1235, endPoint y: 177, distance: 54.1
click at [1270, 176] on input "******" at bounding box center [1414, 161] width 289 height 29
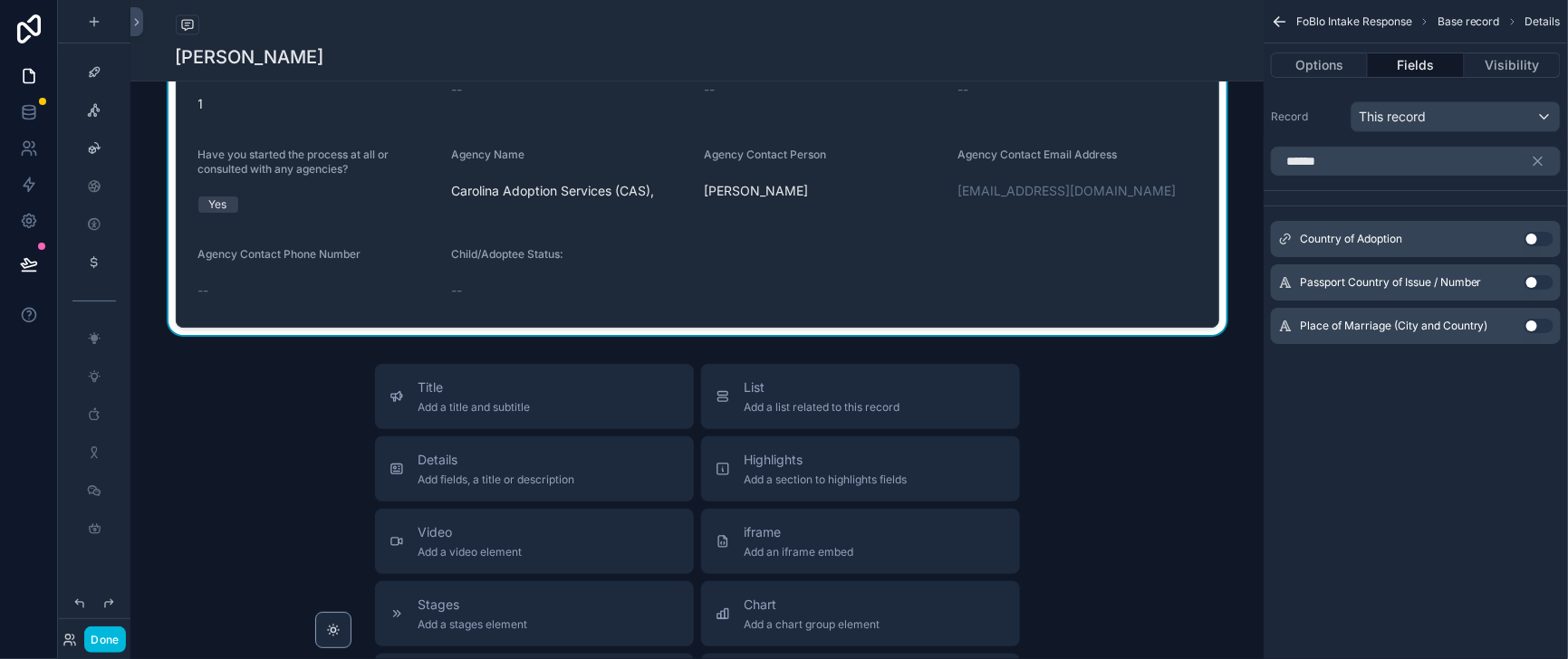
click at [1528, 246] on button "Use setting" at bounding box center [1538, 238] width 29 height 14
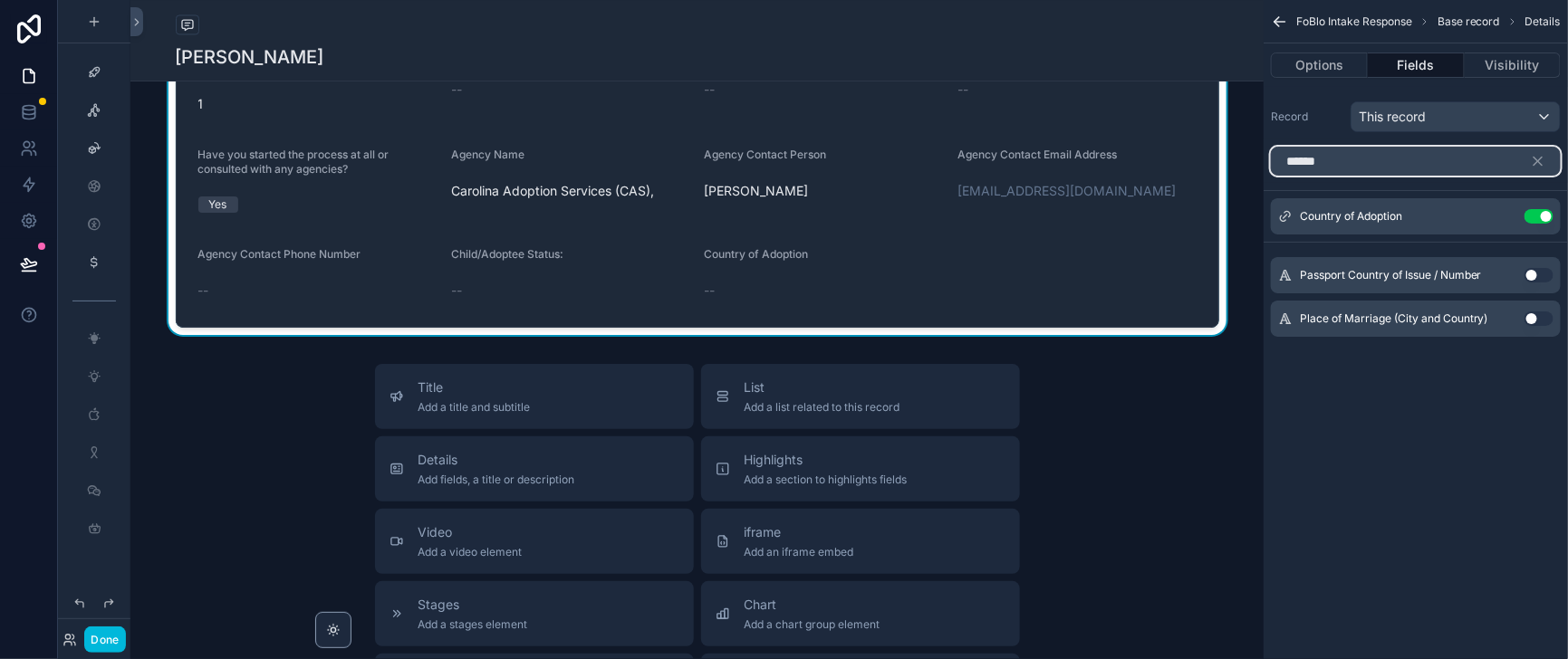
drag, startPoint x: 1295, startPoint y: 177, endPoint x: 1235, endPoint y: 182, distance: 60.2
click at [1270, 176] on input "******" at bounding box center [1414, 161] width 289 height 29
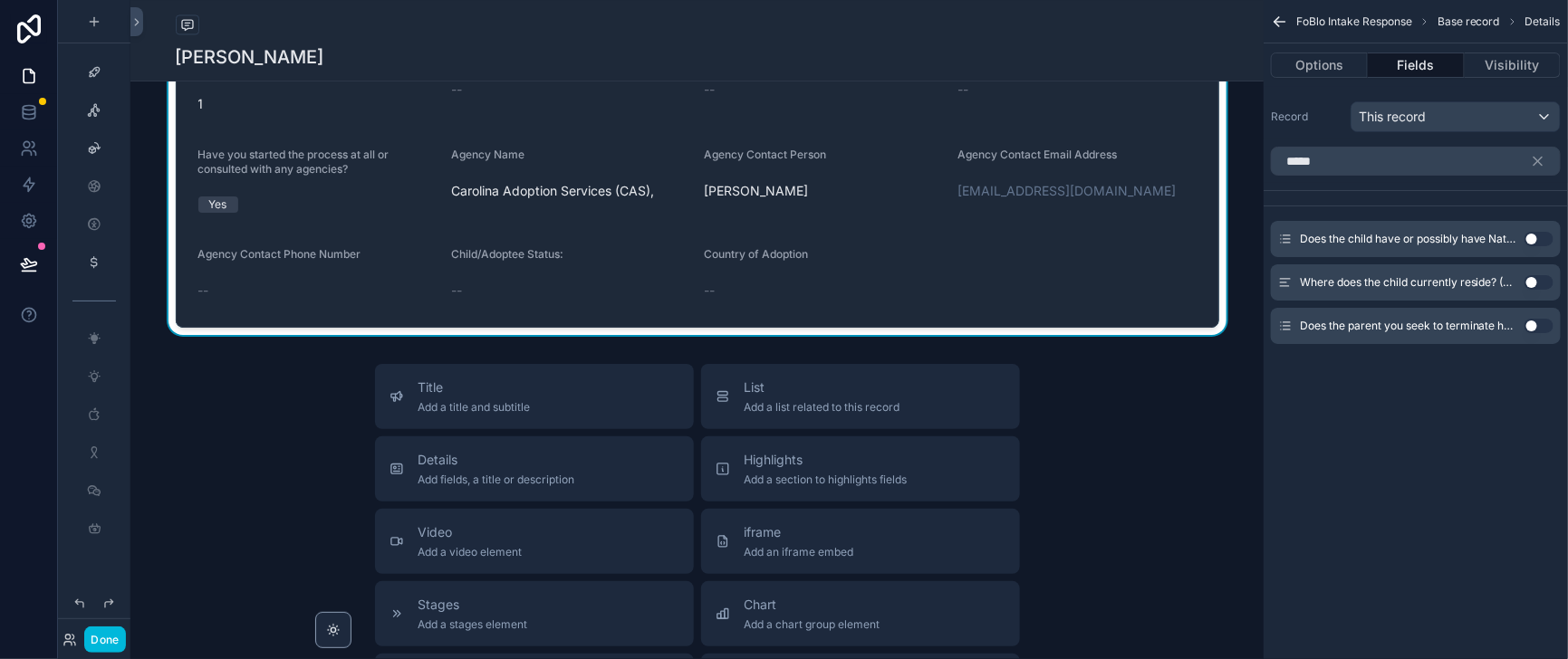
click at [1524, 246] on button "Use setting" at bounding box center [1538, 238] width 29 height 14
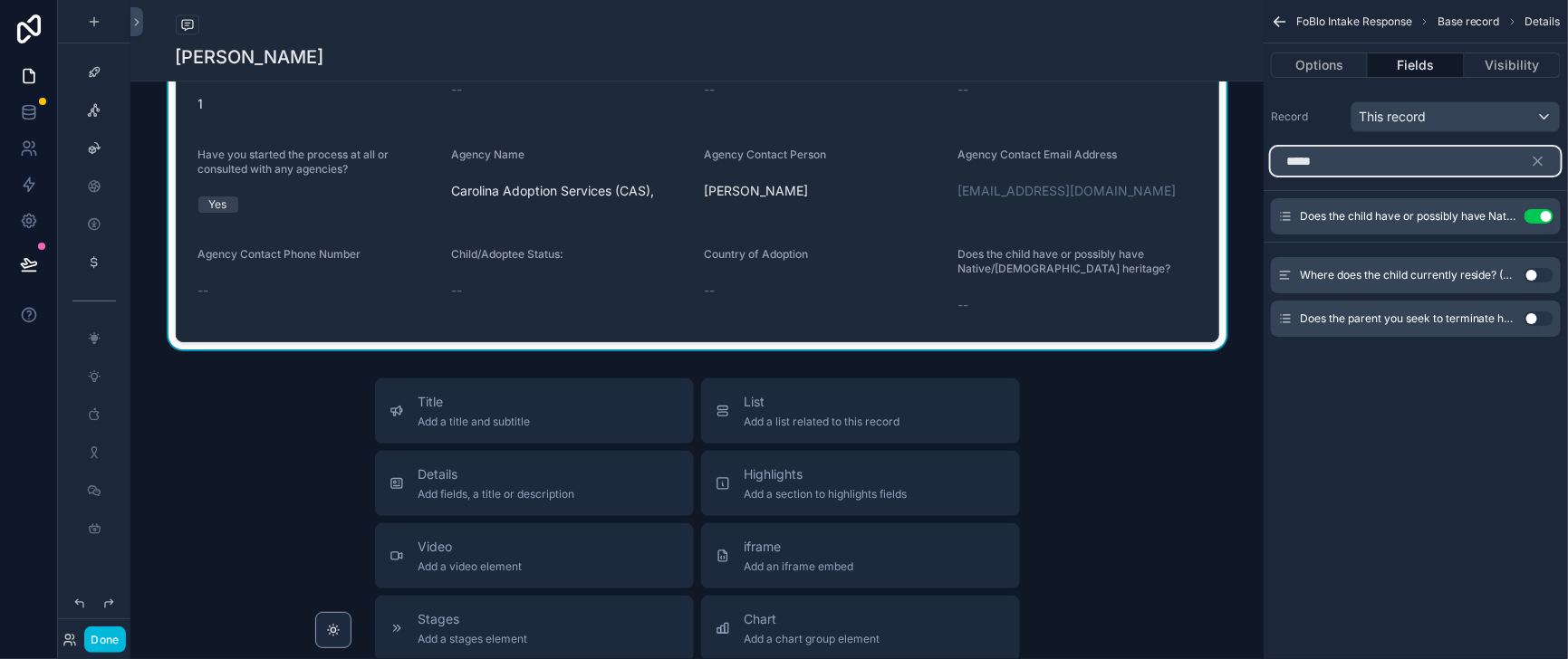
drag, startPoint x: 1284, startPoint y: 174, endPoint x: 1240, endPoint y: 176, distance: 44.0
click at [1270, 176] on input "****" at bounding box center [1414, 161] width 289 height 29
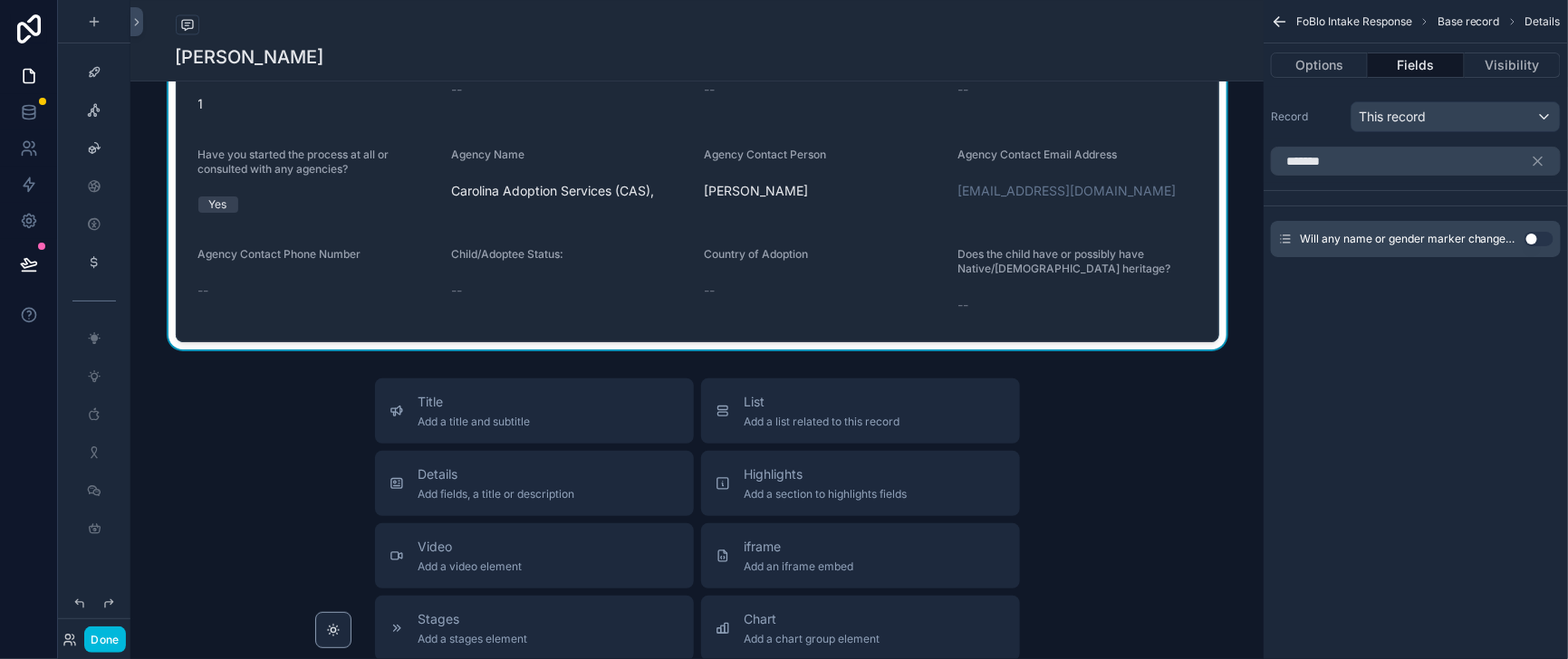
click at [1532, 246] on button "Use setting" at bounding box center [1538, 238] width 29 height 14
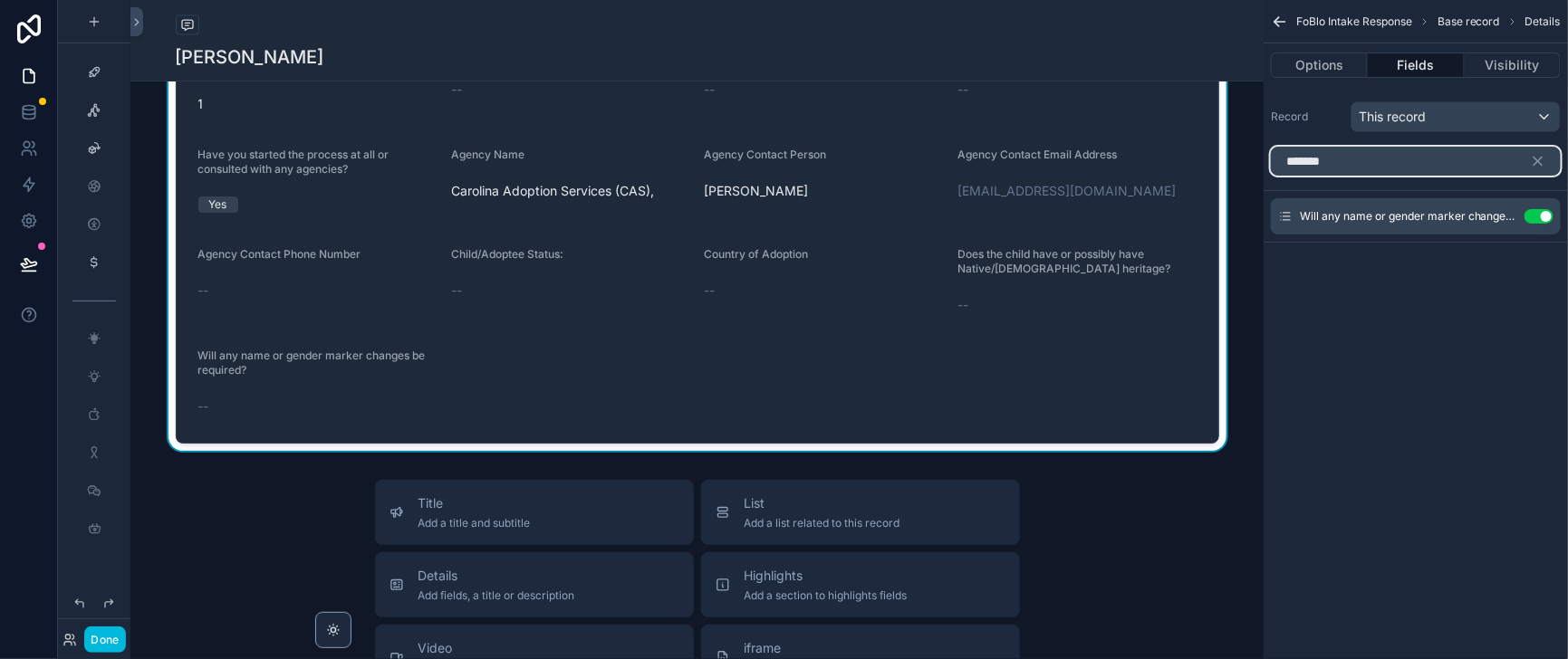
drag, startPoint x: 1313, startPoint y: 185, endPoint x: 1237, endPoint y: 186, distance: 76.0
click at [1270, 176] on input "*******" at bounding box center [1414, 161] width 289 height 29
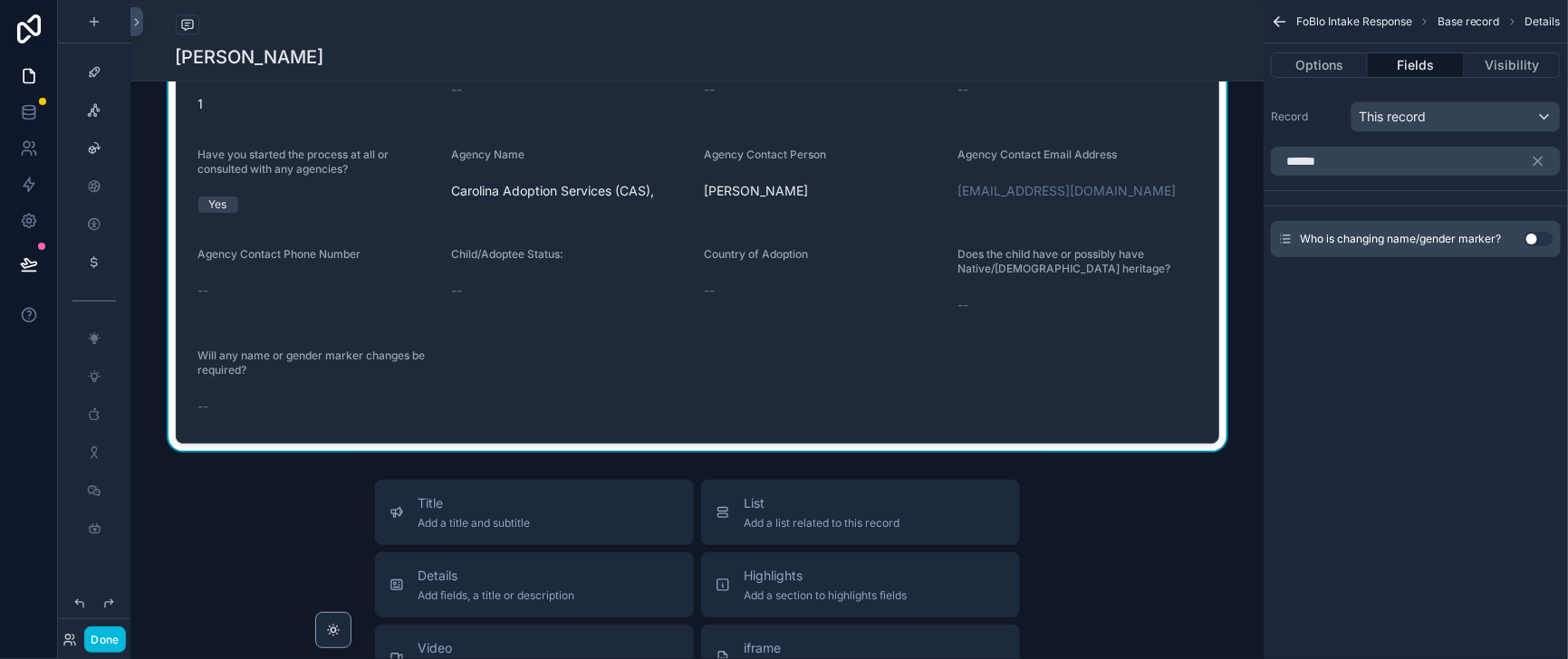
click at [1538, 246] on button "Use setting" at bounding box center [1538, 238] width 29 height 14
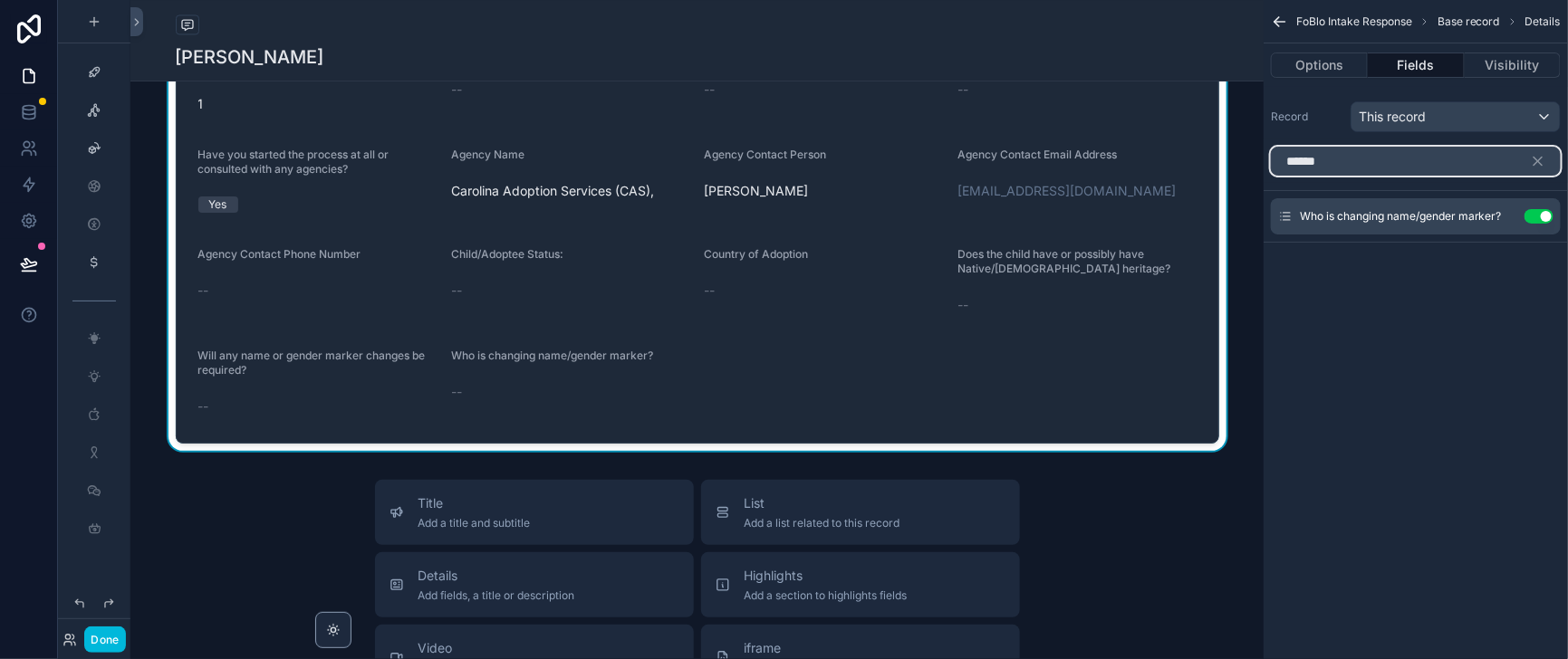
drag, startPoint x: 1262, startPoint y: 180, endPoint x: 1224, endPoint y: 184, distance: 38.2
click at [1224, 184] on div "Home Leadership Our Team Help Desk Sales Navigator Client Center Marketing Hub …" at bounding box center [849, 330] width 1437 height 659
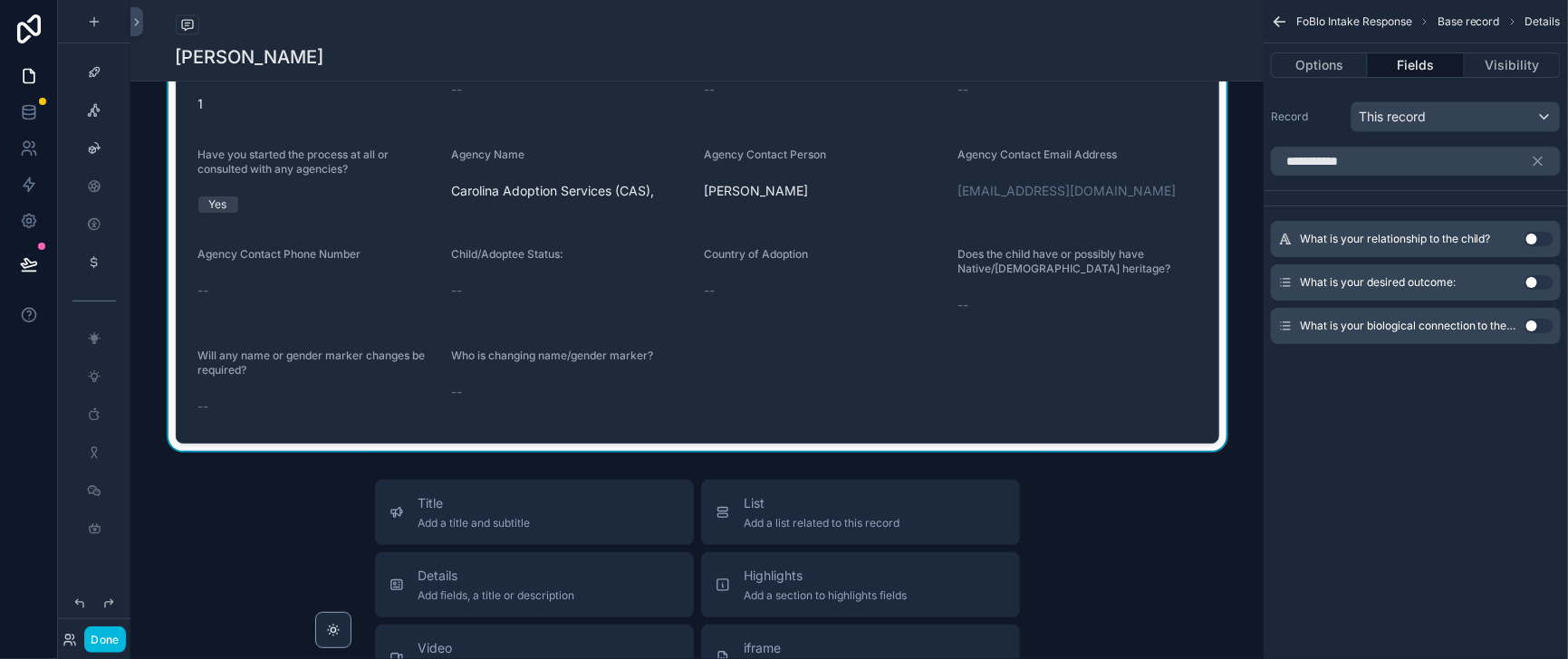
click at [1528, 333] on button "Use setting" at bounding box center [1538, 325] width 29 height 14
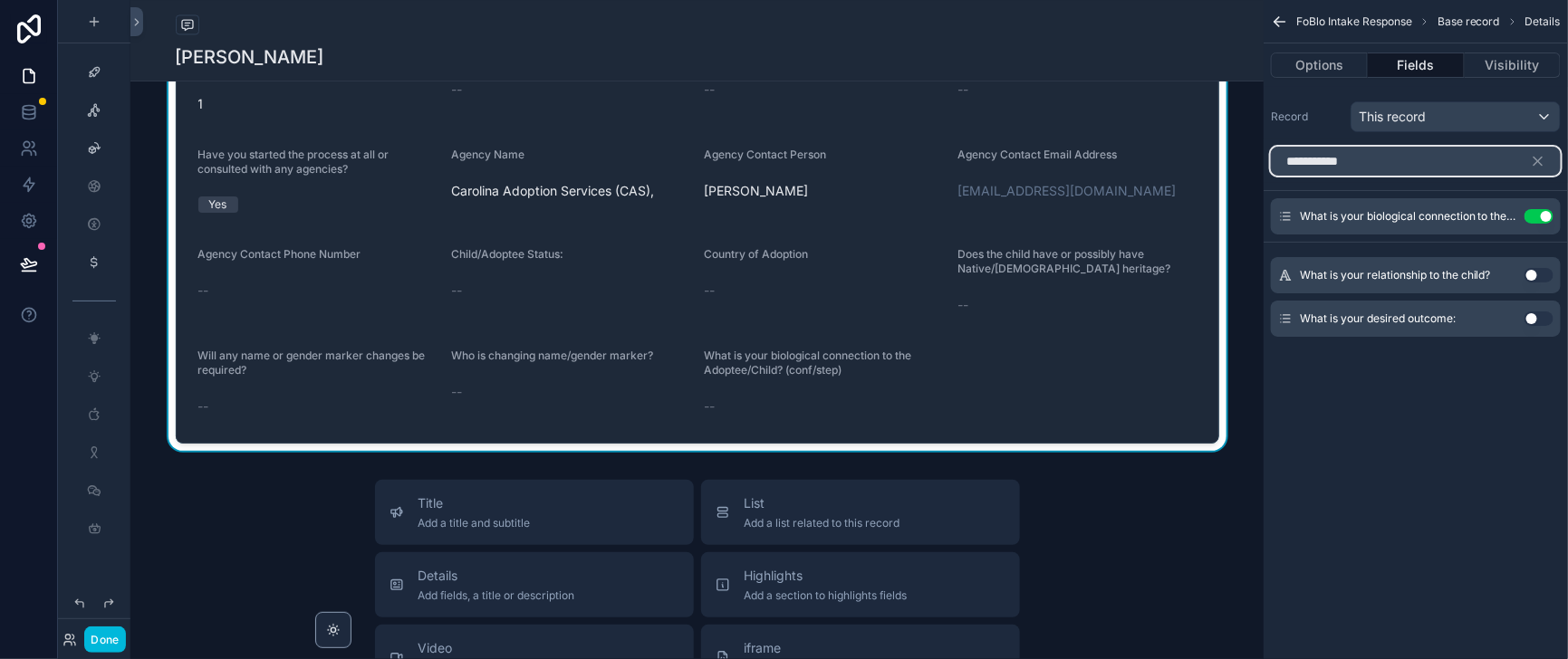
drag, startPoint x: 1331, startPoint y: 183, endPoint x: 1229, endPoint y: 184, distance: 102.0
click at [1264, 183] on div "**********" at bounding box center [1415, 161] width 304 height 43
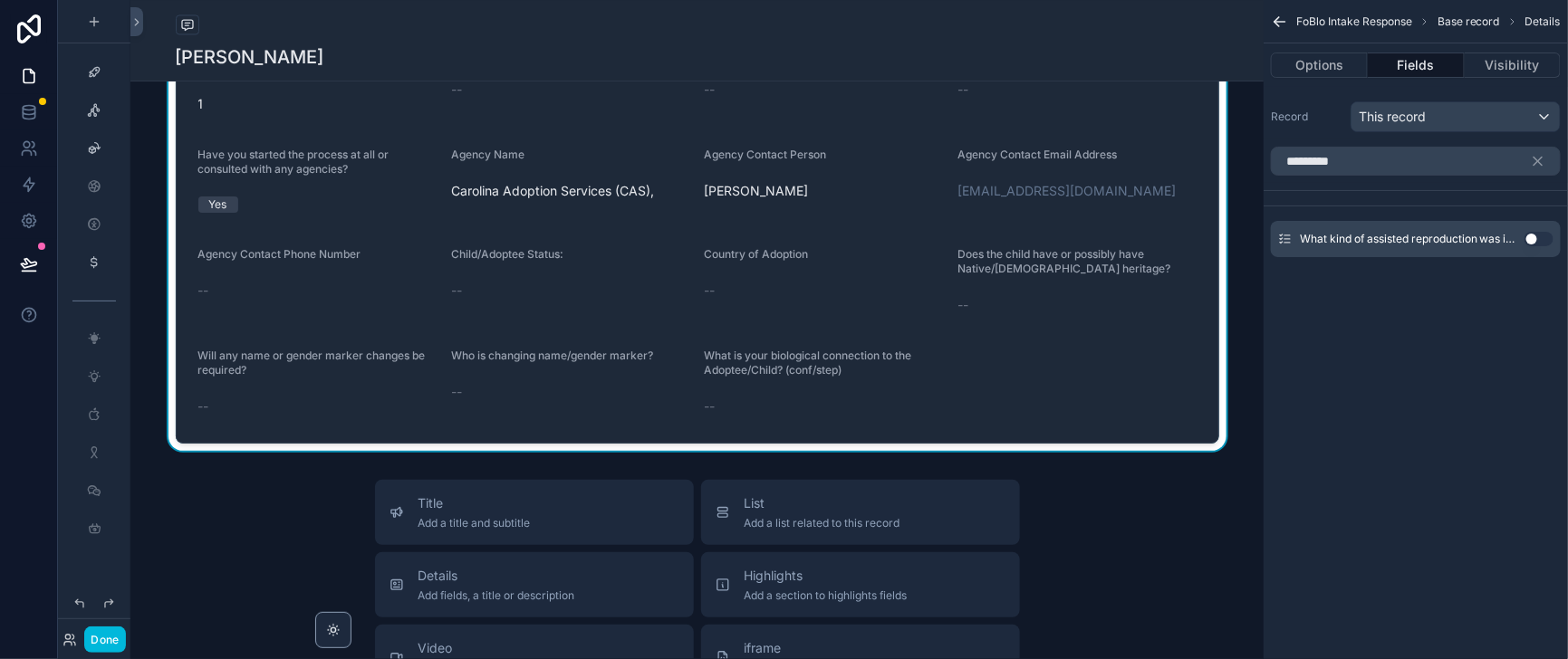
click at [1527, 246] on button "Use setting" at bounding box center [1538, 238] width 29 height 14
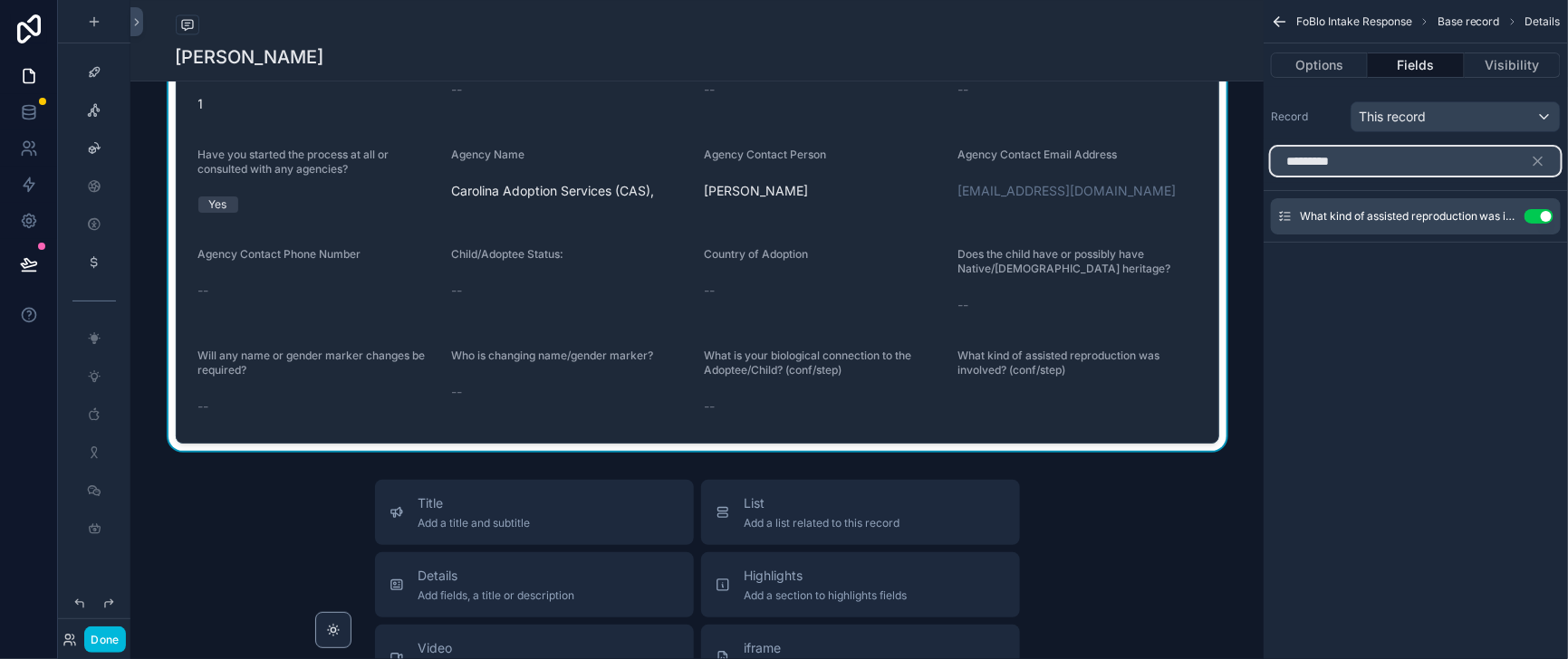
drag, startPoint x: 1325, startPoint y: 177, endPoint x: 1226, endPoint y: 183, distance: 99.2
click at [1264, 183] on div "*********" at bounding box center [1415, 161] width 304 height 43
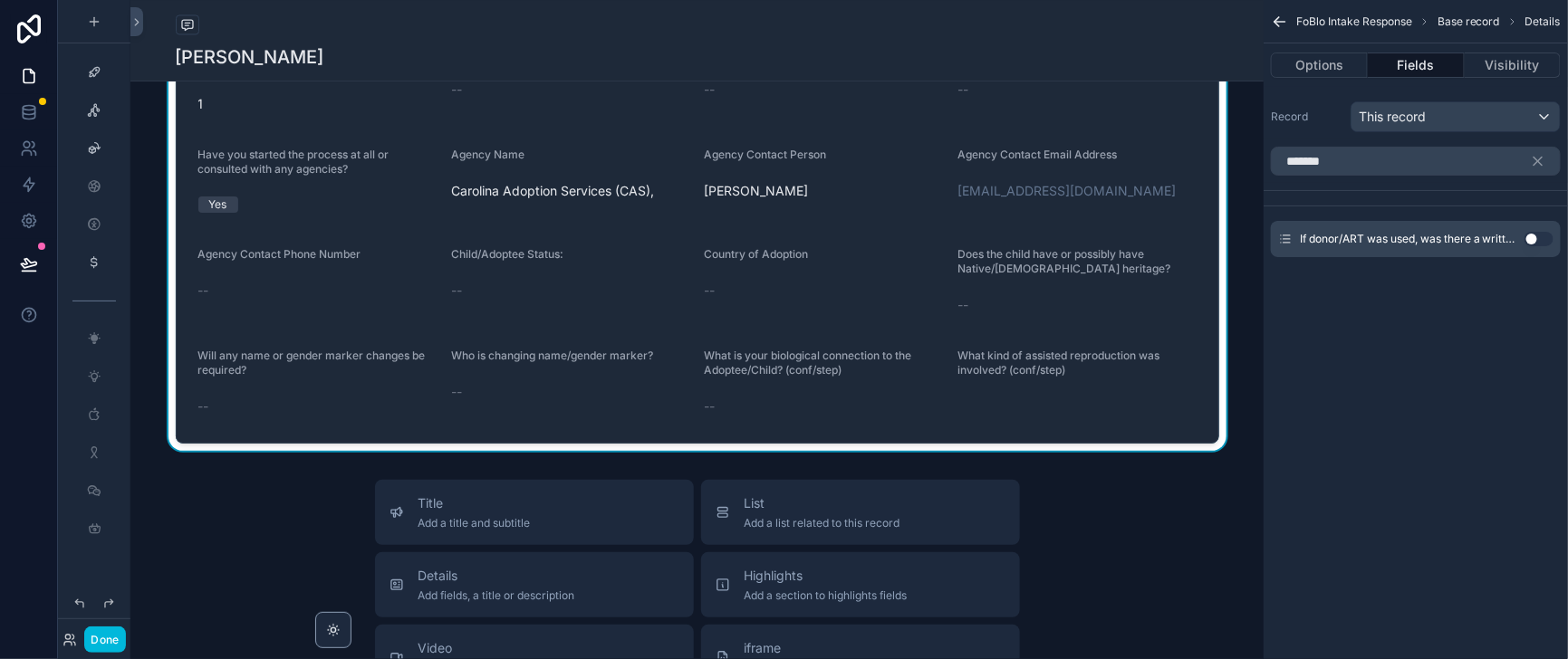
click at [1532, 246] on button "Use setting" at bounding box center [1538, 238] width 29 height 14
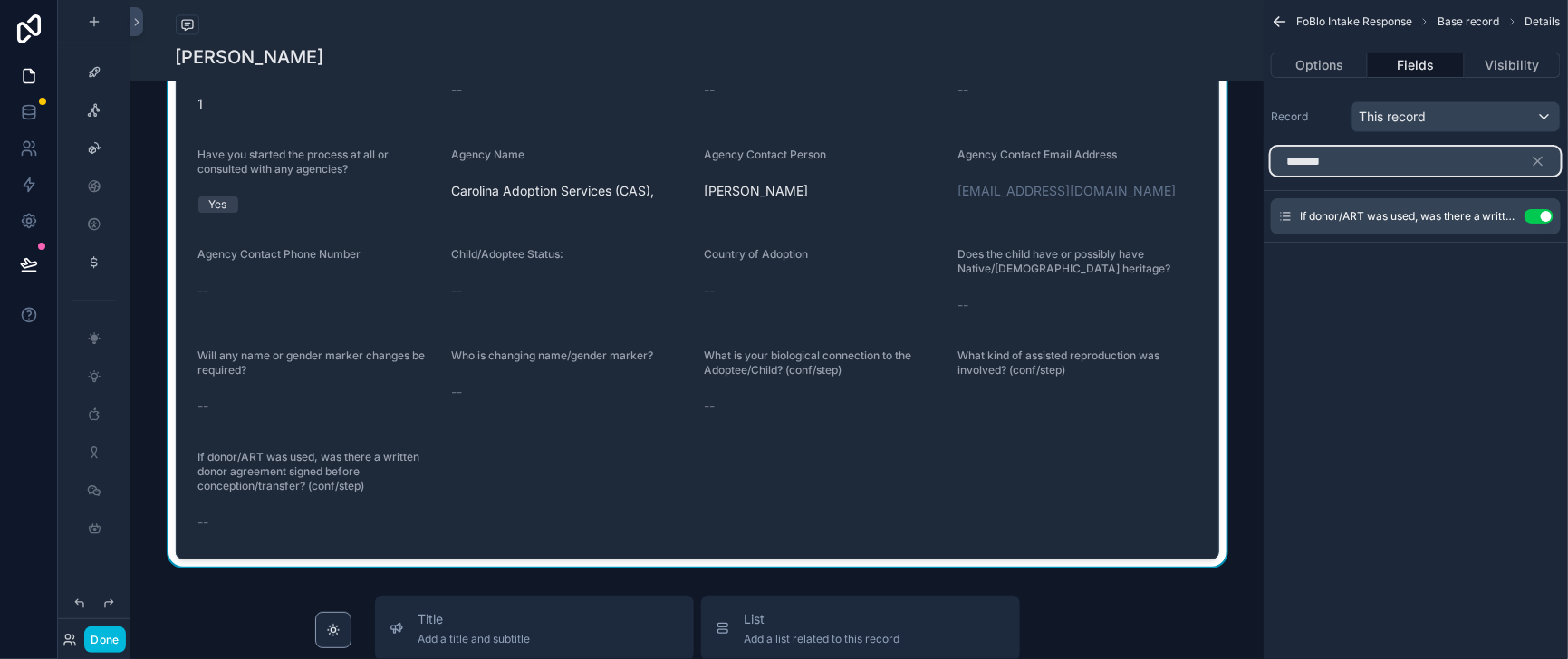
drag, startPoint x: 1300, startPoint y: 180, endPoint x: 1239, endPoint y: 183, distance: 61.1
click at [1270, 176] on input "*******" at bounding box center [1414, 161] width 289 height 29
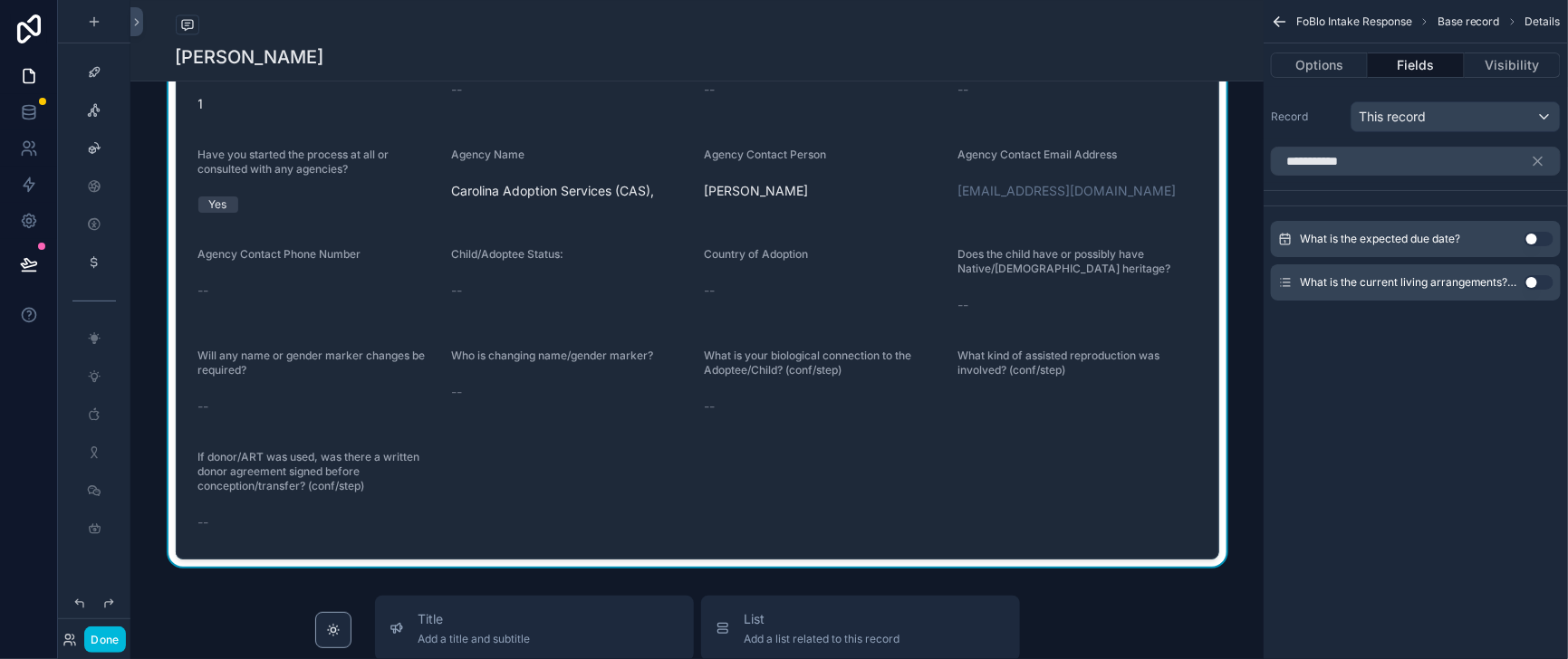
click at [1531, 289] on button "Use setting" at bounding box center [1538, 282] width 29 height 14
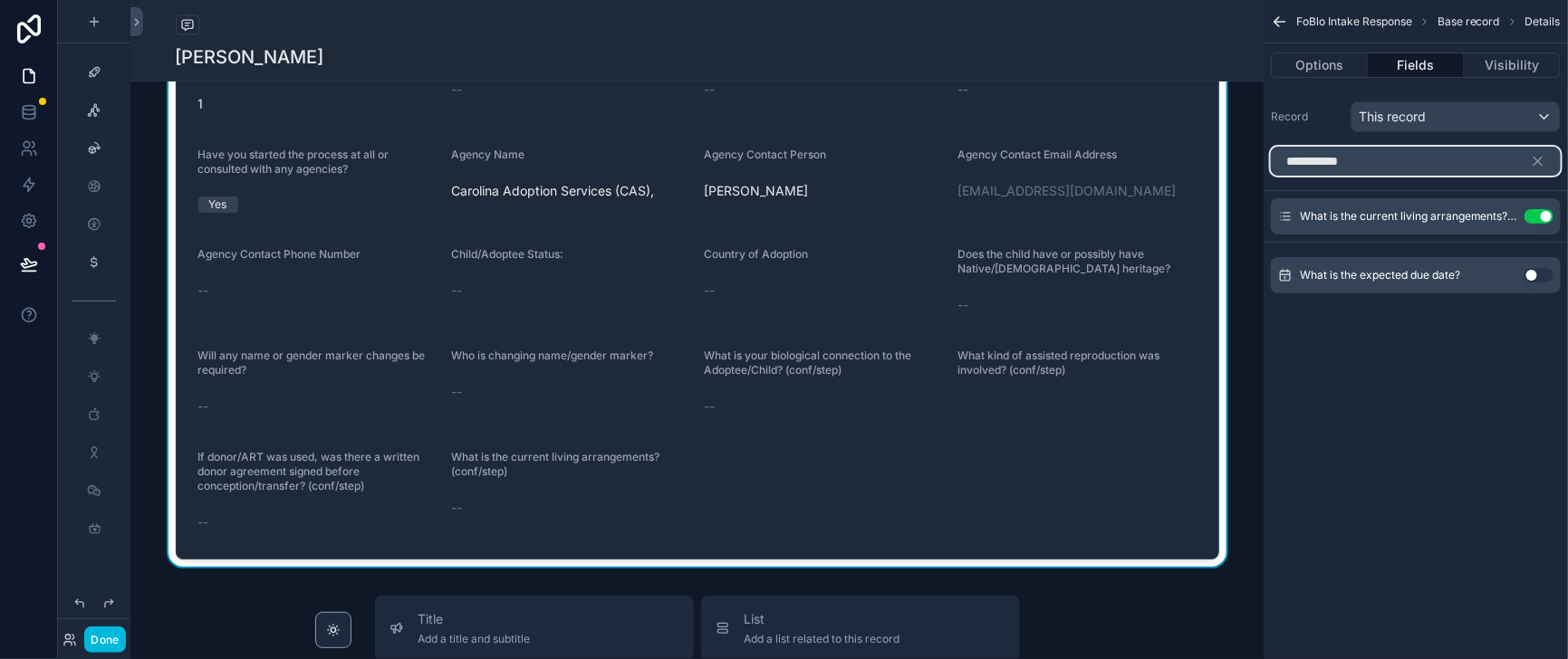
drag, startPoint x: 1326, startPoint y: 182, endPoint x: 1237, endPoint y: 184, distance: 89.0
click at [1270, 176] on input "**********" at bounding box center [1414, 161] width 289 height 29
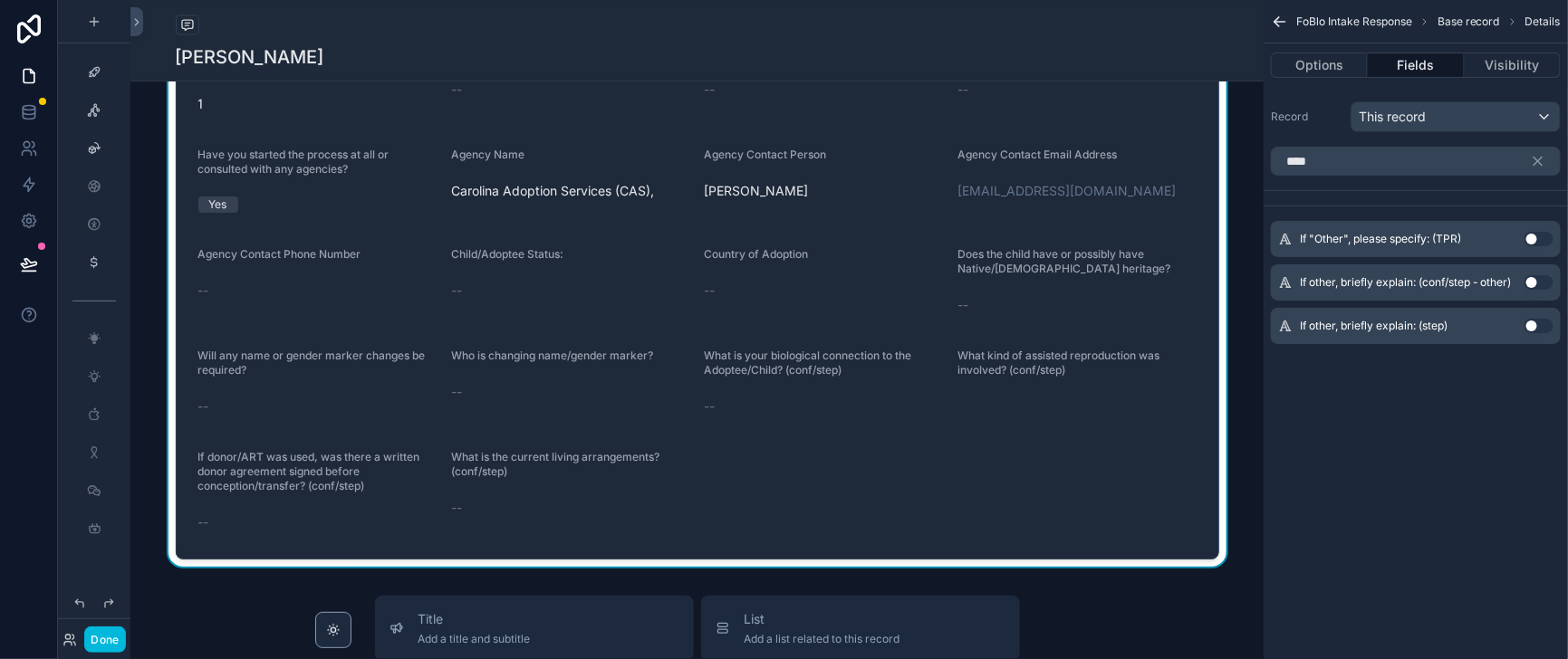
click at [1524, 289] on button "Use setting" at bounding box center [1538, 282] width 29 height 14
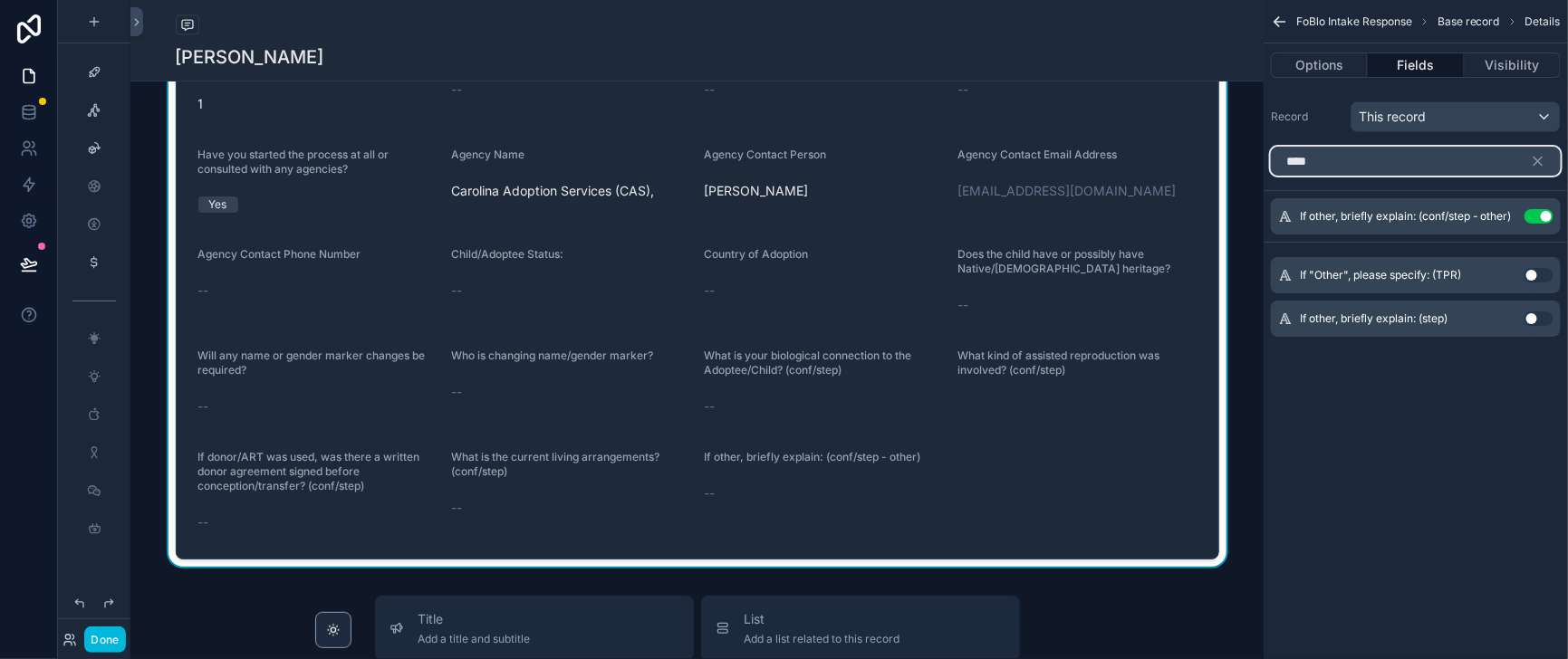
drag, startPoint x: 1276, startPoint y: 177, endPoint x: 1235, endPoint y: 183, distance: 41.4
click at [1270, 176] on input "****" at bounding box center [1414, 161] width 289 height 29
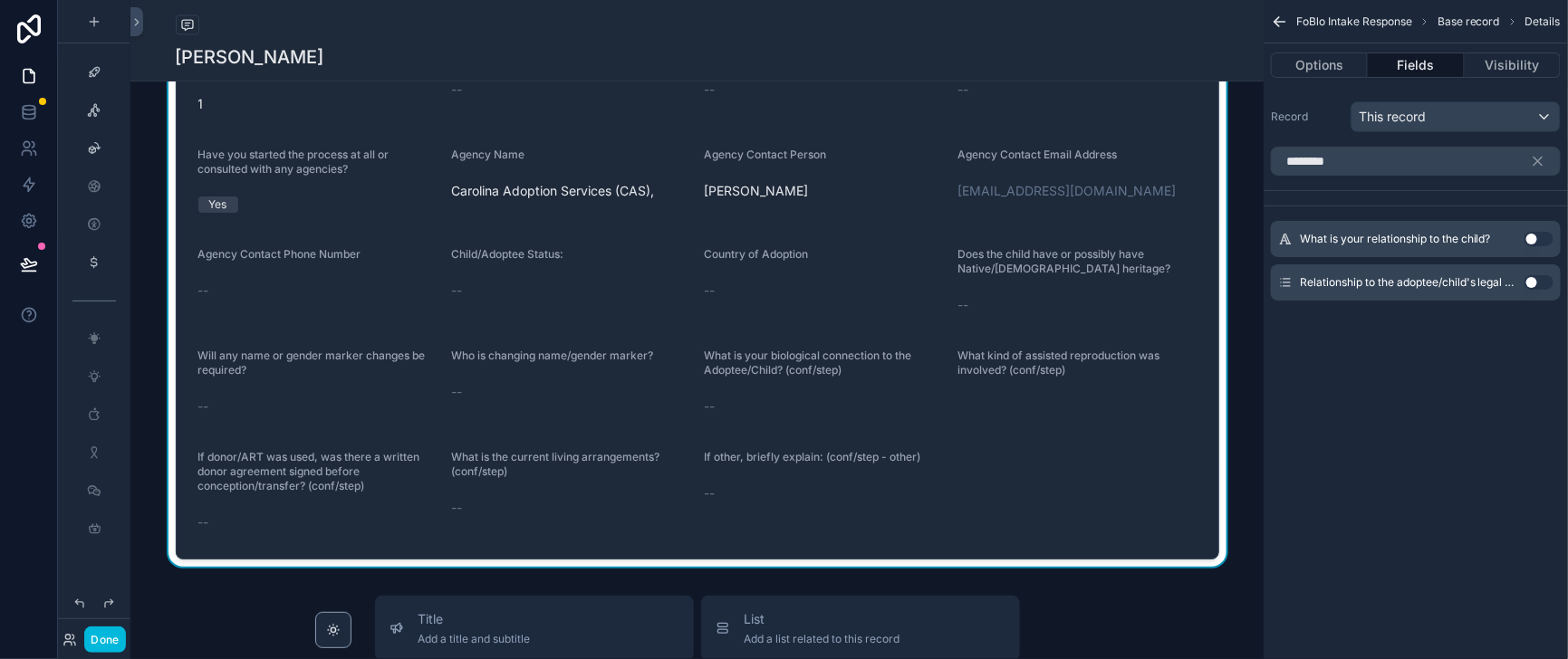
click at [1531, 289] on button "Use setting" at bounding box center [1538, 282] width 29 height 14
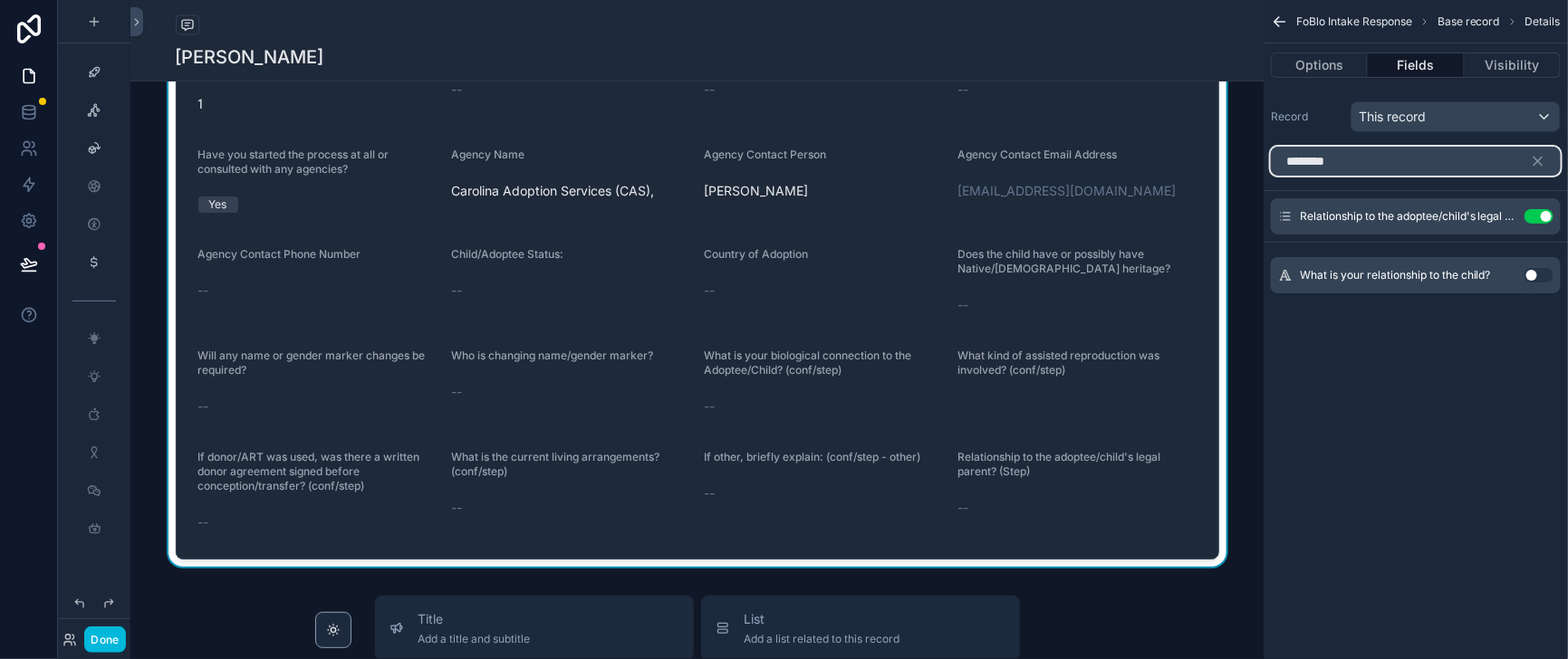
drag, startPoint x: 1282, startPoint y: 186, endPoint x: 1238, endPoint y: 188, distance: 44.0
click at [1270, 176] on input "********" at bounding box center [1414, 161] width 289 height 29
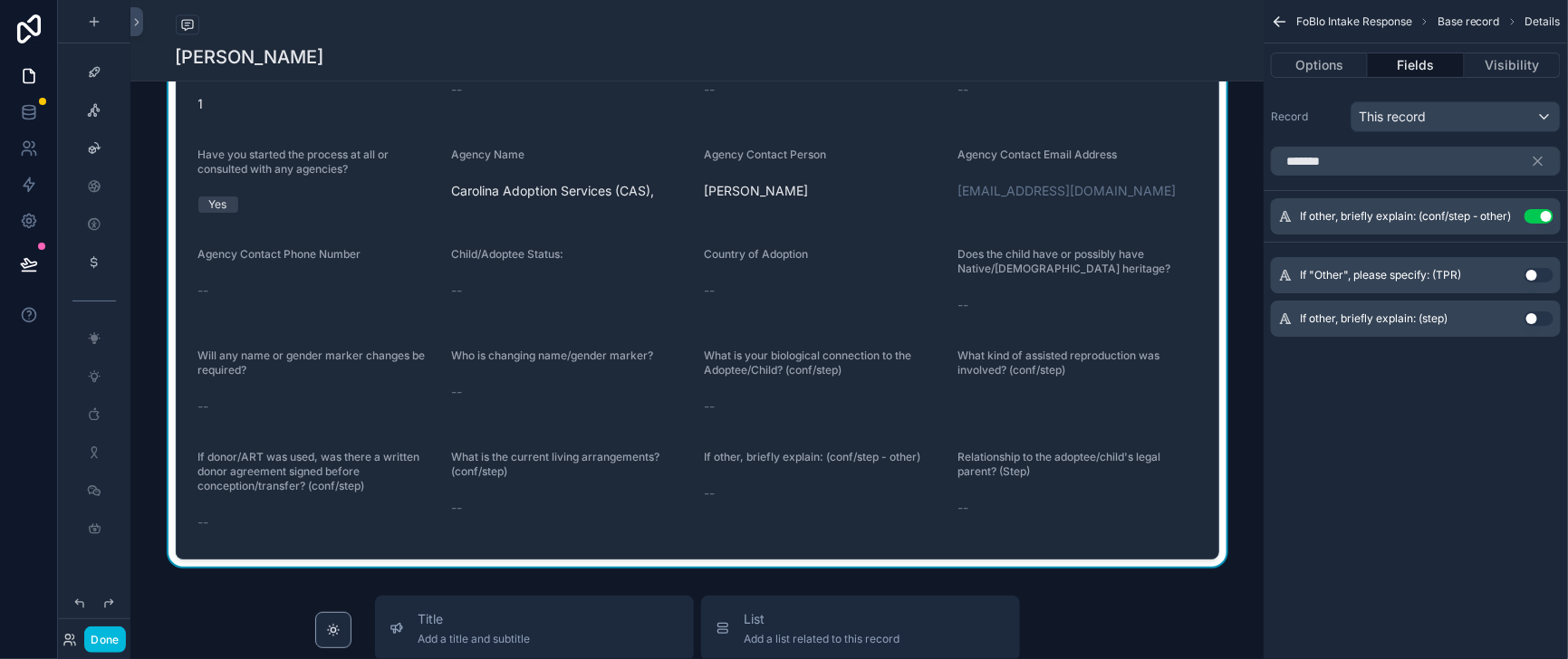
click at [1528, 326] on button "Use setting" at bounding box center [1538, 318] width 29 height 14
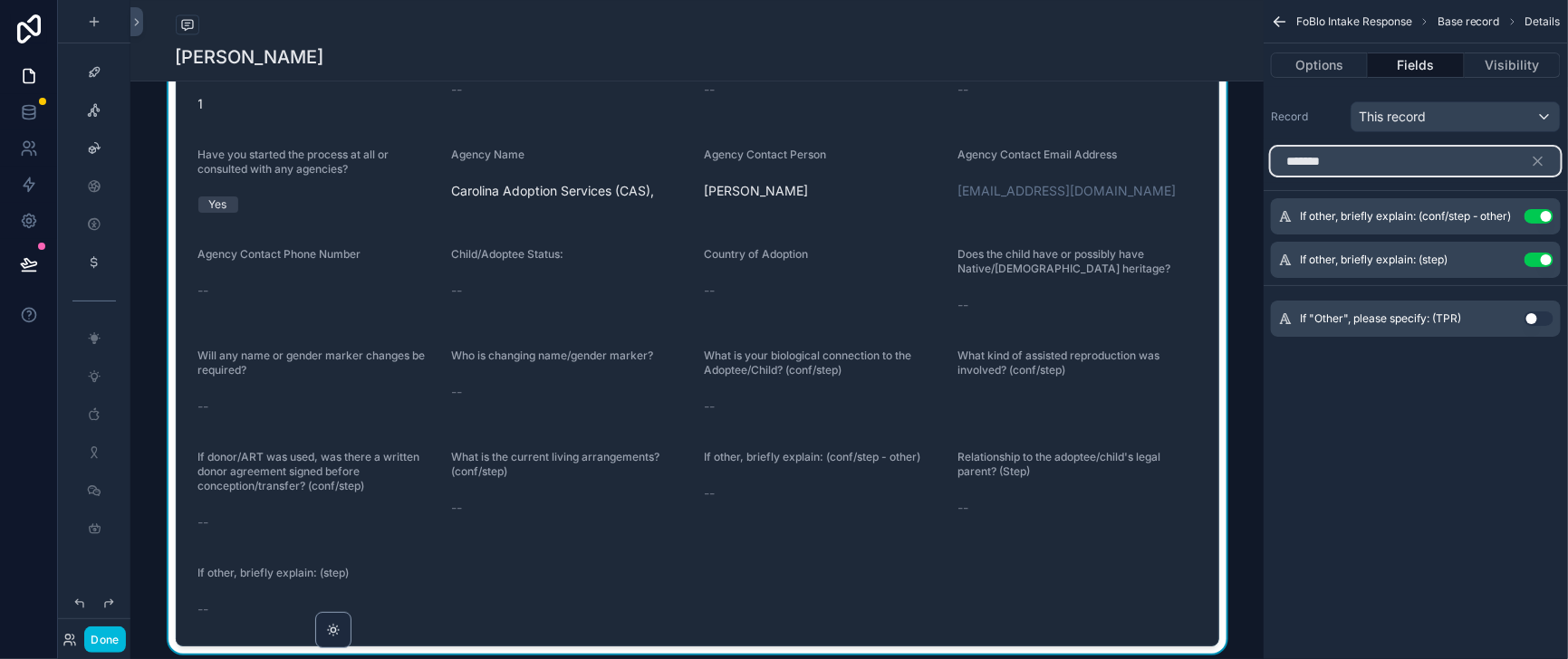
drag, startPoint x: 1270, startPoint y: 177, endPoint x: 1236, endPoint y: 178, distance: 34.0
click at [1270, 176] on input "*******" at bounding box center [1414, 161] width 289 height 29
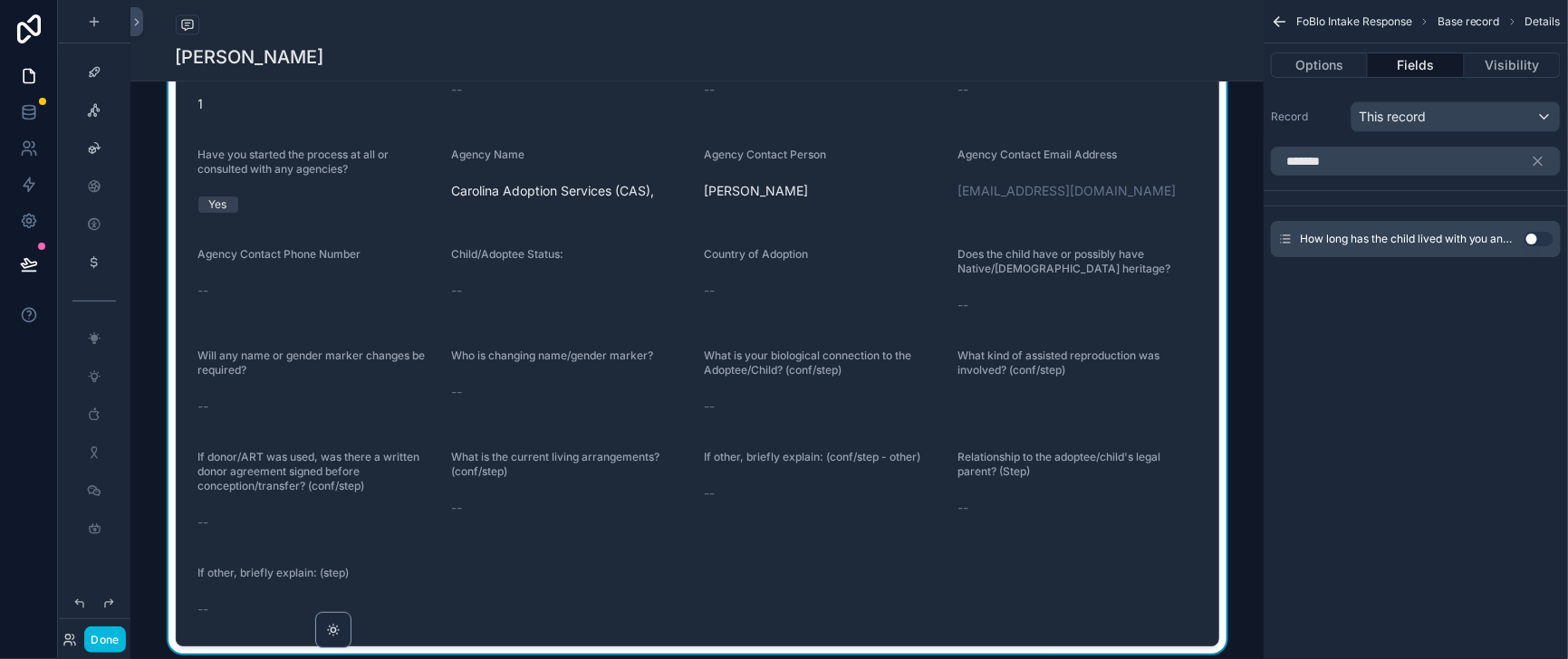
click at [1534, 246] on button "Use setting" at bounding box center [1538, 238] width 29 height 14
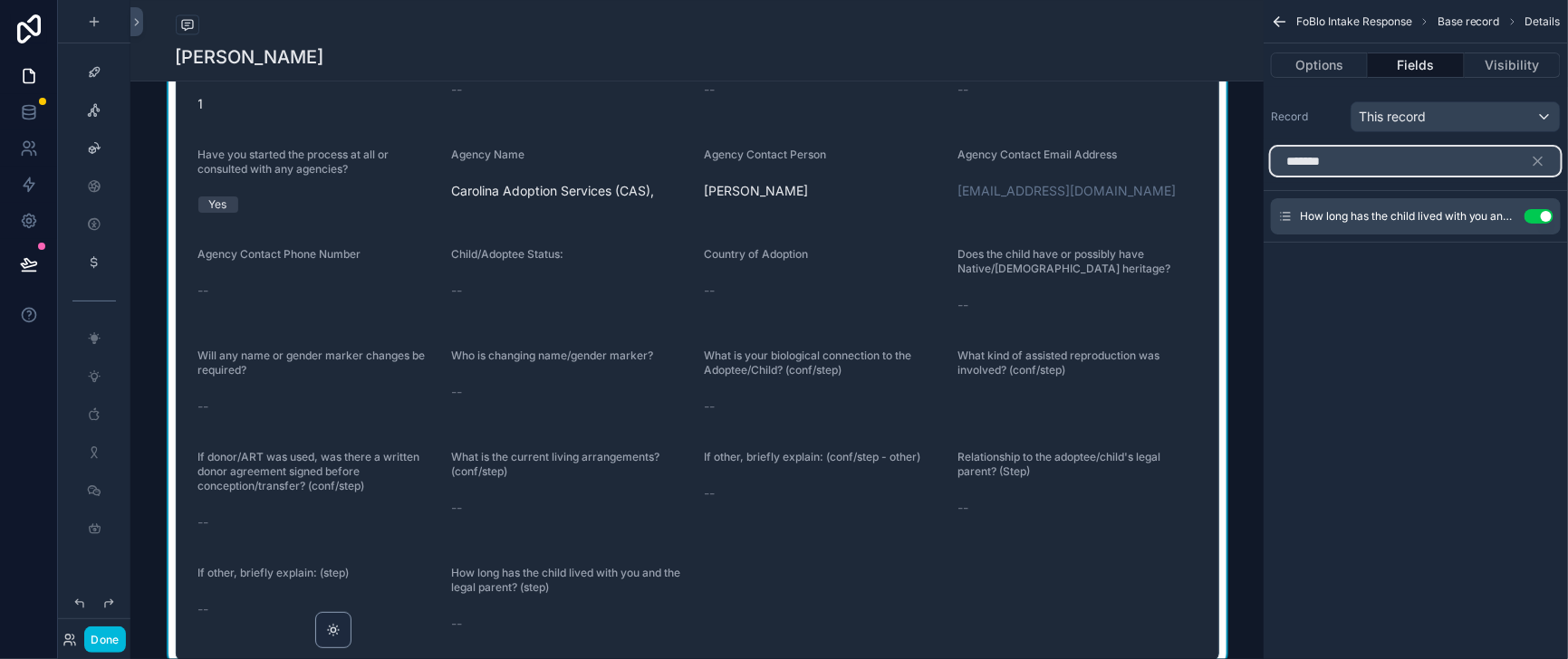
drag, startPoint x: 1293, startPoint y: 185, endPoint x: 1240, endPoint y: 190, distance: 53.2
click at [1270, 176] on input "*******" at bounding box center [1414, 161] width 289 height 29
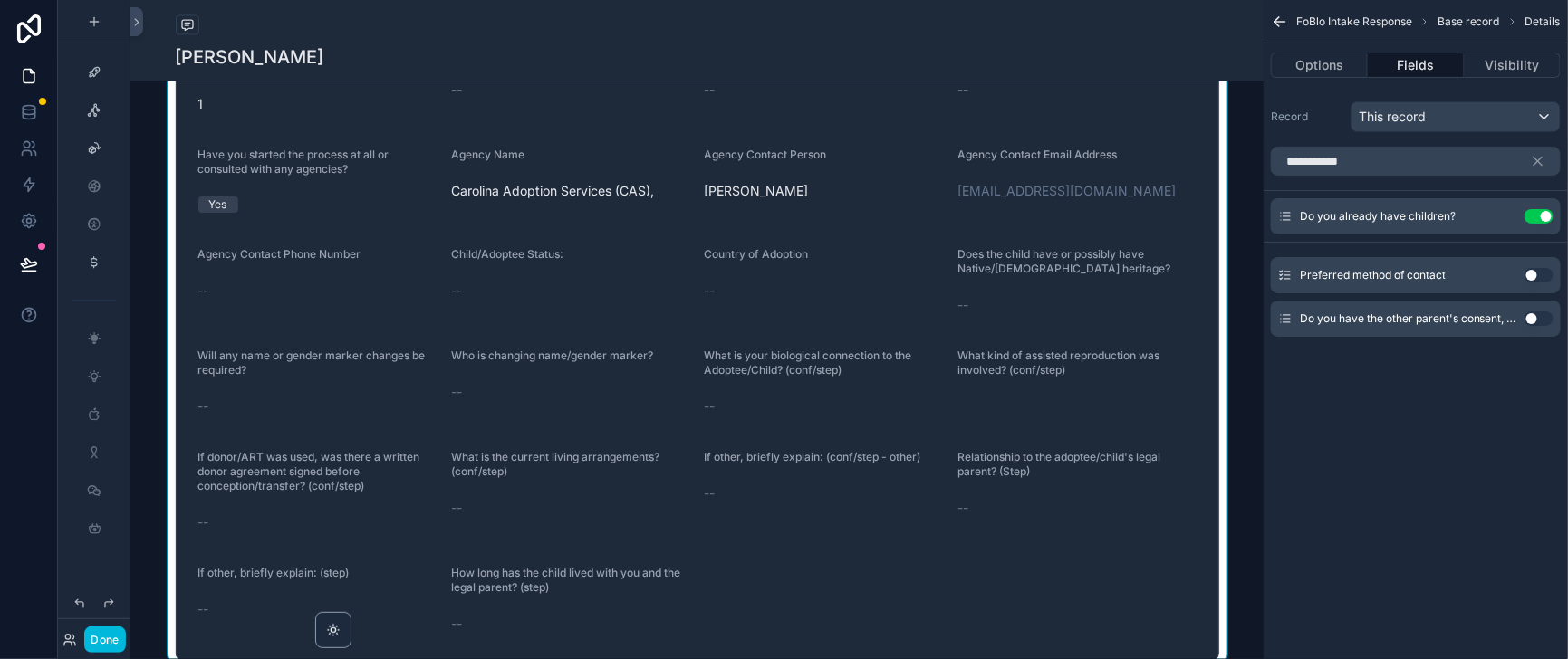
click at [1530, 326] on button "Use setting" at bounding box center [1538, 318] width 29 height 14
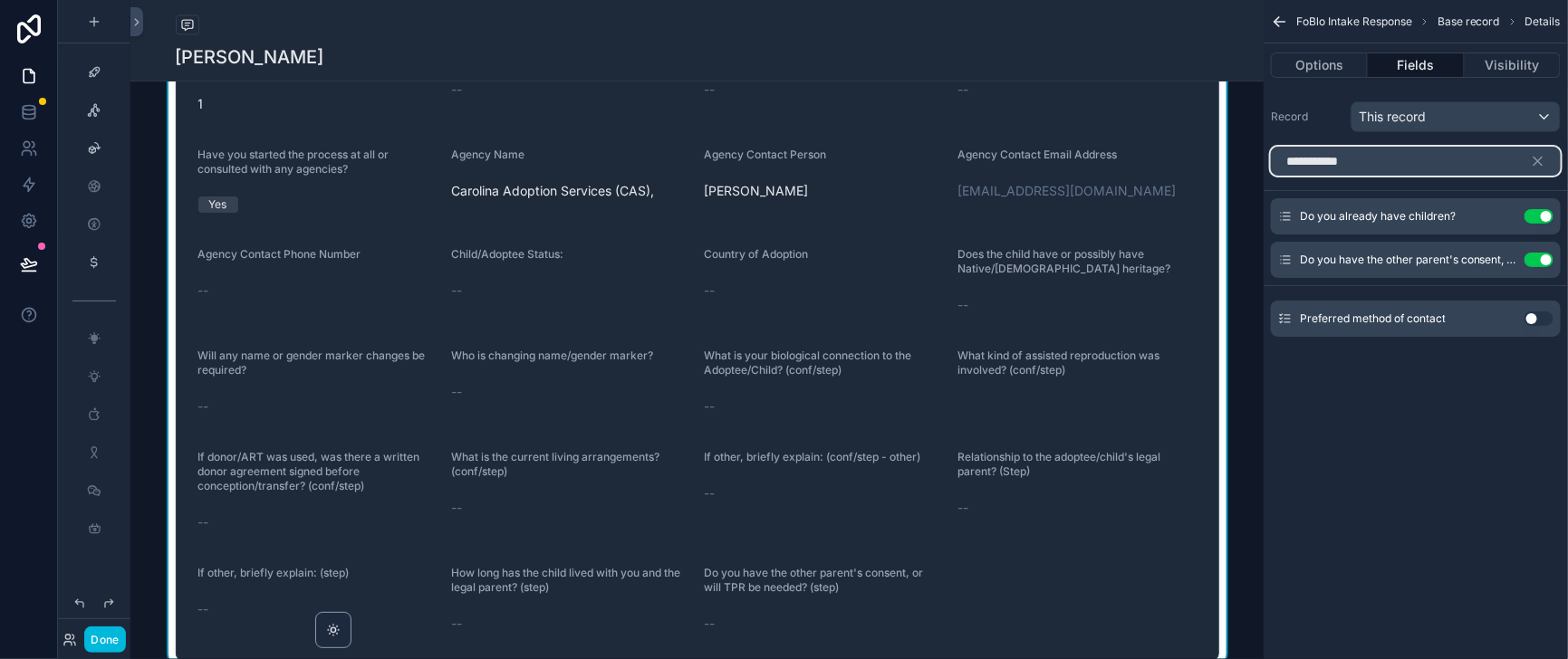
drag, startPoint x: 1339, startPoint y: 177, endPoint x: 1245, endPoint y: 178, distance: 94.0
click at [1270, 176] on input "**********" at bounding box center [1414, 161] width 289 height 29
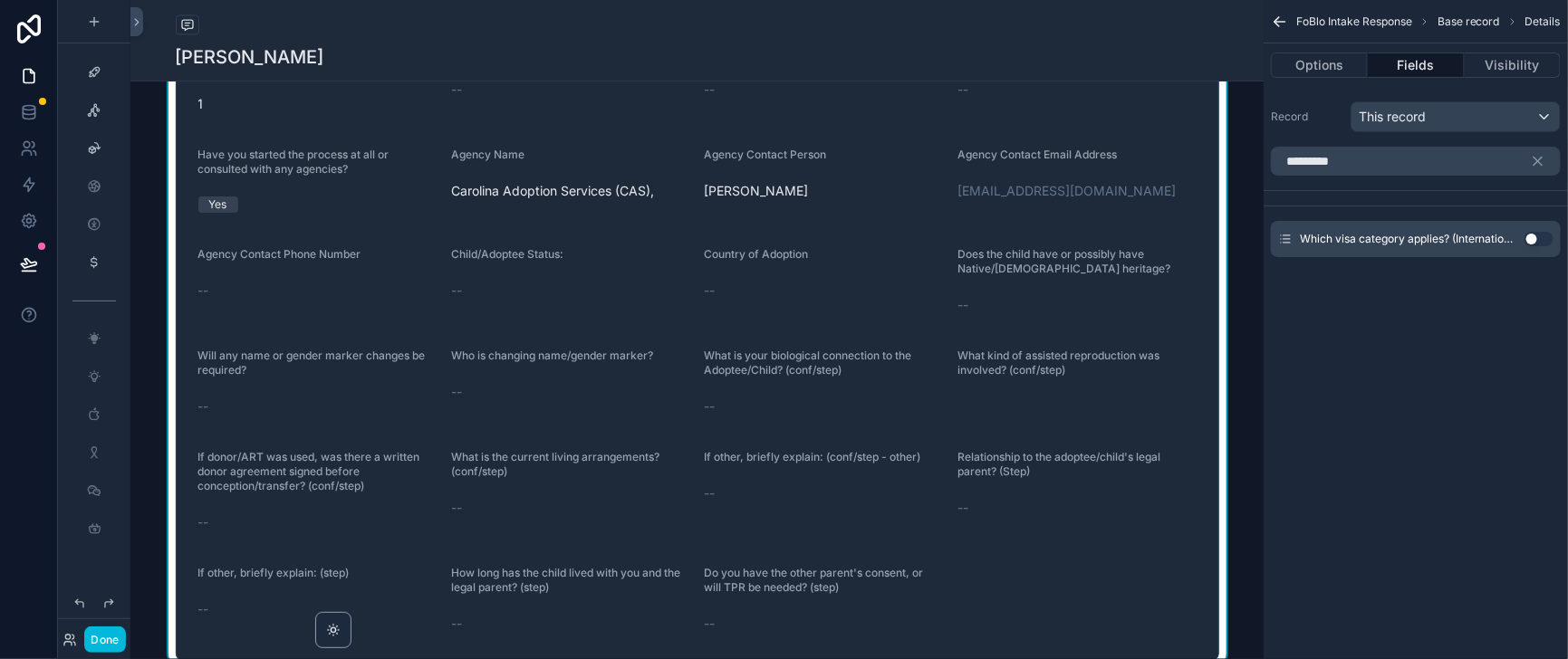
click at [1527, 246] on button "Use setting" at bounding box center [1538, 238] width 29 height 14
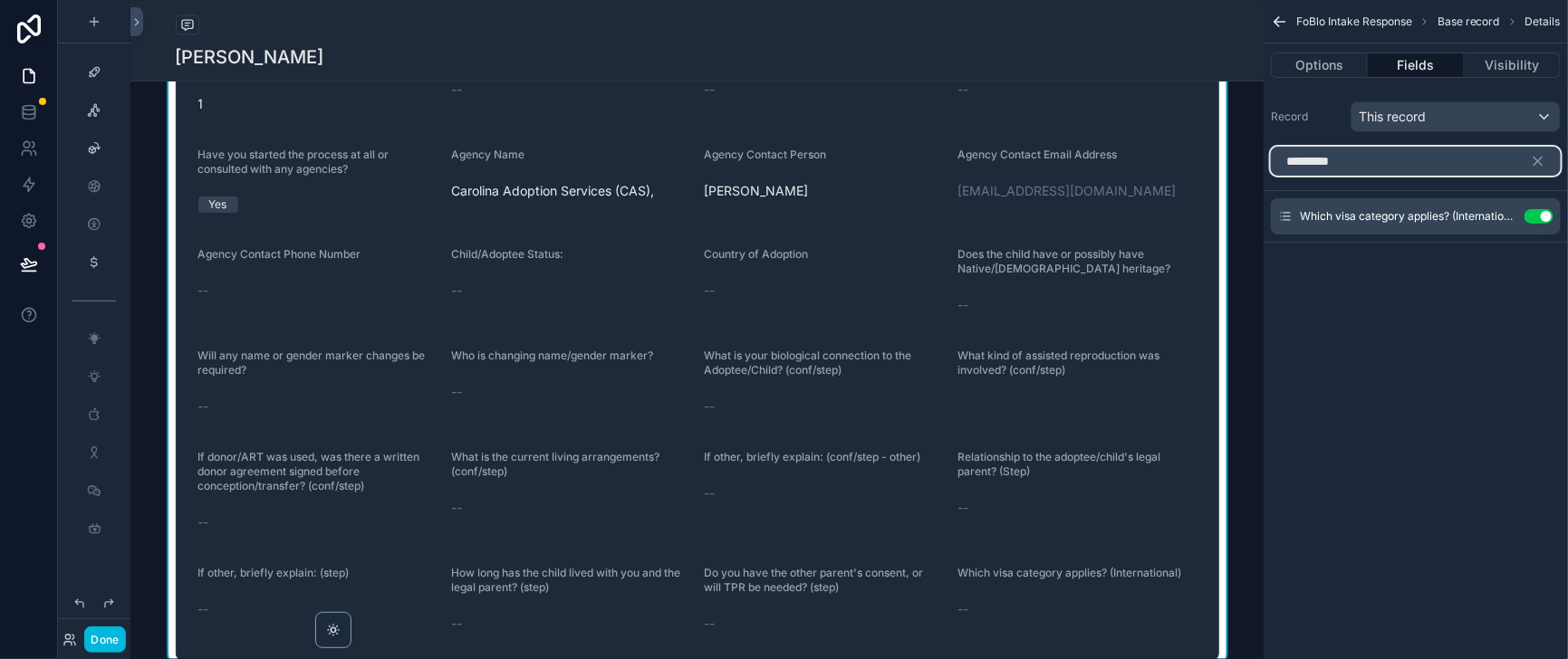
drag, startPoint x: 1328, startPoint y: 183, endPoint x: 1243, endPoint y: 183, distance: 85.0
click at [1270, 176] on input "*********" at bounding box center [1414, 161] width 289 height 29
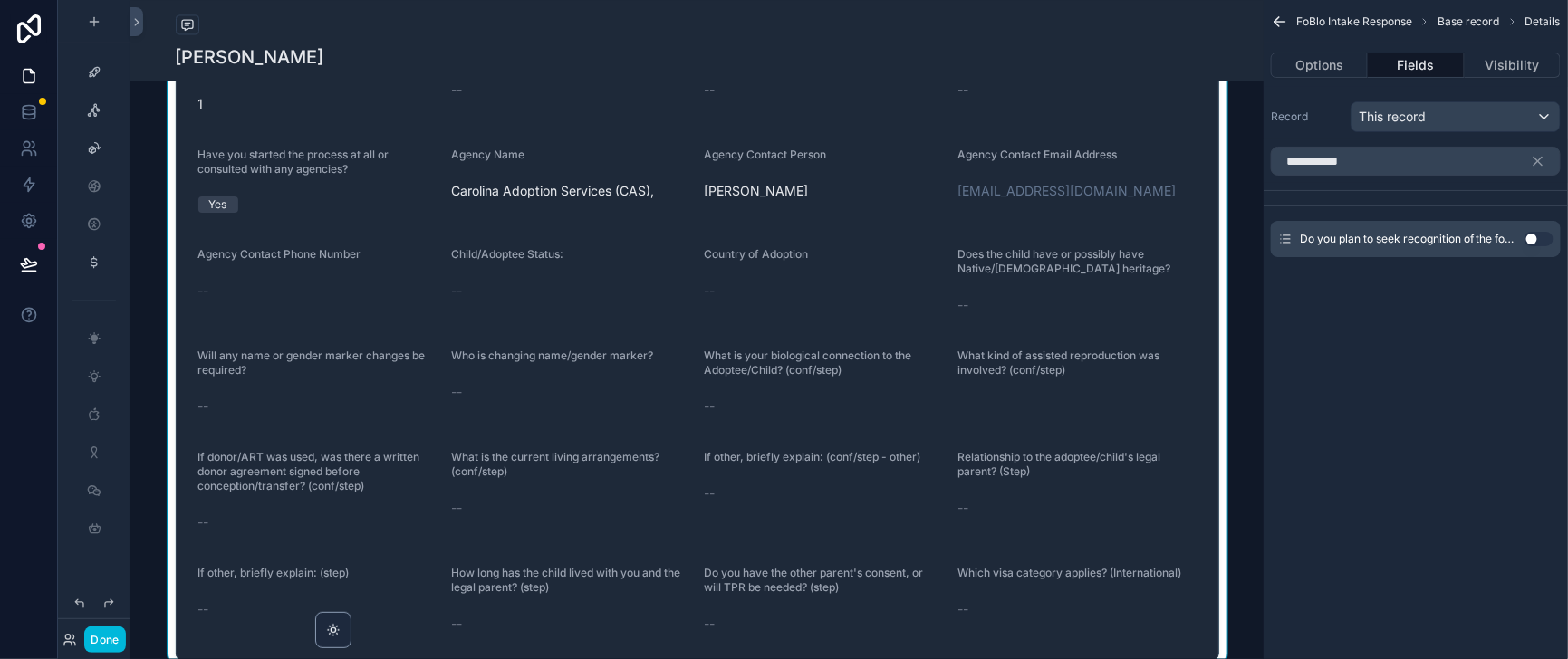
click at [1531, 246] on button "Use setting" at bounding box center [1538, 238] width 29 height 14
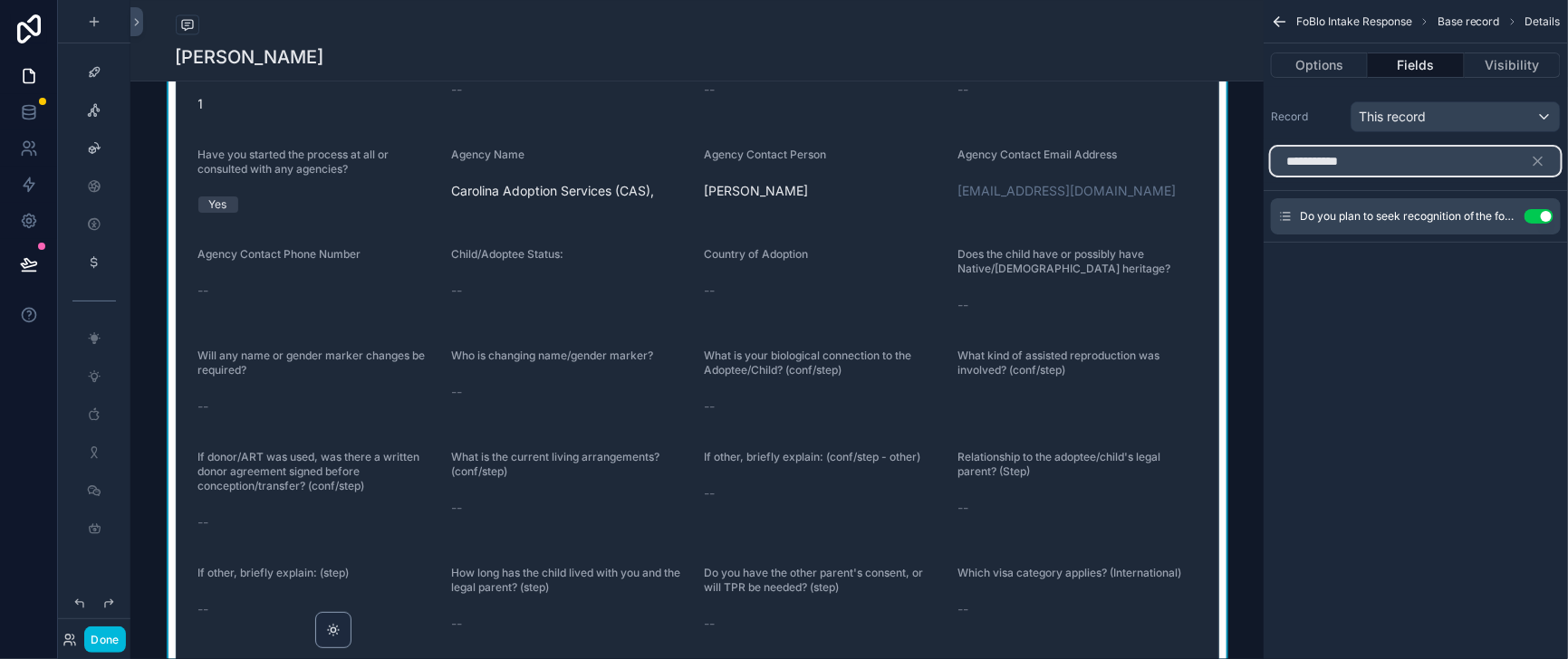
drag, startPoint x: 1346, startPoint y: 183, endPoint x: 1226, endPoint y: 194, distance: 120.5
click at [1264, 183] on div "**********" at bounding box center [1415, 161] width 304 height 43
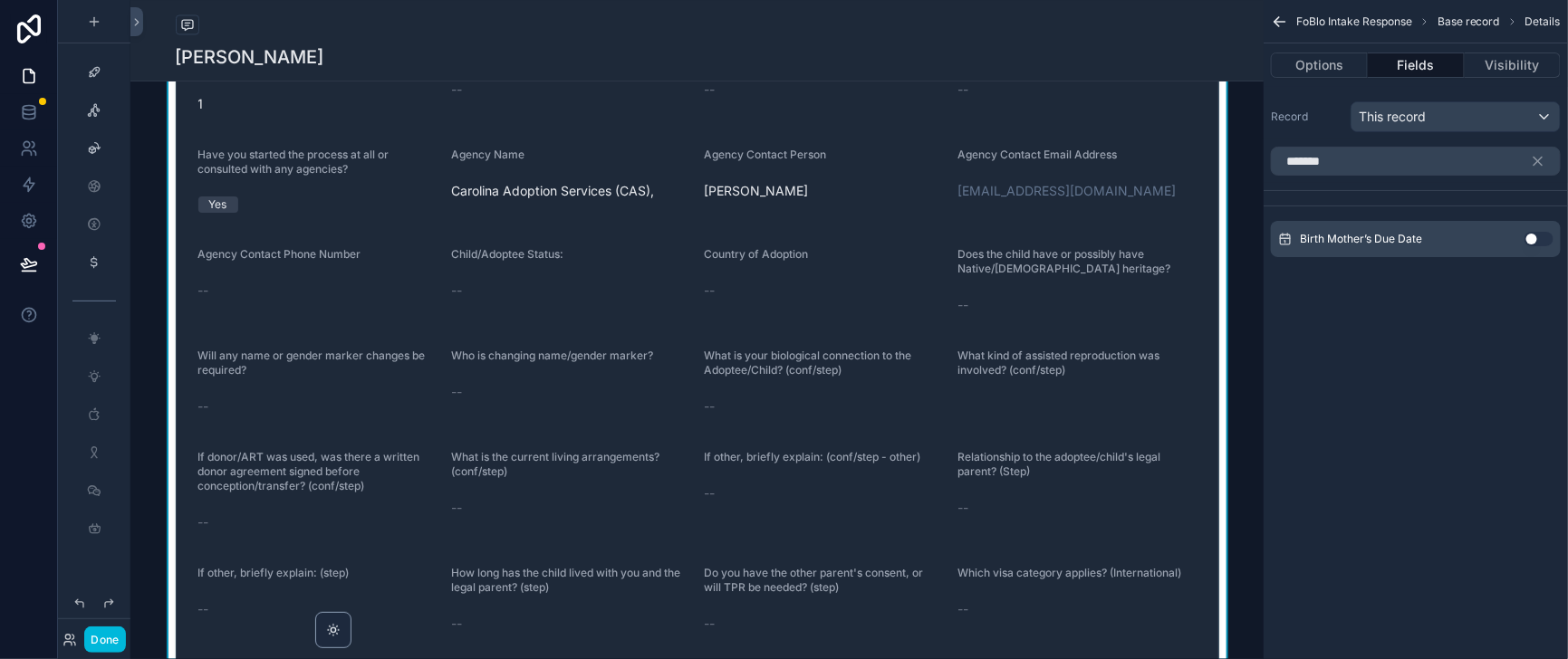
click at [1533, 246] on button "Use setting" at bounding box center [1538, 238] width 29 height 14
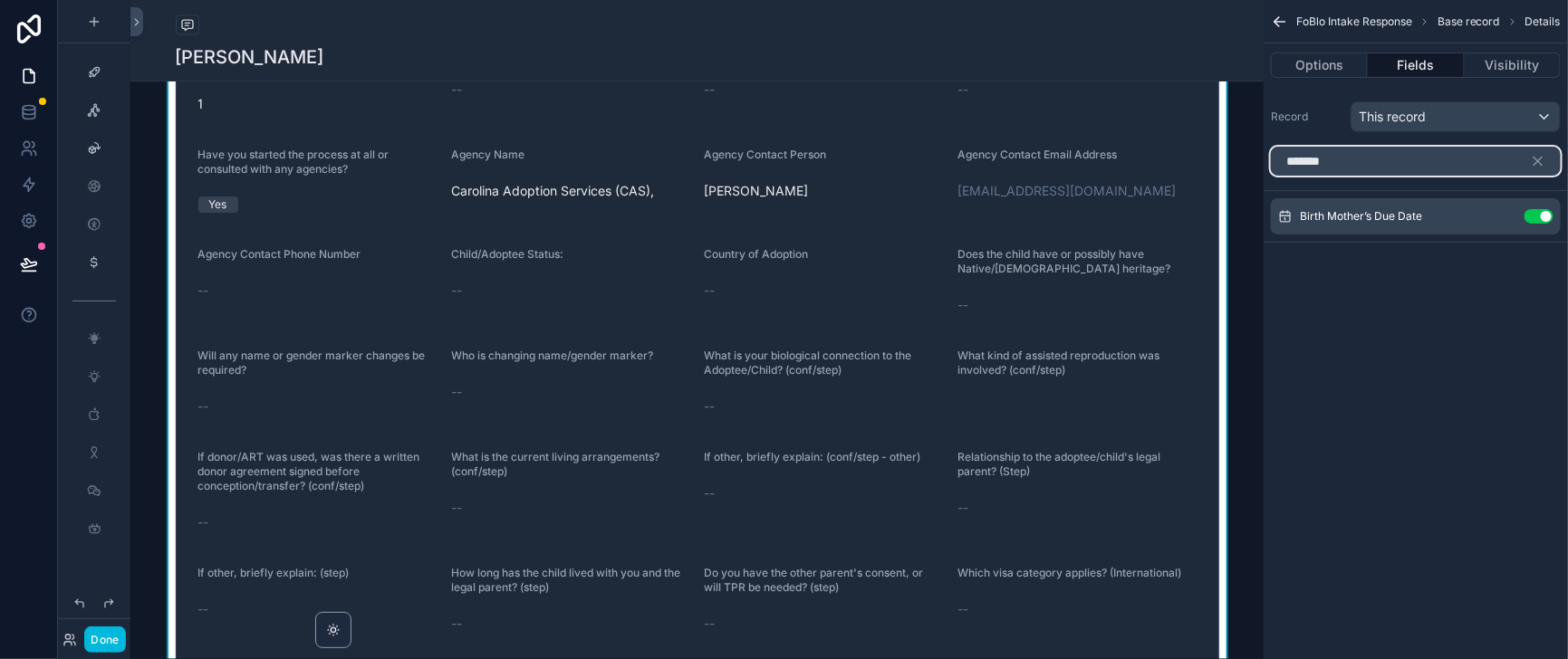
drag, startPoint x: 1269, startPoint y: 187, endPoint x: 1242, endPoint y: 191, distance: 27.3
click at [1270, 176] on input "*******" at bounding box center [1414, 161] width 289 height 29
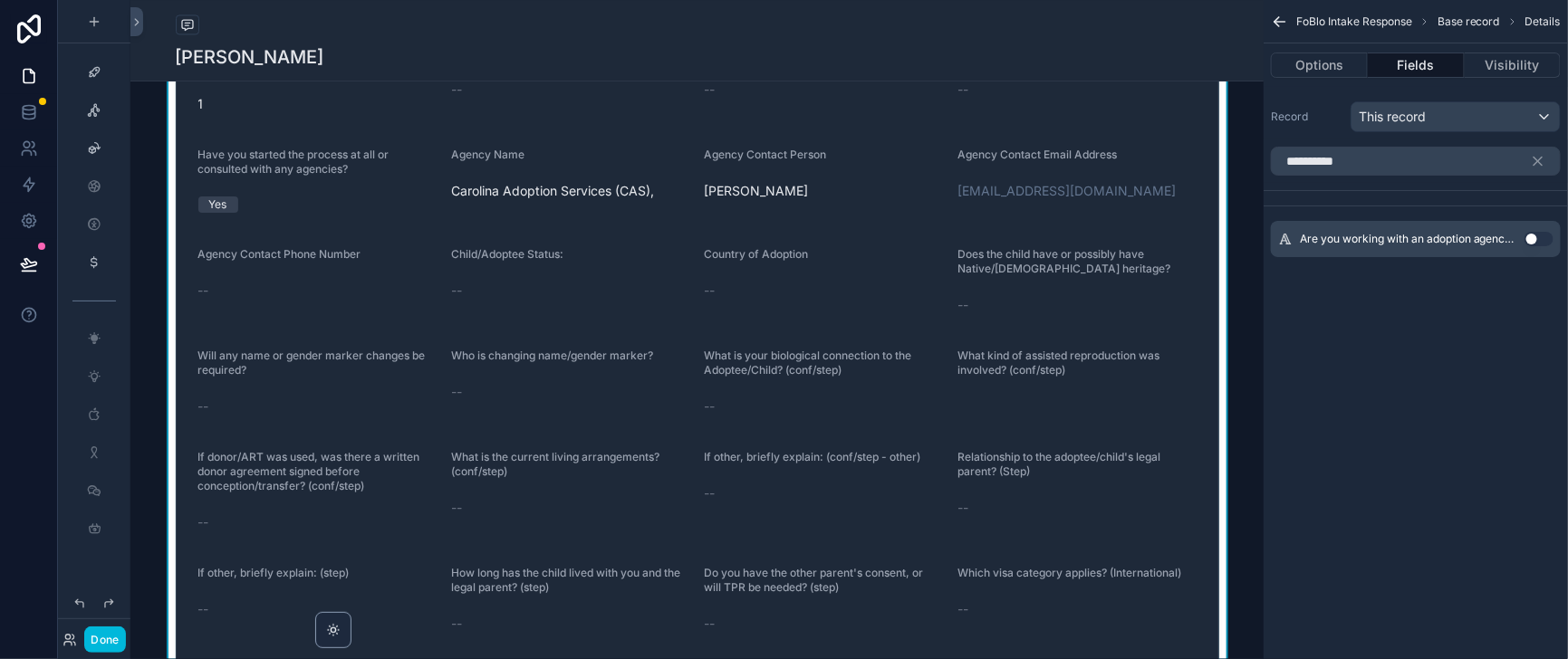
click at [1532, 246] on button "Use setting" at bounding box center [1538, 238] width 29 height 14
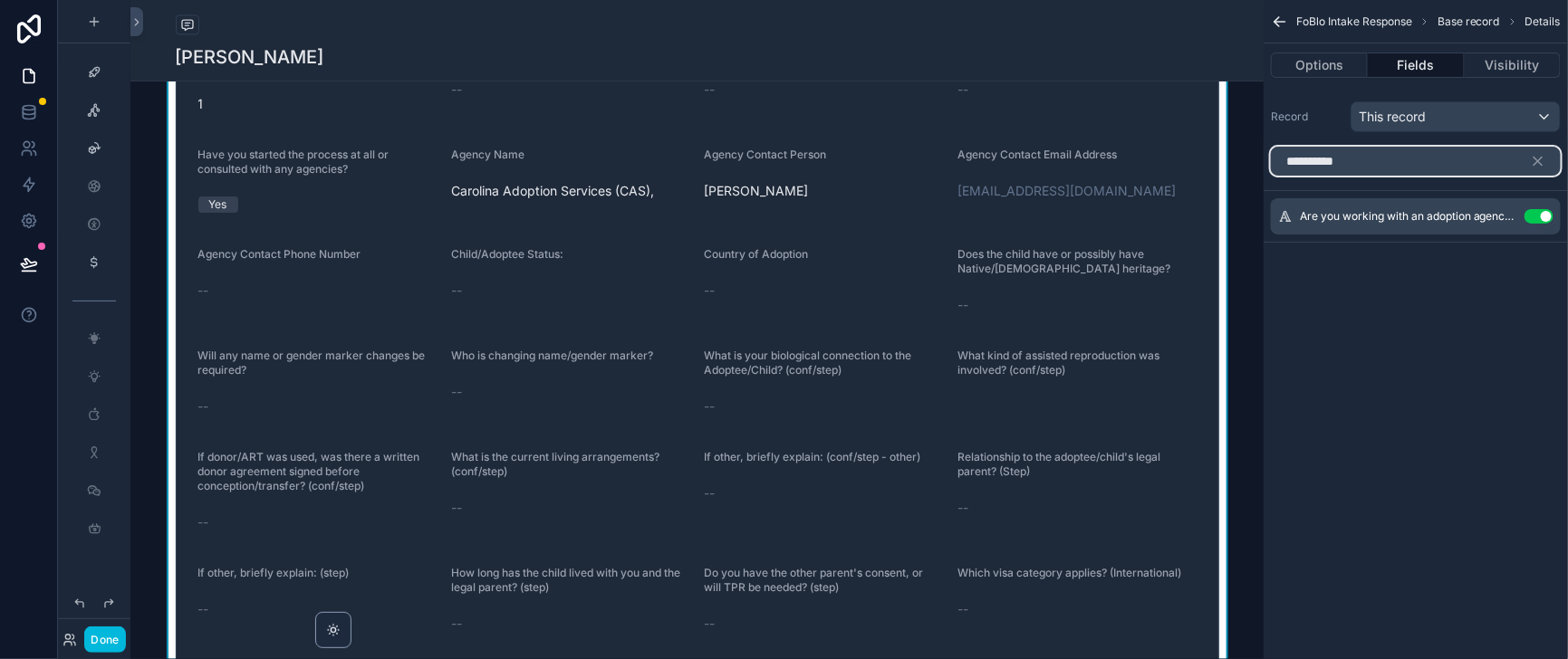
drag, startPoint x: 1338, startPoint y: 184, endPoint x: 1213, endPoint y: 189, distance: 125.1
click at [1213, 189] on div "Home Leadership Our Team Help Desk Sales Navigator Client Center Marketing Hub …" at bounding box center [849, 330] width 1437 height 659
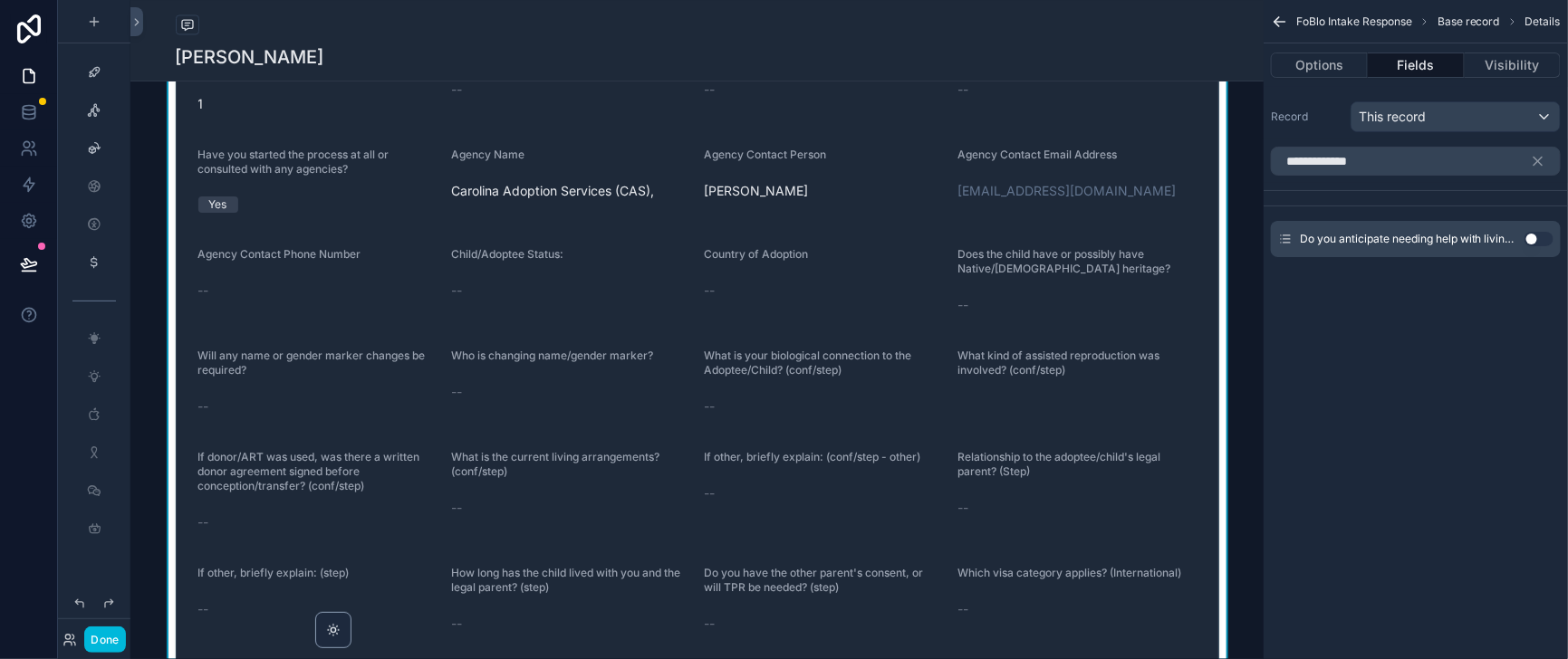
click at [1530, 246] on button "Use setting" at bounding box center [1538, 238] width 29 height 14
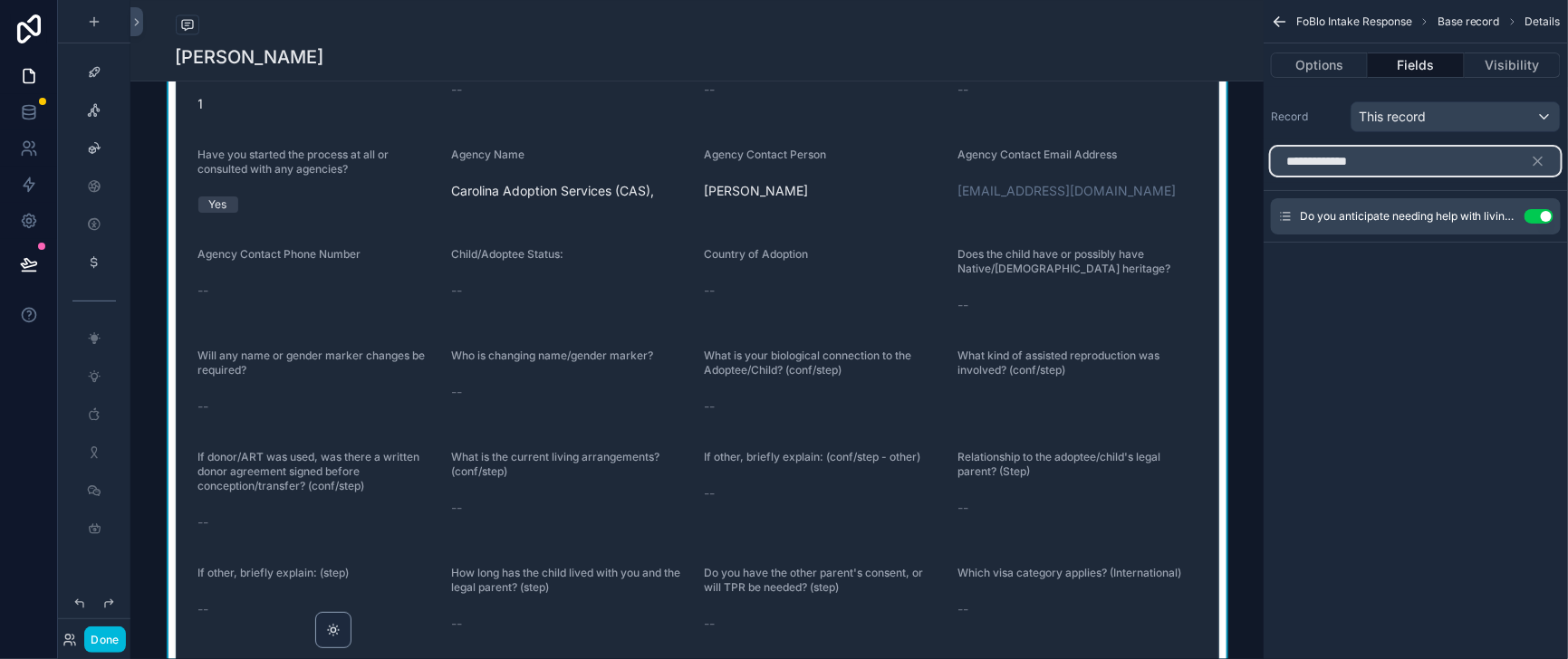
drag, startPoint x: 1341, startPoint y: 177, endPoint x: 1242, endPoint y: 188, distance: 99.6
click at [1270, 176] on input "**********" at bounding box center [1414, 161] width 289 height 29
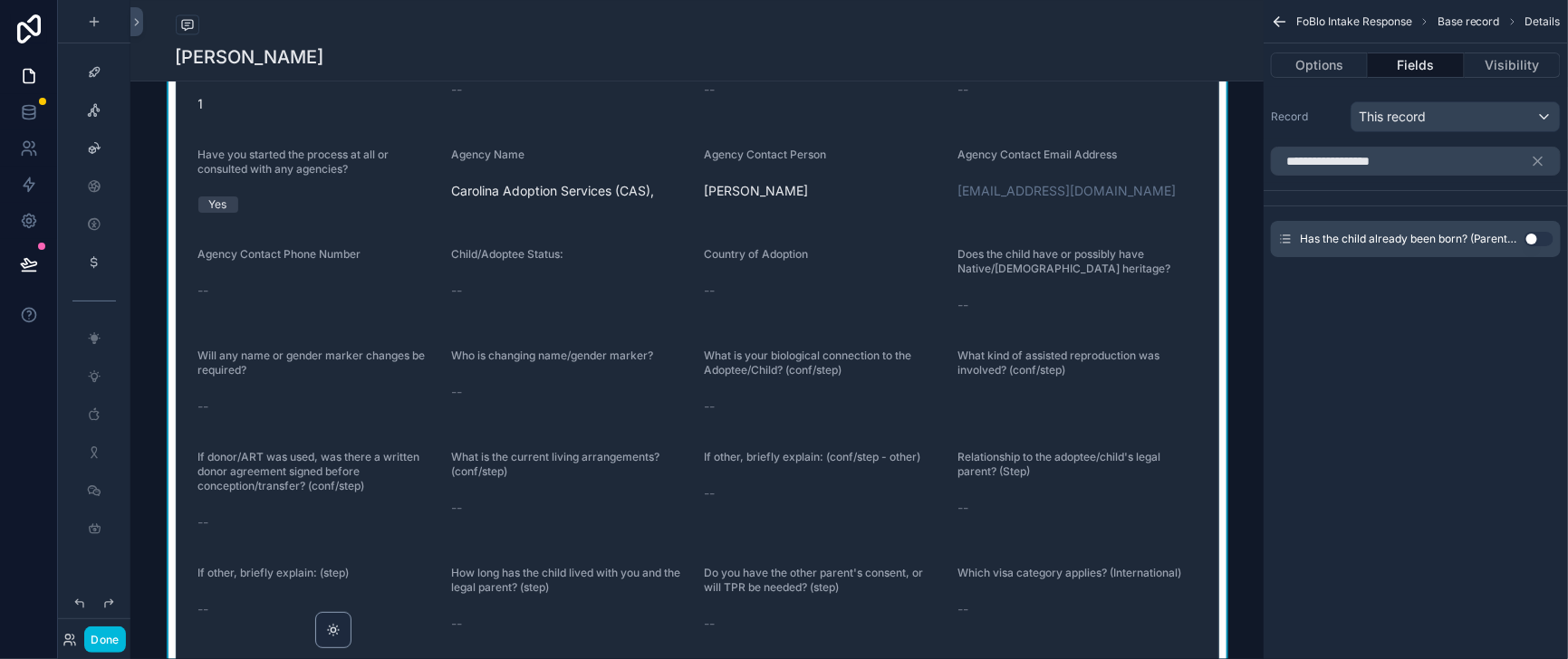
click at [1530, 246] on button "Use setting" at bounding box center [1538, 238] width 29 height 14
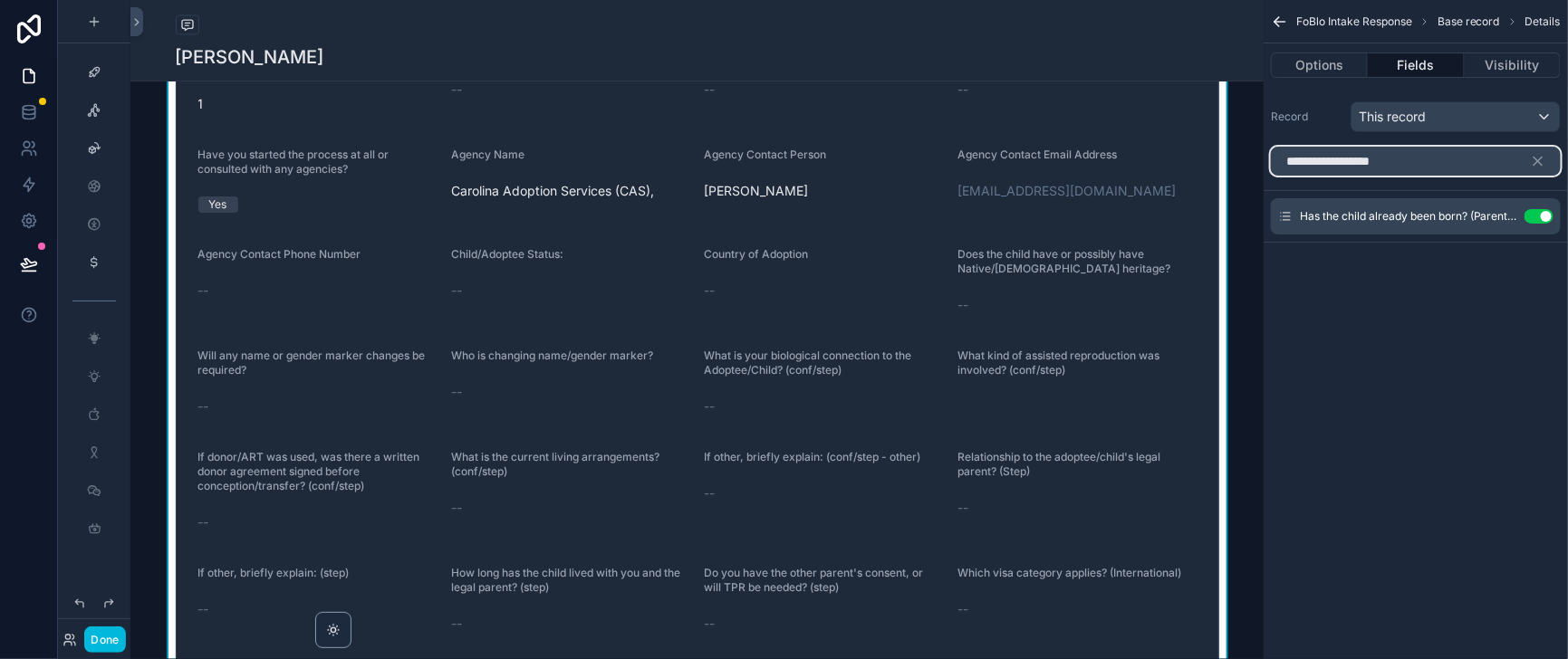
drag, startPoint x: 1383, startPoint y: 183, endPoint x: 1224, endPoint y: 199, distance: 159.8
click at [1224, 199] on div "Home Leadership Our Team Help Desk Sales Navigator Client Center Marketing Hub …" at bounding box center [849, 330] width 1437 height 659
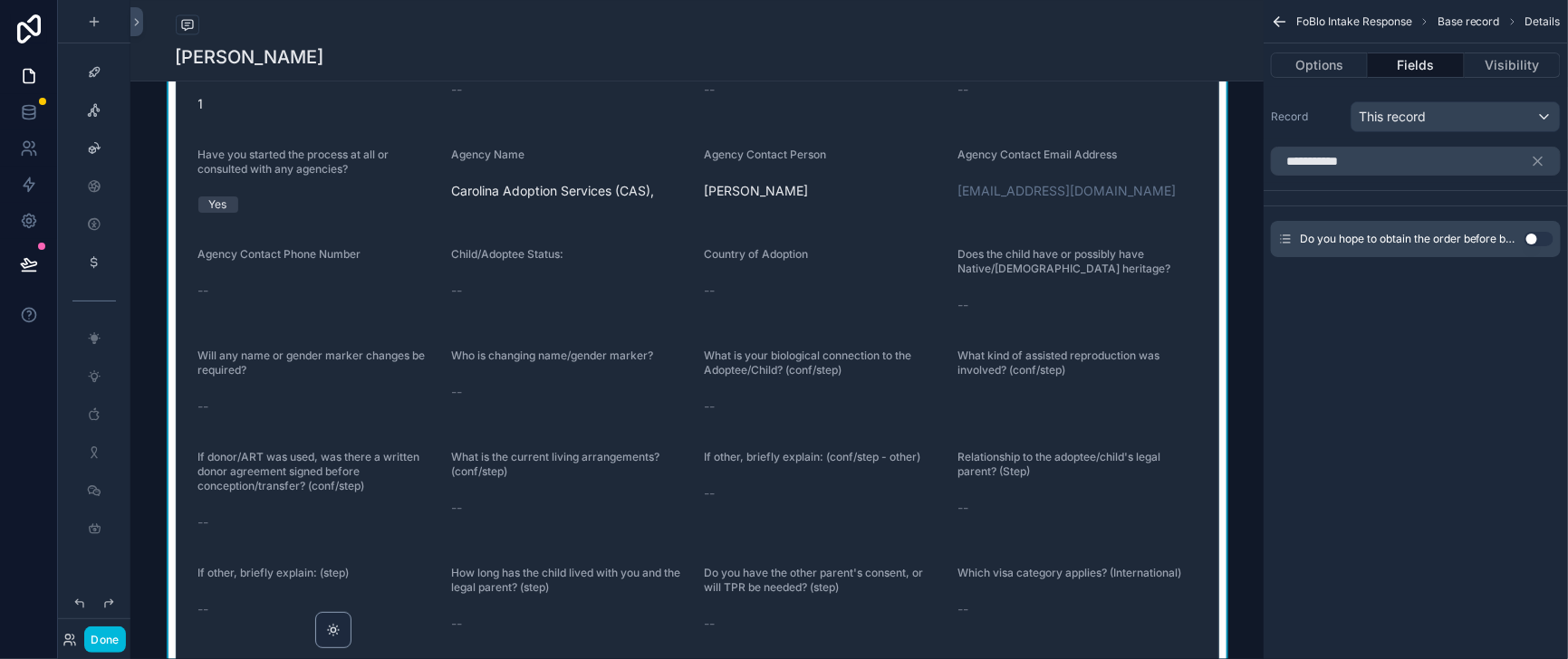
click at [1533, 246] on button "Use setting" at bounding box center [1538, 238] width 29 height 14
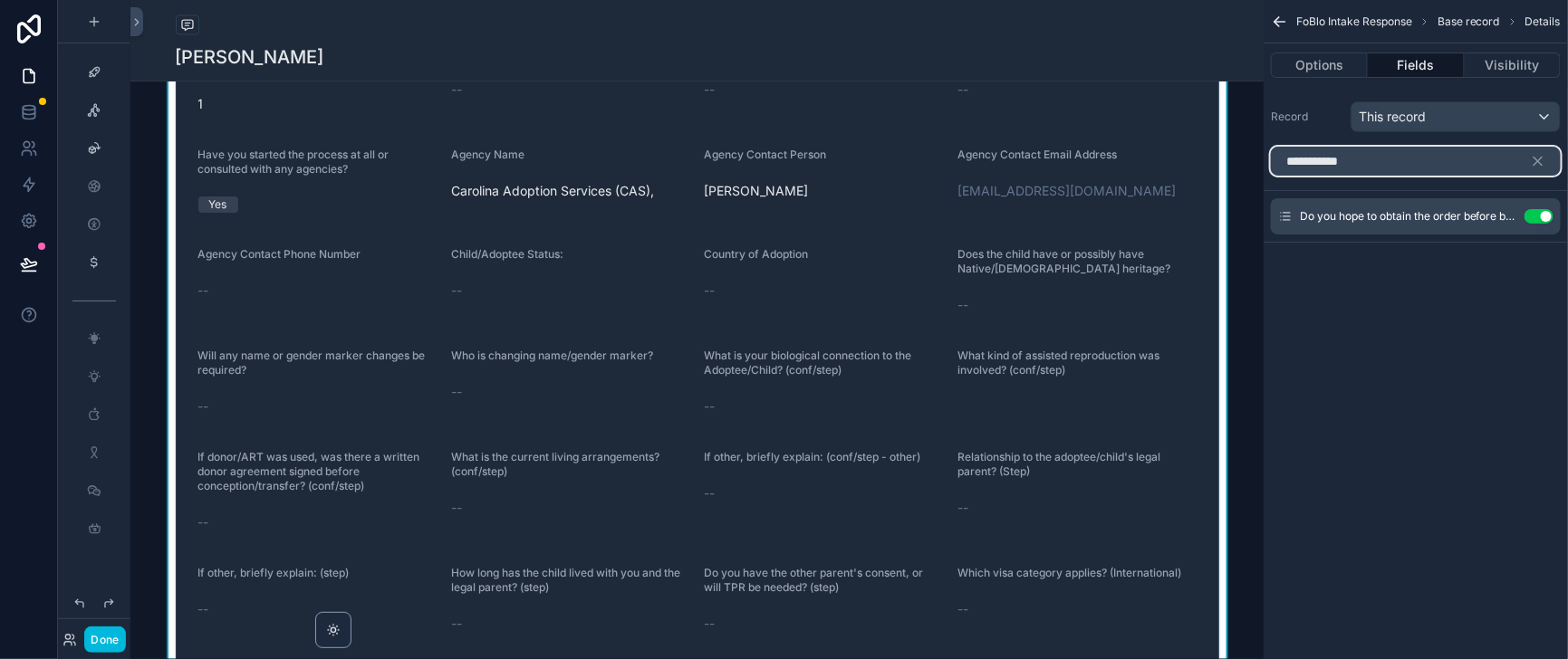
drag, startPoint x: 1355, startPoint y: 189, endPoint x: 1236, endPoint y: 184, distance: 119.1
click at [1270, 176] on input "**********" at bounding box center [1414, 161] width 289 height 29
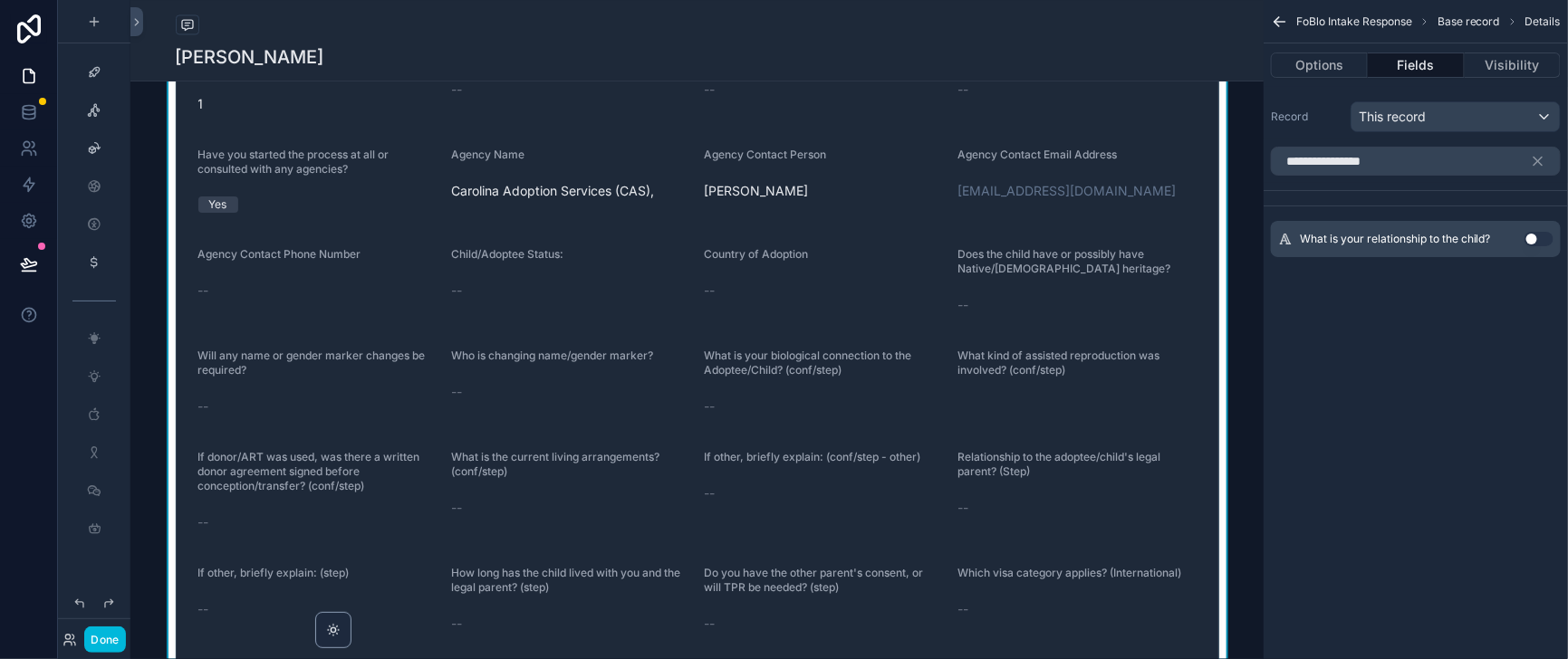
click at [1530, 246] on button "Use setting" at bounding box center [1538, 238] width 29 height 14
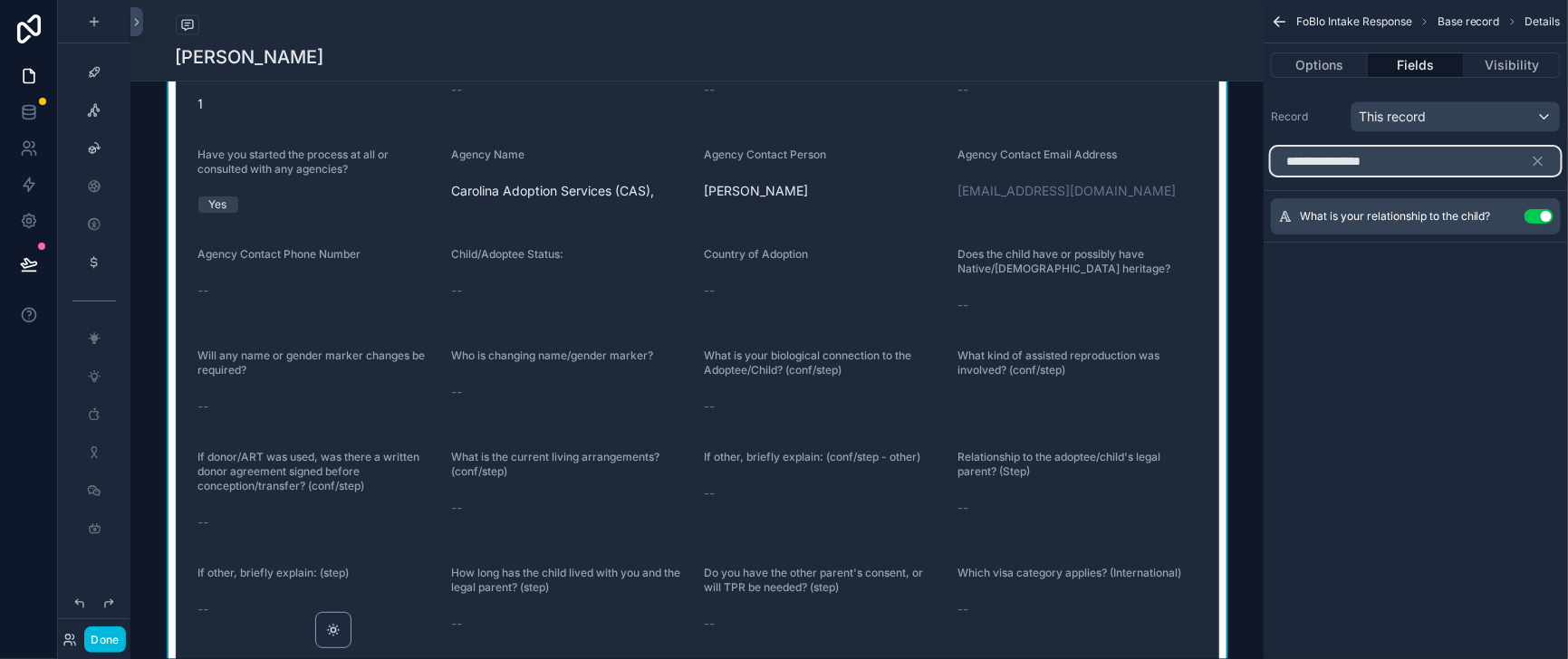
drag, startPoint x: 1378, startPoint y: 181, endPoint x: 1233, endPoint y: 180, distance: 145.0
click at [1264, 180] on div "**********" at bounding box center [1415, 161] width 304 height 43
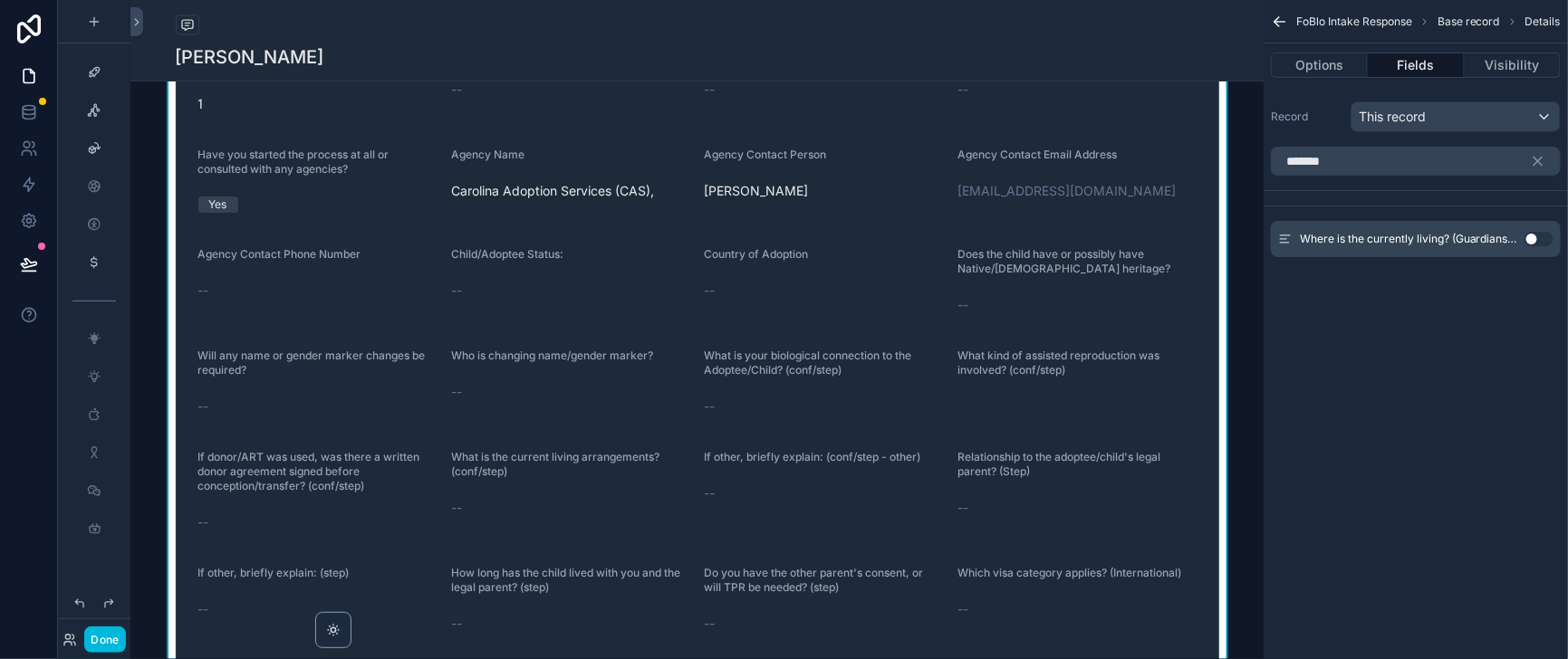
click at [1530, 246] on button "Use setting" at bounding box center [1538, 238] width 29 height 14
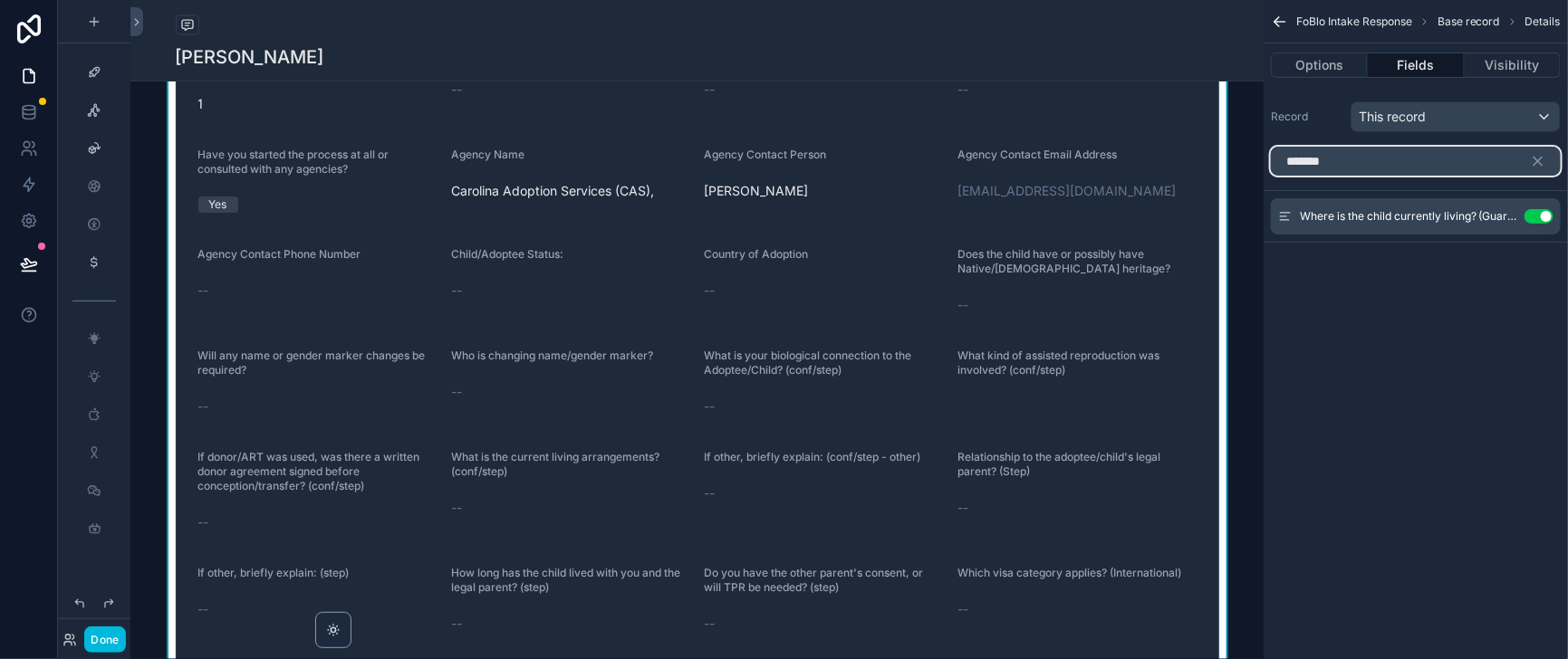
drag, startPoint x: 1317, startPoint y: 184, endPoint x: 1235, endPoint y: 175, distance: 82.5
click at [1270, 175] on input "*******" at bounding box center [1414, 161] width 289 height 29
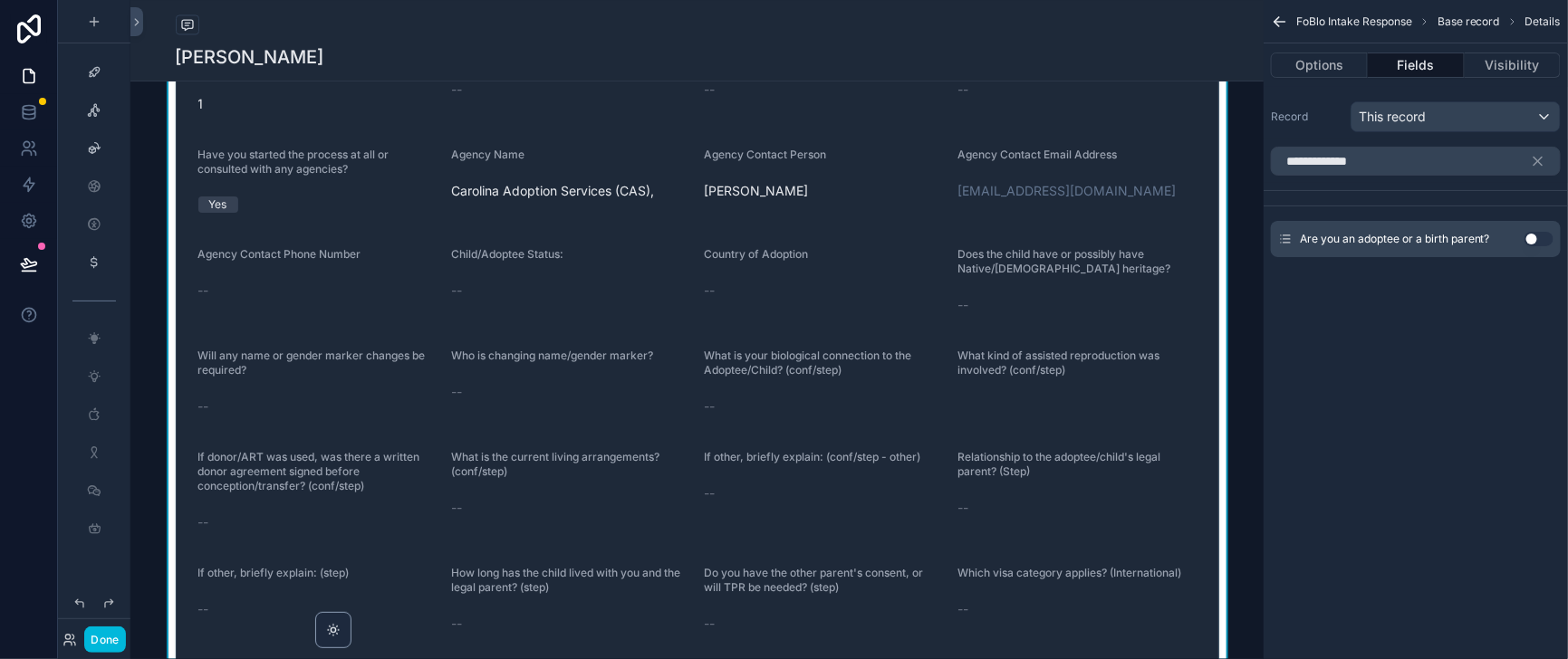
click at [1530, 246] on button "Use setting" at bounding box center [1538, 238] width 29 height 14
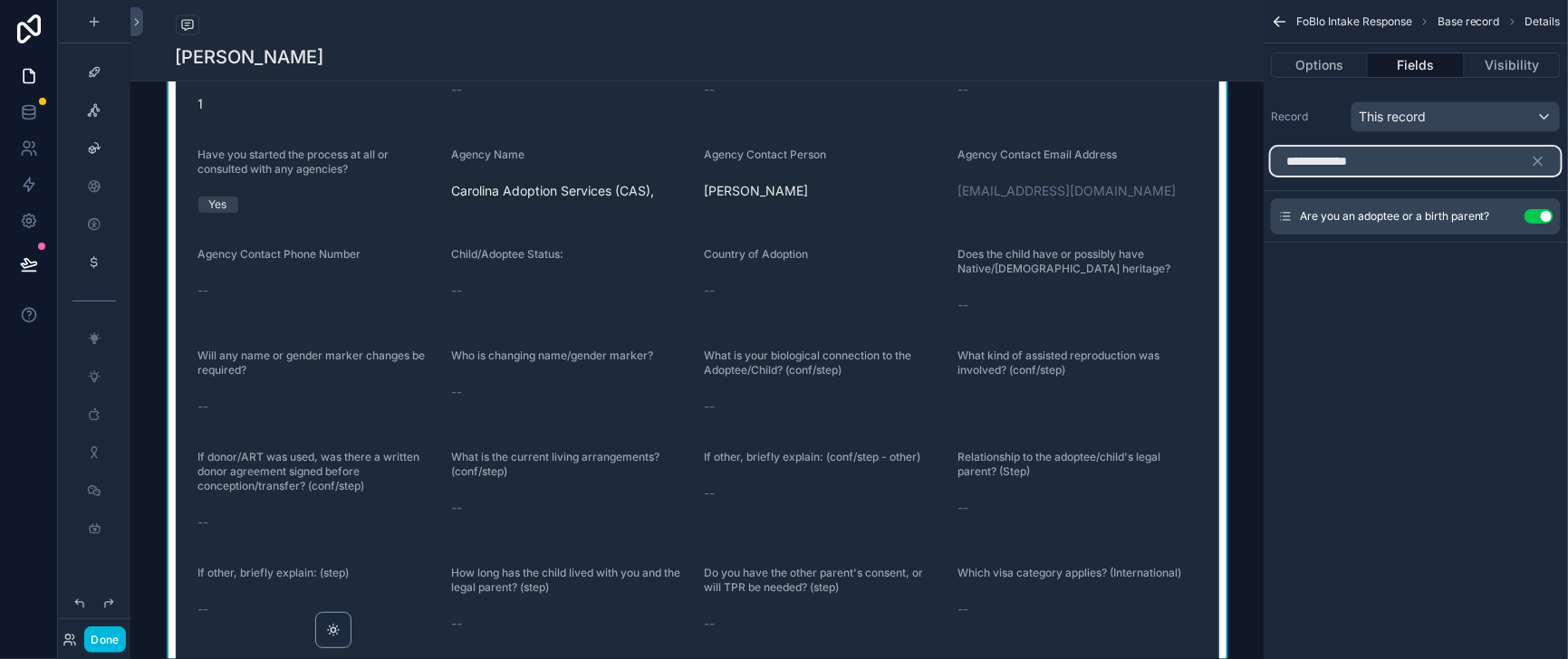
drag, startPoint x: 1300, startPoint y: 185, endPoint x: 1233, endPoint y: 193, distance: 67.5
click at [1264, 183] on div "**********" at bounding box center [1415, 161] width 304 height 43
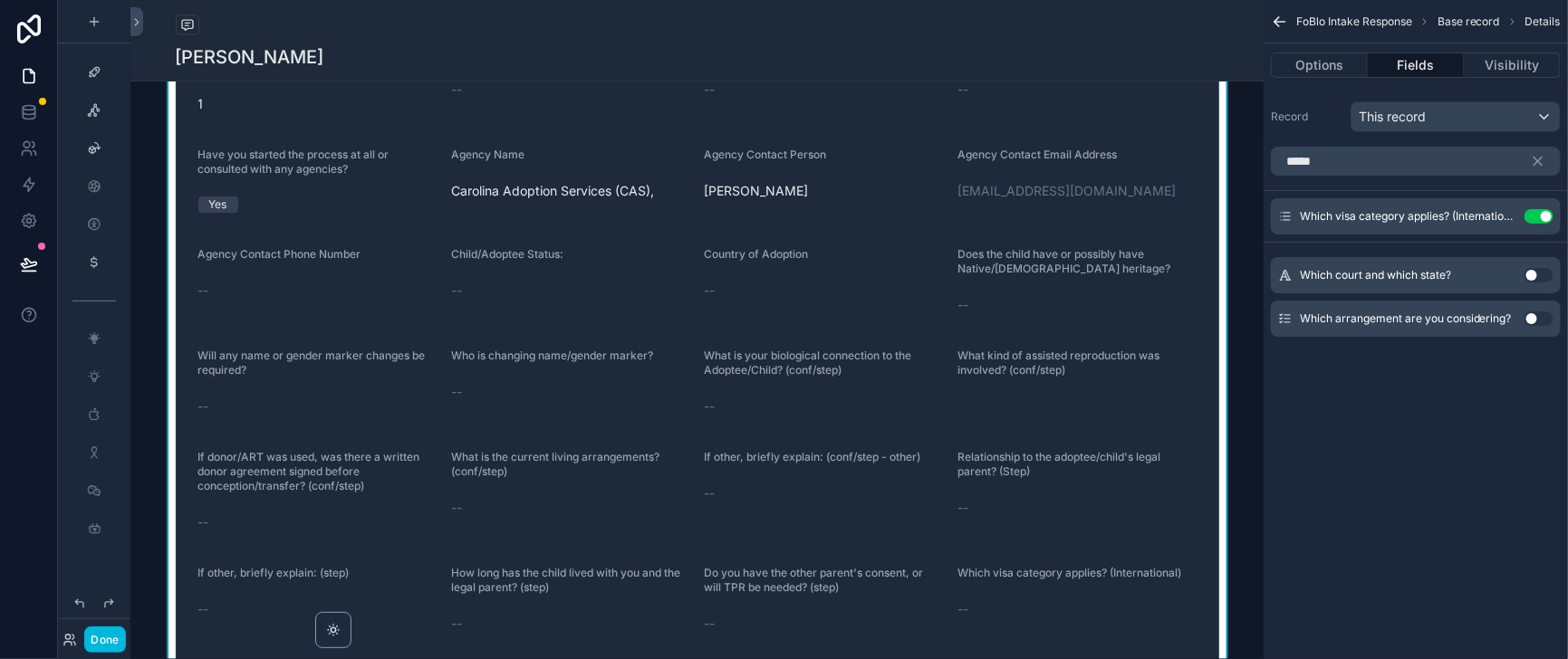
click at [1525, 283] on button "Use setting" at bounding box center [1538, 274] width 29 height 14
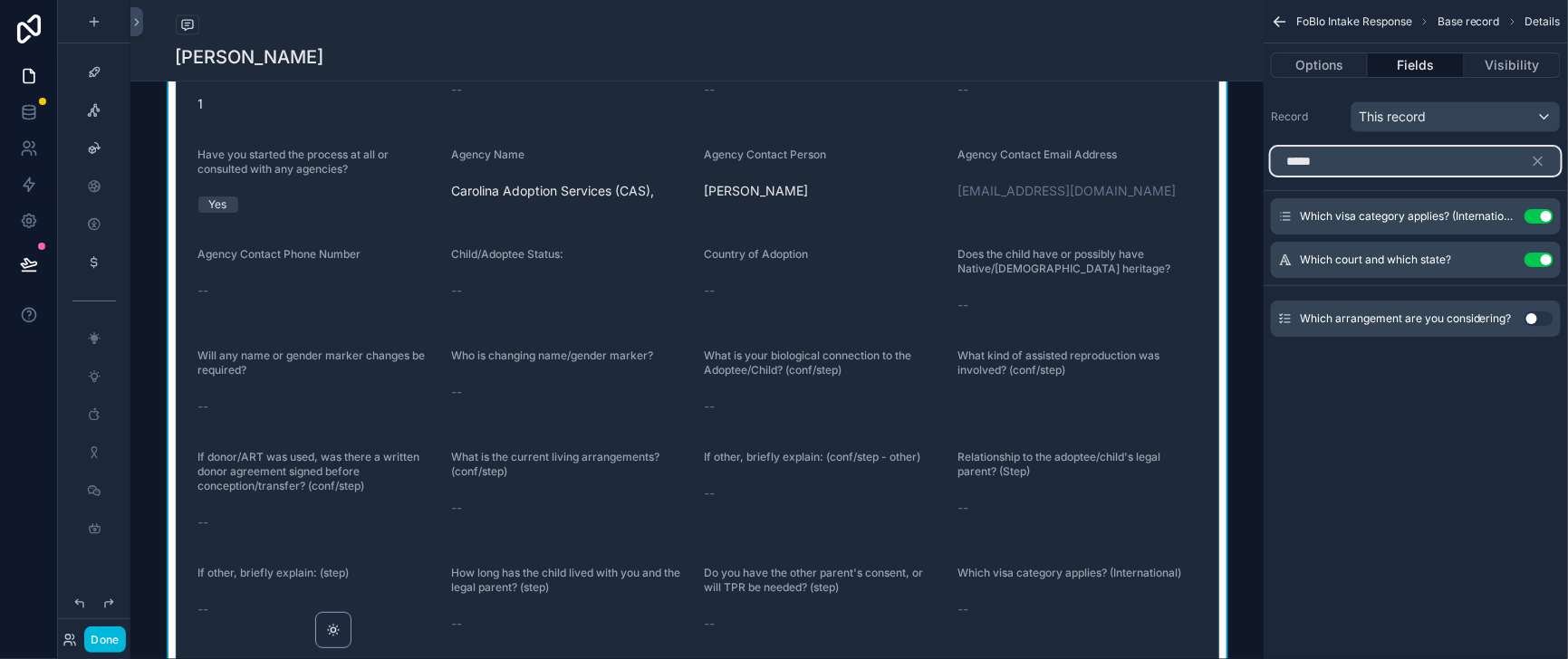
drag, startPoint x: 1278, startPoint y: 182, endPoint x: 1240, endPoint y: 184, distance: 38.1
click at [1270, 176] on input "*****" at bounding box center [1414, 161] width 289 height 29
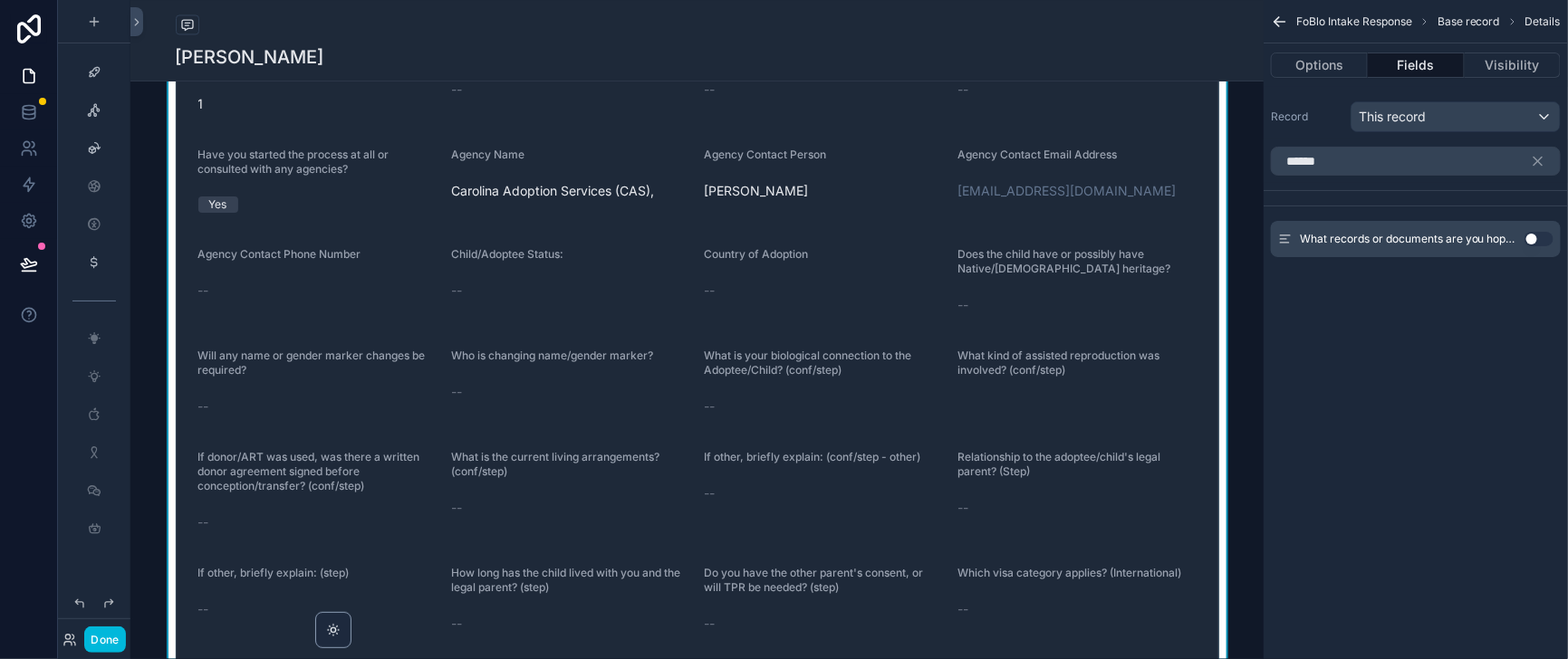
click at [1524, 246] on button "Use setting" at bounding box center [1538, 238] width 29 height 14
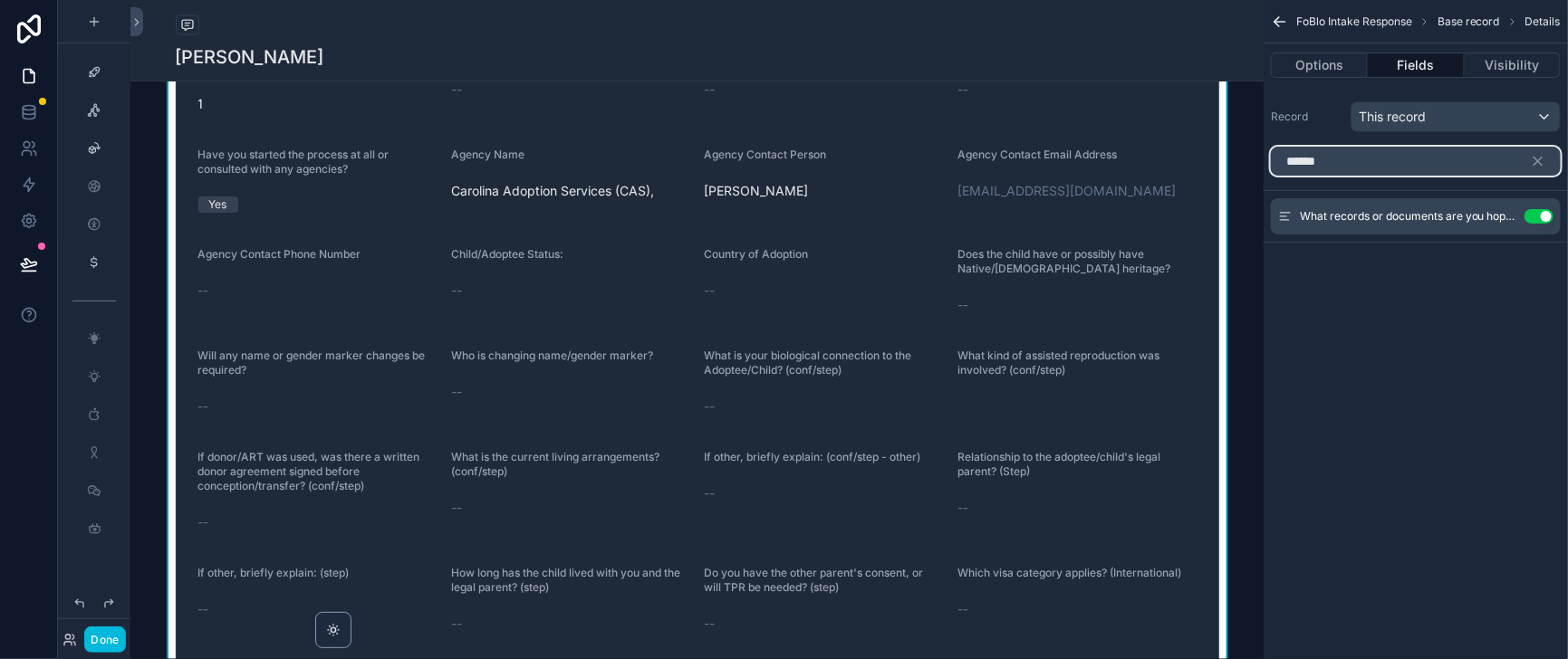
drag, startPoint x: 1300, startPoint y: 181, endPoint x: 1240, endPoint y: 183, distance: 60.0
click at [1270, 176] on input "******" at bounding box center [1414, 161] width 289 height 29
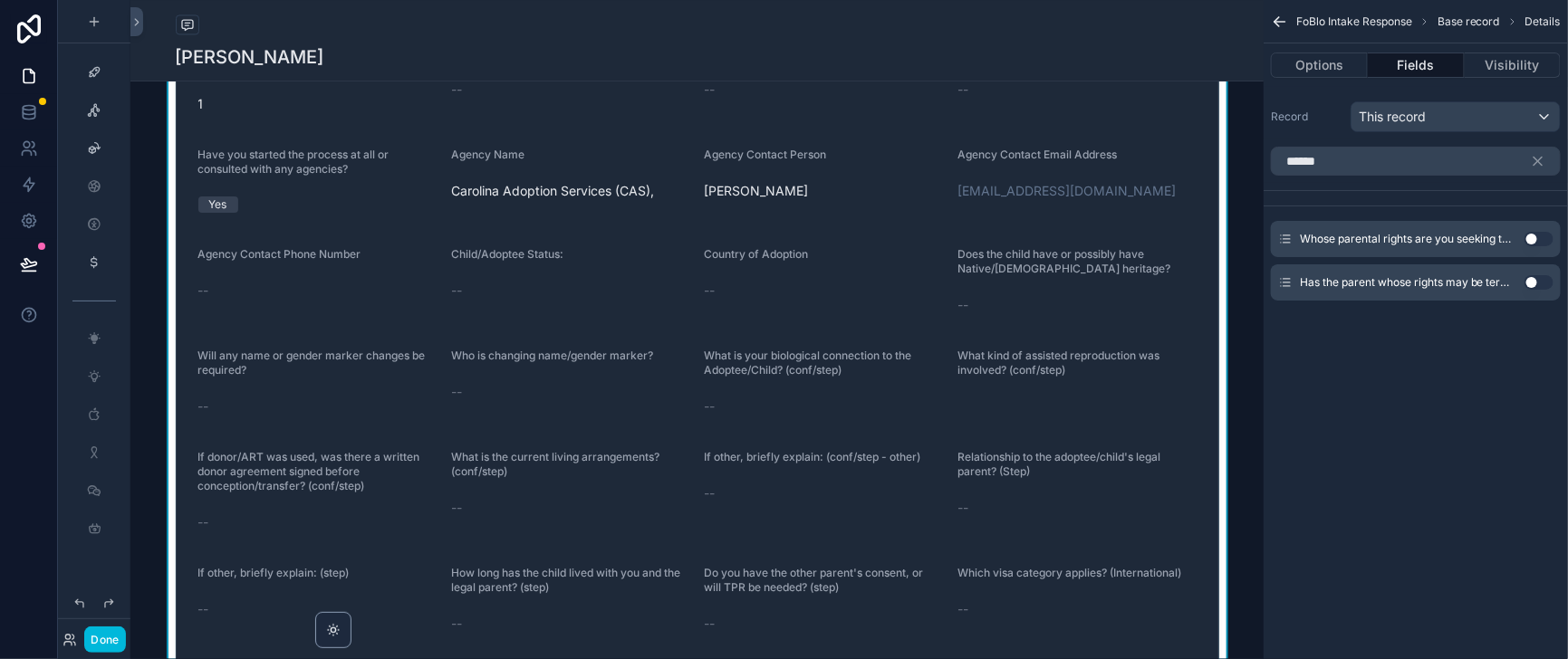
click at [1531, 246] on button "Use setting" at bounding box center [1538, 238] width 29 height 14
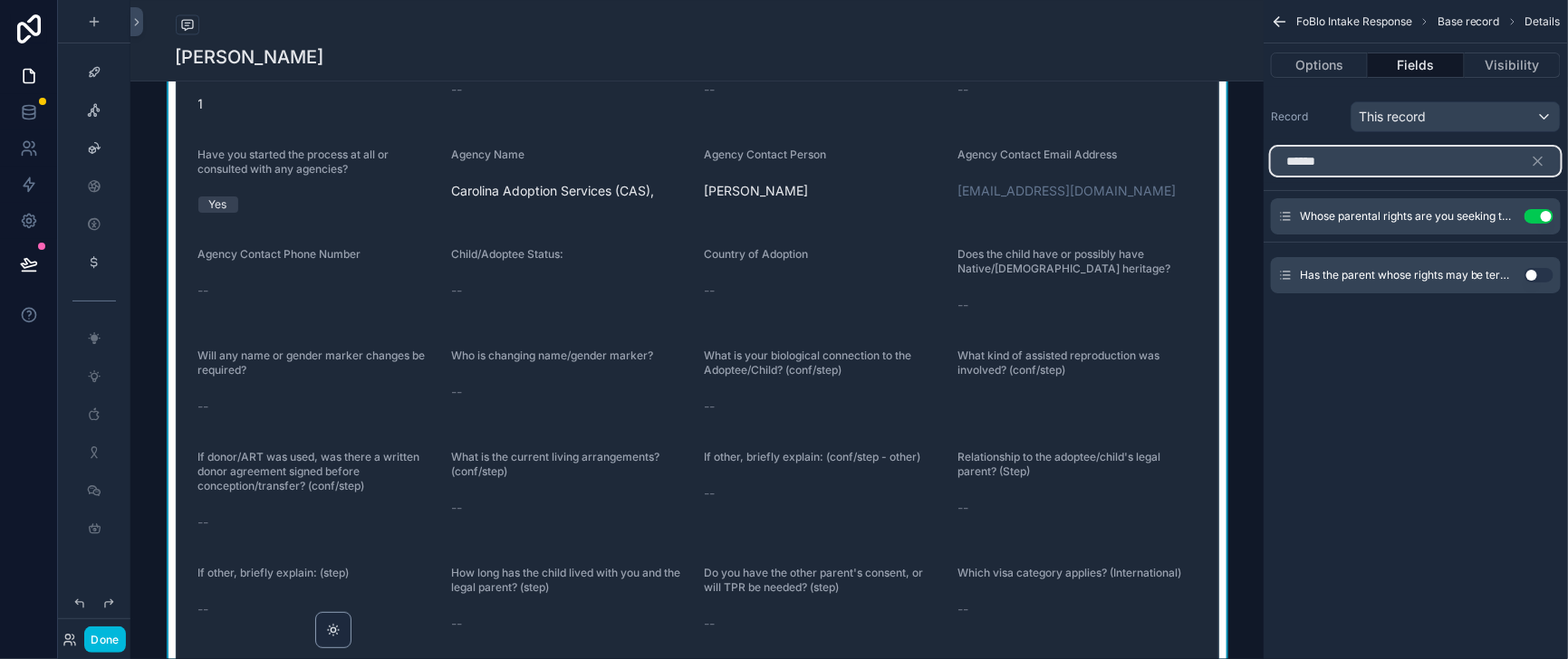
drag, startPoint x: 1245, startPoint y: 184, endPoint x: 1231, endPoint y: 185, distance: 14.0
click at [1264, 183] on div "*****" at bounding box center [1415, 161] width 304 height 43
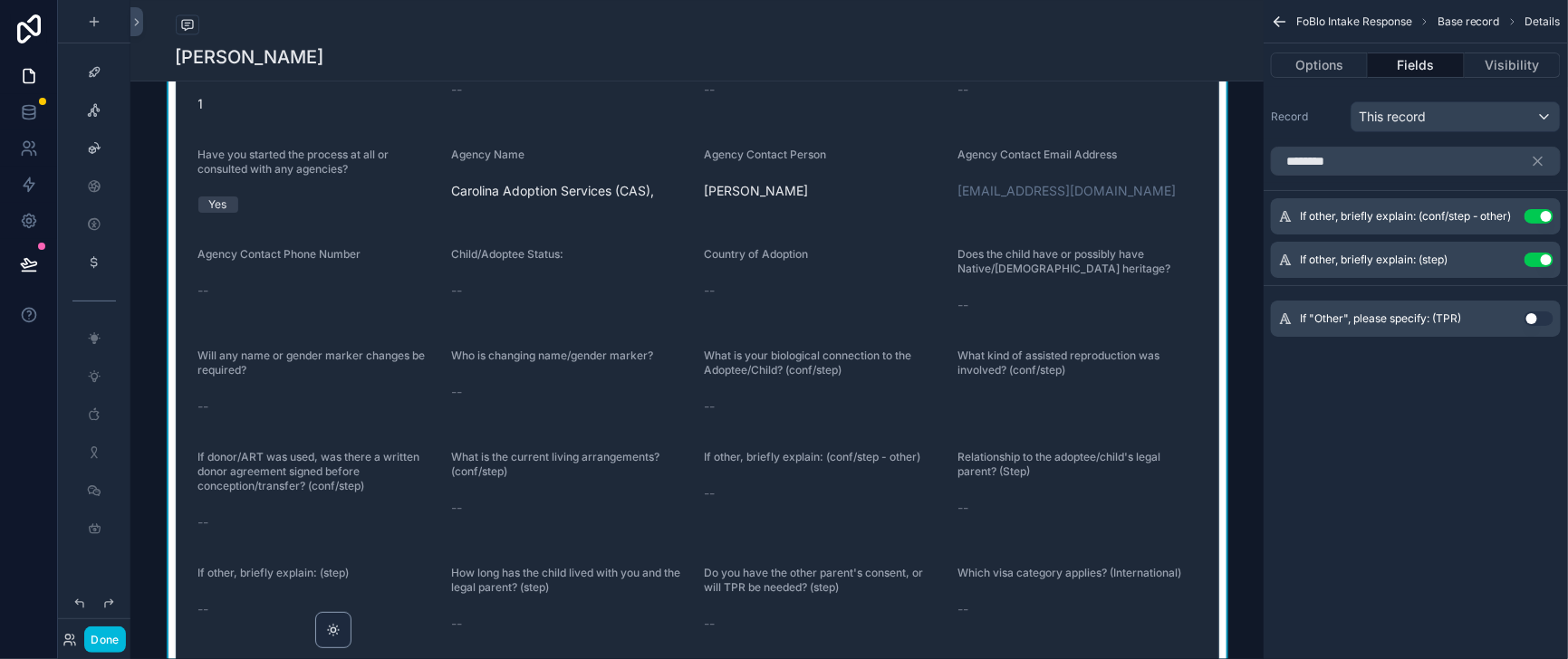
click at [1529, 326] on button "Use setting" at bounding box center [1538, 318] width 29 height 14
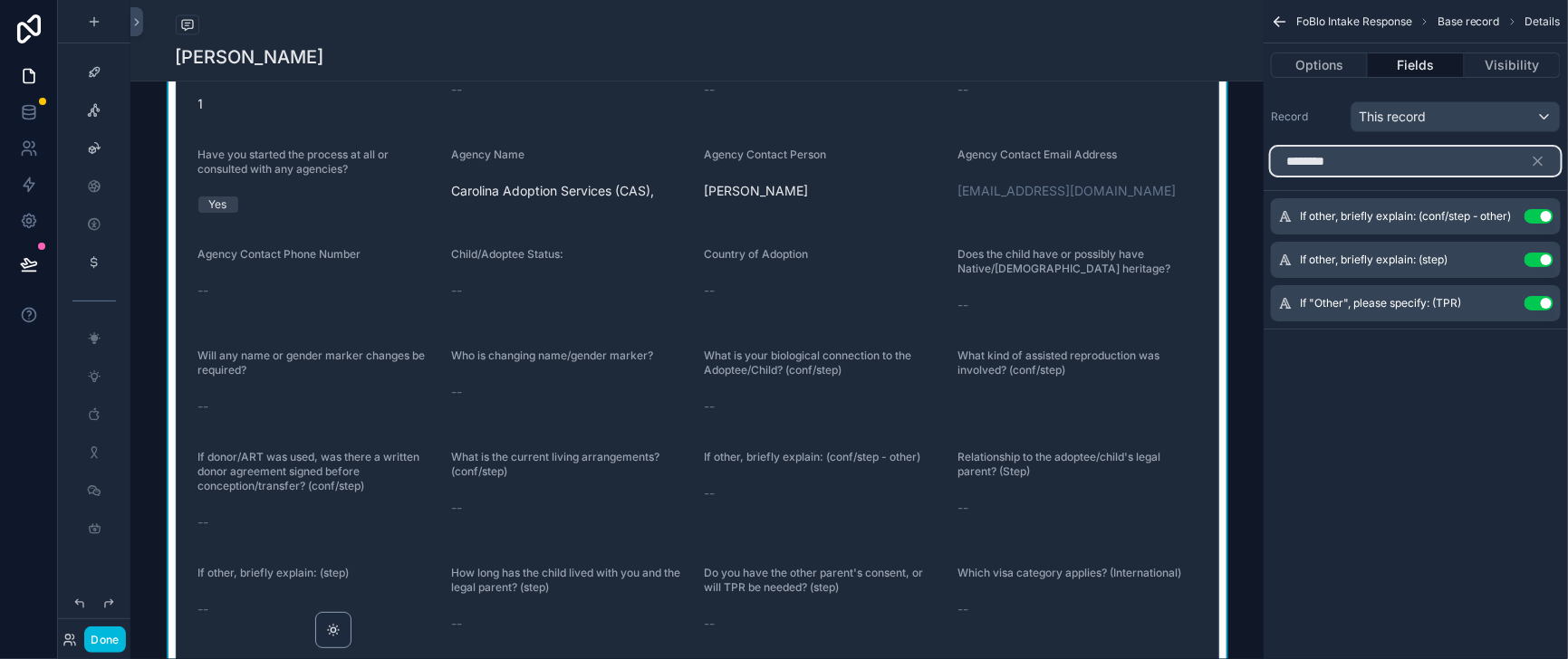
drag, startPoint x: 1317, startPoint y: 177, endPoint x: 1237, endPoint y: 177, distance: 80.0
click at [1270, 176] on input "********" at bounding box center [1414, 161] width 289 height 29
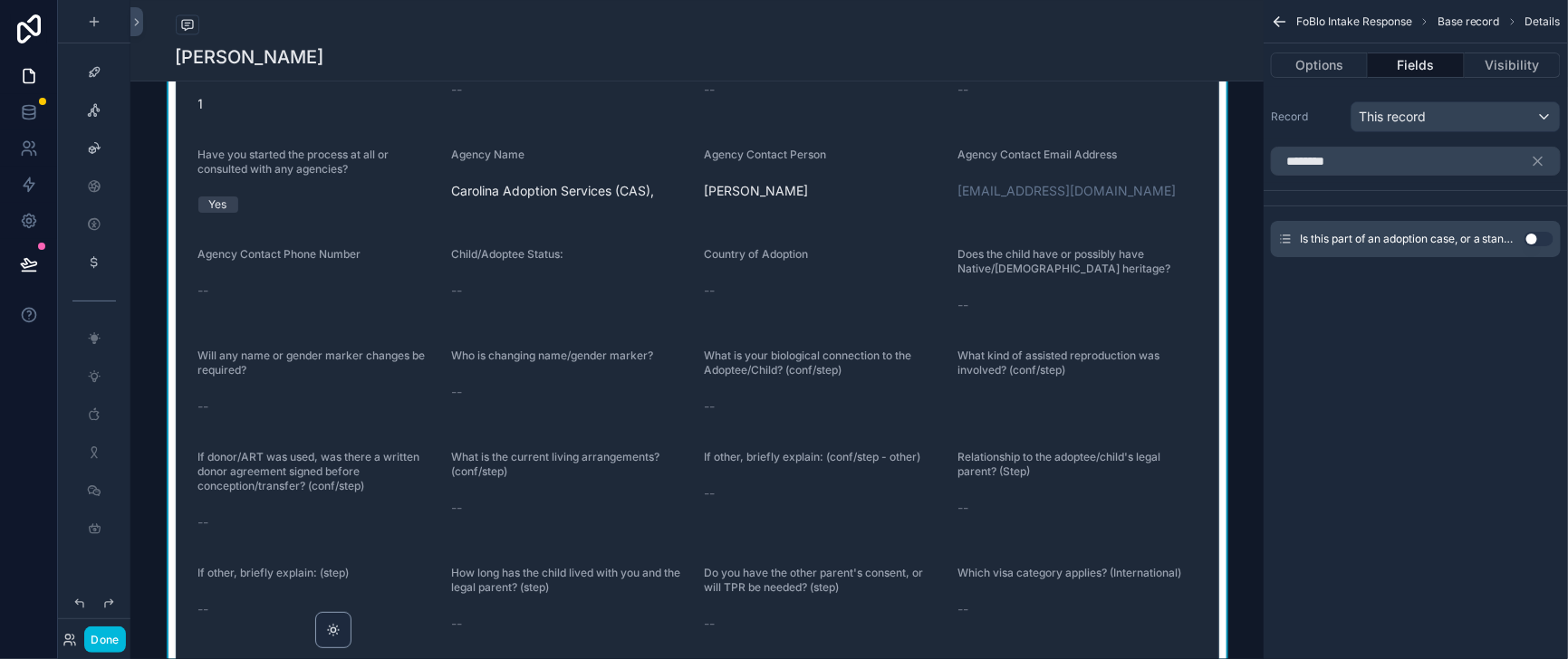
click at [1529, 246] on button "Use setting" at bounding box center [1538, 238] width 29 height 14
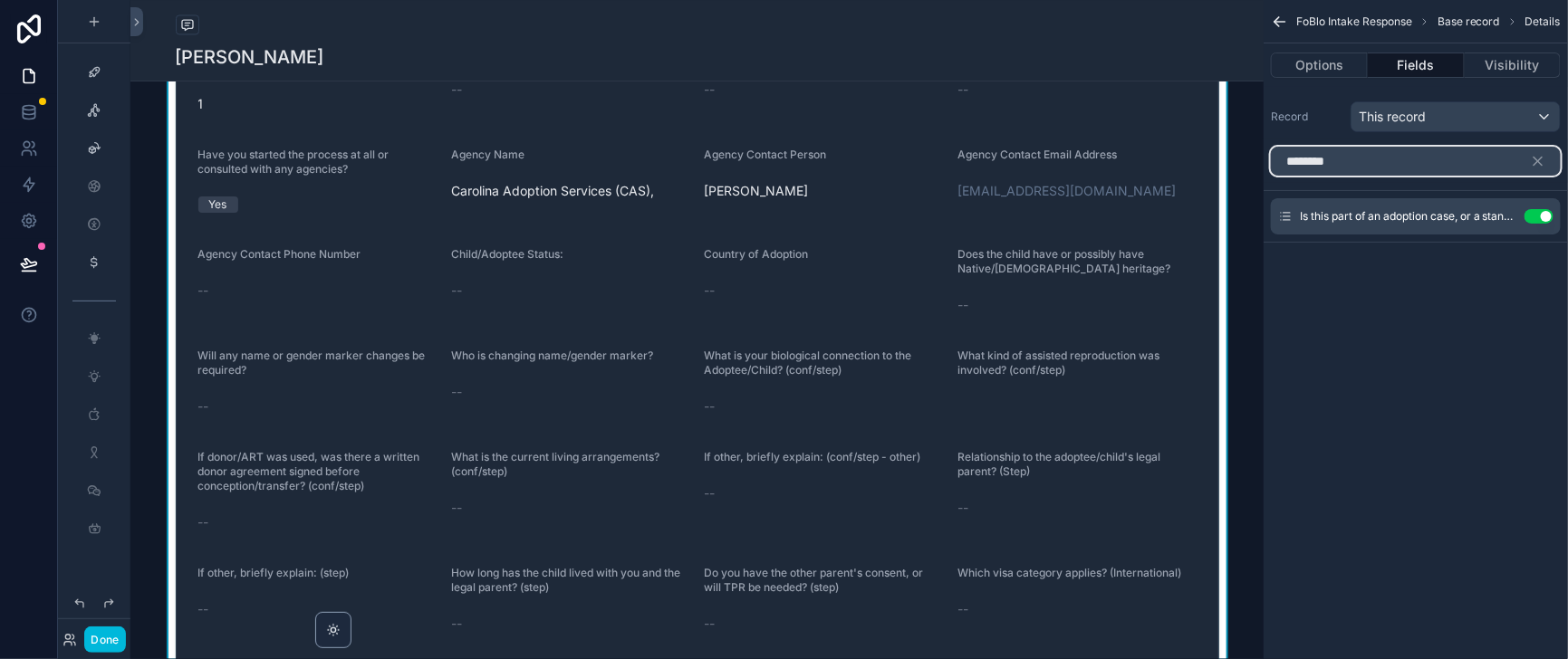
drag, startPoint x: 1297, startPoint y: 184, endPoint x: 1234, endPoint y: 187, distance: 63.1
click at [1270, 176] on input "*******" at bounding box center [1414, 161] width 289 height 29
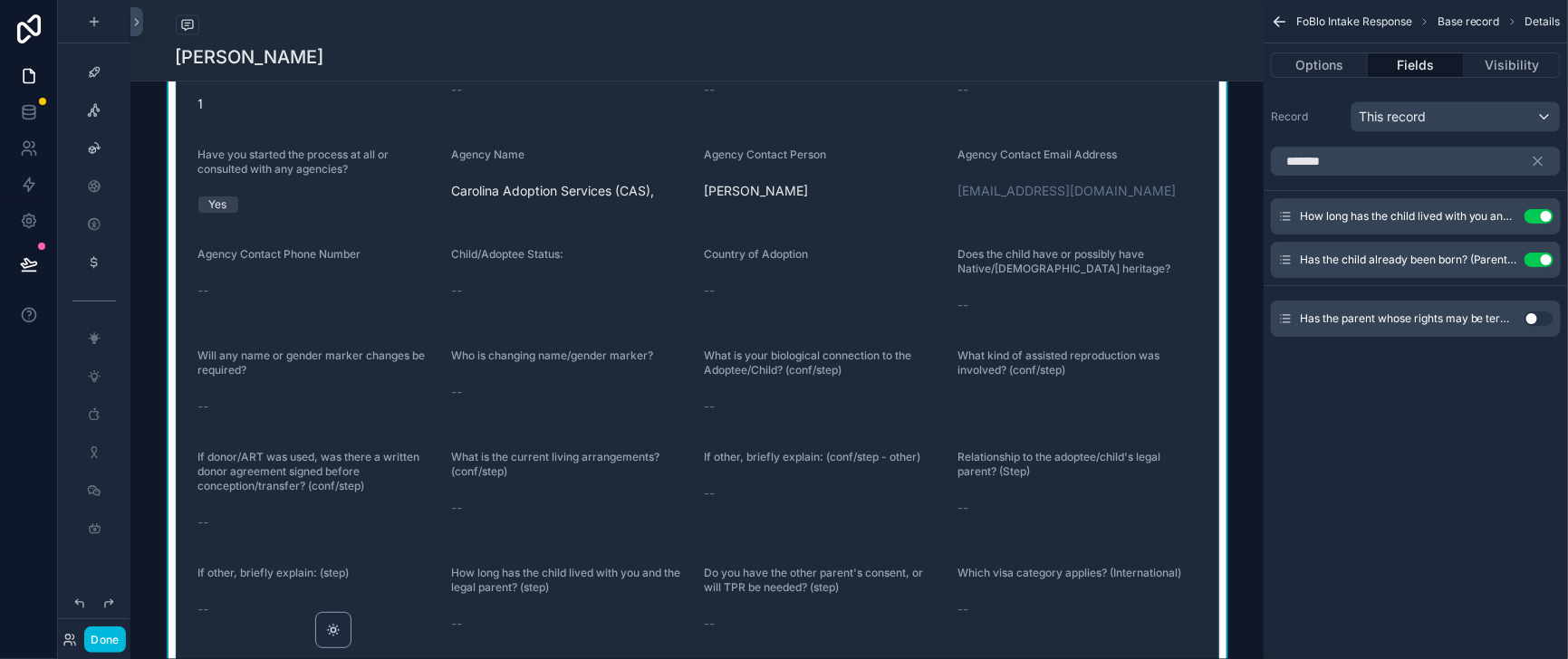
click at [1531, 326] on button "Use setting" at bounding box center [1538, 318] width 29 height 14
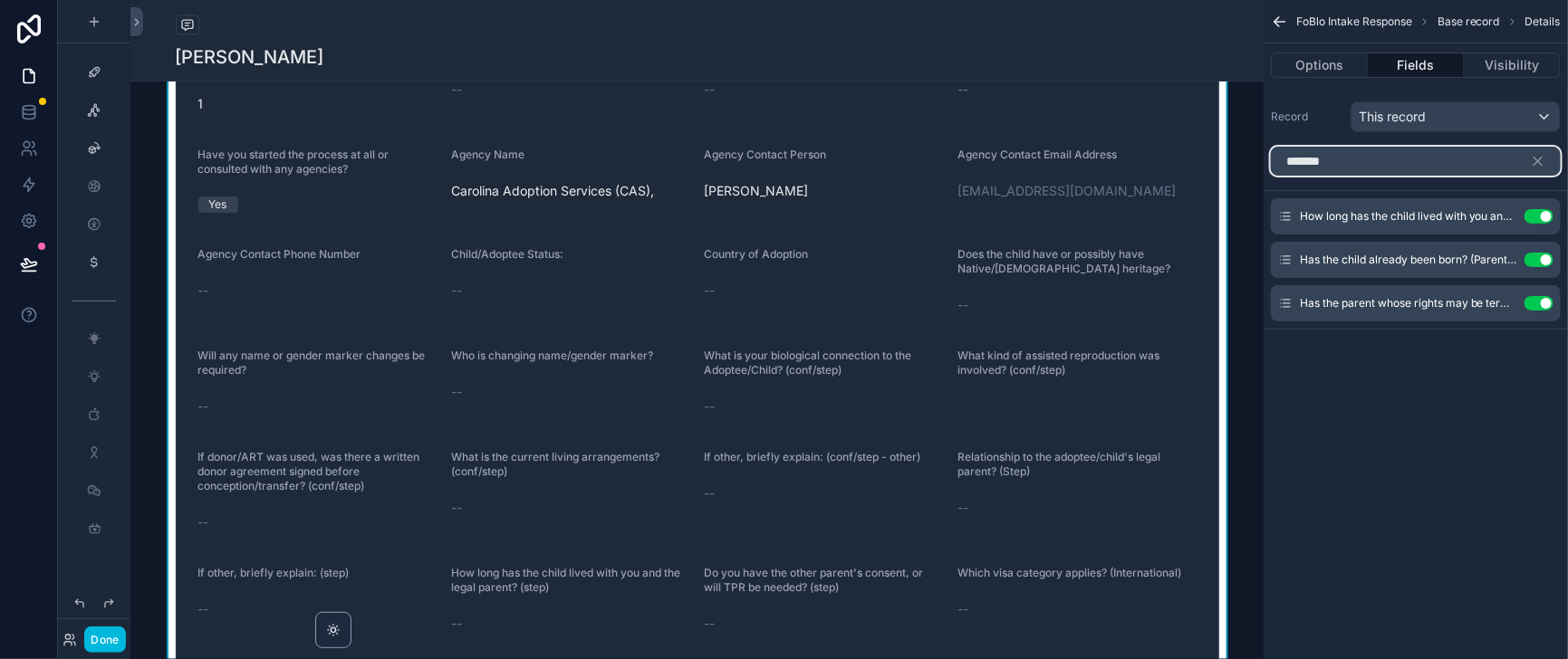
drag, startPoint x: 1283, startPoint y: 183, endPoint x: 1234, endPoint y: 182, distance: 49.0
click at [1270, 176] on input "*******" at bounding box center [1414, 161] width 289 height 29
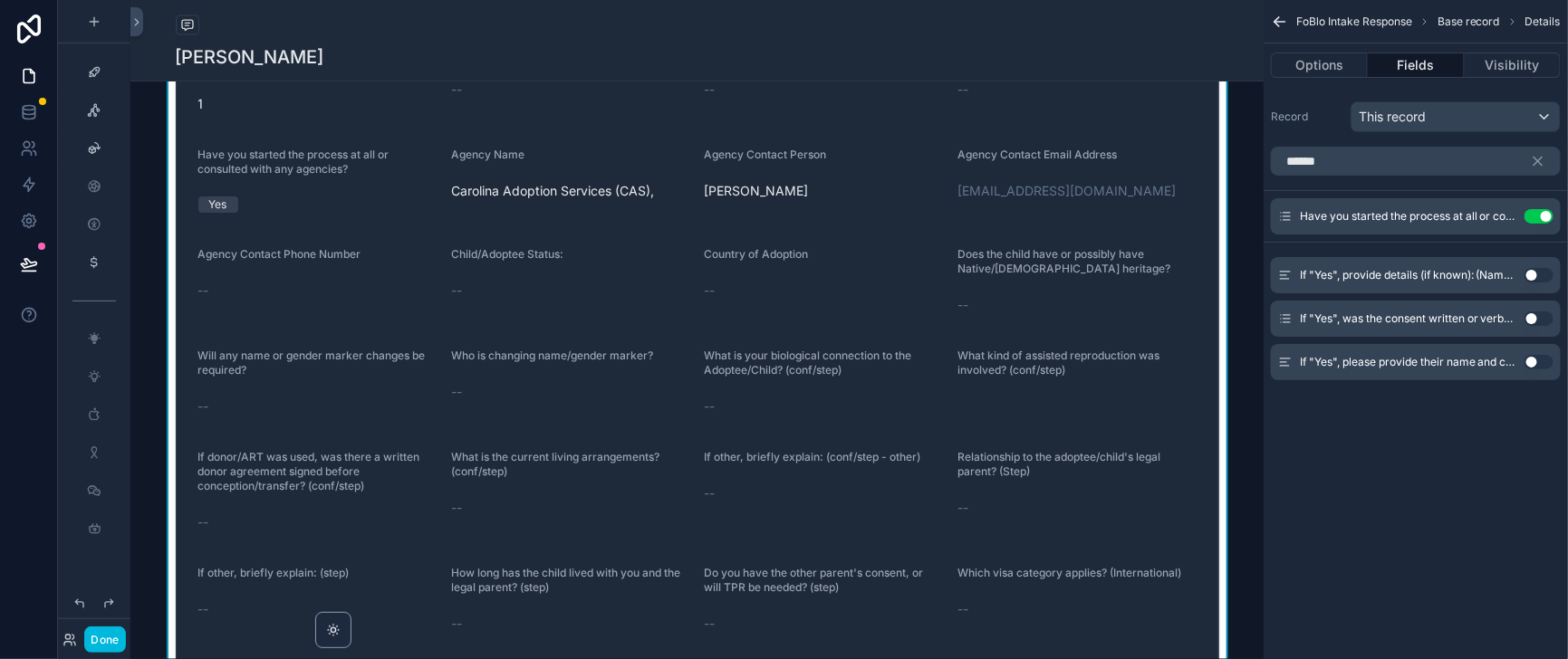
click at [1536, 326] on button "Use setting" at bounding box center [1538, 318] width 29 height 14
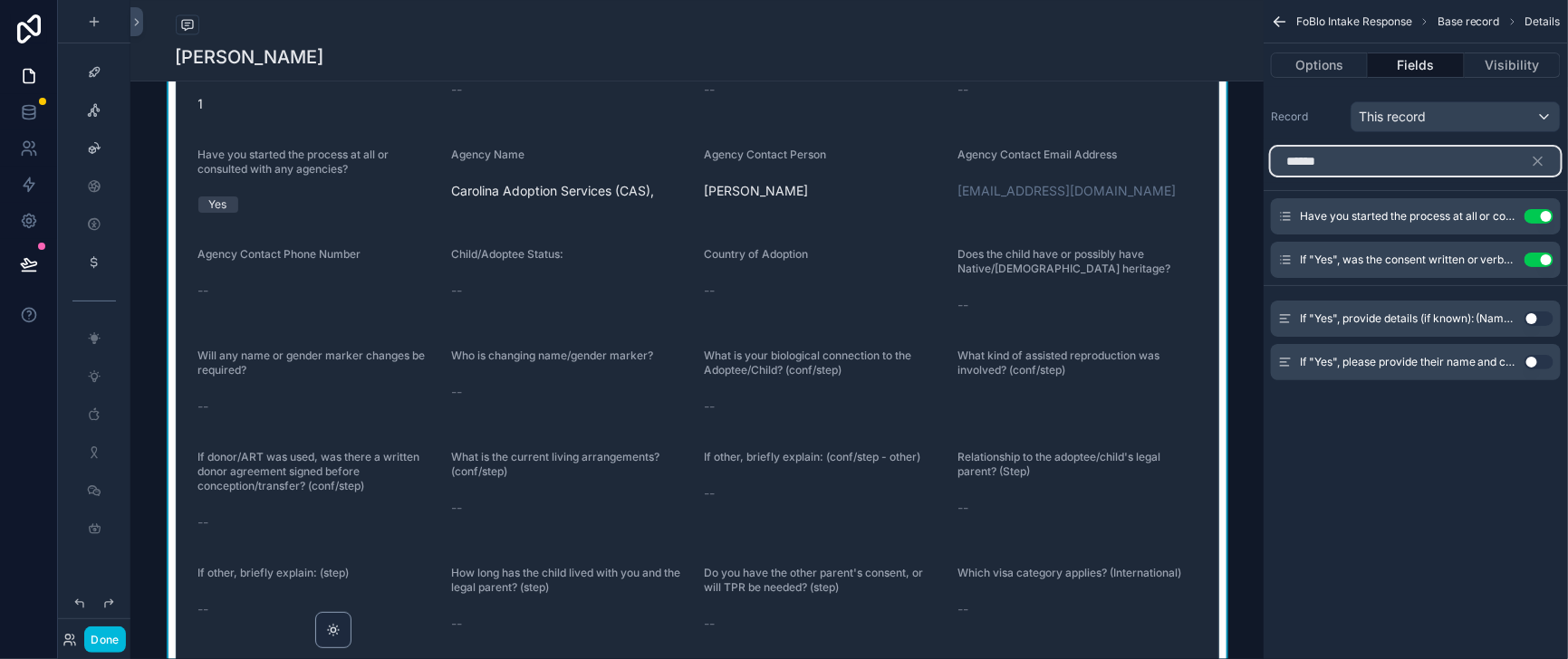
drag, startPoint x: 1292, startPoint y: 170, endPoint x: 1238, endPoint y: 176, distance: 54.3
click at [1270, 176] on input "******" at bounding box center [1414, 161] width 289 height 29
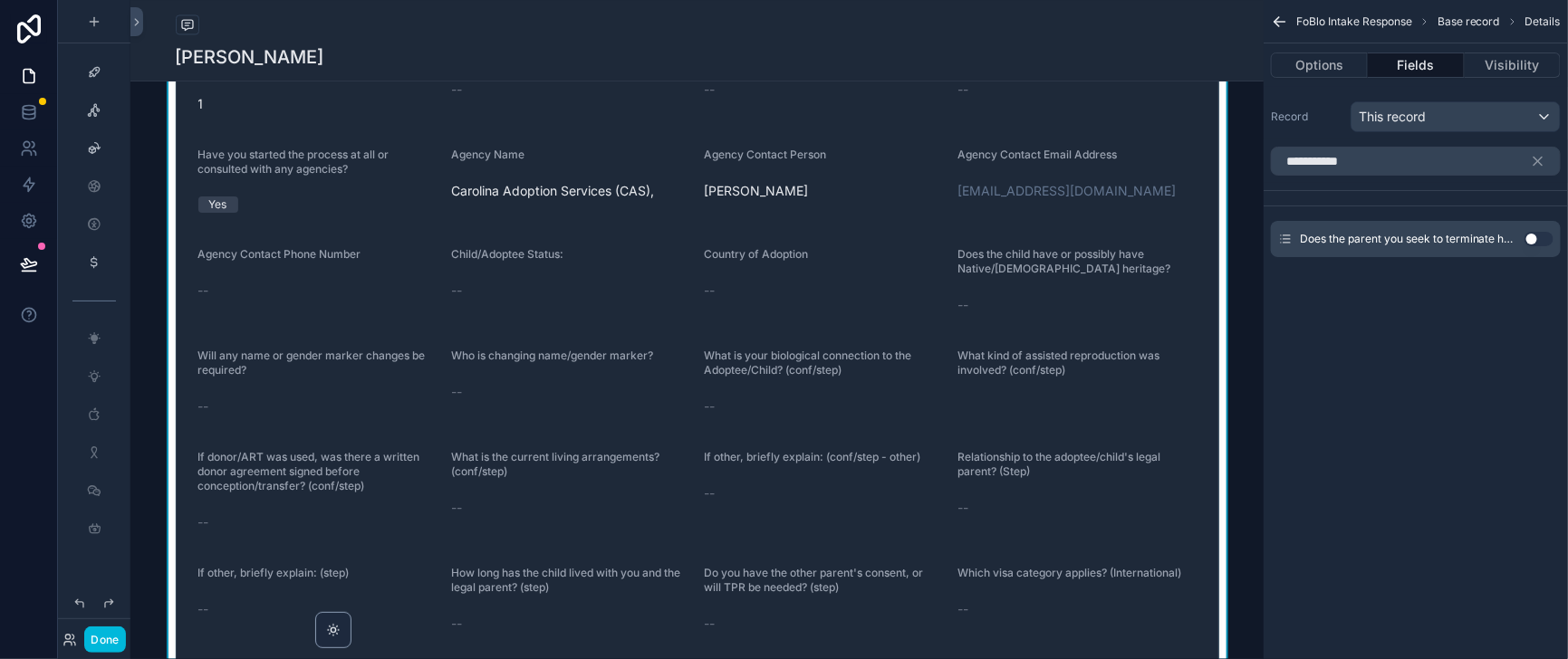
click at [1530, 246] on button "Use setting" at bounding box center [1538, 238] width 29 height 14
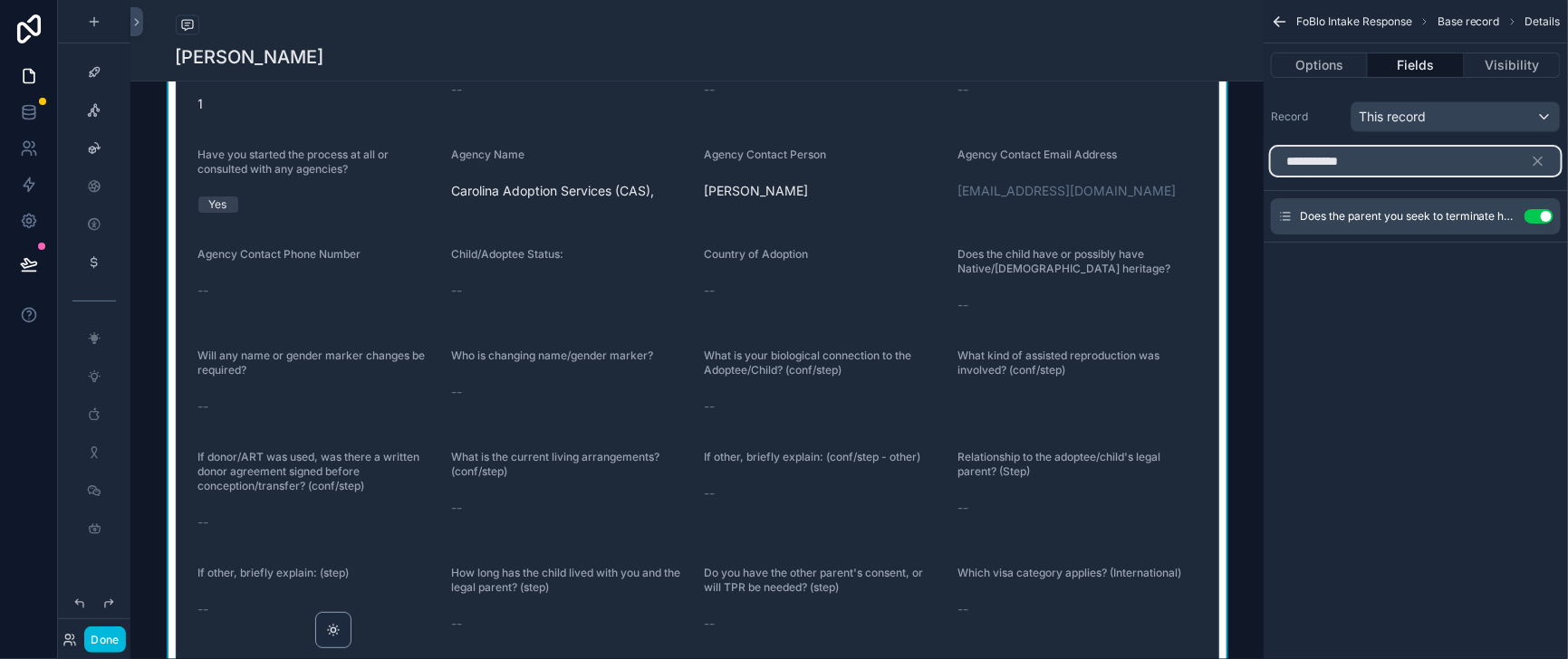
drag, startPoint x: 1267, startPoint y: 188, endPoint x: 1248, endPoint y: 188, distance: 19.0
click at [1270, 176] on input "**********" at bounding box center [1414, 161] width 289 height 29
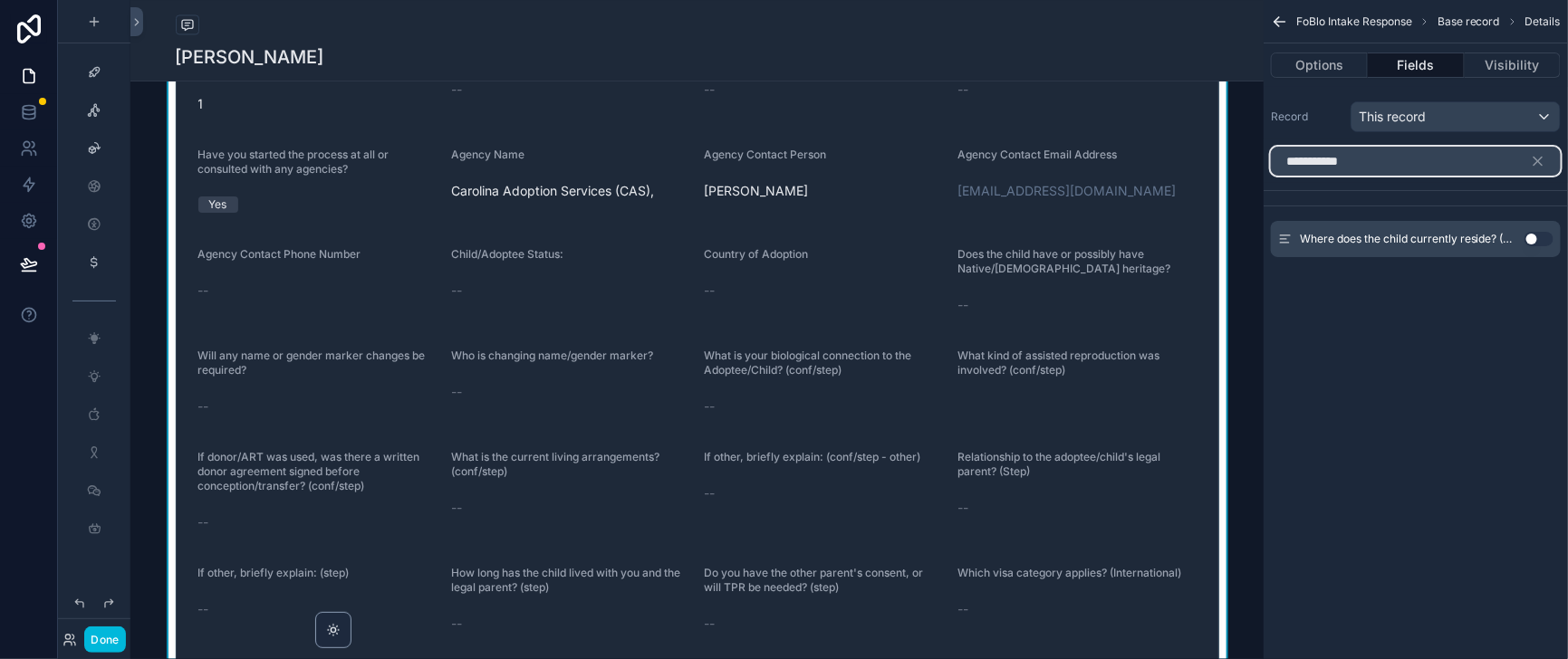
type input "**********"
click at [1533, 246] on button "Use setting" at bounding box center [1538, 238] width 29 height 14
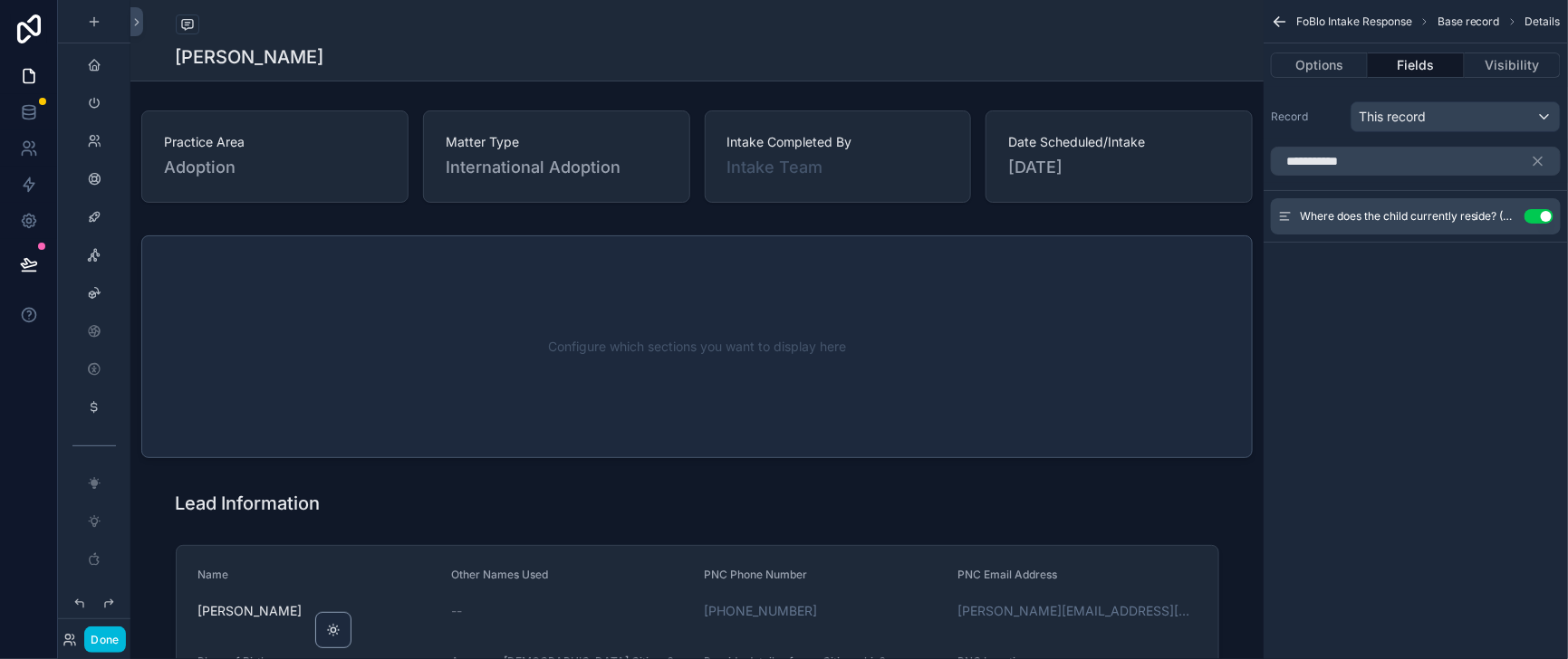
scroll to position [1620, 0]
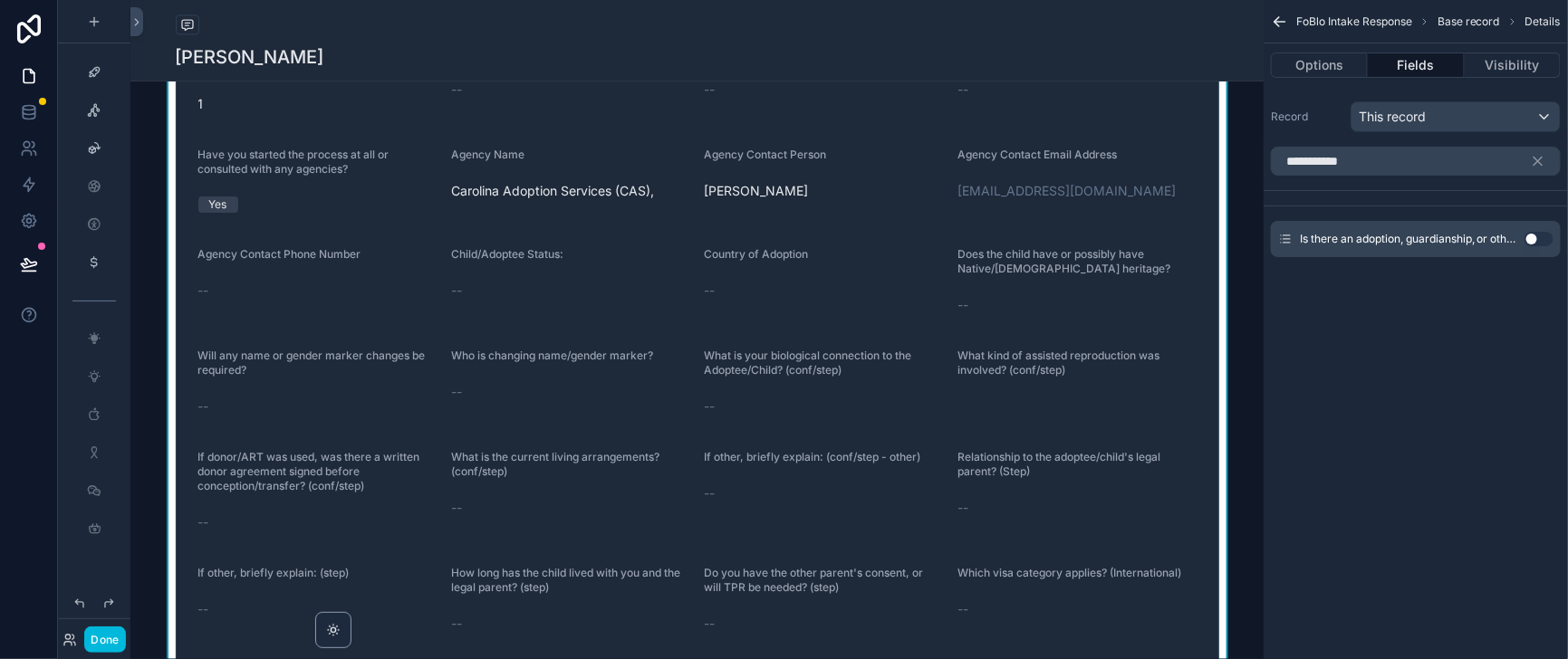
click at [1534, 246] on button "Use setting" at bounding box center [1538, 238] width 29 height 14
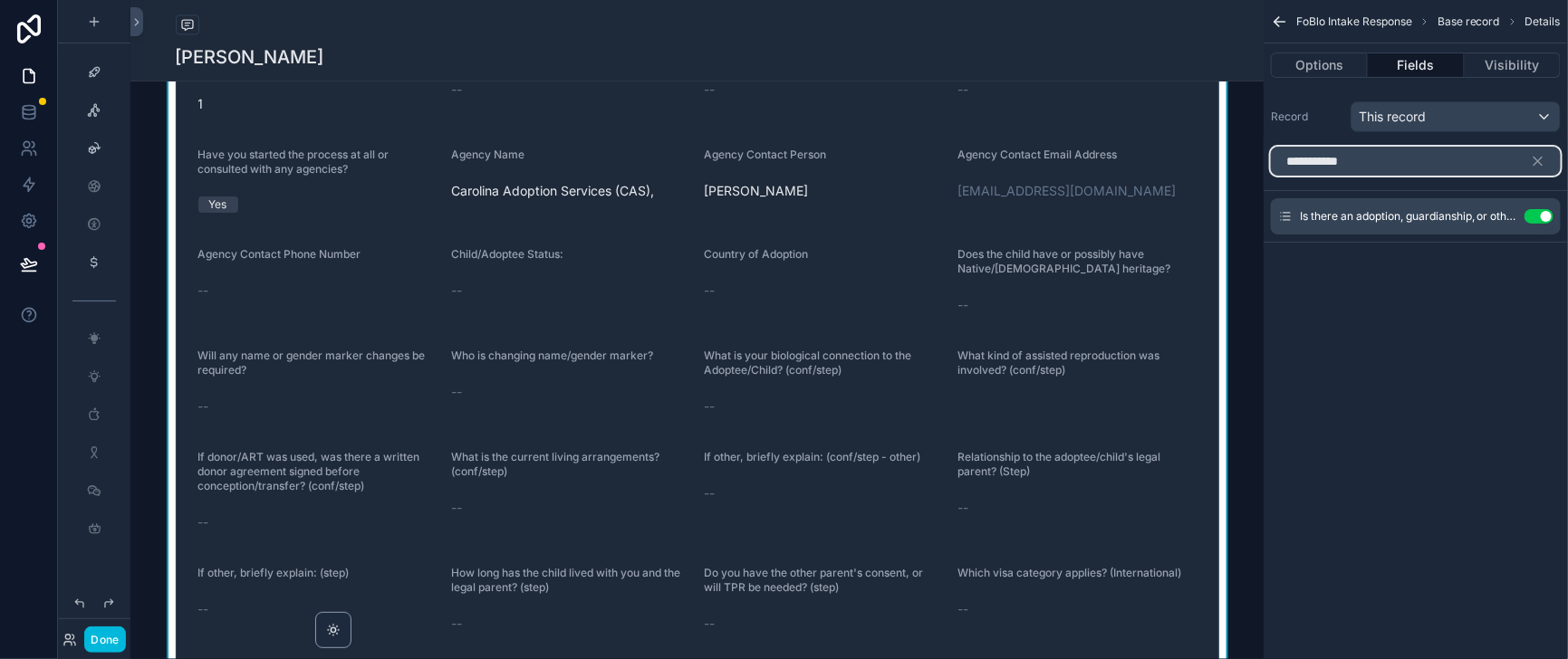
drag, startPoint x: 1324, startPoint y: 184, endPoint x: 1235, endPoint y: 179, distance: 89.1
click at [1270, 176] on input "**********" at bounding box center [1414, 161] width 289 height 29
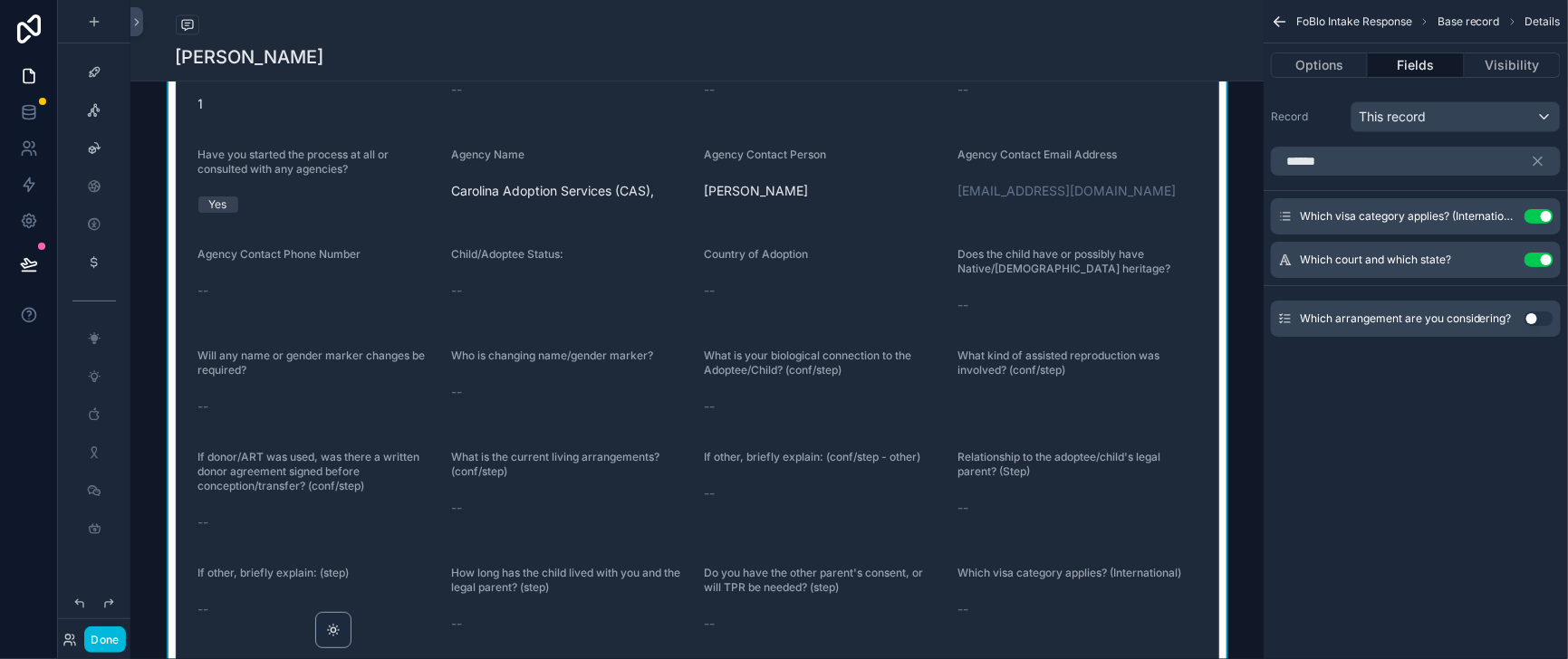
click at [1531, 326] on button "Use setting" at bounding box center [1538, 318] width 29 height 14
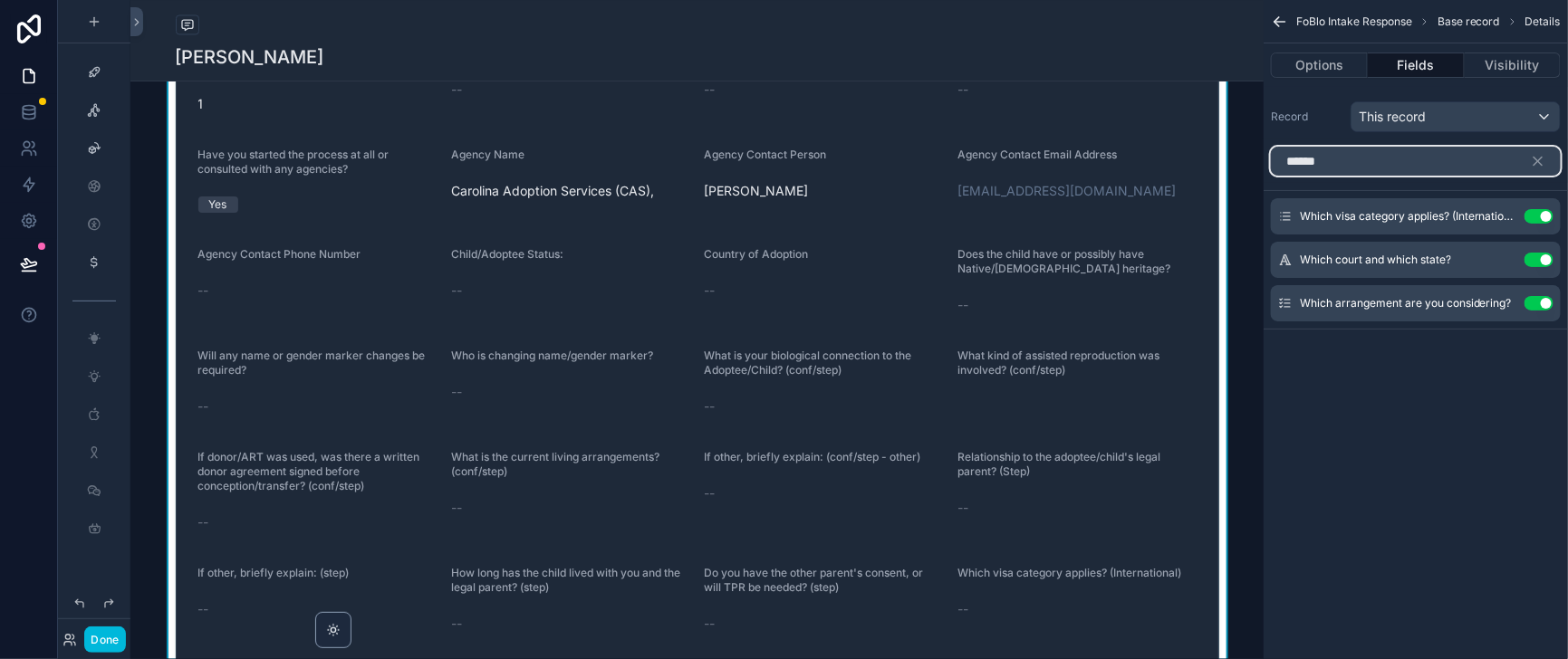
drag, startPoint x: 1283, startPoint y: 179, endPoint x: 1242, endPoint y: 183, distance: 41.2
click at [1270, 176] on input "*****" at bounding box center [1414, 161] width 289 height 29
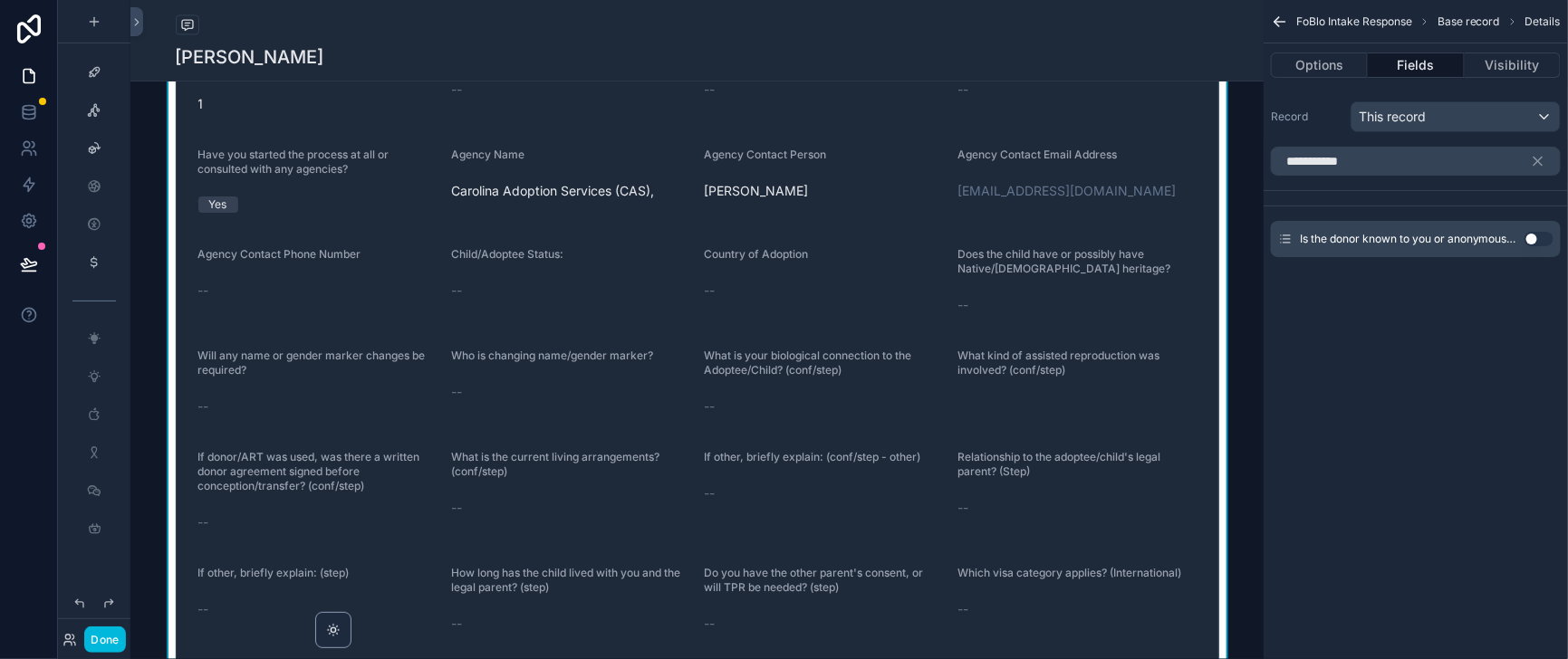
click at [1537, 246] on button "Use setting" at bounding box center [1538, 238] width 29 height 14
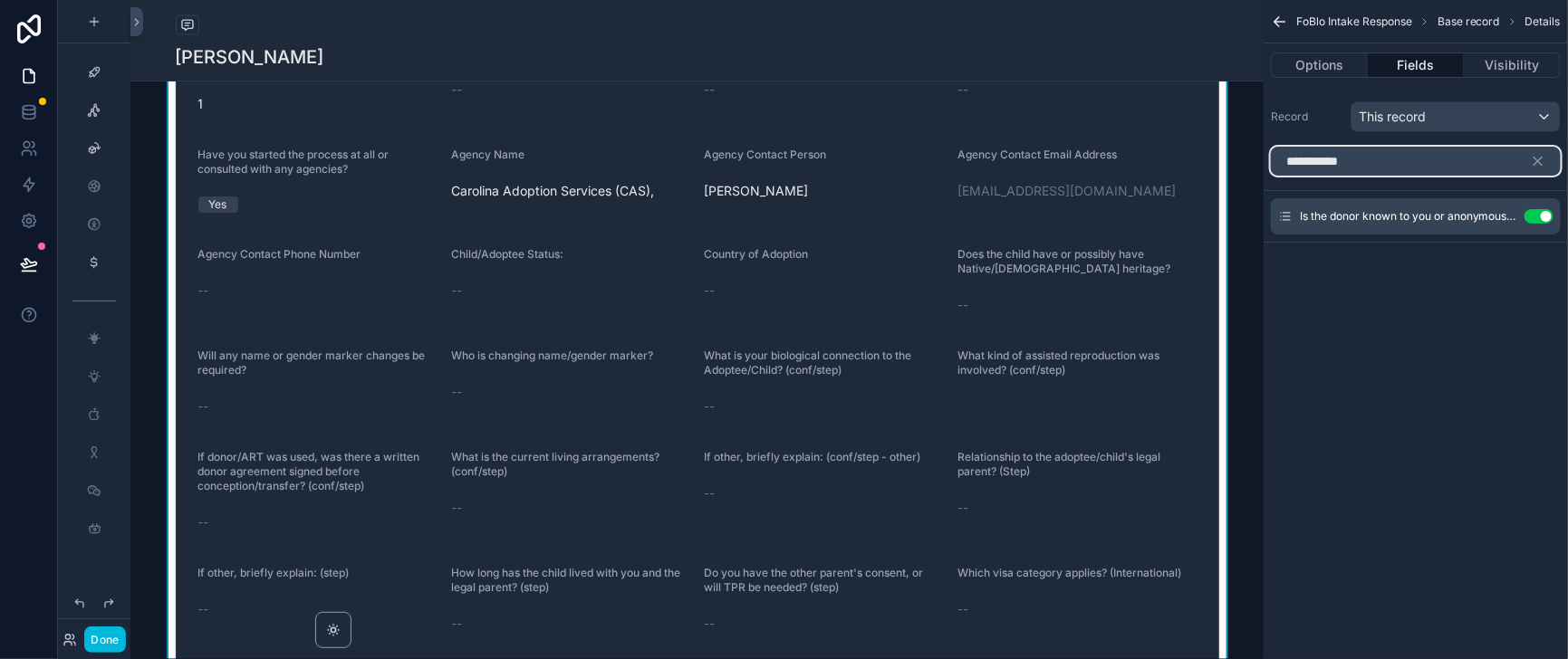
drag, startPoint x: 1331, startPoint y: 185, endPoint x: 1240, endPoint y: 188, distance: 91.0
click at [1270, 176] on input "**********" at bounding box center [1414, 161] width 289 height 29
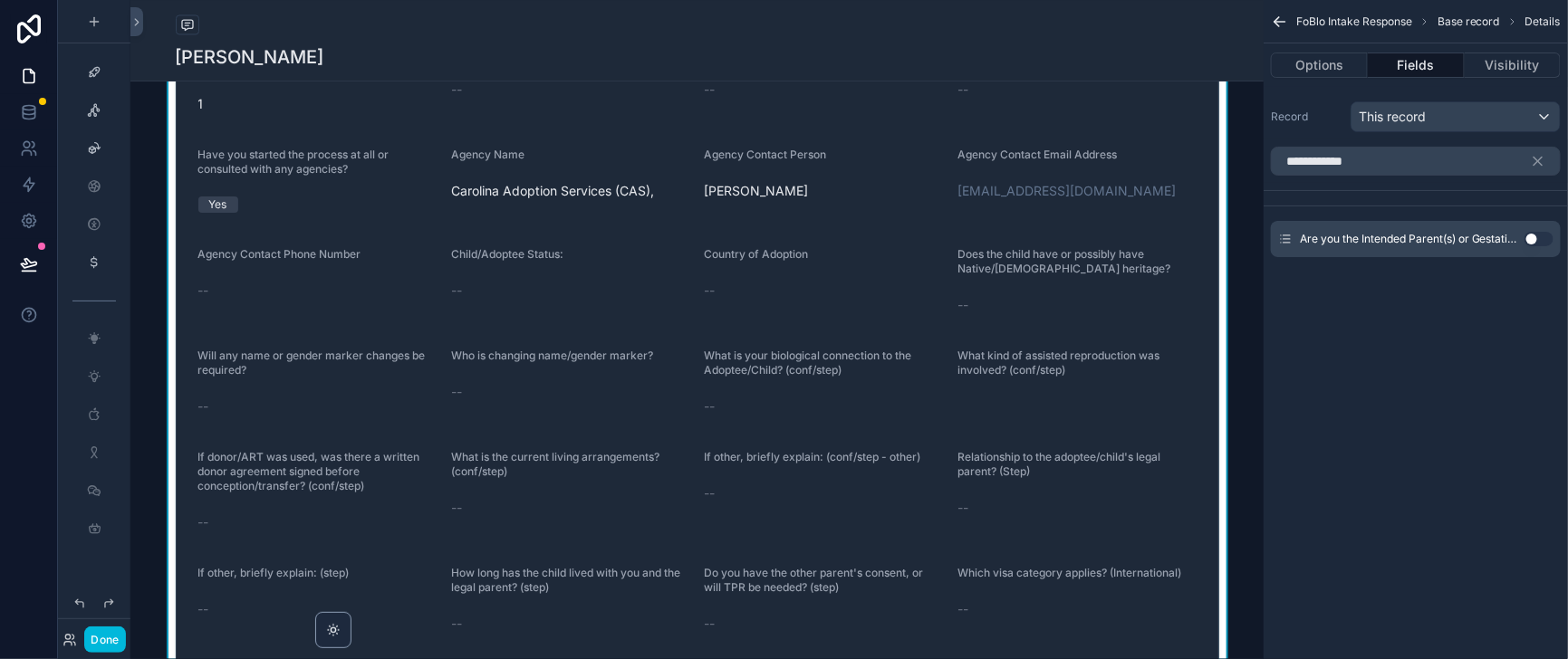
click at [1527, 246] on button "Use setting" at bounding box center [1538, 238] width 29 height 14
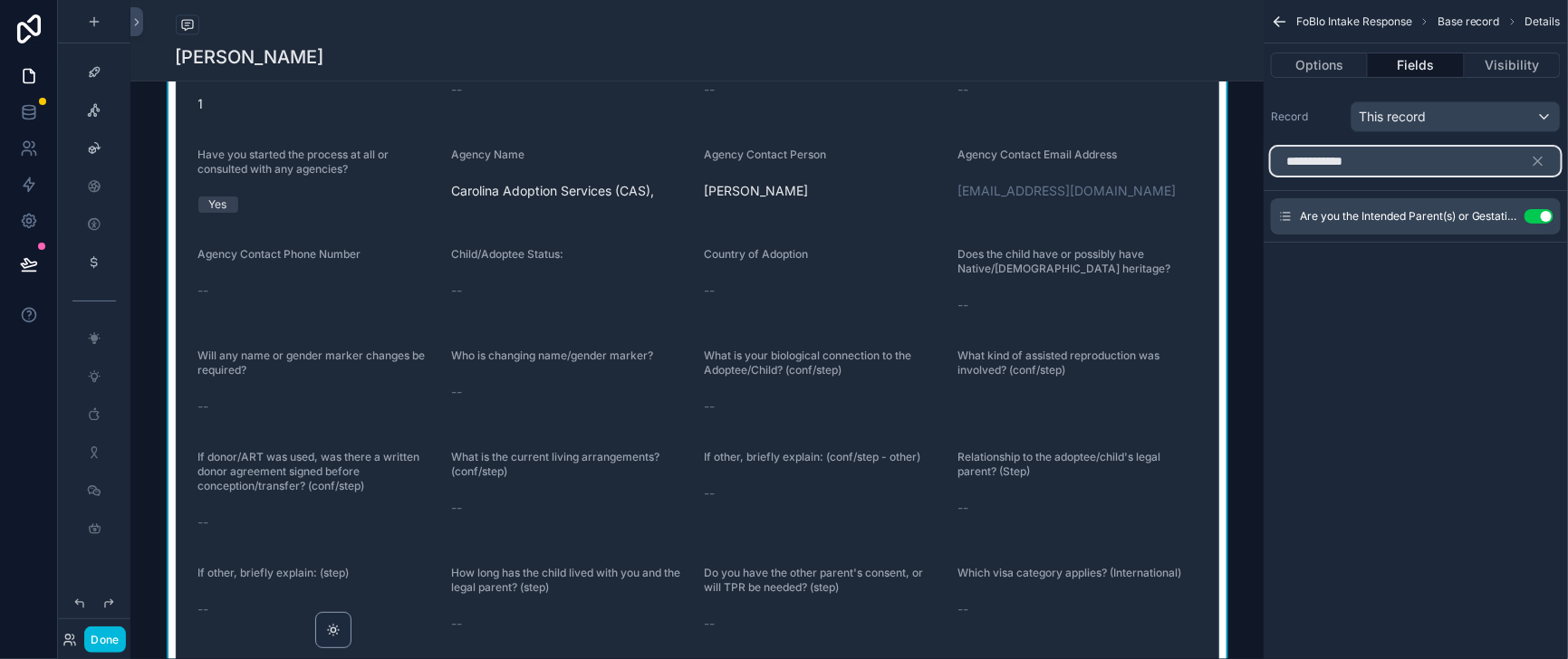
drag, startPoint x: 1340, startPoint y: 176, endPoint x: 1227, endPoint y: 174, distance: 113.0
click at [1264, 174] on div "**********" at bounding box center [1415, 161] width 304 height 43
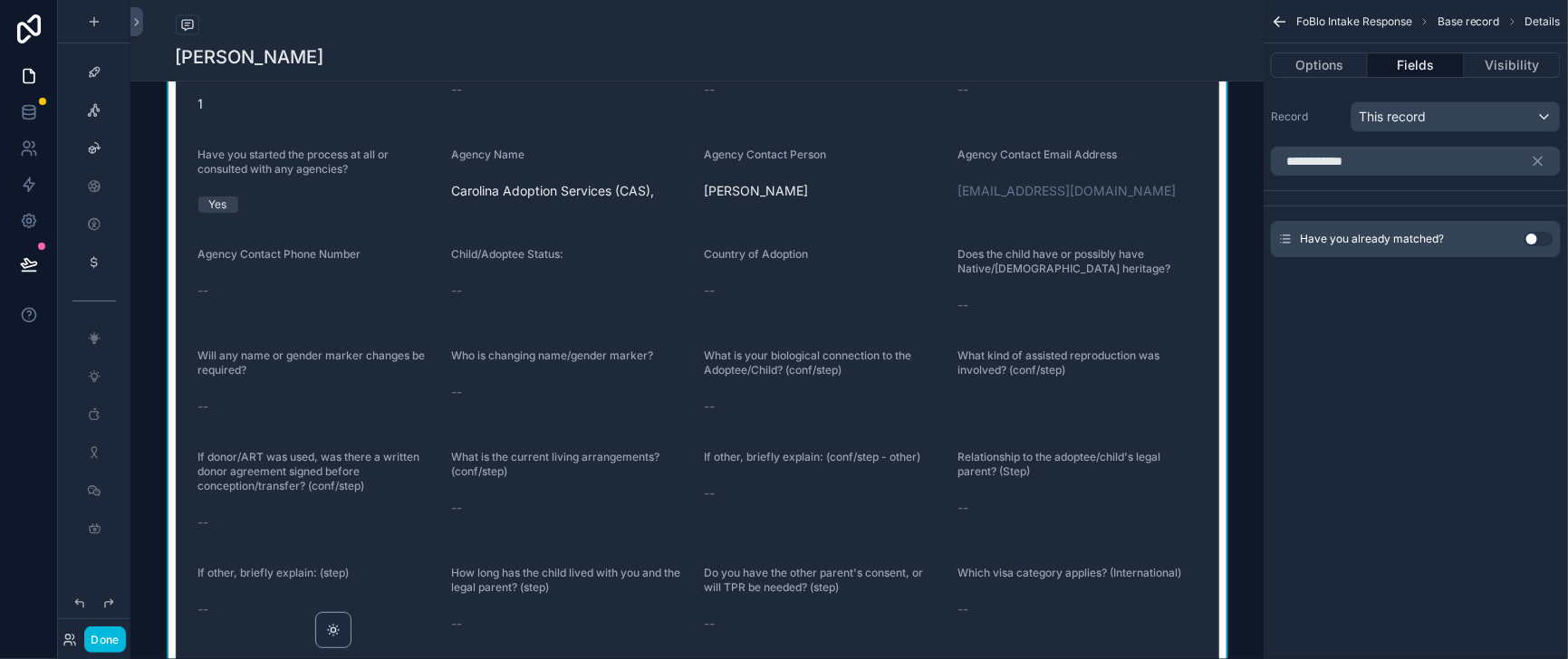
click at [1534, 246] on button "Use setting" at bounding box center [1538, 238] width 29 height 14
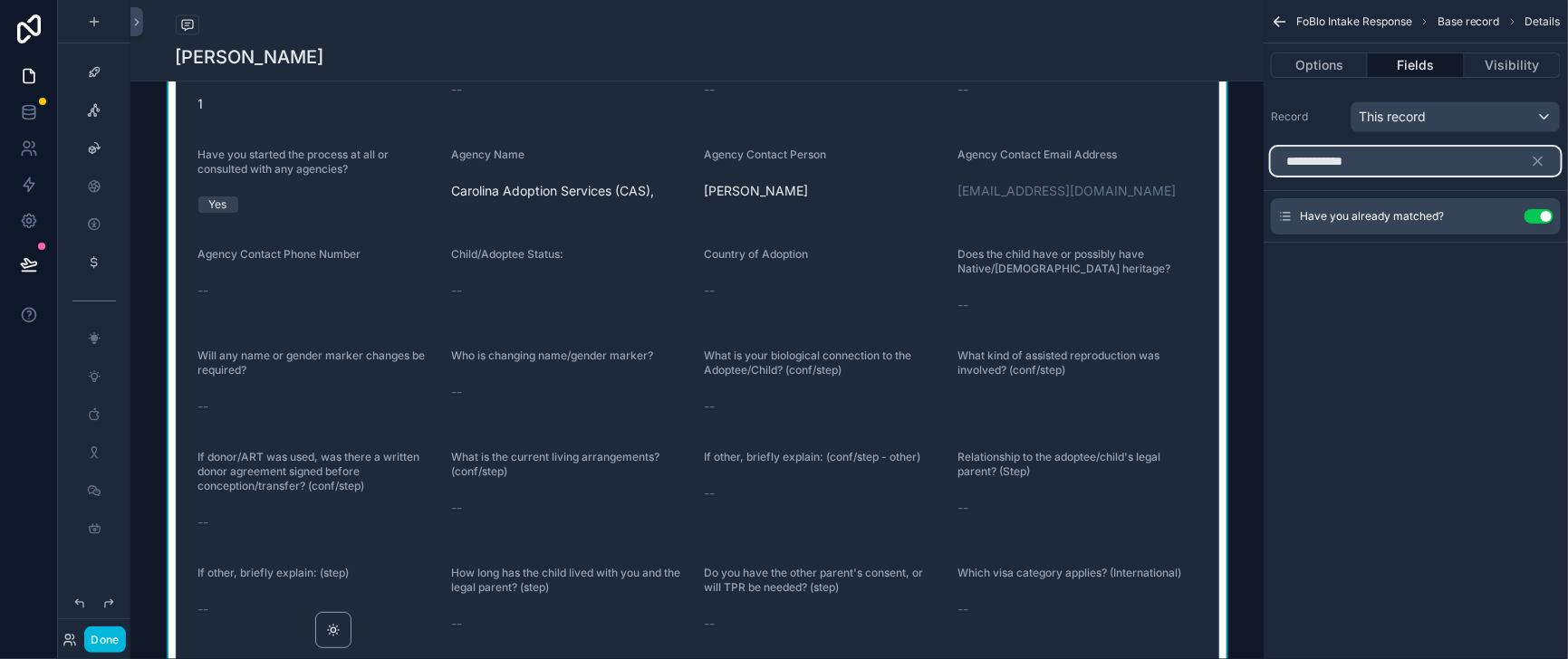
drag, startPoint x: 1342, startPoint y: 179, endPoint x: 1226, endPoint y: 176, distance: 116.0
click at [1264, 176] on div "**********" at bounding box center [1415, 161] width 304 height 43
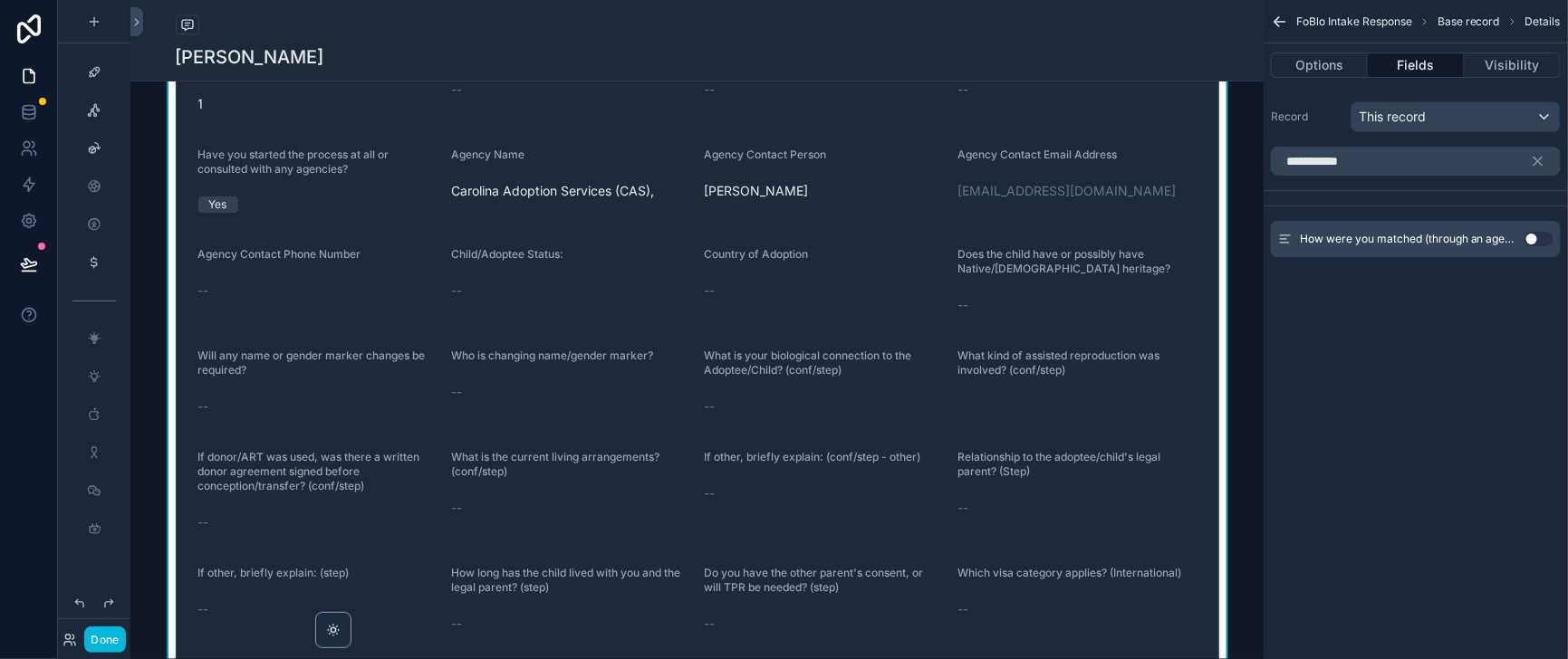
click at [1531, 246] on button "Use setting" at bounding box center [1538, 238] width 29 height 14
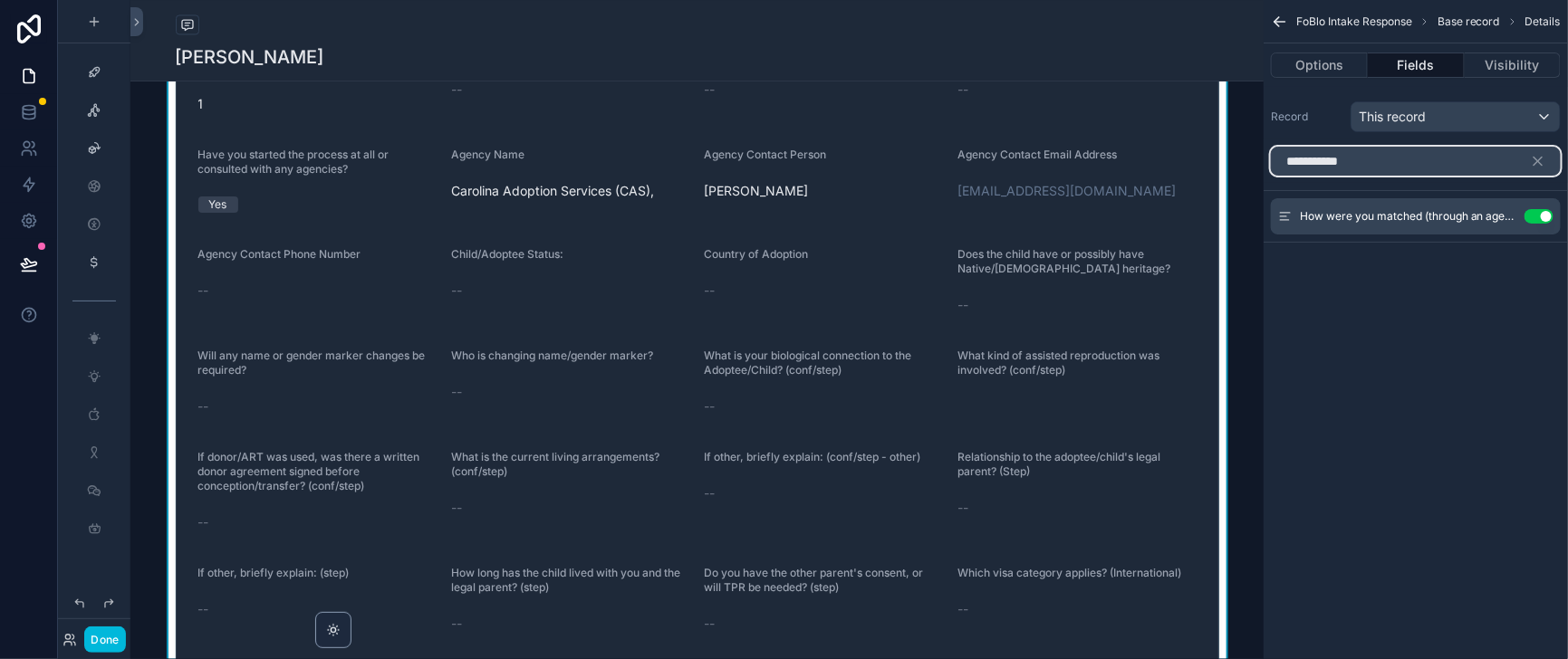
drag, startPoint x: 1359, startPoint y: 180, endPoint x: 1241, endPoint y: 181, distance: 118.0
click at [1270, 176] on input "**********" at bounding box center [1414, 161] width 289 height 29
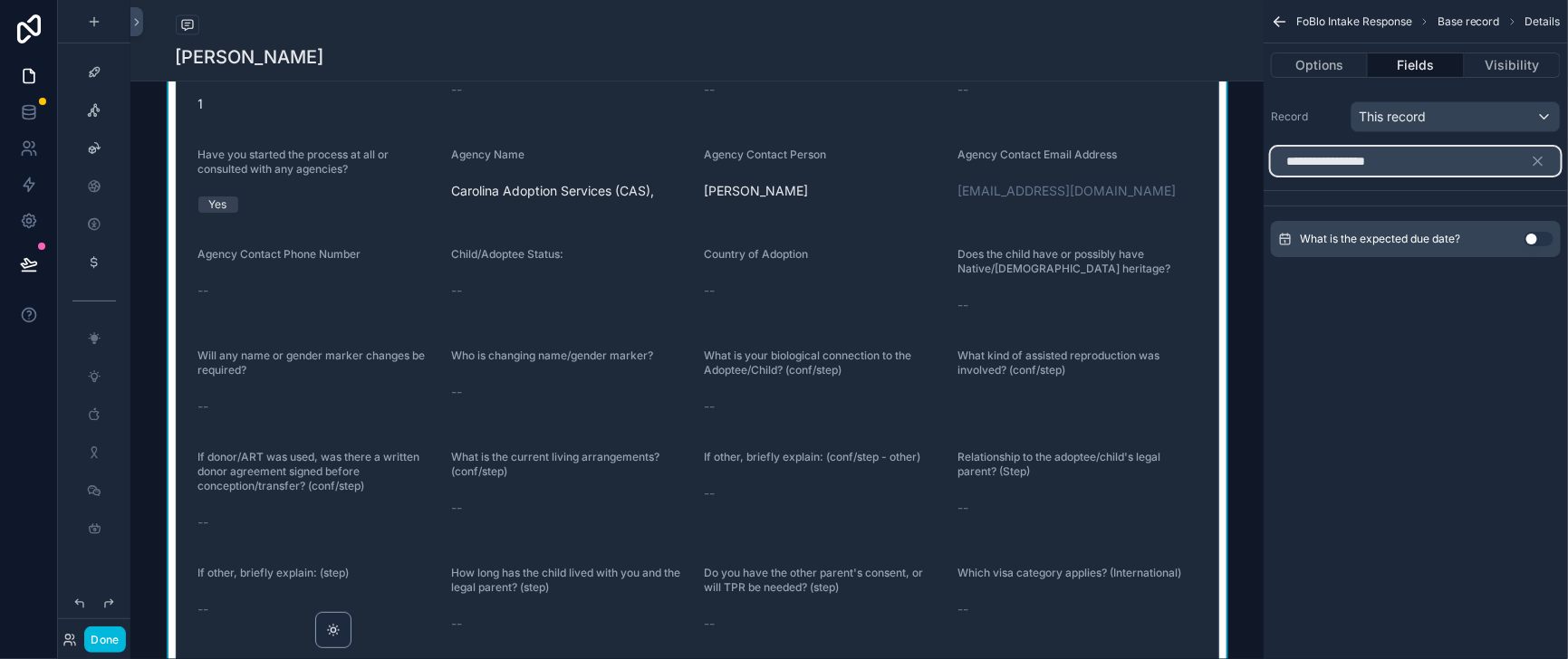
type input "**********"
click at [1533, 246] on button "Use setting" at bounding box center [1538, 238] width 29 height 14
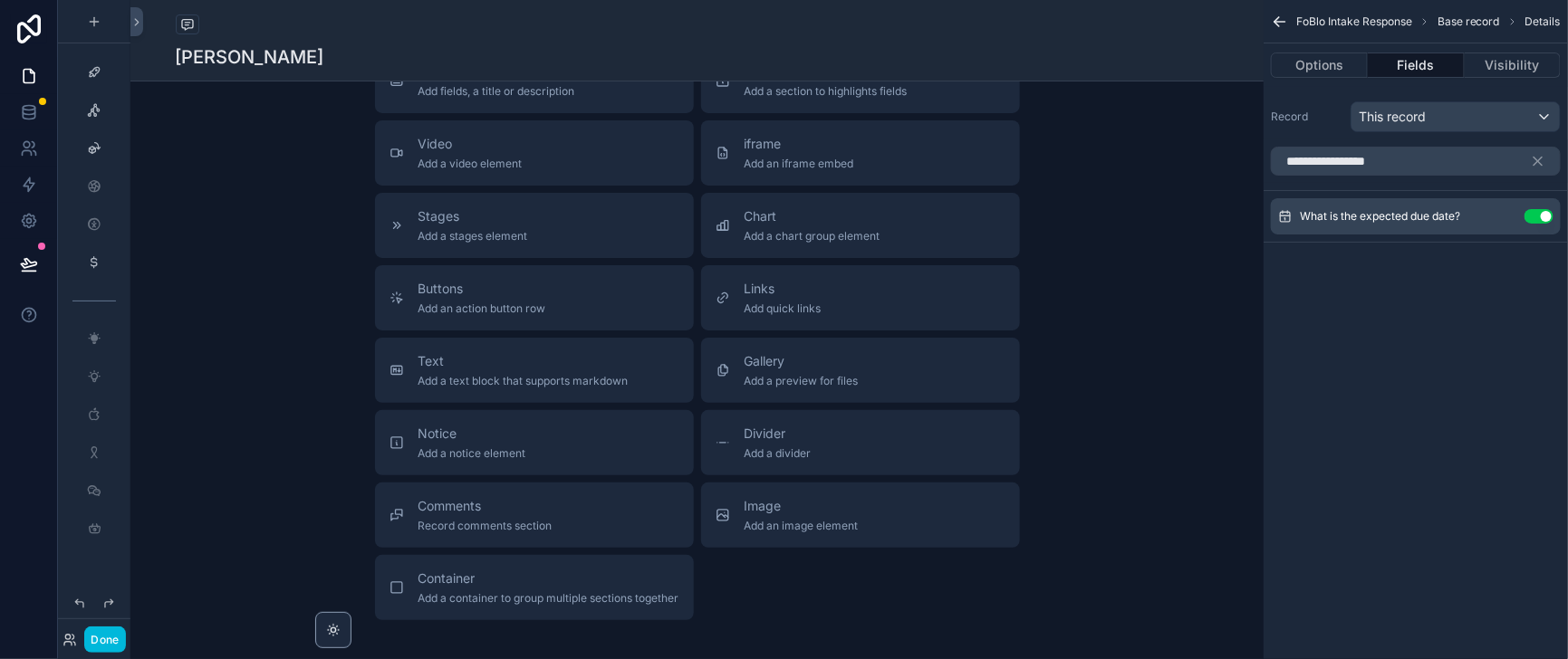
scroll to position [3204, 0]
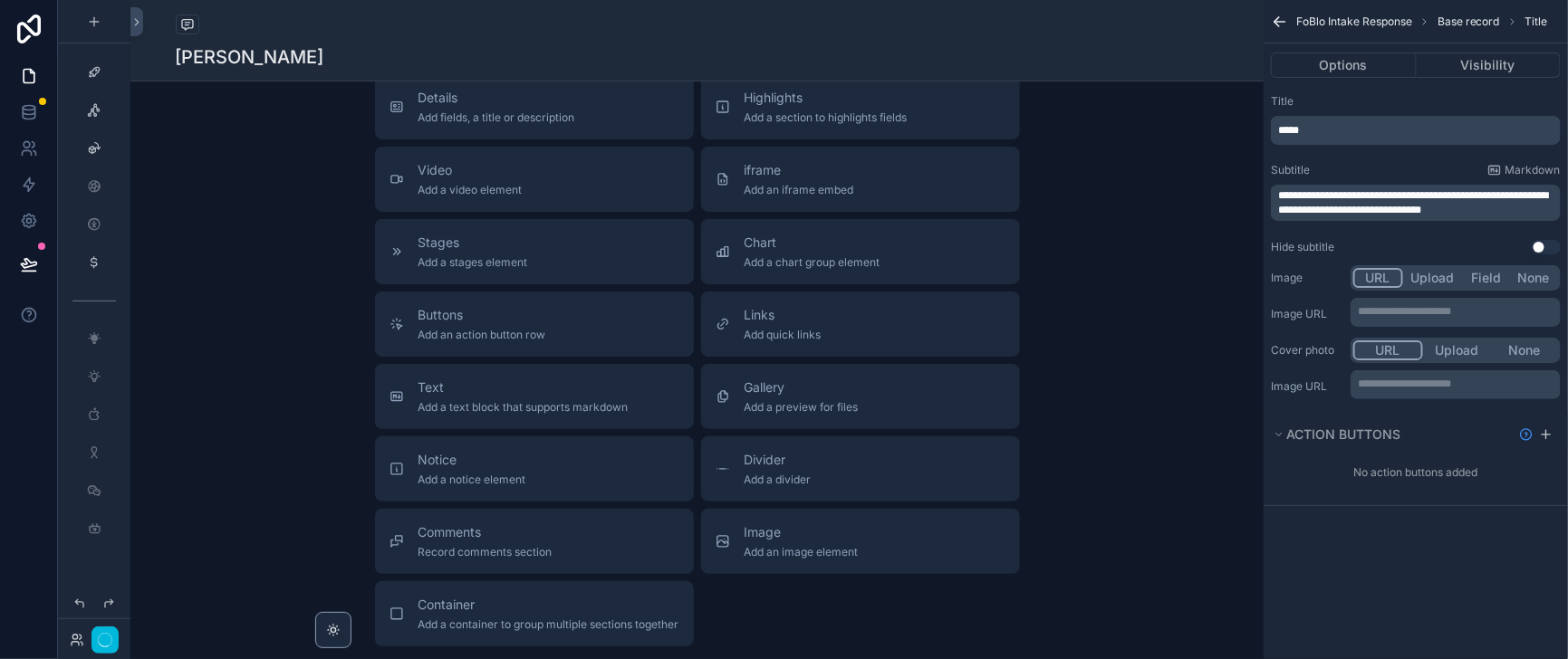
scroll to position [2875, 0]
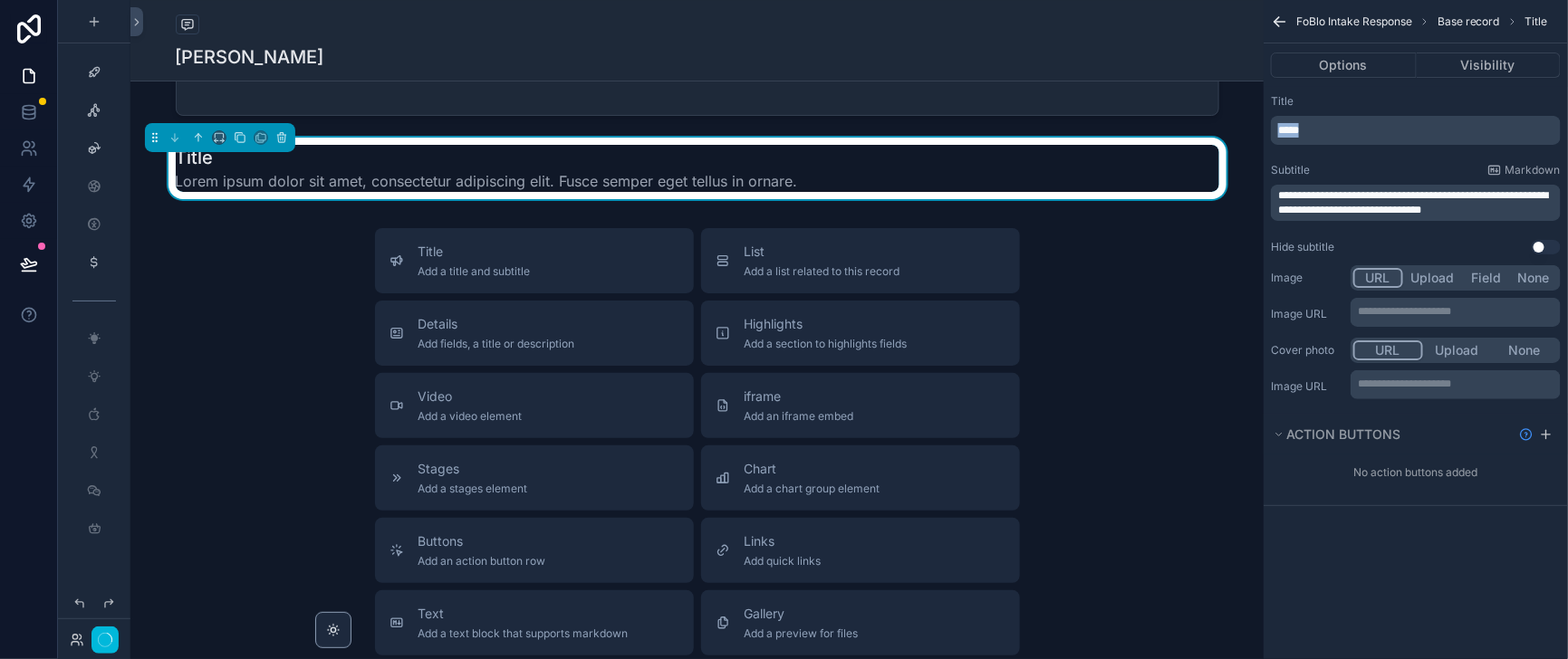
drag, startPoint x: 1284, startPoint y: 144, endPoint x: 1212, endPoint y: 138, distance: 72.2
click at [1212, 138] on div "Home Leadership Our Team Help Desk Sales Navigator Client Center Marketing Hub …" at bounding box center [849, 330] width 1437 height 659
click at [1545, 255] on button "Use setting" at bounding box center [1546, 246] width 29 height 14
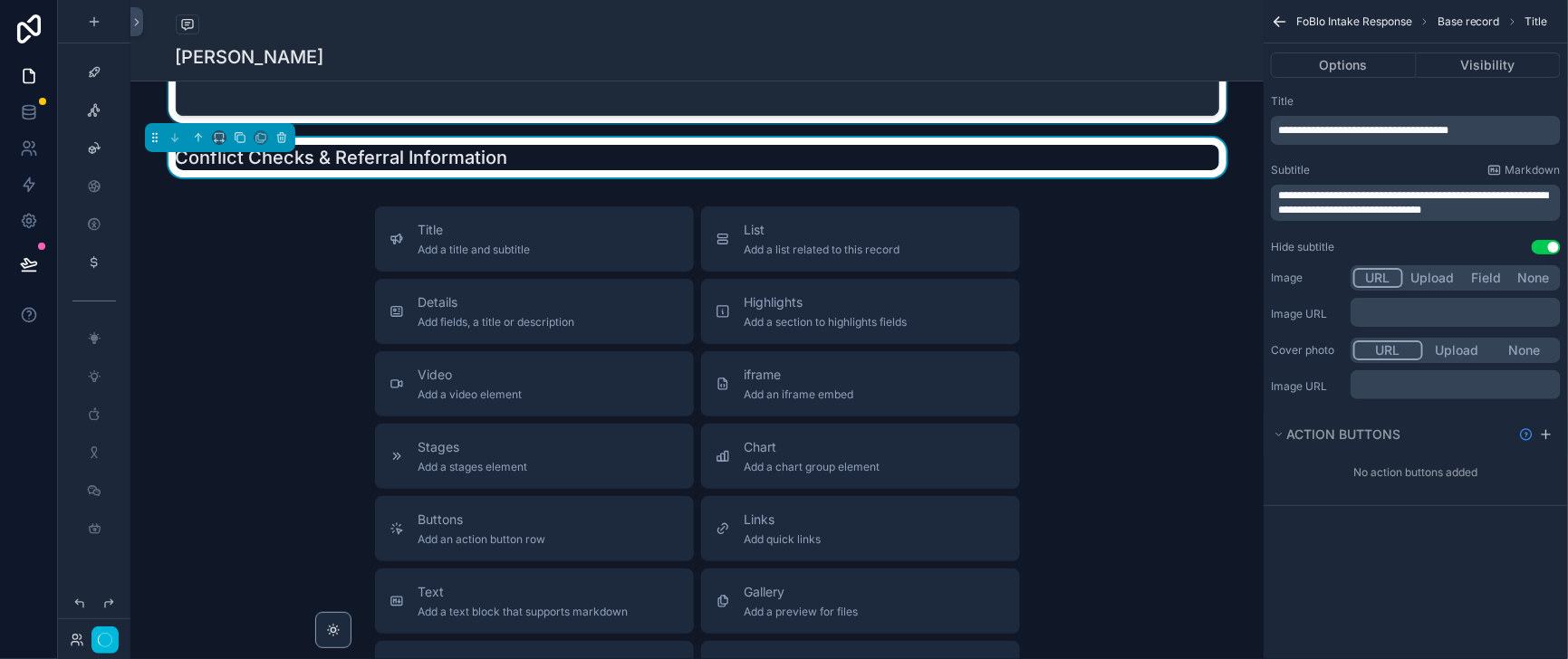
scroll to position [3100, 0]
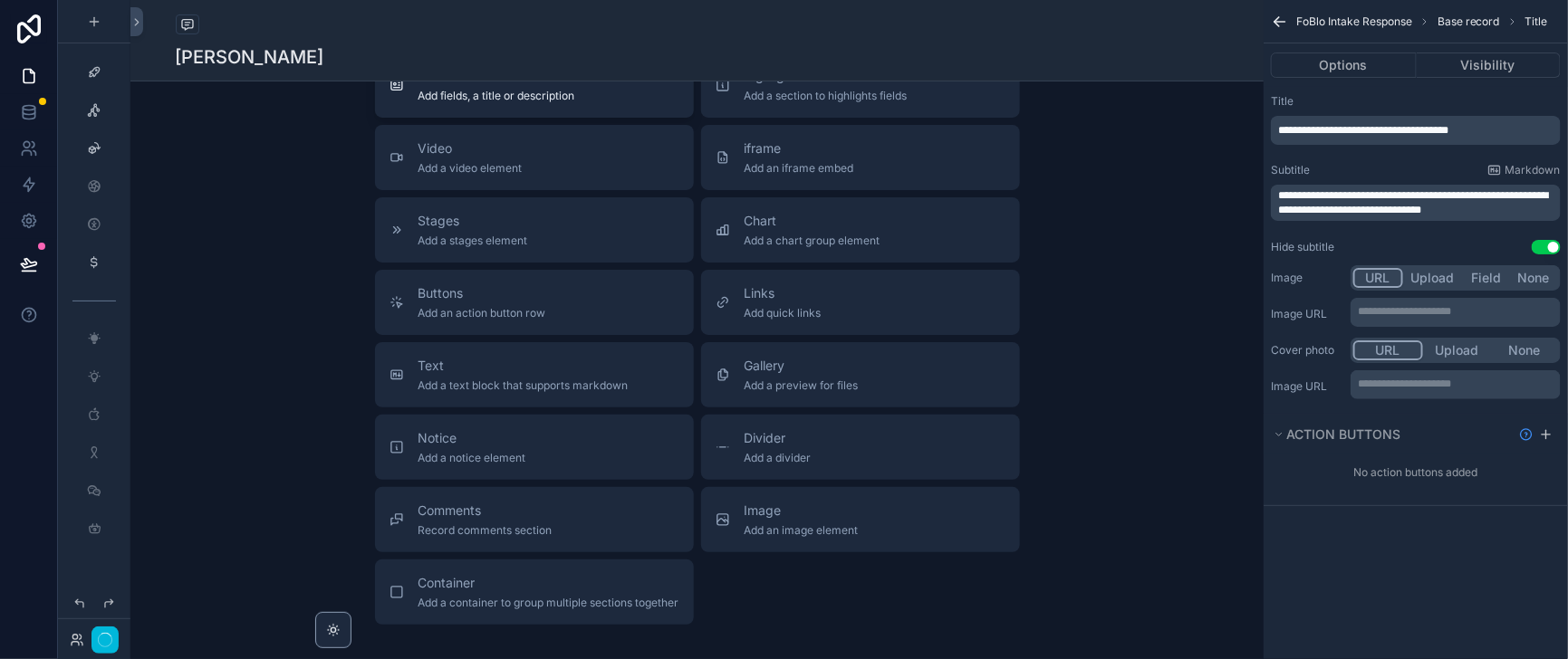
click at [523, 103] on span "Add fields, a title or description" at bounding box center [496, 95] width 156 height 14
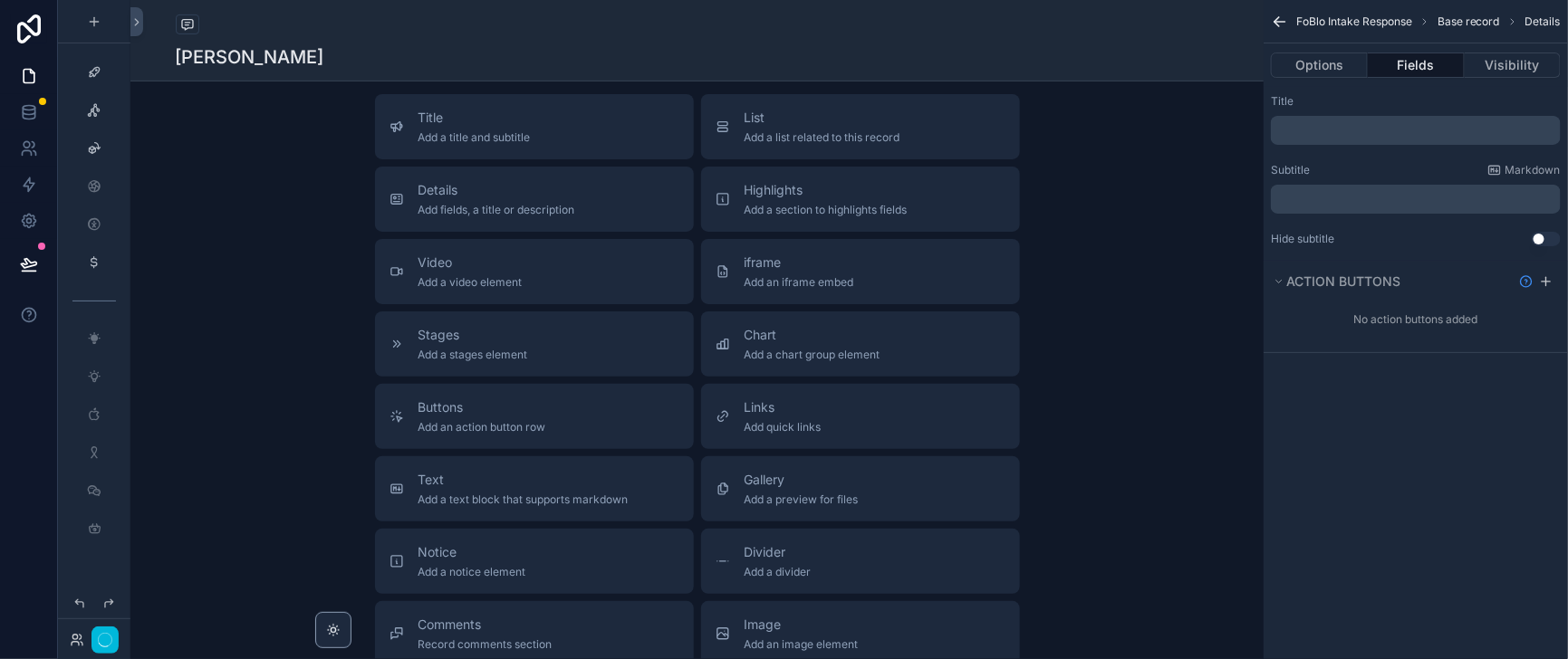
scroll to position [3259, 0]
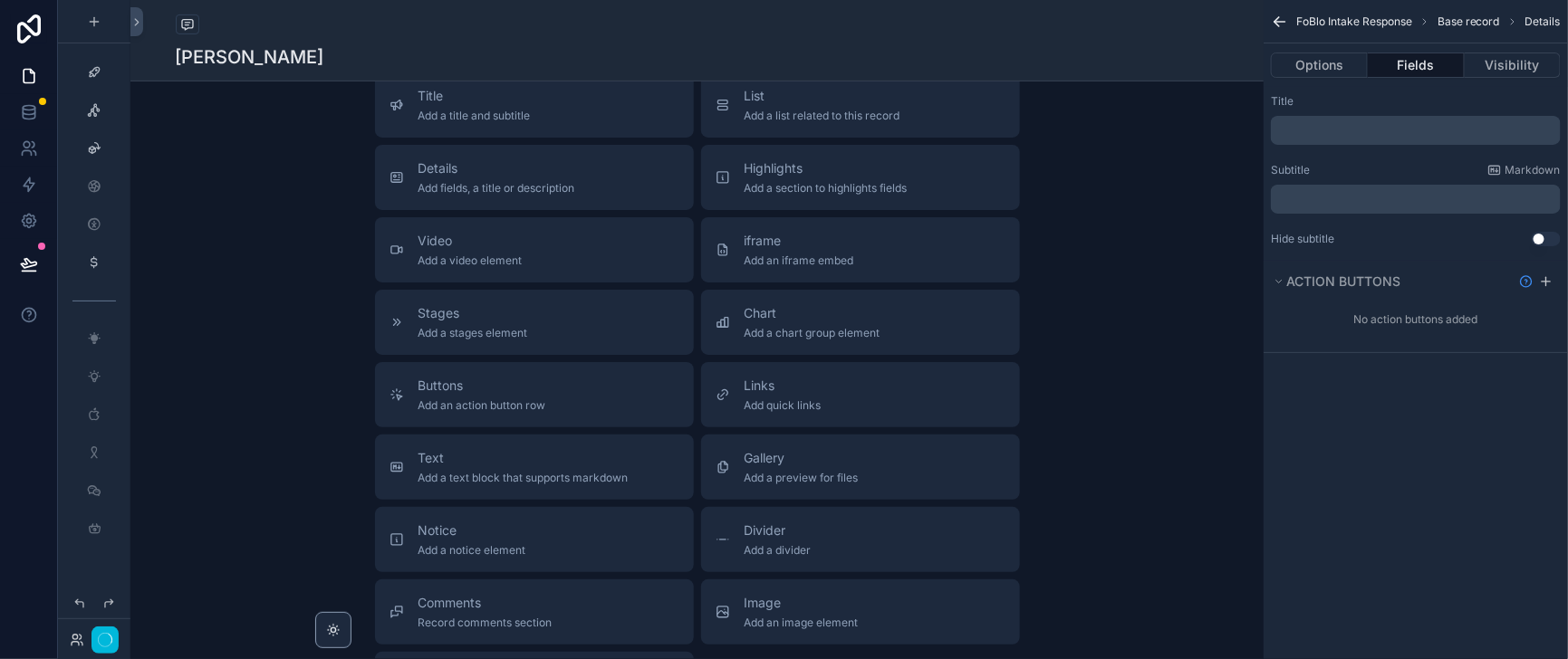
click at [1395, 75] on button "Fields" at bounding box center [1415, 65] width 96 height 25
click at [1301, 78] on button "Options" at bounding box center [1318, 65] width 96 height 25
click at [1383, 69] on button "Fields" at bounding box center [1415, 65] width 96 height 25
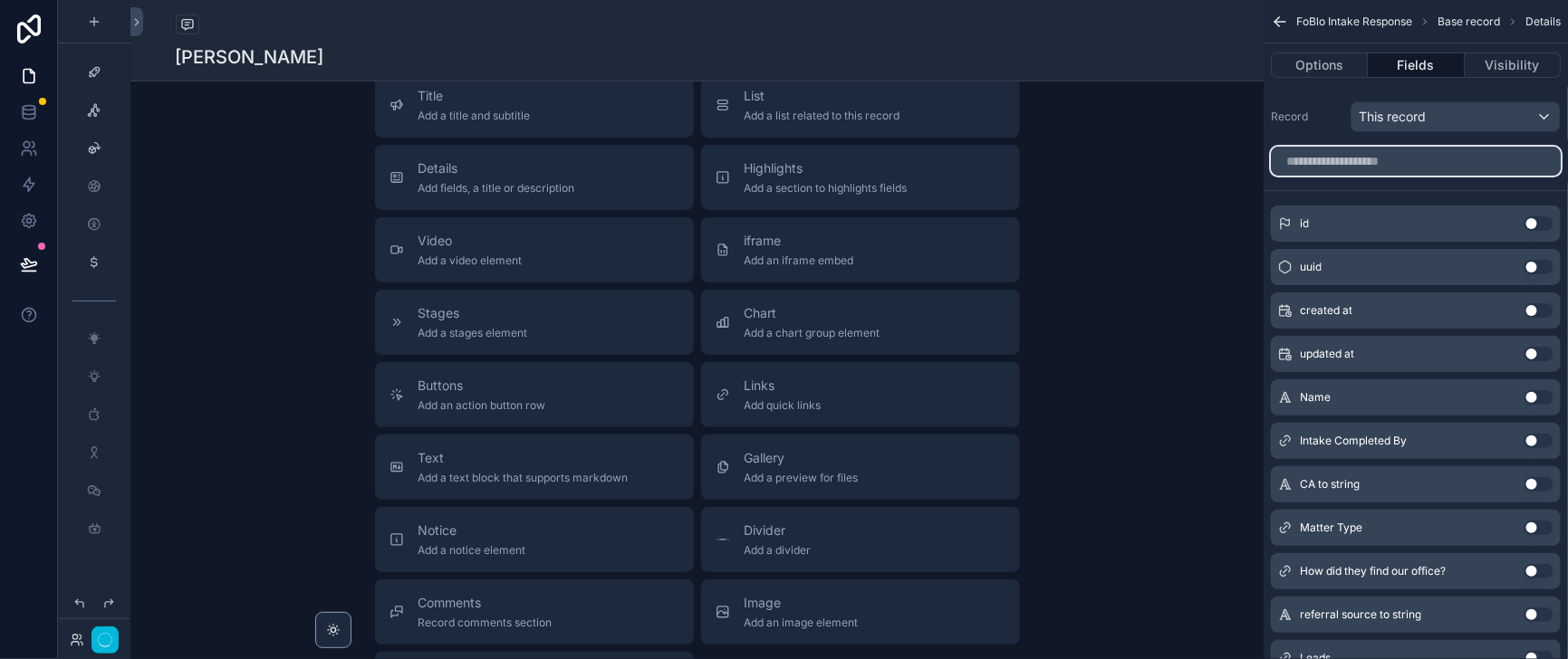
click at [1322, 176] on input "scrollable content" at bounding box center [1414, 161] width 289 height 29
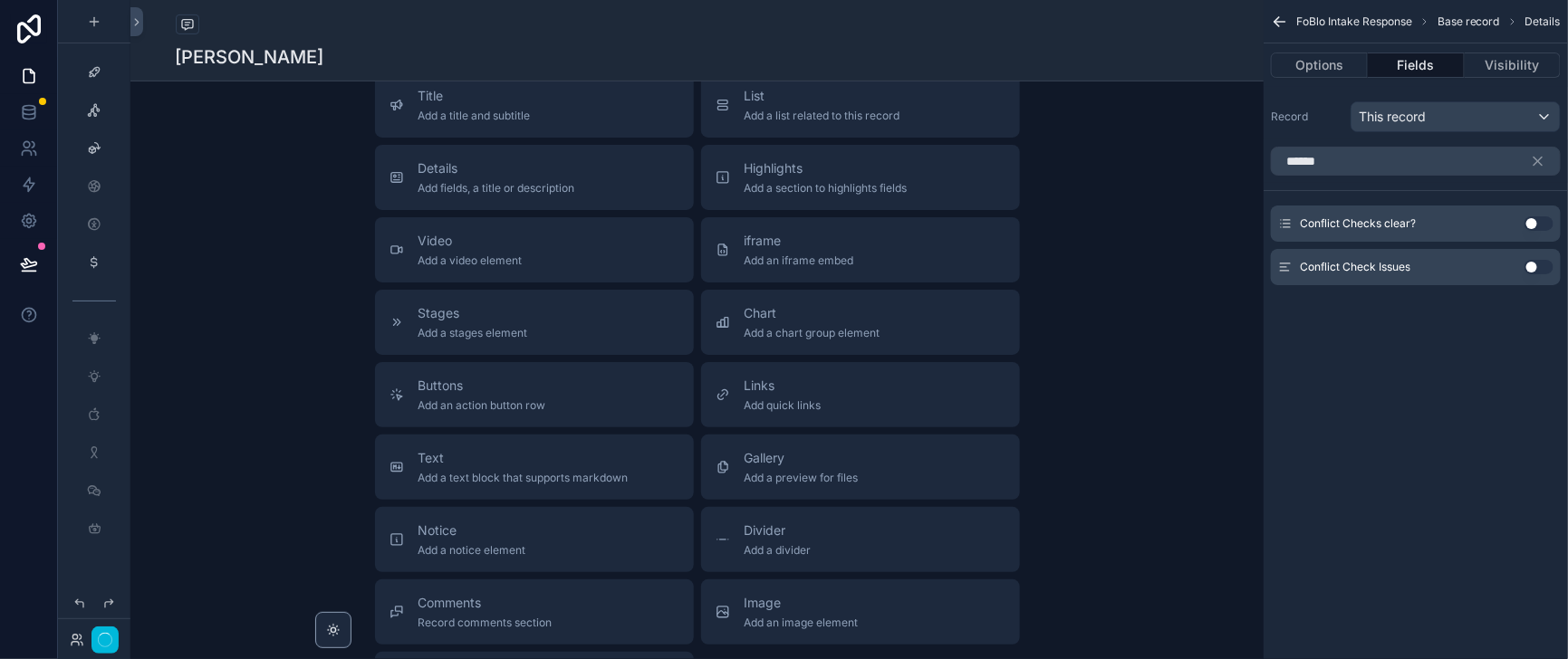
click at [1536, 231] on button "Use setting" at bounding box center [1538, 223] width 29 height 14
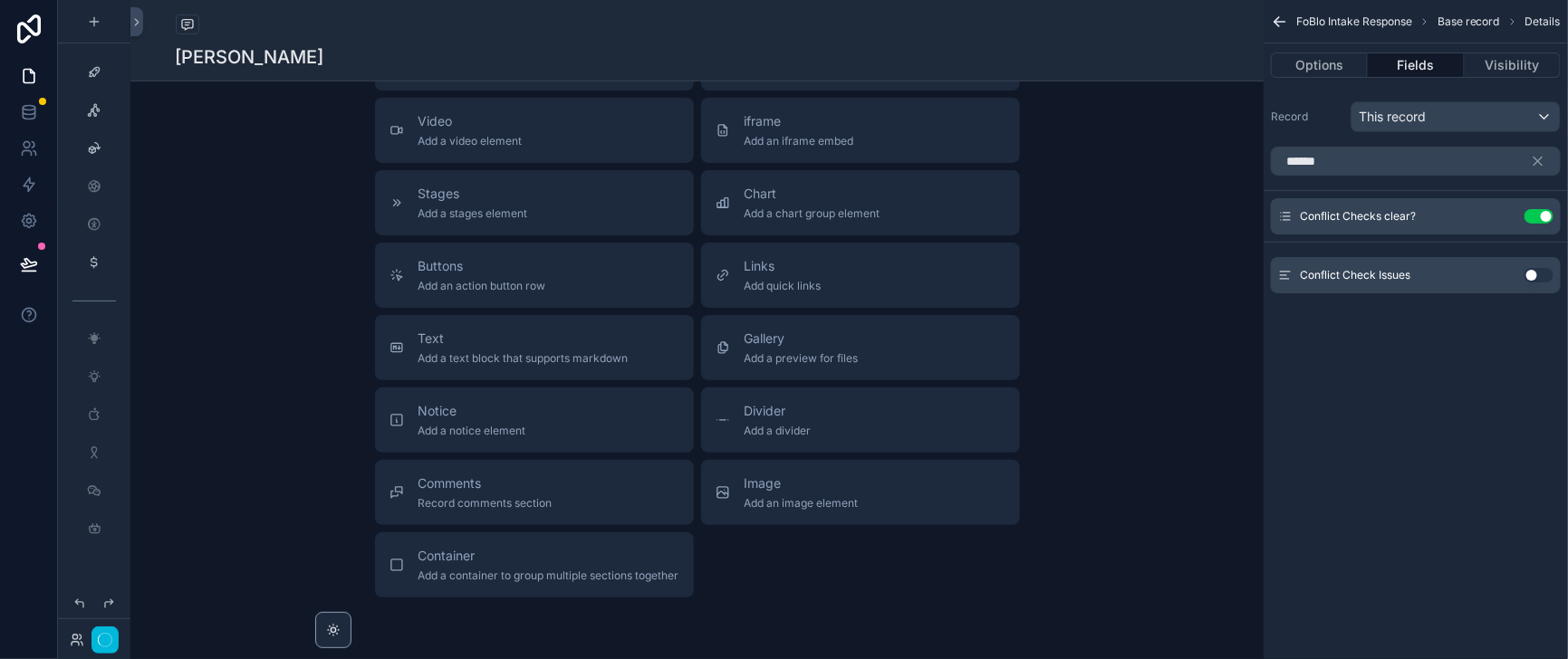
click at [1532, 283] on button "Use setting" at bounding box center [1538, 274] width 29 height 14
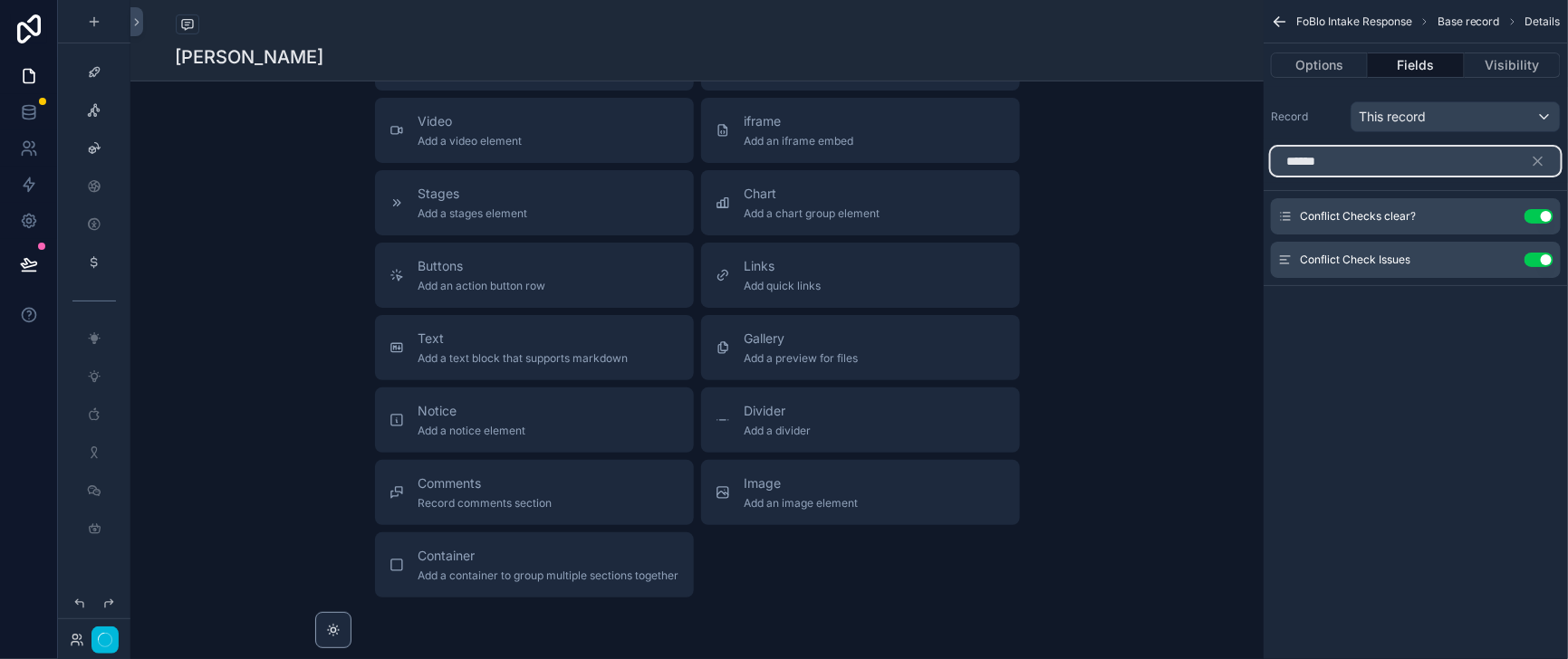
drag, startPoint x: 1297, startPoint y: 183, endPoint x: 1235, endPoint y: 184, distance: 62.0
click at [1270, 176] on input "******" at bounding box center [1414, 161] width 289 height 29
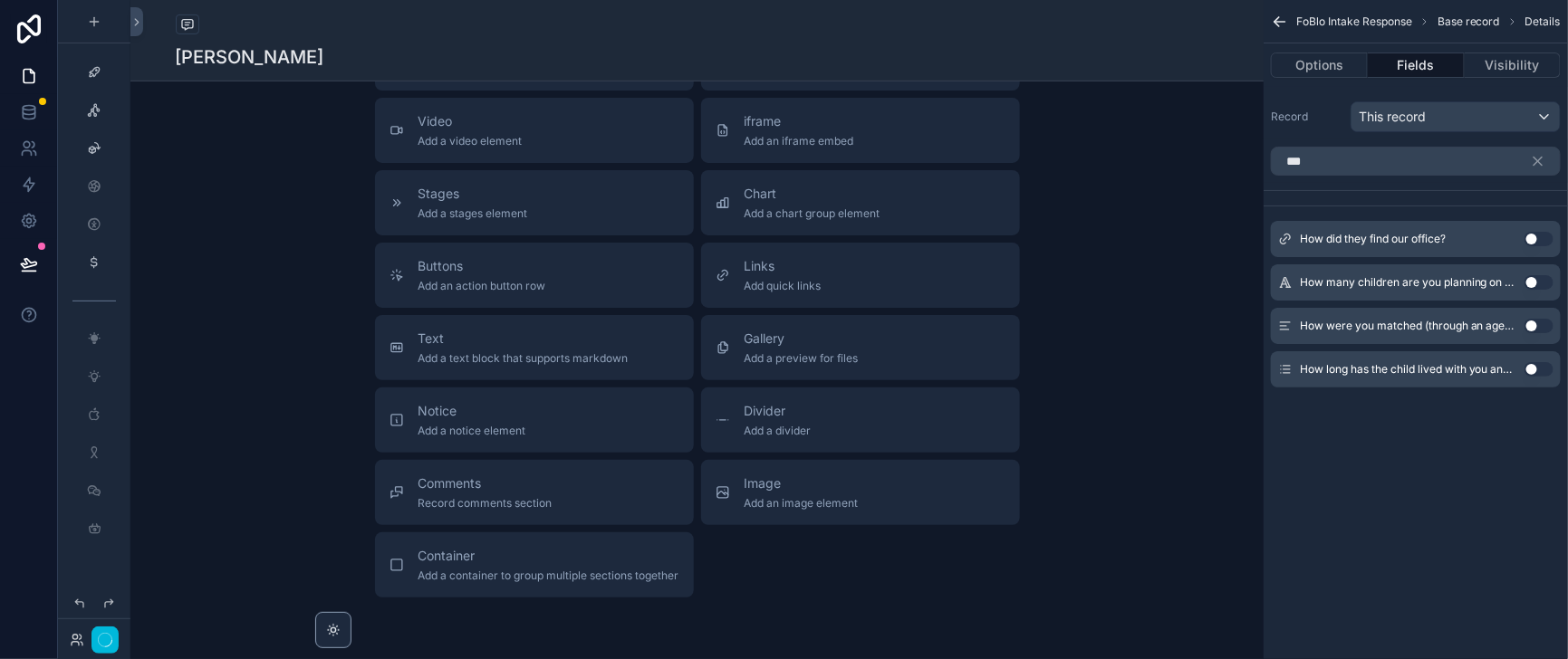
click at [1535, 246] on button "Use setting" at bounding box center [1538, 238] width 29 height 14
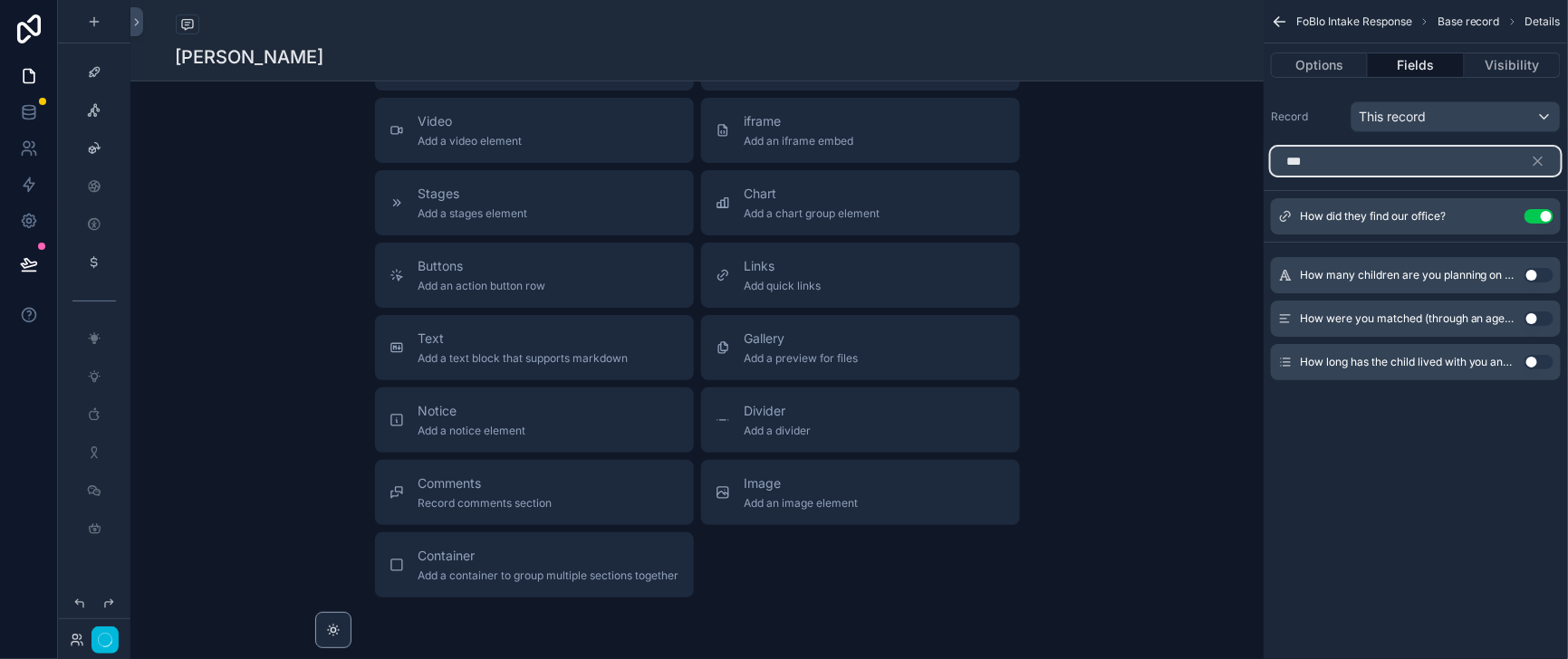
drag, startPoint x: 1288, startPoint y: 181, endPoint x: 1235, endPoint y: 179, distance: 53.0
click at [1270, 176] on input "***" at bounding box center [1414, 161] width 289 height 29
type input "*"
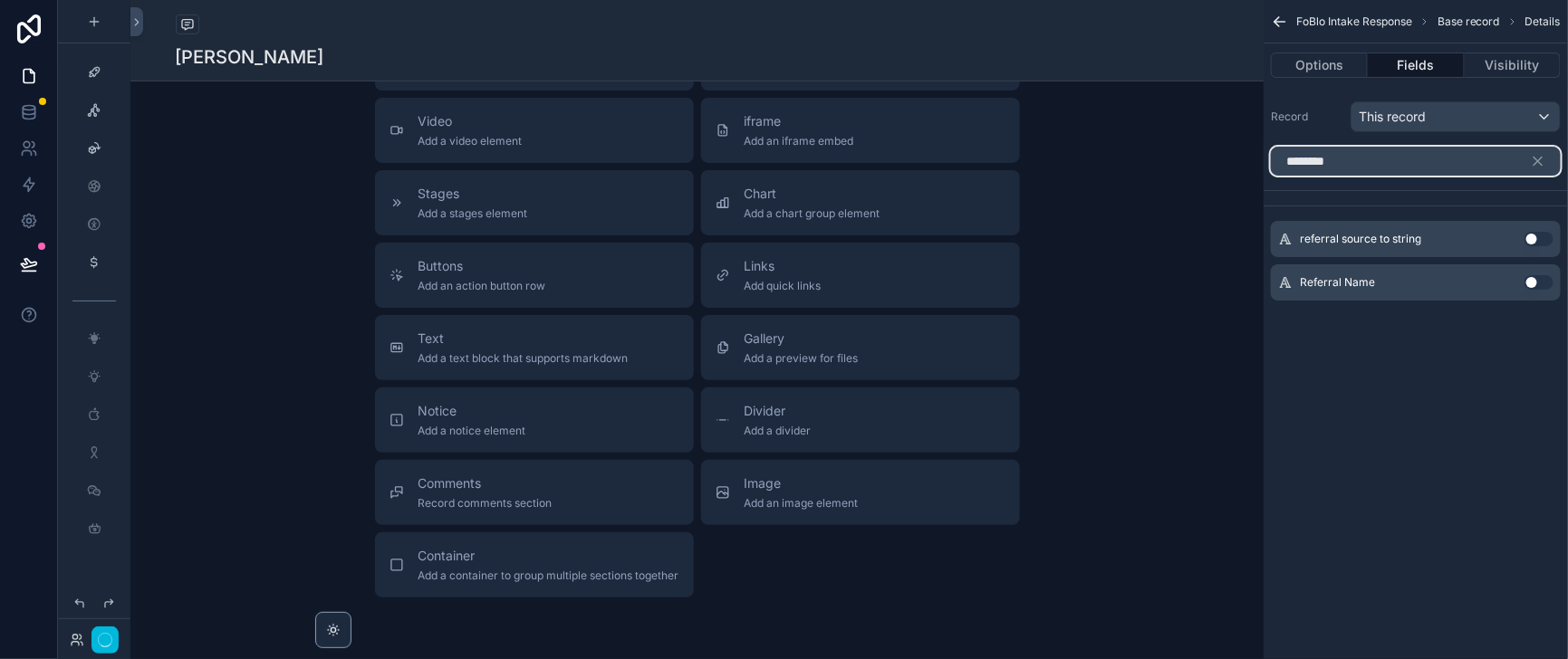
type input "********"
drag, startPoint x: 1534, startPoint y: 321, endPoint x: 1526, endPoint y: 316, distance: 9.4
click at [1533, 289] on button "Use setting" at bounding box center [1538, 282] width 29 height 14
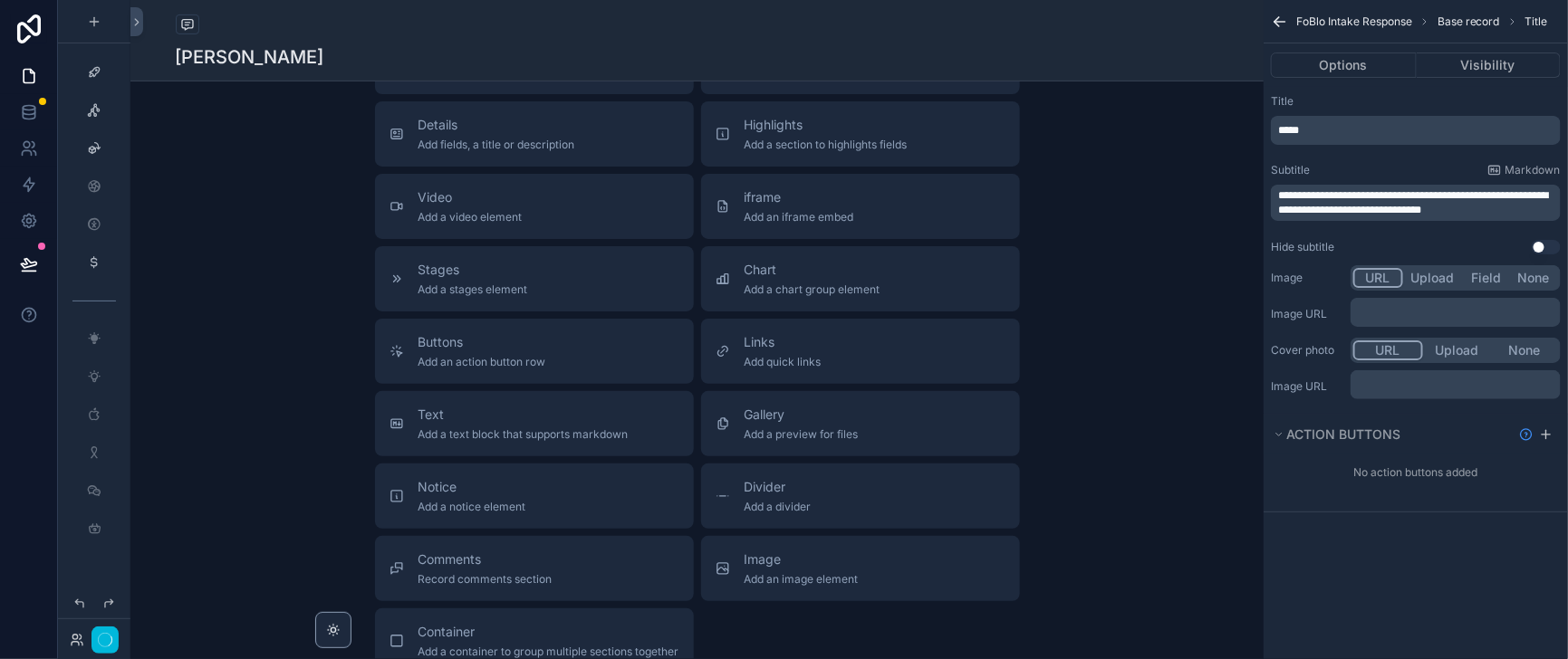
scroll to position [3310, 0]
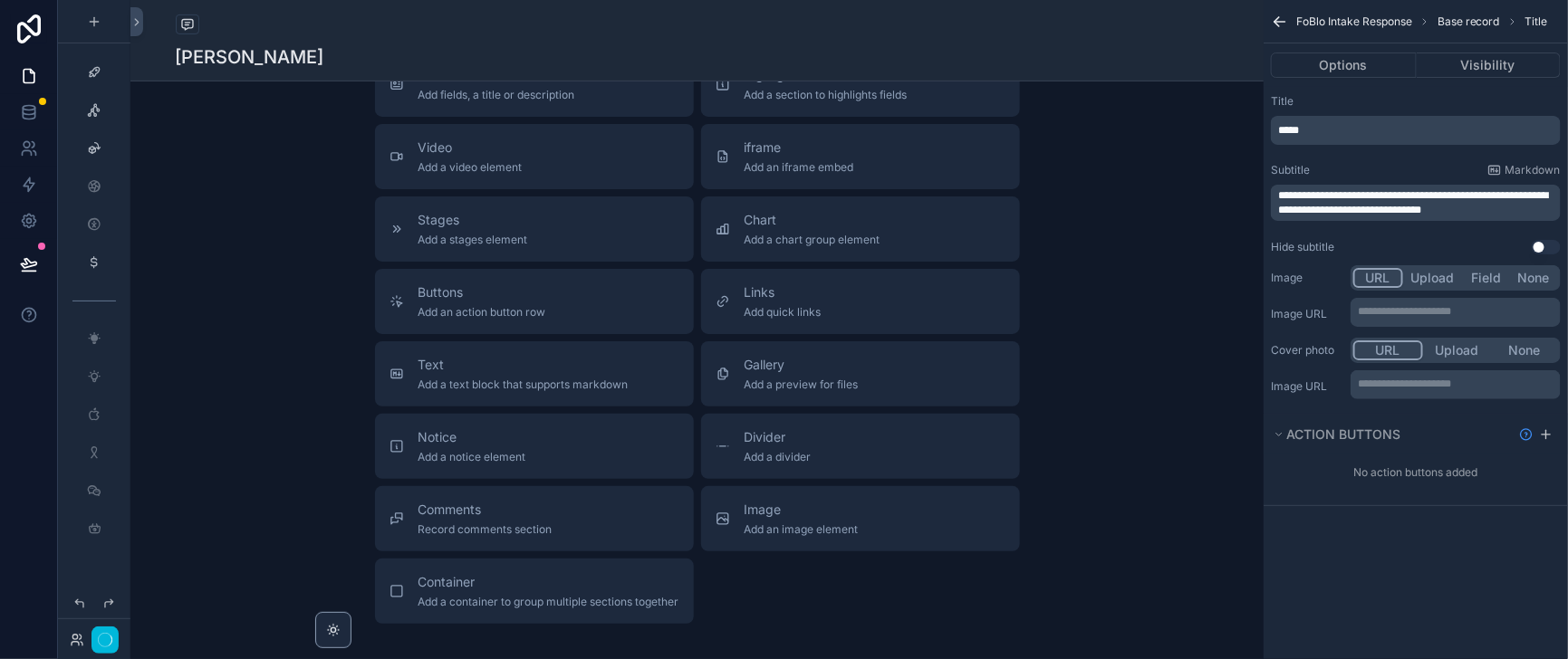
drag, startPoint x: 1538, startPoint y: 268, endPoint x: 1323, endPoint y: 170, distance: 236.3
click at [1540, 255] on button "Use setting" at bounding box center [1546, 246] width 29 height 14
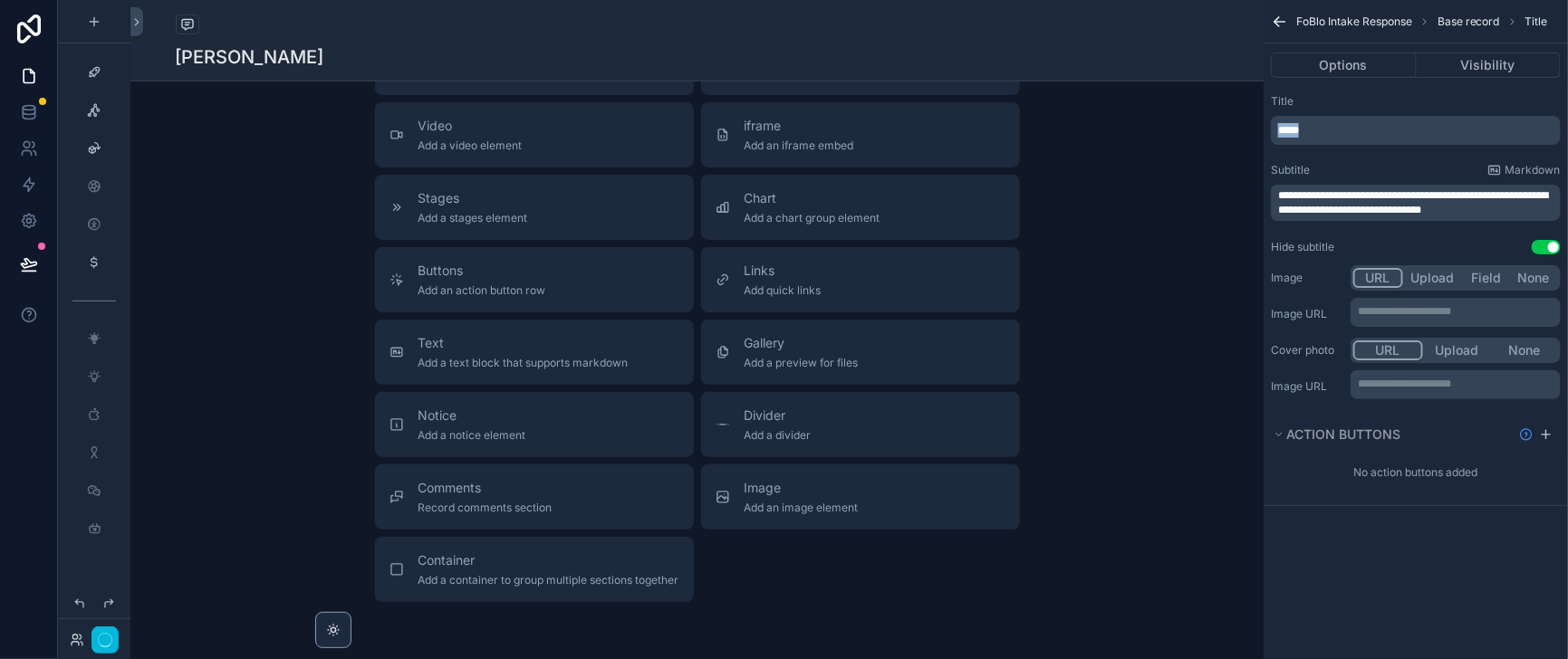
drag, startPoint x: 1279, startPoint y: 140, endPoint x: 1232, endPoint y: 142, distance: 47.0
click at [1264, 142] on div "**********" at bounding box center [1415, 174] width 304 height 175
click at [436, 95] on button "Details Add fields, a title or description" at bounding box center [534, 63] width 318 height 66
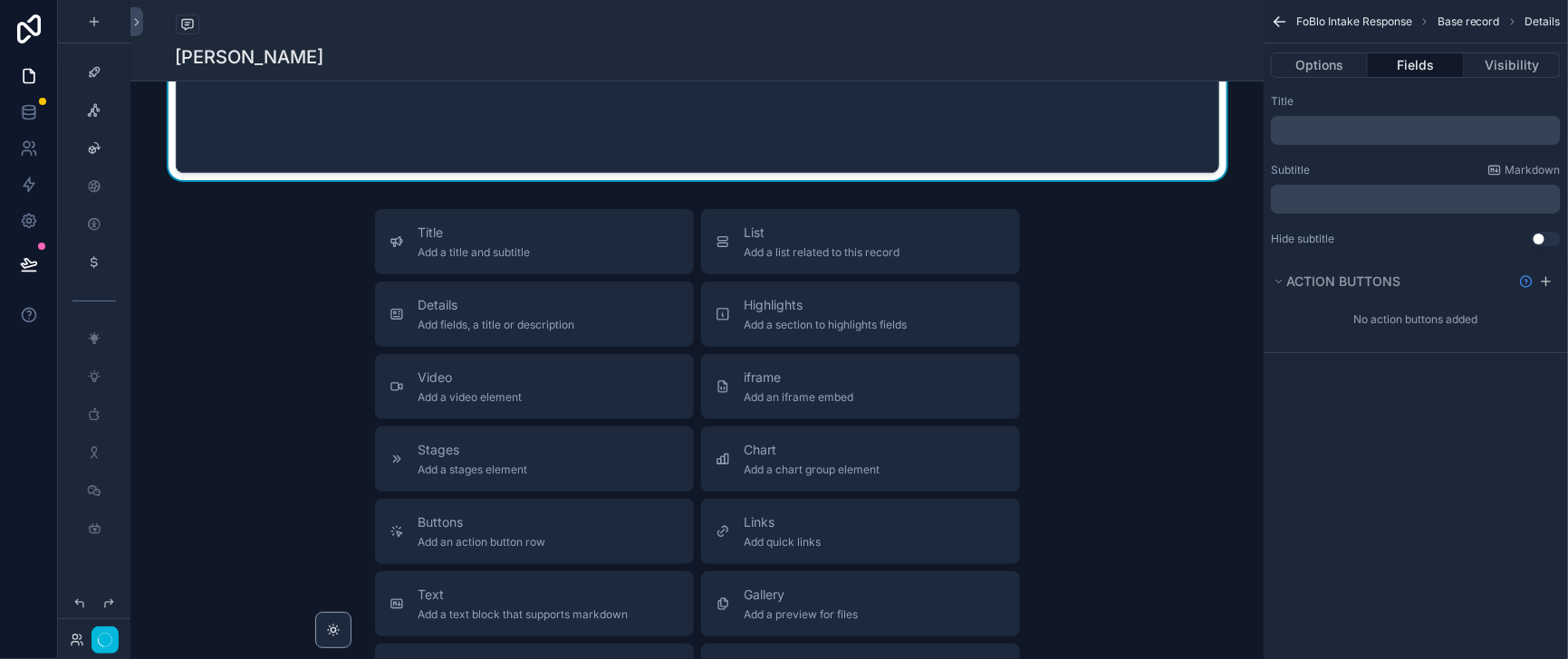
scroll to position [3470, 0]
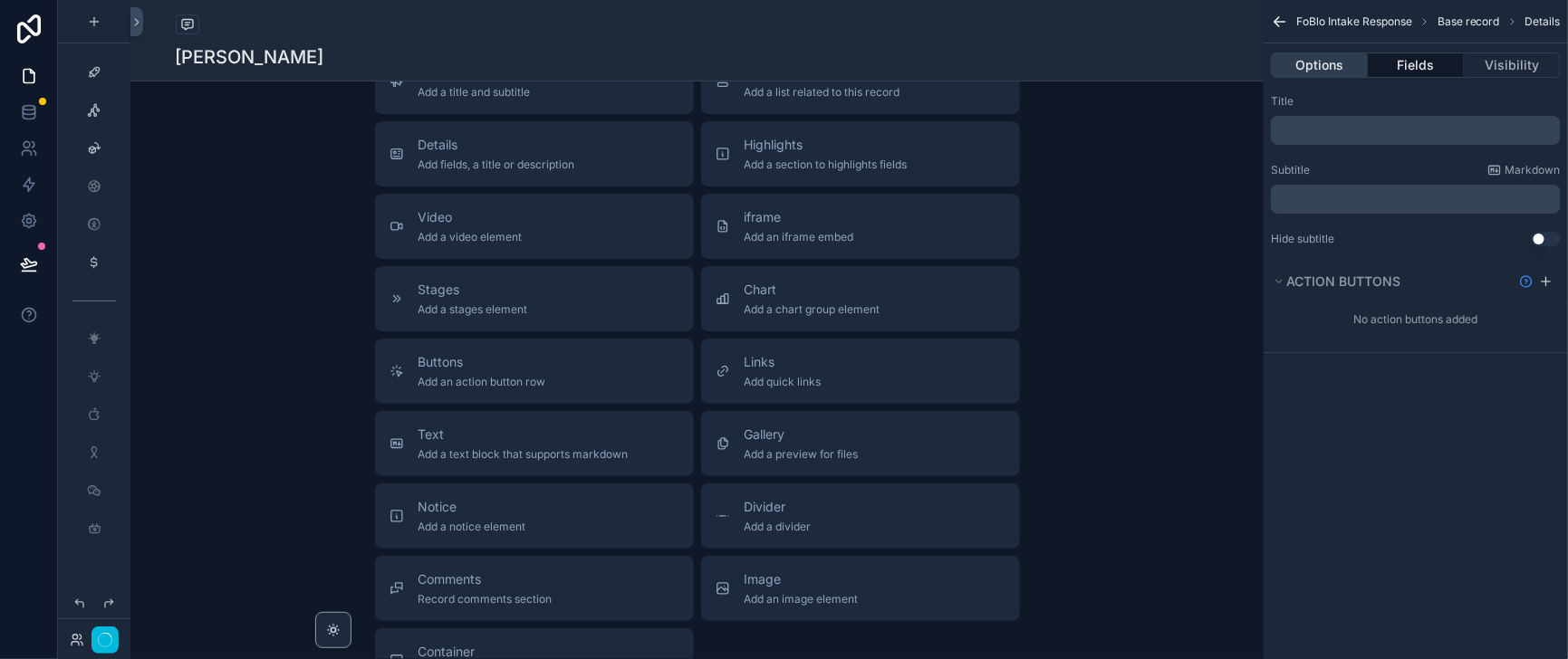
click at [1284, 65] on button "Options" at bounding box center [1318, 65] width 96 height 25
click at [1392, 69] on button "Fields" at bounding box center [1415, 65] width 96 height 25
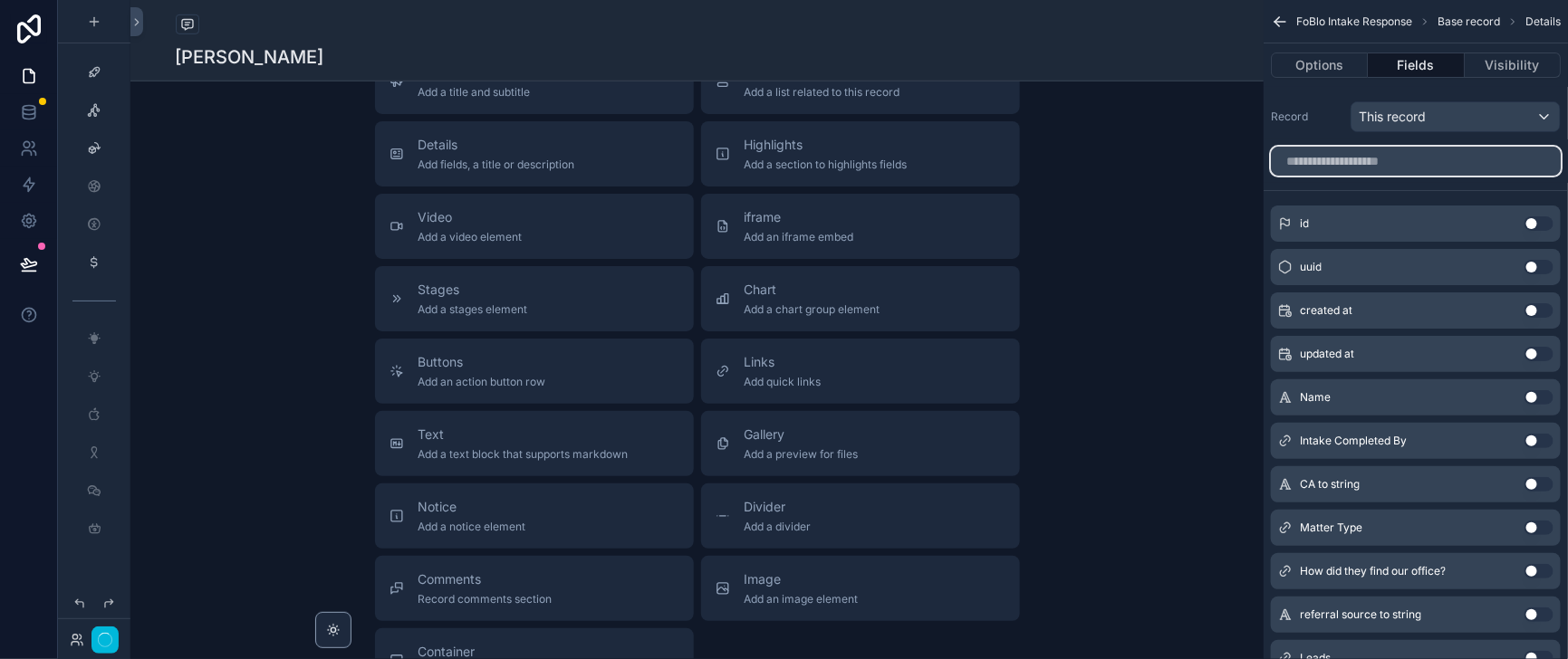
click at [1300, 176] on input "scrollable content" at bounding box center [1414, 161] width 289 height 29
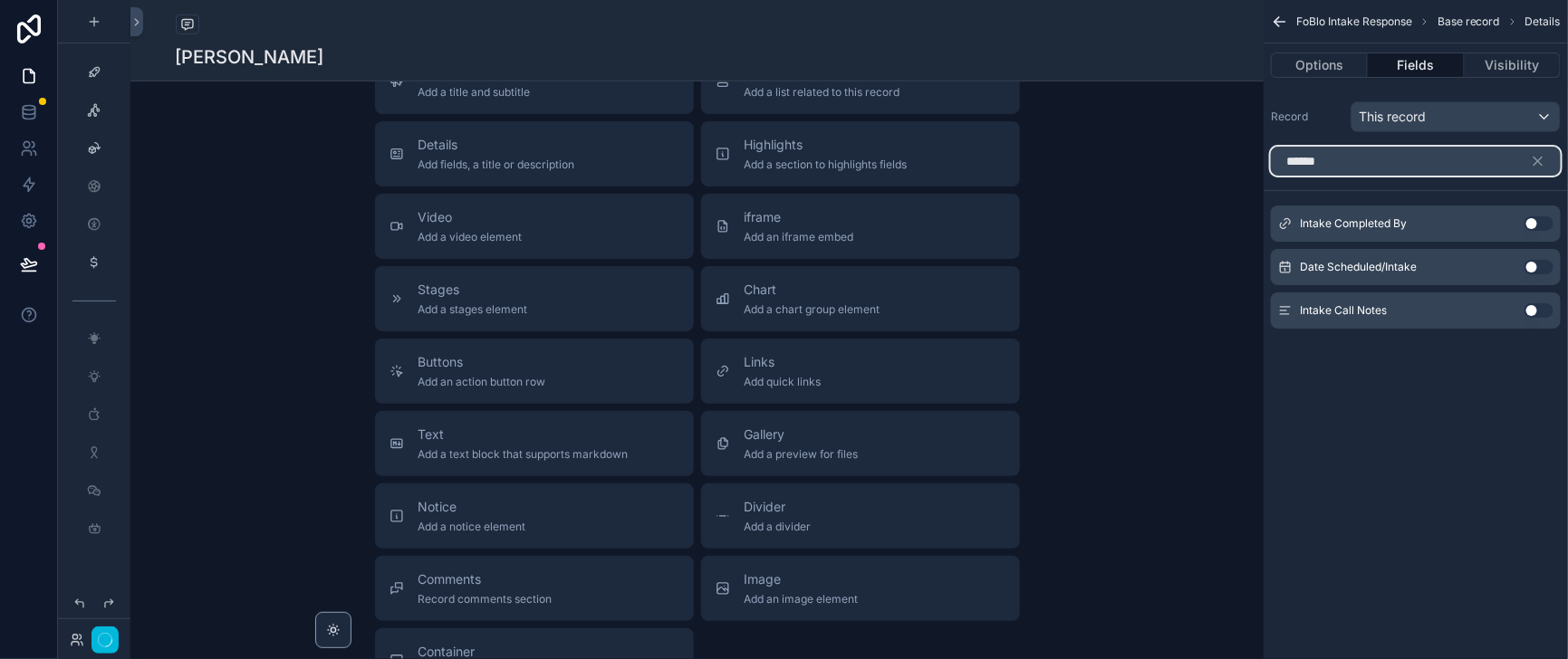
type input "******"
click at [1534, 317] on button "Use setting" at bounding box center [1538, 310] width 29 height 14
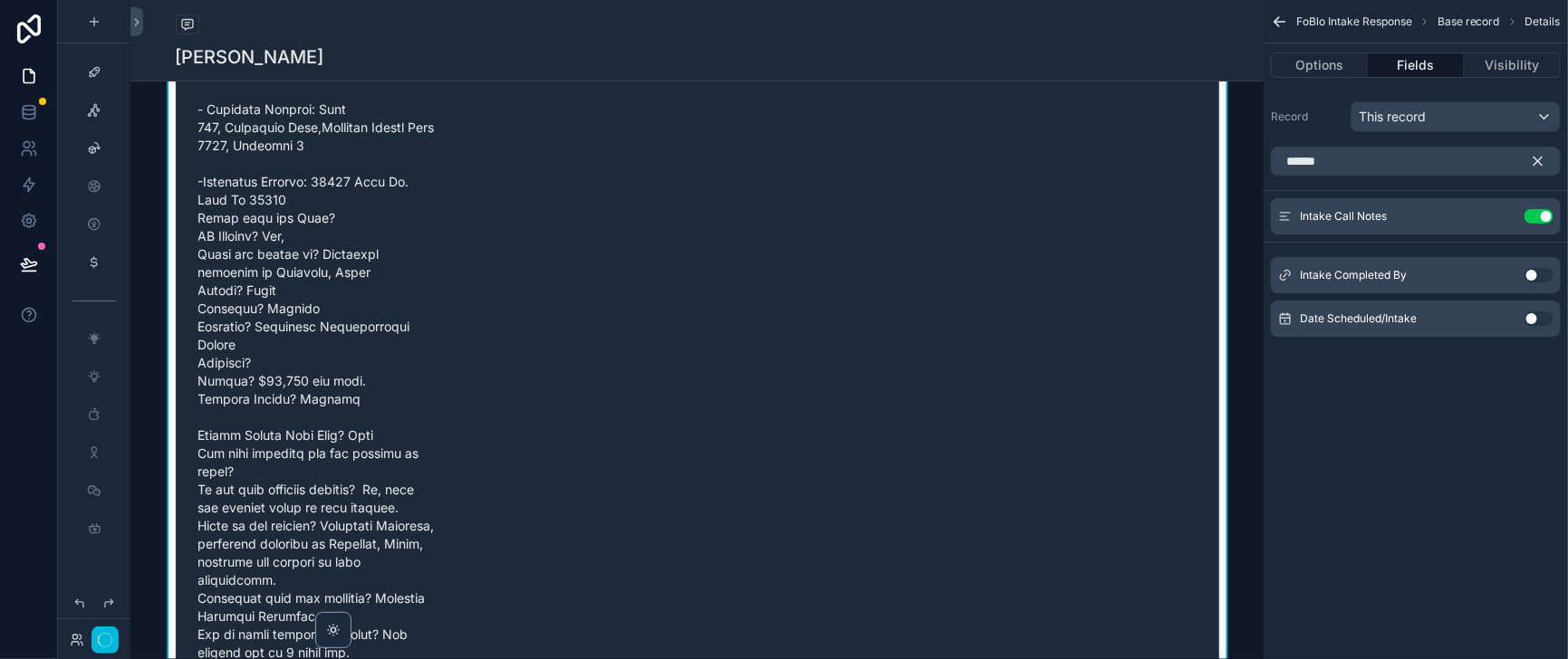
click at [1535, 169] on icon "scrollable content" at bounding box center [1537, 160] width 16 height 16
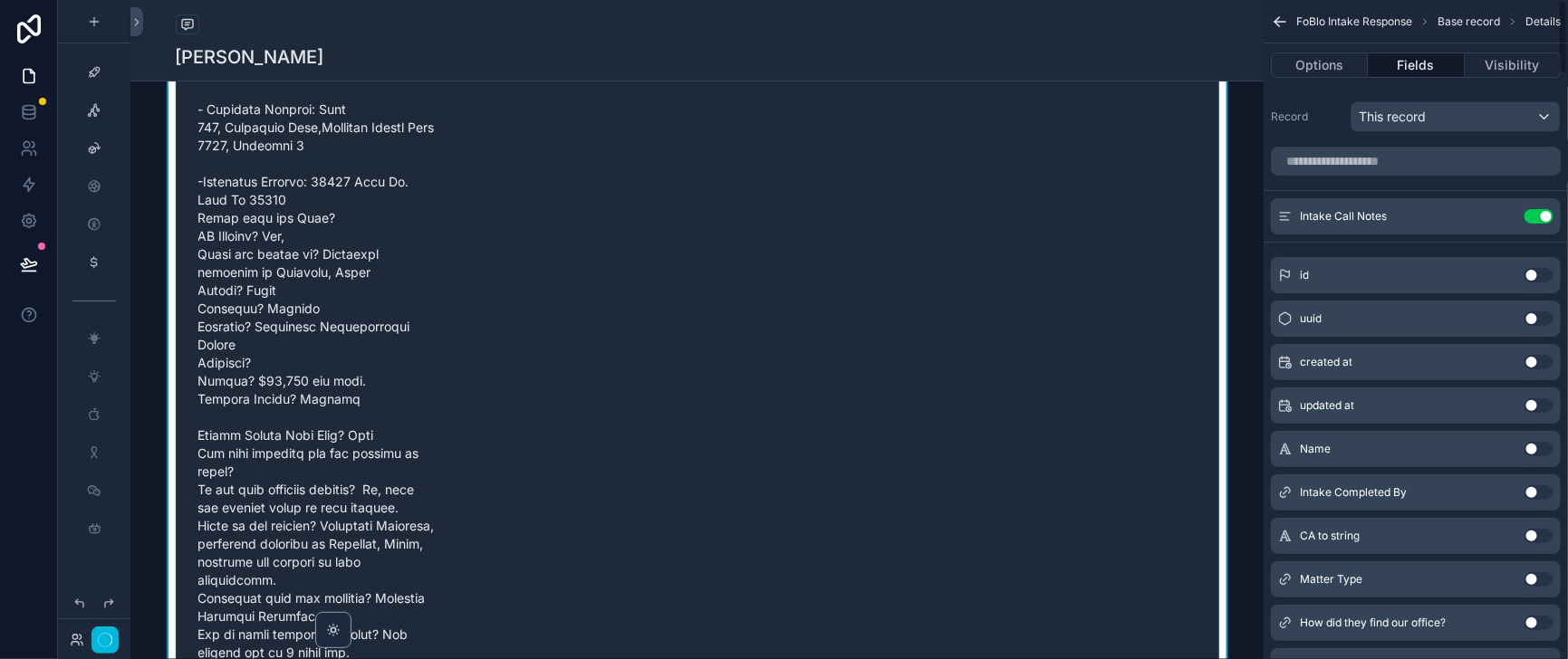
click at [0, 0] on icon "scrollable content" at bounding box center [0, 0] width 0 height 0
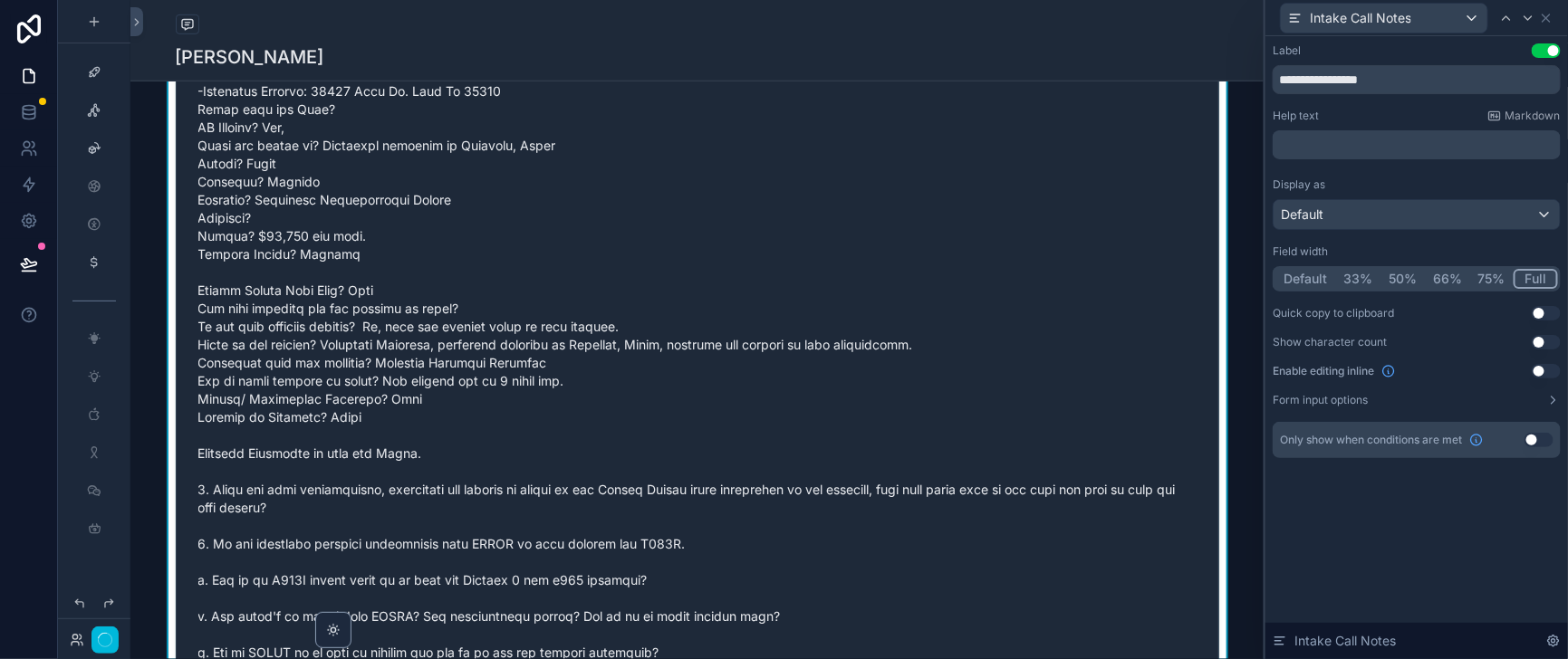
click at [1538, 288] on button "Full" at bounding box center [1534, 278] width 44 height 20
click at [1543, 55] on button "Use setting" at bounding box center [1546, 50] width 29 height 14
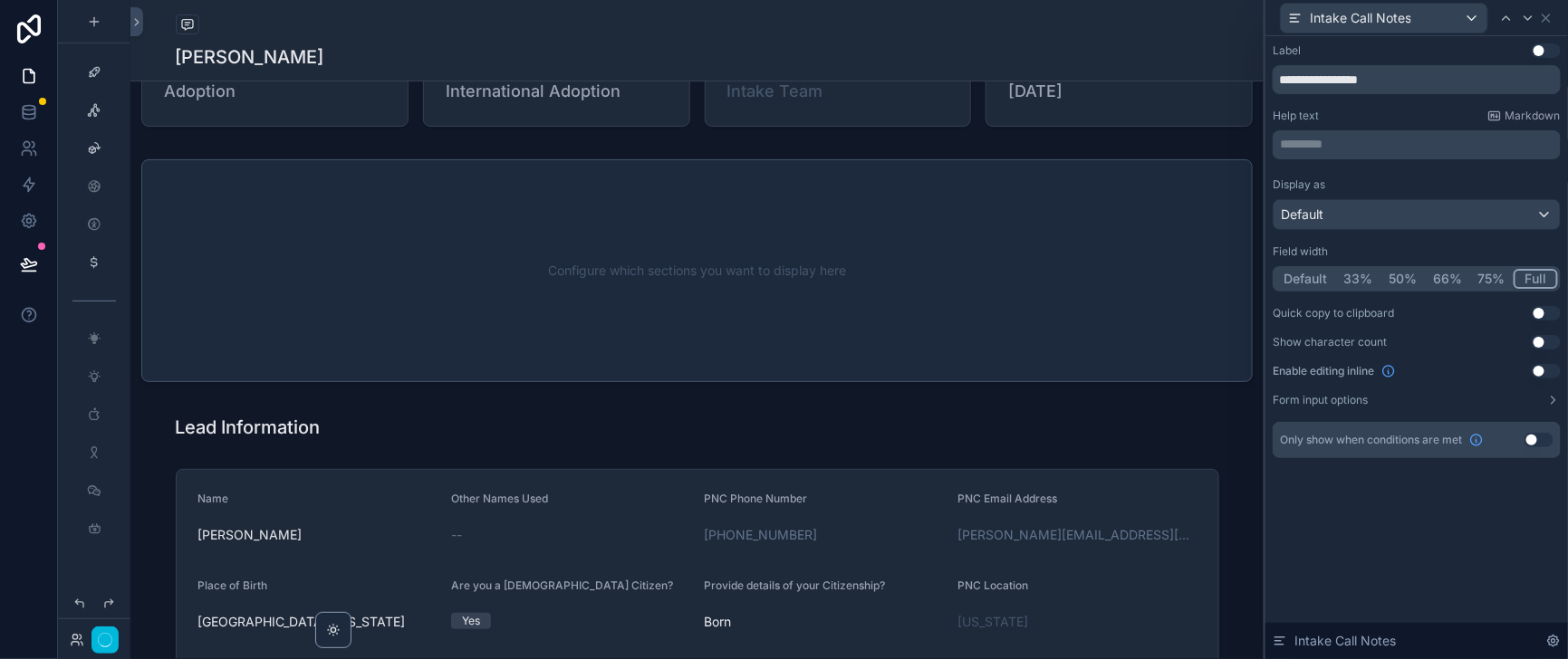
scroll to position [0, 0]
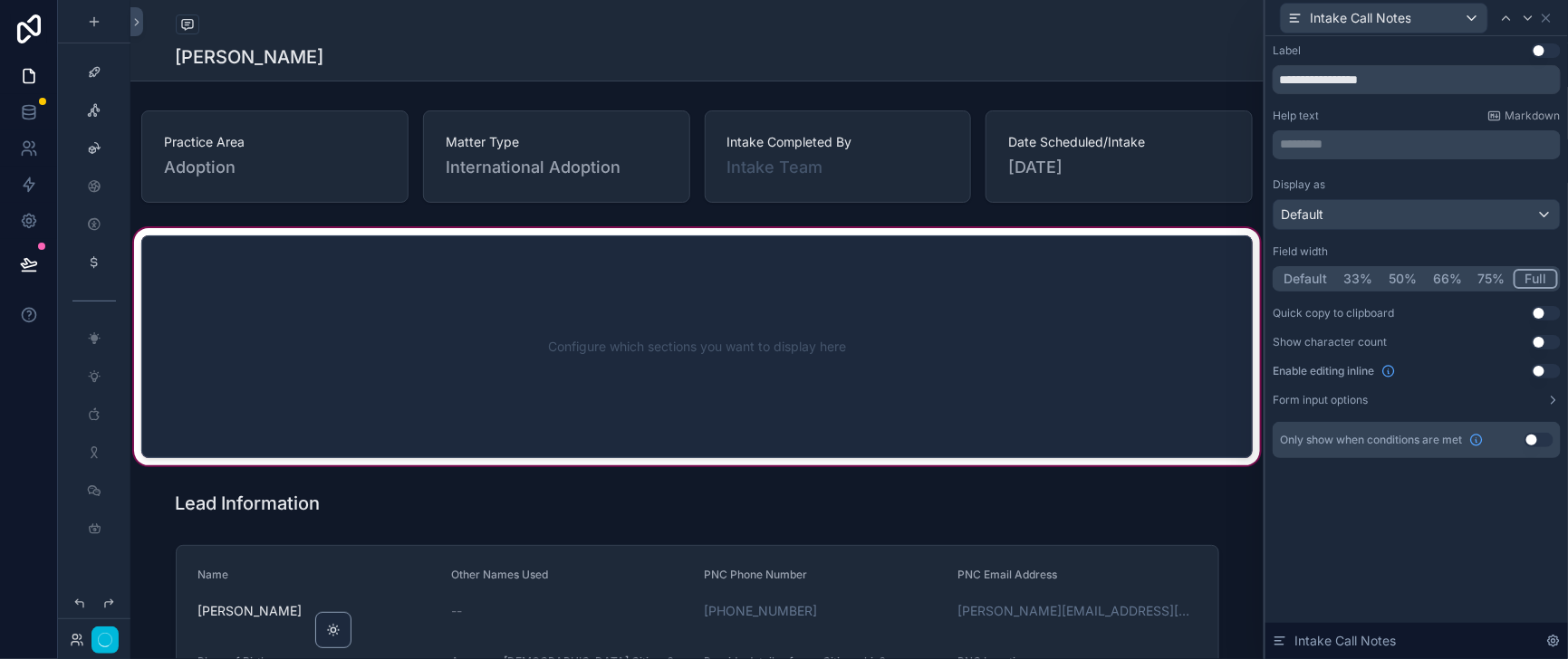
drag, startPoint x: 707, startPoint y: 334, endPoint x: 662, endPoint y: 339, distance: 45.3
click at [707, 334] on div "scrollable content" at bounding box center [696, 346] width 1132 height 244
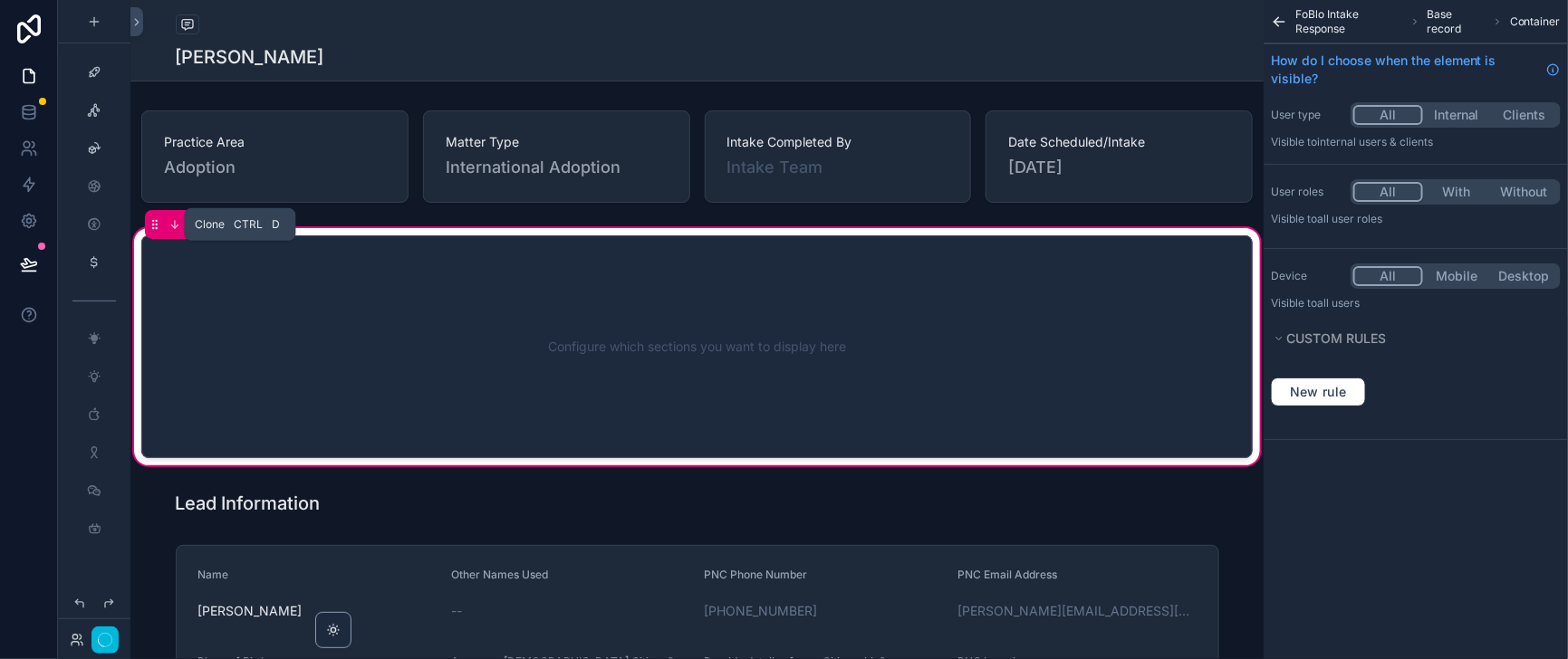
click at [246, 231] on icon "scrollable content" at bounding box center [240, 225] width 13 height 13
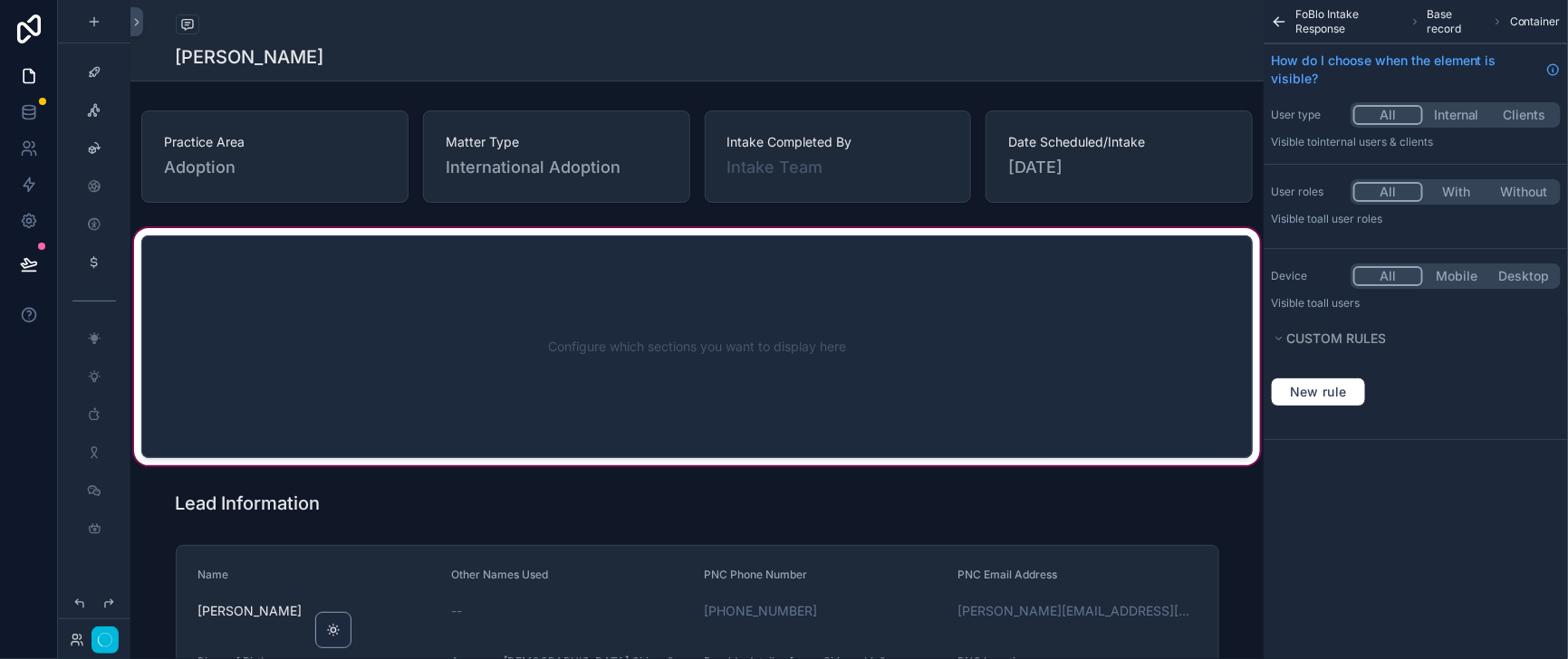
click at [302, 299] on div "scrollable content" at bounding box center [696, 346] width 1132 height 244
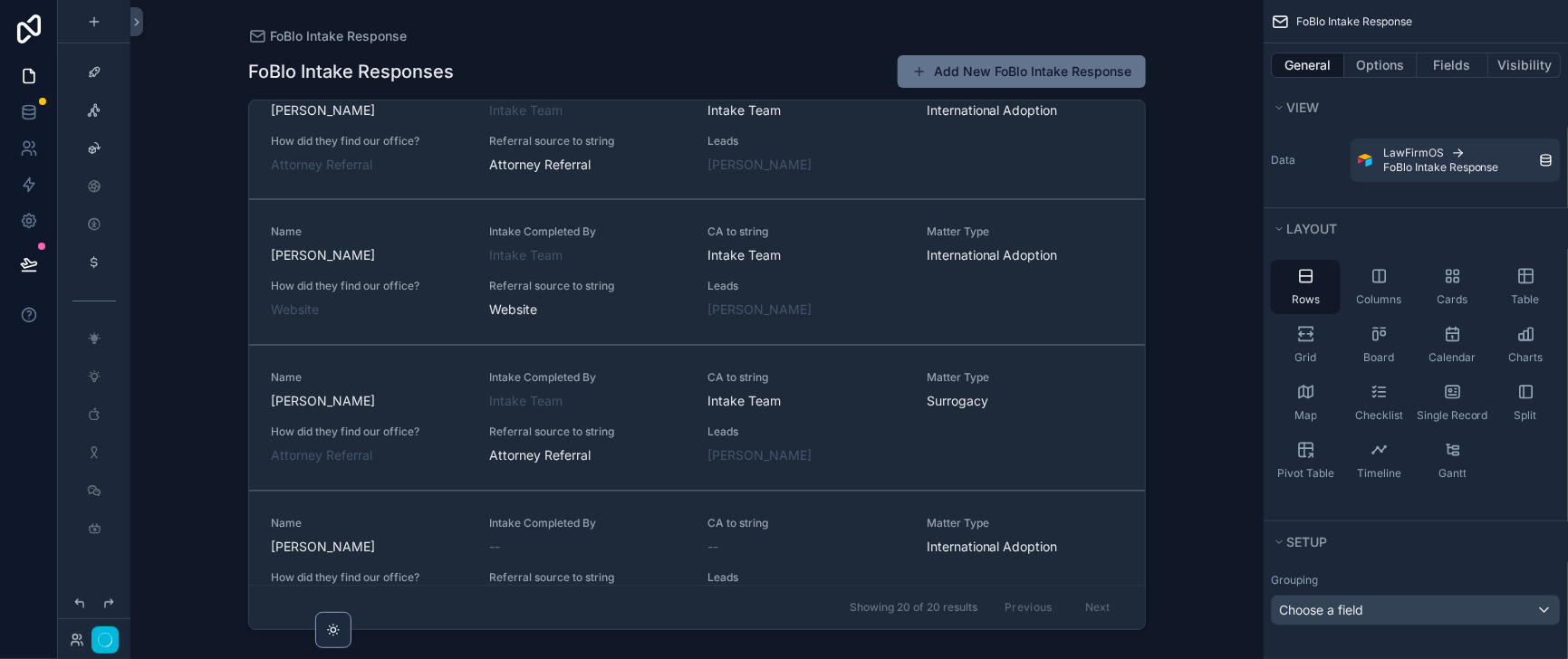
scroll to position [1583, 0]
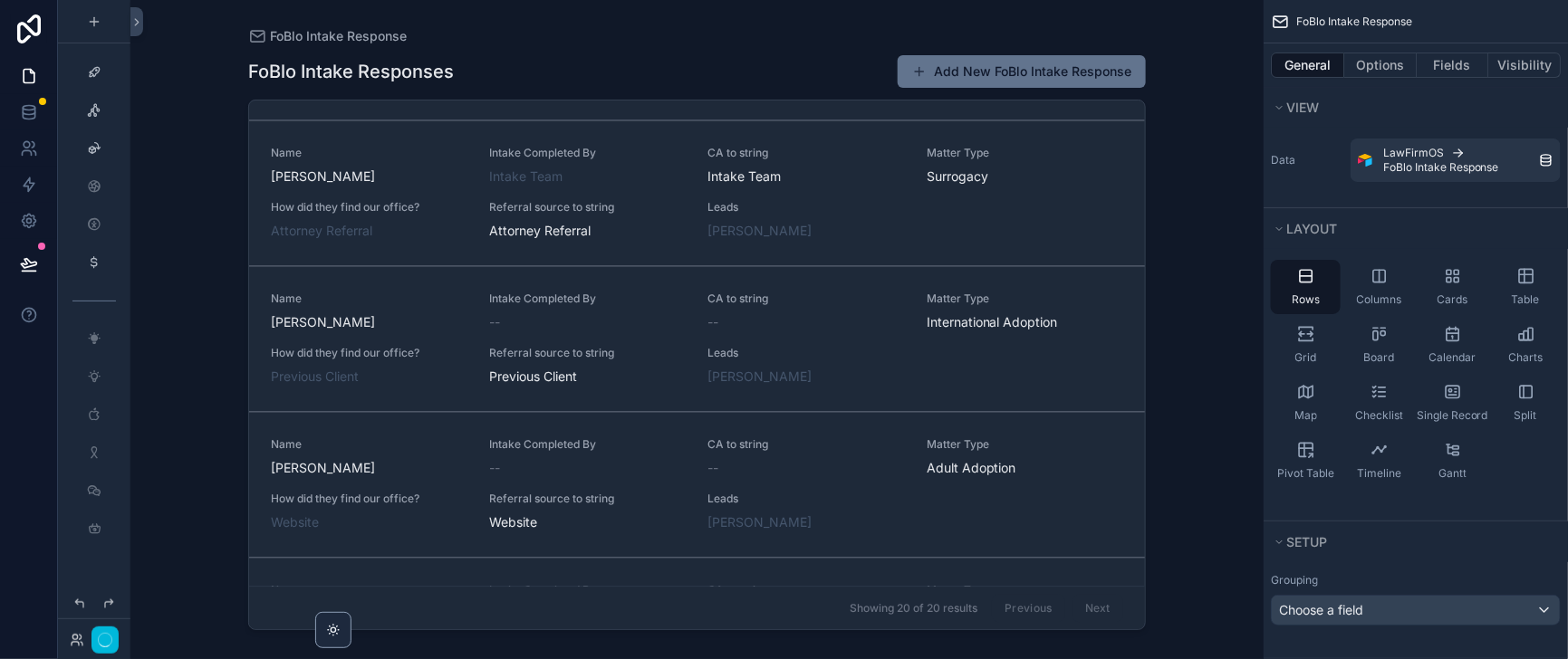
click at [625, 68] on span "Referral source to string" at bounding box center [587, 61] width 197 height 14
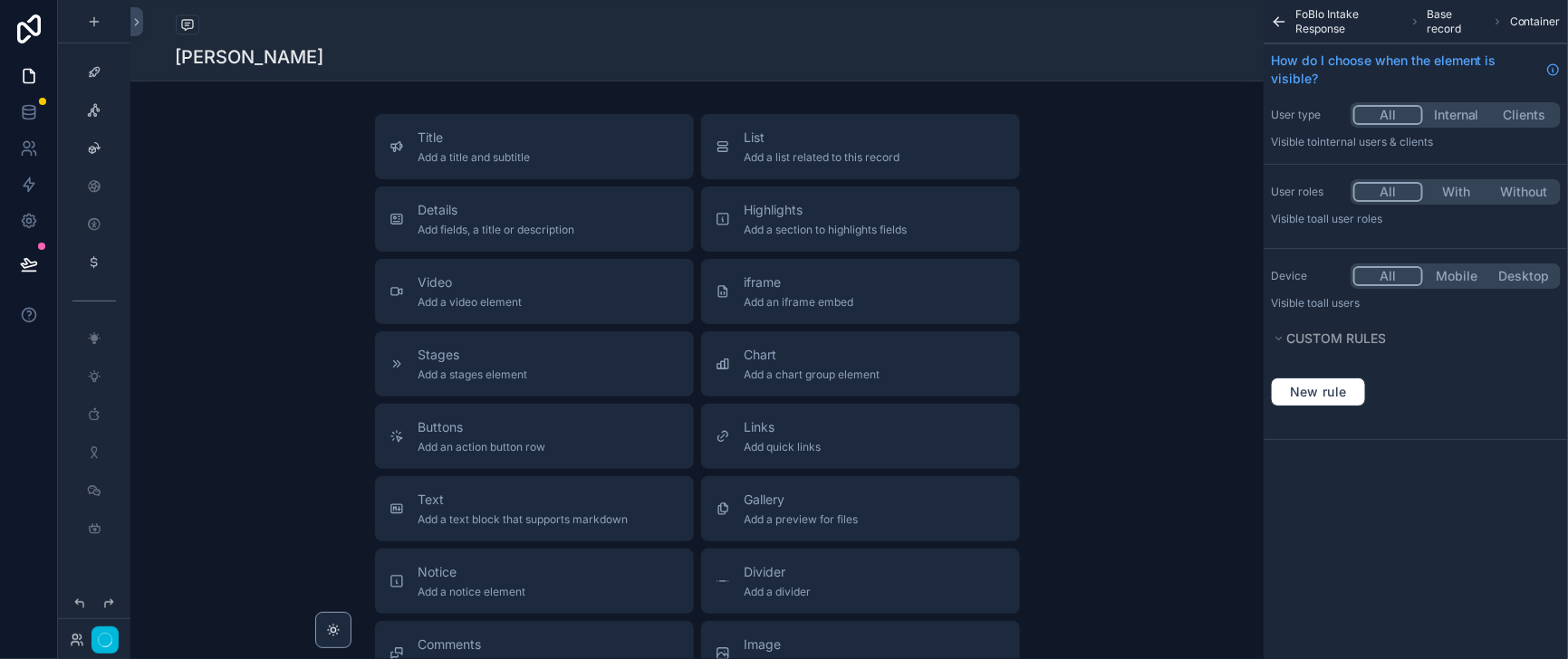
scroll to position [4977, 0]
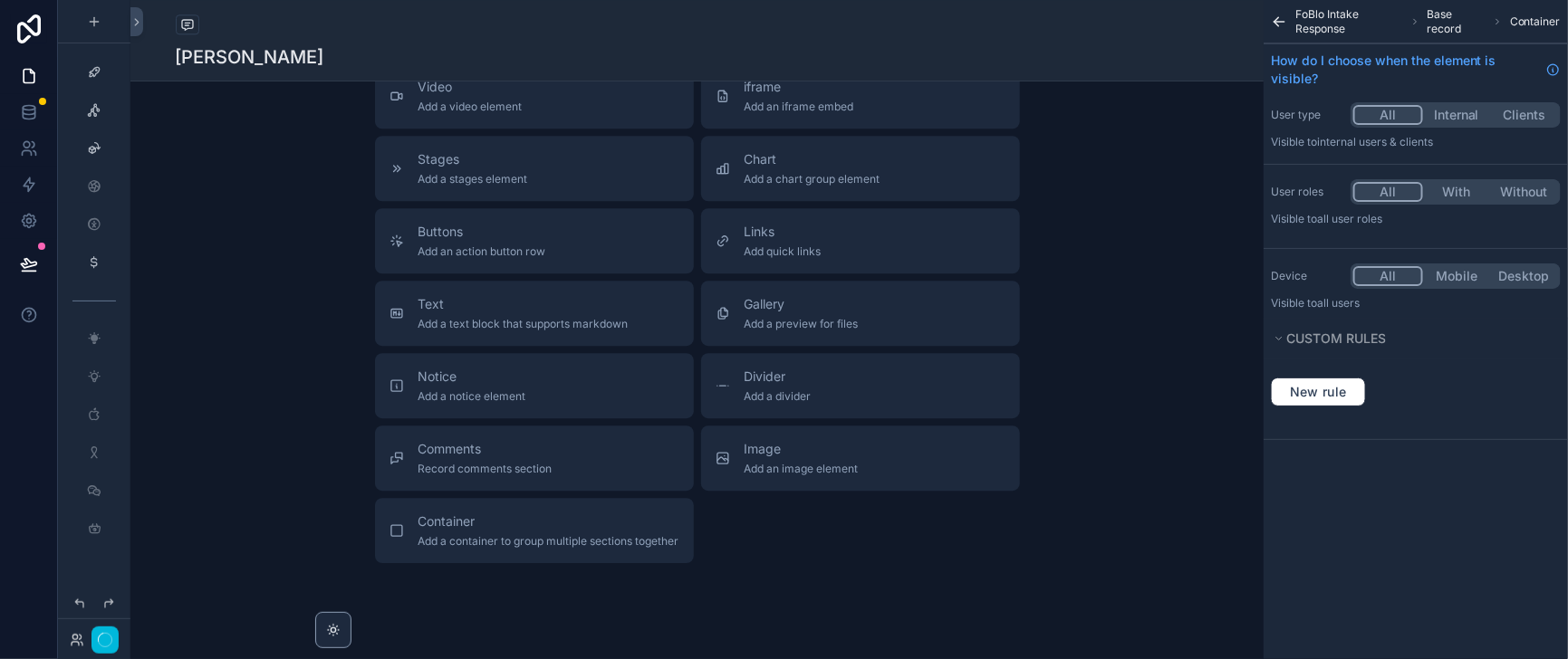
click at [143, 29] on icon at bounding box center [137, 22] width 13 height 14
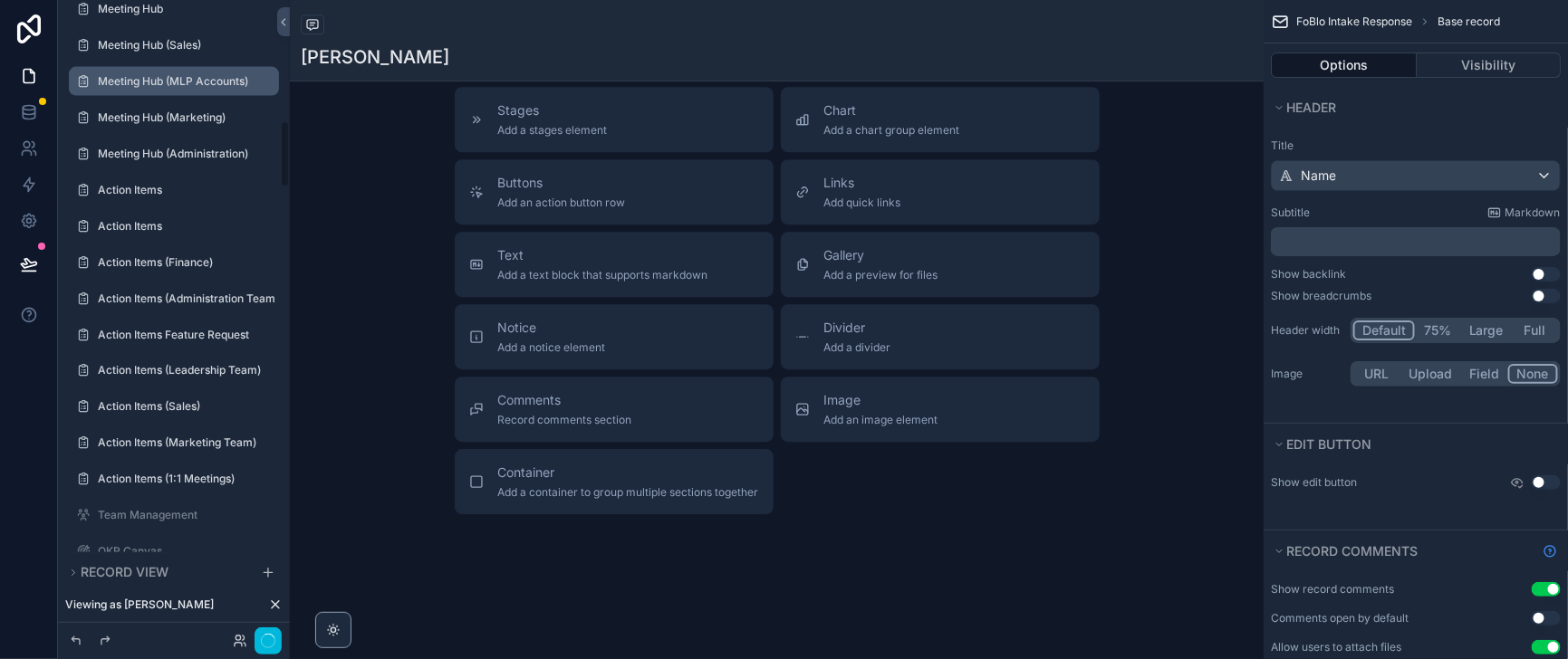
scroll to position [1143, 0]
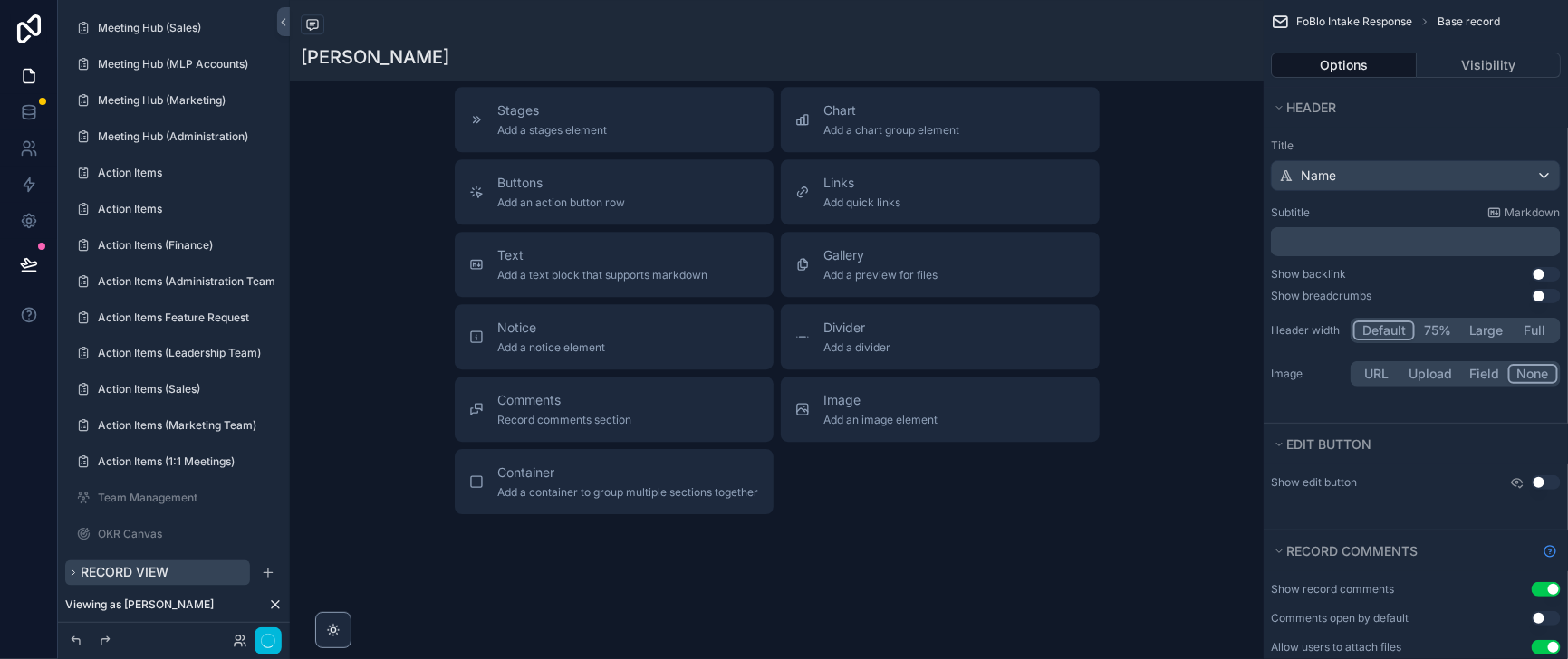
click at [79, 567] on icon "scrollable content" at bounding box center [74, 573] width 11 height 11
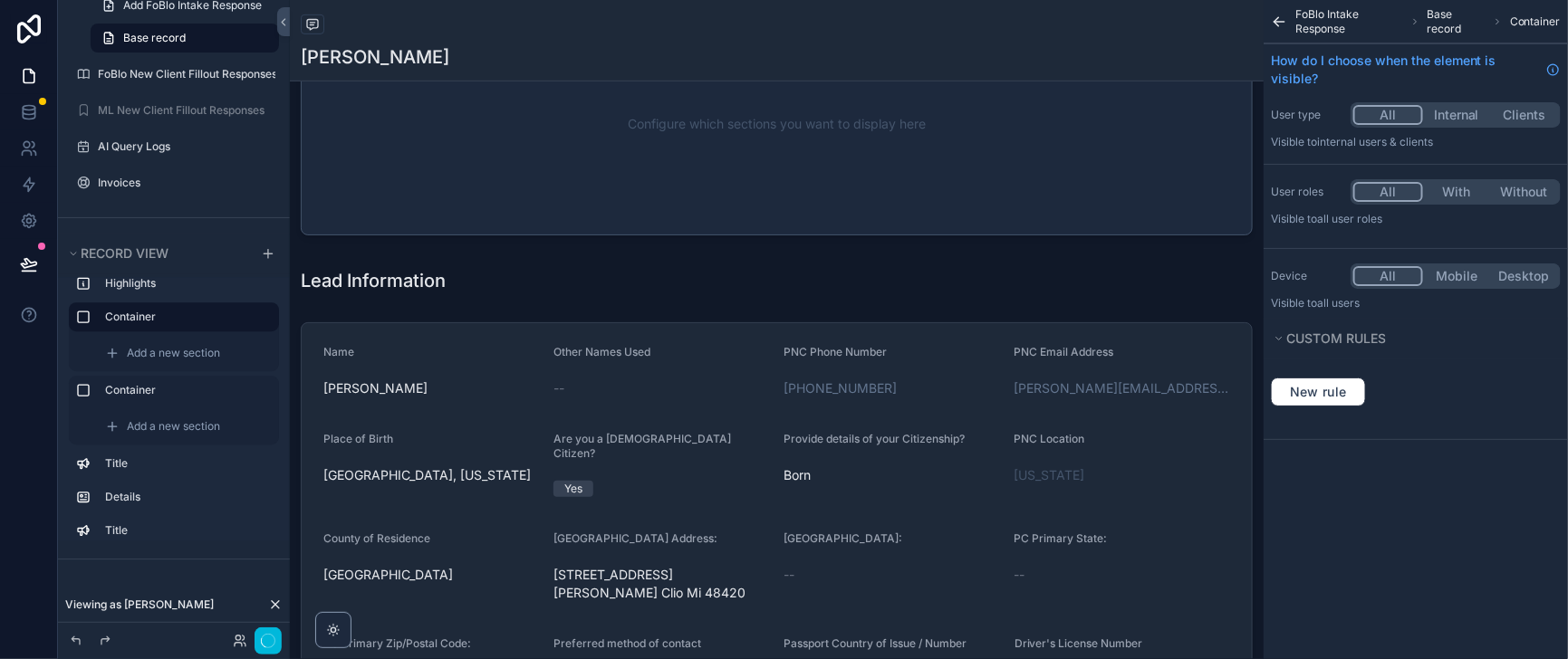
scroll to position [0, 0]
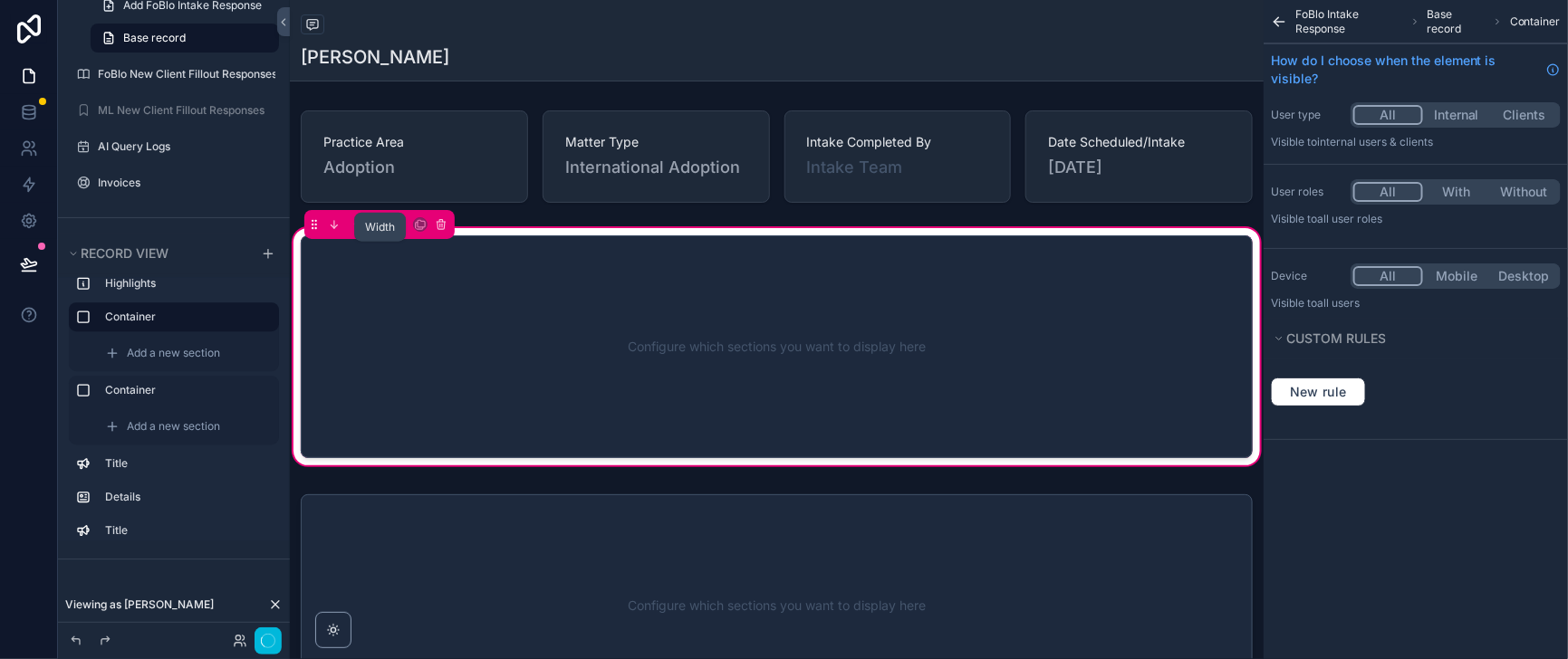
click at [385, 231] on icon "scrollable content" at bounding box center [378, 225] width 13 height 13
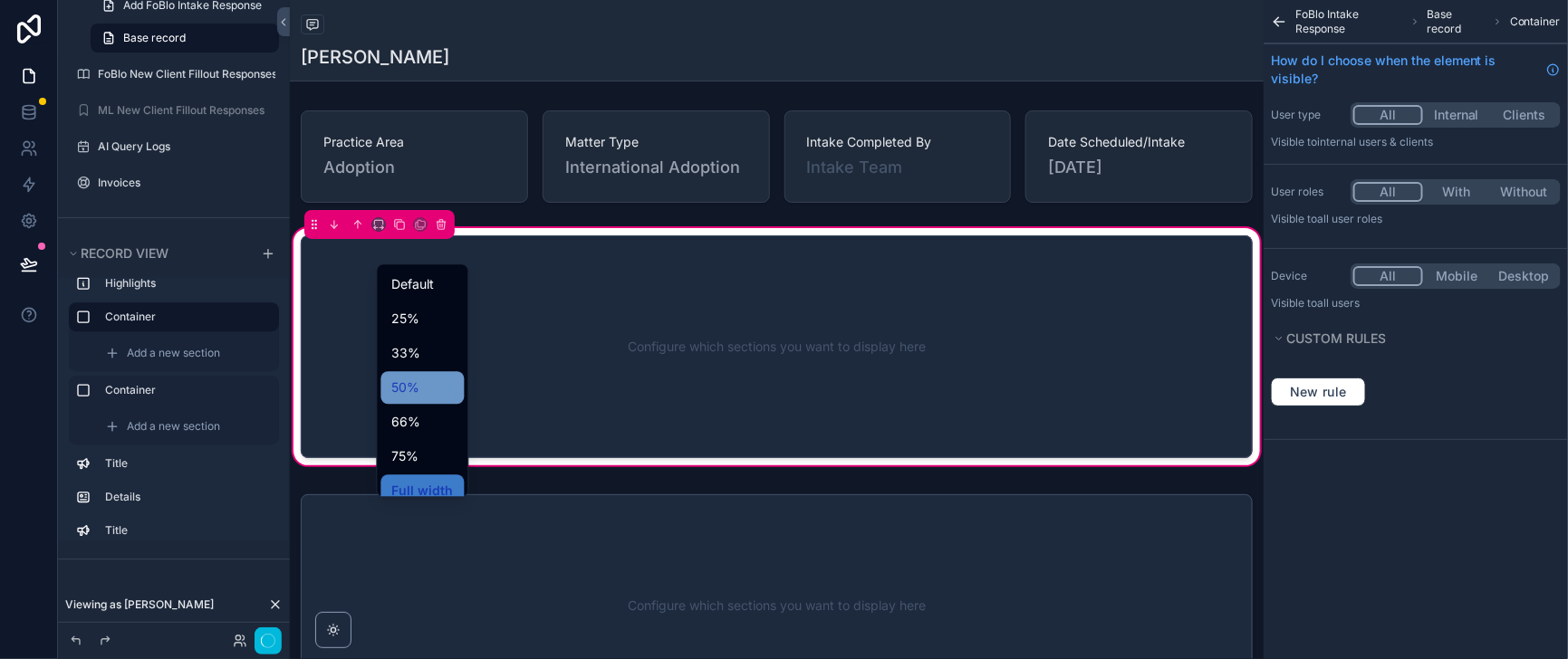
click at [420, 391] on span "50%" at bounding box center [406, 387] width 28 height 22
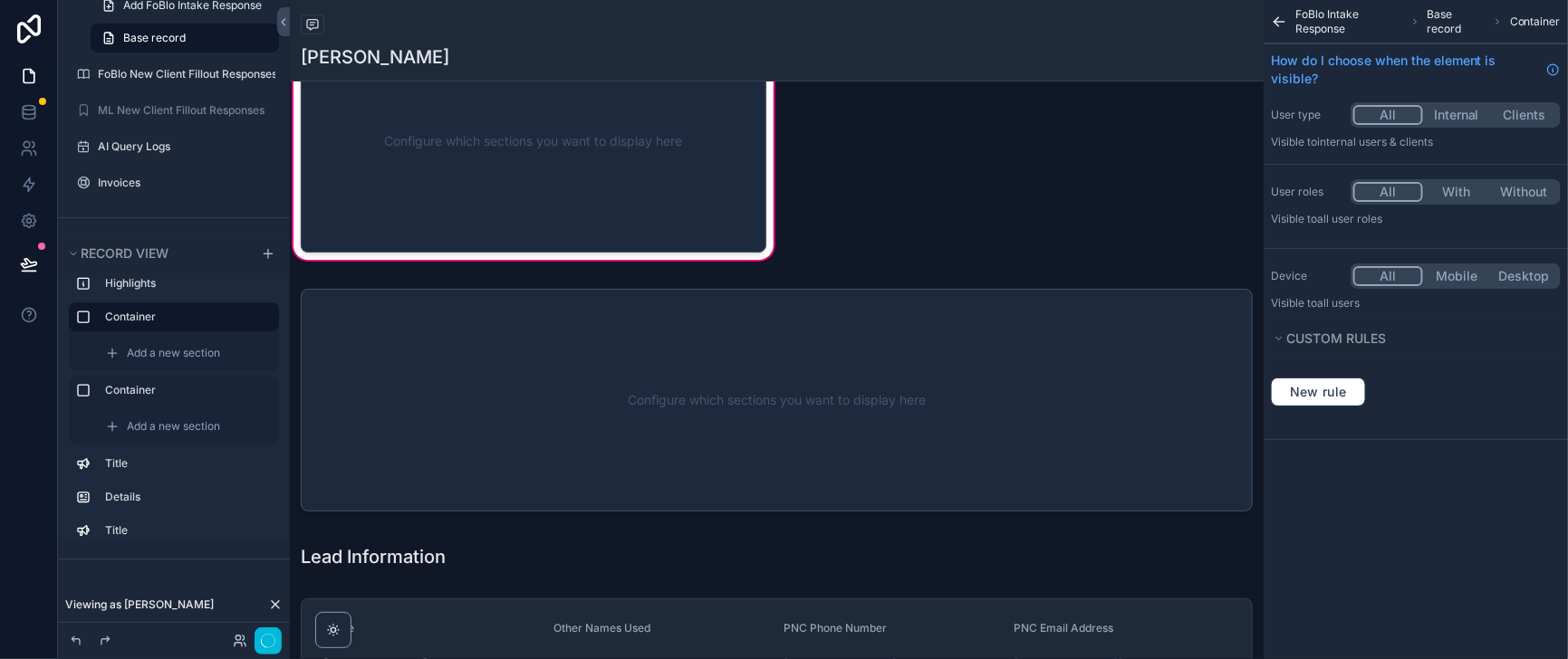
scroll to position [226, 0]
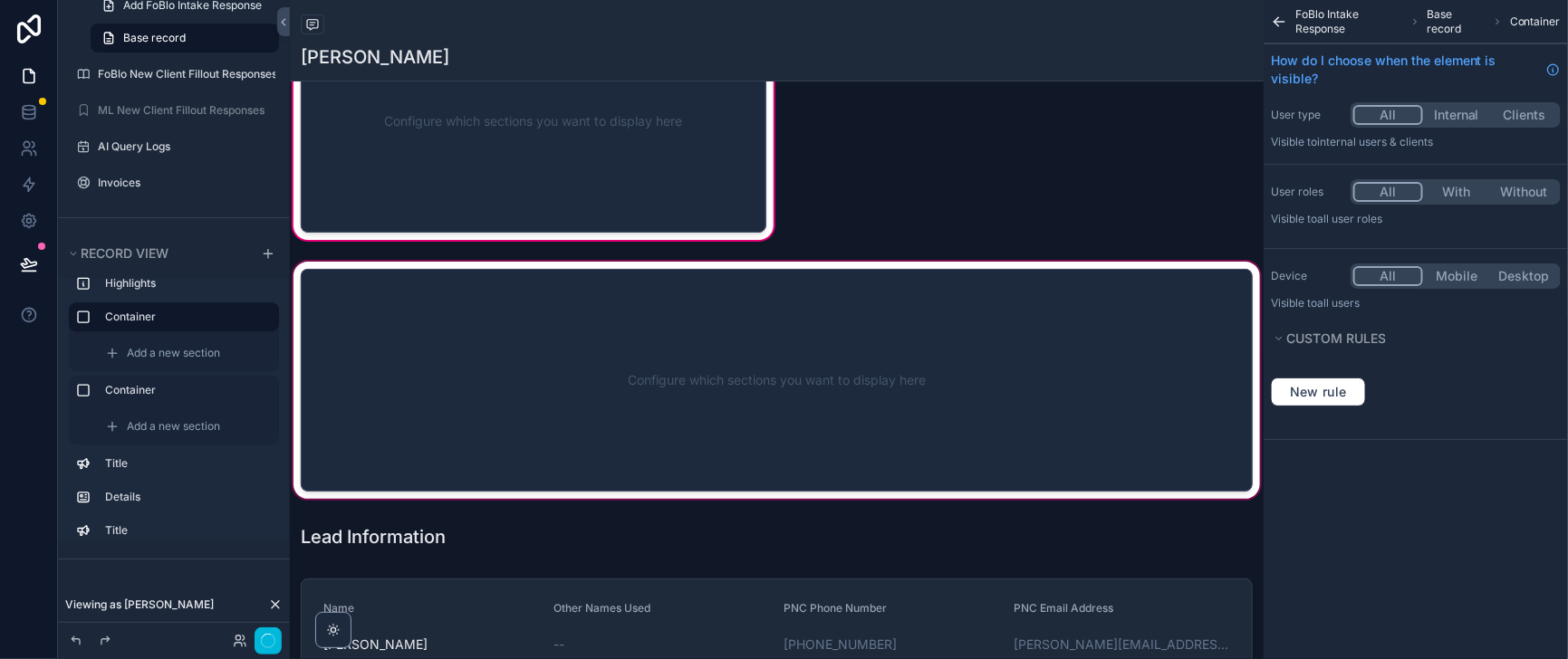
click at [539, 386] on div "scrollable content" at bounding box center [776, 380] width 973 height 244
click at [545, 403] on div "scrollable content" at bounding box center [776, 380] width 973 height 244
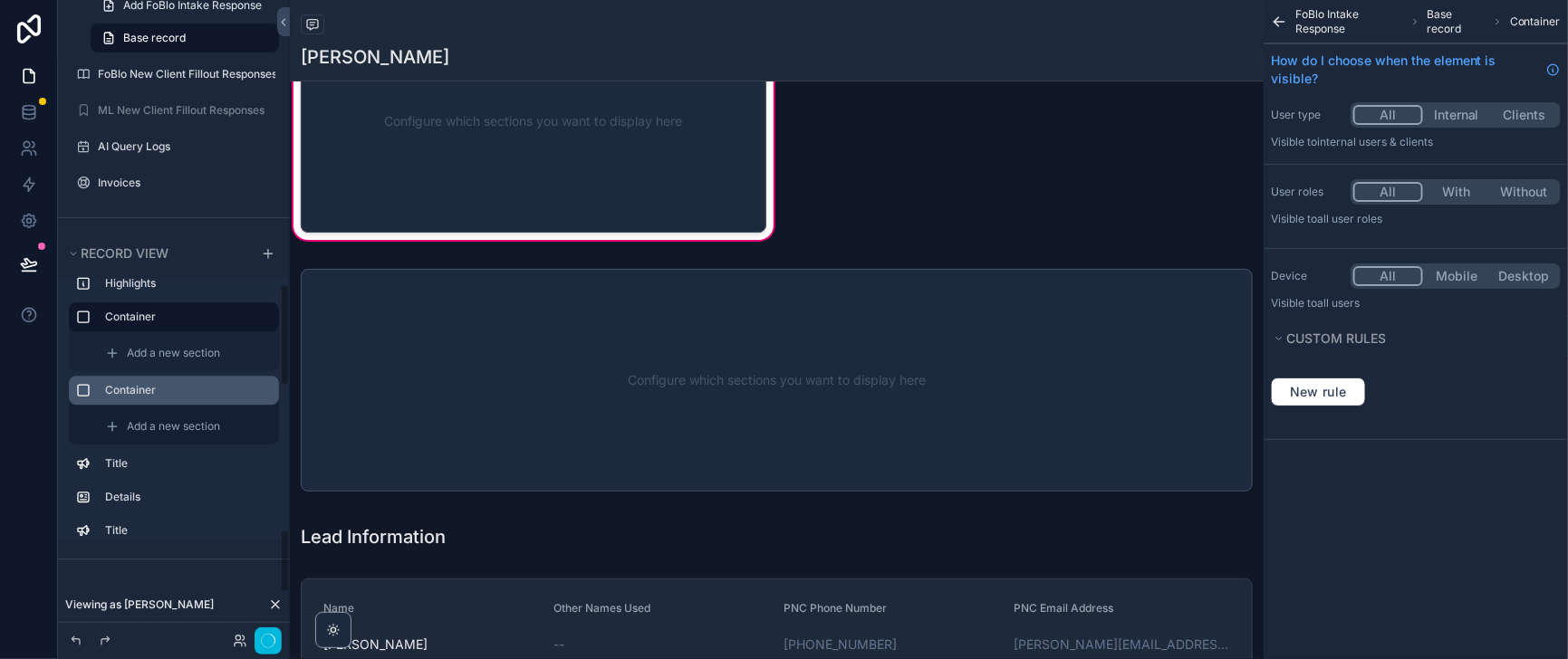
click at [150, 397] on label "Container" at bounding box center [185, 389] width 159 height 14
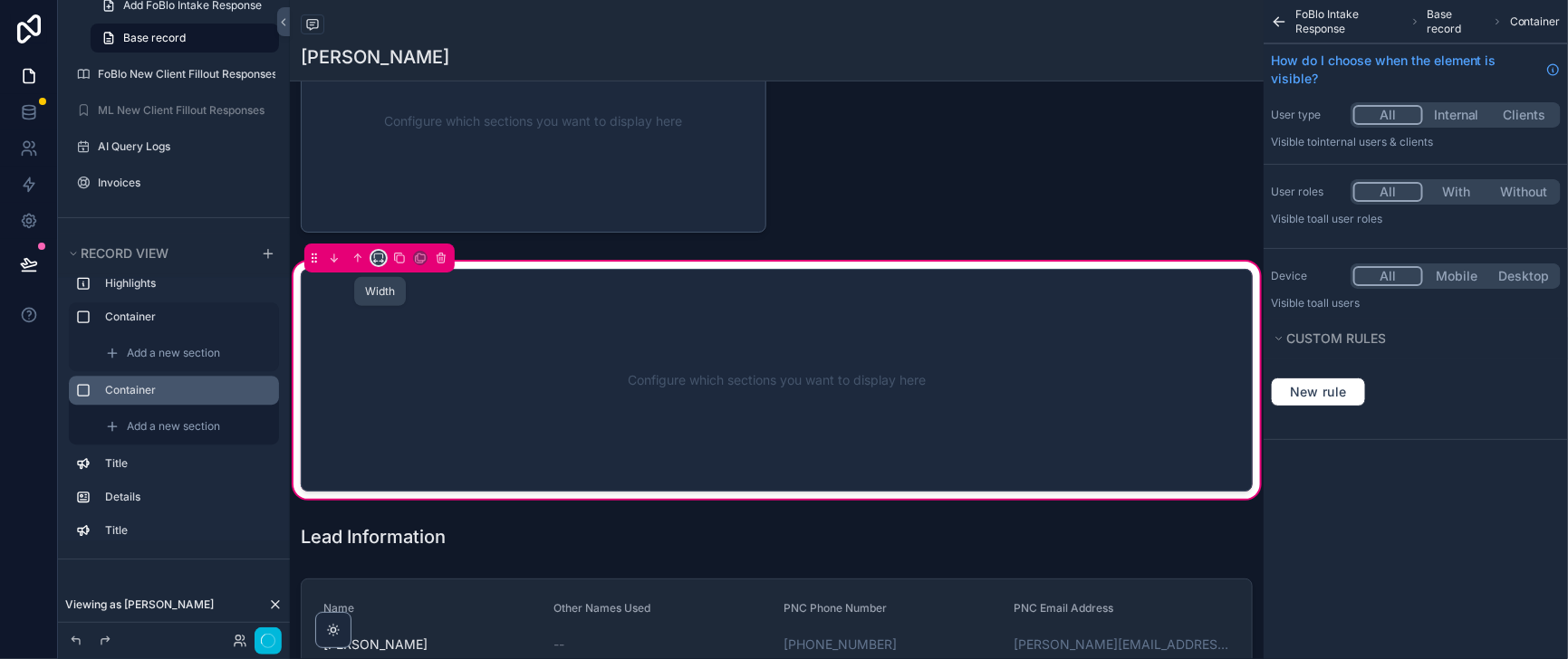
click at [385, 264] on icon "scrollable content" at bounding box center [378, 258] width 13 height 13
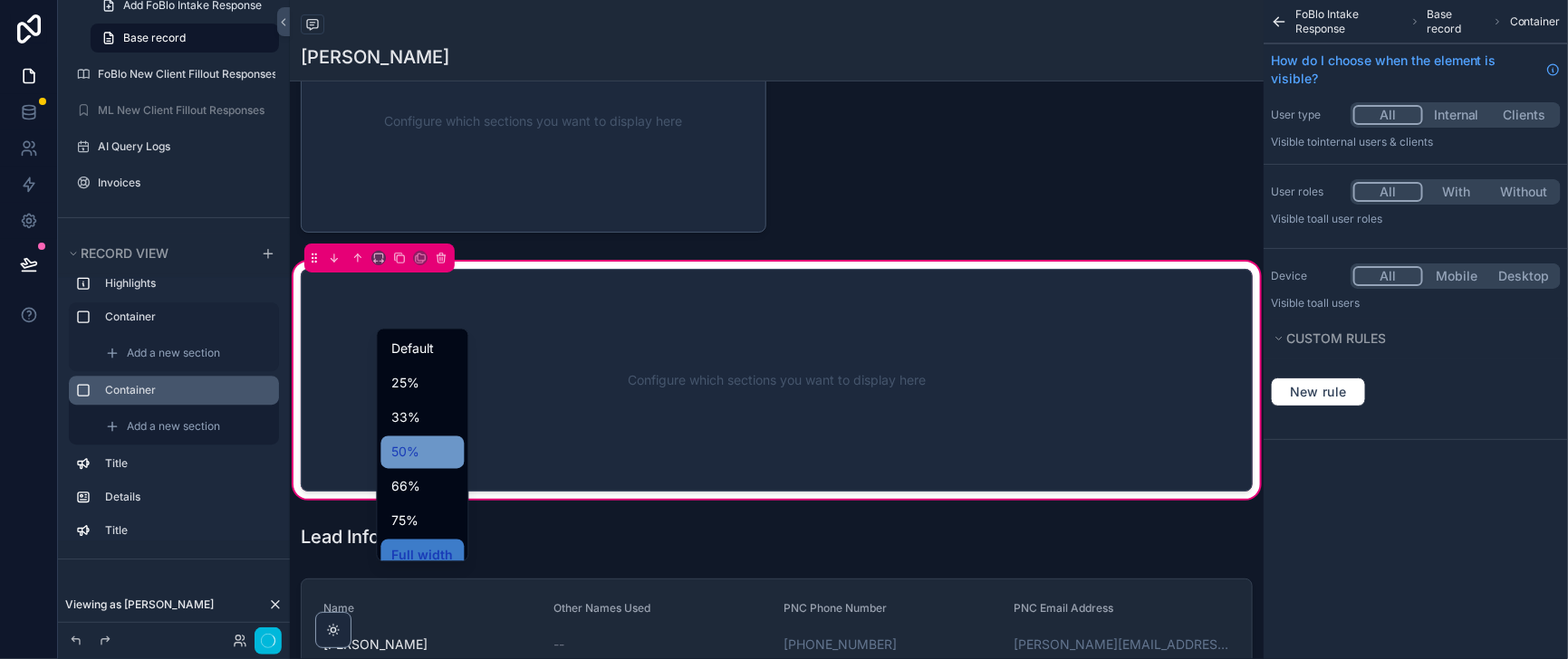
click at [420, 456] on span "50%" at bounding box center [406, 452] width 28 height 22
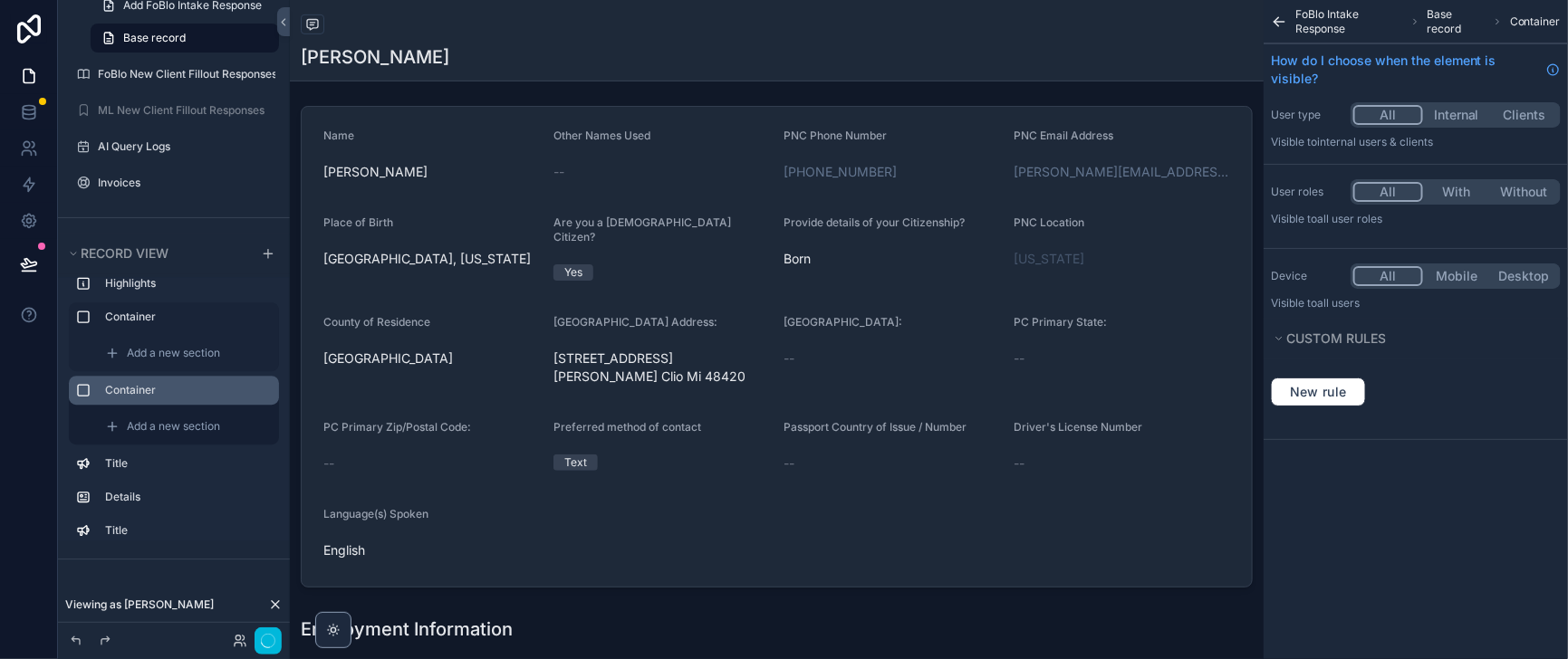
scroll to position [452, 0]
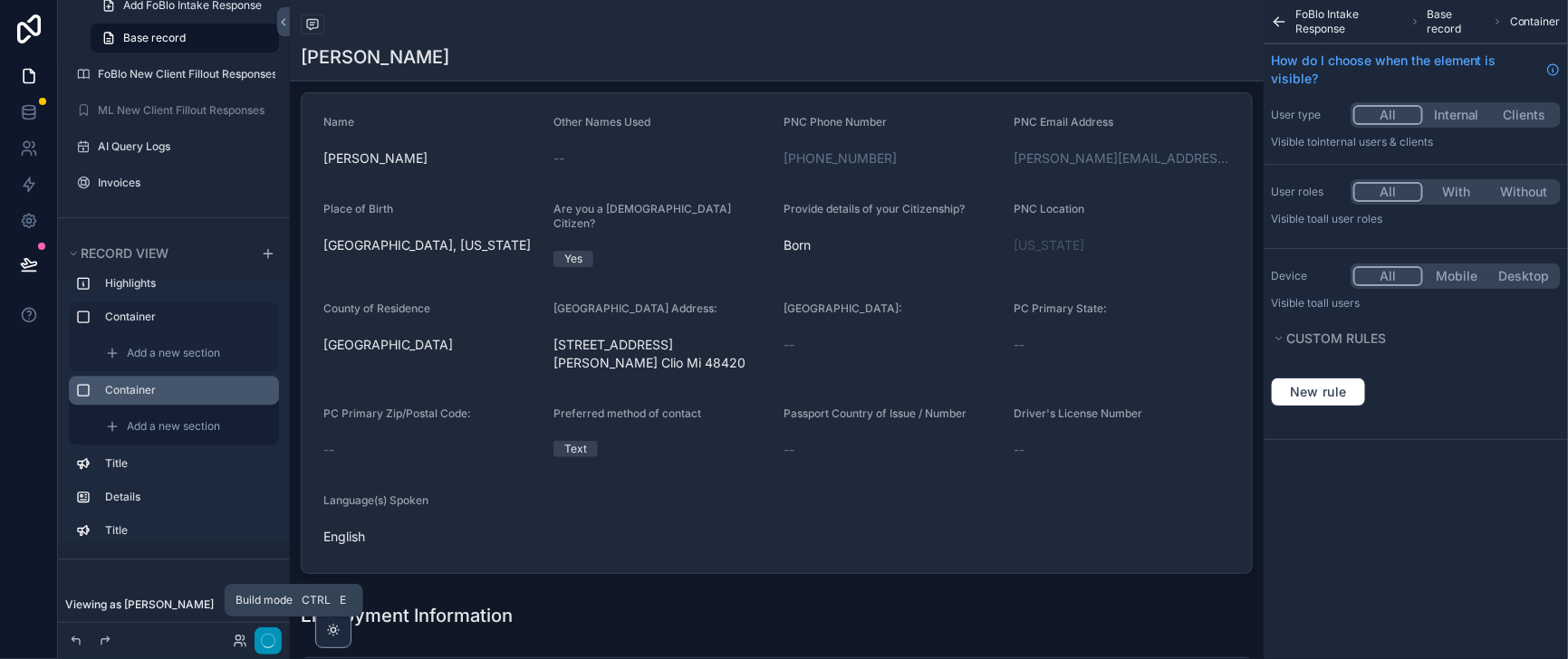
click at [275, 635] on icon "button" at bounding box center [267, 640] width 14 height 14
click at [275, 641] on icon "button" at bounding box center [267, 640] width 14 height 14
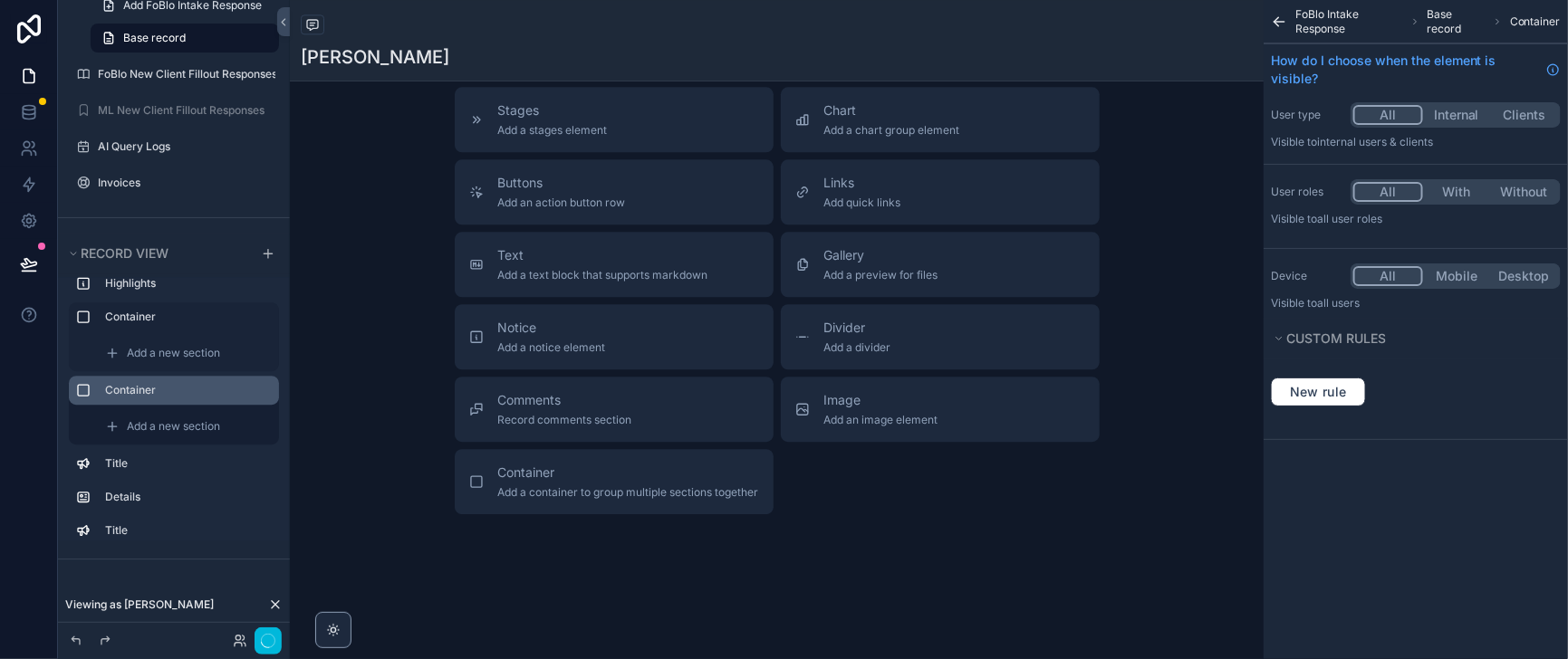
scroll to position [5203, 0]
